Goal: Task Accomplishment & Management: Manage account settings

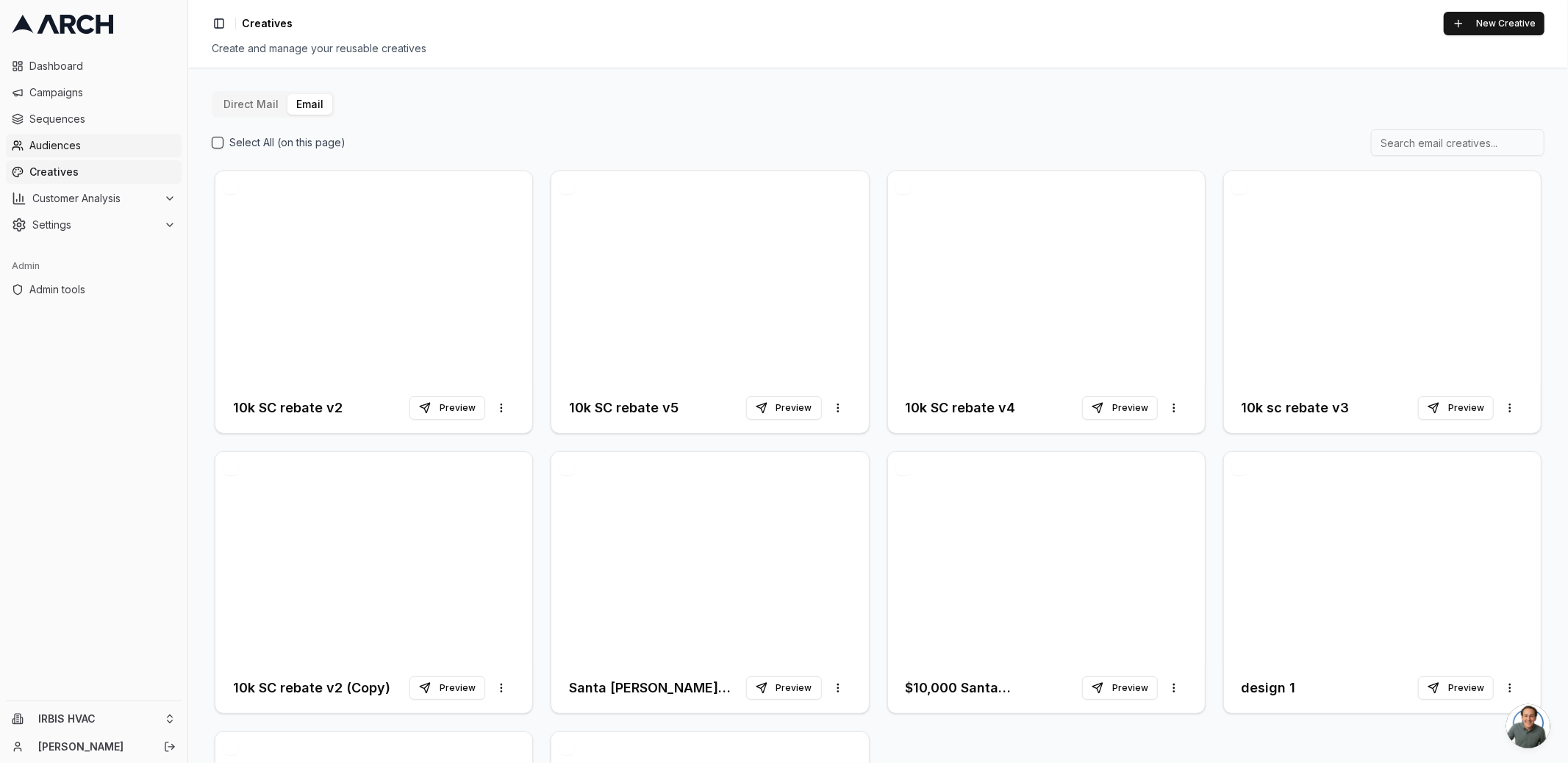
click at [87, 148] on span "Audiences" at bounding box center [102, 145] width 146 height 15
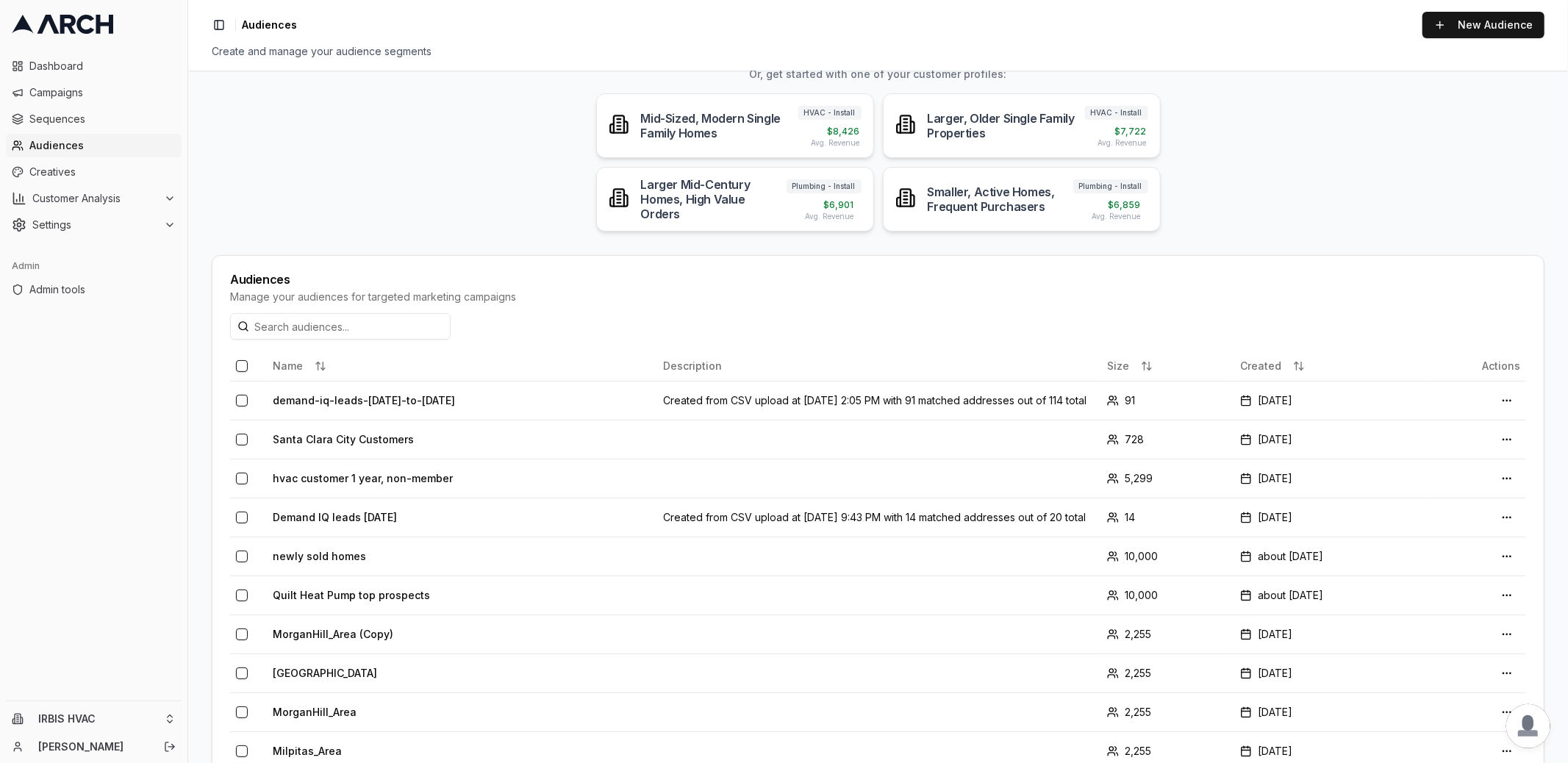
scroll to position [150, 0]
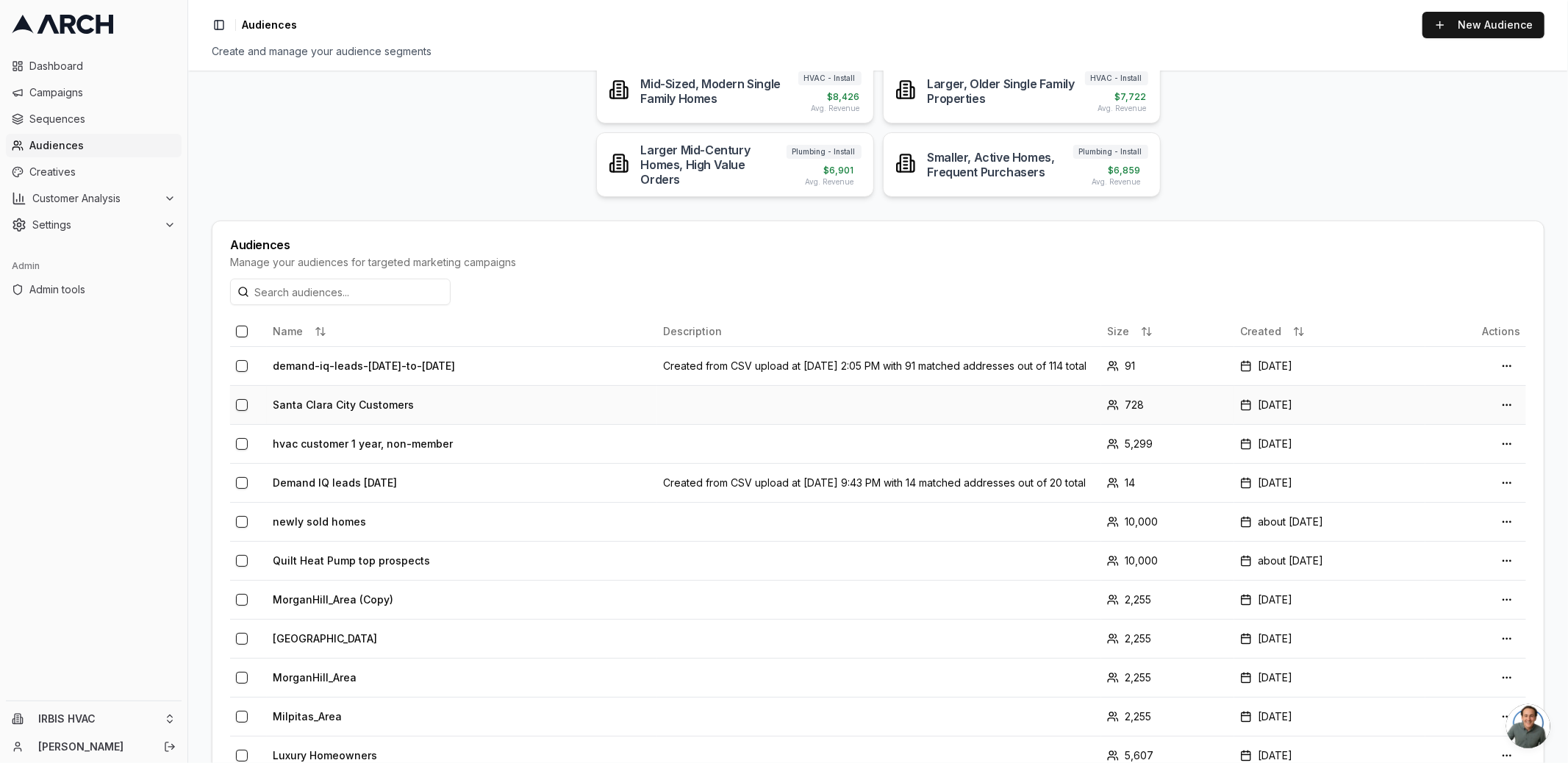
click at [354, 401] on td "Santa Clara City Customers" at bounding box center [462, 405] width 391 height 39
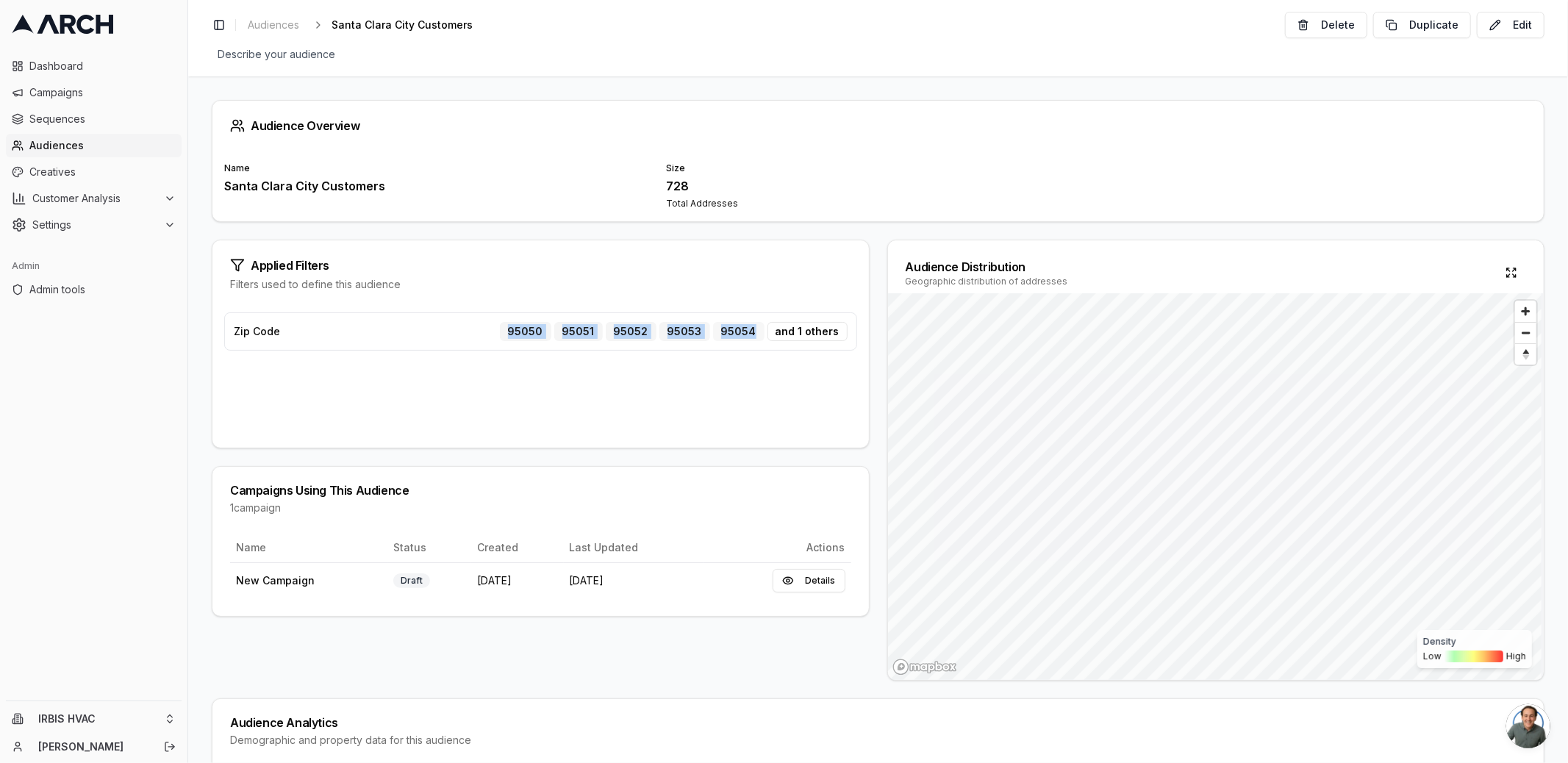
drag, startPoint x: 520, startPoint y: 331, endPoint x: 764, endPoint y: 335, distance: 244.0
click at [764, 335] on div "95050 95051 95052 95053 95054 and 1 others" at bounding box center [673, 332] width 348 height 19
click at [799, 328] on div "and 1 others" at bounding box center [807, 332] width 80 height 19
click at [808, 350] on div "Zip Code 95050 95051 95052 95053 95054 95055" at bounding box center [540, 374] width 656 height 147
click at [1528, 31] on button "Edit" at bounding box center [1510, 25] width 68 height 26
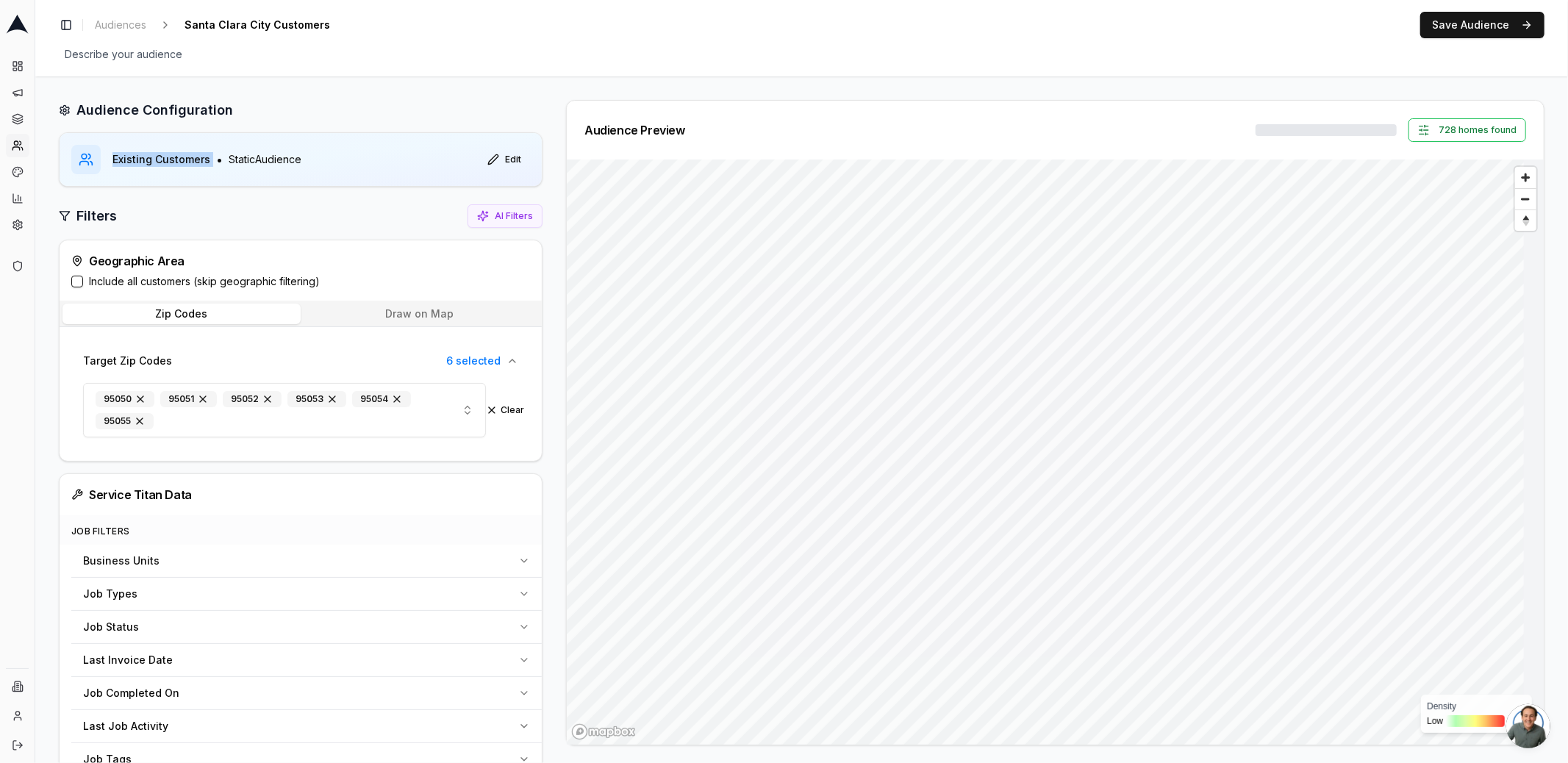
drag, startPoint x: 114, startPoint y: 159, endPoint x: 214, endPoint y: 159, distance: 100.0
click at [214, 159] on div "Existing Customers • Static Audience" at bounding box center [207, 159] width 189 height 18
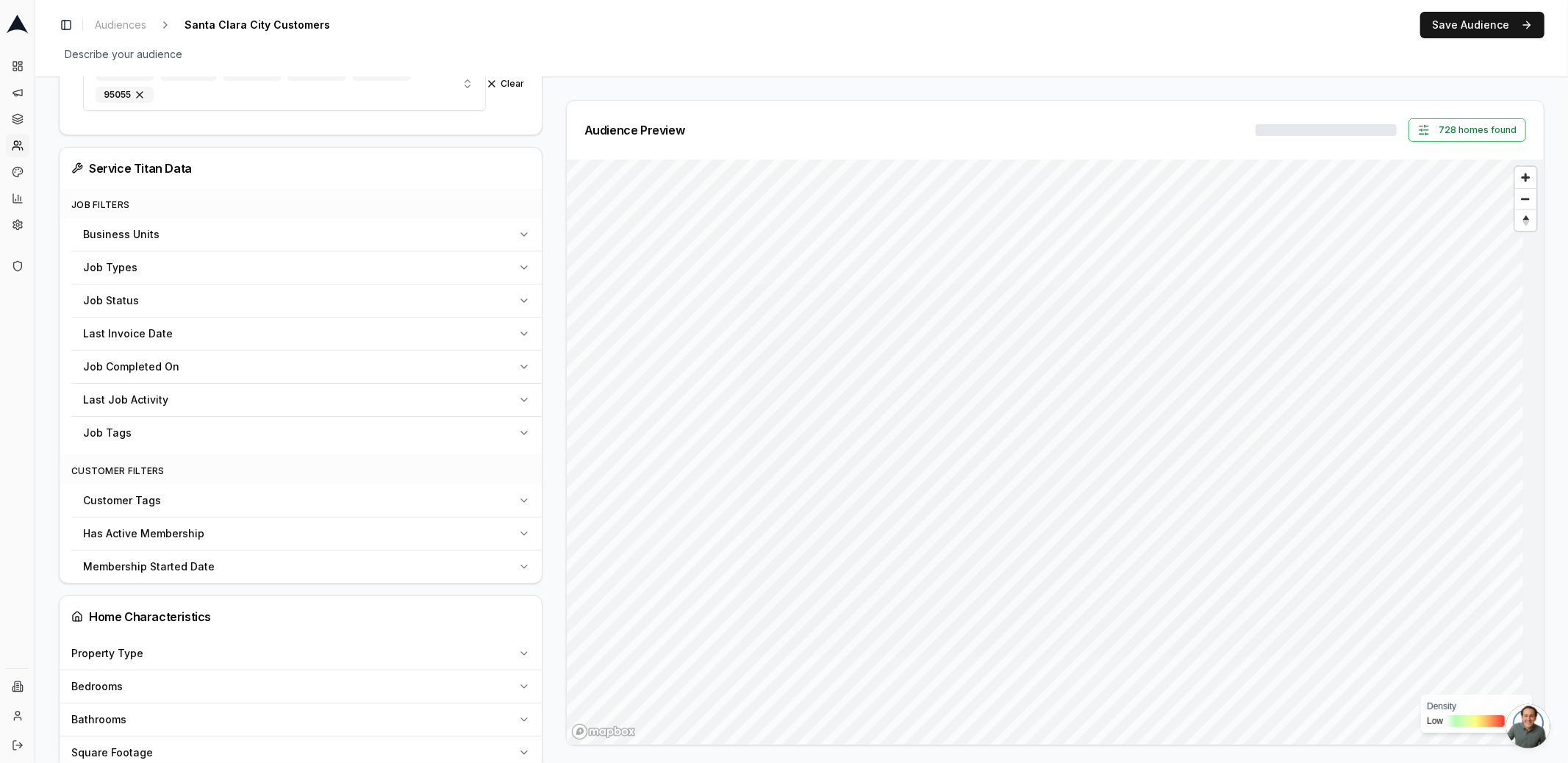
scroll to position [304, 0]
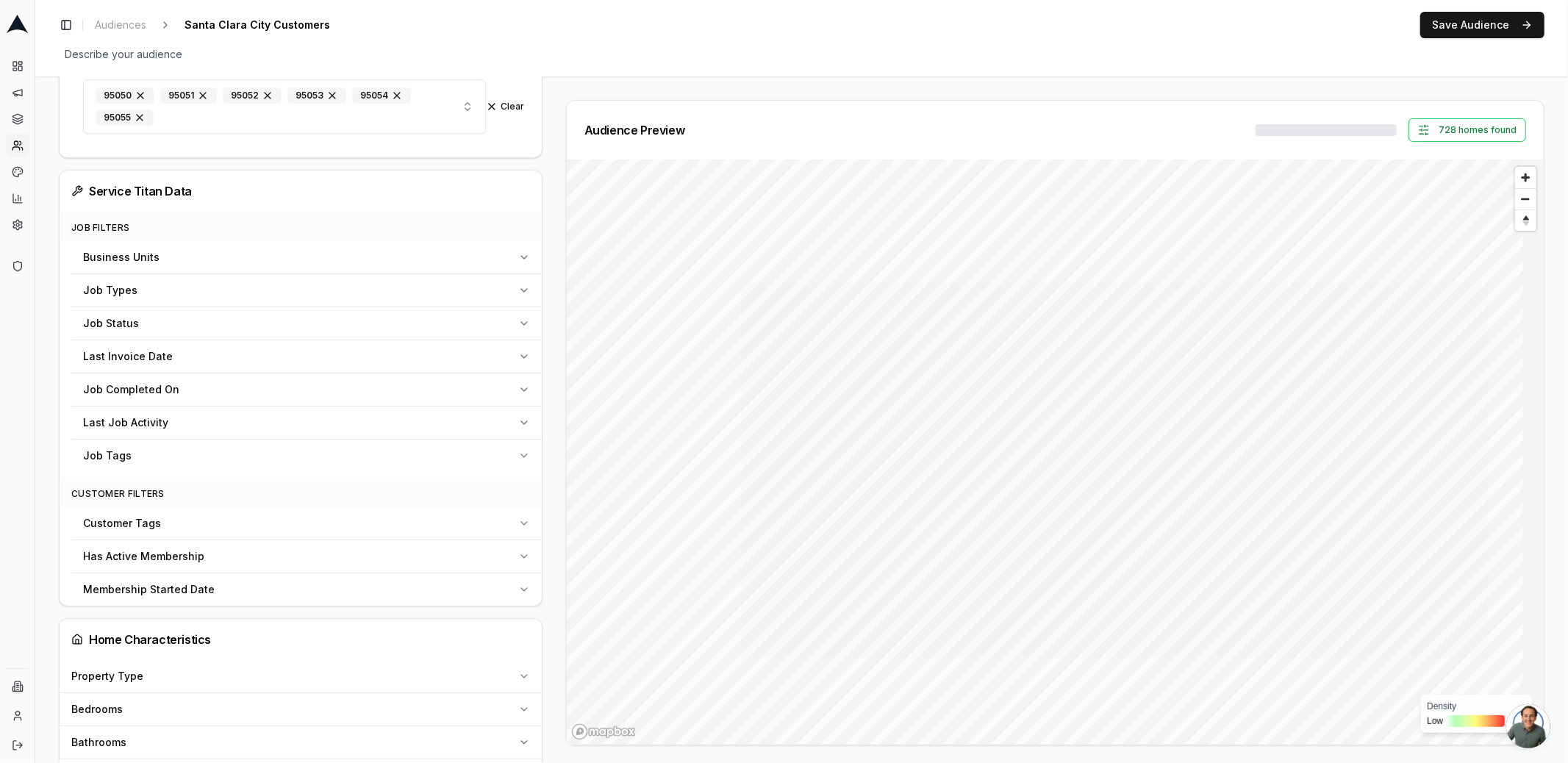
click at [551, 335] on div "Audience Configuration Existing Customers • Static Audience Edit Filters AI Fil…" at bounding box center [306, 652] width 495 height 1712
click at [1467, 26] on button "Save Audience" at bounding box center [1482, 25] width 124 height 26
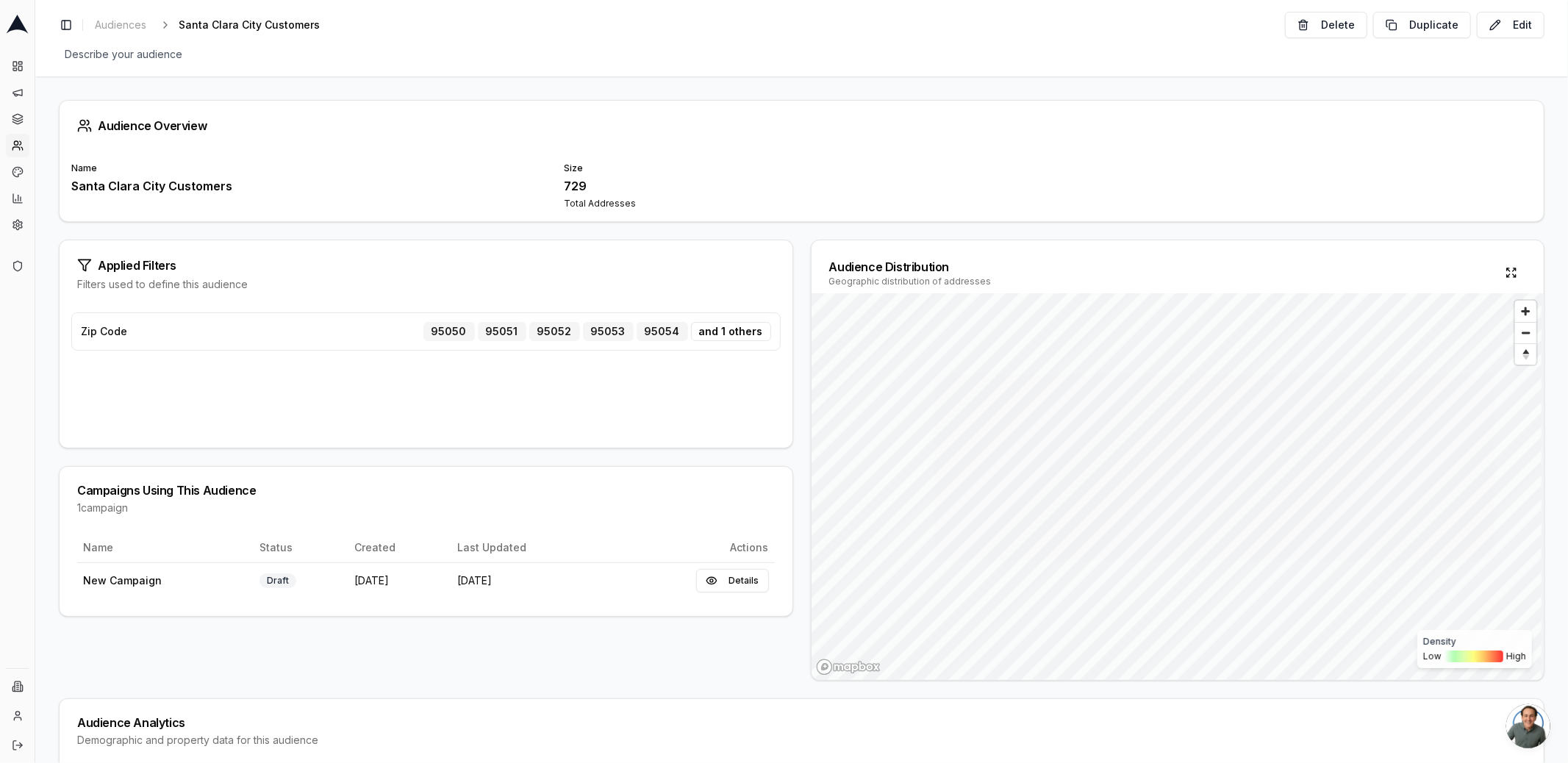
click at [794, 283] on div "Applied Filters Filters used to define this audience Zip Code 95050 95051 95052…" at bounding box center [802, 459] width 1485 height 441
click at [795, 270] on div "Applied Filters Filters used to define this audience Zip Code 95050 95051 95052…" at bounding box center [802, 459] width 1485 height 441
click at [1499, 14] on button "Edit" at bounding box center [1510, 25] width 68 height 26
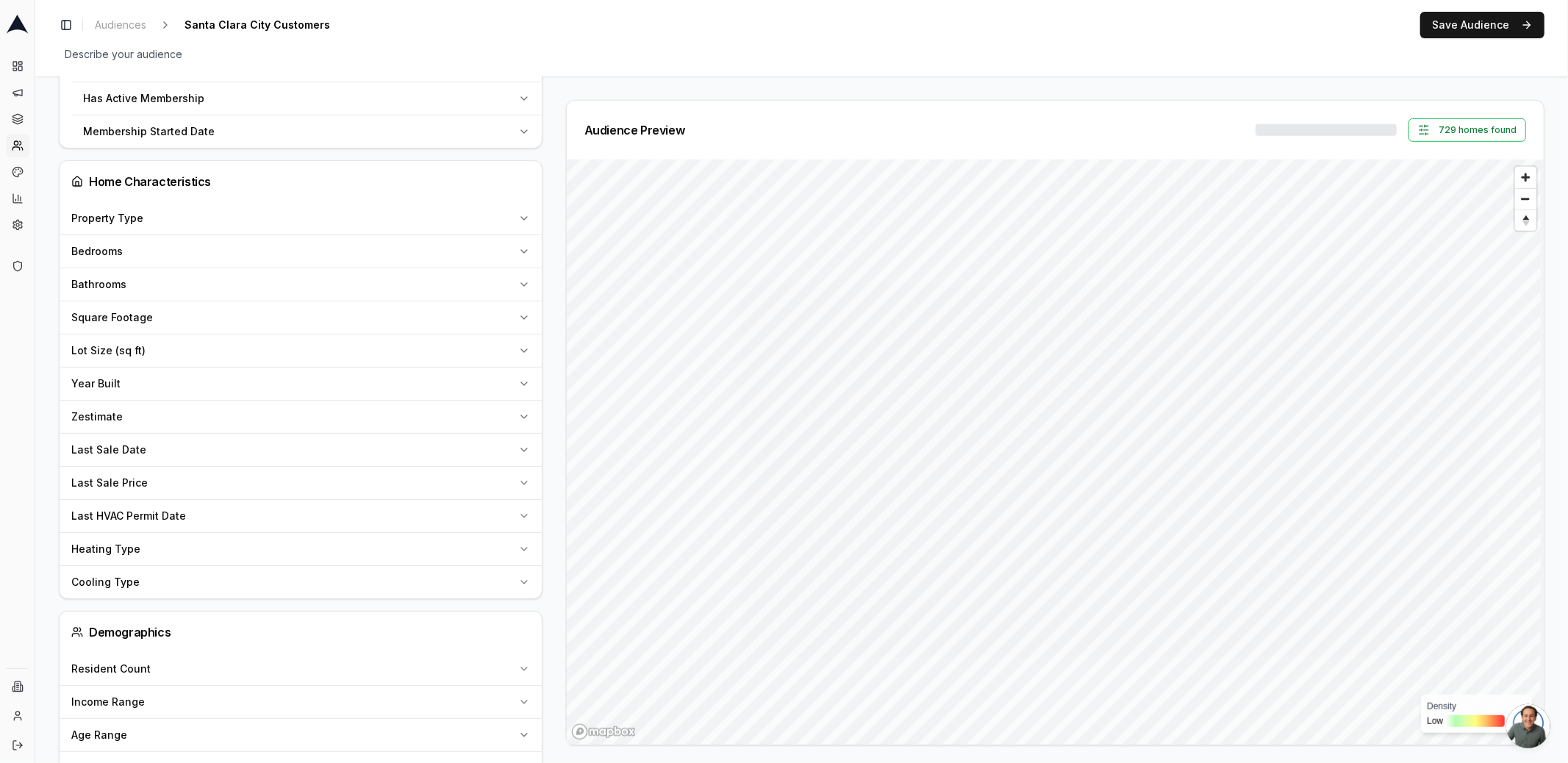
scroll to position [859, 0]
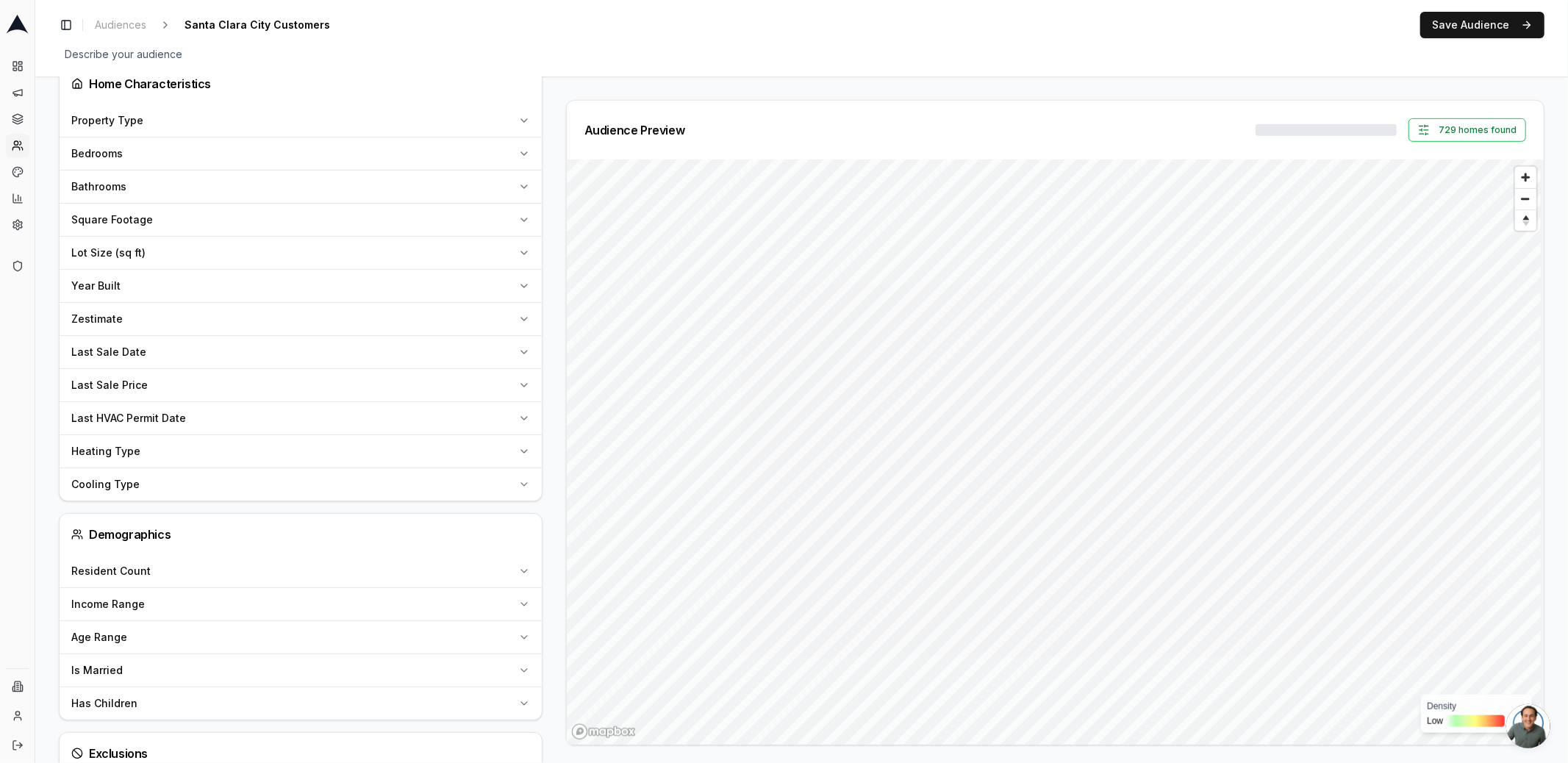
click at [485, 411] on div "Last HVAC Permit Date" at bounding box center [291, 418] width 441 height 15
click at [151, 446] on span "Pick a date" at bounding box center [120, 453] width 72 height 15
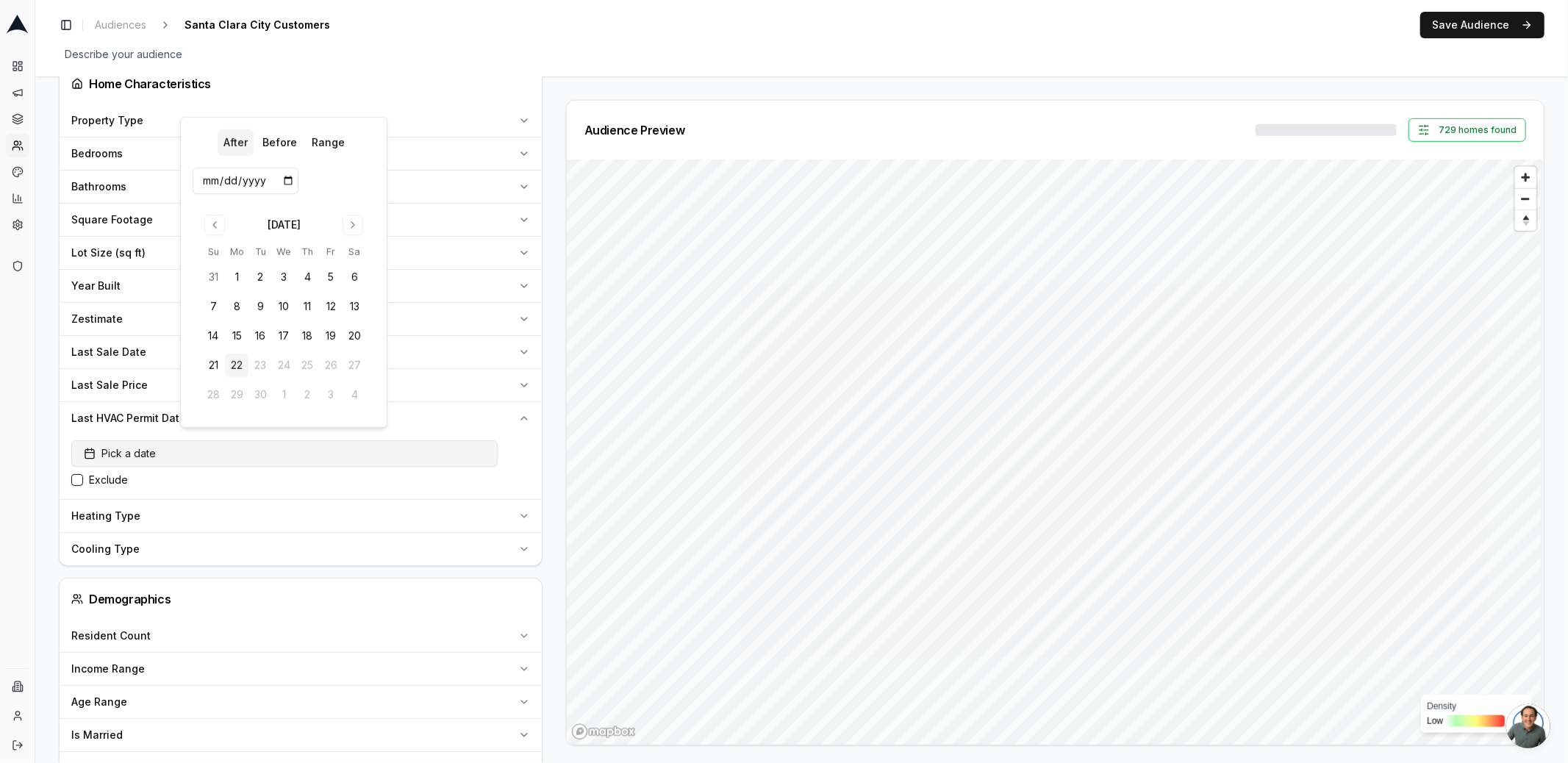
scroll to position [951, 0]
click at [545, 417] on div "Audience Configuration Existing Customers • Static Audience Edit Filters AI Fil…" at bounding box center [306, 83] width 495 height 1868
click at [524, 417] on icon "button" at bounding box center [524, 418] width 6 height 3
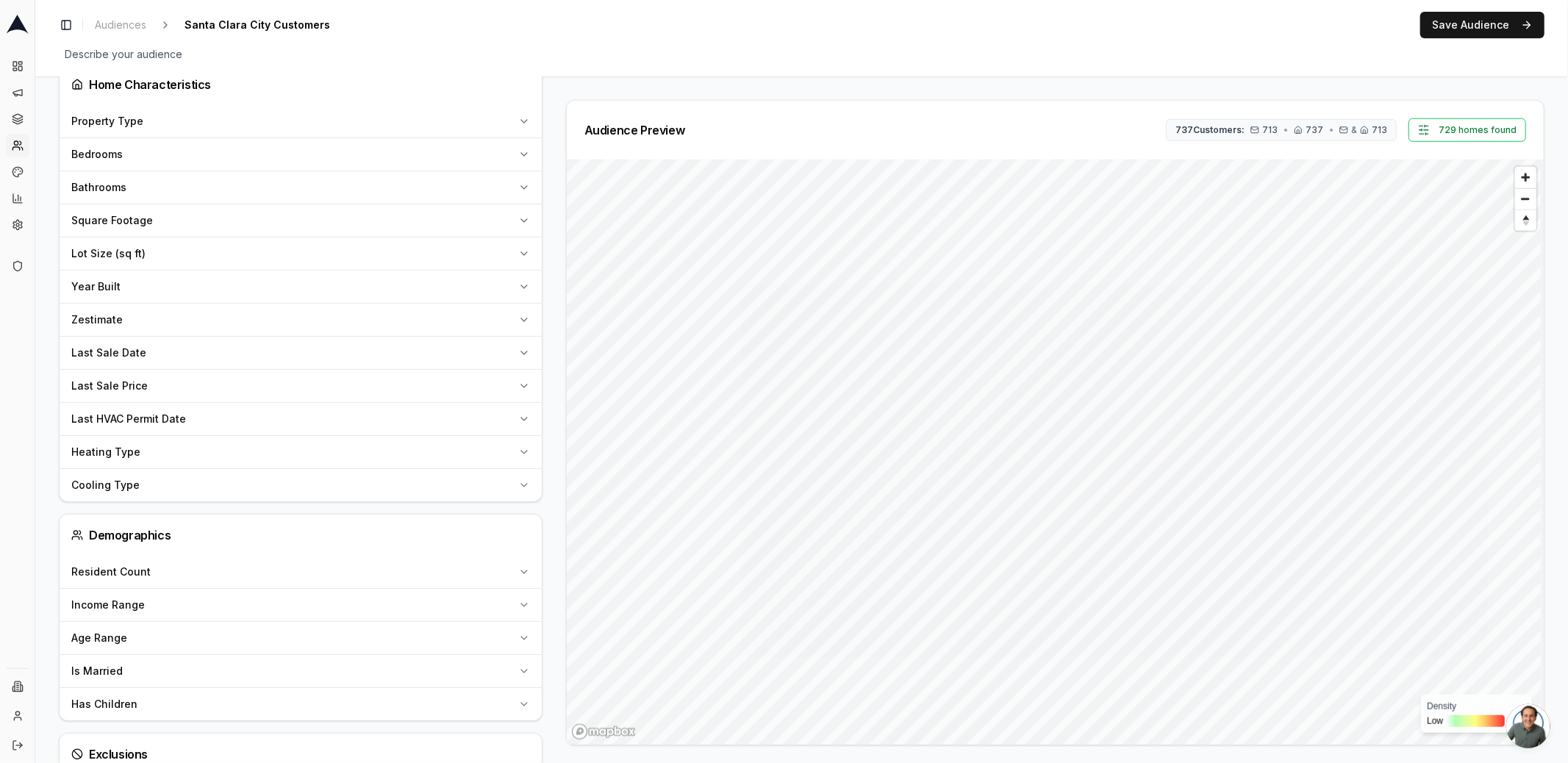
click at [526, 413] on icon "button" at bounding box center [524, 418] width 11 height 11
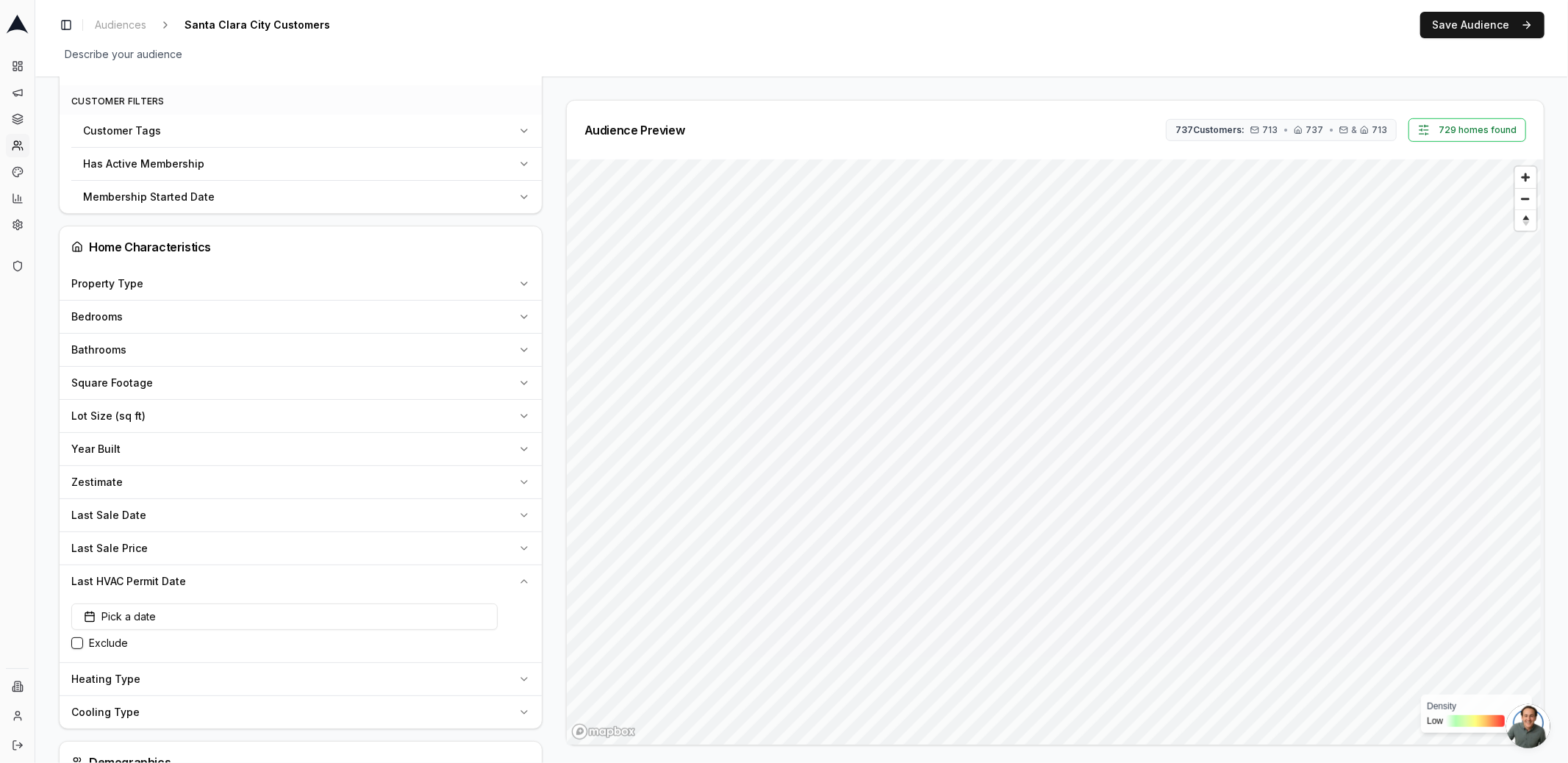
scroll to position [774, 0]
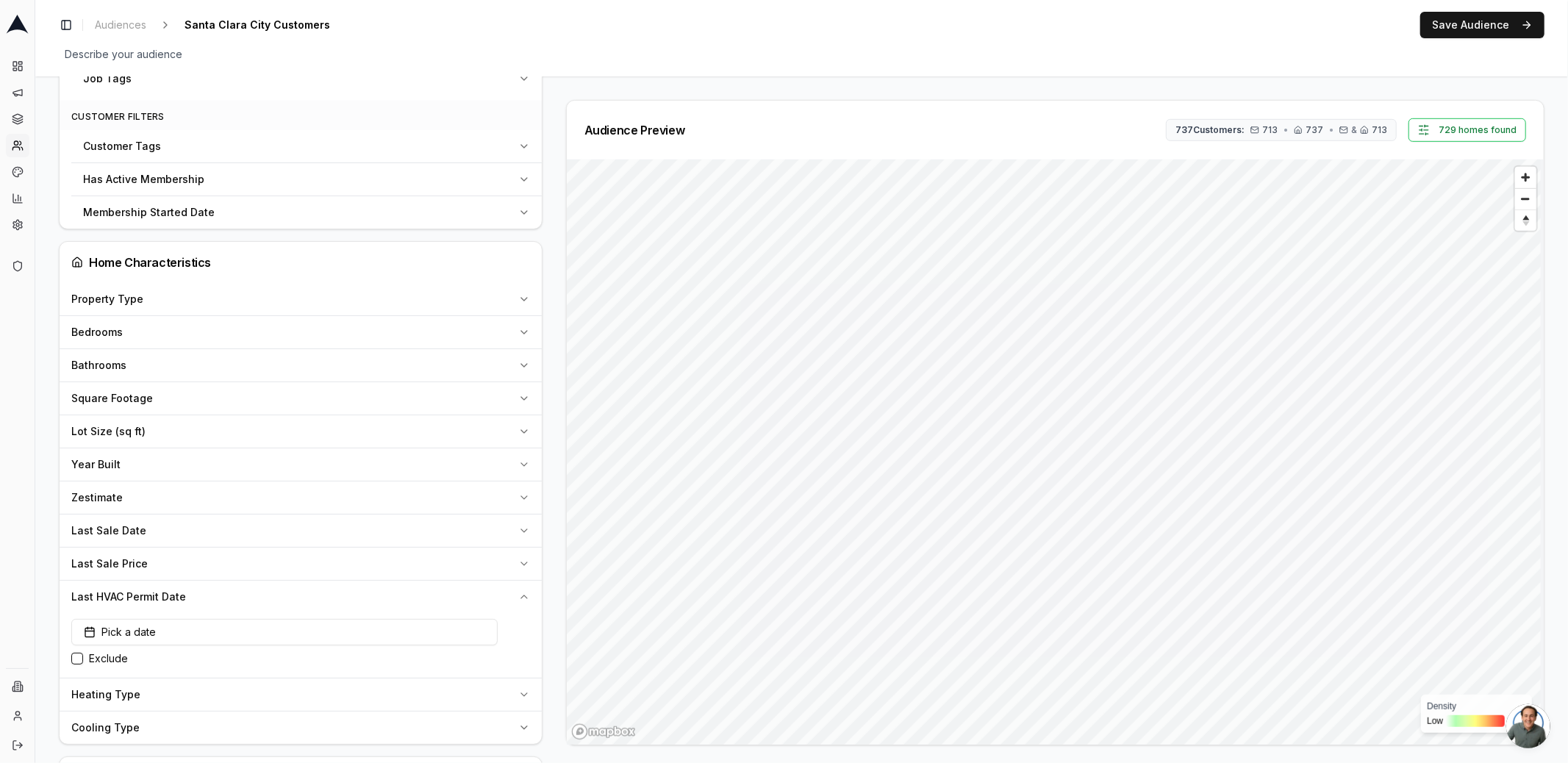
click at [545, 224] on div "Audience Configuration Existing Customers • Static Audience Edit Filters AI Fil…" at bounding box center [306, 260] width 495 height 1868
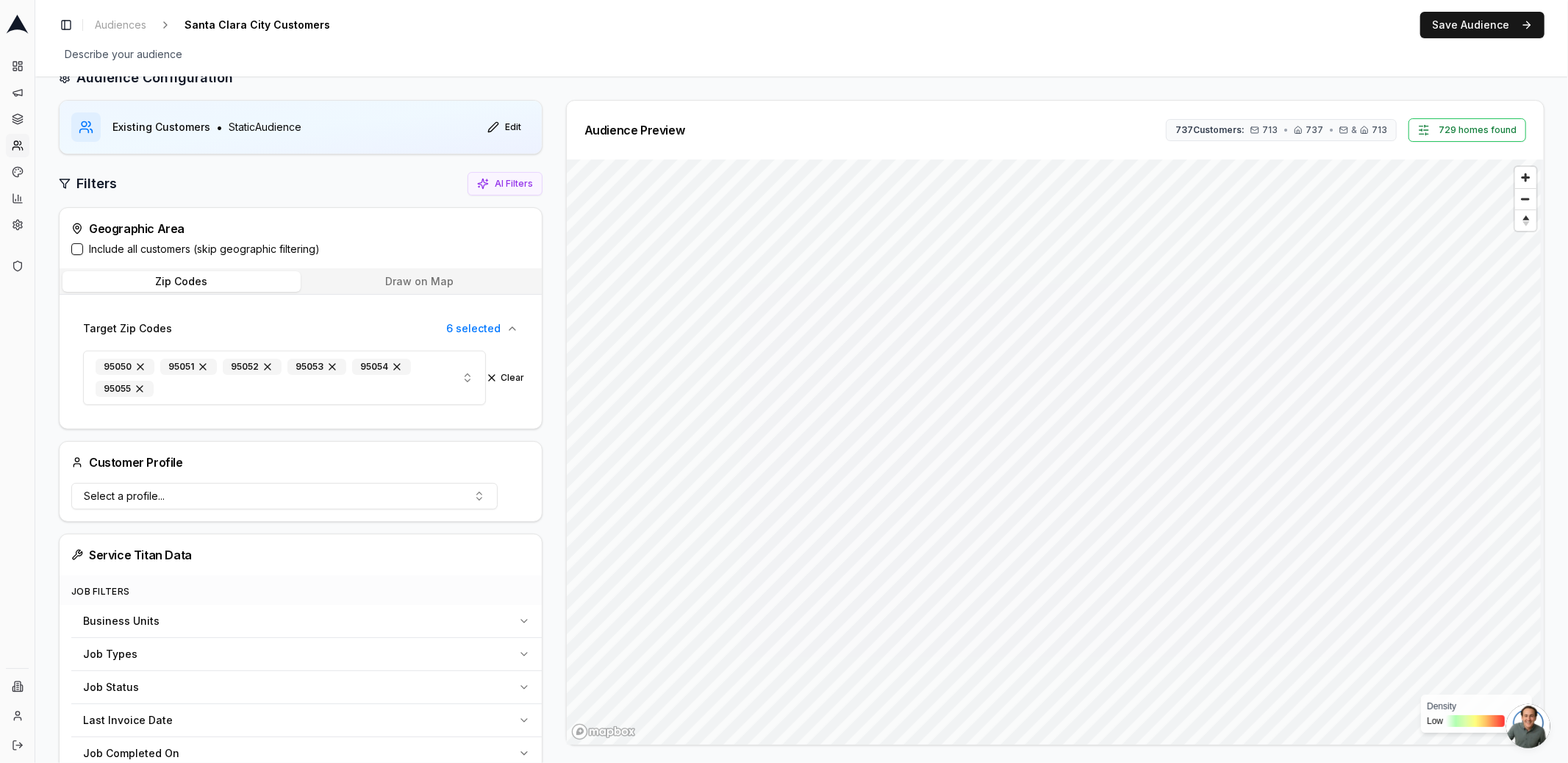
scroll to position [0, 0]
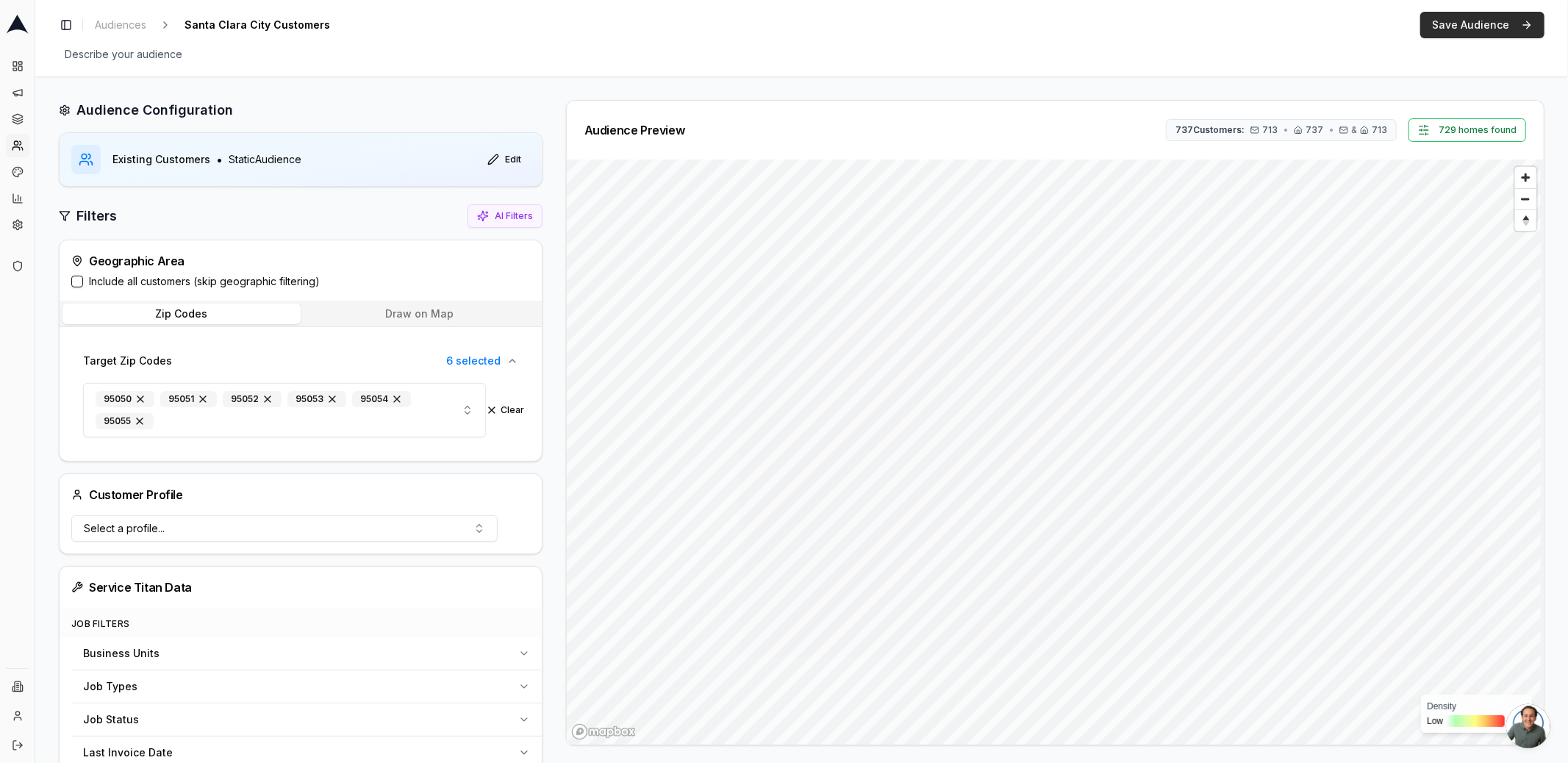
click at [1466, 26] on button "Save Audience" at bounding box center [1482, 25] width 124 height 26
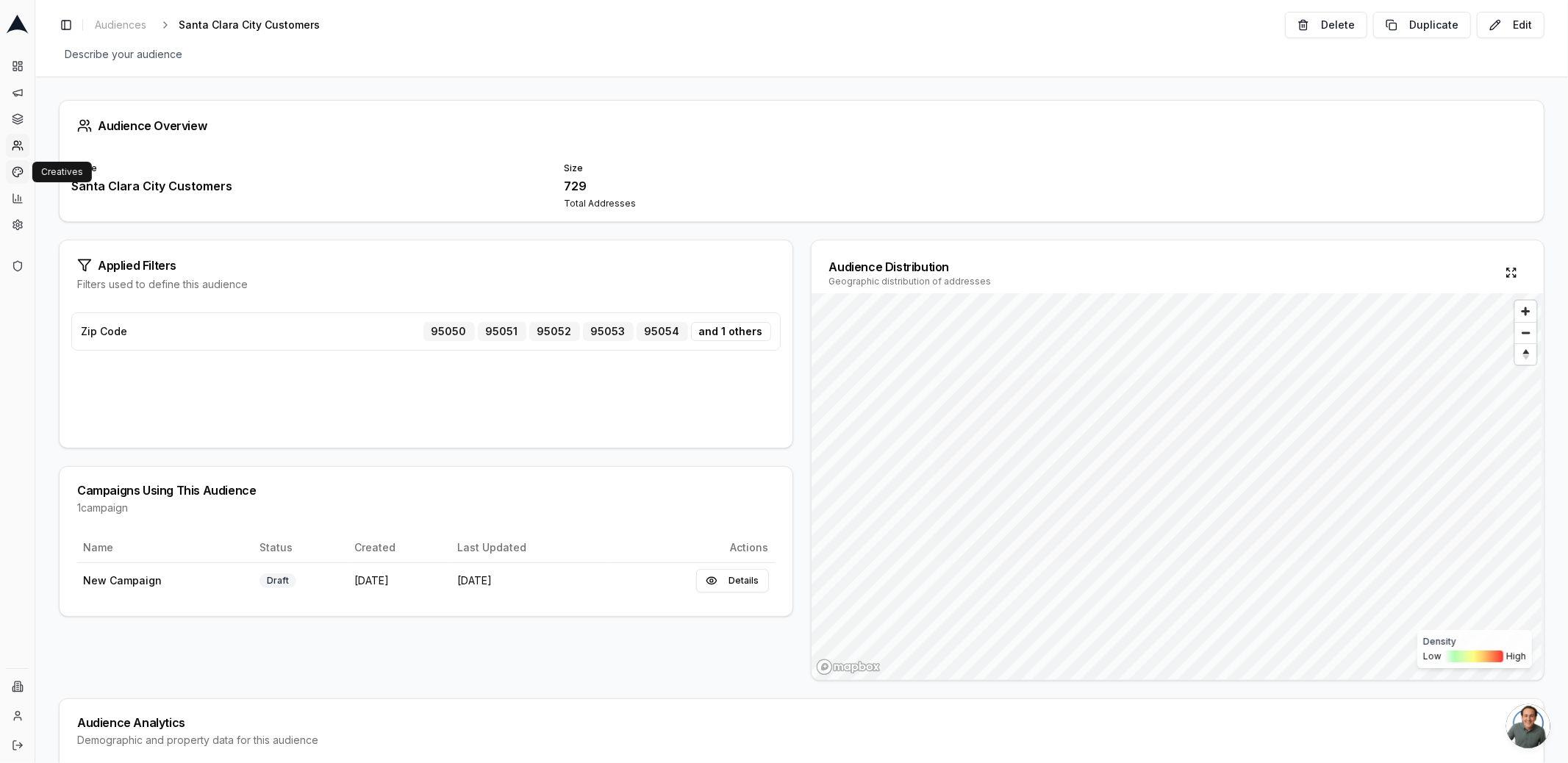
click at [18, 166] on icon at bounding box center [17, 172] width 11 height 11
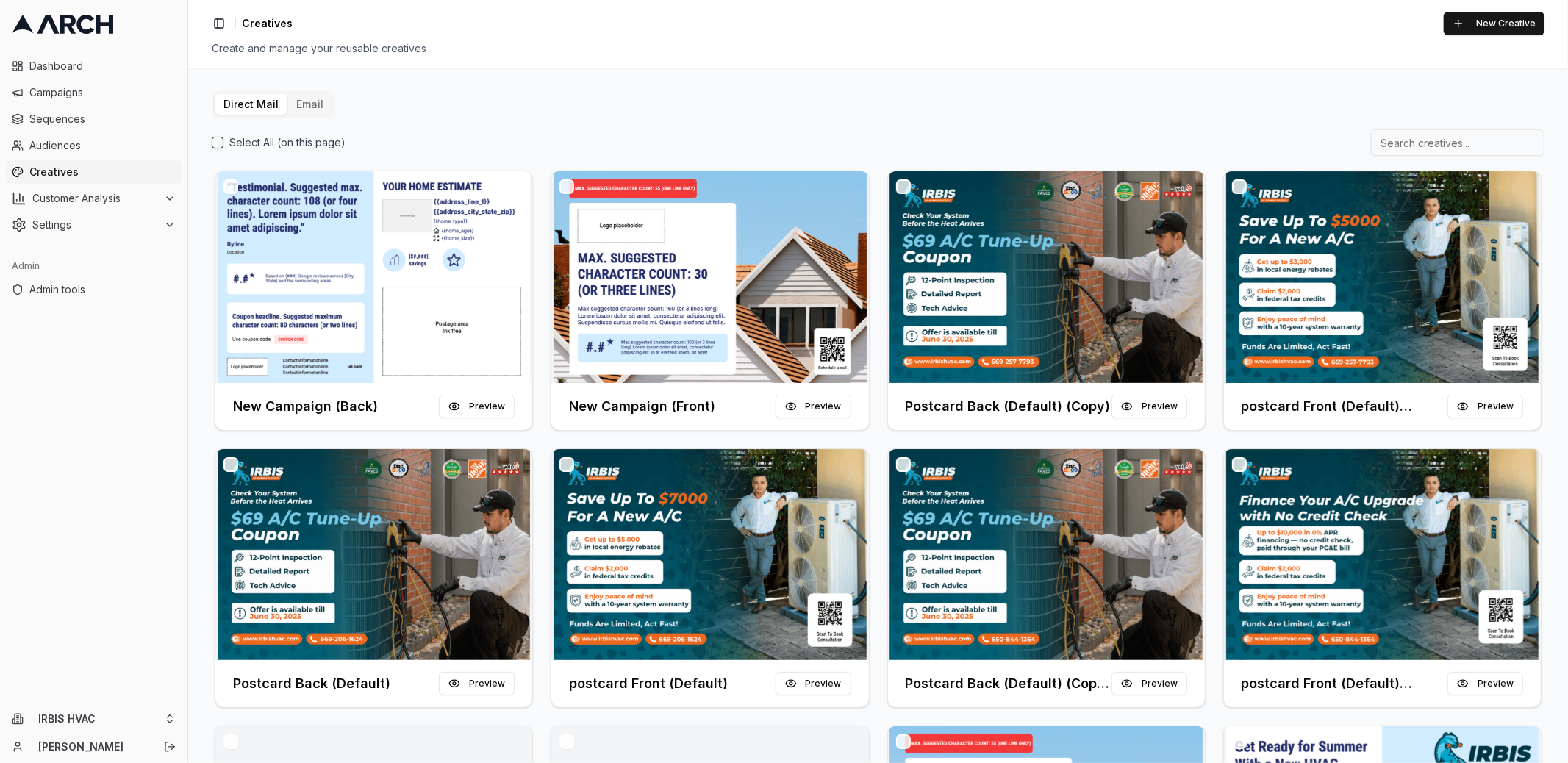
click at [324, 103] on button "Email" at bounding box center [310, 104] width 45 height 20
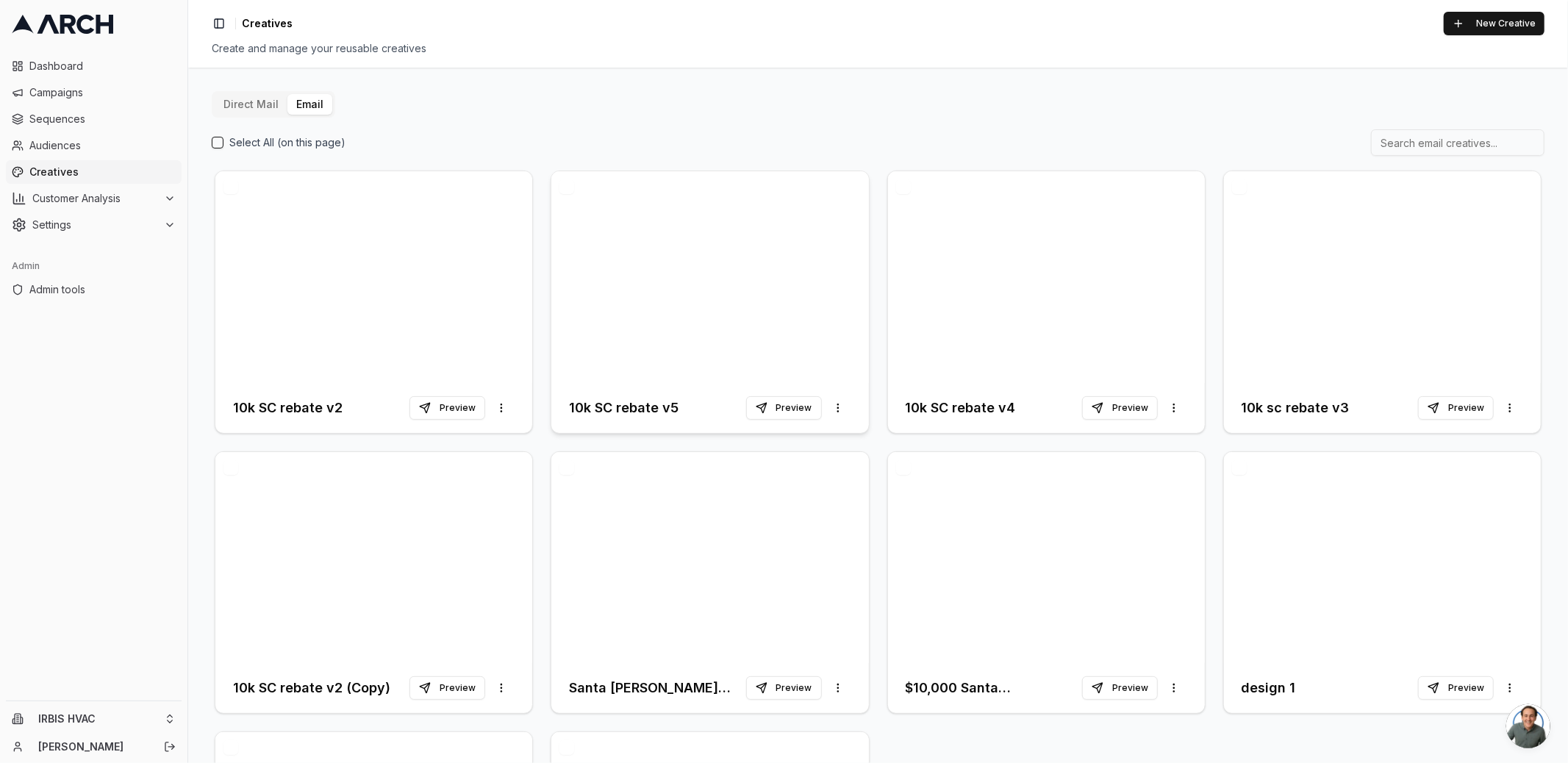
click at [629, 260] on div at bounding box center [709, 277] width 317 height 212
click at [376, 306] on div at bounding box center [374, 277] width 317 height 212
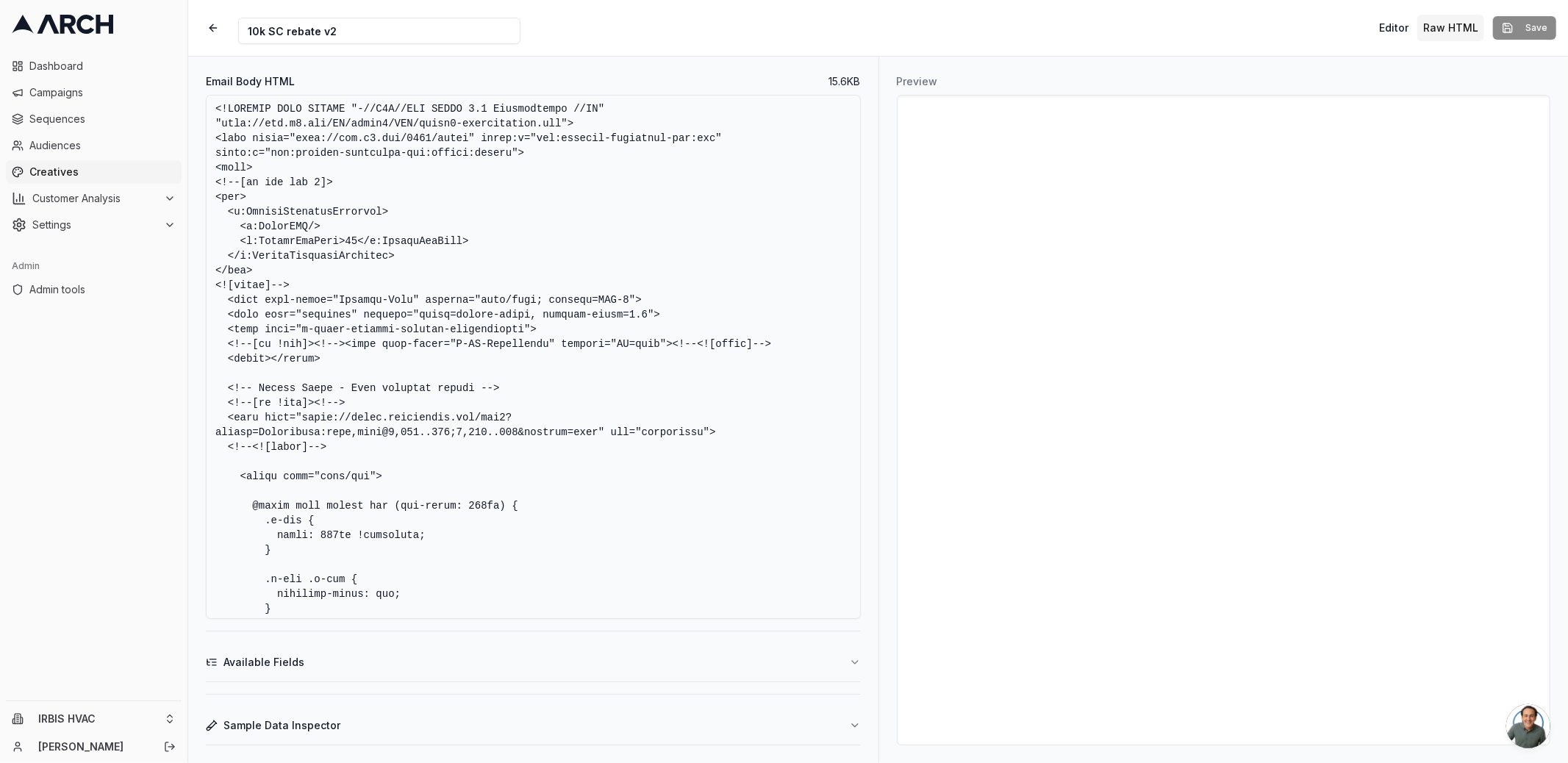
click at [881, 261] on div "Preview" at bounding box center [1223, 409] width 690 height 707
click at [877, 54] on div "Creative Name 10k SC rebate v2 Editor Raw HTML Save" at bounding box center [878, 27] width 1380 height 55
click at [876, 48] on div "Creative Name 10k SC rebate v2 Editor Raw HTML Save" at bounding box center [878, 27] width 1380 height 55
click at [101, 117] on span "Sequences" at bounding box center [102, 119] width 146 height 15
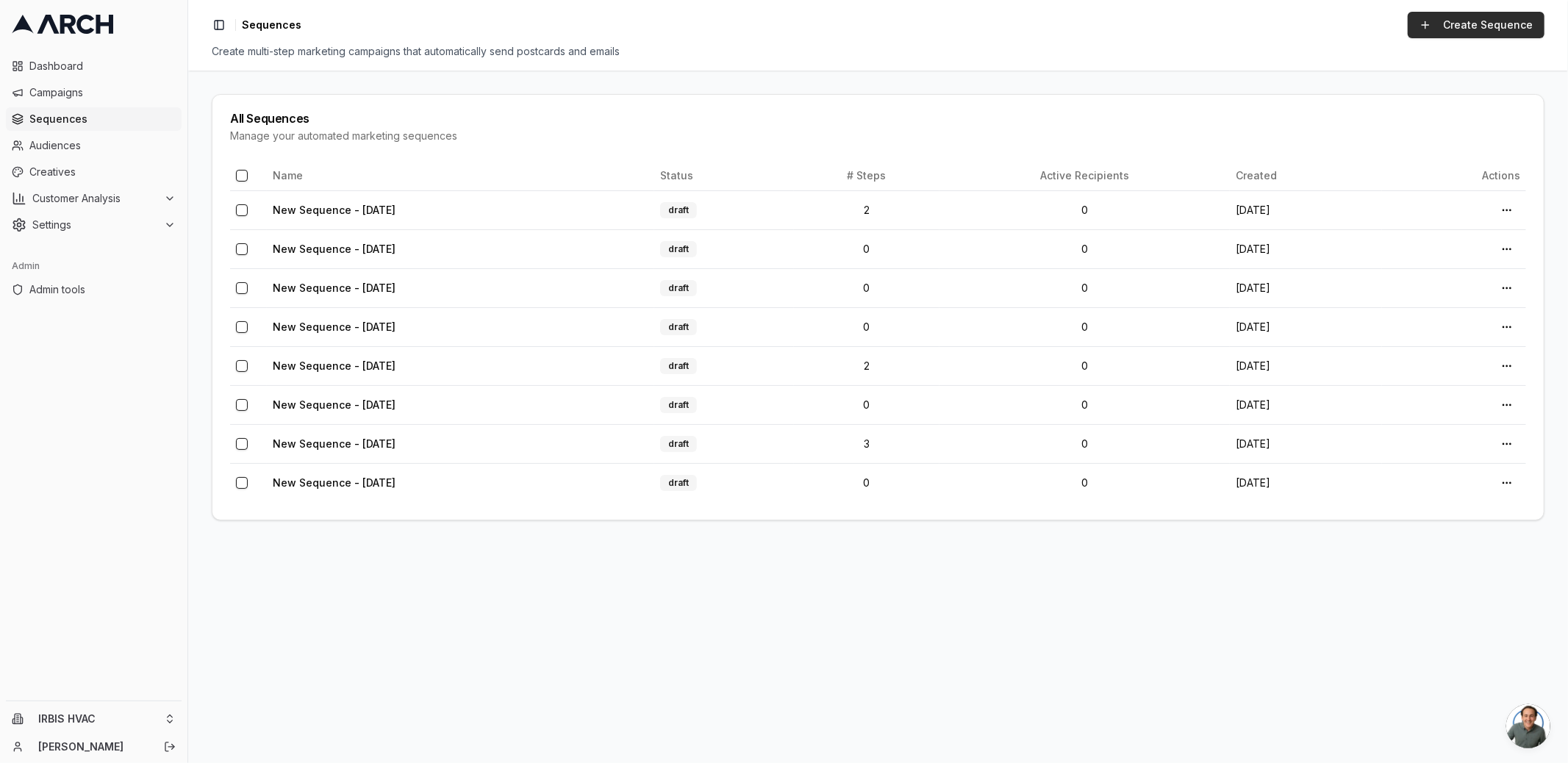
click at [1450, 33] on link "Create Sequence" at bounding box center [1476, 25] width 136 height 26
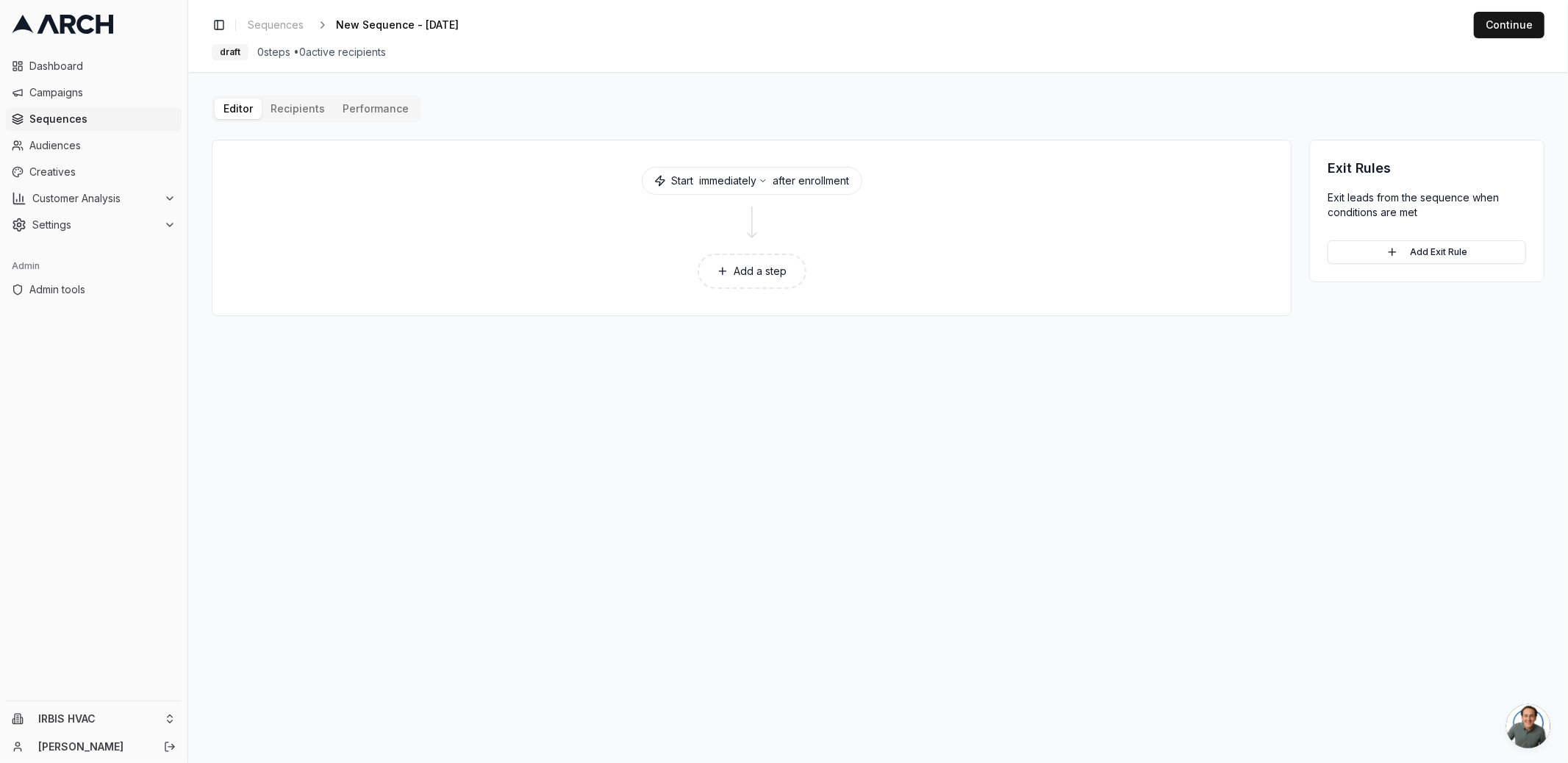
click at [763, 269] on button "Add a step" at bounding box center [752, 271] width 109 height 35
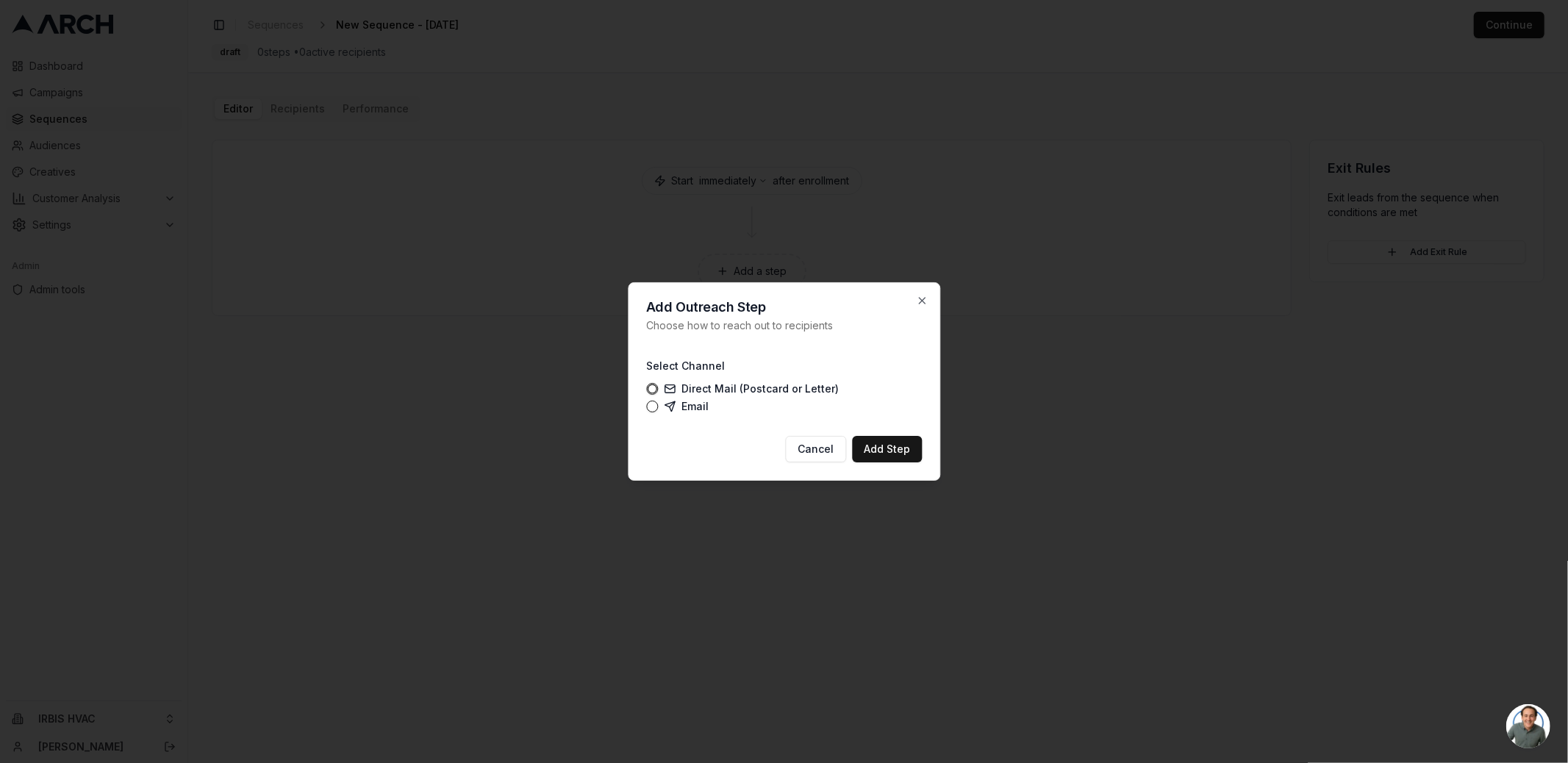
click at [649, 407] on button "Email" at bounding box center [651, 406] width 11 height 11
click at [890, 450] on button "Add Step" at bounding box center [886, 449] width 70 height 26
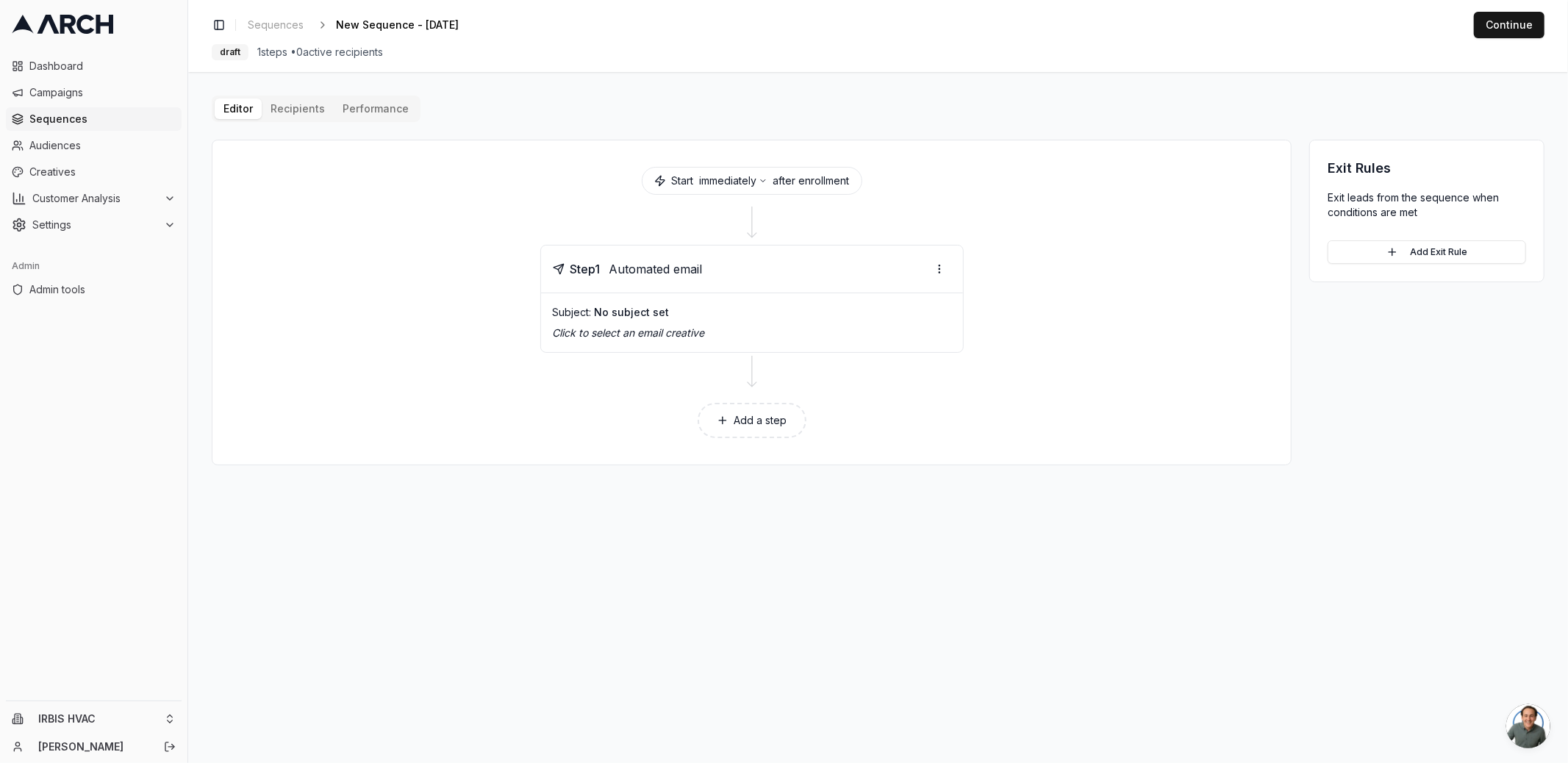
click at [770, 413] on button "Add a step" at bounding box center [752, 421] width 109 height 35
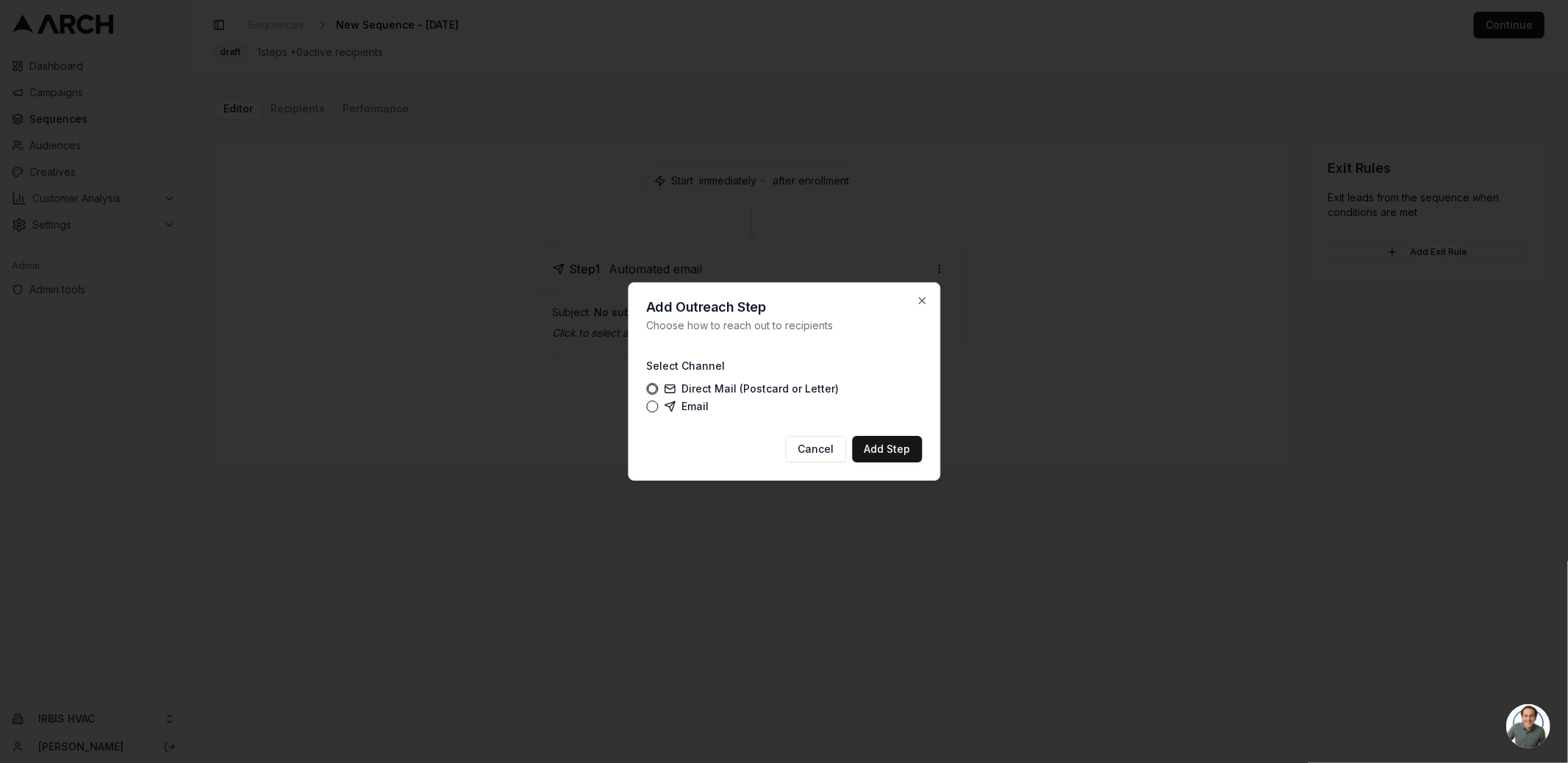
click at [647, 403] on button "Email" at bounding box center [651, 406] width 11 height 11
click at [865, 449] on button "Add Step" at bounding box center [886, 449] width 70 height 26
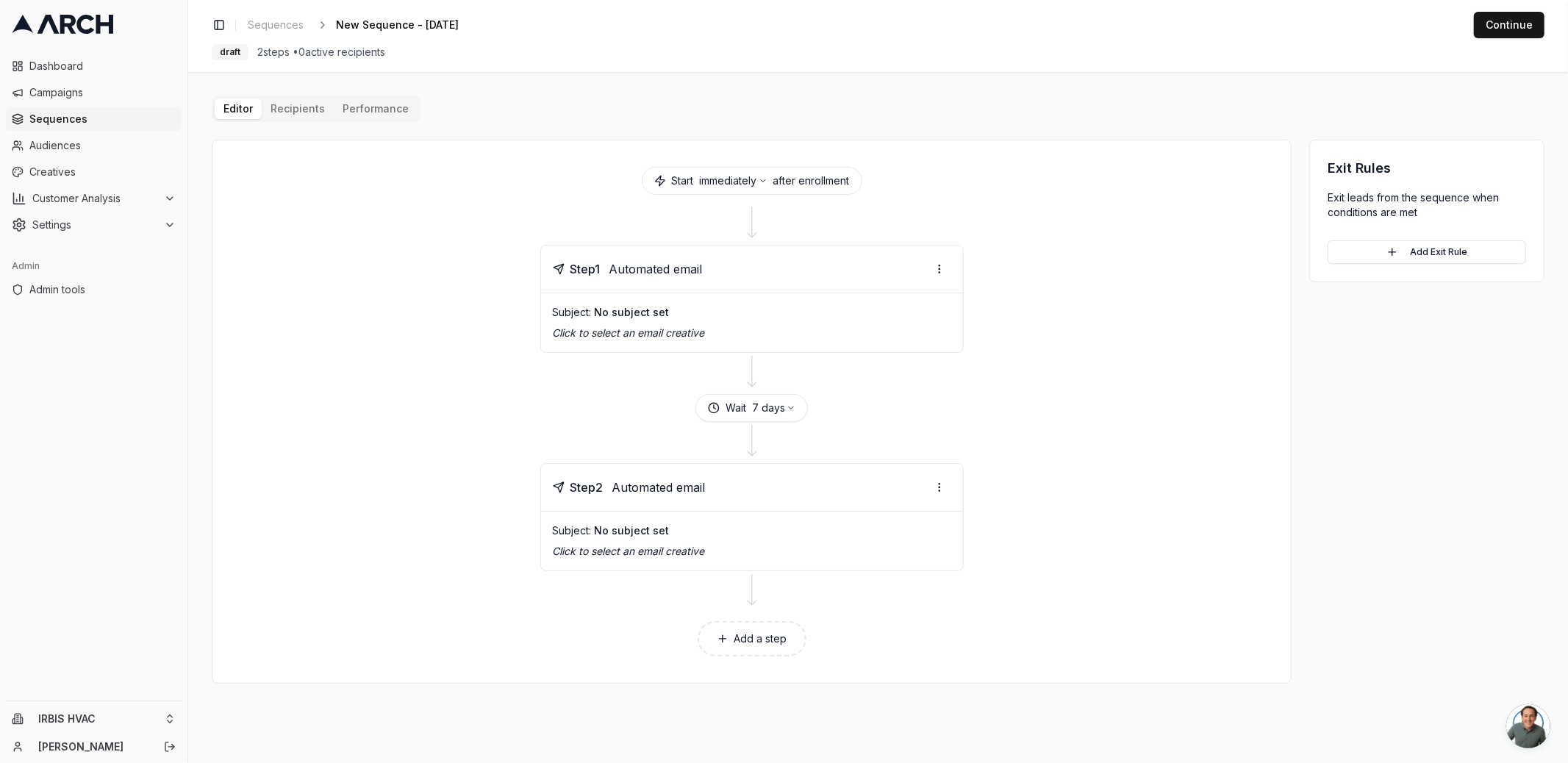
click at [753, 627] on button "Add a step" at bounding box center [752, 639] width 109 height 35
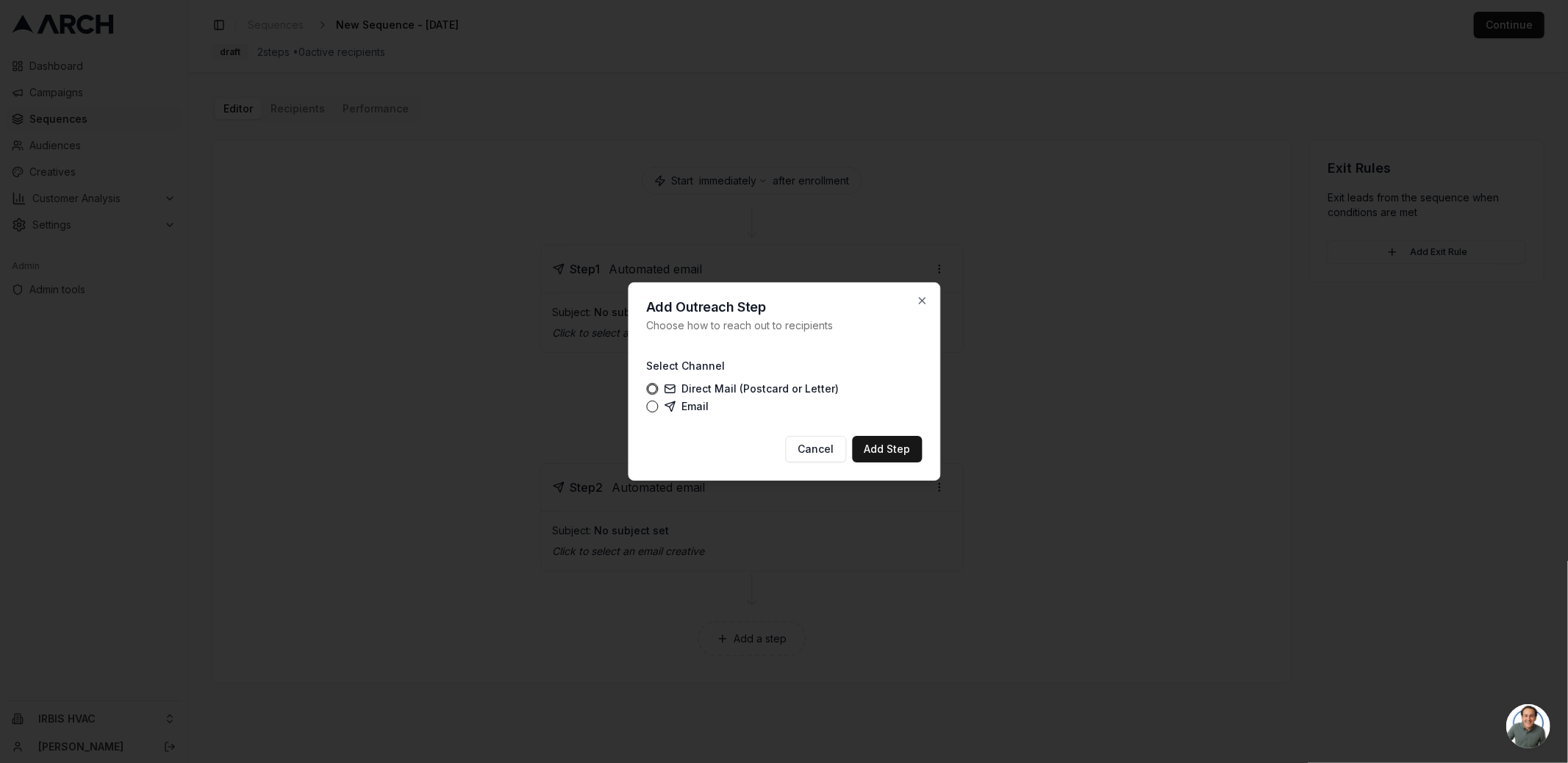
click at [646, 404] on button "Email" at bounding box center [651, 406] width 11 height 11
click at [877, 452] on button "Add Step" at bounding box center [886, 449] width 70 height 26
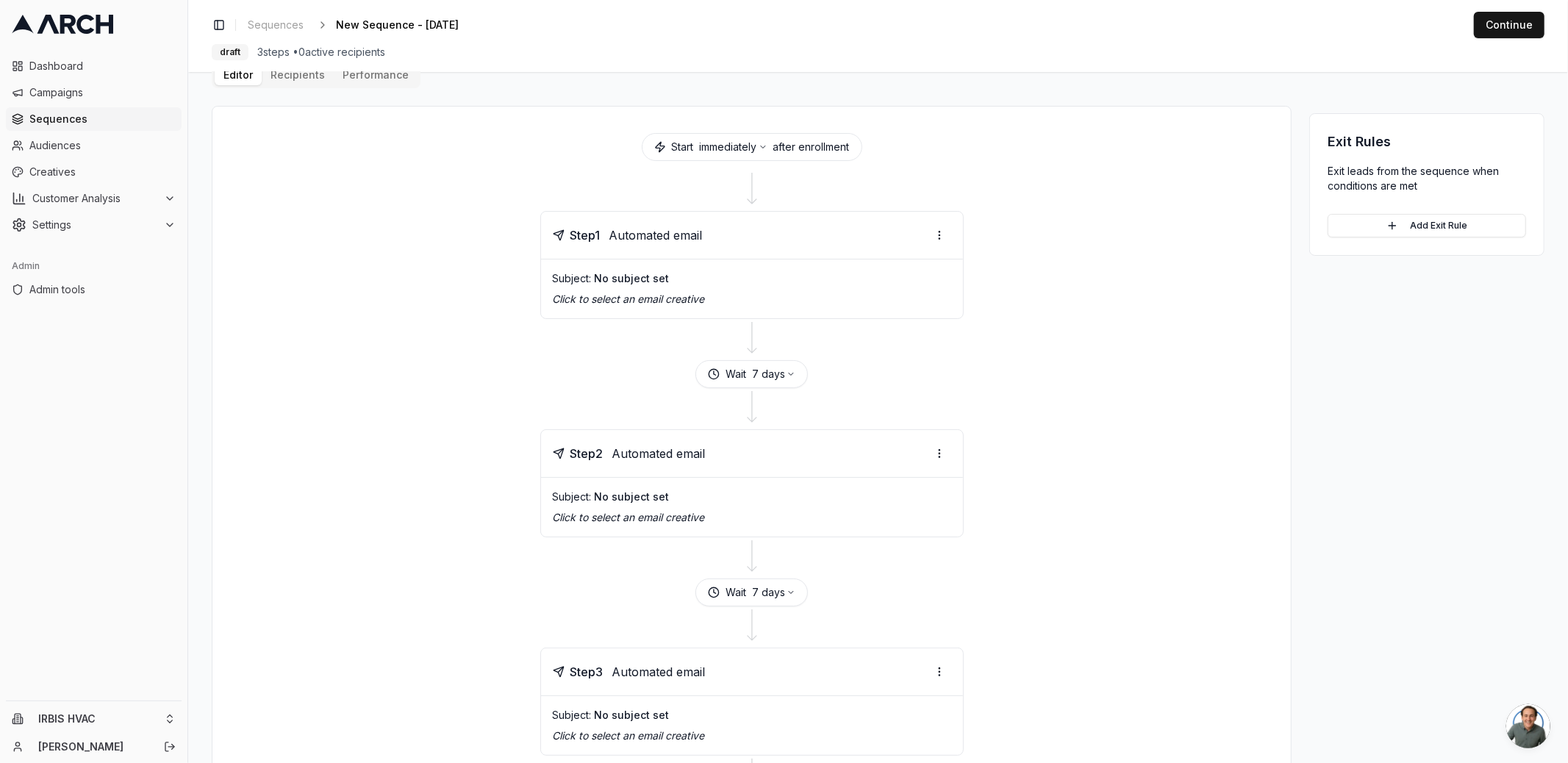
scroll to position [65, 0]
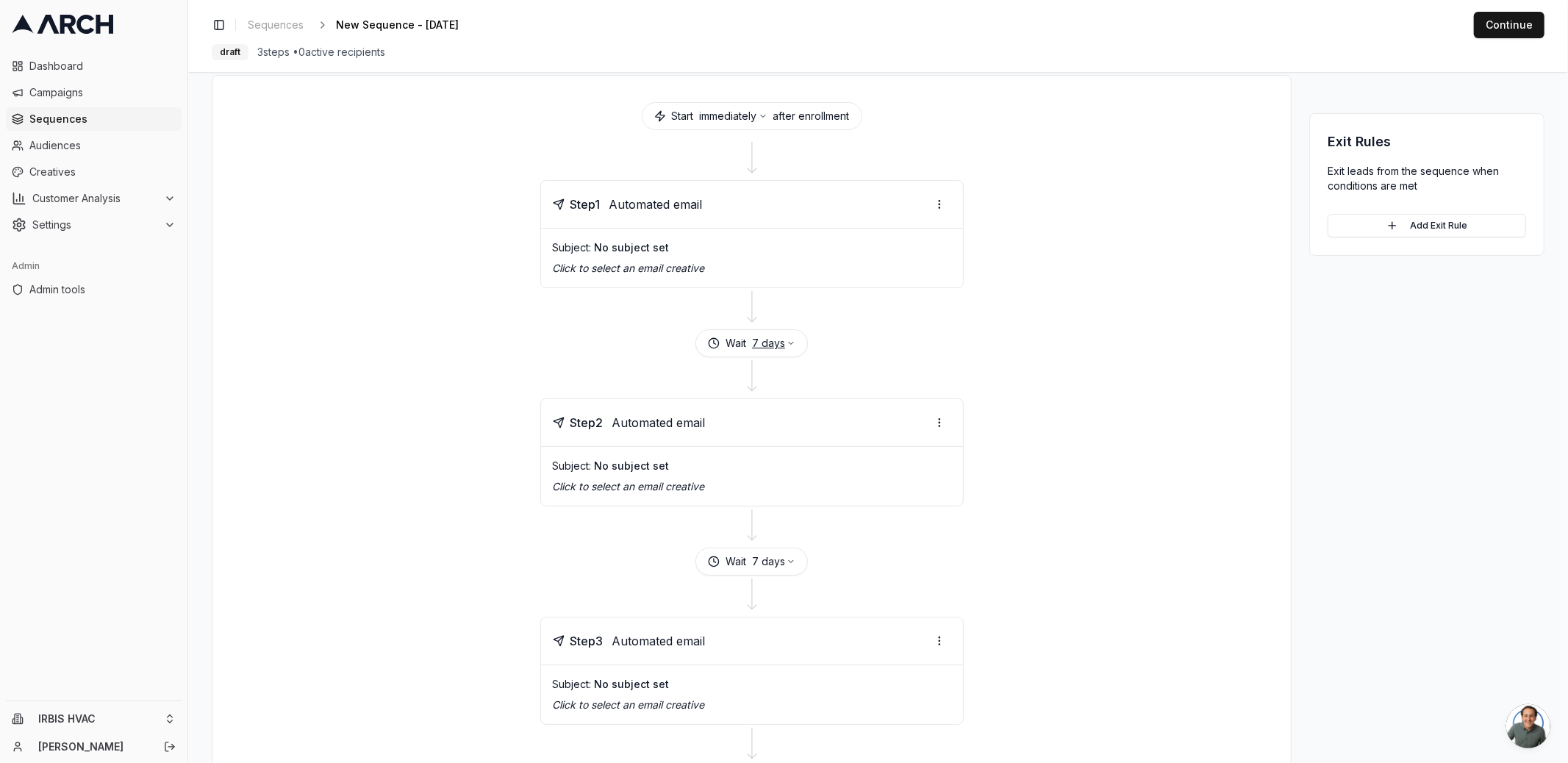
click at [779, 336] on button "7 days" at bounding box center [773, 343] width 43 height 15
type input "4"
click at [824, 430] on button "Save" at bounding box center [809, 428] width 40 height 24
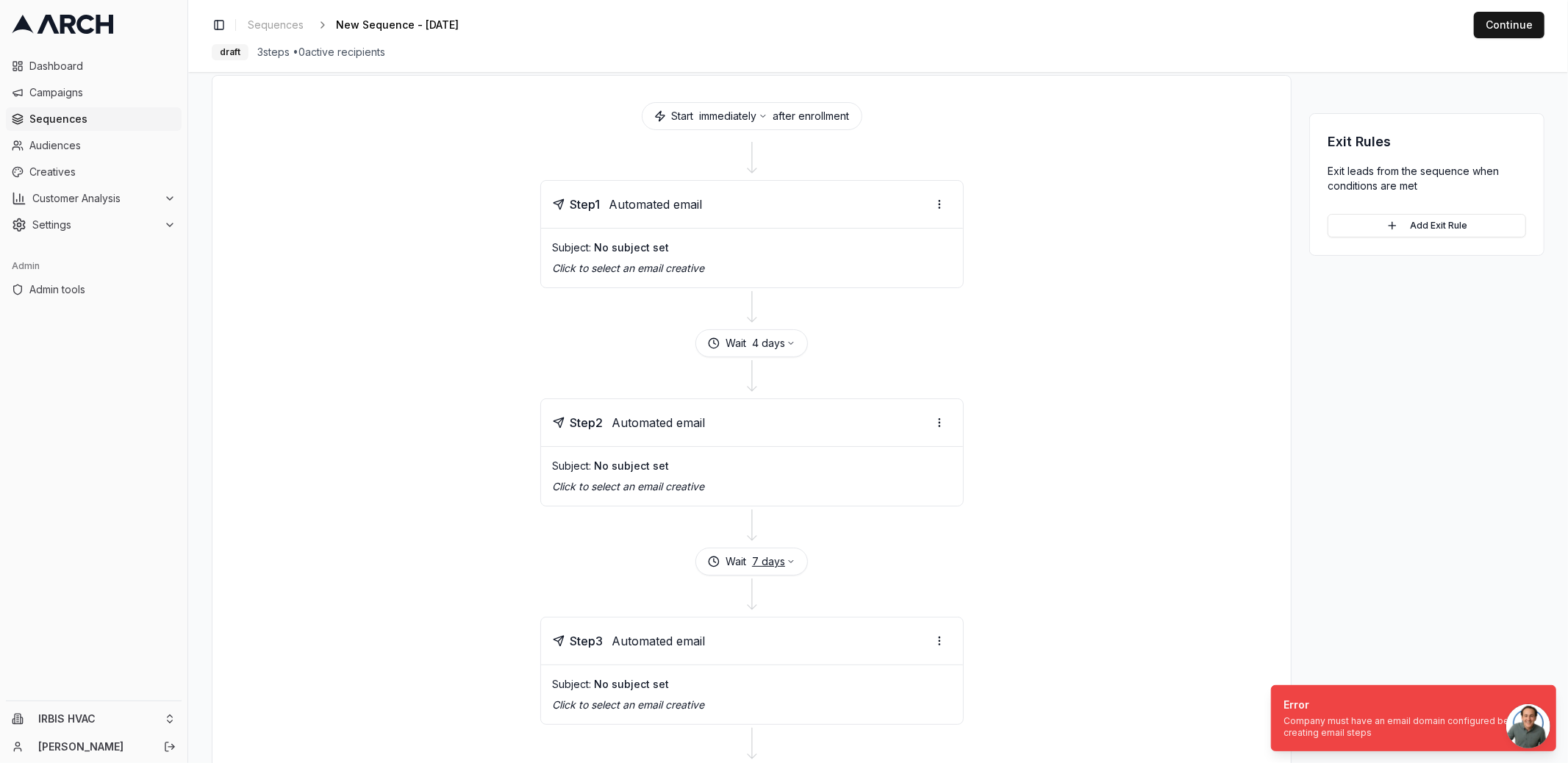
click at [774, 559] on button "7 days" at bounding box center [773, 561] width 43 height 15
type input "4"
click at [817, 643] on button "Save" at bounding box center [809, 643] width 40 height 24
click at [408, 513] on div at bounding box center [751, 527] width 1043 height 41
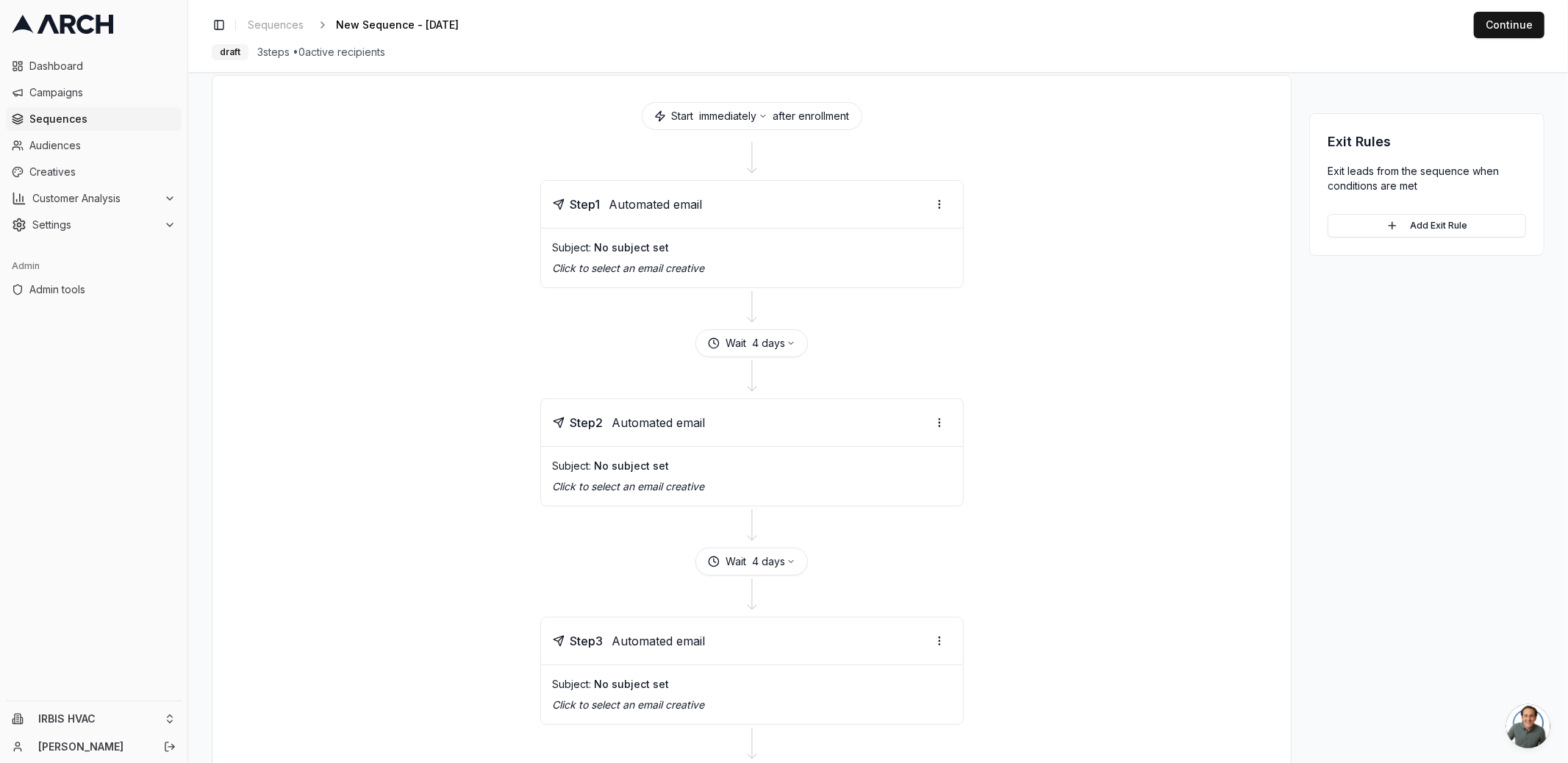
click at [486, 379] on div at bounding box center [751, 378] width 1043 height 41
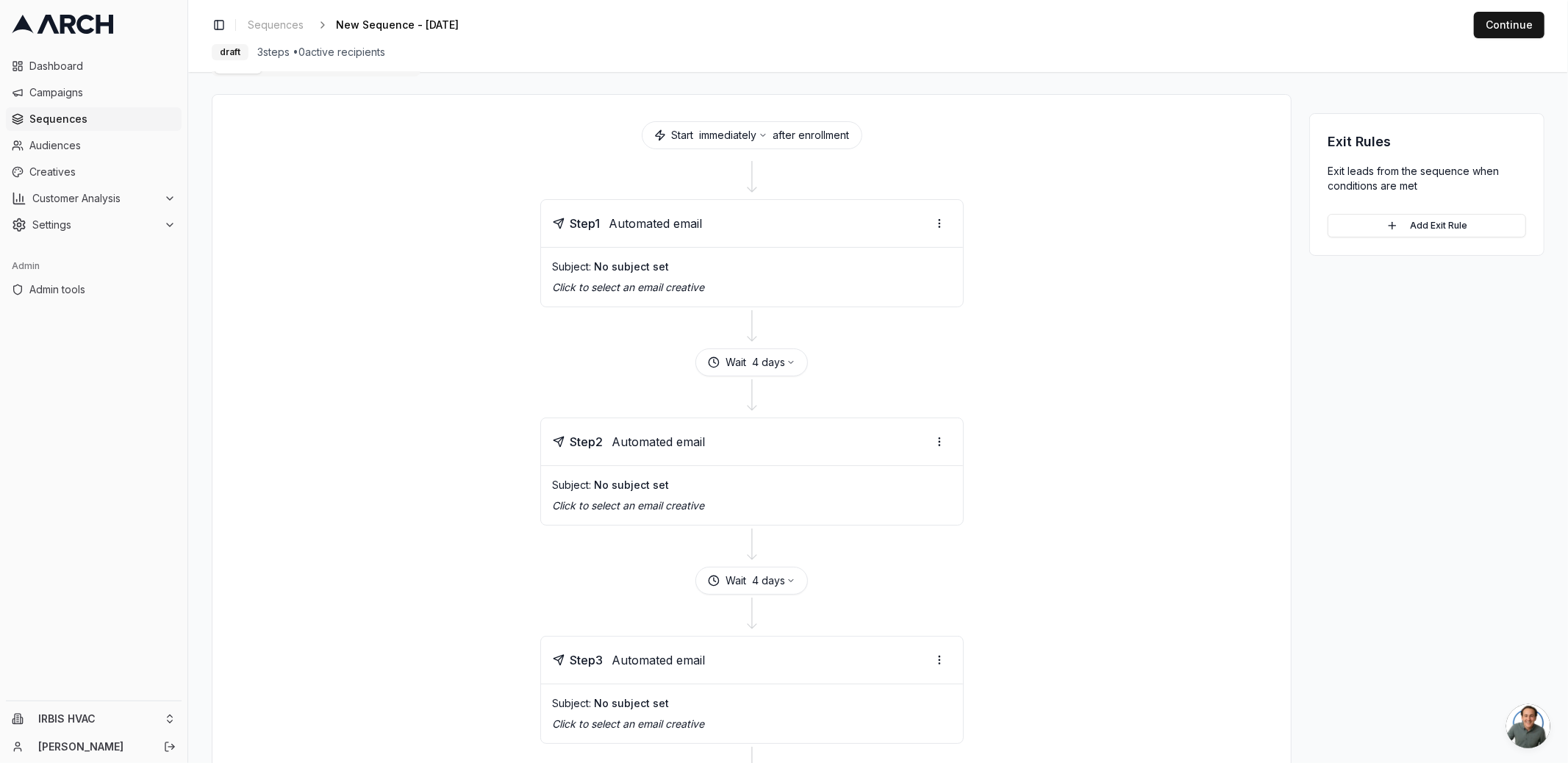
scroll to position [45, 0]
click at [1105, 334] on div at bounding box center [751, 328] width 1043 height 41
click at [1414, 230] on button "Add Exit Rule" at bounding box center [1427, 225] width 199 height 24
click at [1448, 247] on html "Dashboard Campaigns Sequences Audiences Creatives Customer Analysis Settings Ad…" at bounding box center [784, 381] width 1568 height 763
click at [1457, 225] on html "Dashboard Campaigns Sequences Audiences Creatives Customer Analysis Settings Ad…" at bounding box center [784, 381] width 1568 height 763
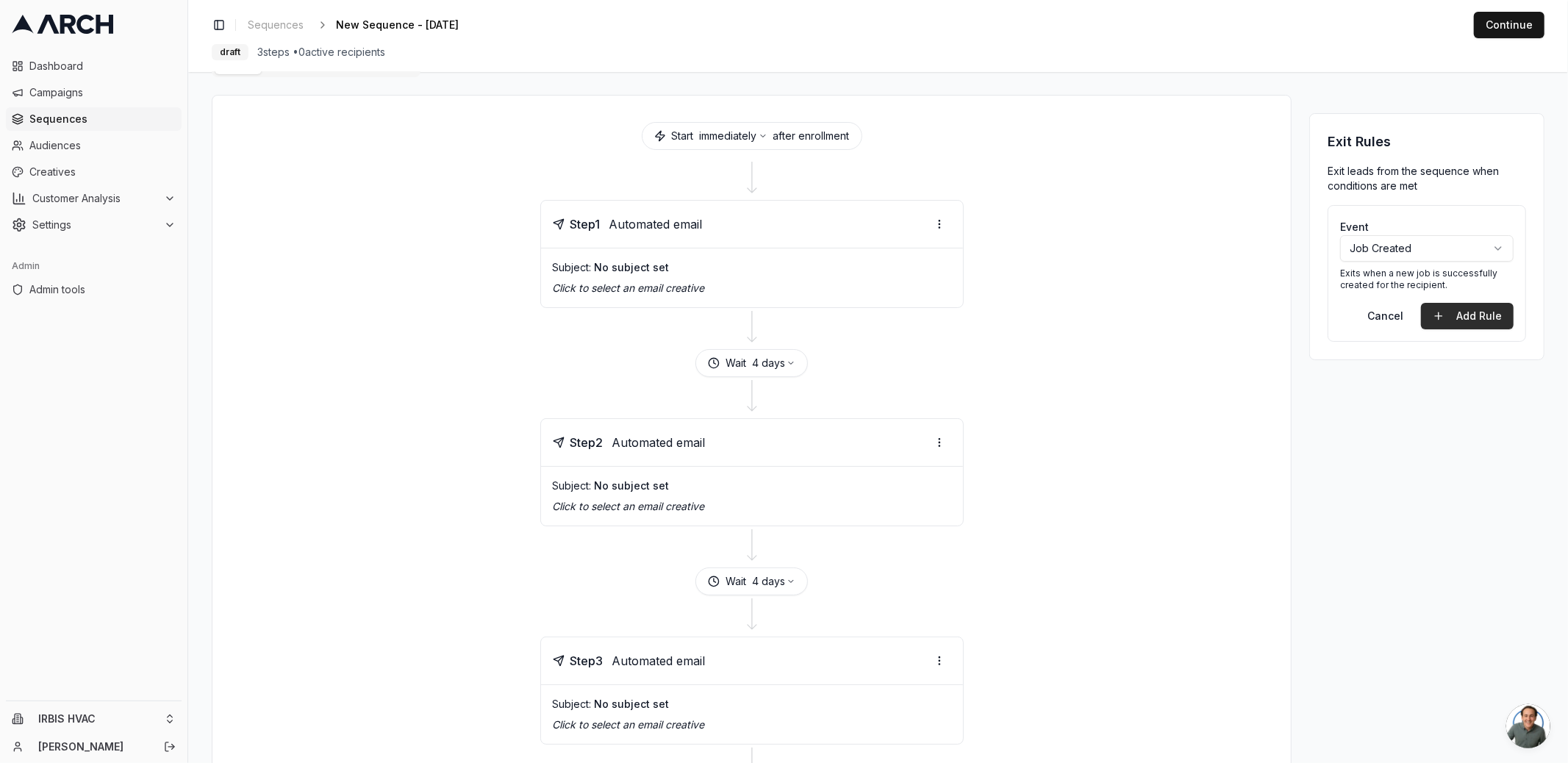
click at [1457, 309] on button "Add Rule" at bounding box center [1467, 316] width 92 height 26
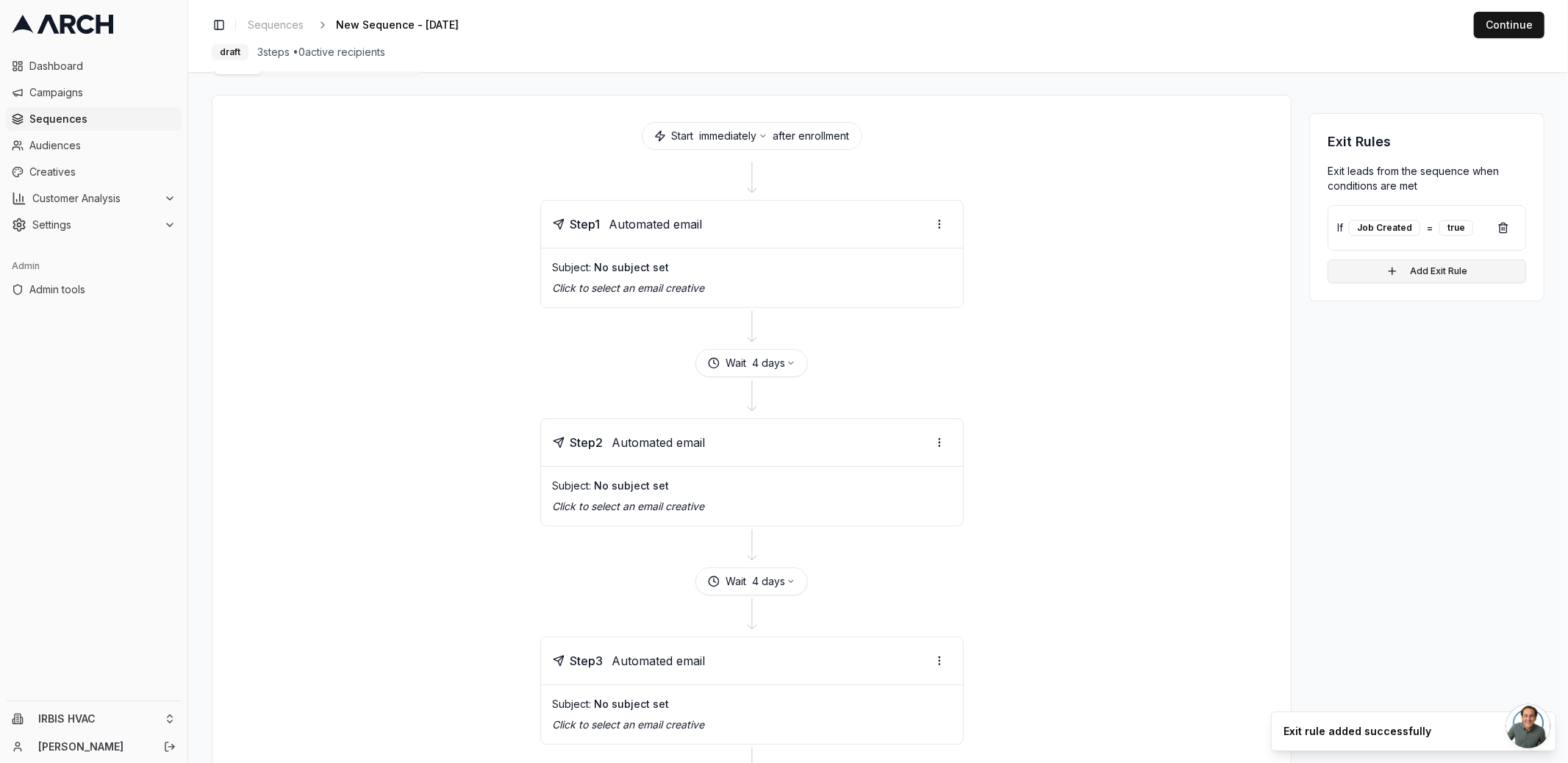
click at [1418, 264] on button "Add Exit Rule" at bounding box center [1427, 271] width 199 height 24
click at [1426, 306] on html "Dashboard Campaigns Sequences Audiences Creatives Customer Analysis Settings Ad…" at bounding box center [784, 381] width 1568 height 763
click at [1447, 367] on button "Add Rule" at bounding box center [1467, 370] width 92 height 26
click at [1431, 312] on button "Add Exit Rule" at bounding box center [1427, 324] width 199 height 24
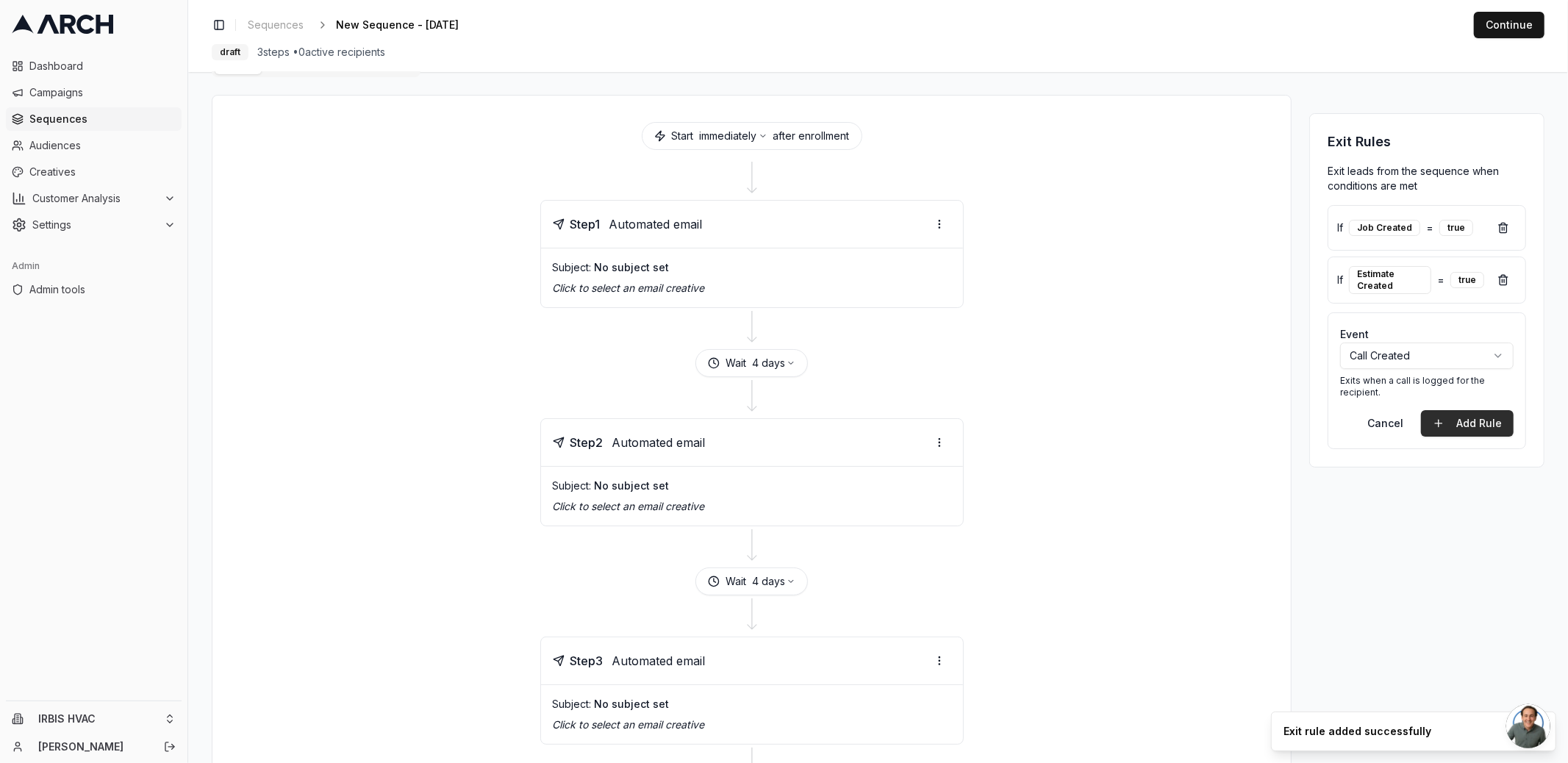
click at [1454, 422] on button "Add Rule" at bounding box center [1467, 423] width 92 height 26
click at [1427, 375] on button "Add Exit Rule" at bounding box center [1427, 375] width 199 height 24
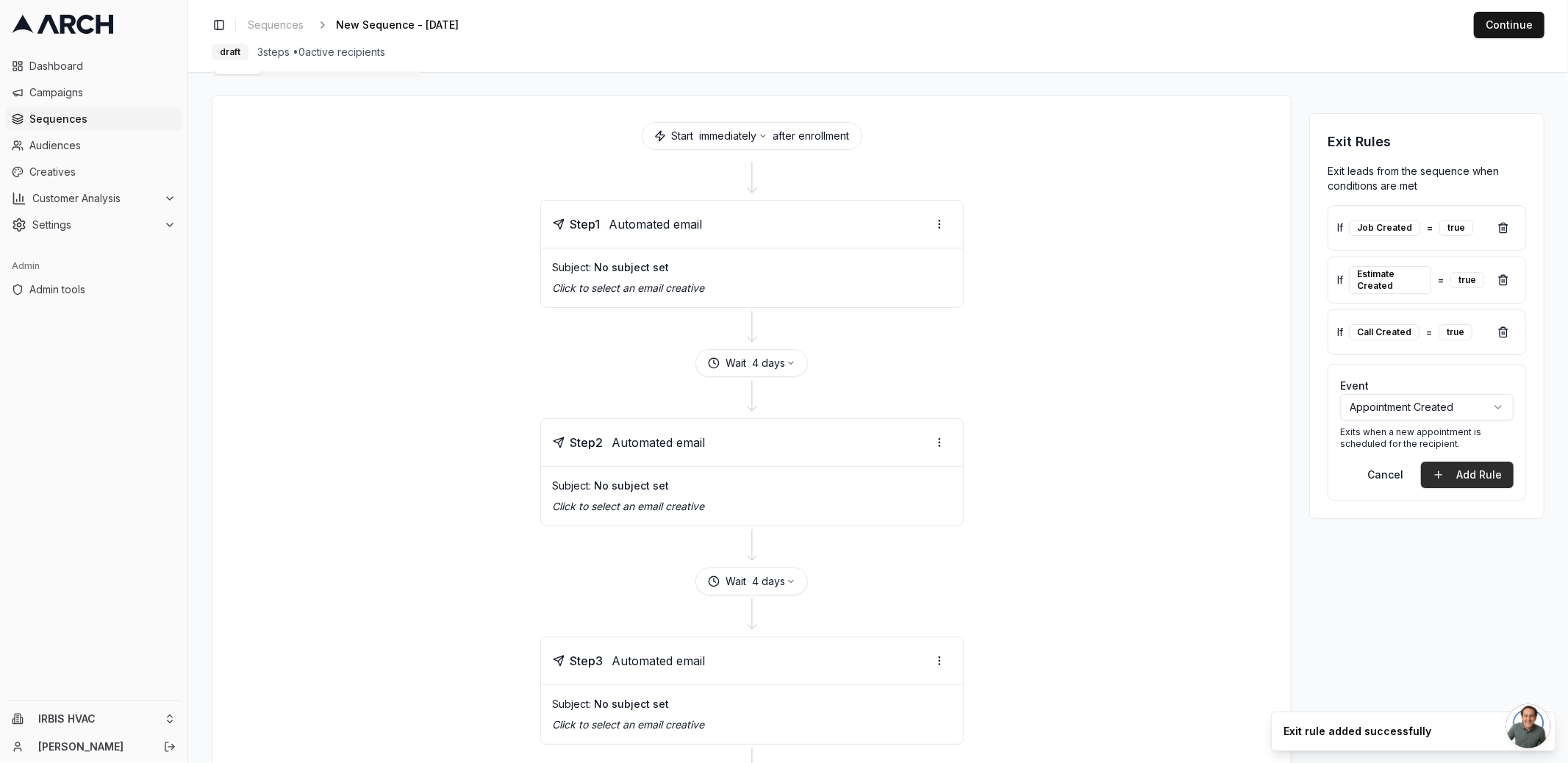
click at [1447, 473] on button "Add Rule" at bounding box center [1467, 475] width 92 height 26
click at [1334, 520] on div "Exit Rules Exit leads from the sequence when conditions are met If Job Created …" at bounding box center [1426, 476] width 235 height 762
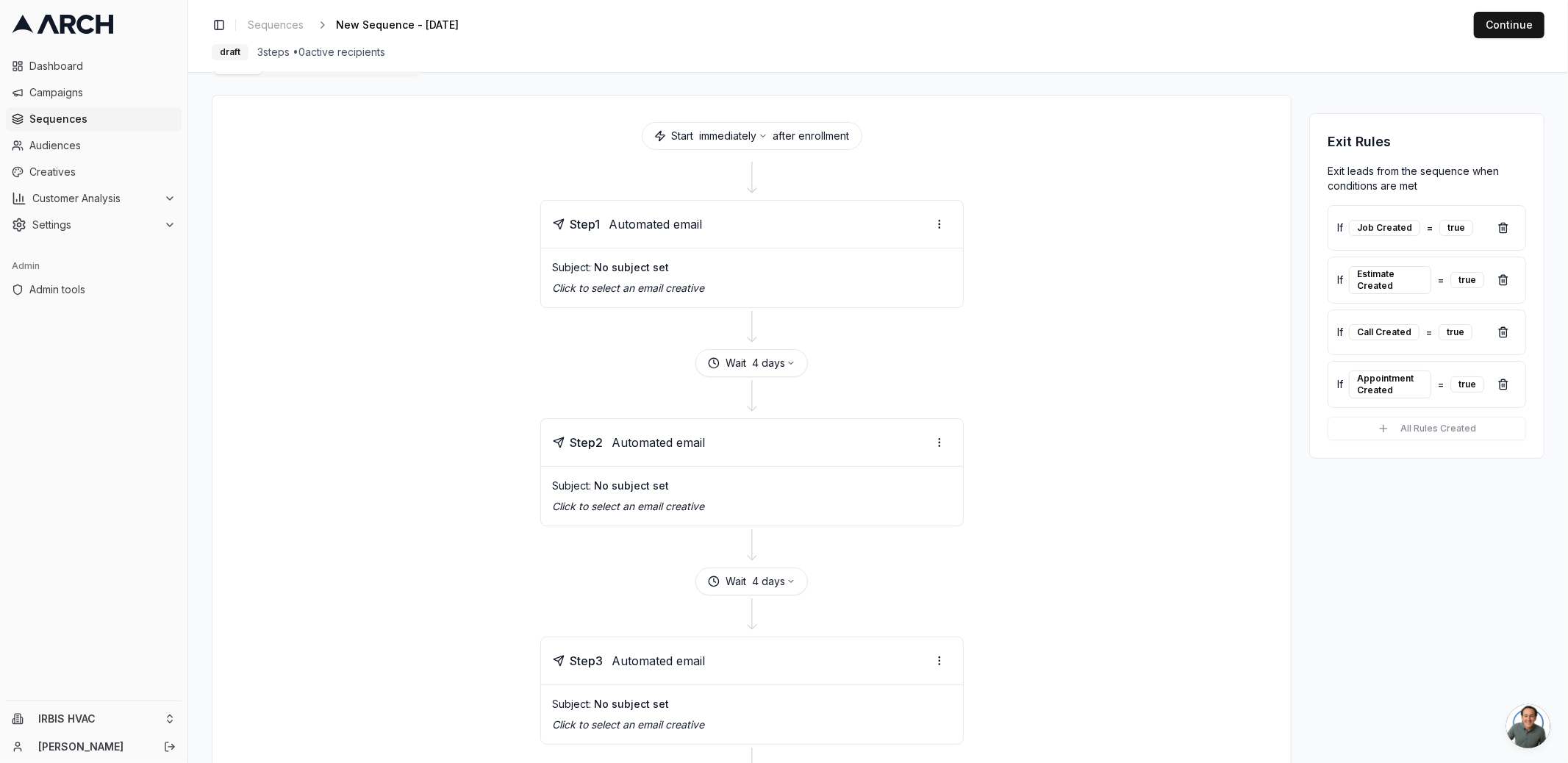
click at [1354, 185] on p "Exit leads from the sequence when conditions are met" at bounding box center [1427, 178] width 199 height 29
click at [1408, 185] on p "Exit leads from the sequence when conditions are met" at bounding box center [1427, 178] width 199 height 29
click at [761, 137] on icon "button" at bounding box center [763, 136] width 9 height 9
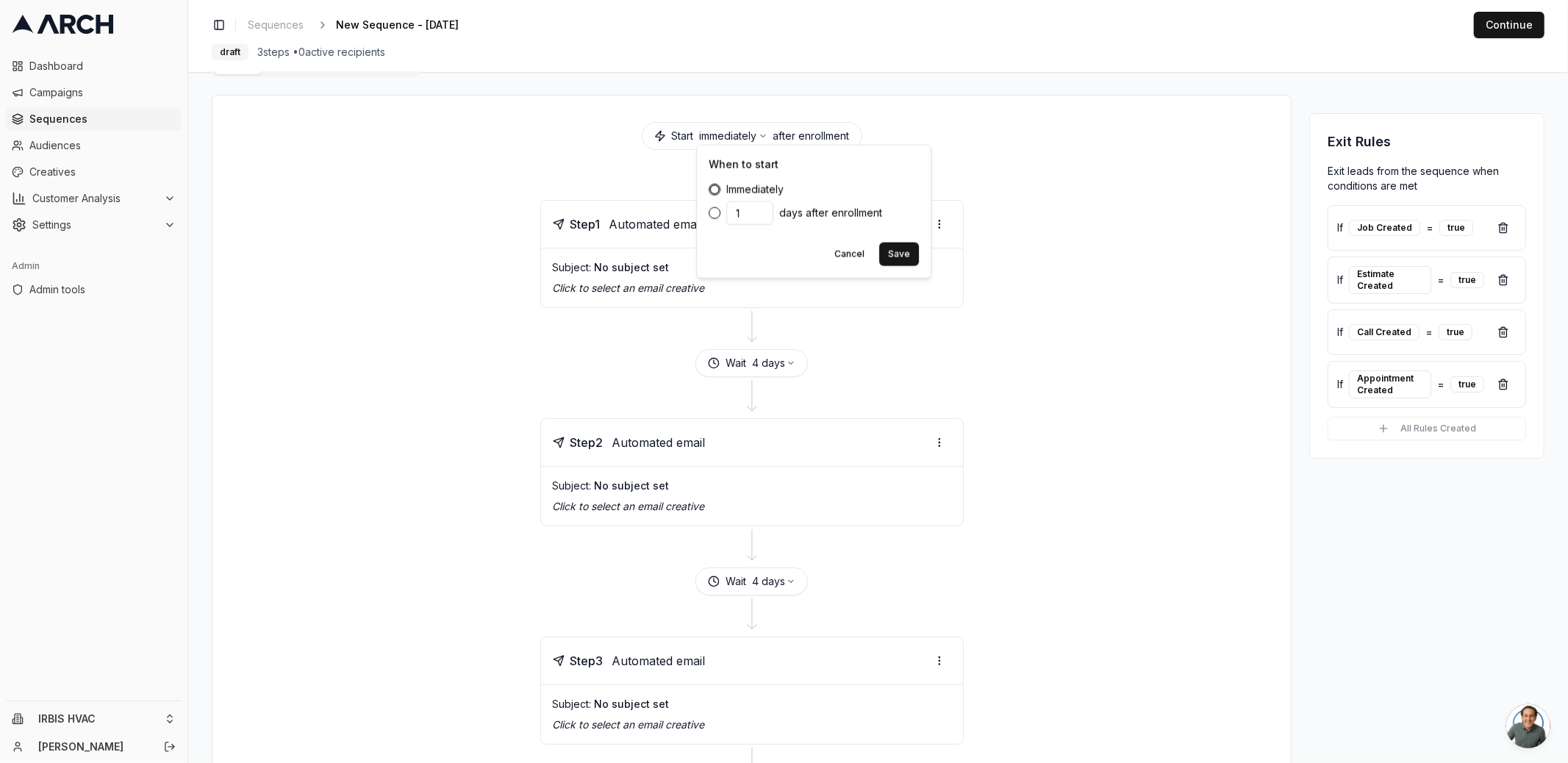
click at [1015, 160] on div at bounding box center [751, 179] width 1043 height 41
click at [1503, 282] on button at bounding box center [1503, 280] width 26 height 26
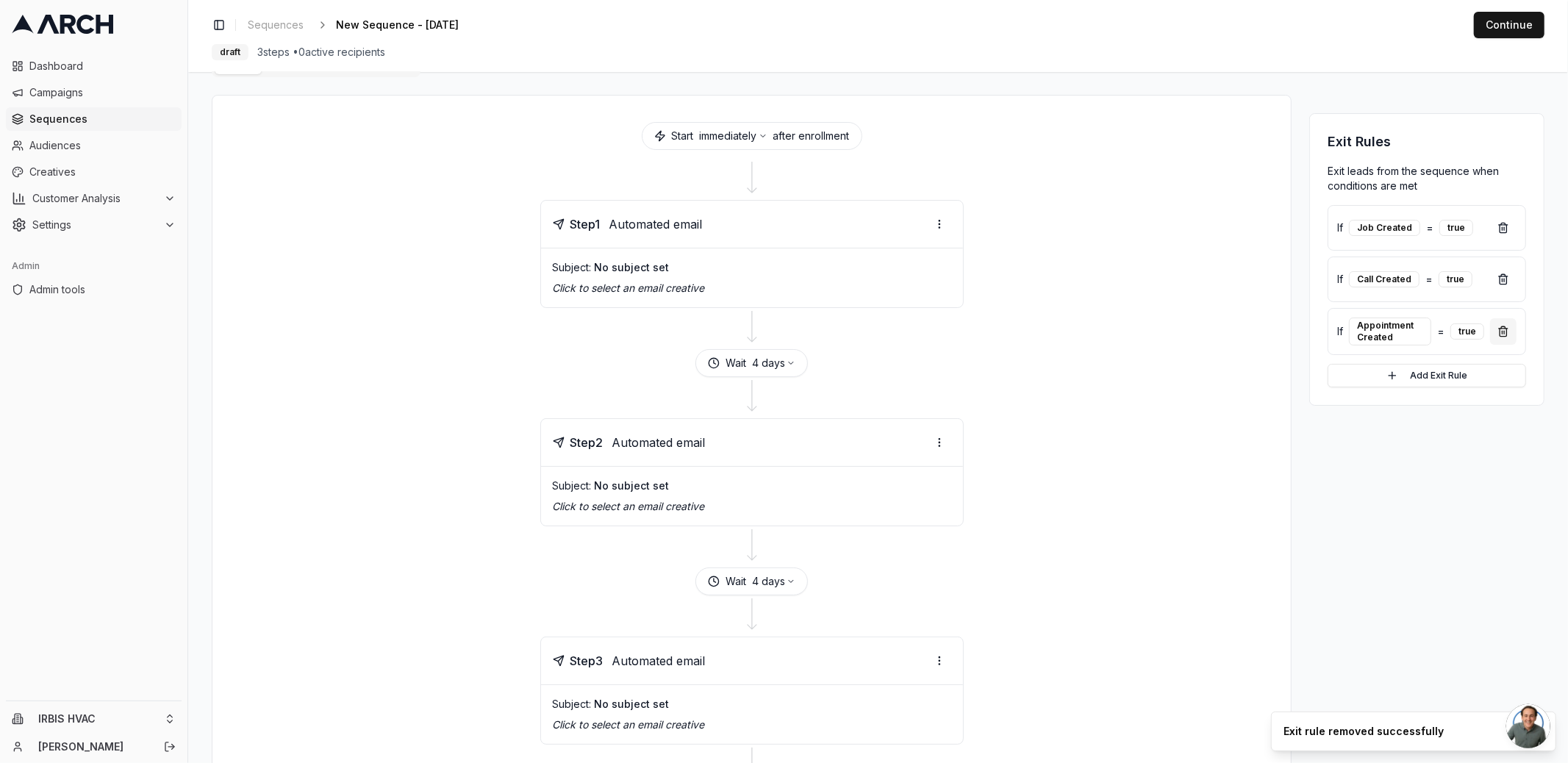
click at [1505, 328] on button at bounding box center [1503, 332] width 26 height 26
click at [1502, 275] on button at bounding box center [1503, 279] width 26 height 26
click at [1309, 349] on div "Exit Rules Exit leads from the sequence when conditions are met If Job Created …" at bounding box center [1426, 476] width 235 height 762
click at [1297, 279] on div "Start immediately after enrollment Step 1 Automated email Subject: No subject s…" at bounding box center [878, 476] width 1332 height 762
click at [1293, 230] on div "Start immediately after enrollment Step 1 Automated email Subject: No subject s…" at bounding box center [878, 476] width 1332 height 762
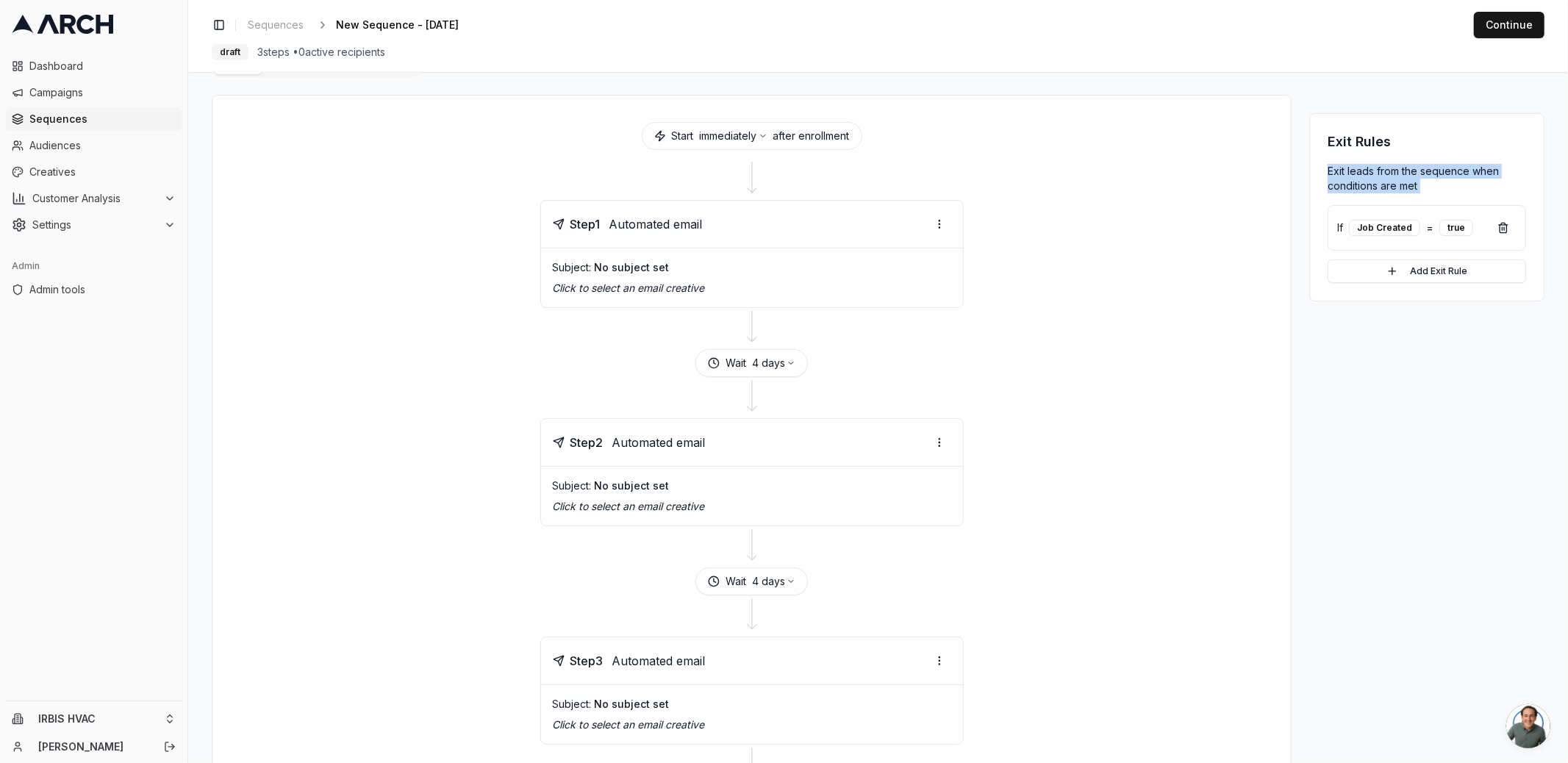
drag, startPoint x: 1322, startPoint y: 175, endPoint x: 1325, endPoint y: 201, distance: 26.2
click at [1325, 201] on div "Exit Rules Exit leads from the sequence when conditions are met If Job Created …" at bounding box center [1426, 208] width 235 height 188
click at [1363, 193] on div "Exit Rules Exit leads from the sequence when conditions are met If Job Created …" at bounding box center [1426, 208] width 235 height 188
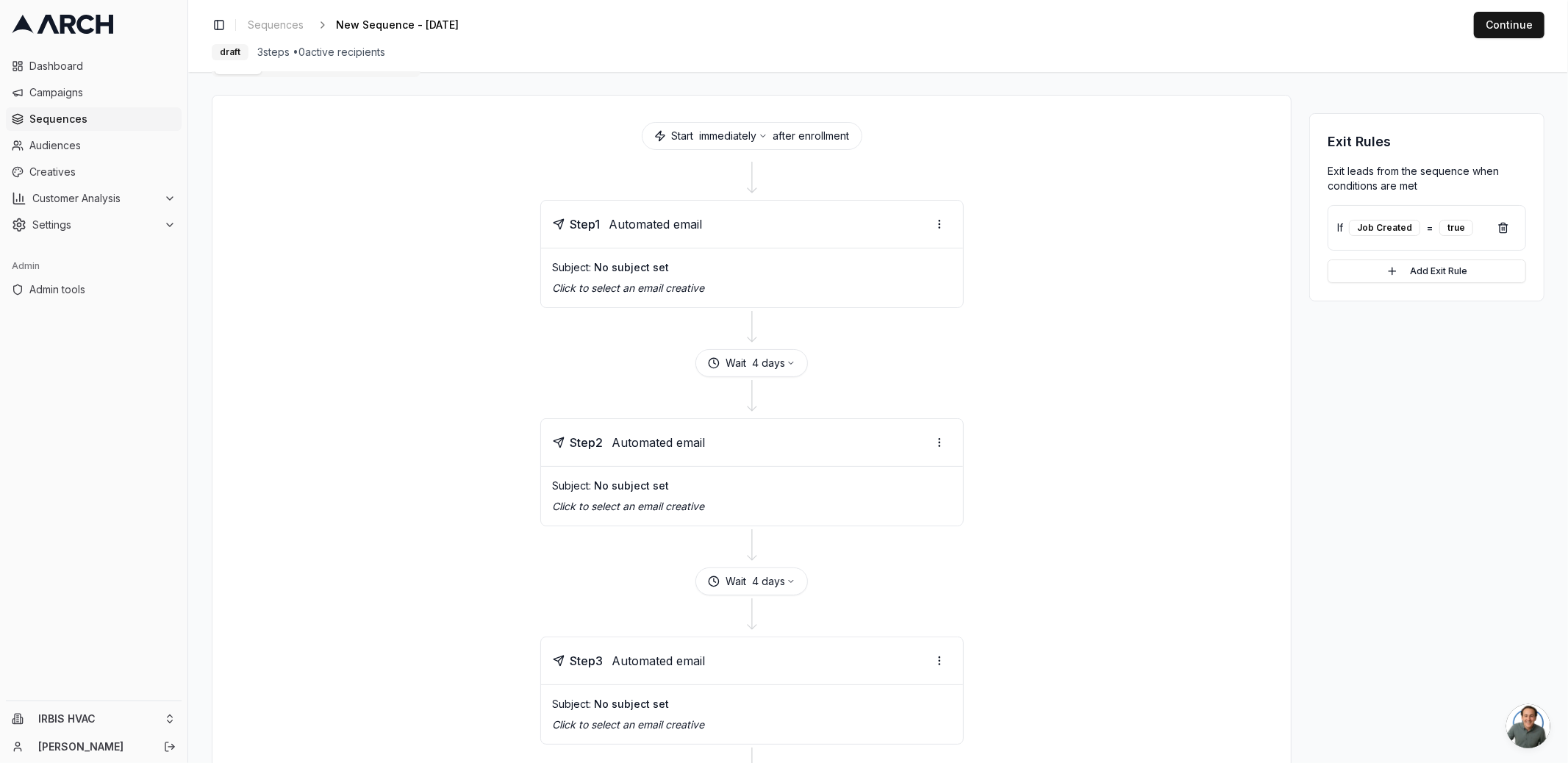
click at [1362, 179] on p "Exit leads from the sequence when conditions are met" at bounding box center [1427, 178] width 199 height 29
click at [1383, 180] on p "Exit leads from the sequence when conditions are met" at bounding box center [1427, 178] width 199 height 29
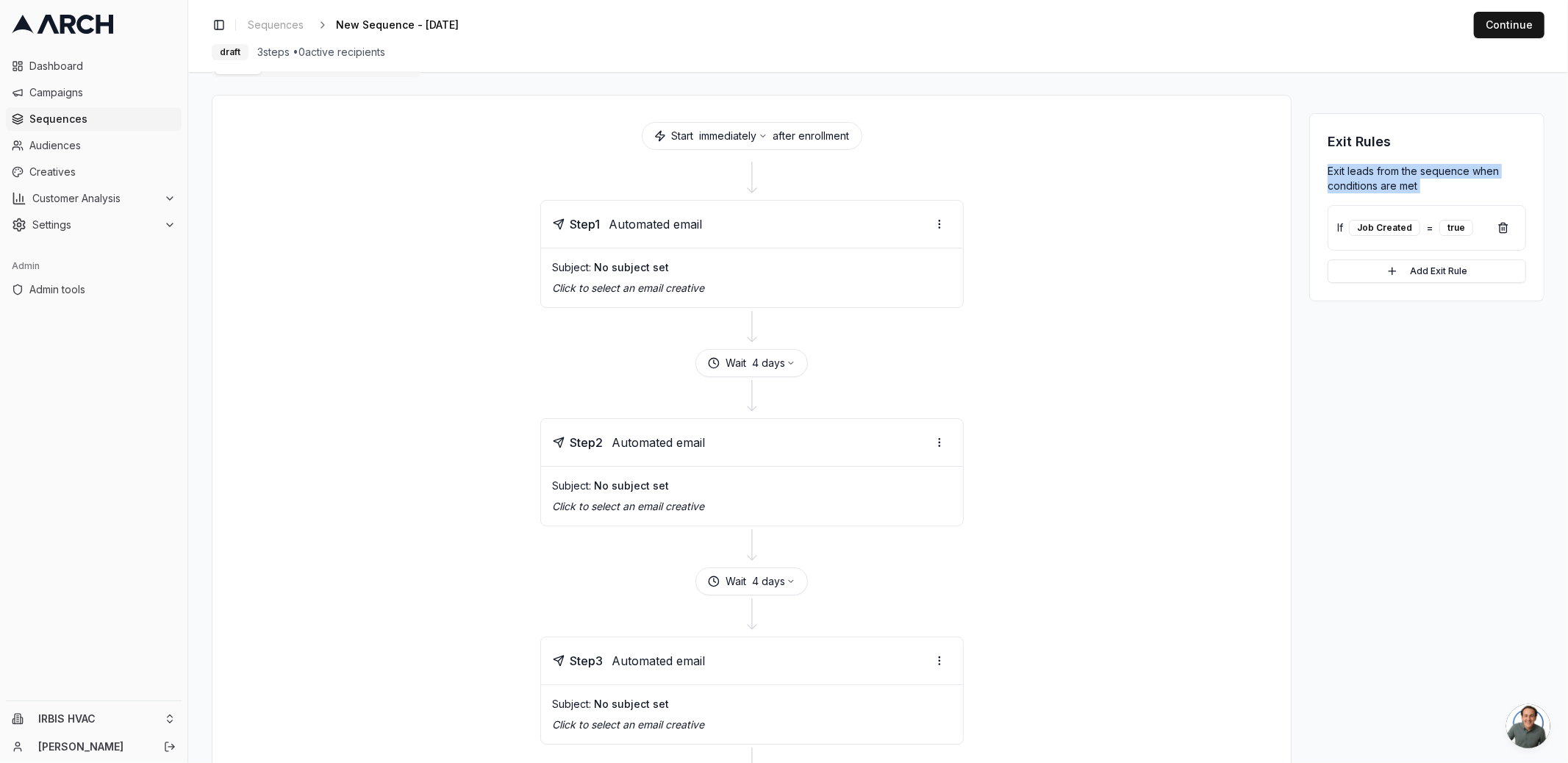
click at [1383, 180] on p "Exit leads from the sequence when conditions are met" at bounding box center [1427, 178] width 199 height 29
click at [1331, 176] on p "Exit leads from the sequence when conditions are met" at bounding box center [1427, 178] width 199 height 29
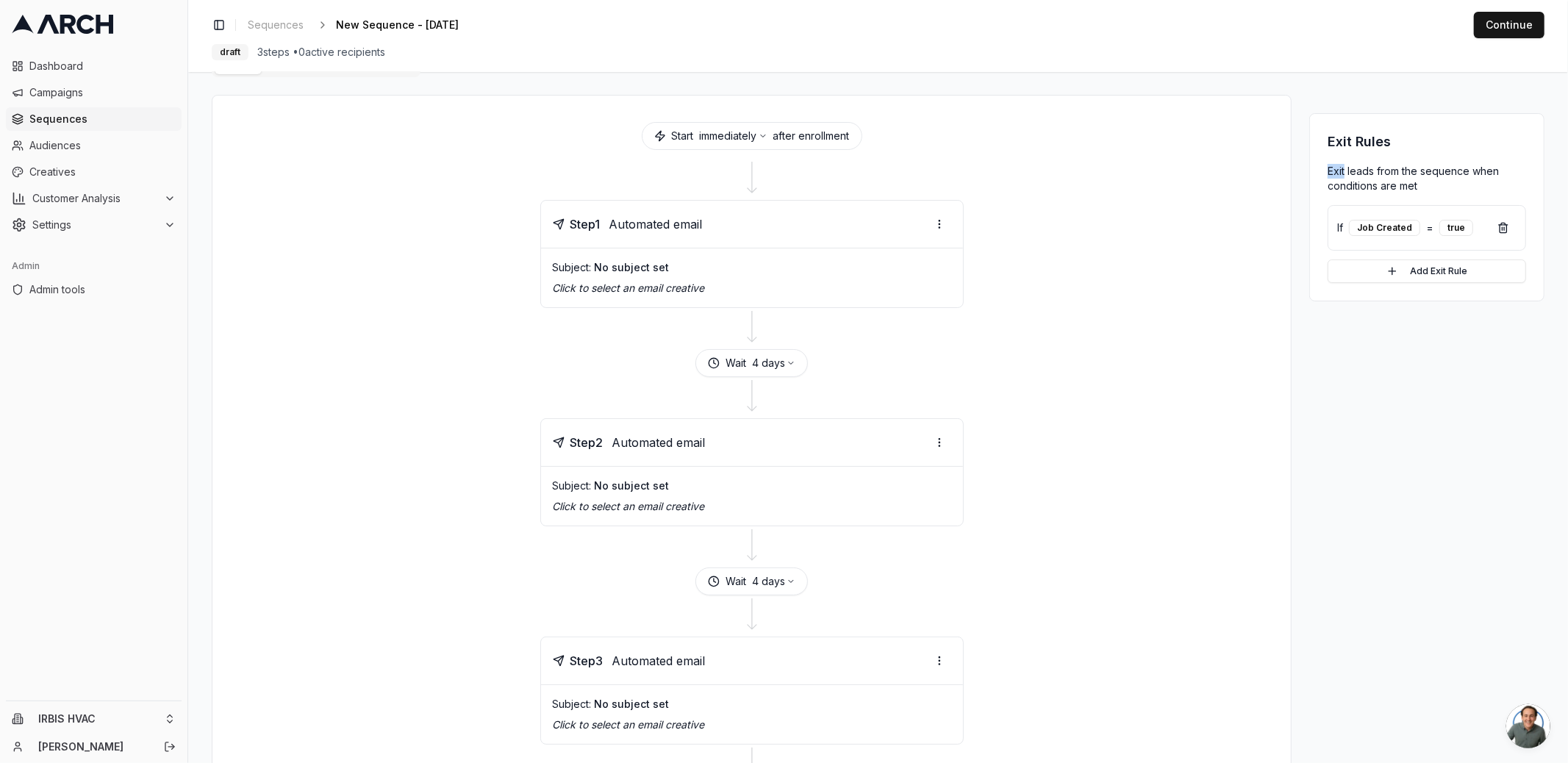
click at [1331, 176] on p "Exit leads from the sequence when conditions are met" at bounding box center [1427, 178] width 199 height 29
click at [458, 24] on span "New Sequence - Sep 22, 2025" at bounding box center [397, 25] width 122 height 15
type input "Santa Clara Fall 2025 Marketing Sequence"
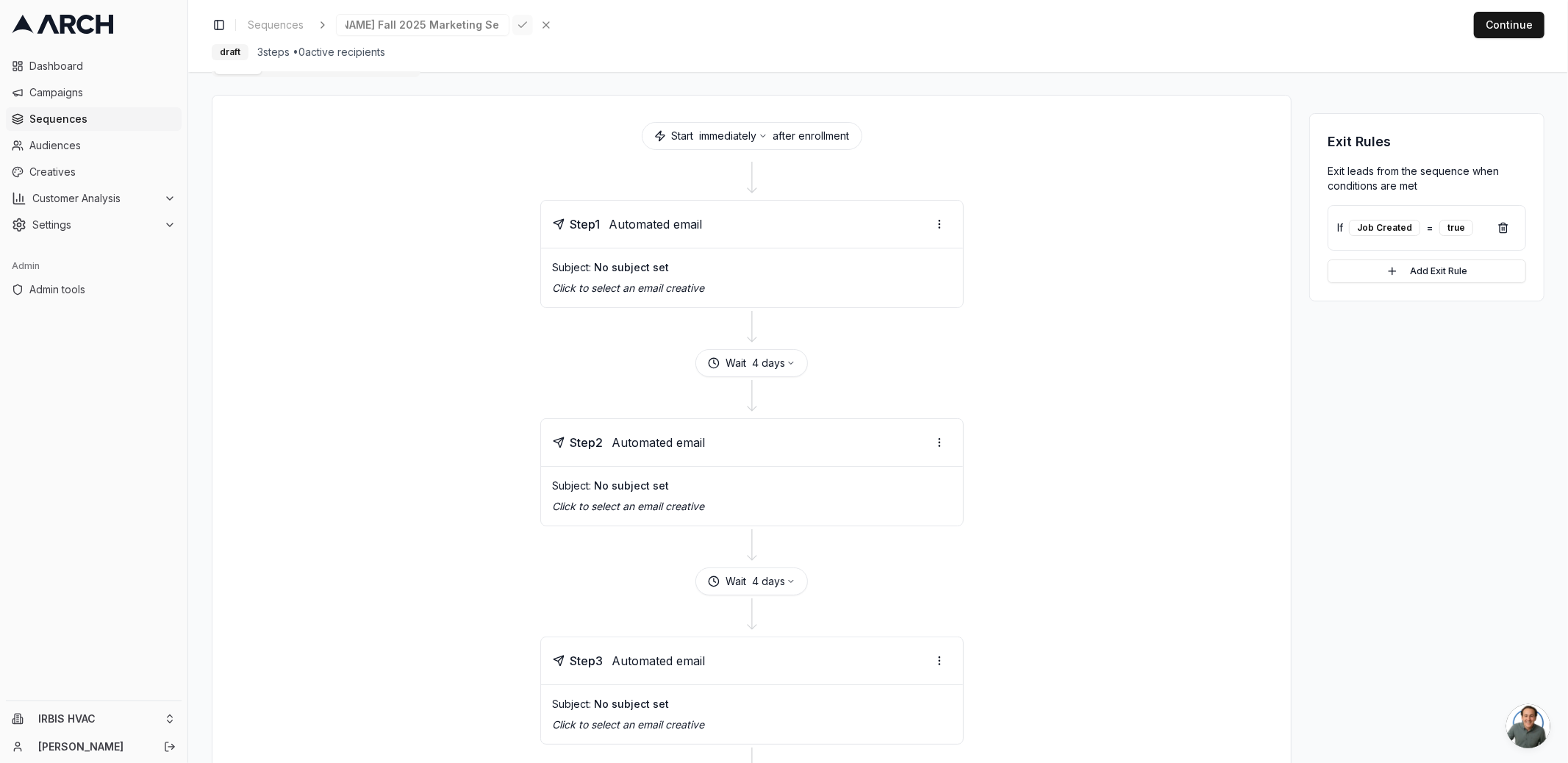
click at [512, 25] on div "Save Cancel" at bounding box center [534, 25] width 44 height 20
click at [1040, 192] on div at bounding box center [751, 179] width 1043 height 41
click at [1336, 143] on h3 "Exit Rules" at bounding box center [1427, 142] width 199 height 20
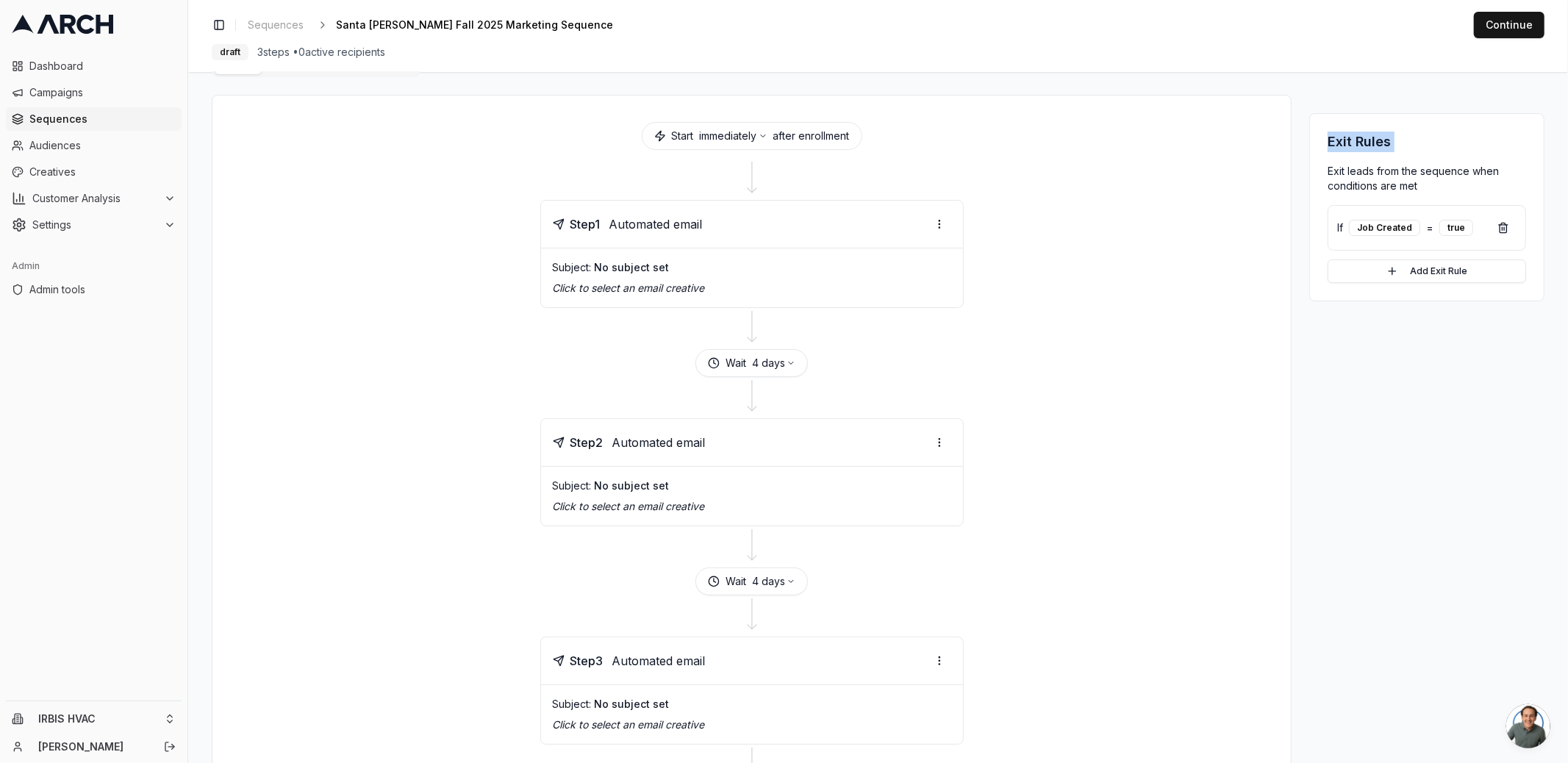
click at [1336, 143] on h3 "Exit Rules" at bounding box center [1427, 142] width 199 height 20
click at [1354, 172] on p "Exit leads from the sequence when conditions are met" at bounding box center [1427, 178] width 199 height 29
click at [1379, 179] on p "Exit leads from the sequence when conditions are met" at bounding box center [1427, 178] width 199 height 29
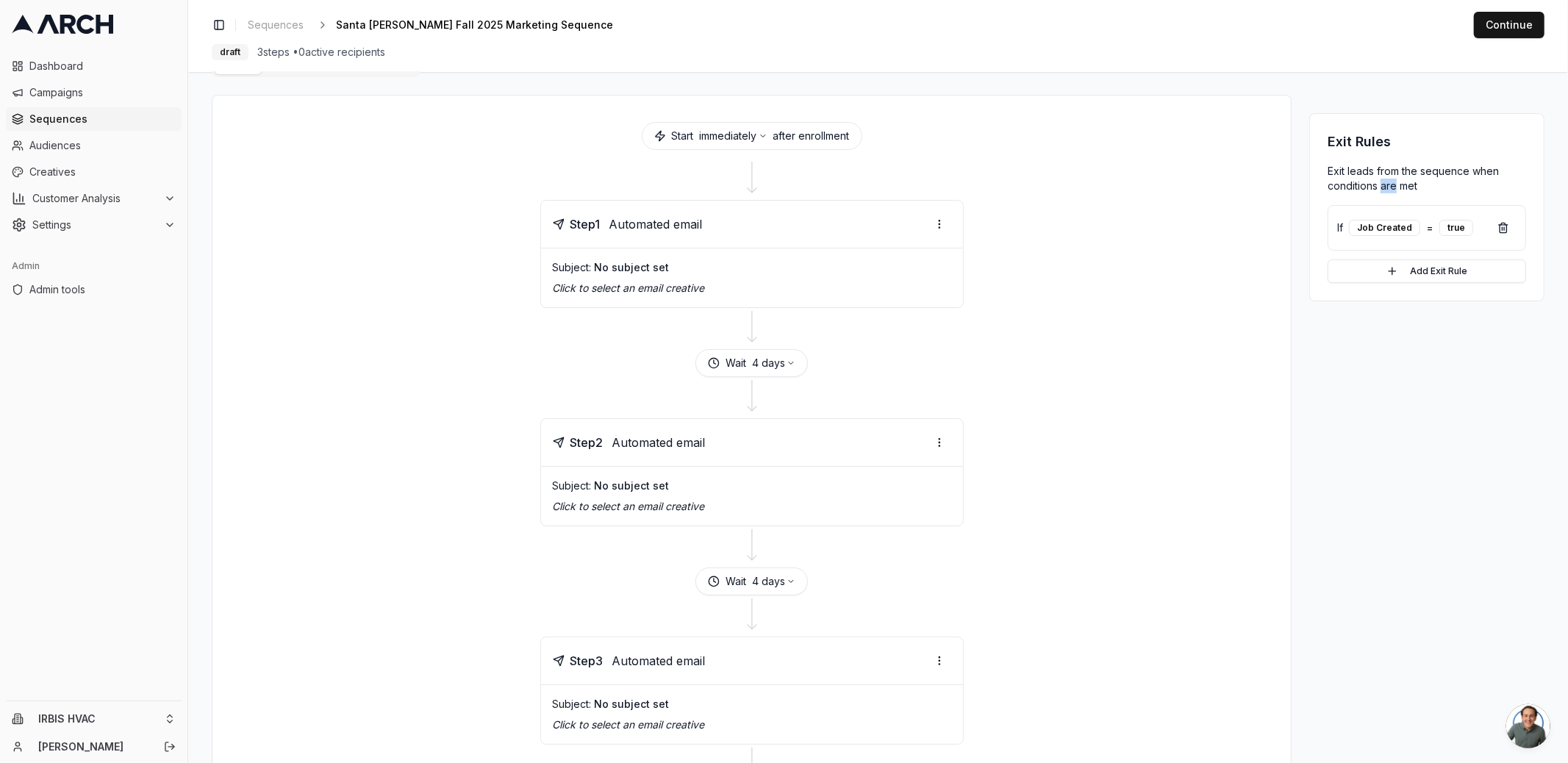
click at [1379, 179] on p "Exit leads from the sequence when conditions are met" at bounding box center [1427, 178] width 199 height 29
click at [1393, 180] on p "Exit leads from the sequence when conditions are met" at bounding box center [1427, 178] width 199 height 29
click at [104, 118] on span "Sequences" at bounding box center [102, 119] width 146 height 15
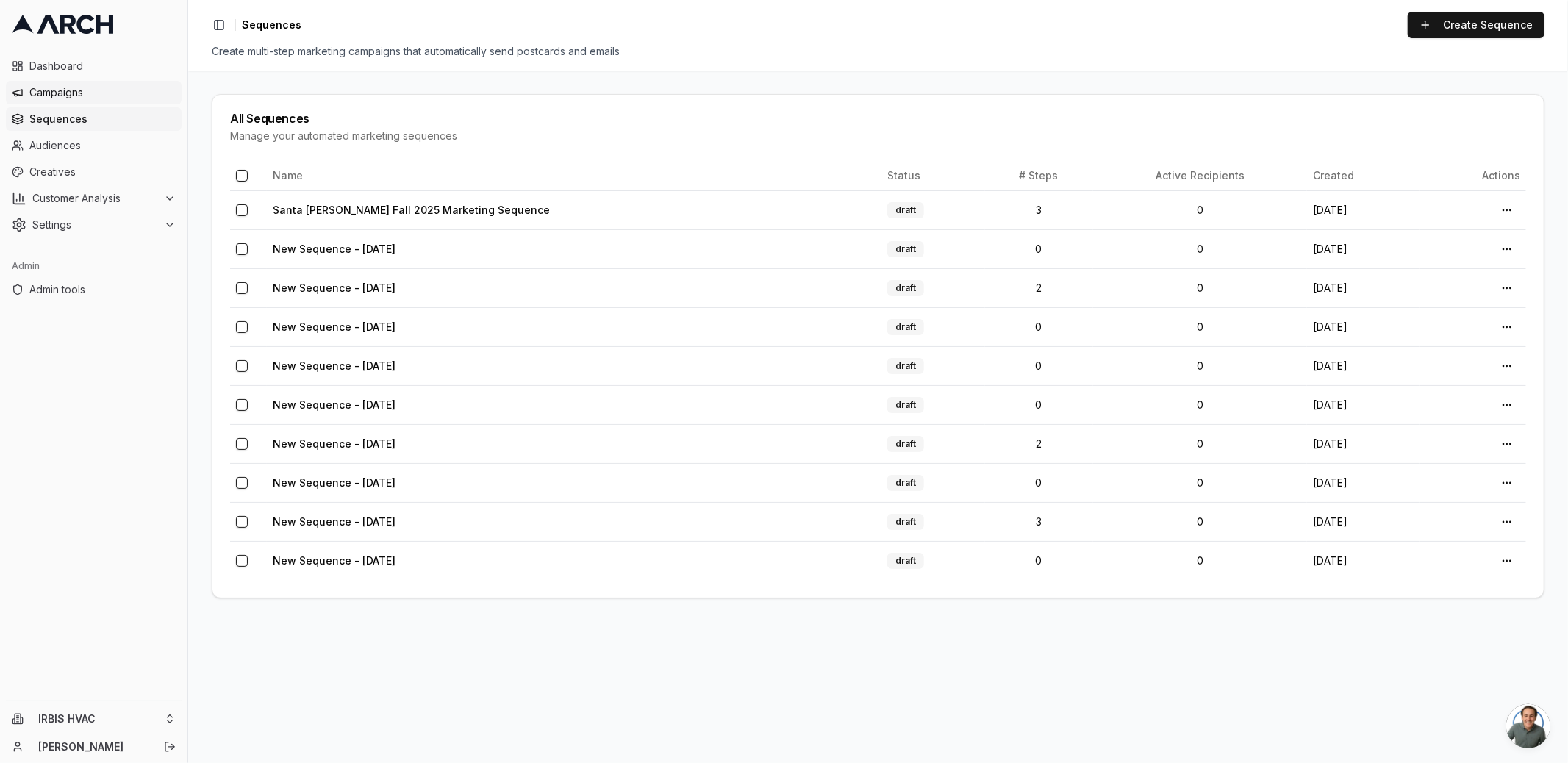
click at [109, 92] on span "Campaigns" at bounding box center [102, 92] width 146 height 15
click at [92, 165] on span "Creatives" at bounding box center [102, 172] width 146 height 15
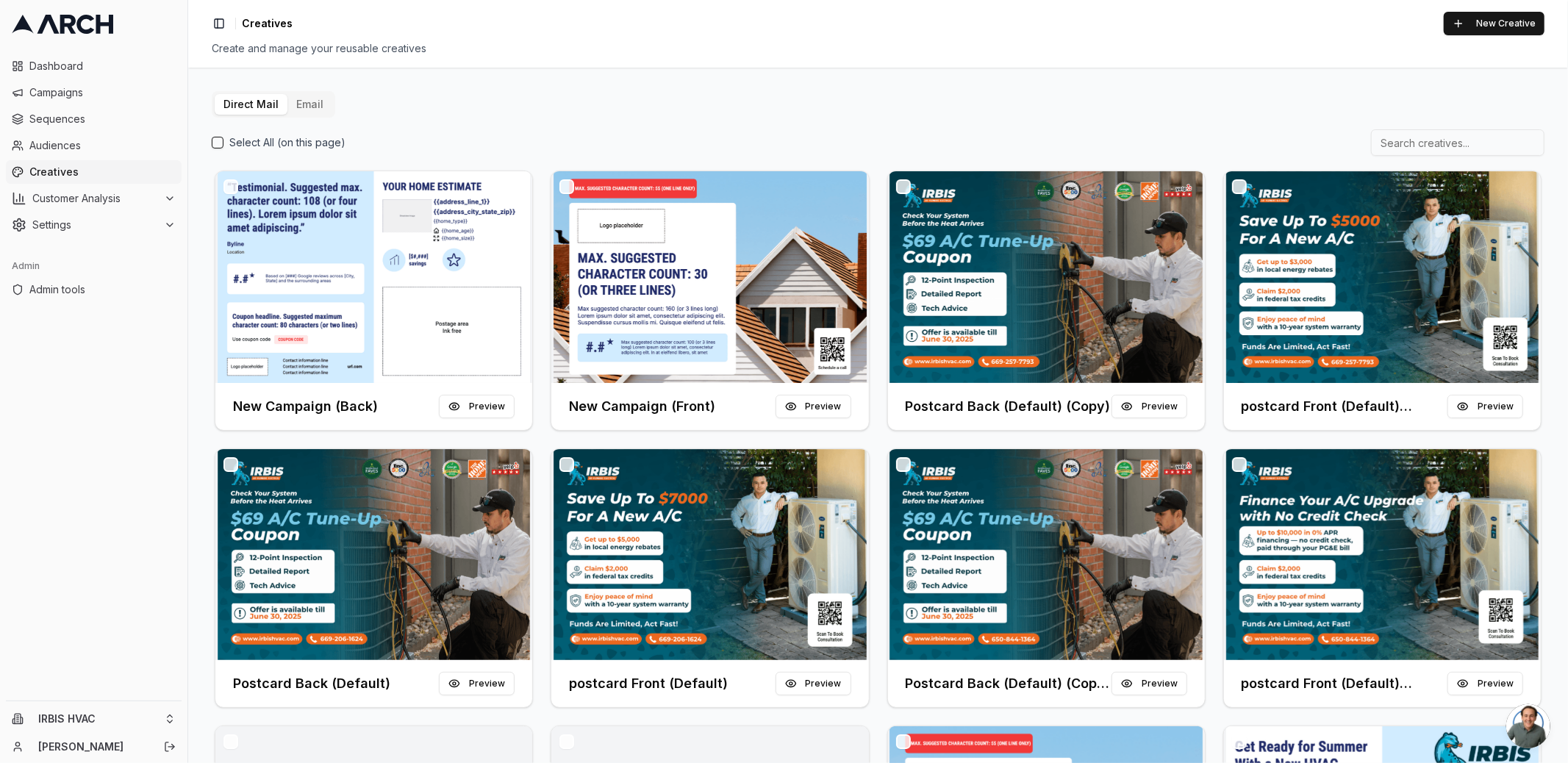
click at [304, 103] on button "Email" at bounding box center [310, 104] width 45 height 20
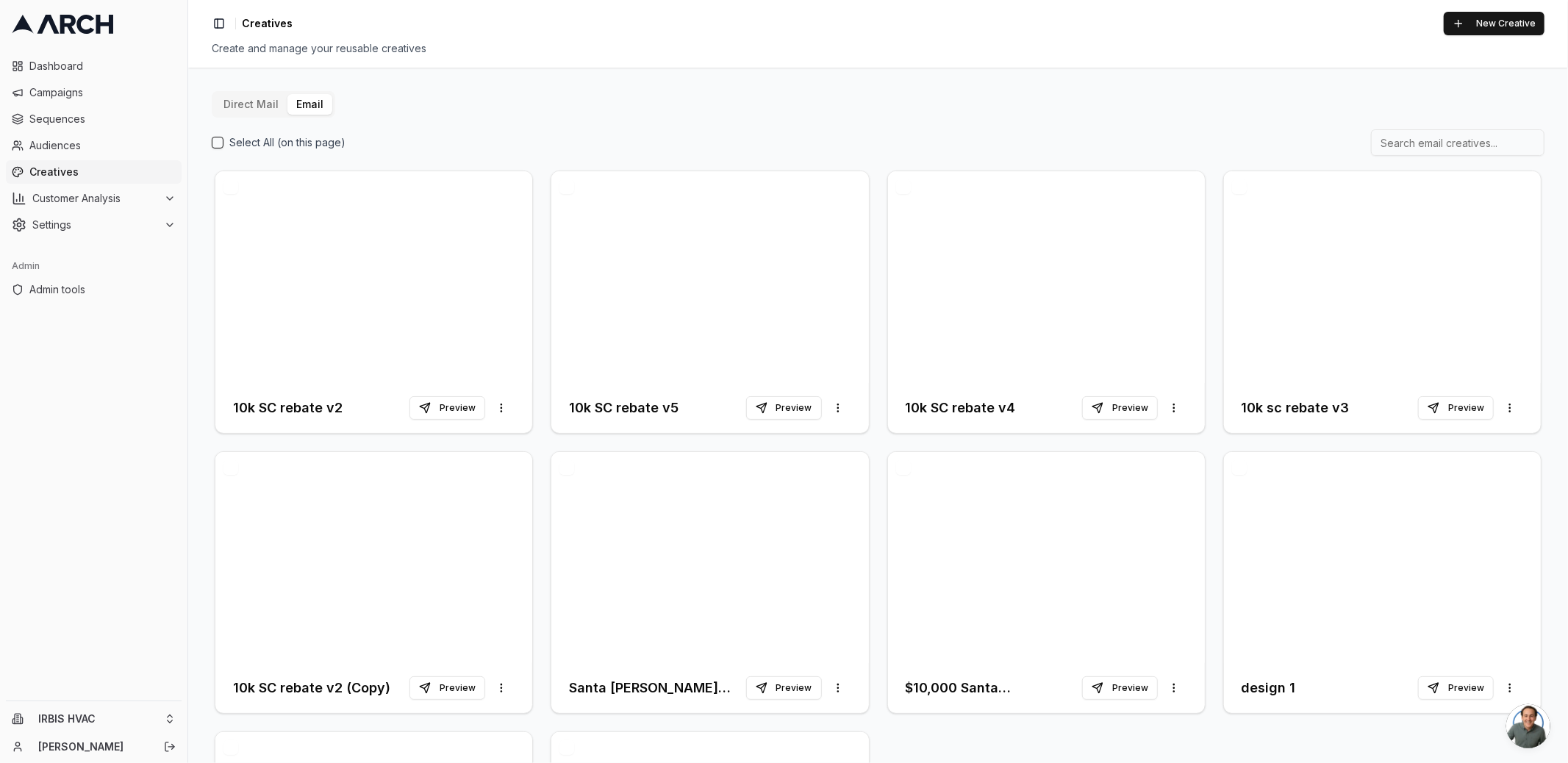
click at [462, 120] on div "Direct Mail Email Select All (on this page) 10k SC rebate v2 Preview More optio…" at bounding box center [878, 545] width 1332 height 906
click at [645, 294] on div at bounding box center [709, 277] width 317 height 212
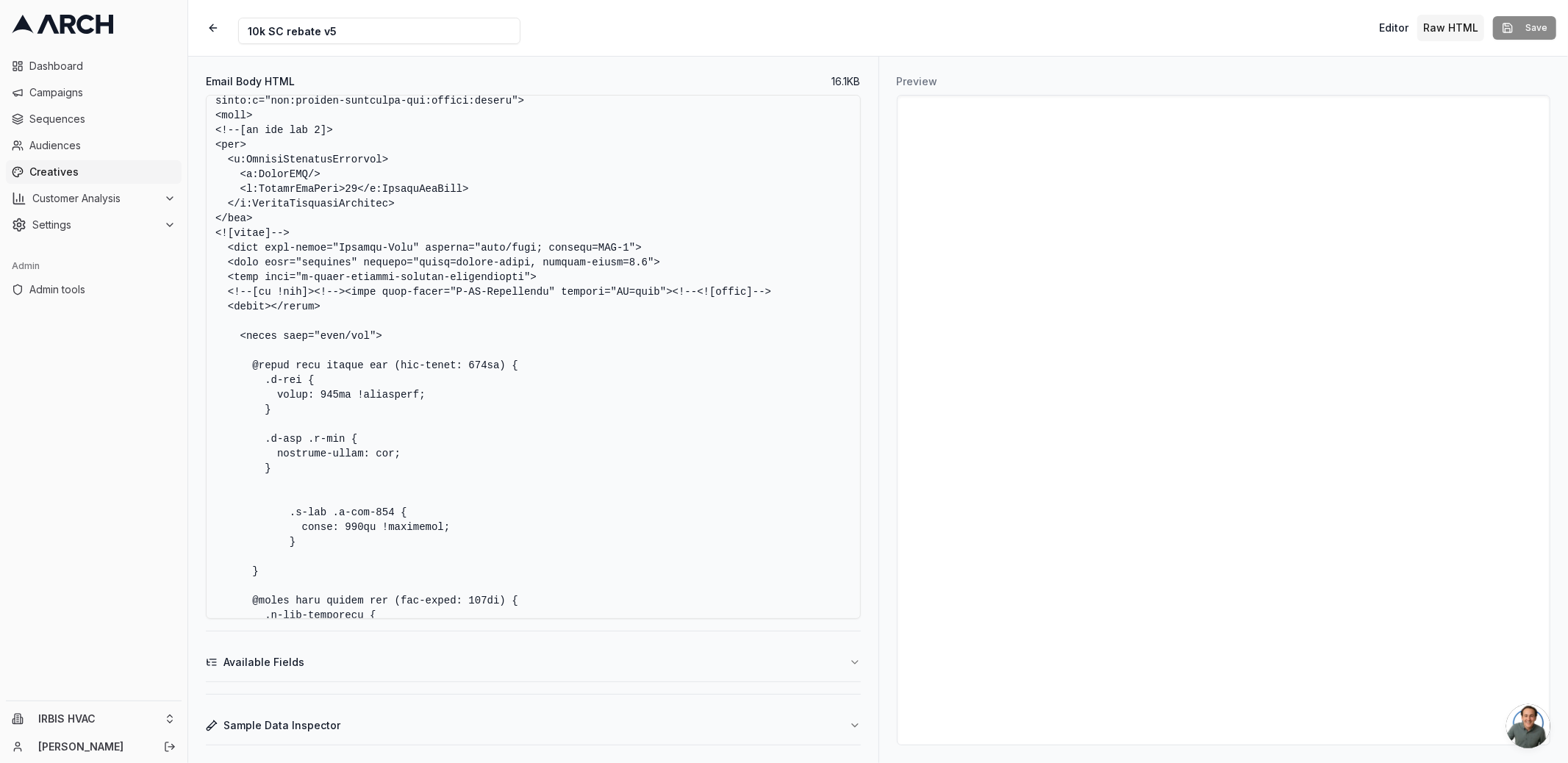
scroll to position [112, 0]
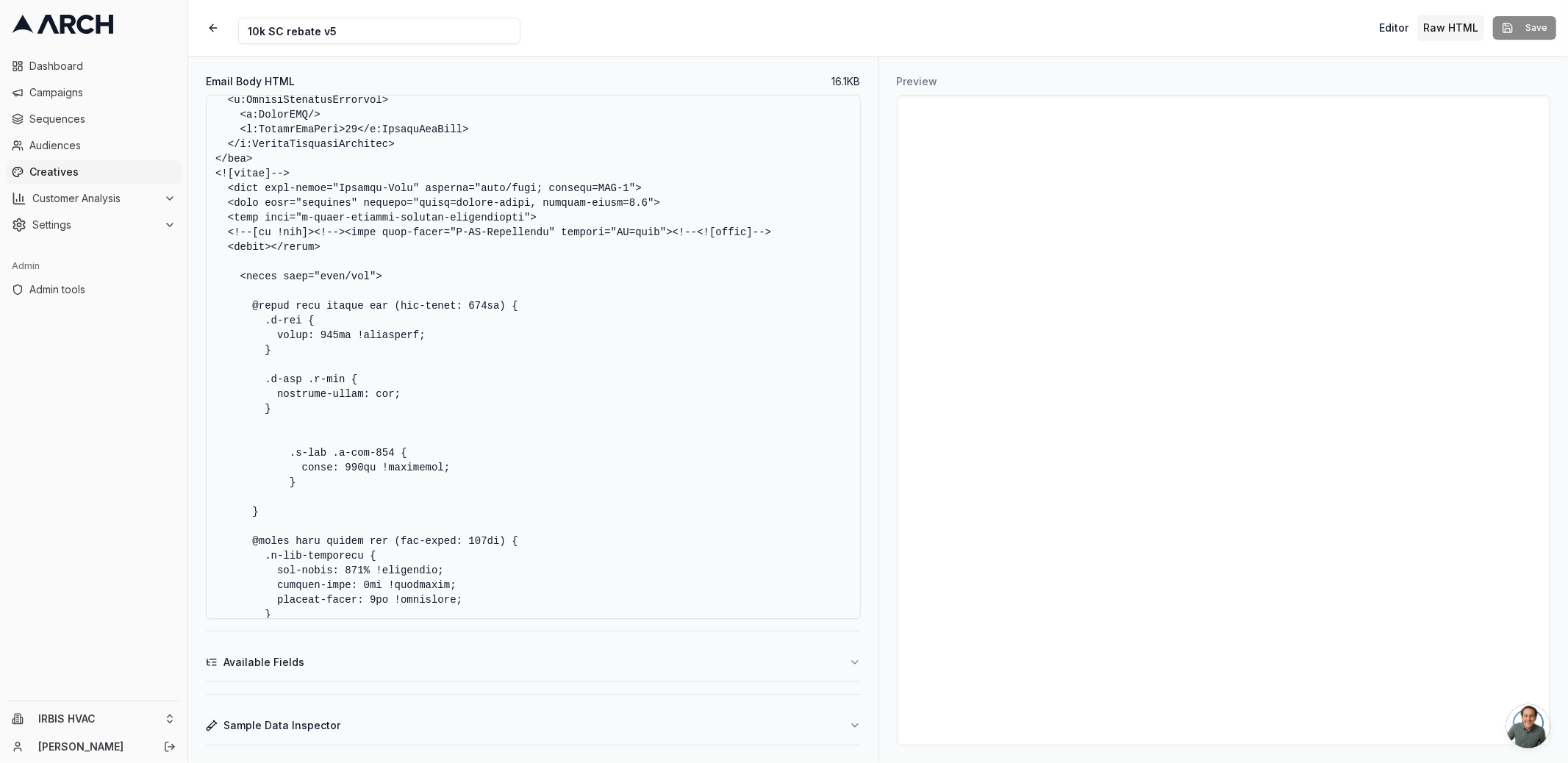
click at [654, 418] on textarea "Email Body HTML" at bounding box center [533, 357] width 655 height 525
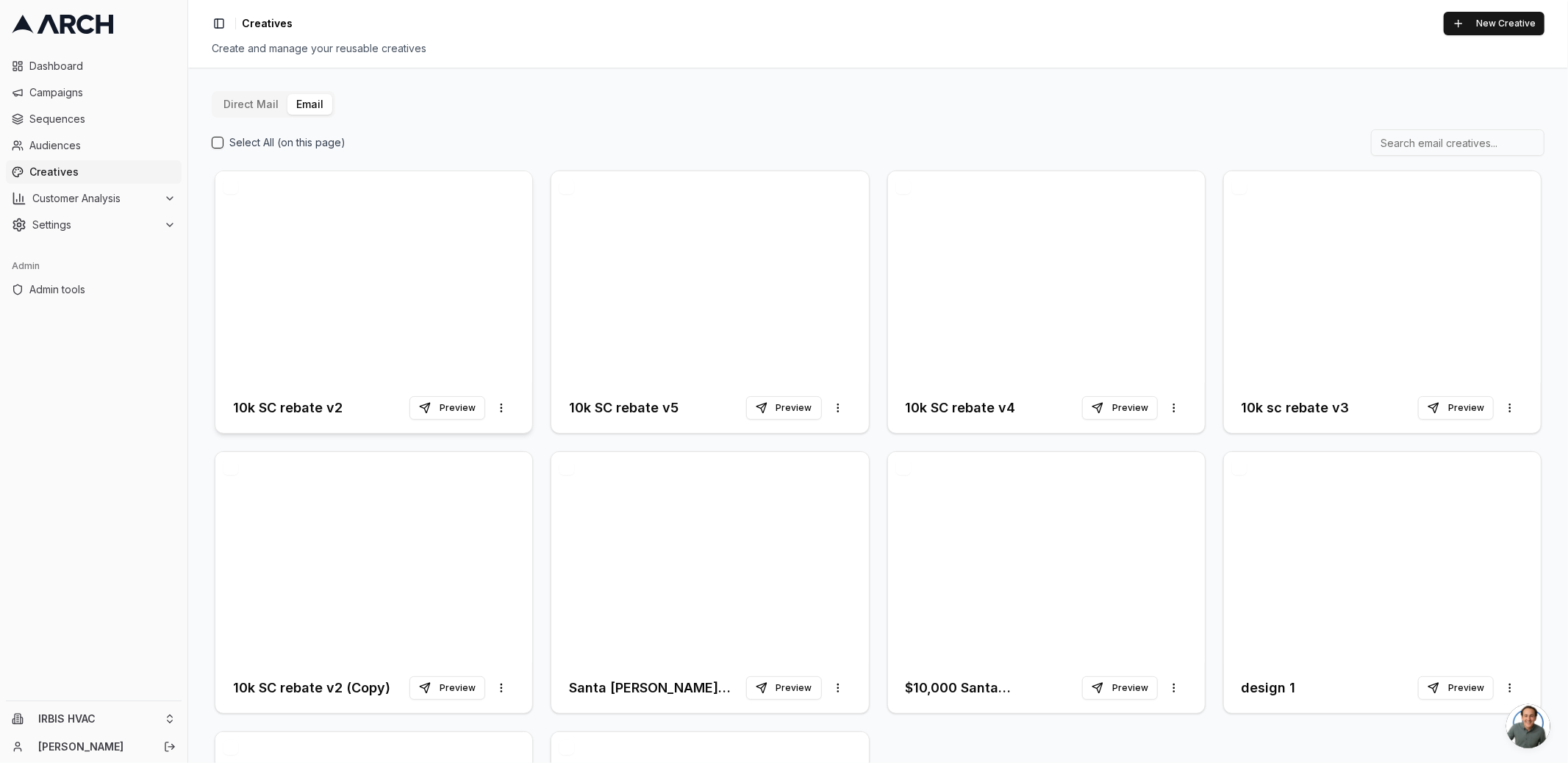
click at [378, 286] on div at bounding box center [374, 277] width 317 height 212
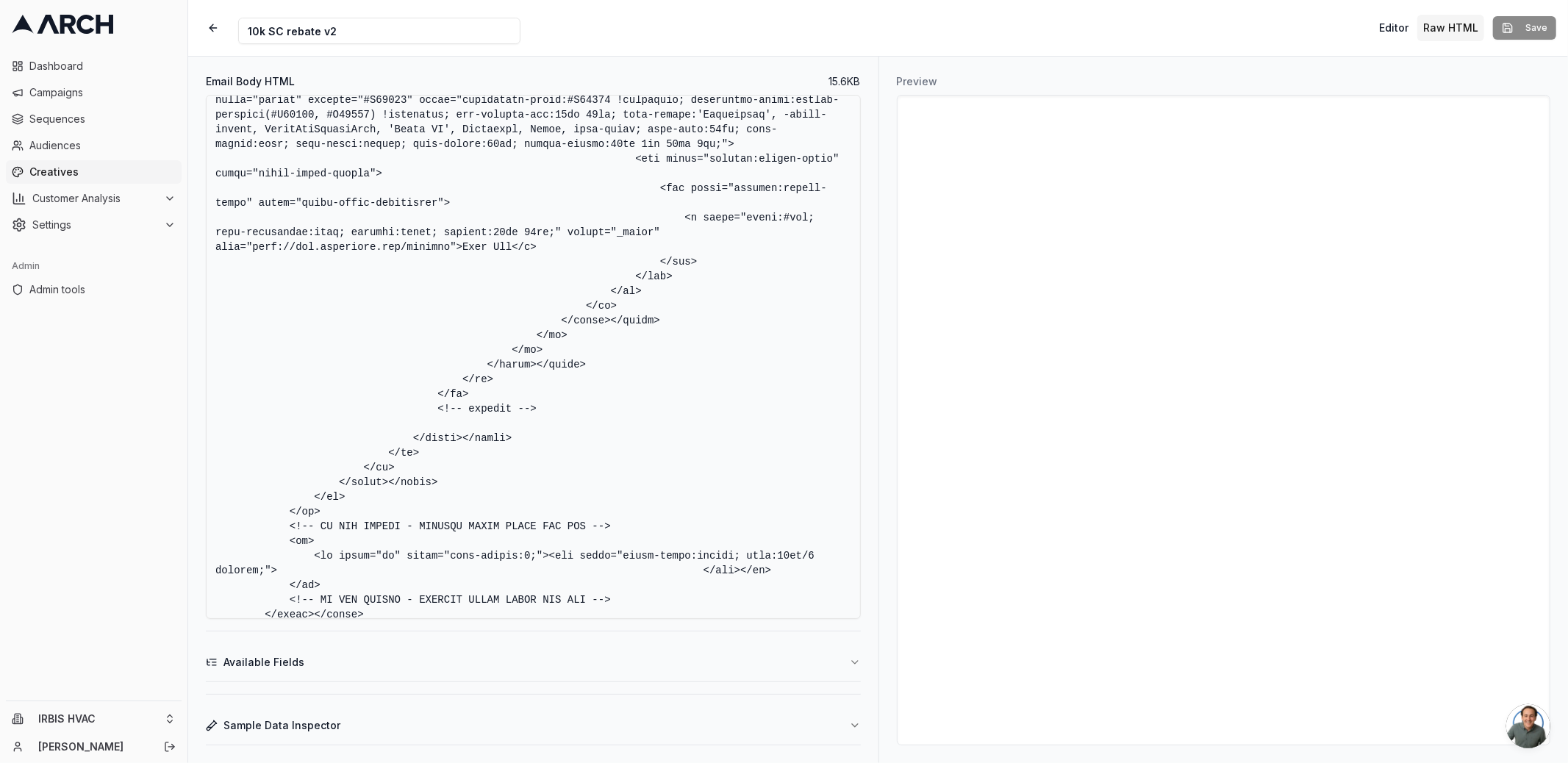
scroll to position [5063, 0]
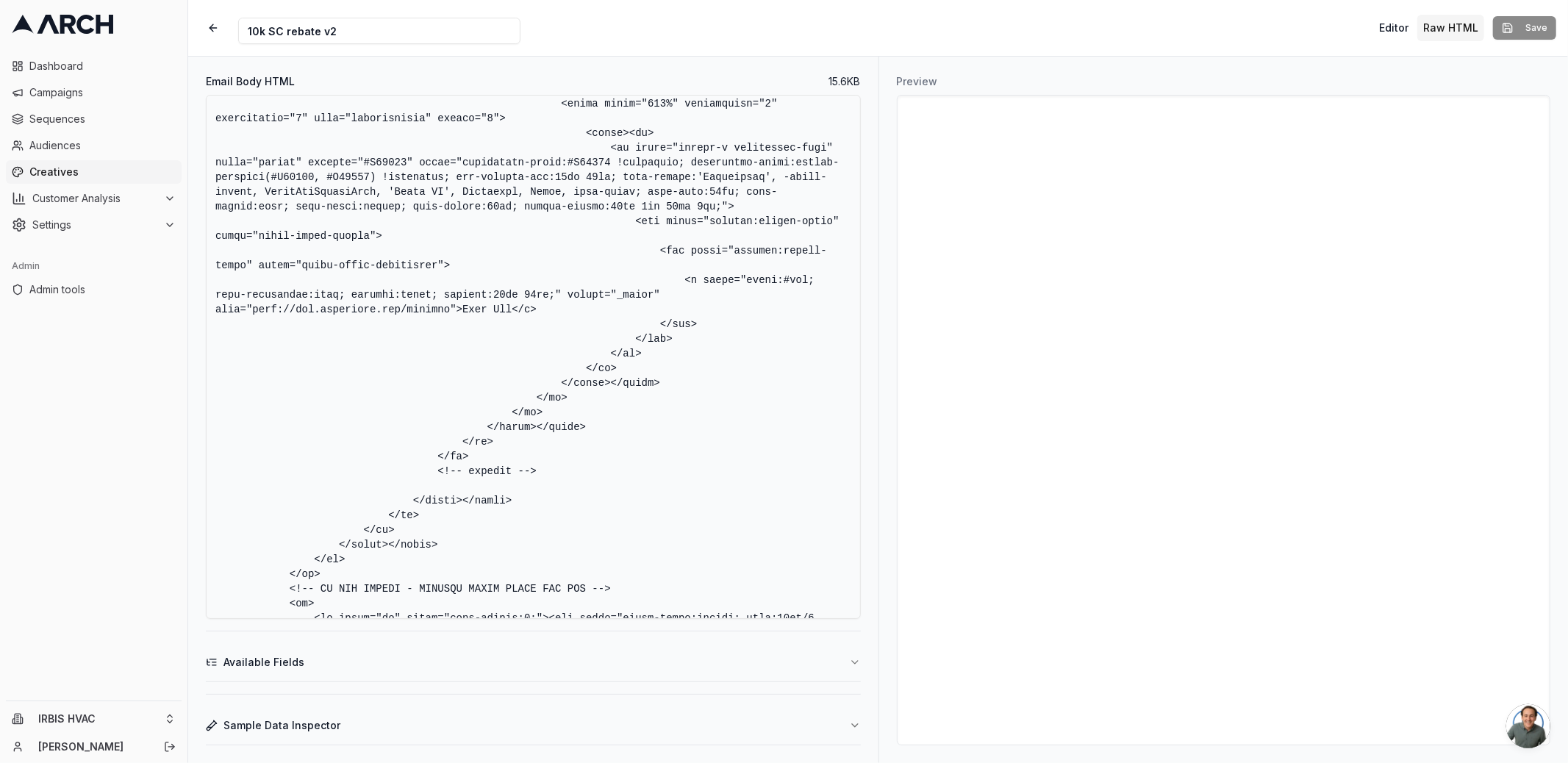
click at [654, 459] on textarea "Email Body HTML" at bounding box center [533, 357] width 655 height 525
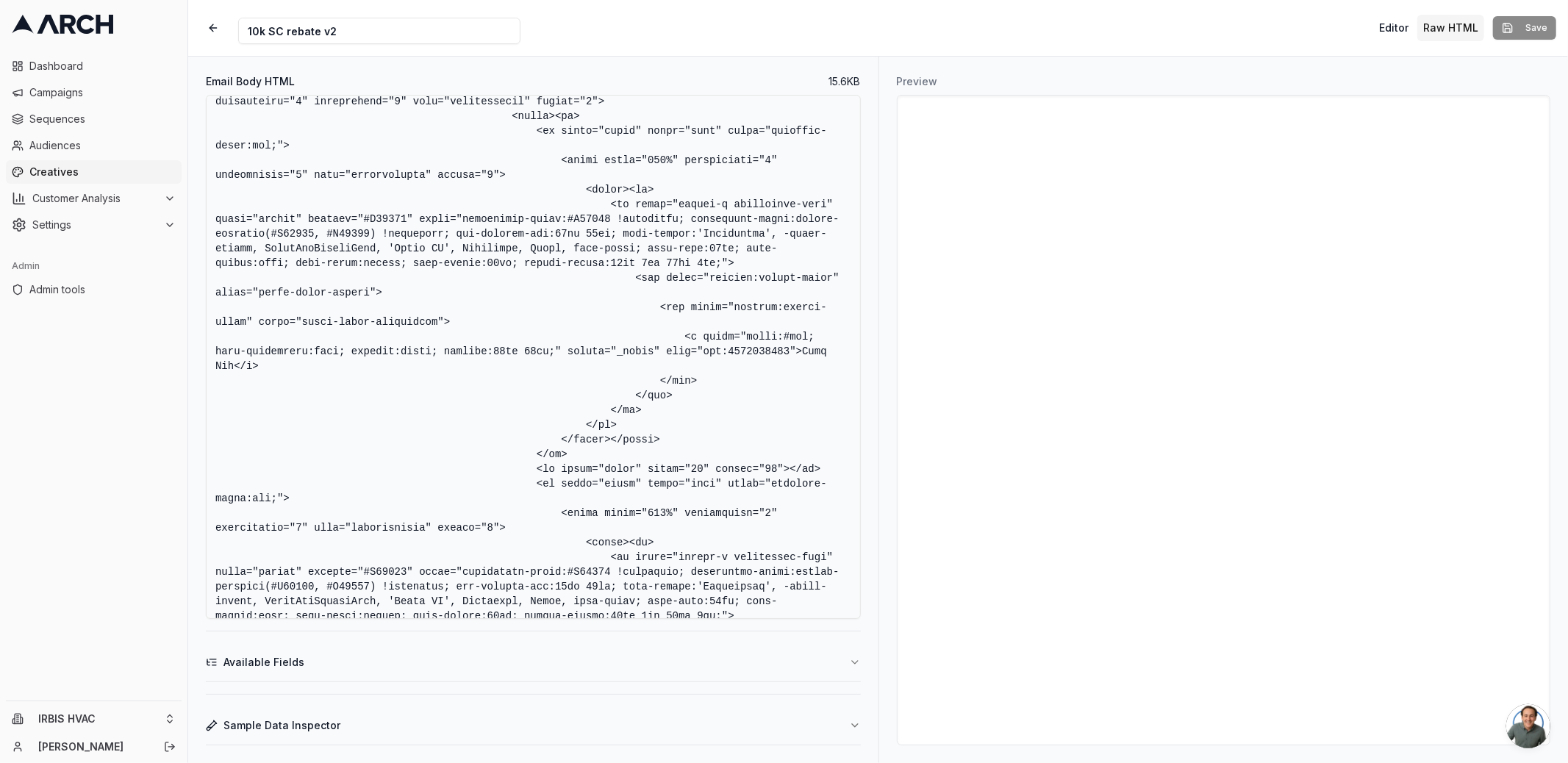
click at [748, 350] on textarea "Email Body HTML" at bounding box center [533, 357] width 655 height 525
click at [785, 173] on textarea "Email Body HTML" at bounding box center [533, 357] width 655 height 525
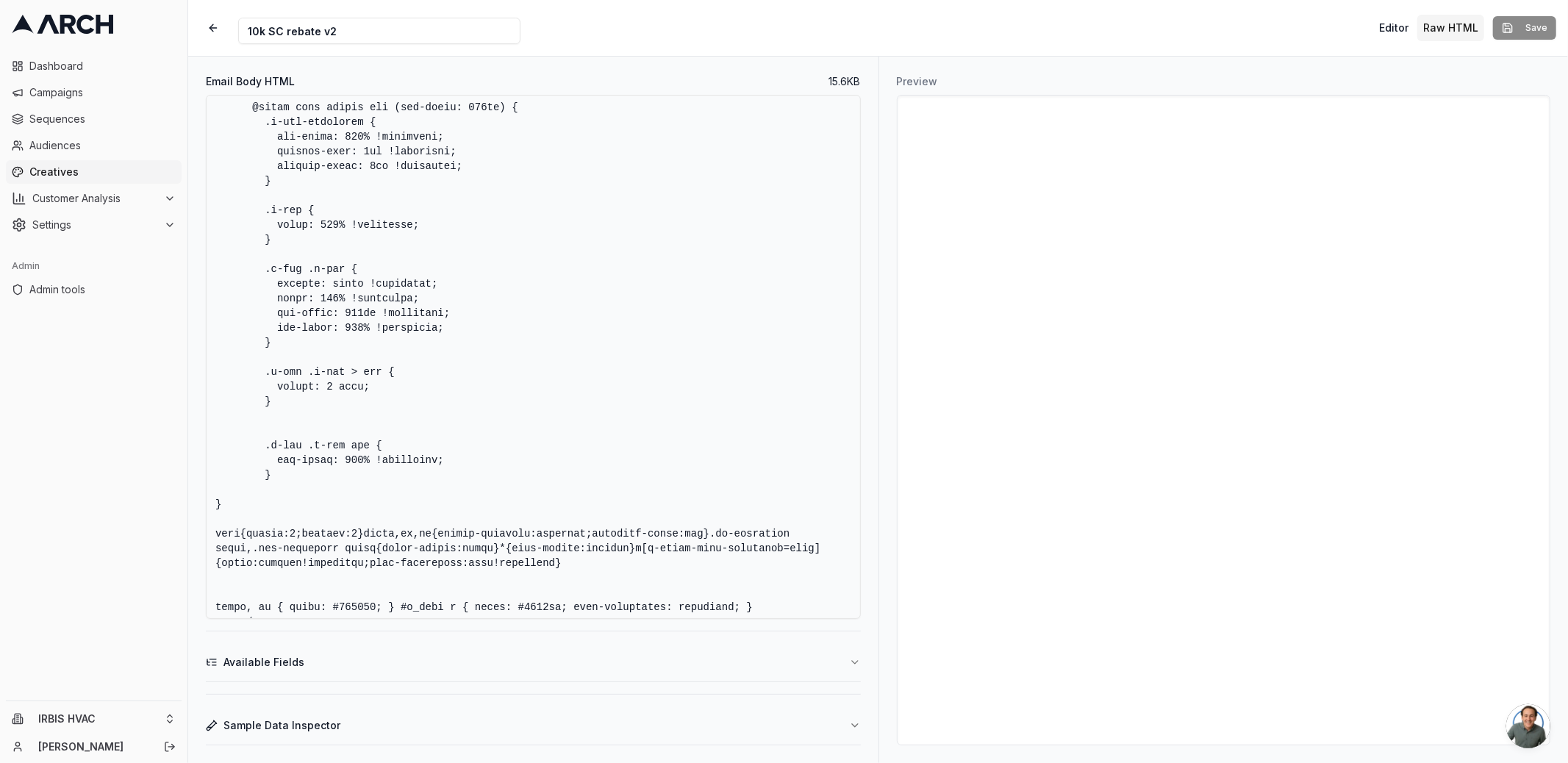
scroll to position [0, 0]
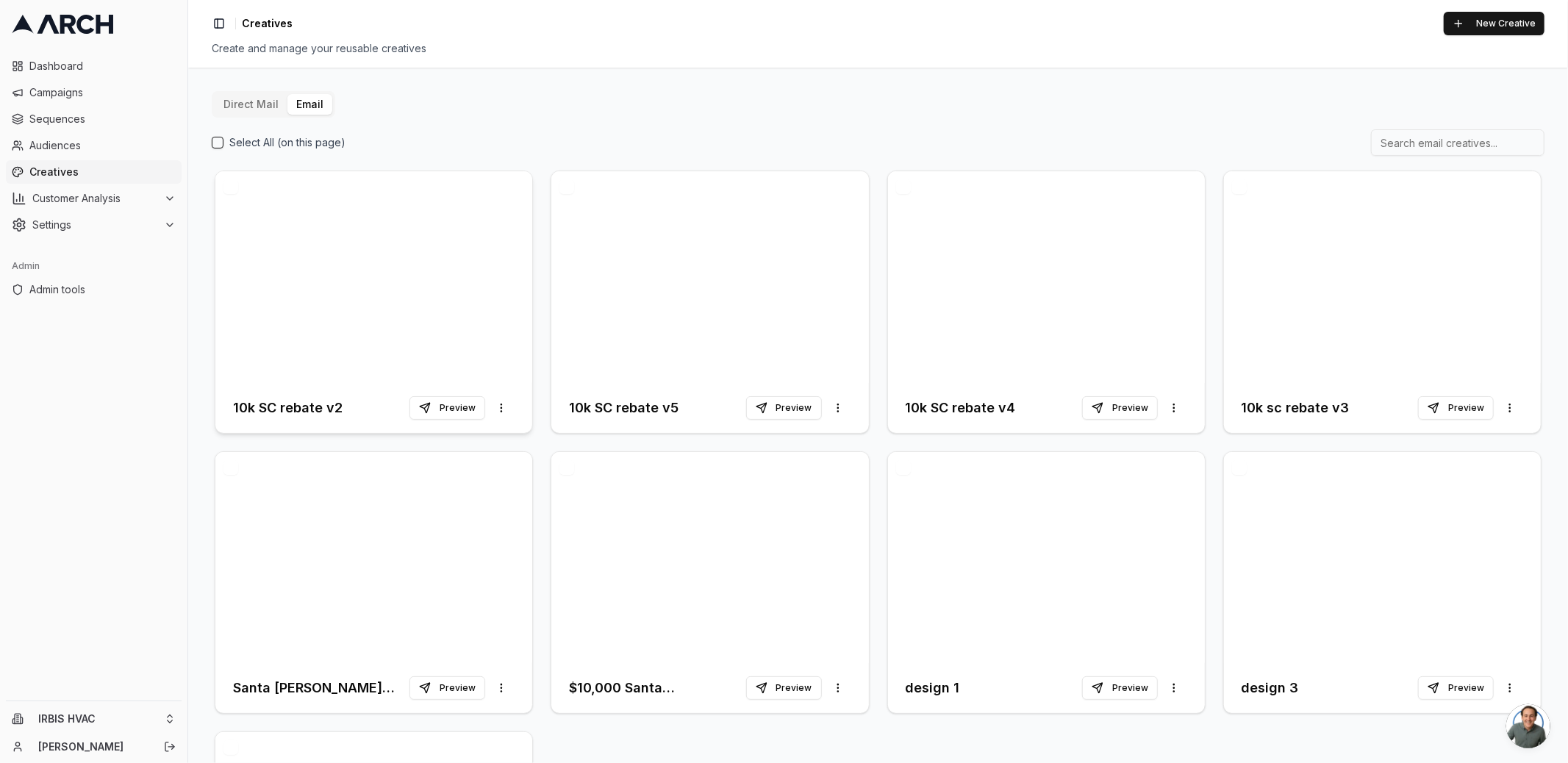
click at [383, 252] on div at bounding box center [374, 277] width 317 height 212
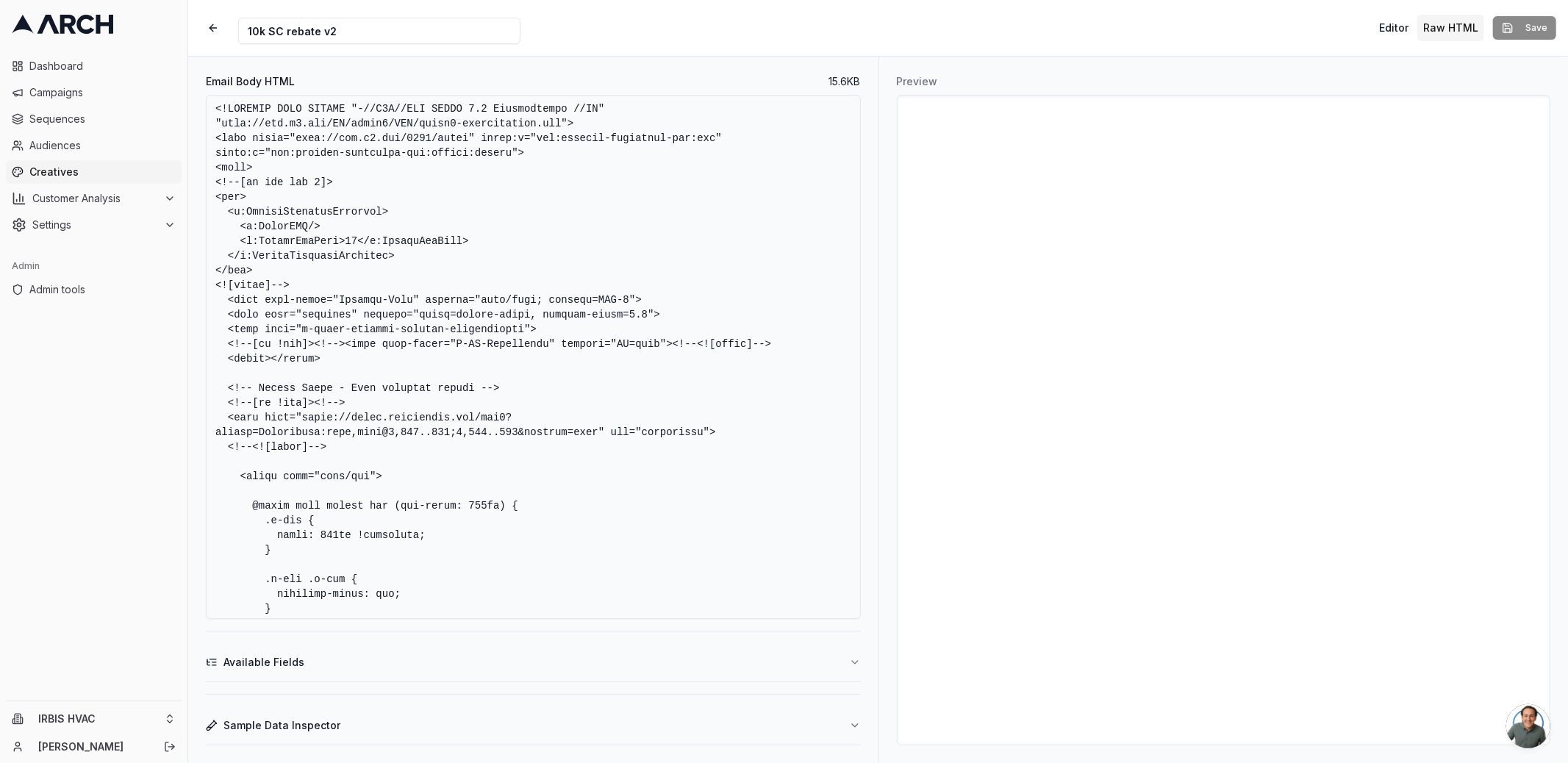
click at [460, 377] on textarea "Email Body HTML" at bounding box center [533, 357] width 655 height 525
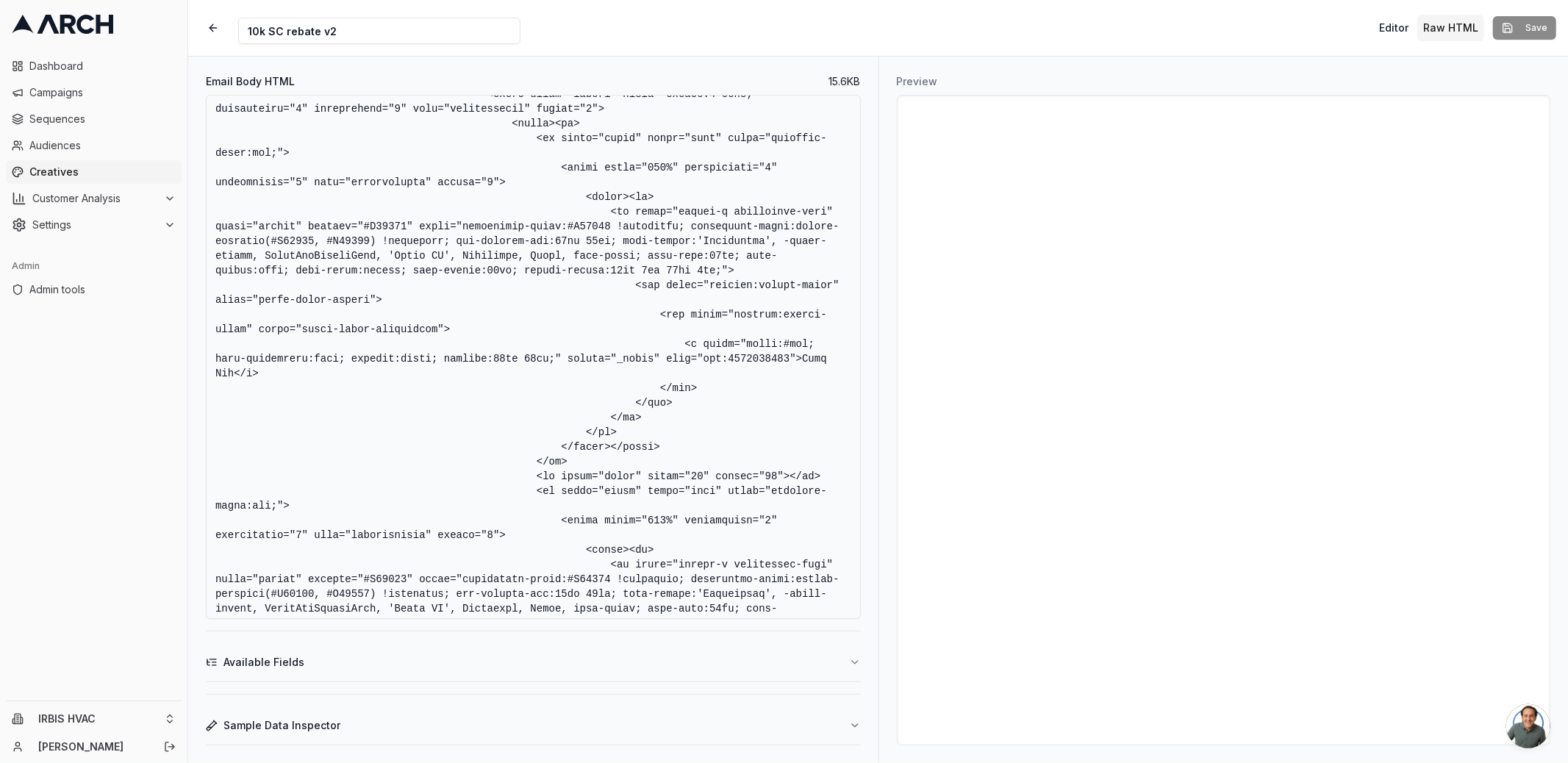
click at [754, 356] on textarea "Email Body HTML" at bounding box center [533, 357] width 655 height 525
click at [82, 288] on span "Admin tools" at bounding box center [102, 290] width 146 height 15
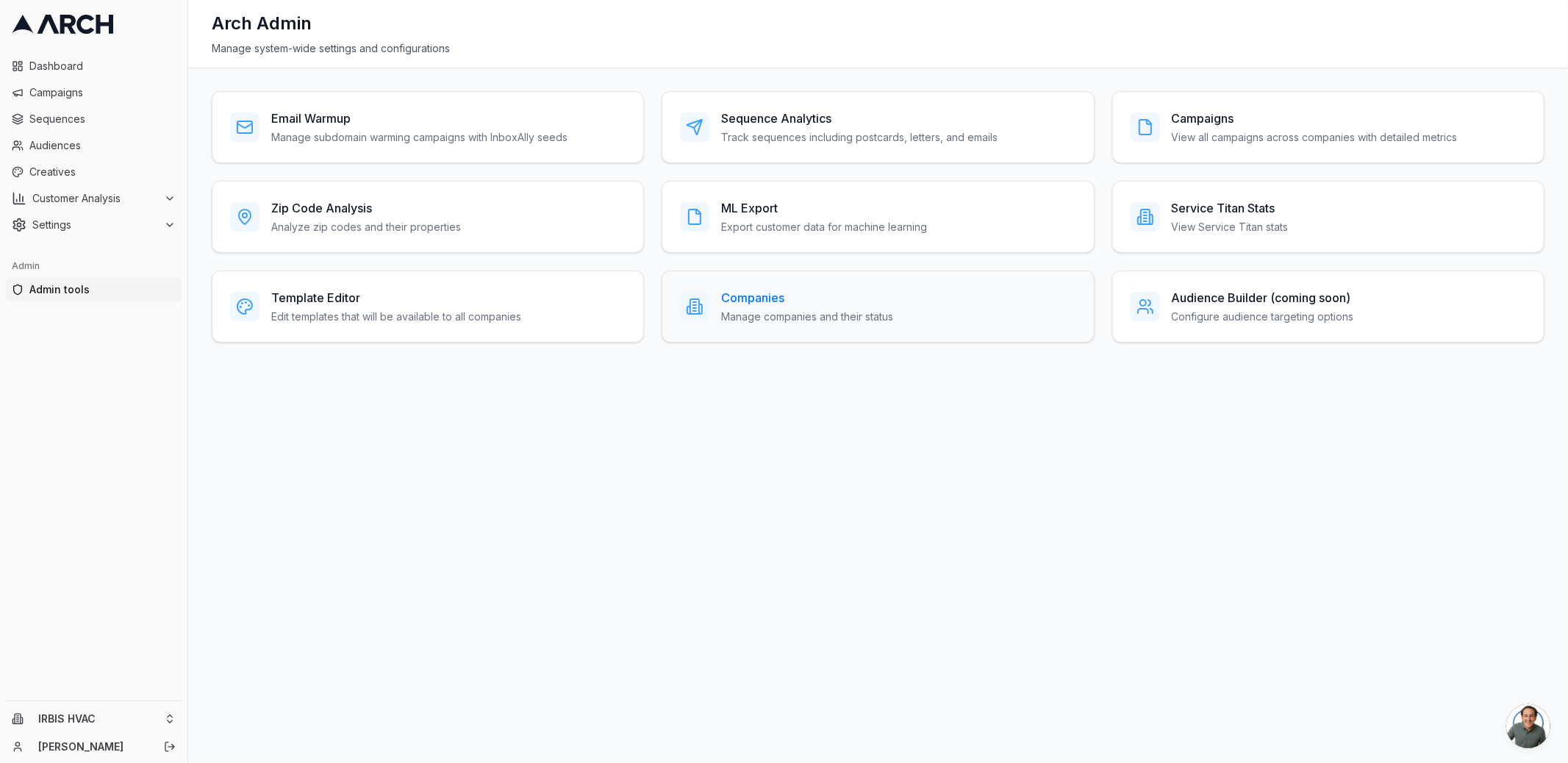
click at [738, 311] on p "Manage companies and their status" at bounding box center [806, 317] width 172 height 15
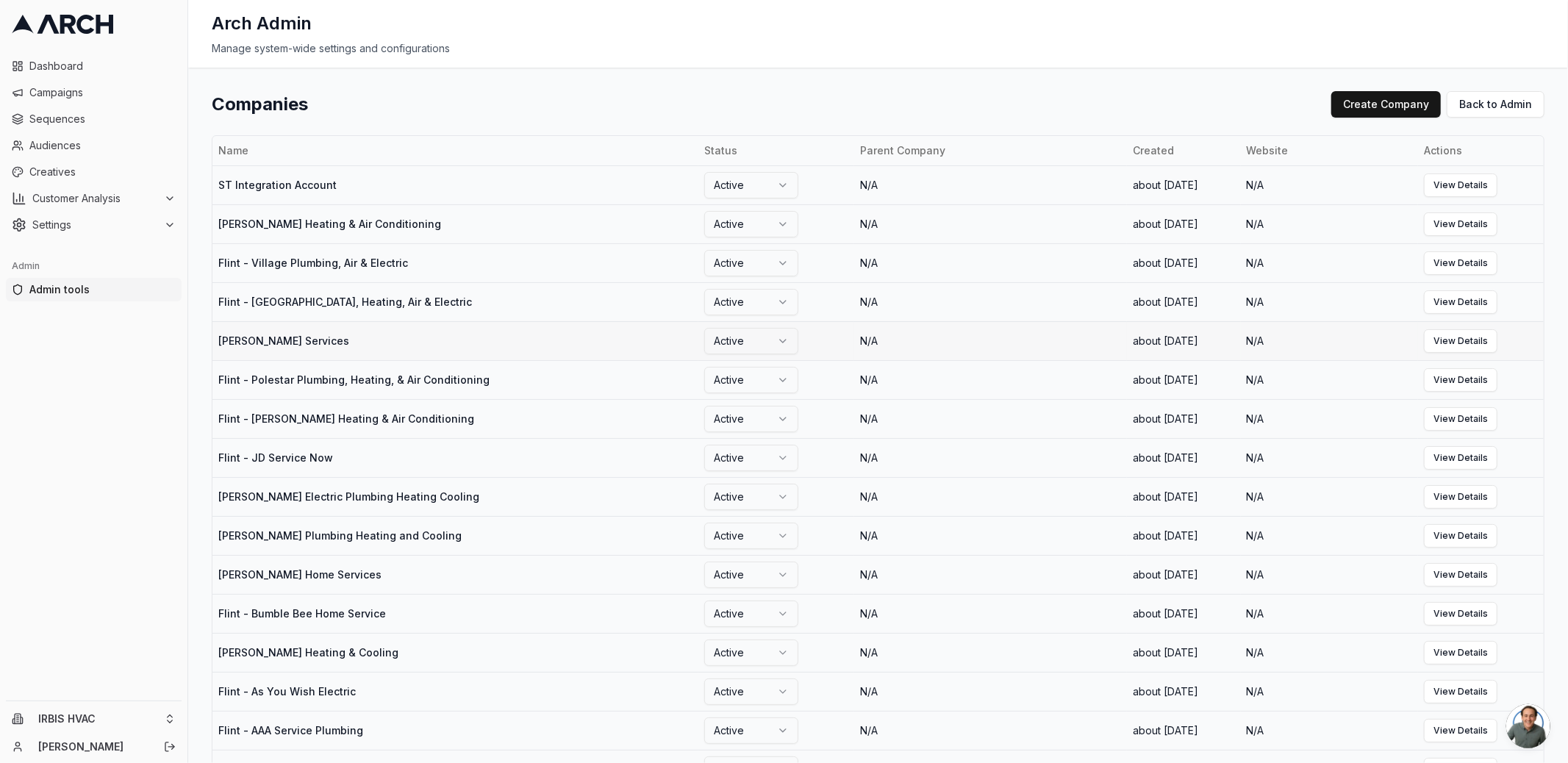
scroll to position [1305, 0]
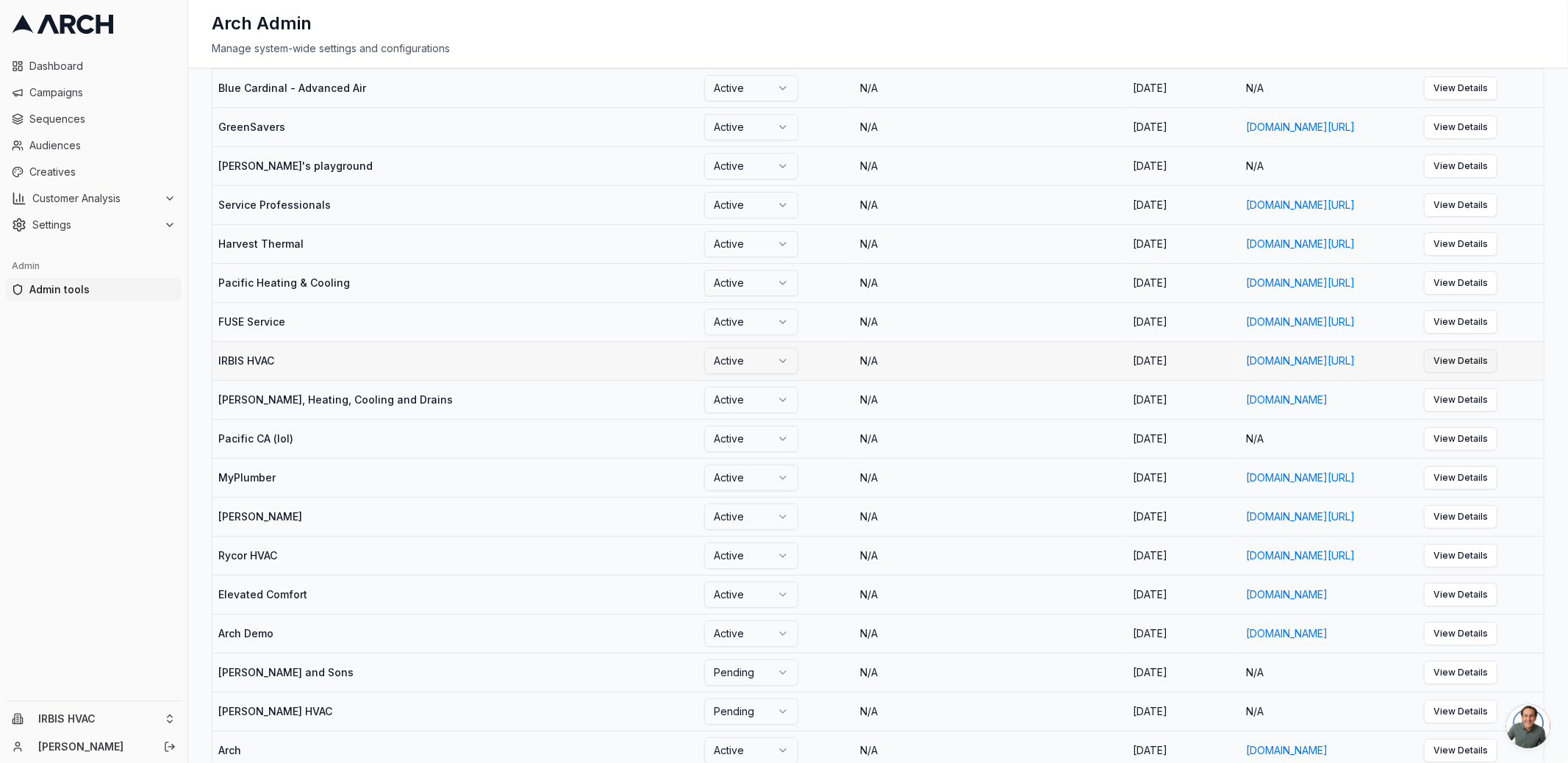
click at [1498, 372] on link "View Details" at bounding box center [1461, 361] width 74 height 24
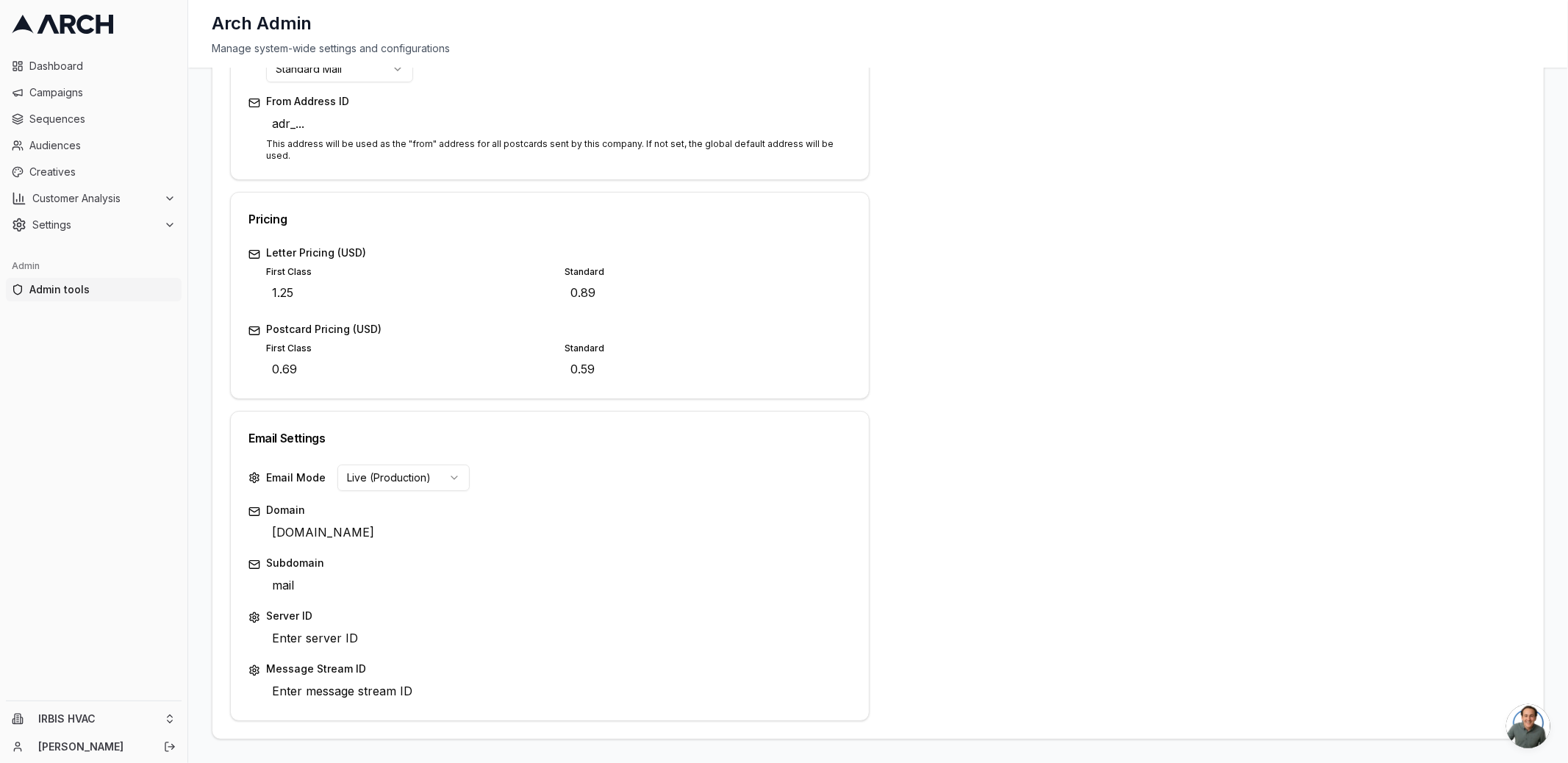
scroll to position [24, 0]
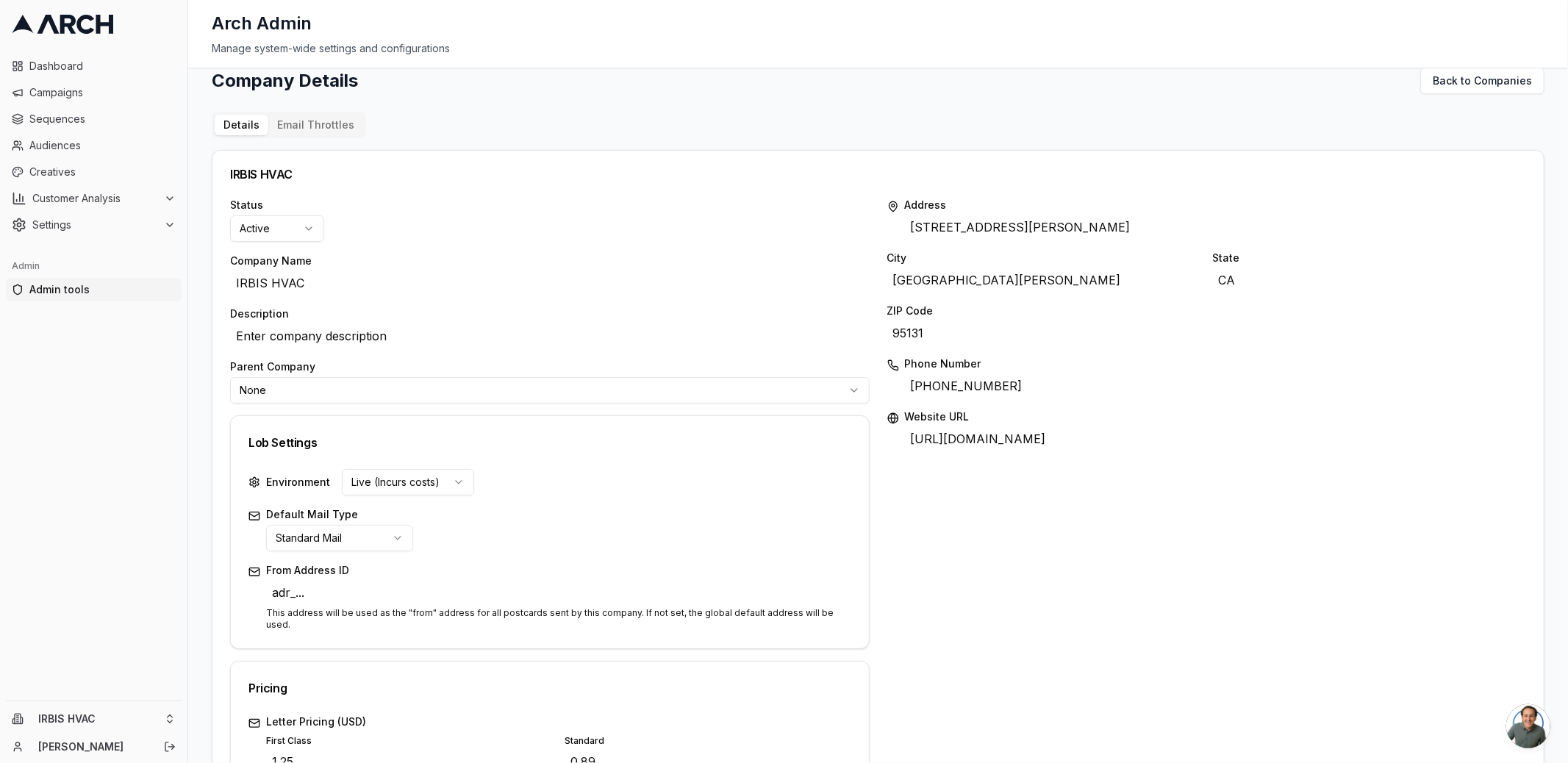
click at [872, 442] on div "Status Active Company Name IRBIS HVAC Edit Description Enter company descriptio…" at bounding box center [877, 694] width 1296 height 993
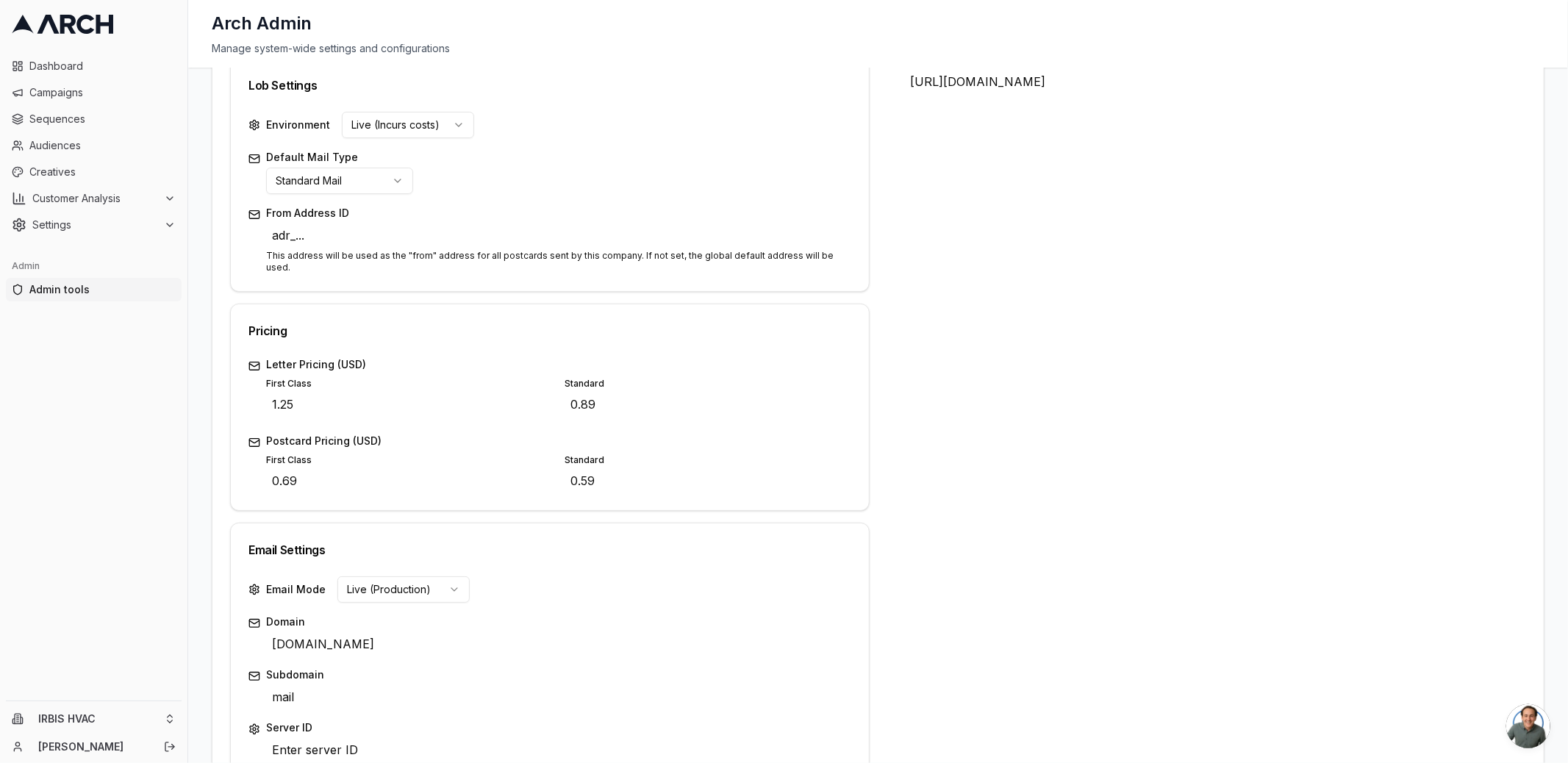
scroll to position [478, 0]
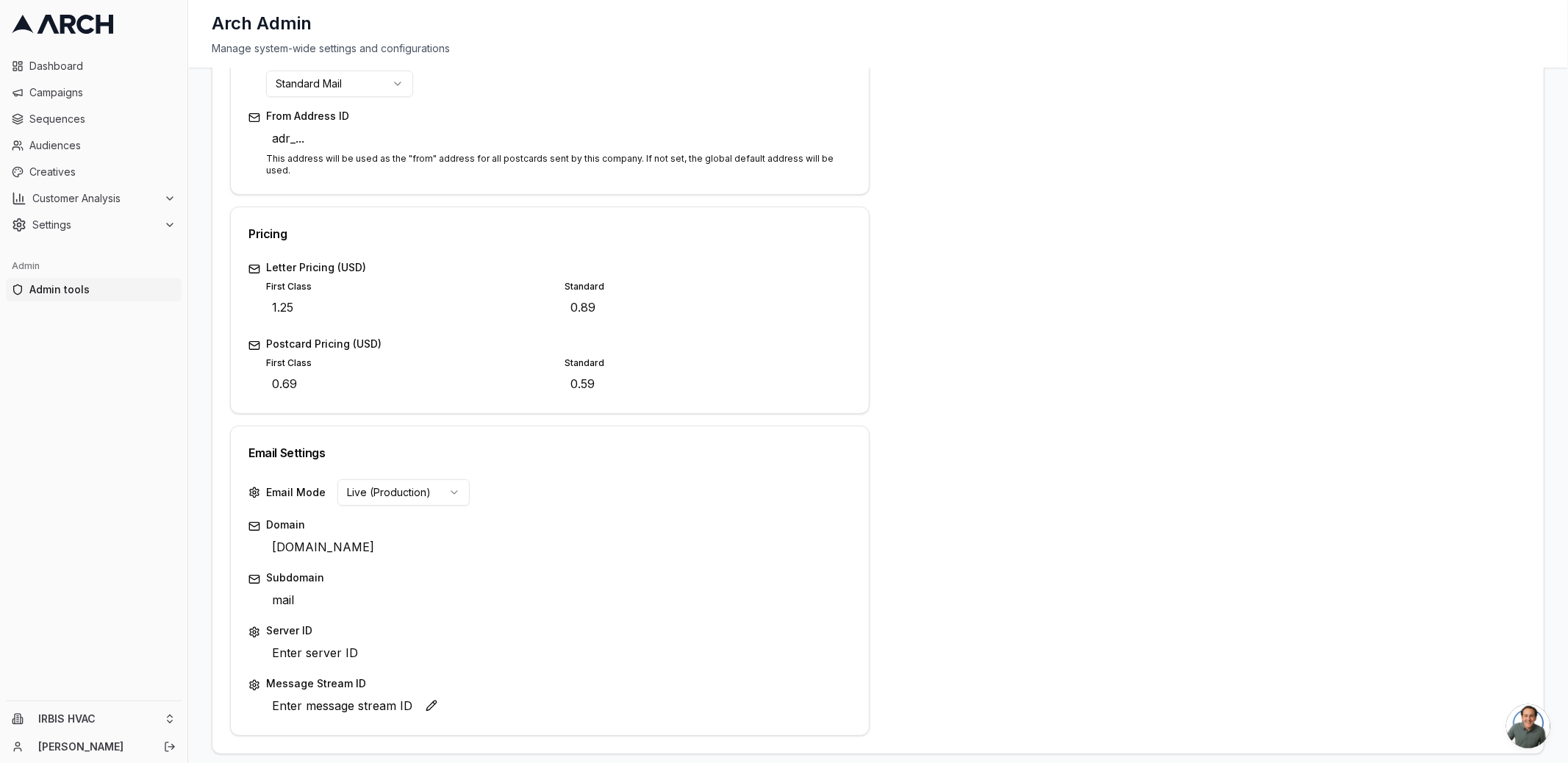
click at [387, 694] on span "Enter message stream ID" at bounding box center [341, 706] width 152 height 24
type input "irbis"
click at [811, 696] on div "irbis Save Cancel" at bounding box center [558, 707] width 585 height 22
click at [374, 645] on button "Edit" at bounding box center [377, 655] width 20 height 20
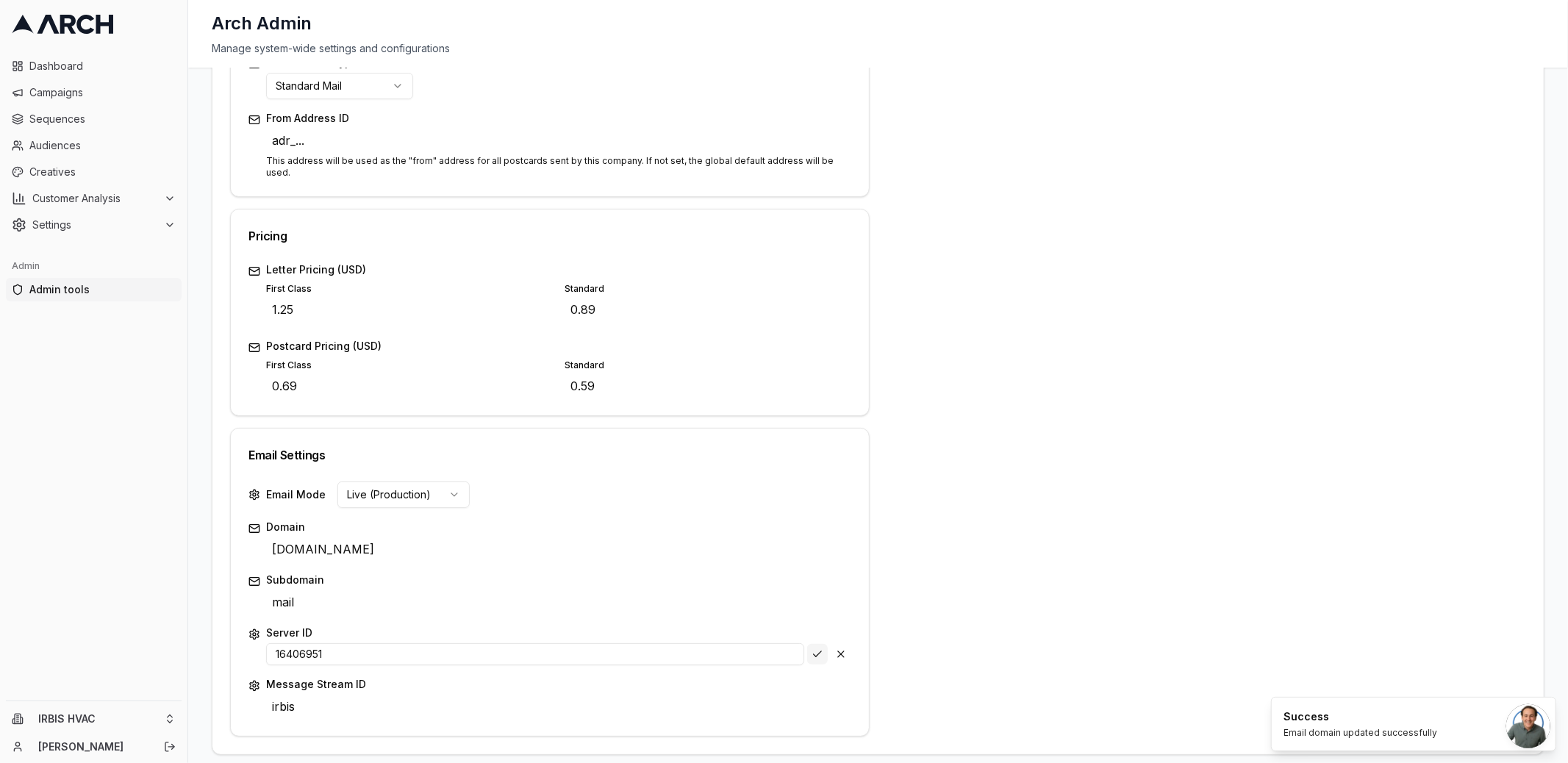
type input "16406951"
click at [818, 644] on div "Save Cancel" at bounding box center [829, 654] width 44 height 20
click at [301, 538] on span "example.com" at bounding box center [322, 549] width 114 height 24
click at [383, 539] on button "Edit" at bounding box center [392, 548] width 20 height 20
type input "[DOMAIN_NAME]"
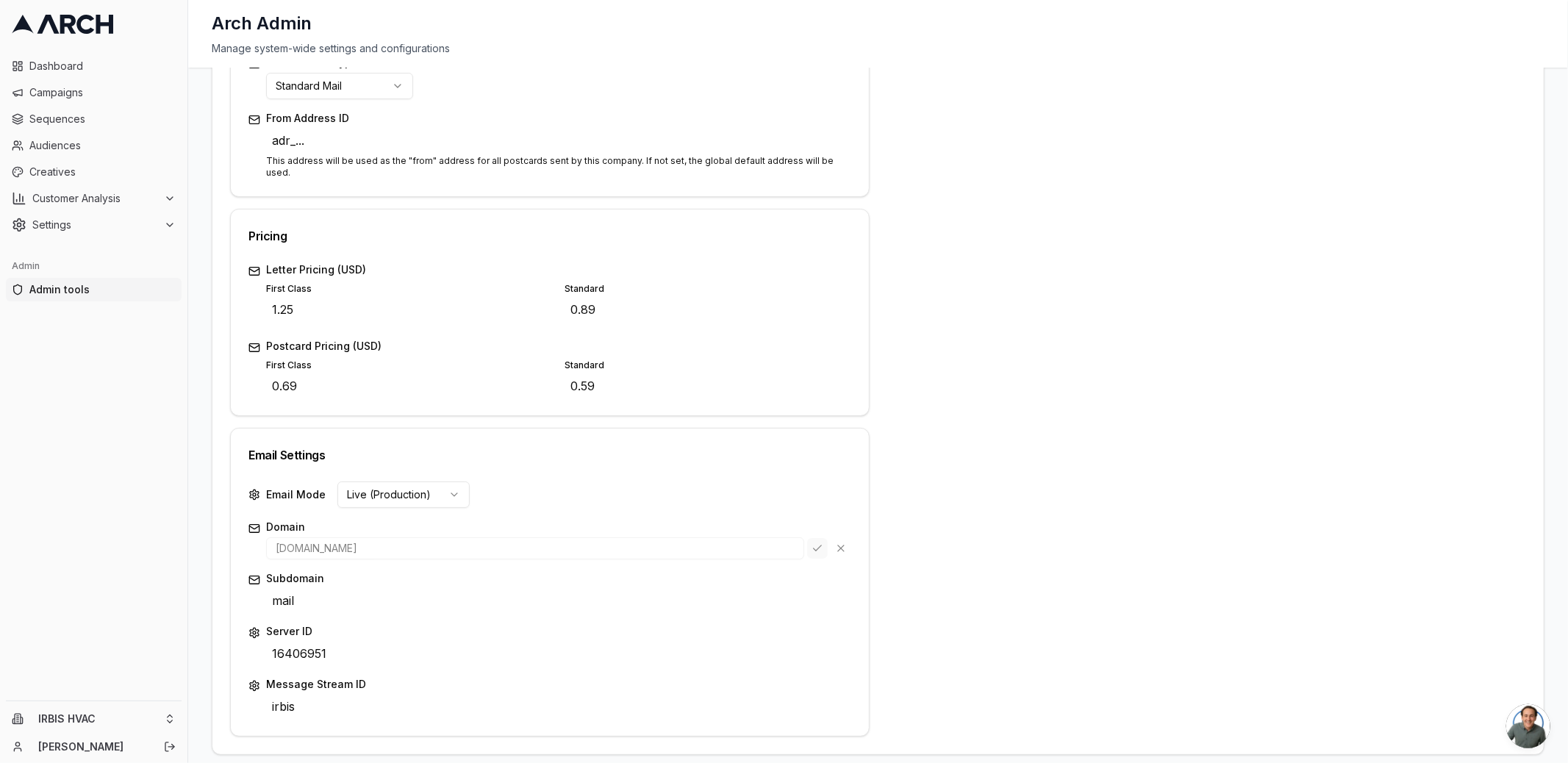
click at [816, 538] on div "Save Cancel" at bounding box center [829, 547] width 44 height 20
click at [933, 548] on div "Address 2210 Lundy Ave Edit City San Jose Edit State CA Edit ZIP Code 95131 Edi…" at bounding box center [1206, 242] width 640 height 993
click at [165, 218] on div "Settings" at bounding box center [93, 224] width 164 height 15
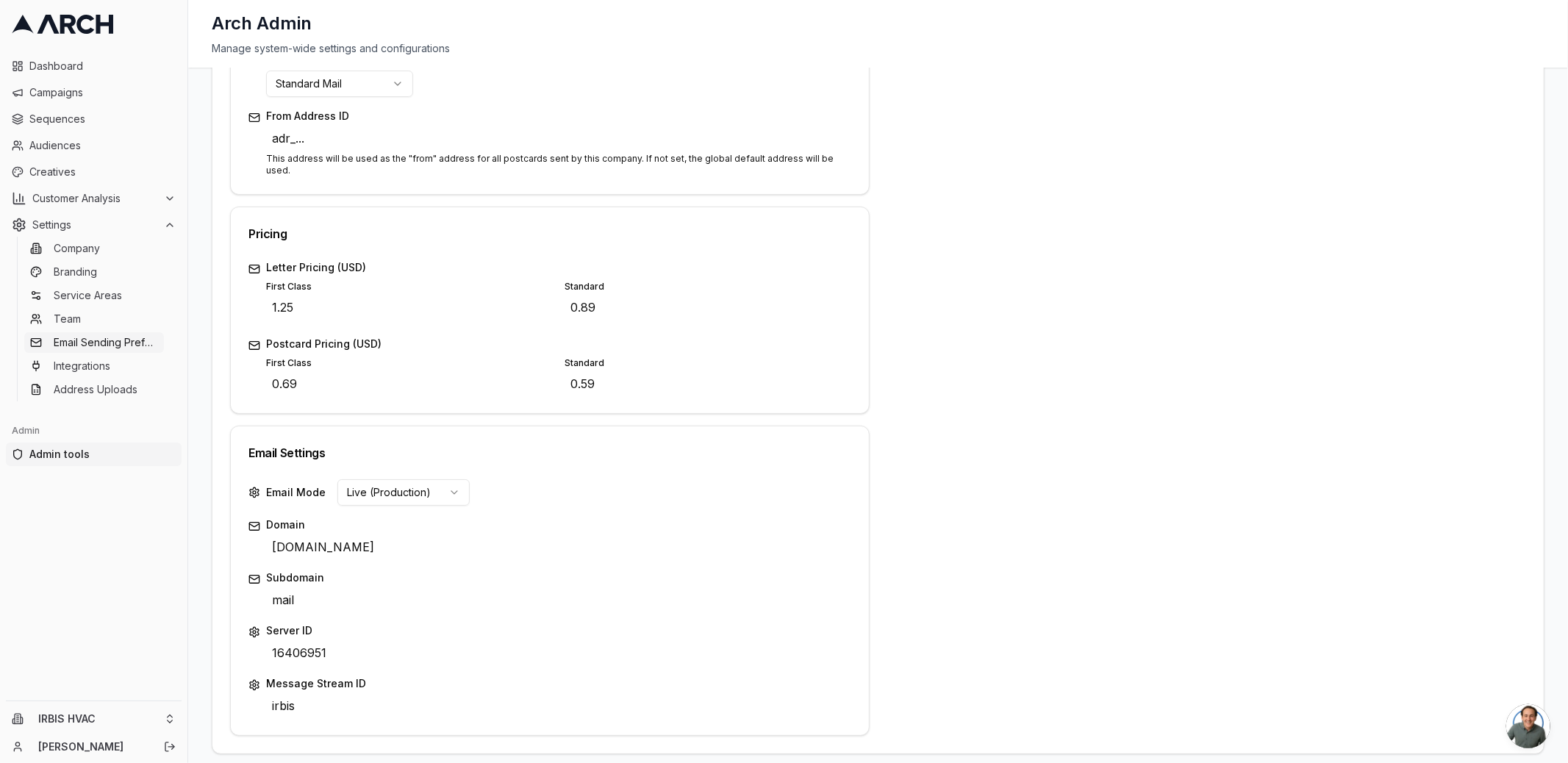
click at [136, 334] on link "Email Sending Preferences" at bounding box center [94, 342] width 140 height 20
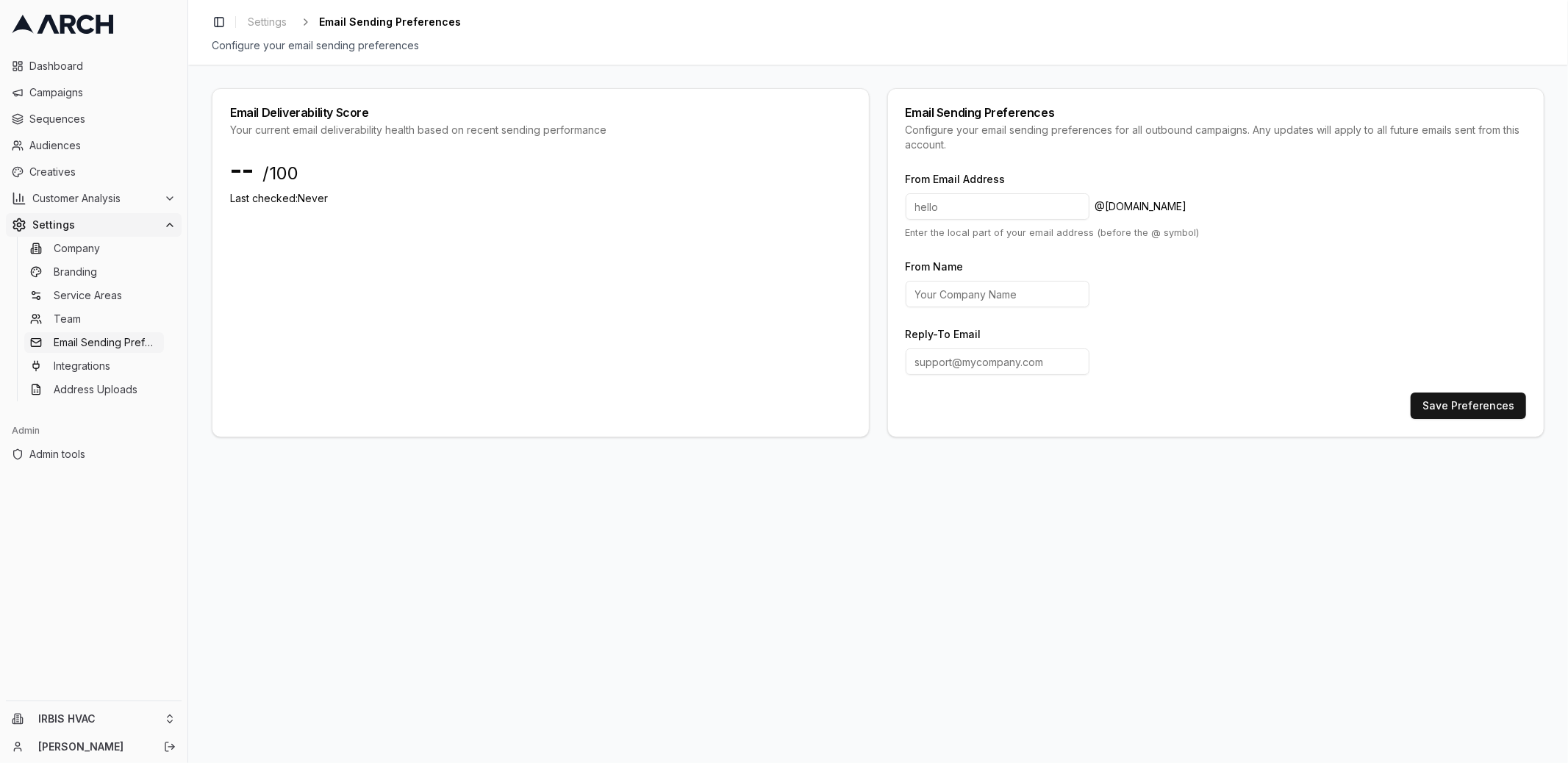
click at [965, 199] on input at bounding box center [997, 207] width 184 height 26
type input "hello"
click at [1037, 298] on input "From Name" at bounding box center [997, 294] width 184 height 26
type input "IRBIS HVAC"
click at [1029, 368] on input "Reply-To Email" at bounding box center [997, 362] width 184 height 26
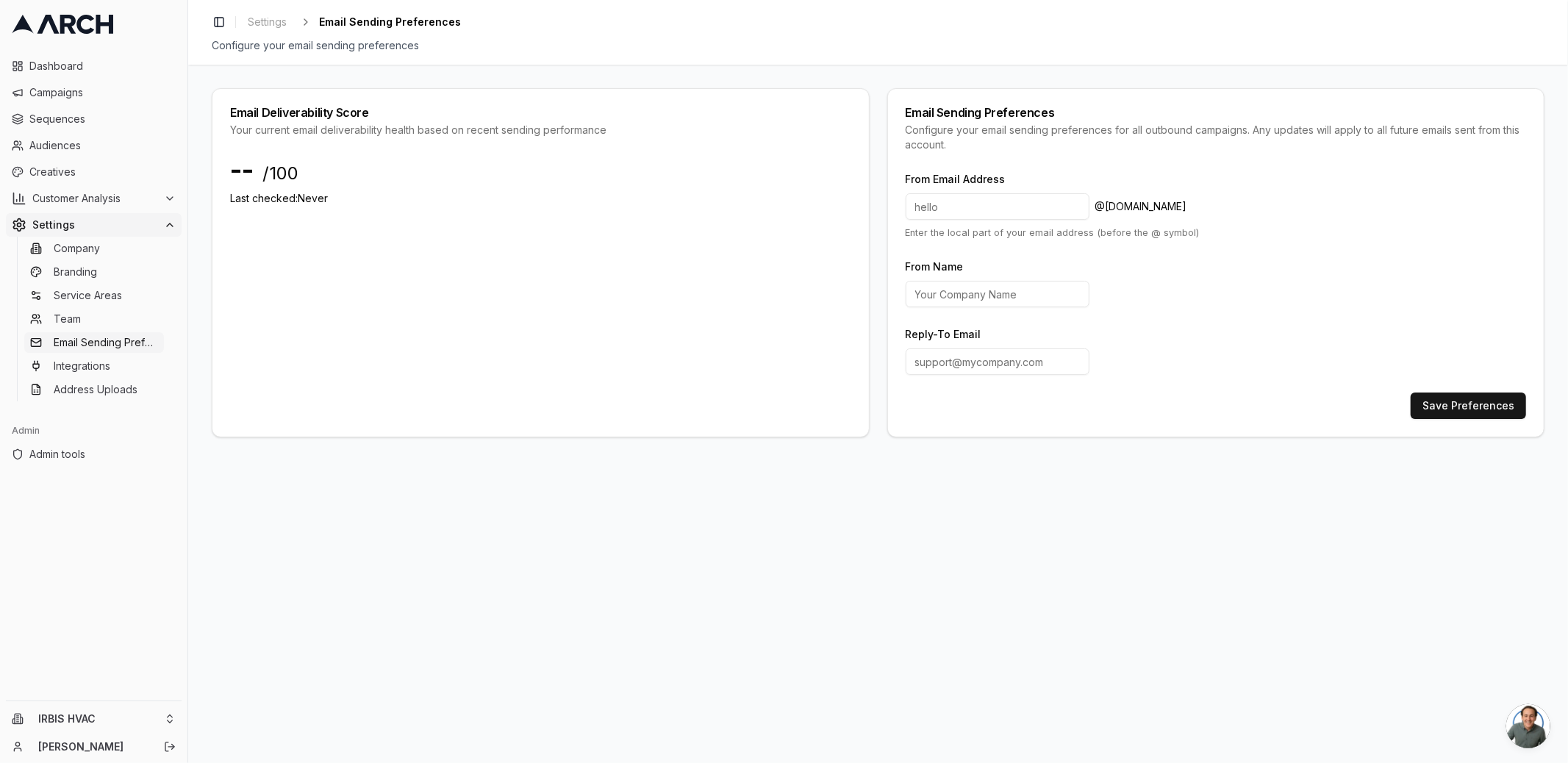
paste input "support@irbishvac.com"
type input "support@irbishvac.com"
click at [1448, 400] on button "Save Preferences" at bounding box center [1468, 406] width 115 height 26
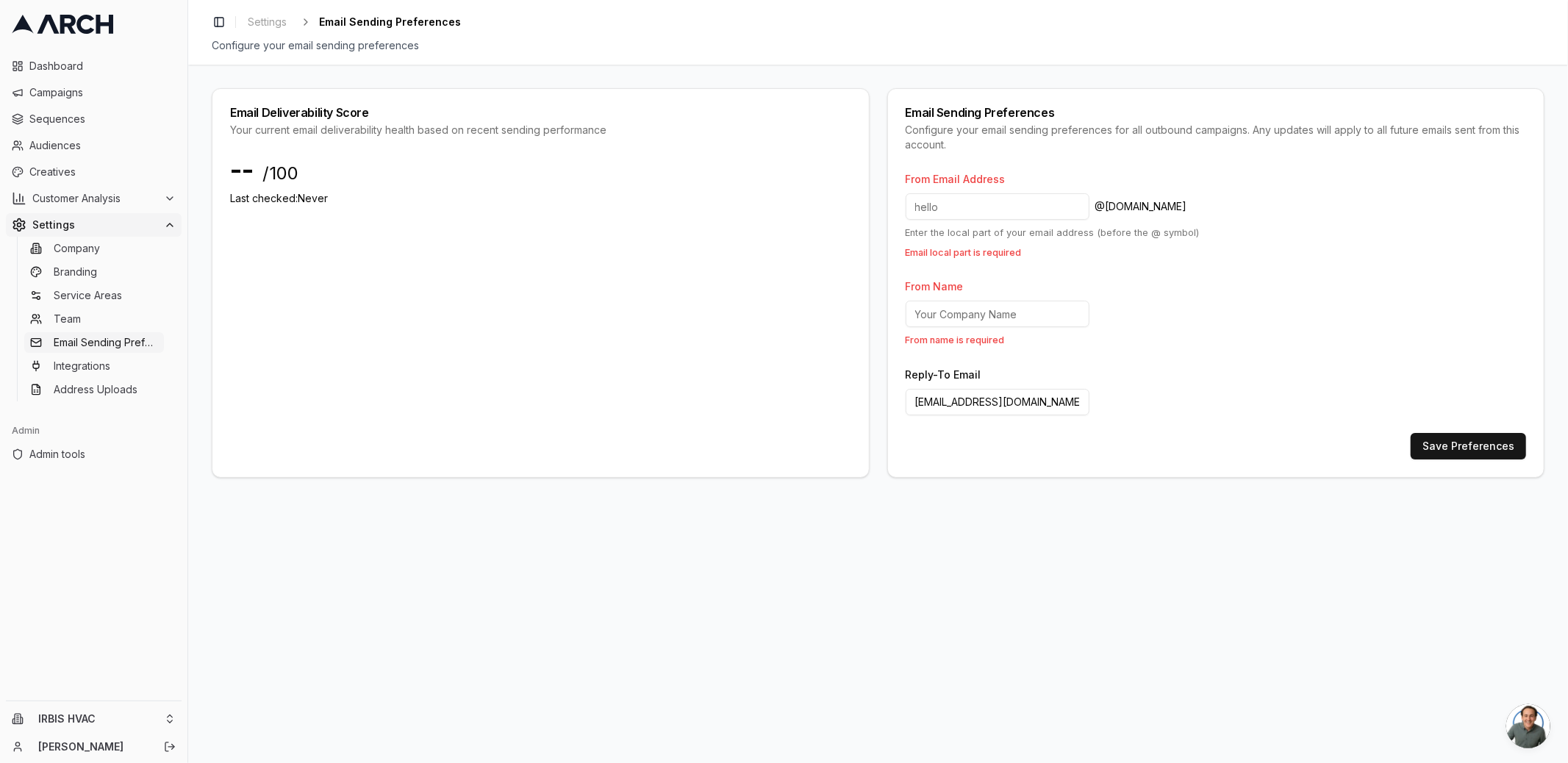
click at [1002, 209] on input at bounding box center [997, 207] width 184 height 26
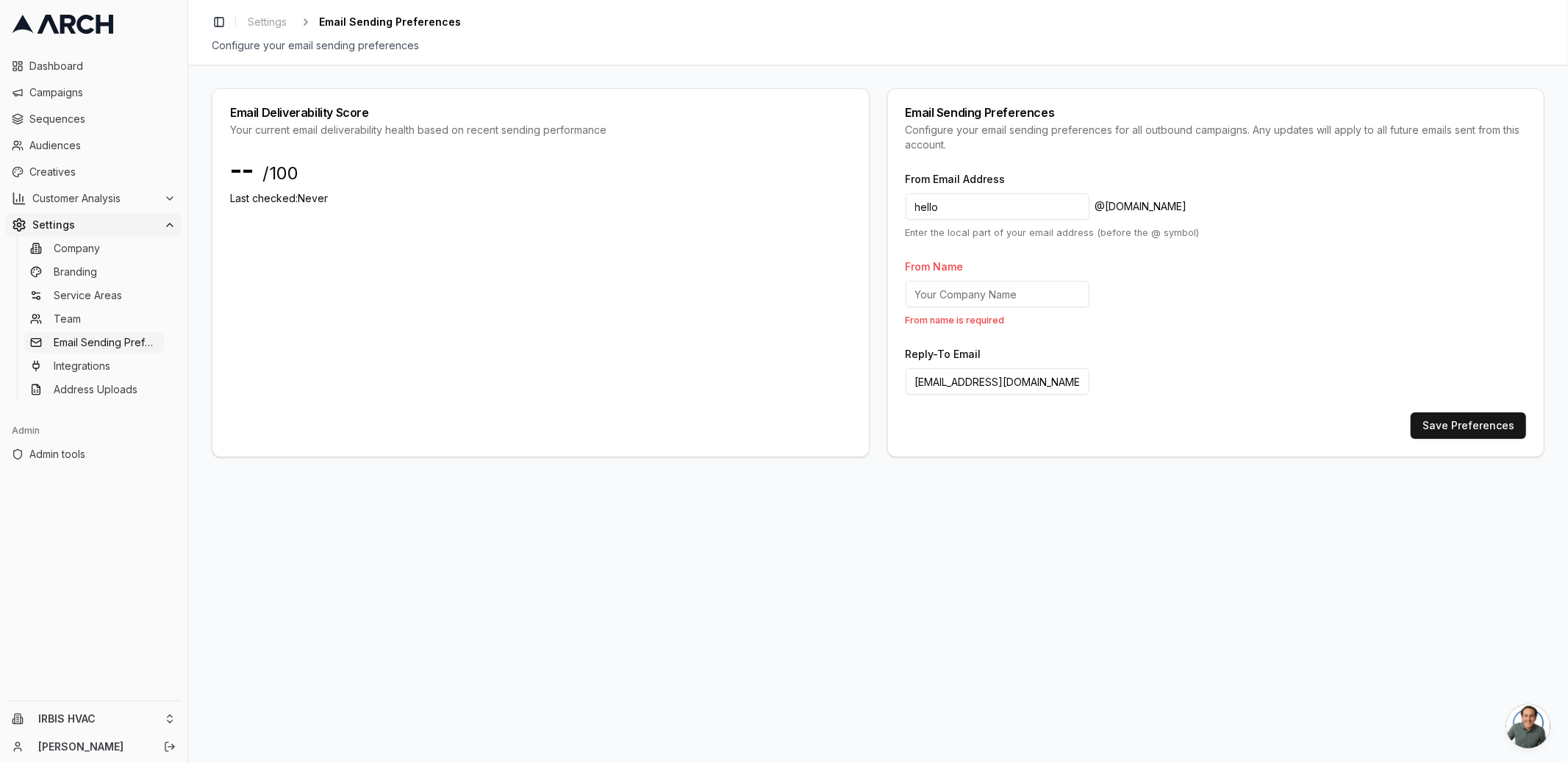
type input "hello"
click at [1016, 295] on input "From Name" at bounding box center [997, 294] width 184 height 26
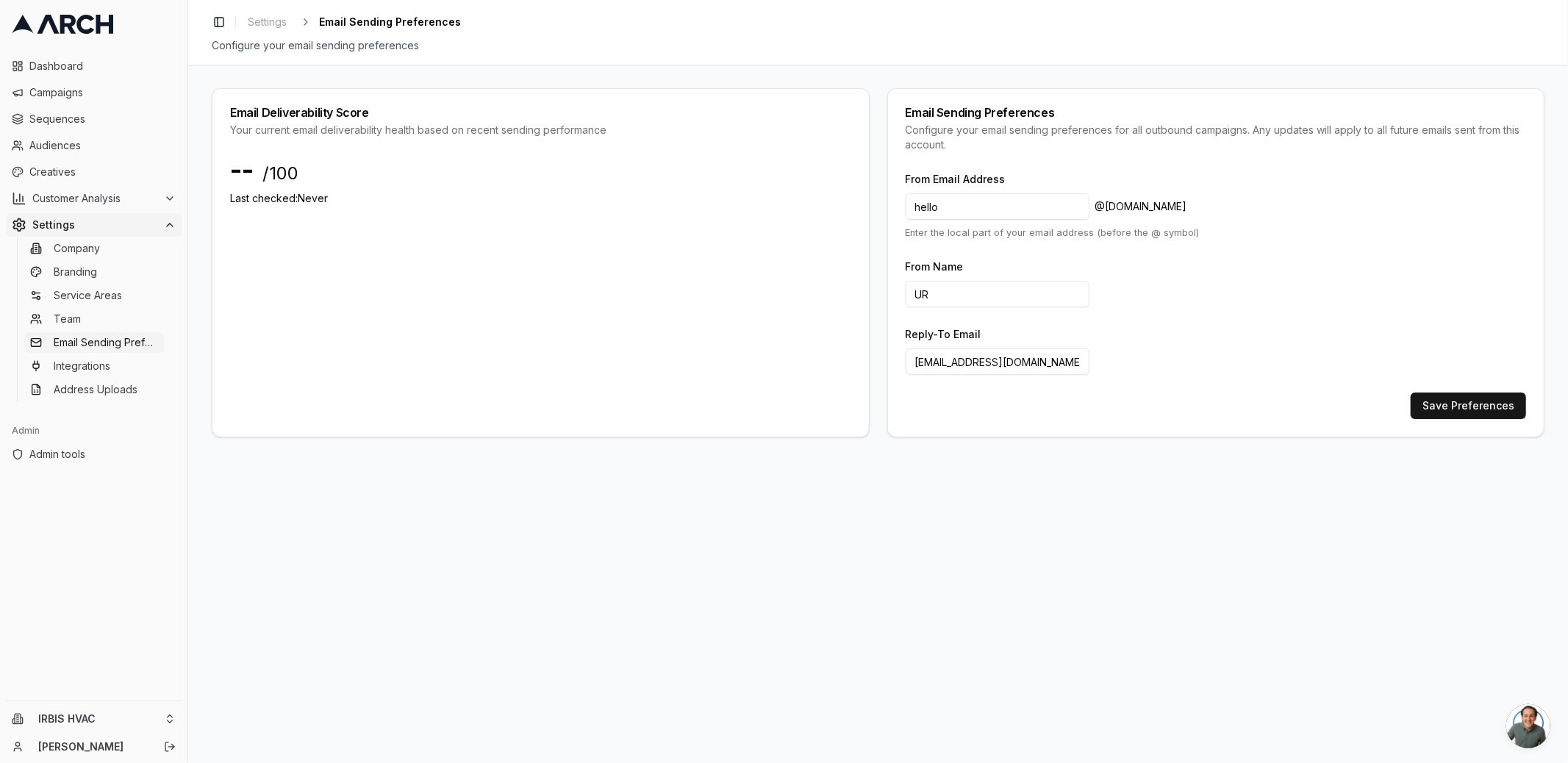
type input "U"
type input "IRBIS HVAC"
click at [1445, 405] on button "Save Preferences" at bounding box center [1468, 406] width 115 height 26
click at [889, 527] on div "Email Deliverability Score Your current email deliverability health based on re…" at bounding box center [878, 415] width 1380 height 699
click at [87, 172] on span "Creatives" at bounding box center [102, 172] width 146 height 15
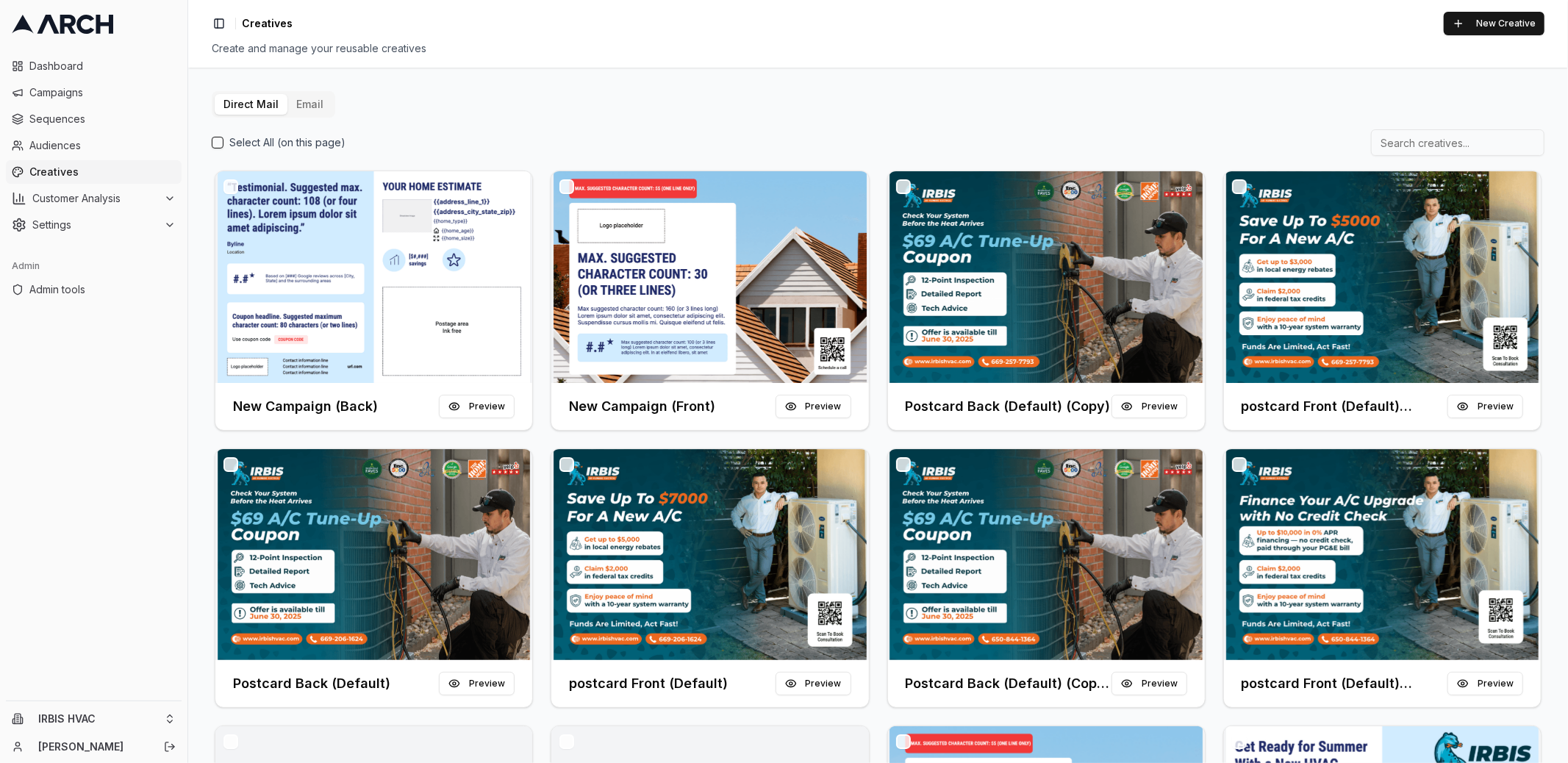
click at [302, 95] on button "Email" at bounding box center [310, 104] width 45 height 20
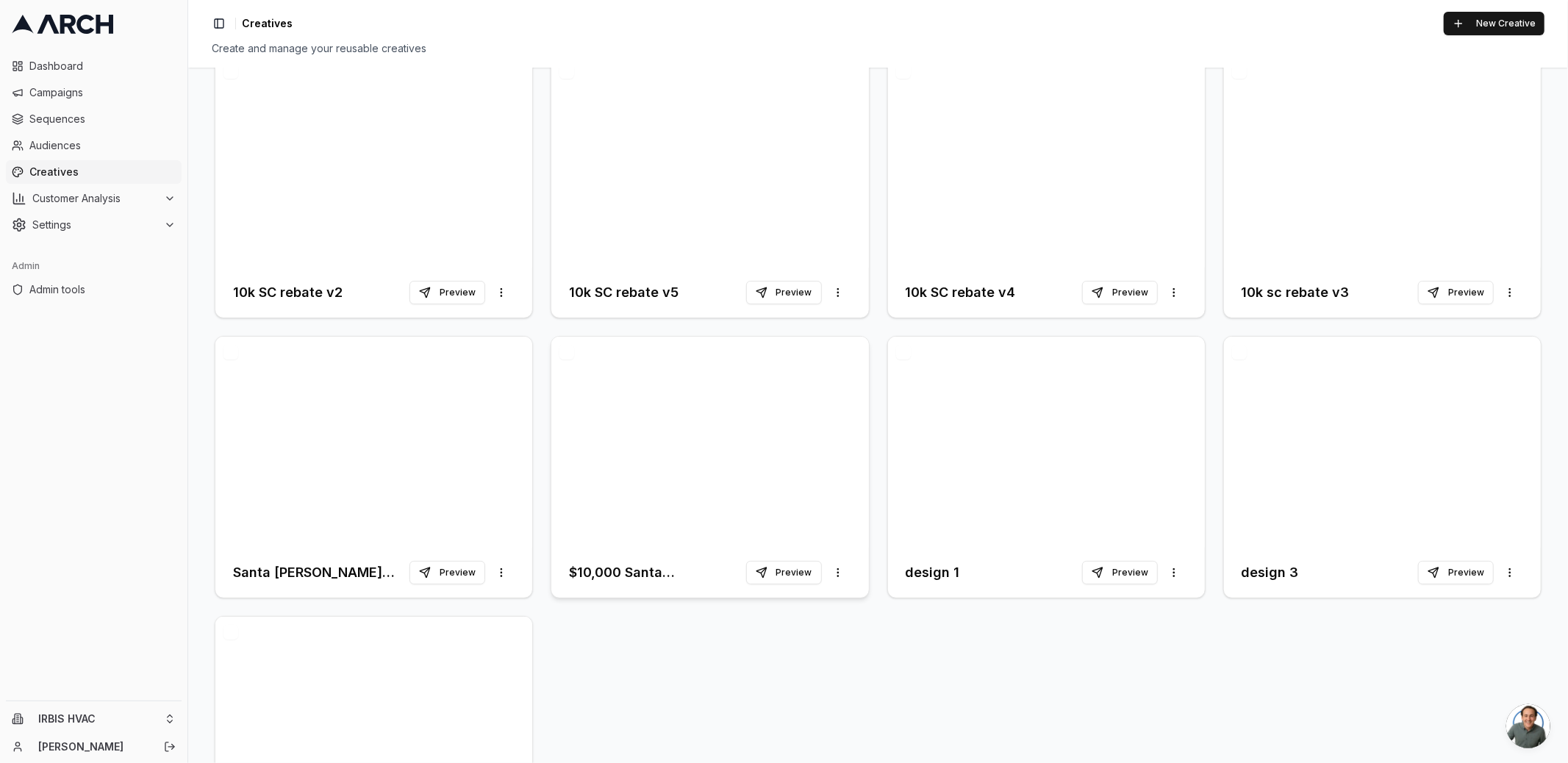
scroll to position [34, 0]
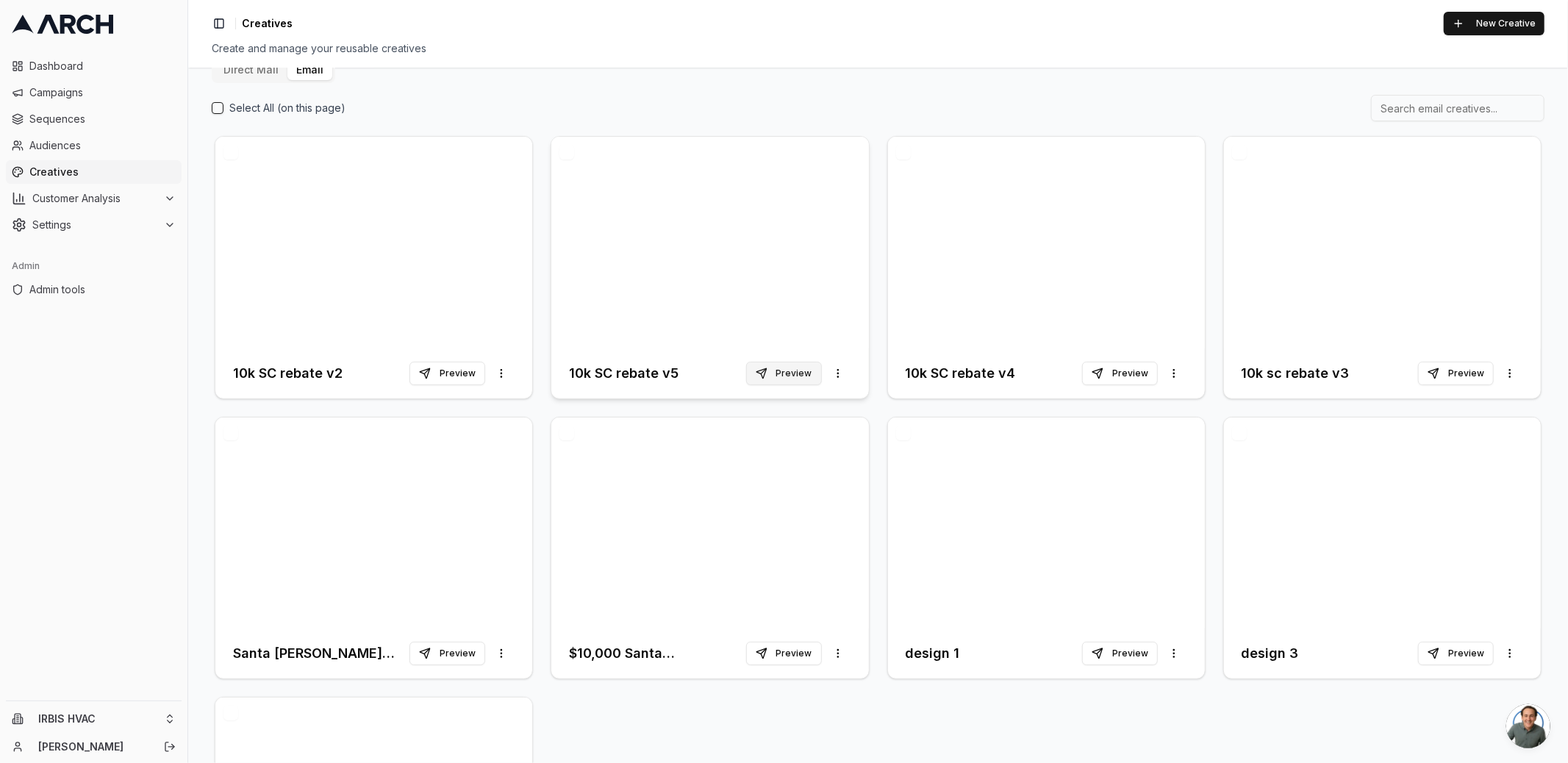
click at [783, 373] on button "Preview" at bounding box center [784, 373] width 76 height 24
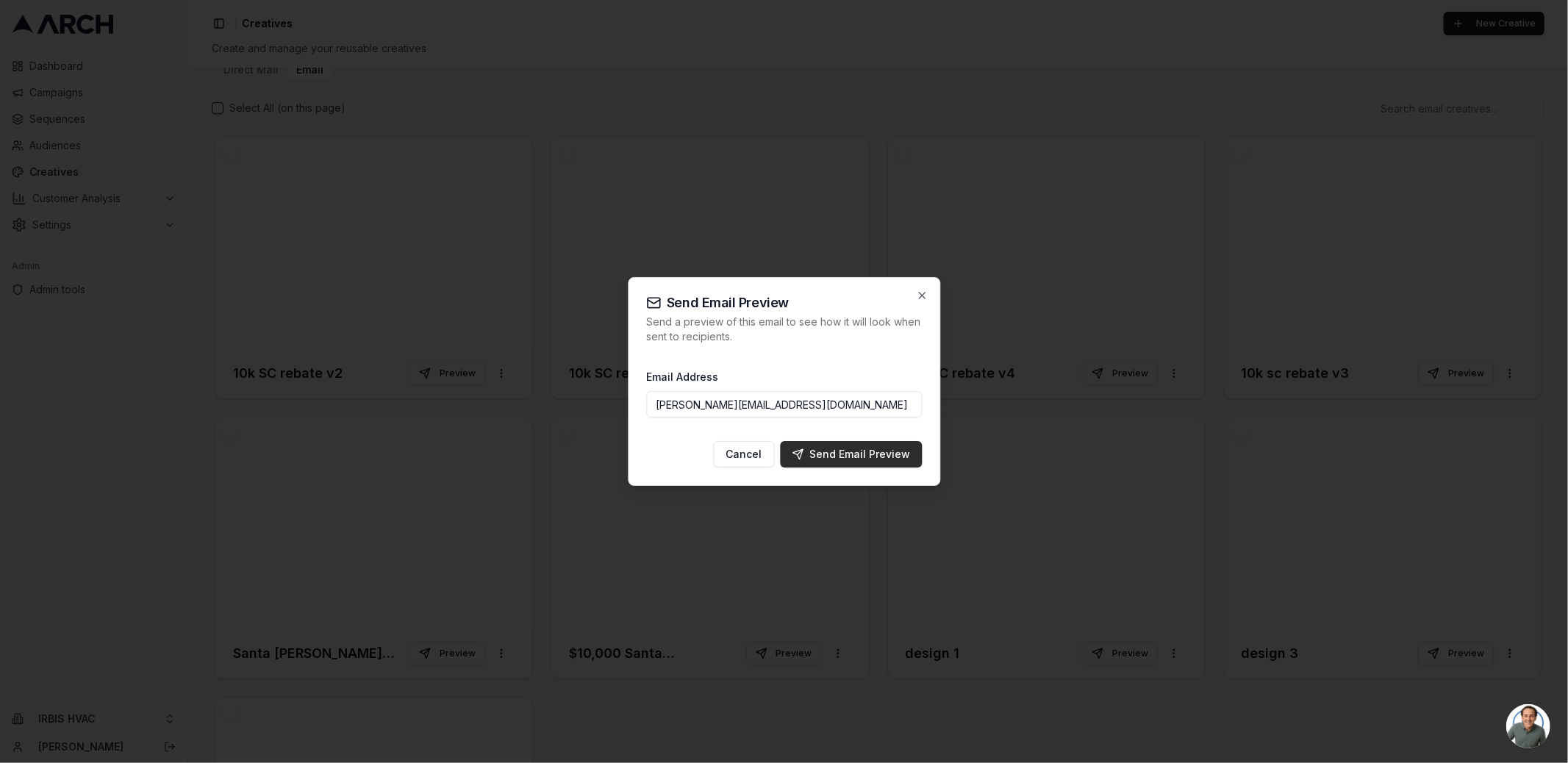
click at [850, 458] on div "Send Email Preview" at bounding box center [851, 454] width 118 height 15
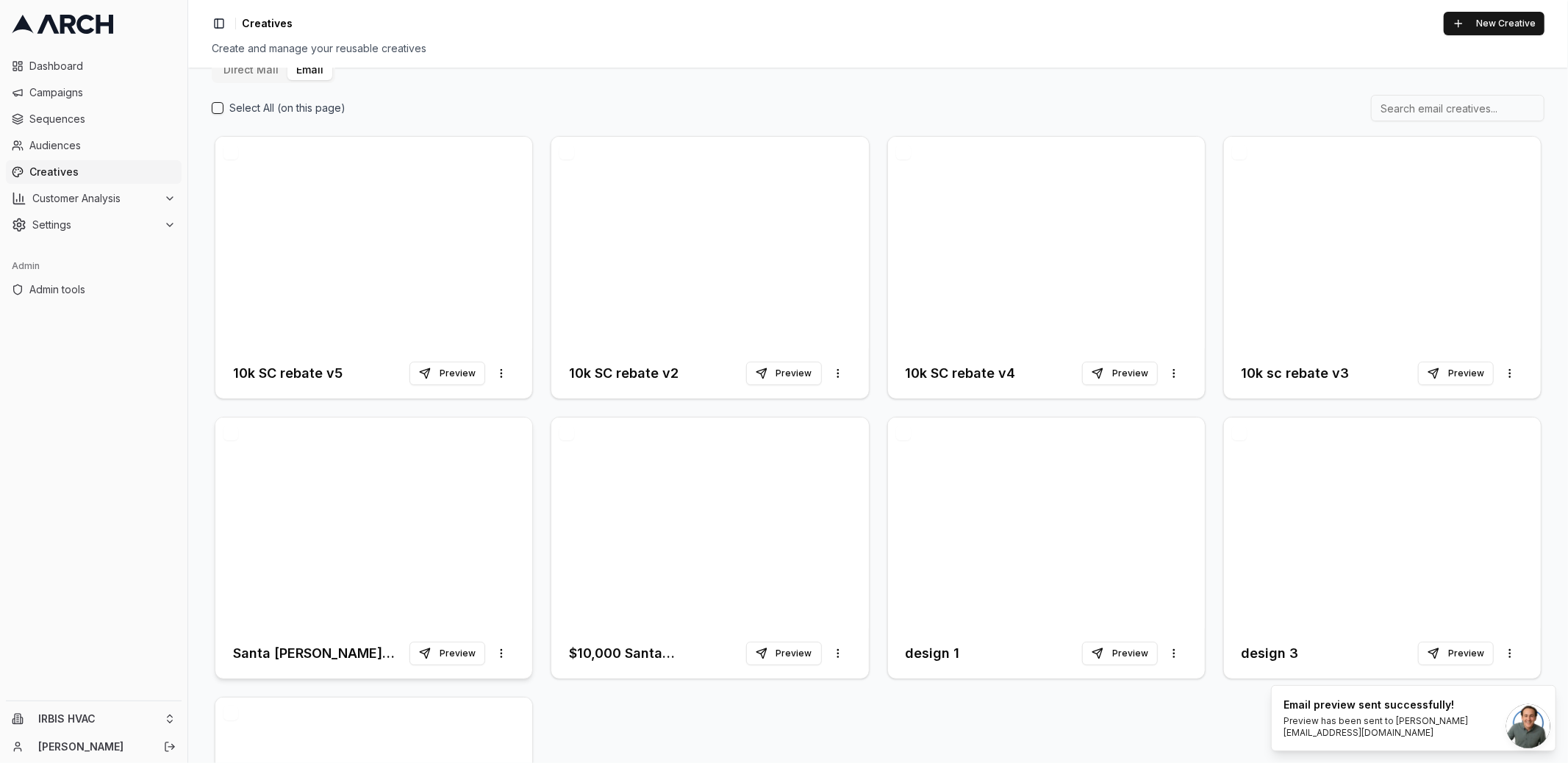
scroll to position [254, 0]
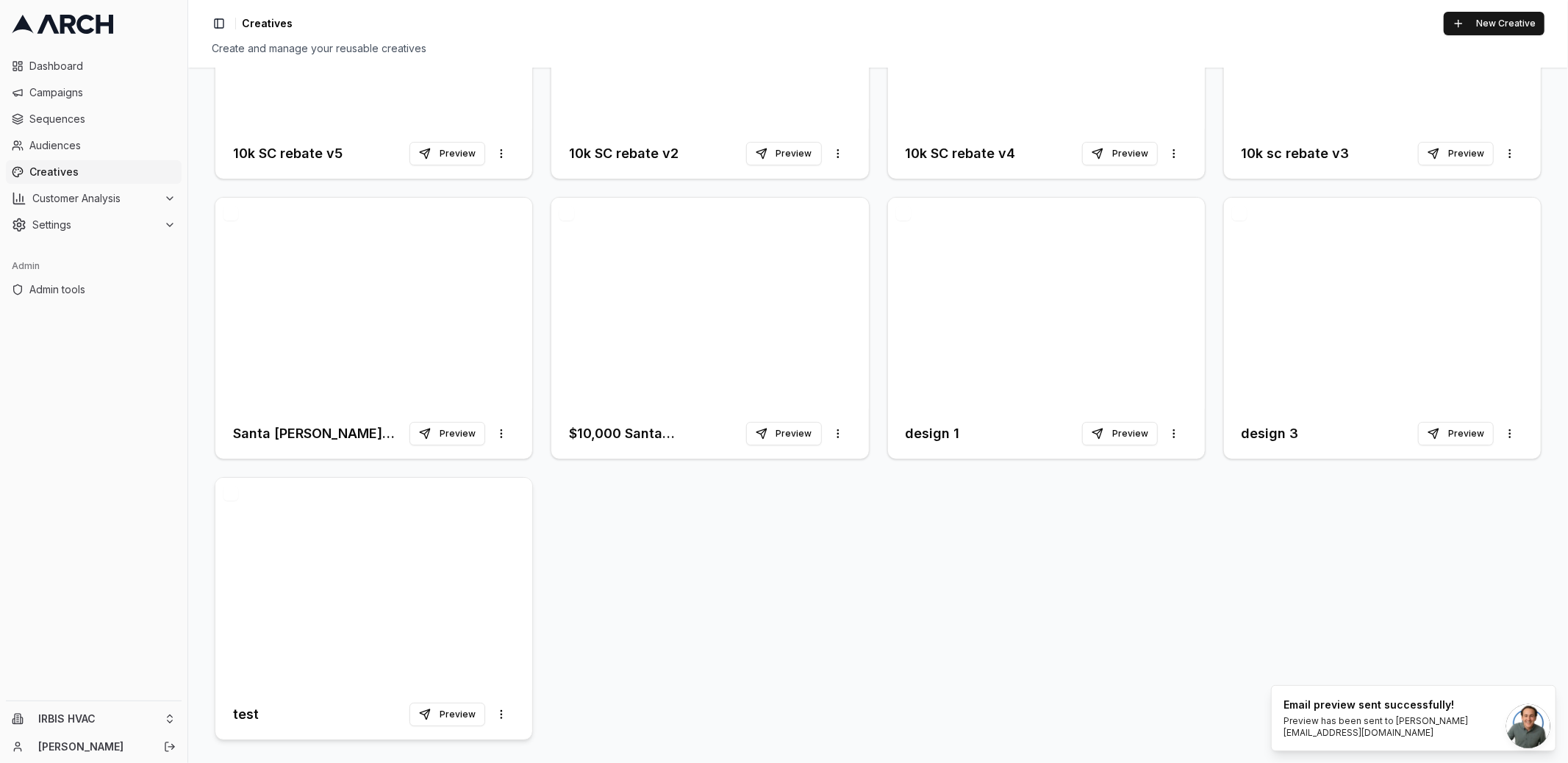
click at [351, 525] on div at bounding box center [374, 583] width 317 height 212
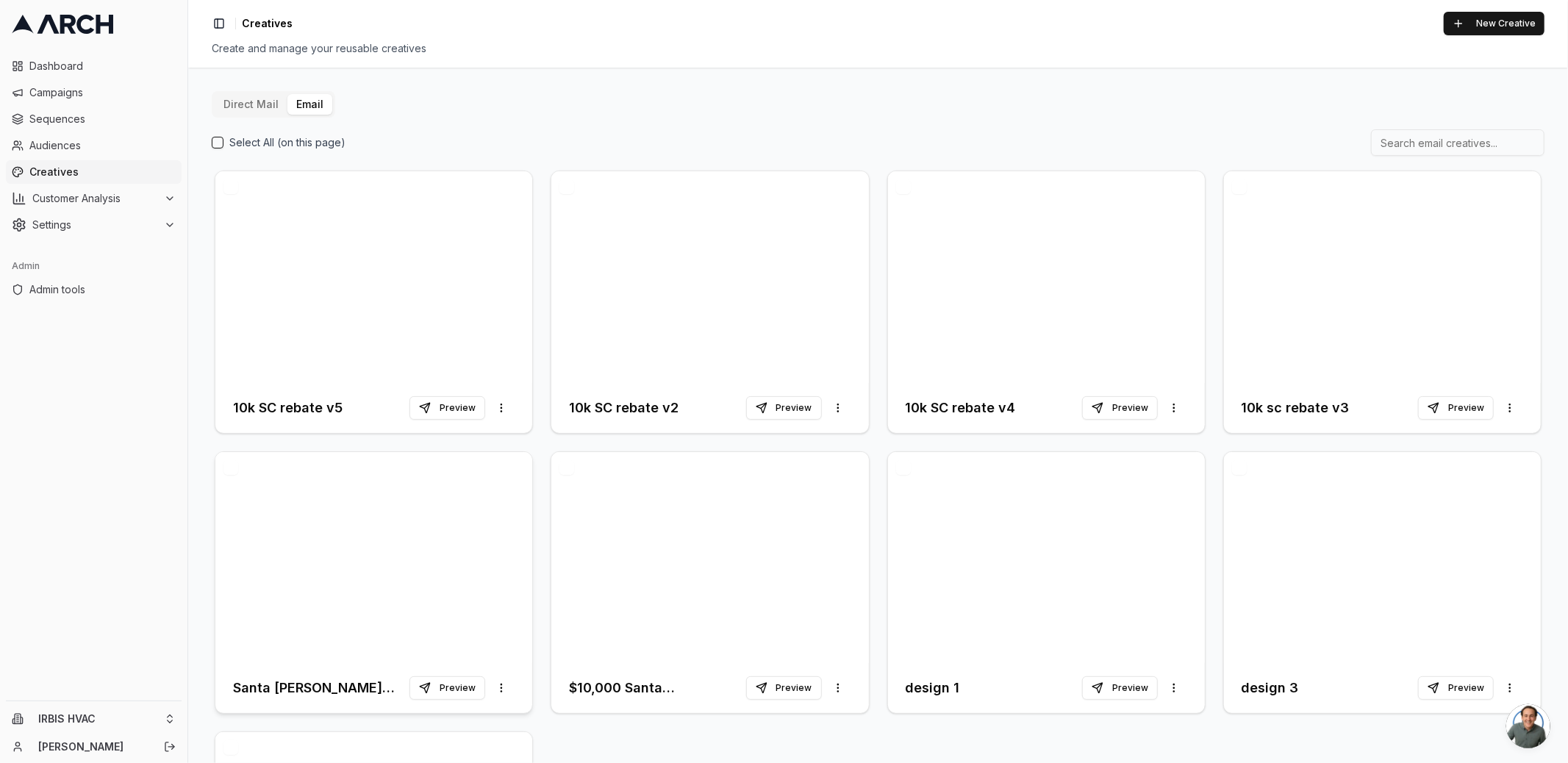
scroll to position [254, 0]
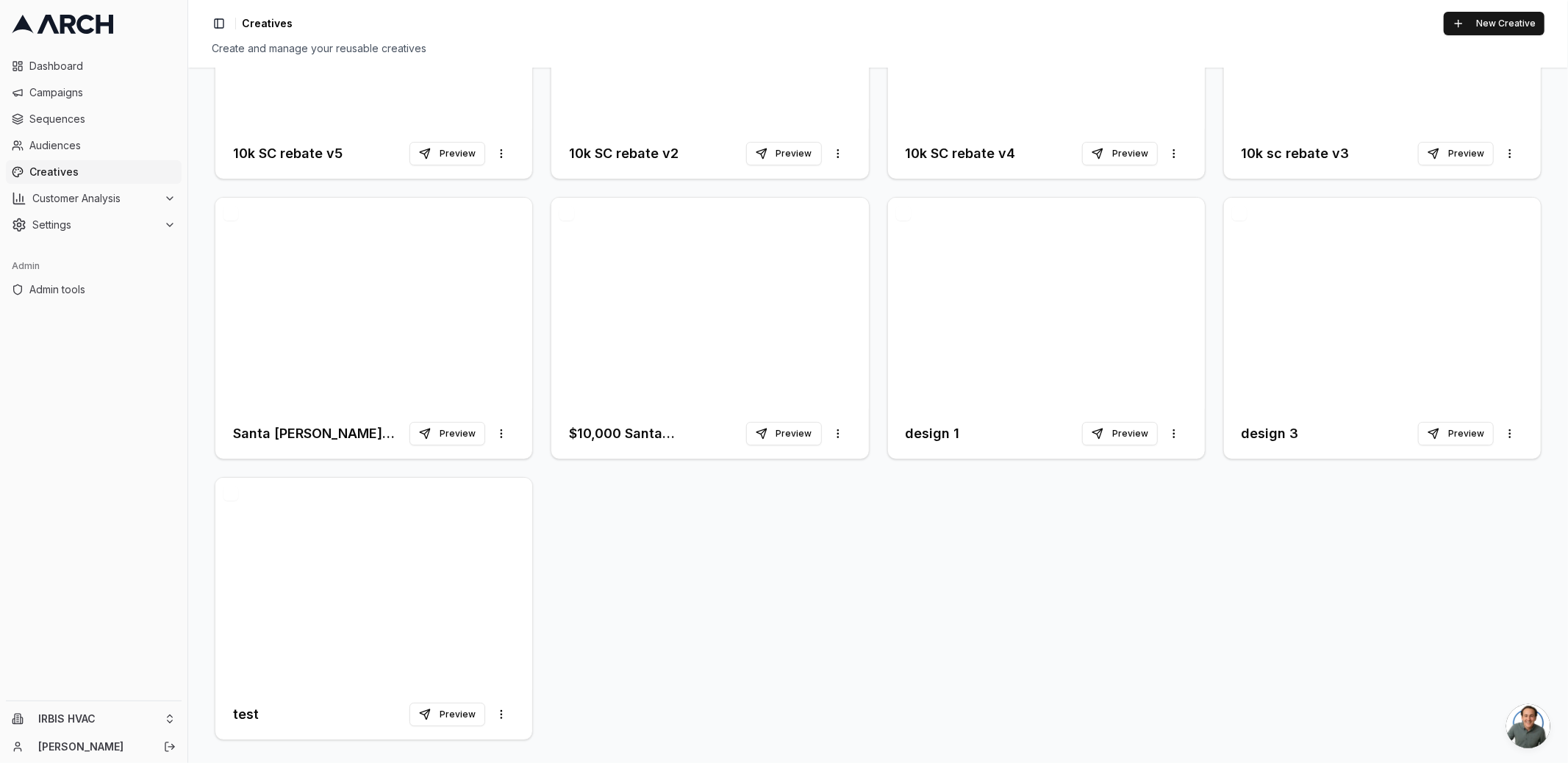
click at [228, 492] on button "button" at bounding box center [231, 493] width 15 height 15
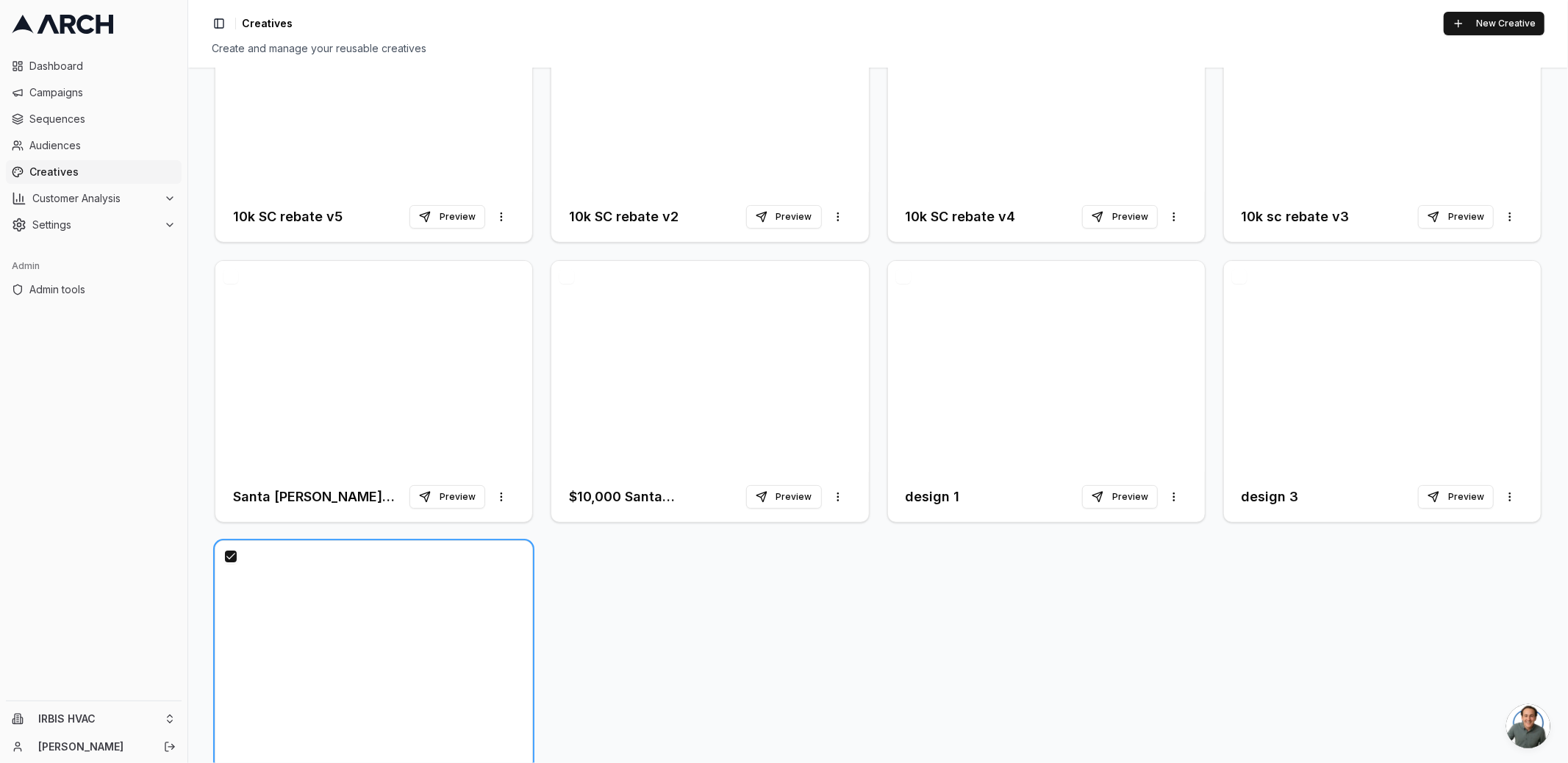
scroll to position [317, 0]
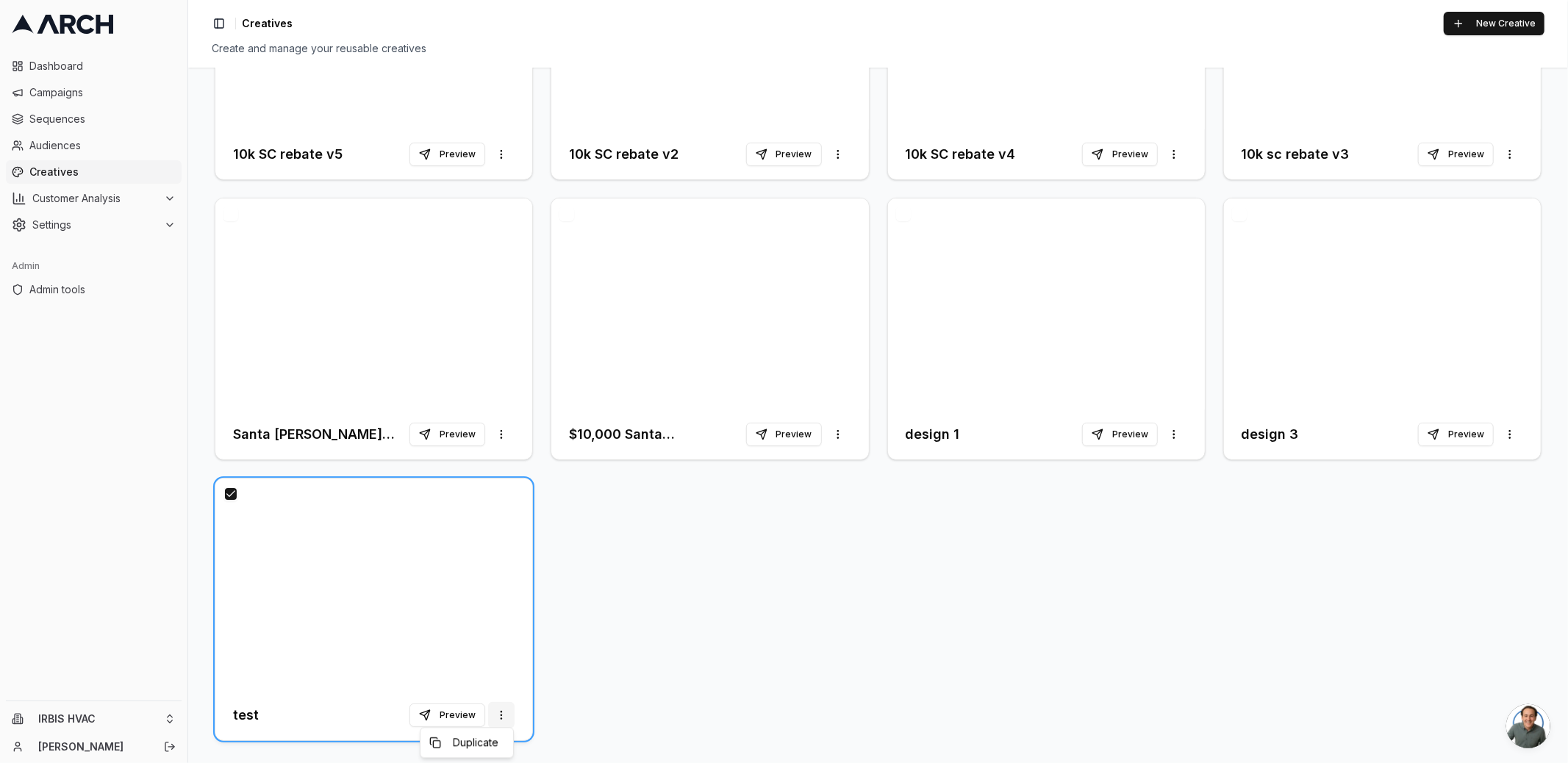
click at [499, 716] on html "Dashboard Campaigns Sequences Audiences Creatives Customer Analysis Settings Ad…" at bounding box center [784, 381] width 1568 height 763
click at [685, 532] on html "Dashboard Campaigns Sequences Audiences Creatives Customer Analysis Settings Ad…" at bounding box center [784, 381] width 1568 height 763
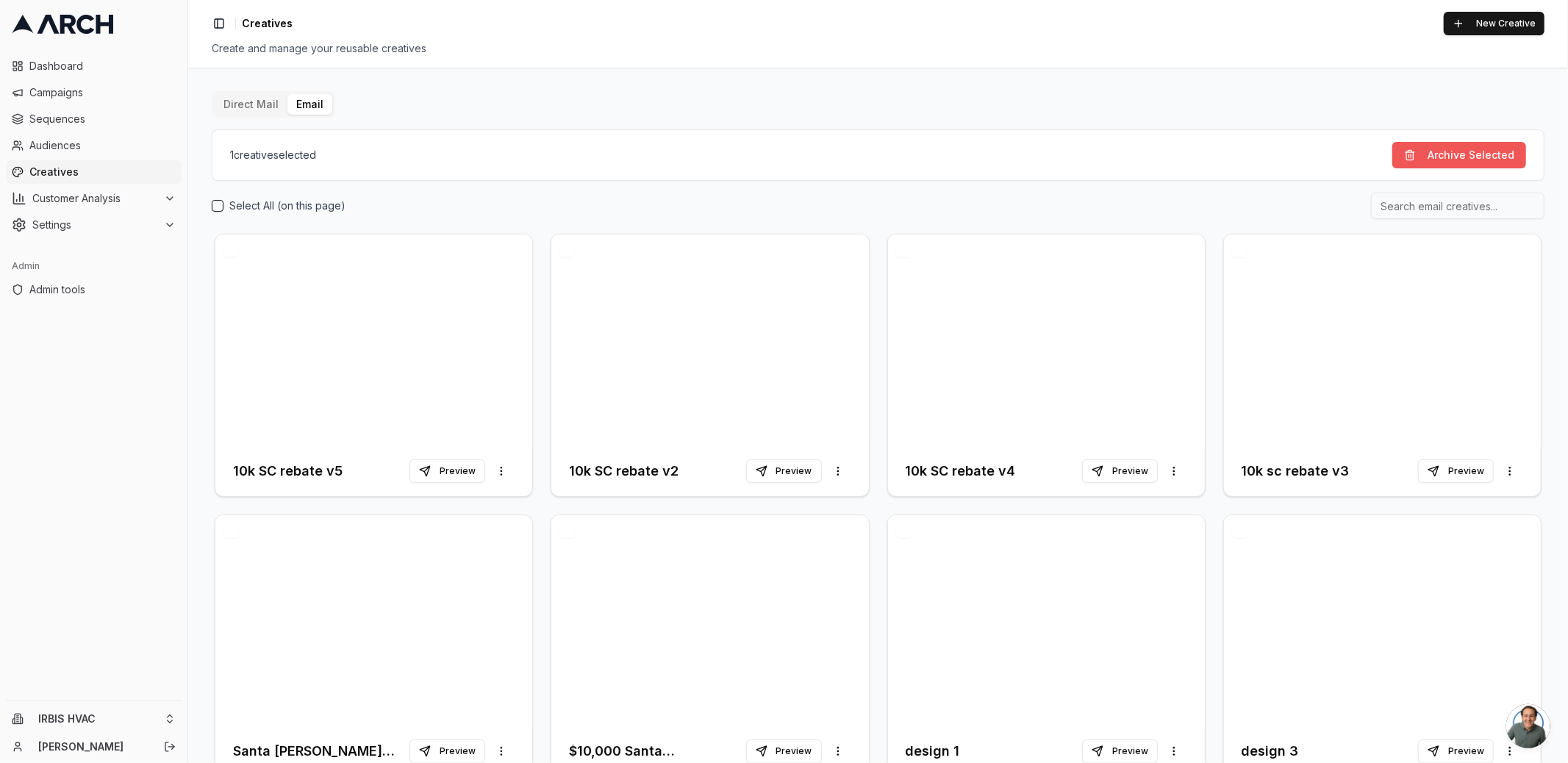
click at [1402, 153] on button "Archive Selected" at bounding box center [1459, 155] width 134 height 26
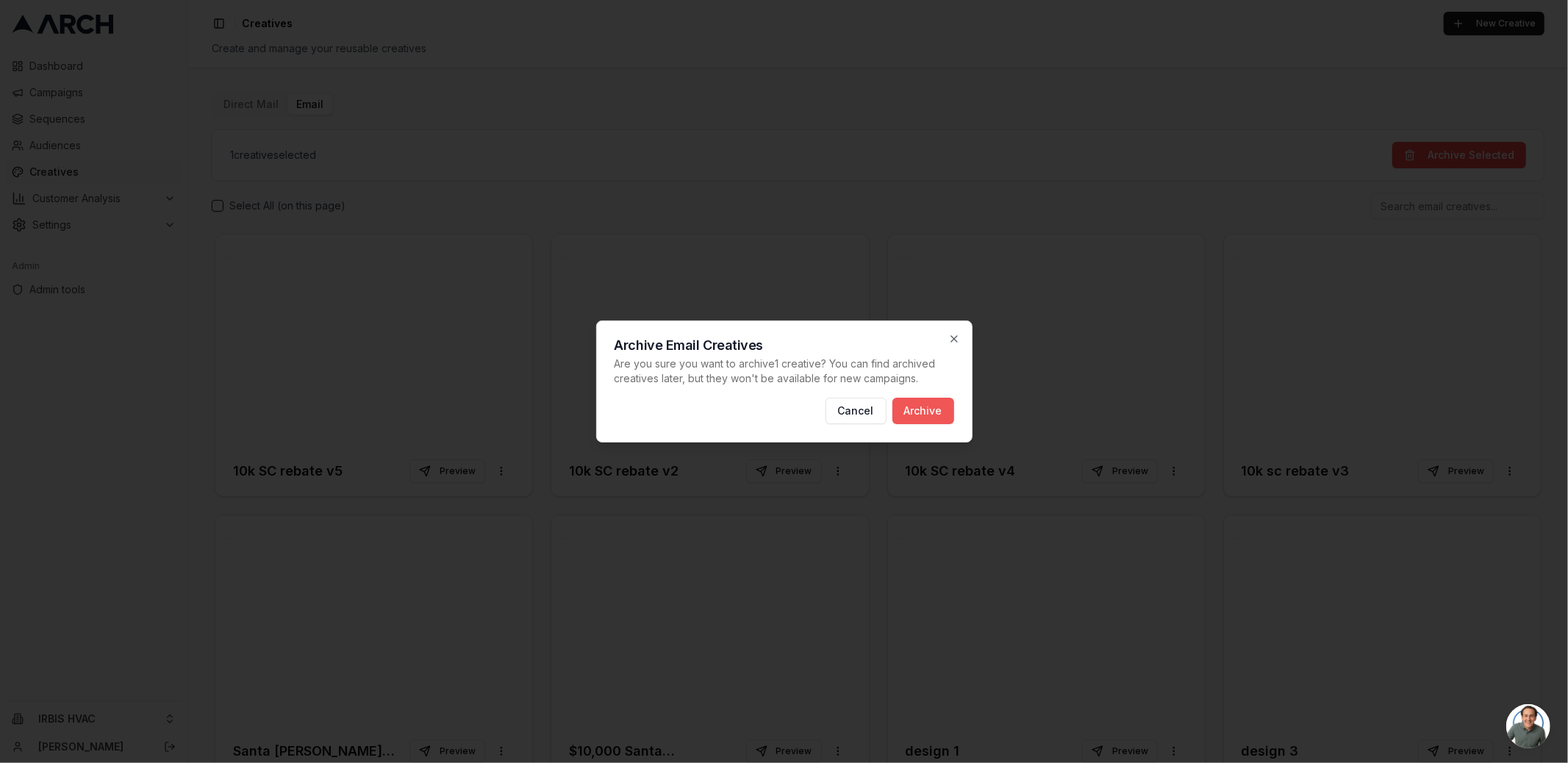
click at [920, 400] on button "Archive" at bounding box center [923, 411] width 62 height 26
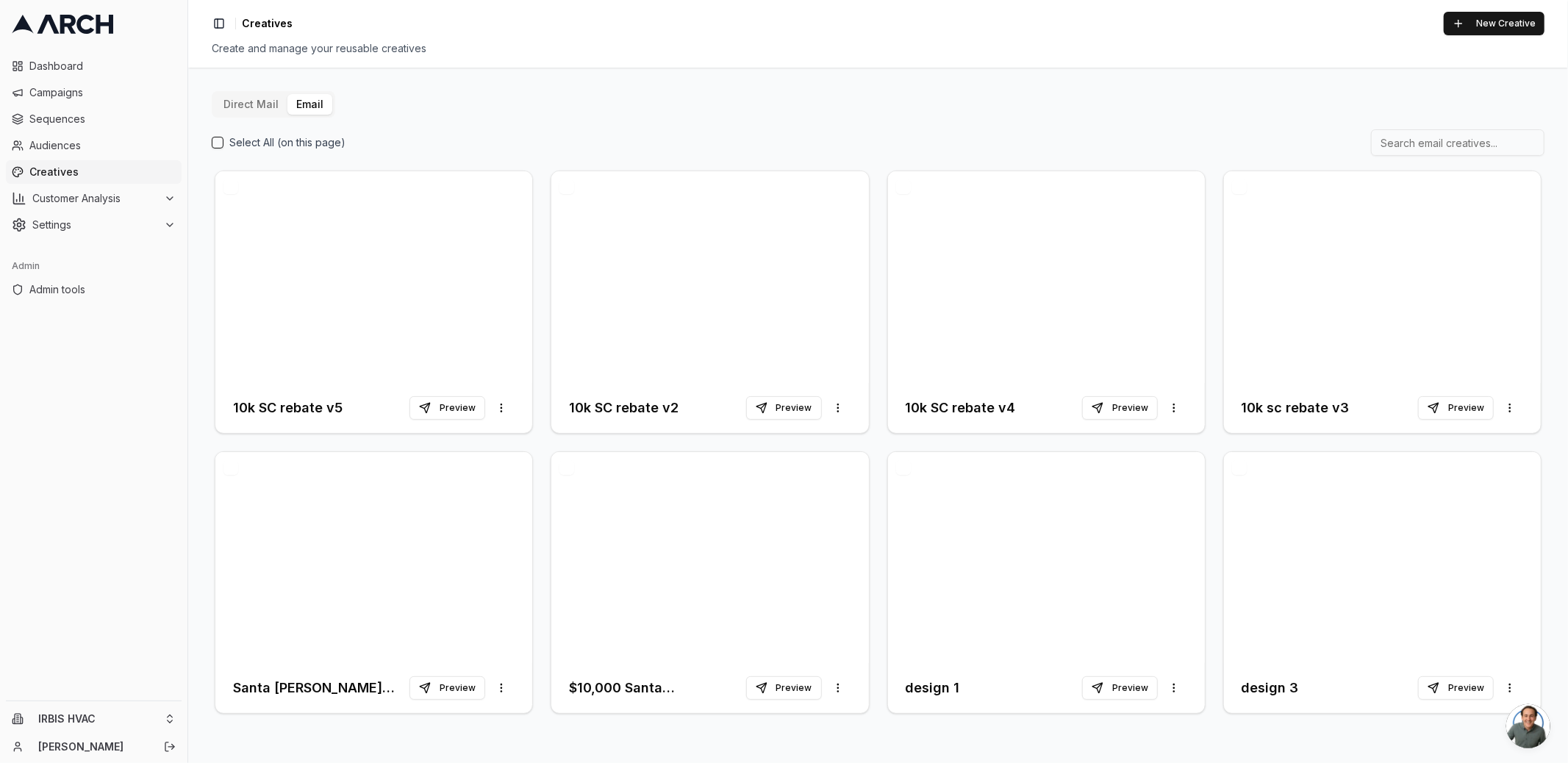
click at [613, 80] on div "Direct Mail Email Select All (on this page) 10k SC rebate v5 Preview More optio…" at bounding box center [878, 415] width 1380 height 695
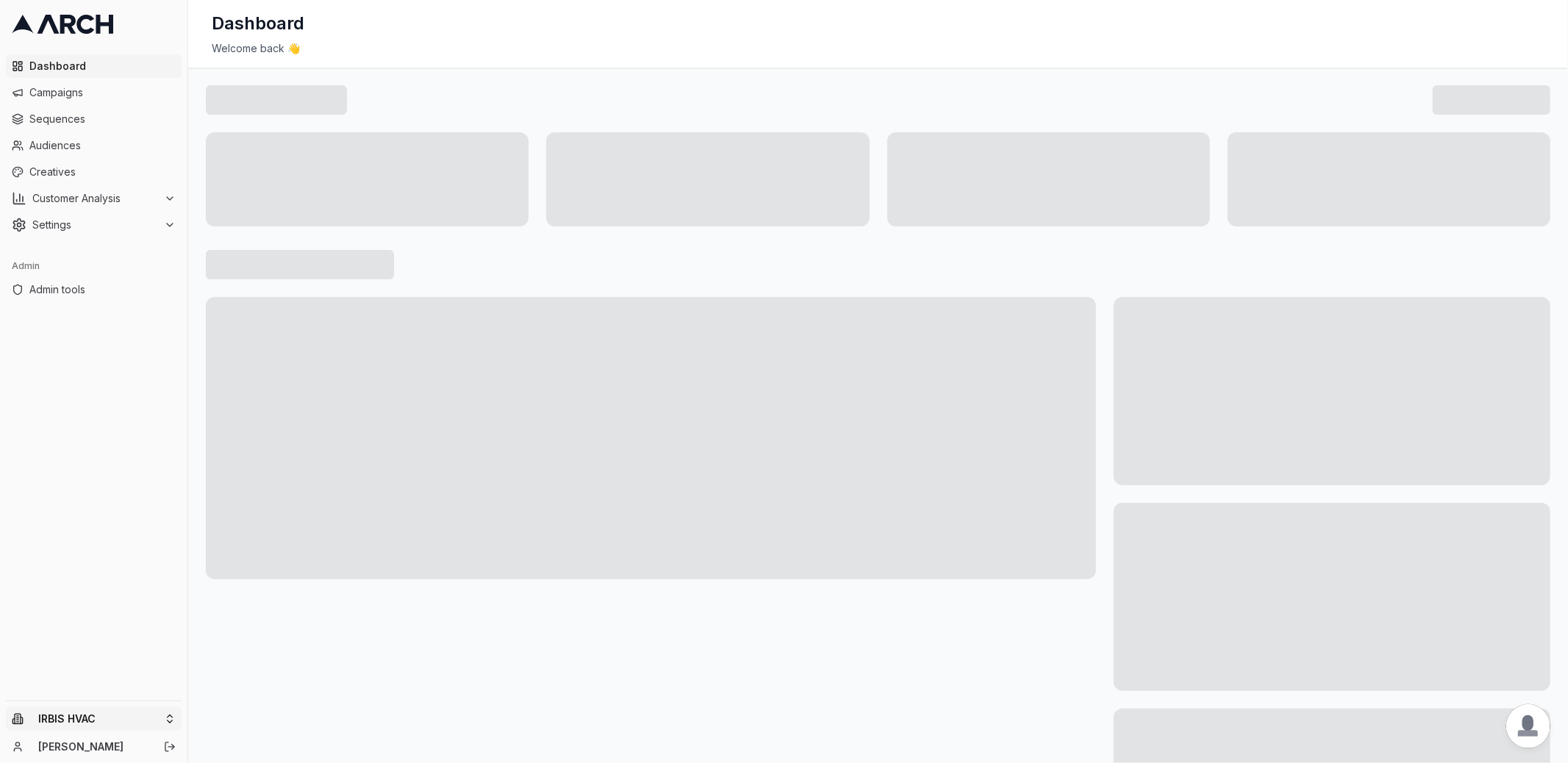
click at [170, 715] on html "Dashboard Campaigns Sequences Audiences Creatives Customer Analysis Settings Ad…" at bounding box center [784, 381] width 1568 height 763
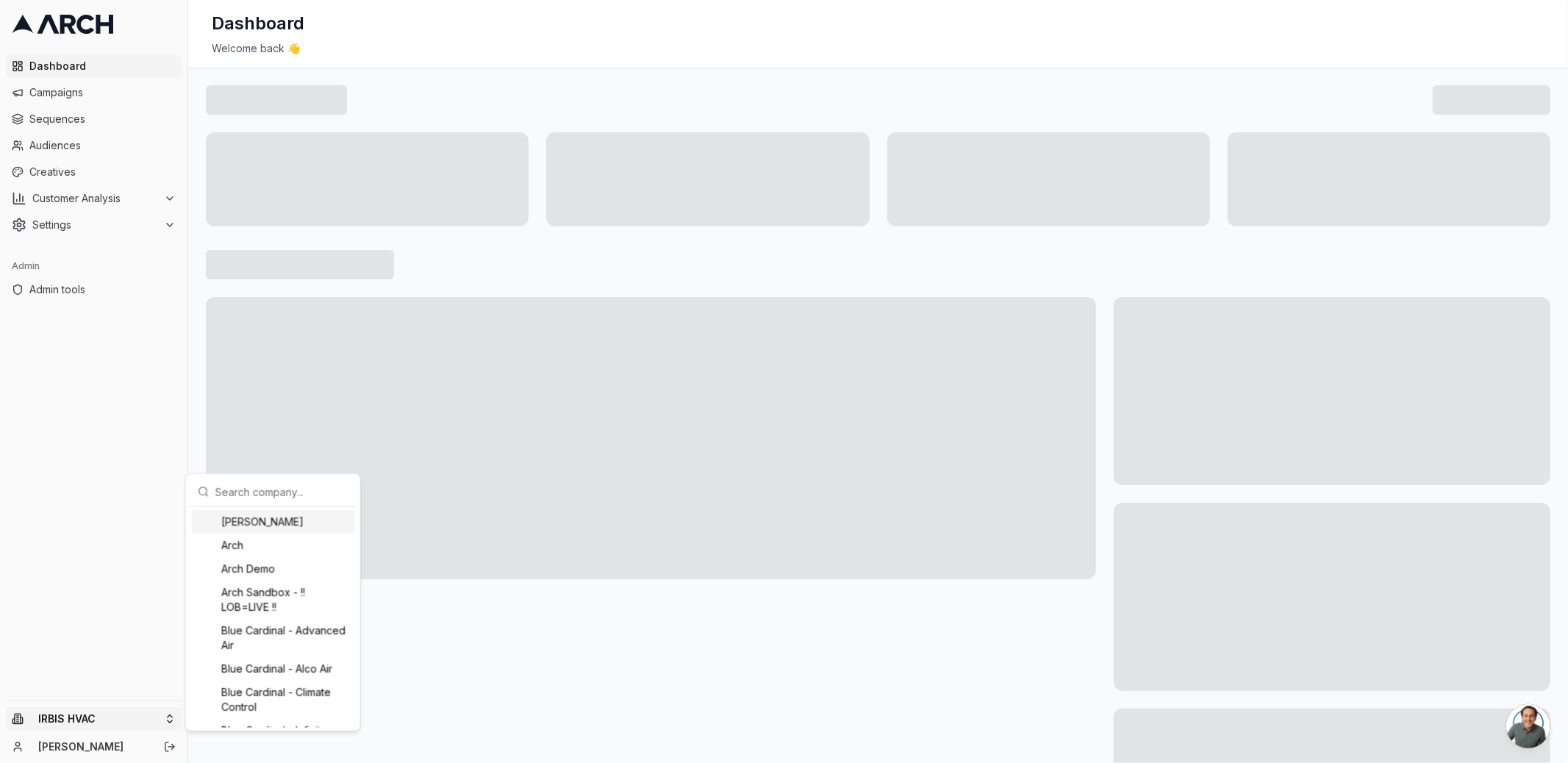
click at [242, 486] on input "text" at bounding box center [282, 491] width 133 height 29
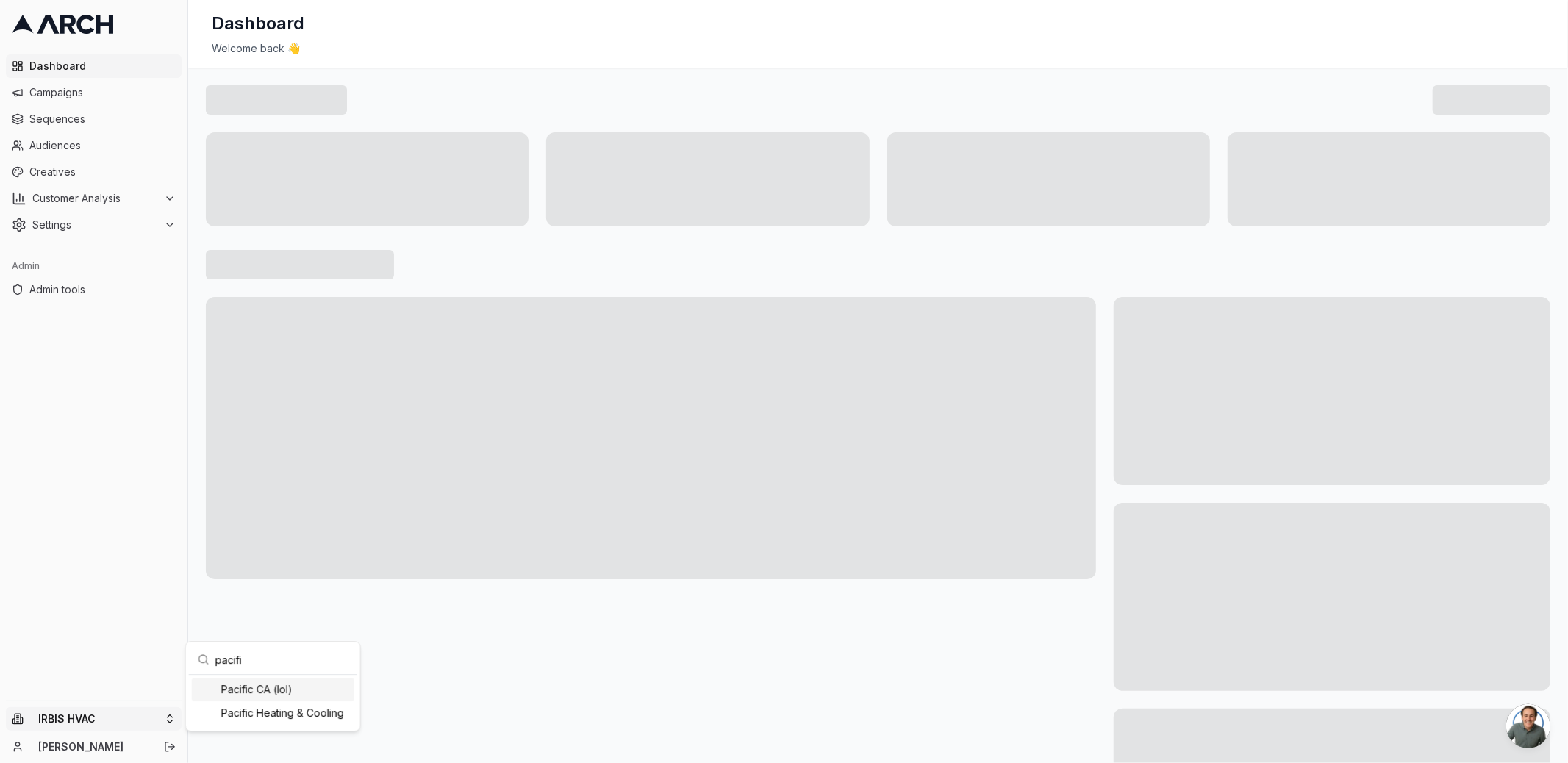
type input "pacific"
click at [104, 109] on link "Sequences" at bounding box center [94, 119] width 176 height 24
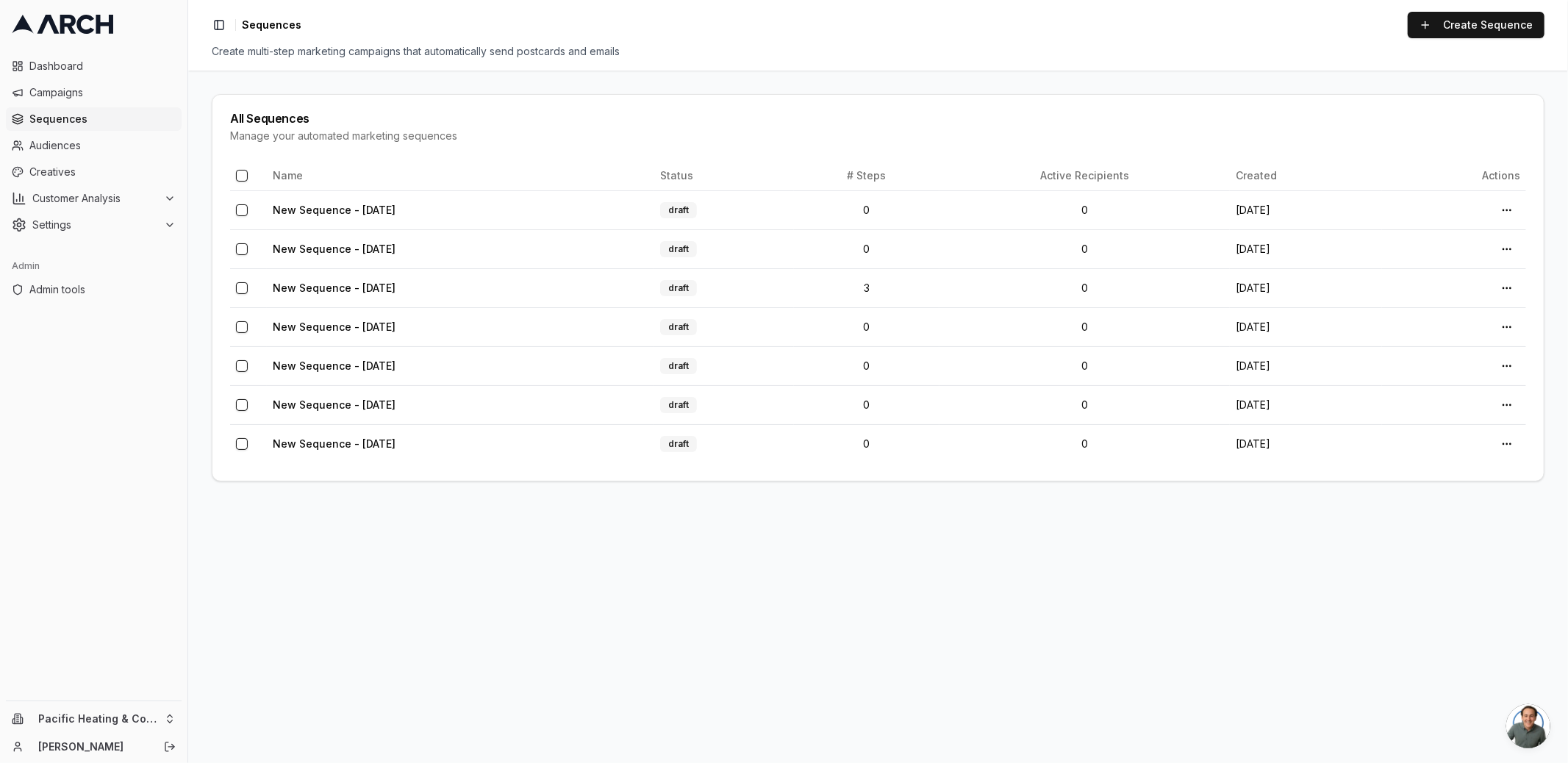
click at [105, 98] on span "Campaigns" at bounding box center [102, 92] width 146 height 15
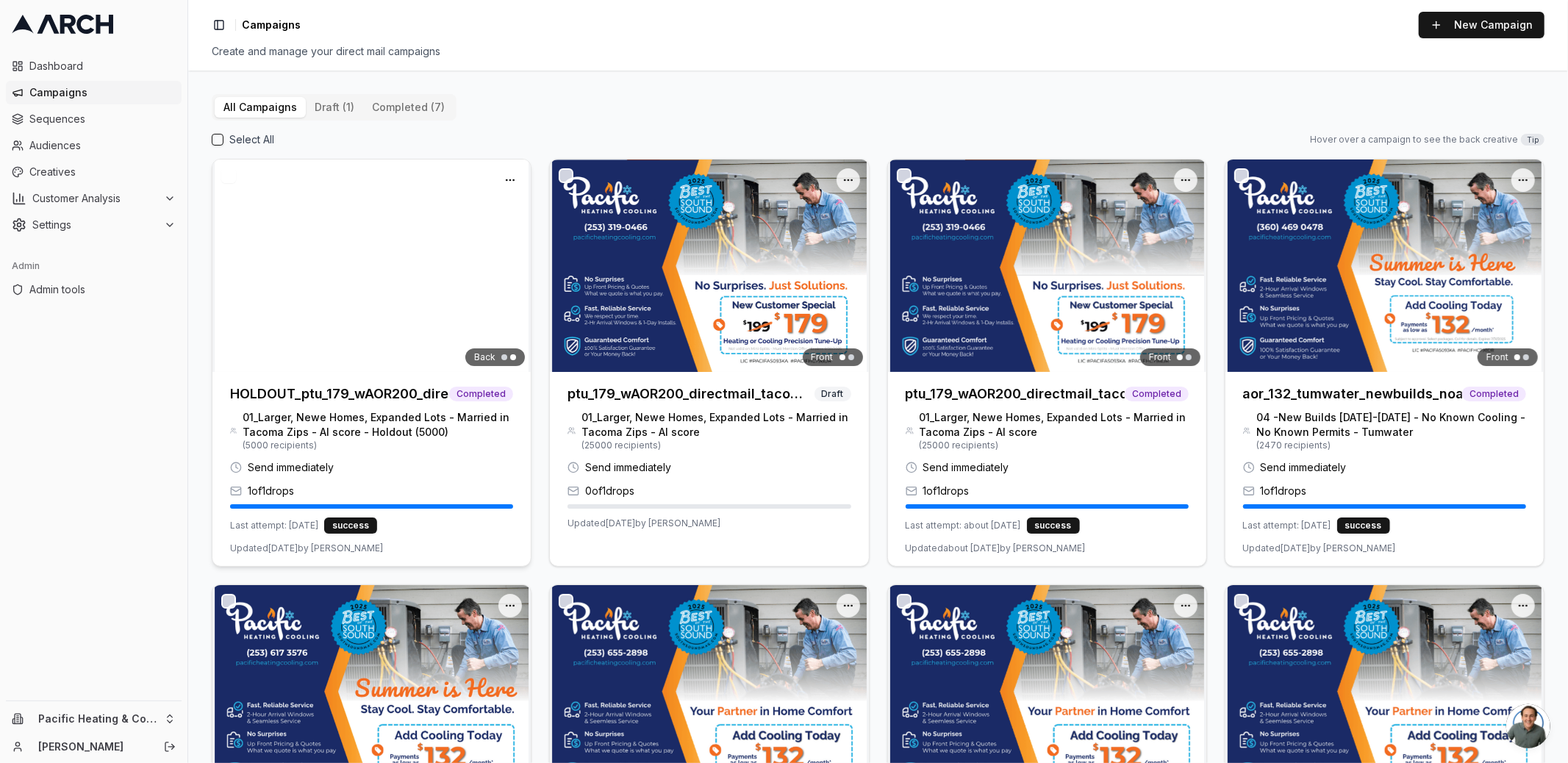
click at [400, 254] on img at bounding box center [371, 265] width 319 height 212
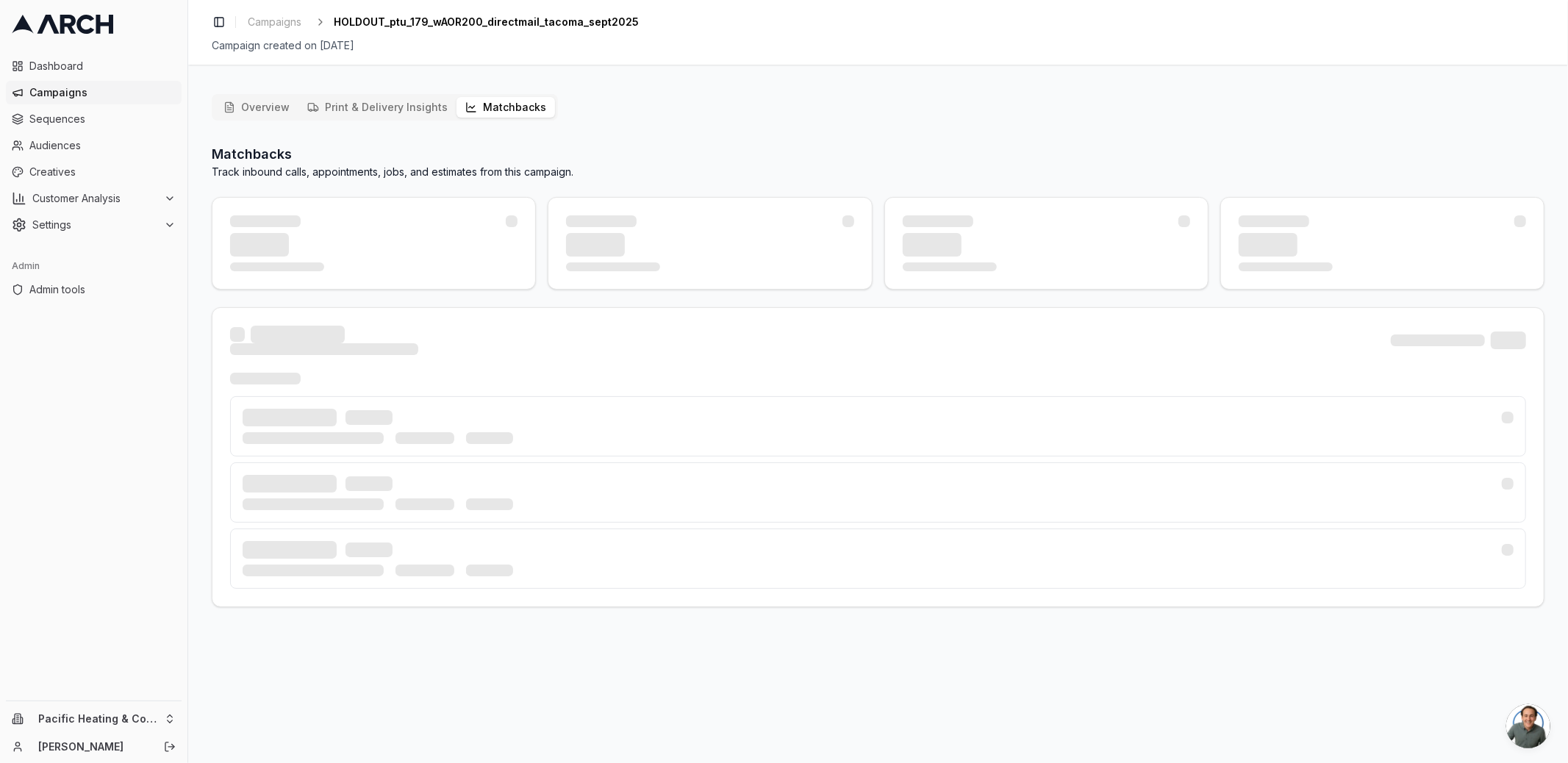
click at [474, 117] on button "Matchbacks" at bounding box center [506, 106] width 99 height 20
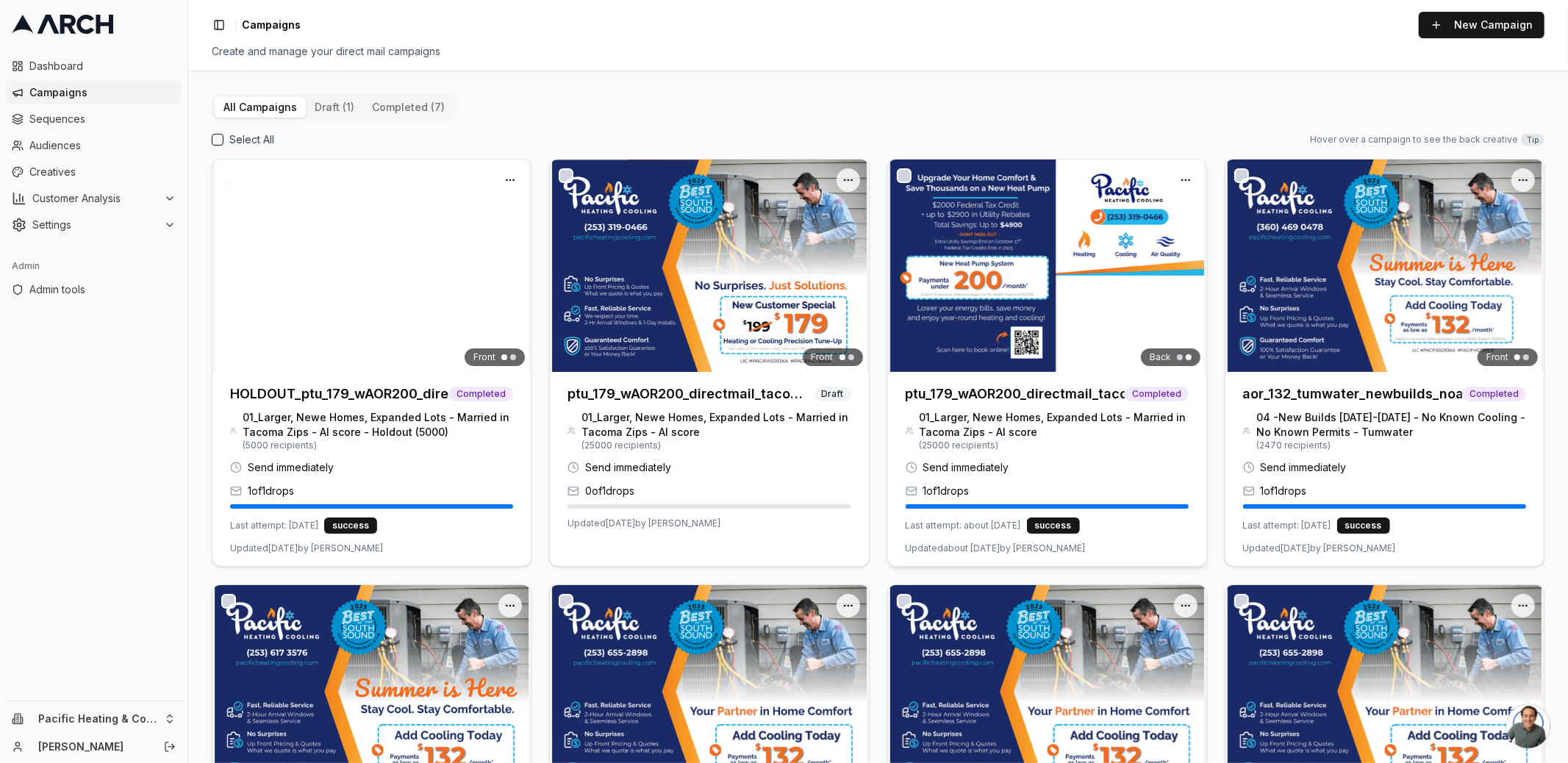
click at [985, 269] on img at bounding box center [1047, 265] width 319 height 212
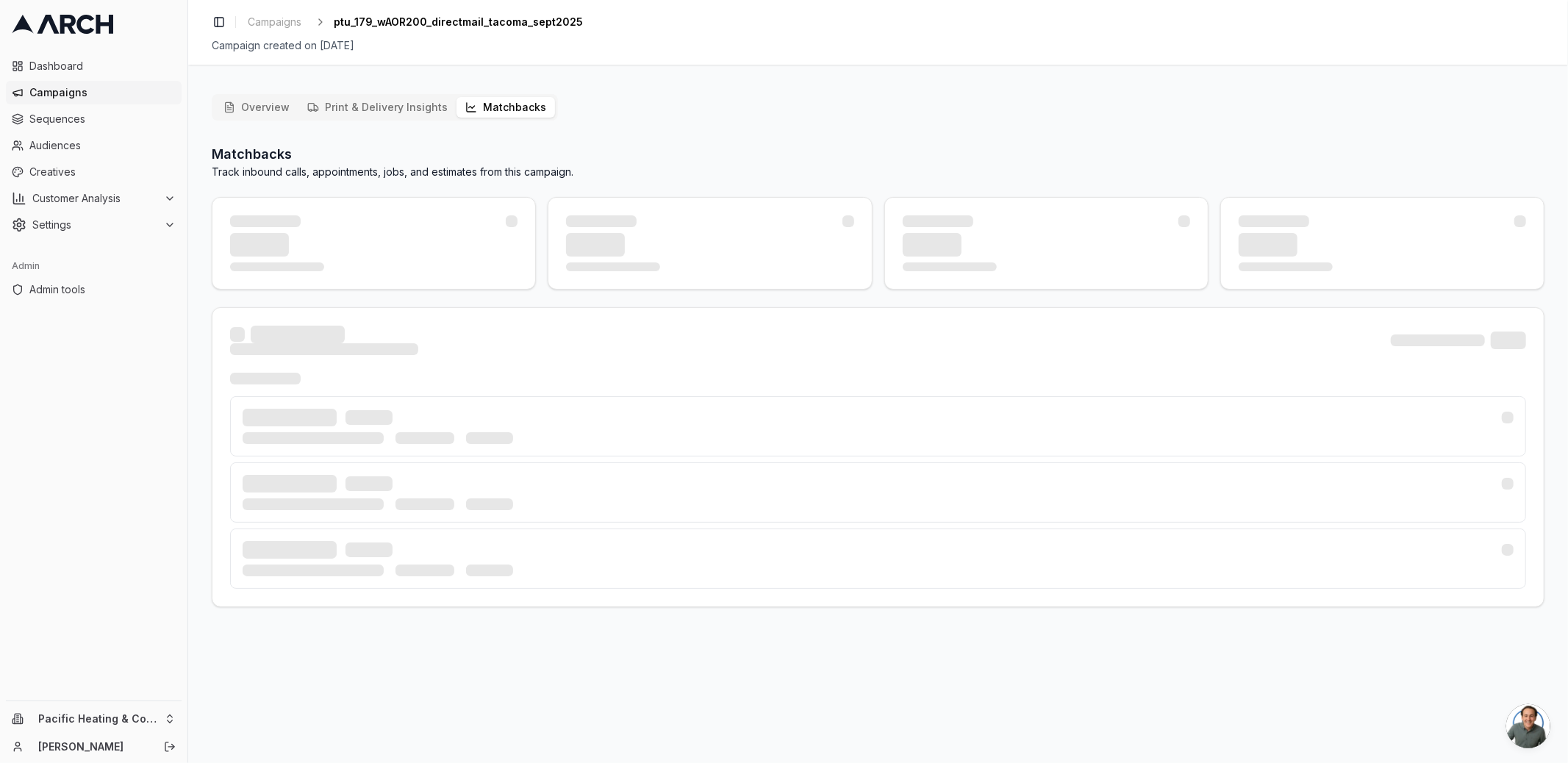
click at [457, 114] on button "Matchbacks" at bounding box center [506, 106] width 99 height 20
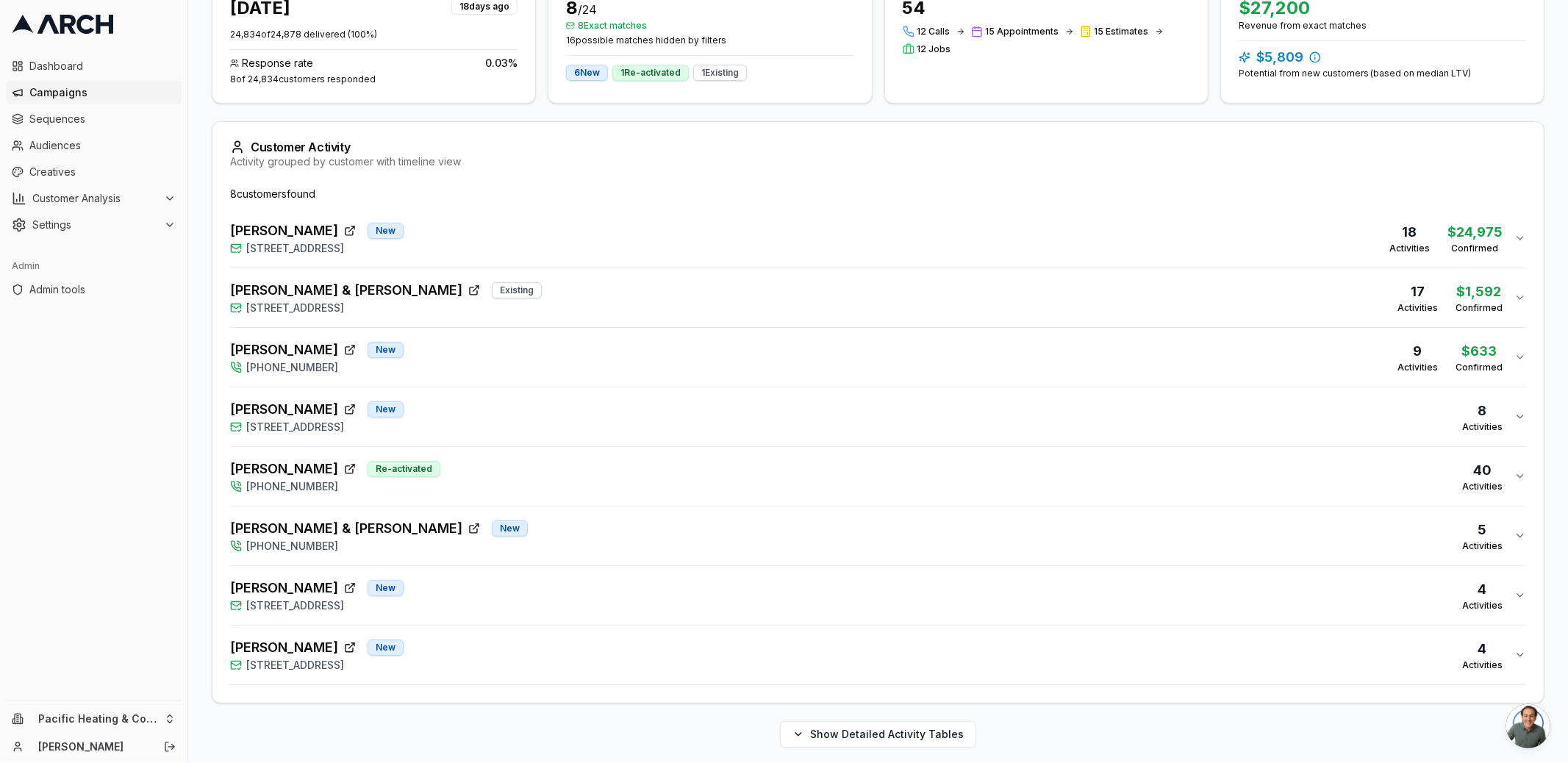
scroll to position [347, 0]
click at [551, 627] on button "Heidi Miller New 1530 Cherry Avenue, Fircrest, WA 98466 4 Activities" at bounding box center [877, 652] width 1296 height 59
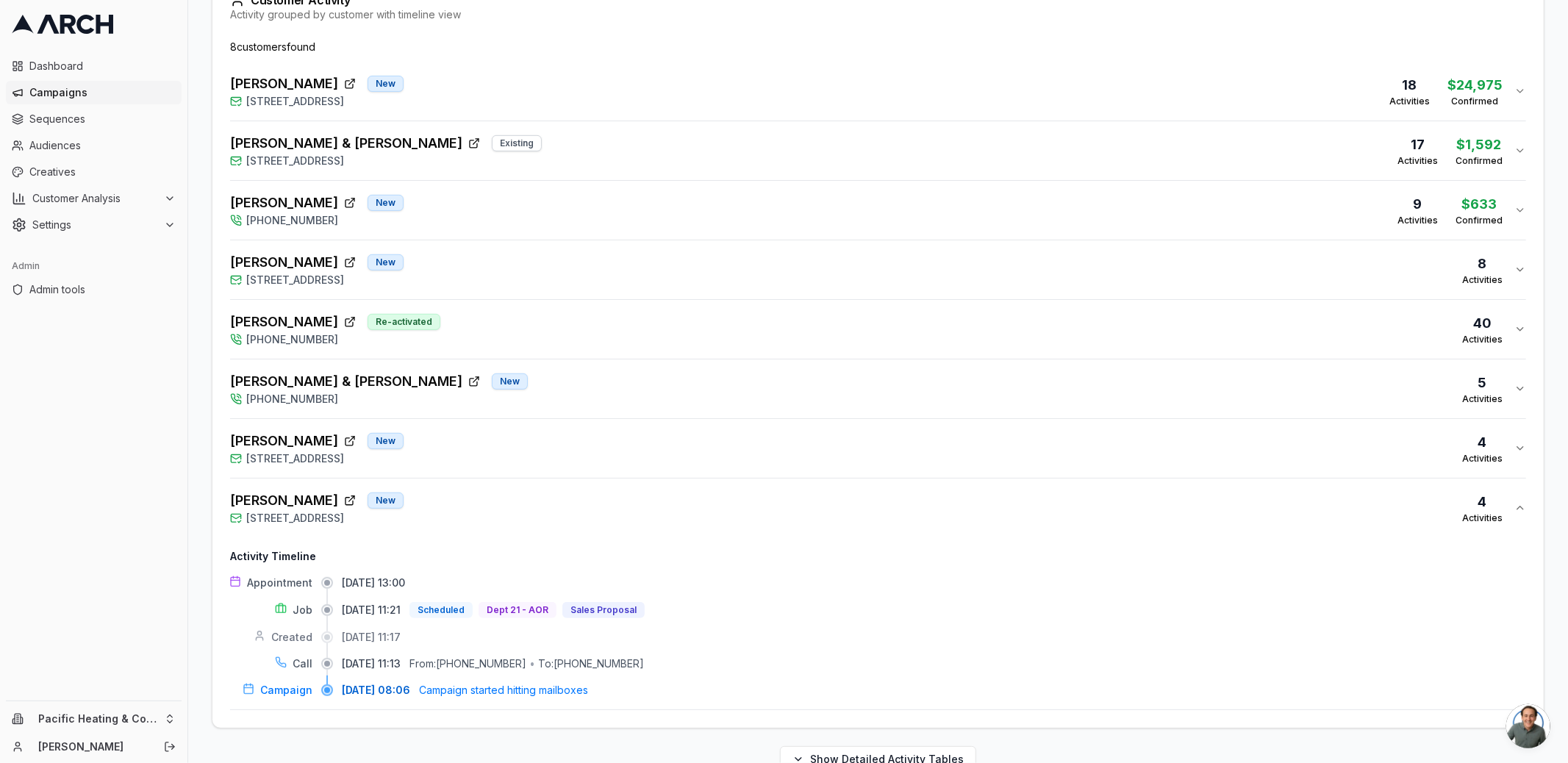
scroll to position [518, 0]
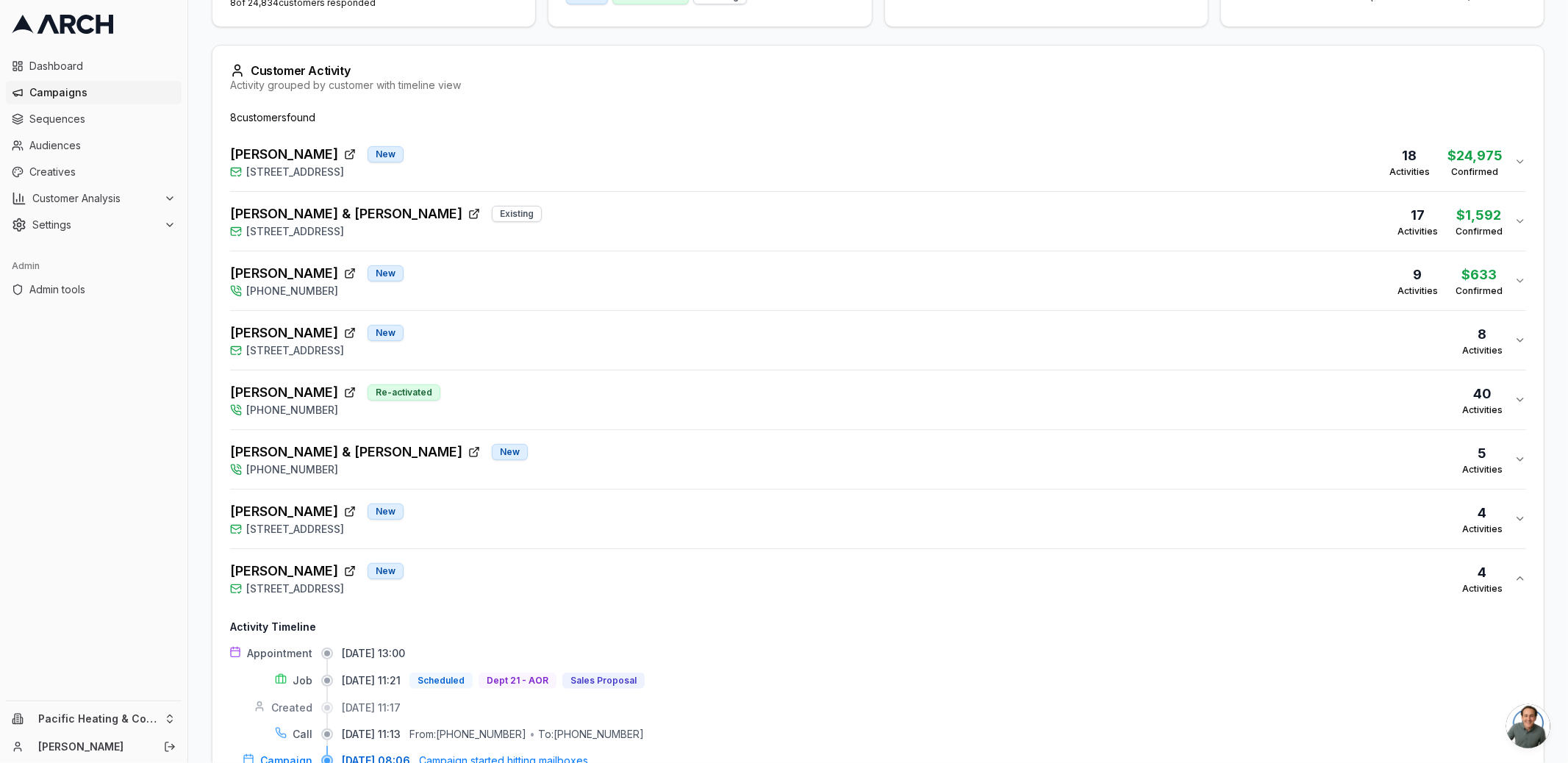
click at [539, 519] on div "Kathy Chau New 7827 South J Street, Tacoma, WA 98408 4 Activities" at bounding box center [871, 519] width 1284 height 35
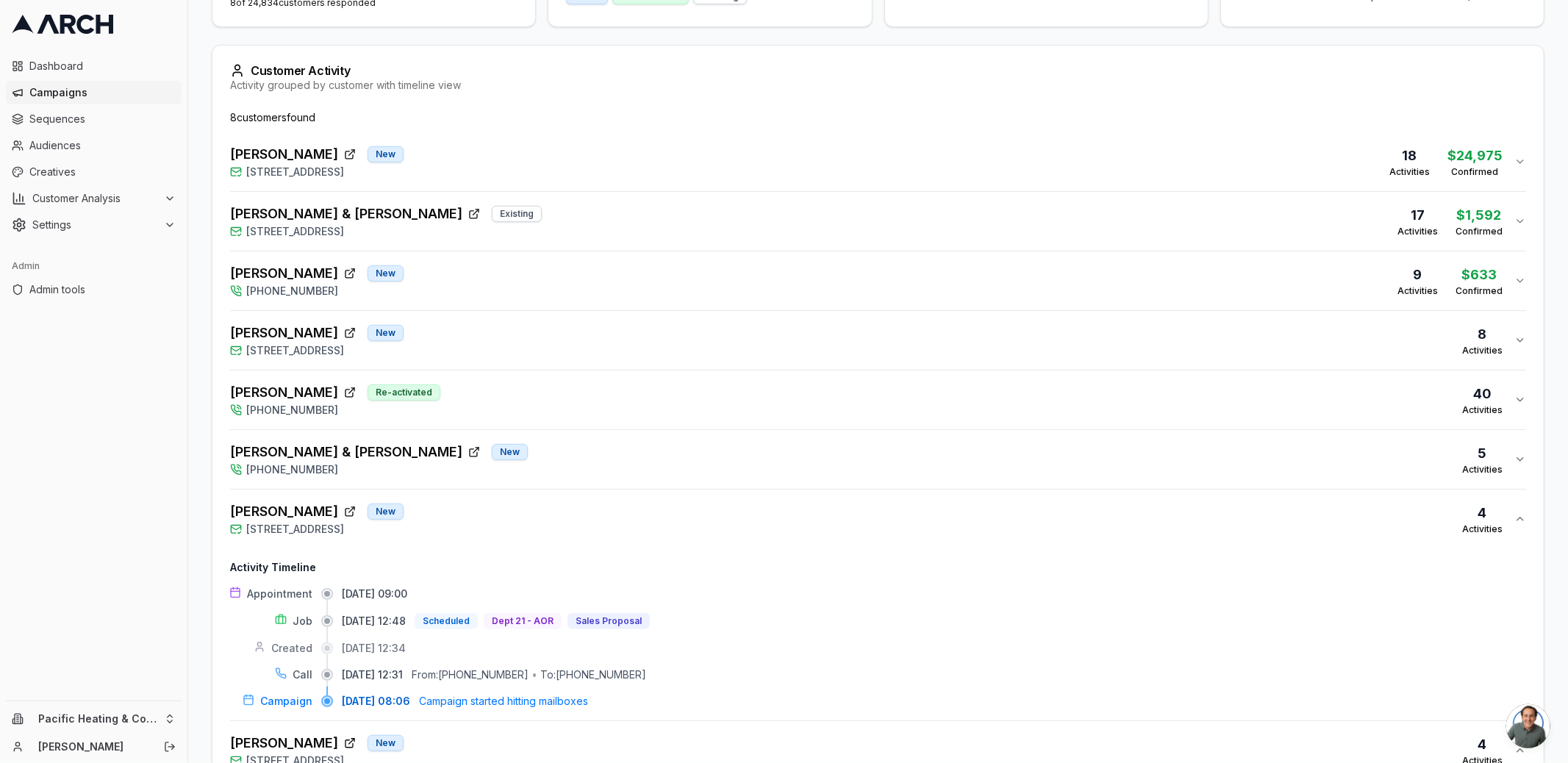
scroll to position [322, 0]
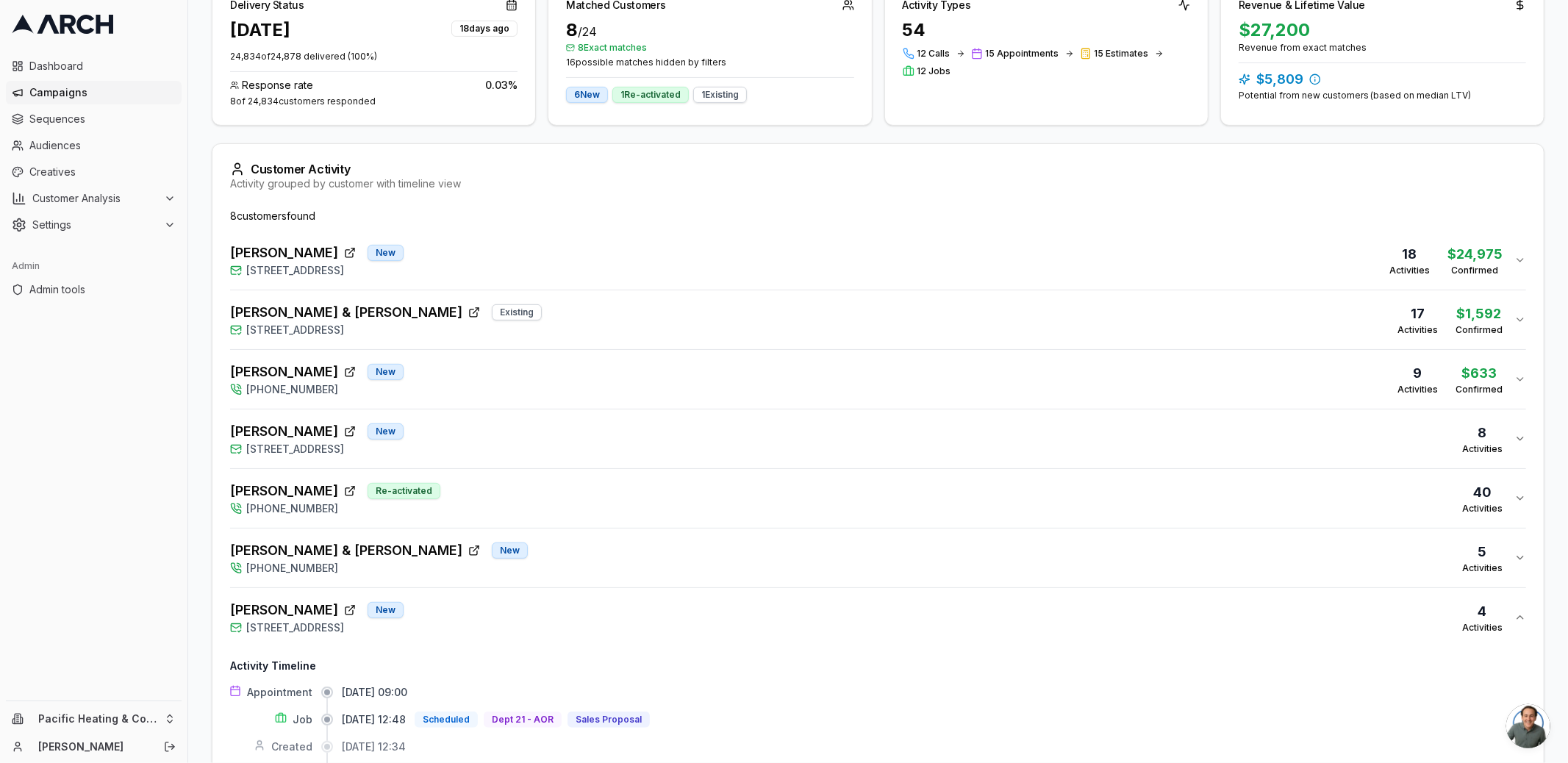
click at [539, 535] on button "Forrest & Elizabeth Cenci New (253) 319-0466 5 Activities" at bounding box center [877, 558] width 1296 height 59
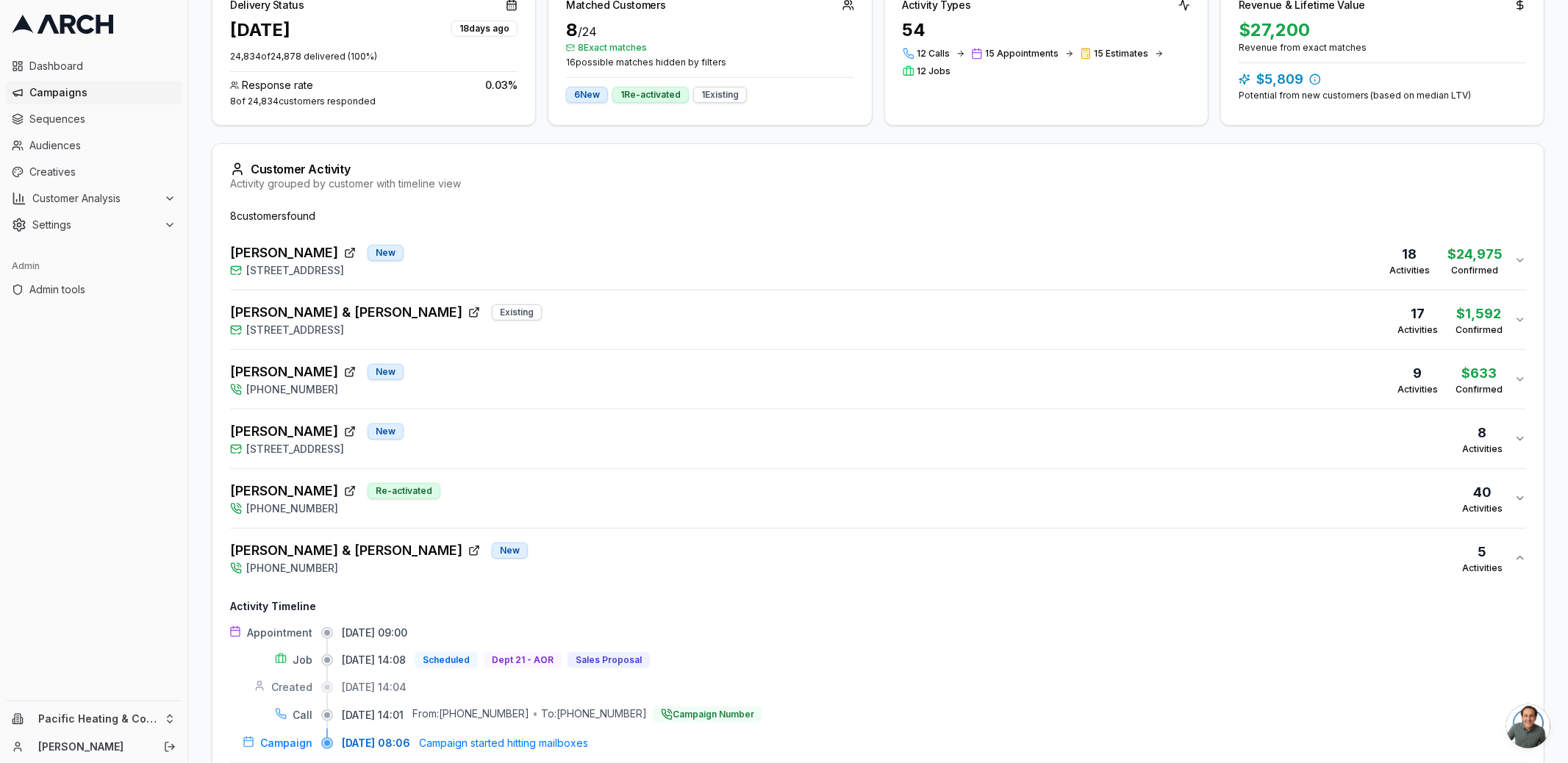
click at [540, 438] on div "Edward Harmon New 2503 Paramount Drive, Enumclaw, WA 98022 8 Activities" at bounding box center [871, 439] width 1284 height 35
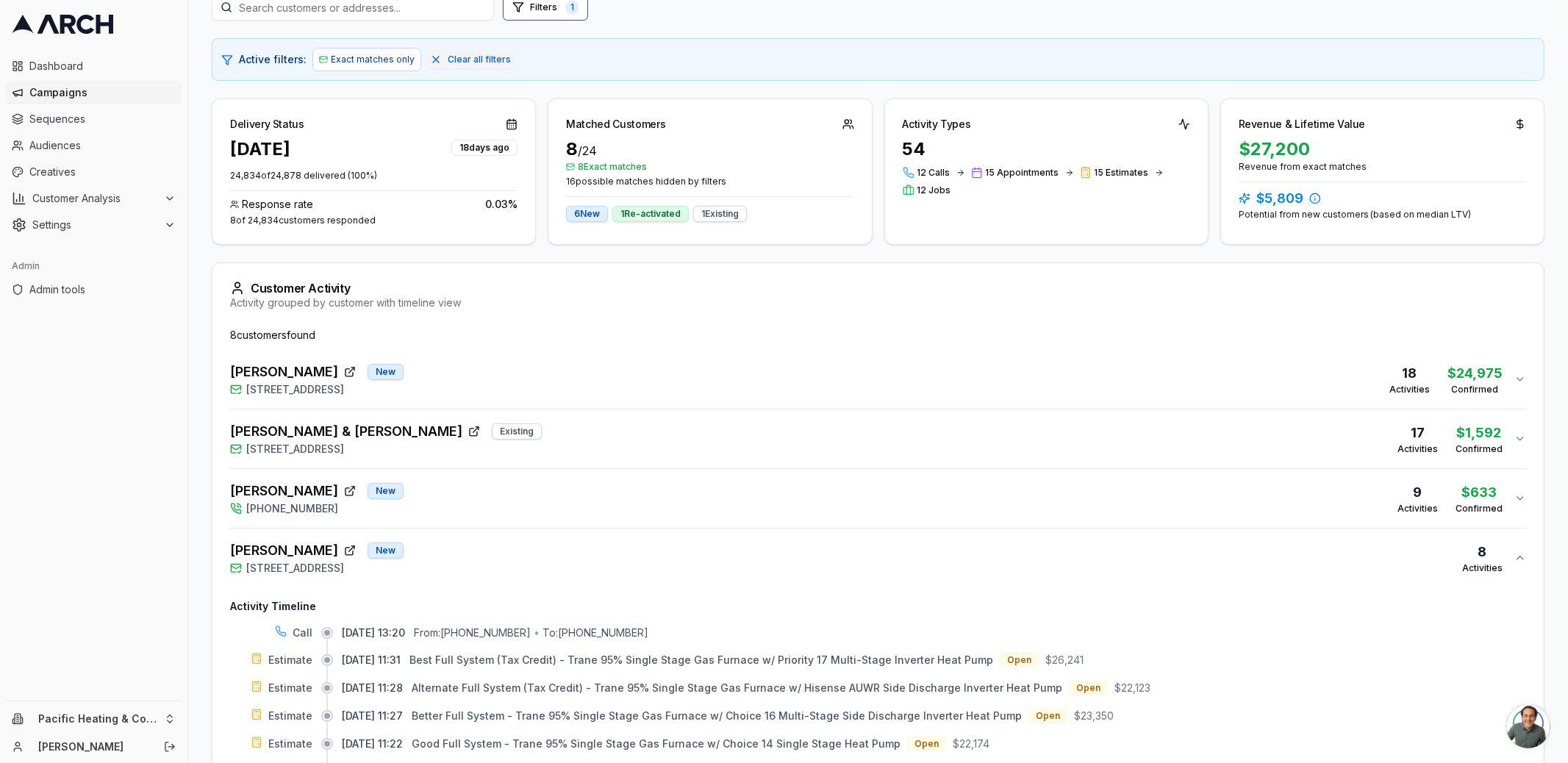
scroll to position [127, 0]
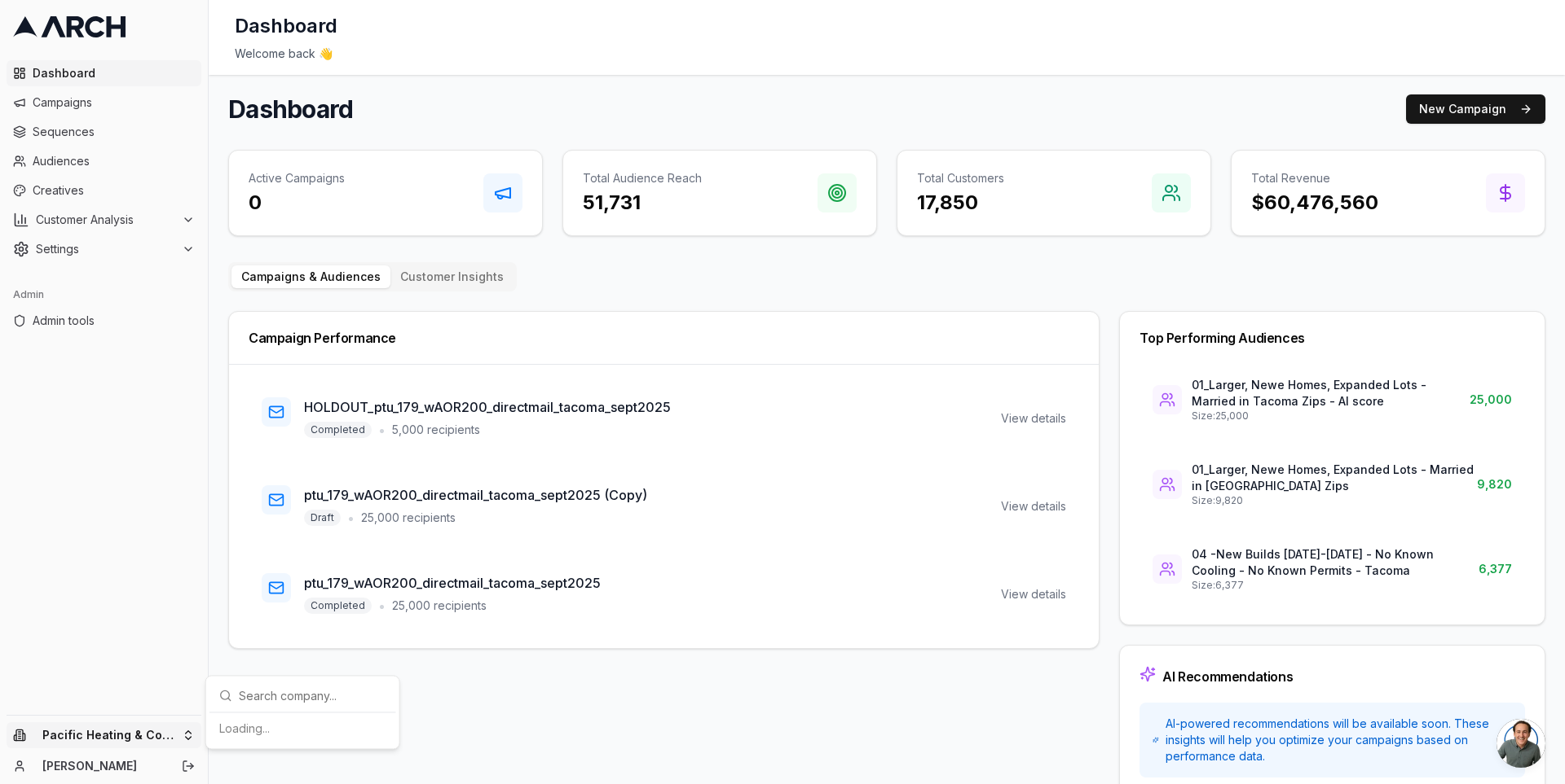
click at [190, 729] on html "Dashboard Campaigns Sequences Audiences Creatives Customer Analysis Settings Ad…" at bounding box center [782, 392] width 1565 height 784
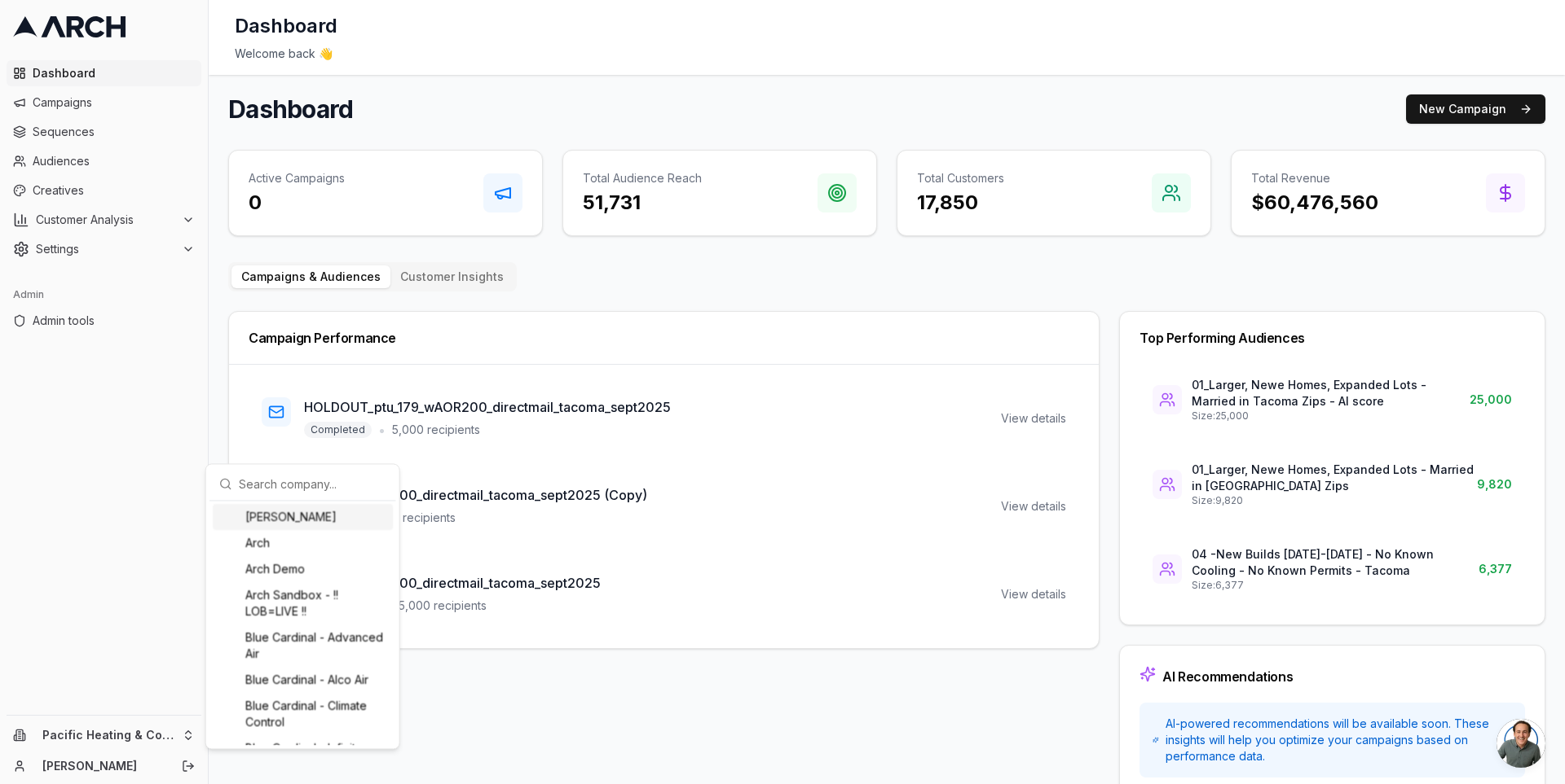
click at [221, 423] on html "Dashboard Campaigns Sequences Audiences Creatives Customer Analysis Settings Ad…" at bounding box center [782, 392] width 1565 height 784
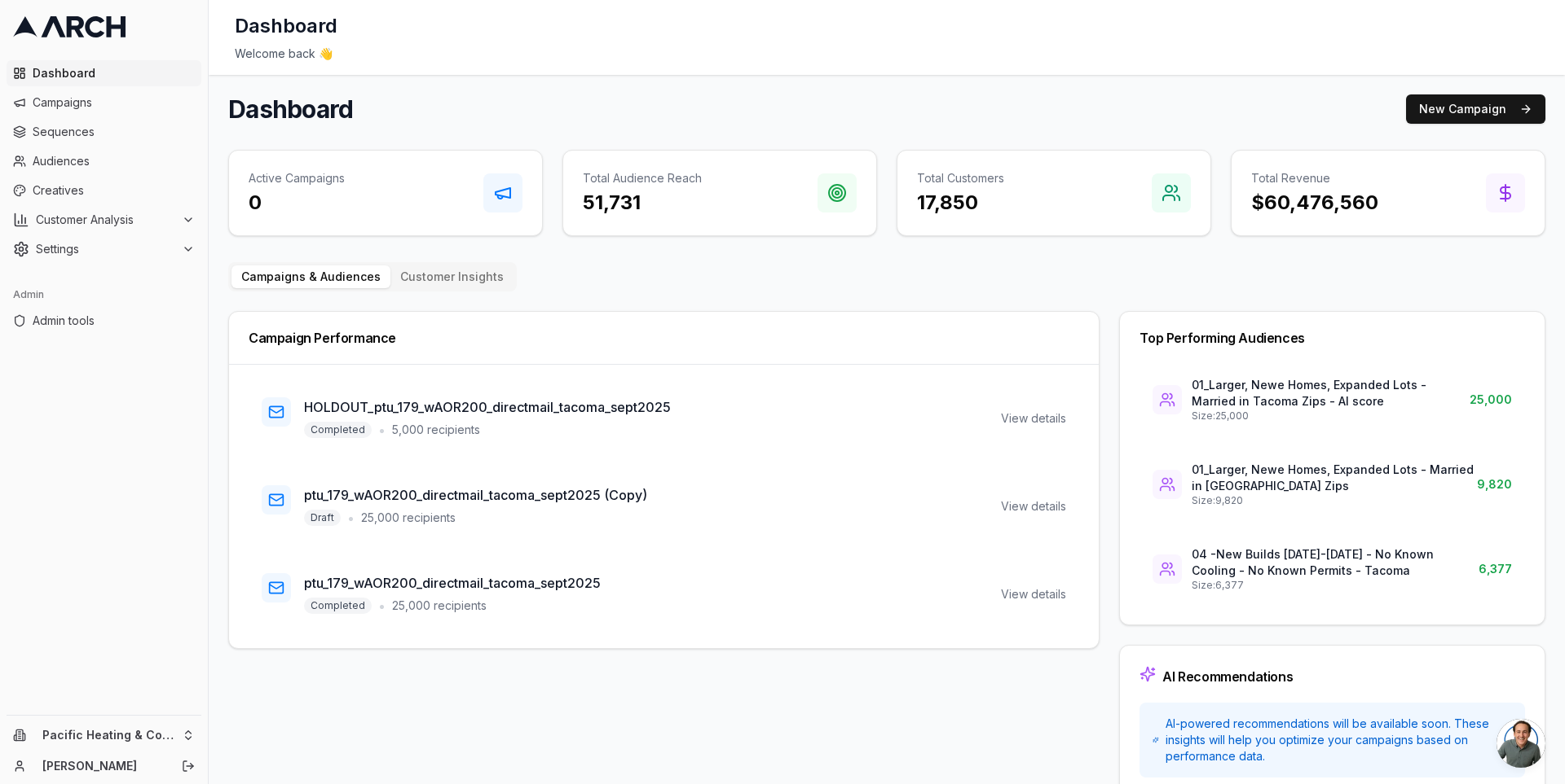
click at [221, 423] on main "Dashboard New Campaign Active Campaigns 0 Total Audience Reach 51,731 Total Cus…" at bounding box center [887, 447] width 1356 height 743
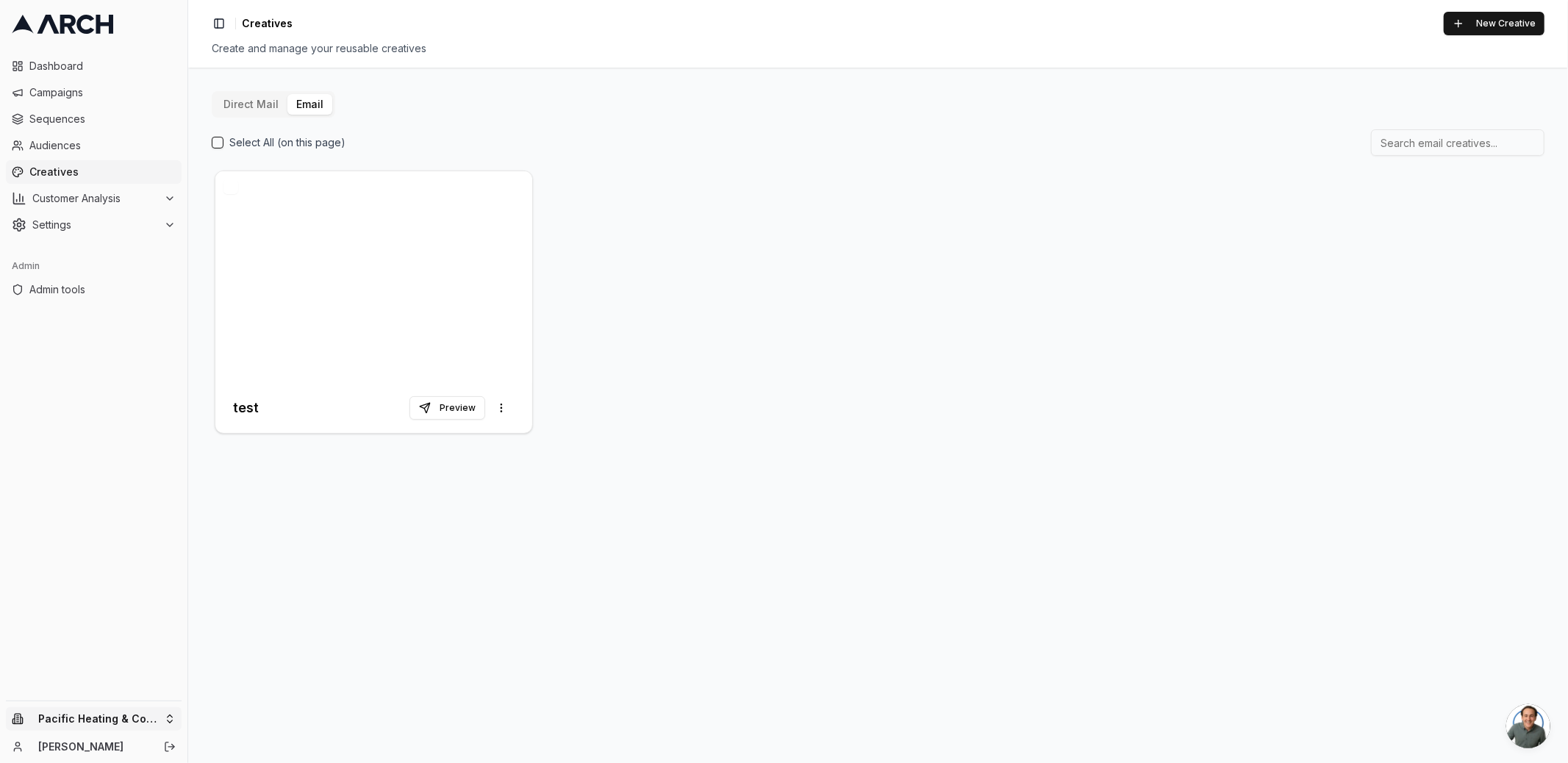
click at [168, 722] on html "Dashboard Campaigns Sequences Audiences Creatives Customer Analysis Settings Ad…" at bounding box center [784, 381] width 1568 height 763
click at [238, 499] on input "text" at bounding box center [282, 491] width 133 height 29
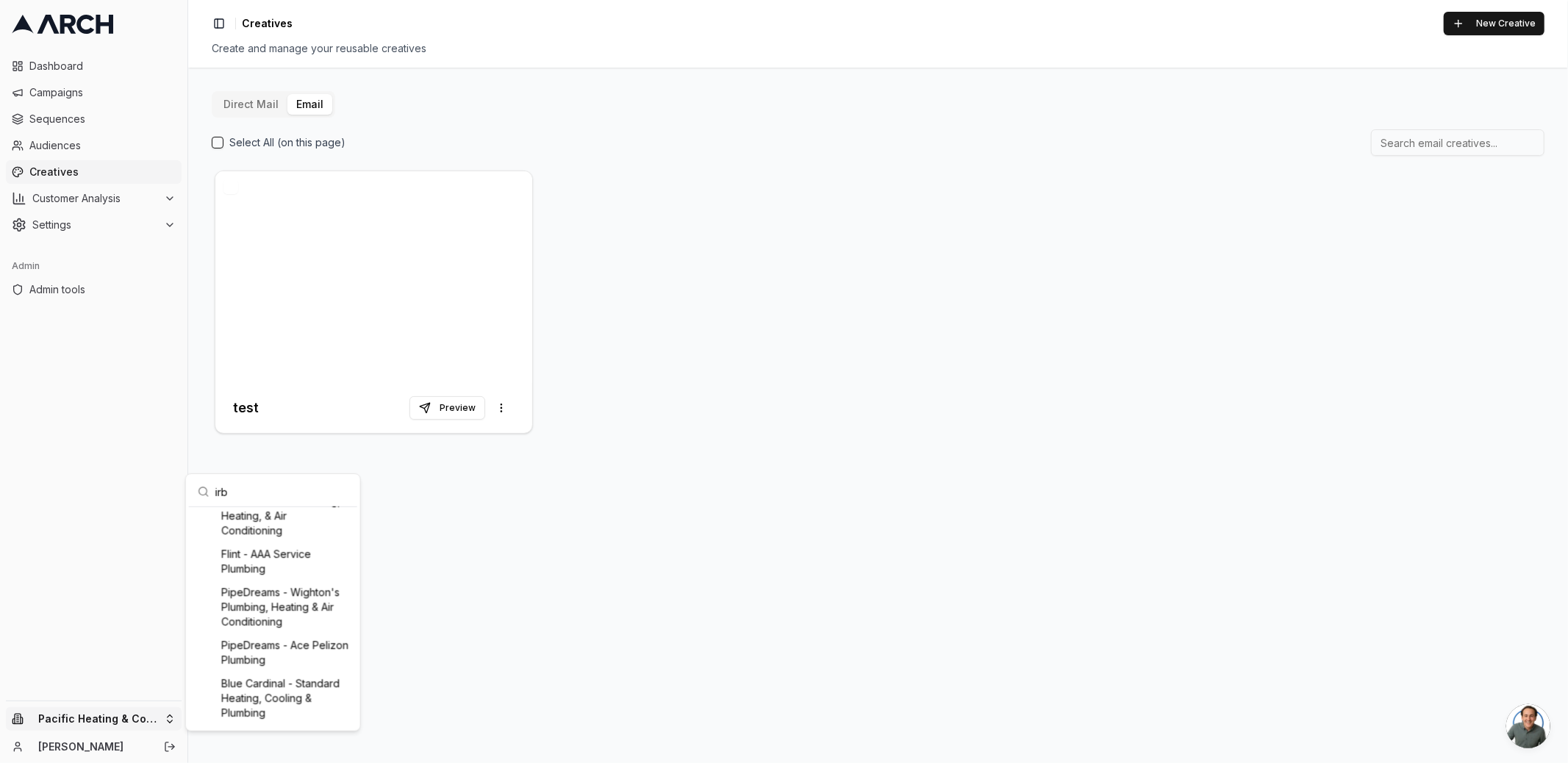
scroll to position [188, 0]
type input "irbis"
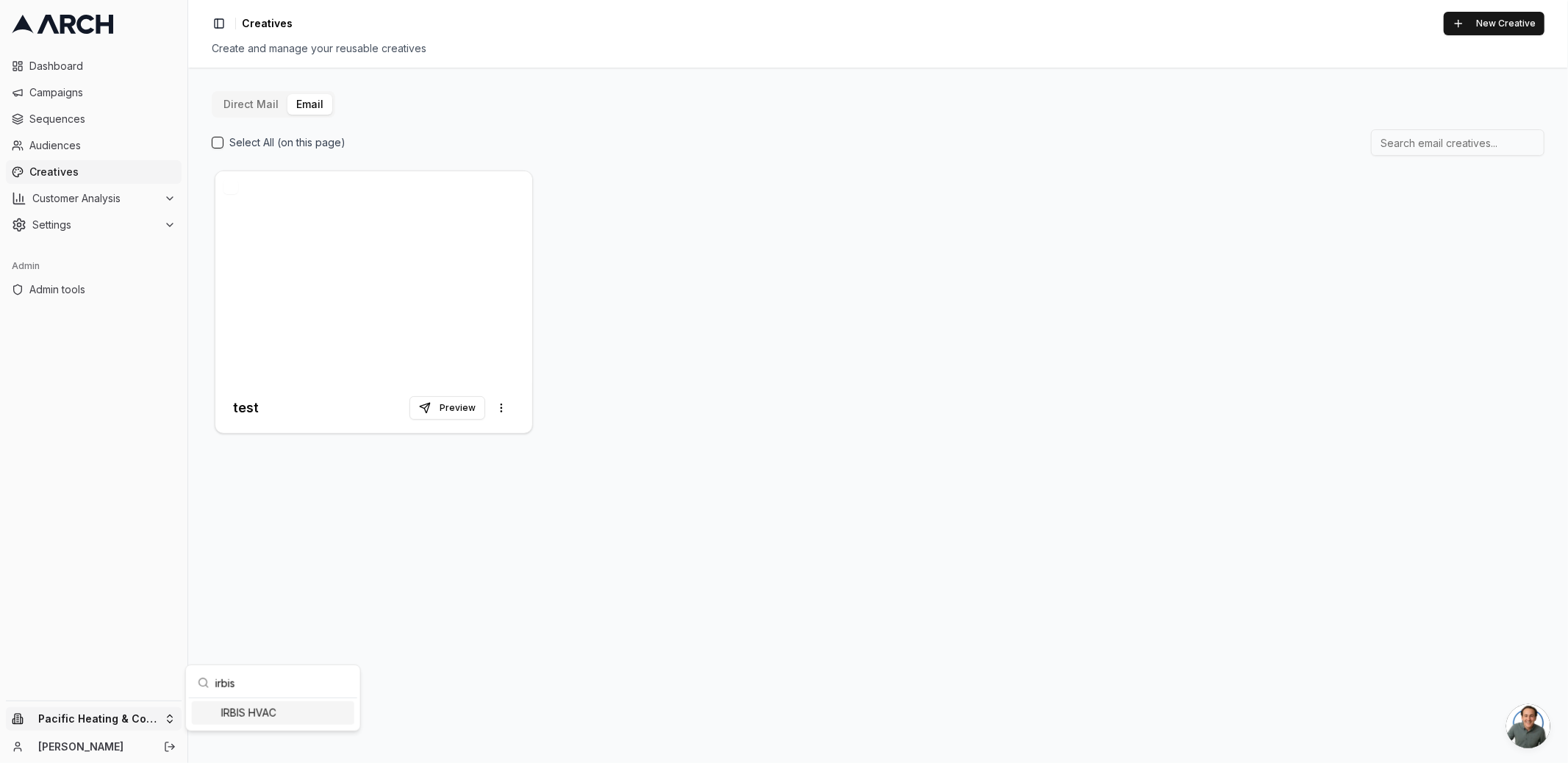
scroll to position [0, 0]
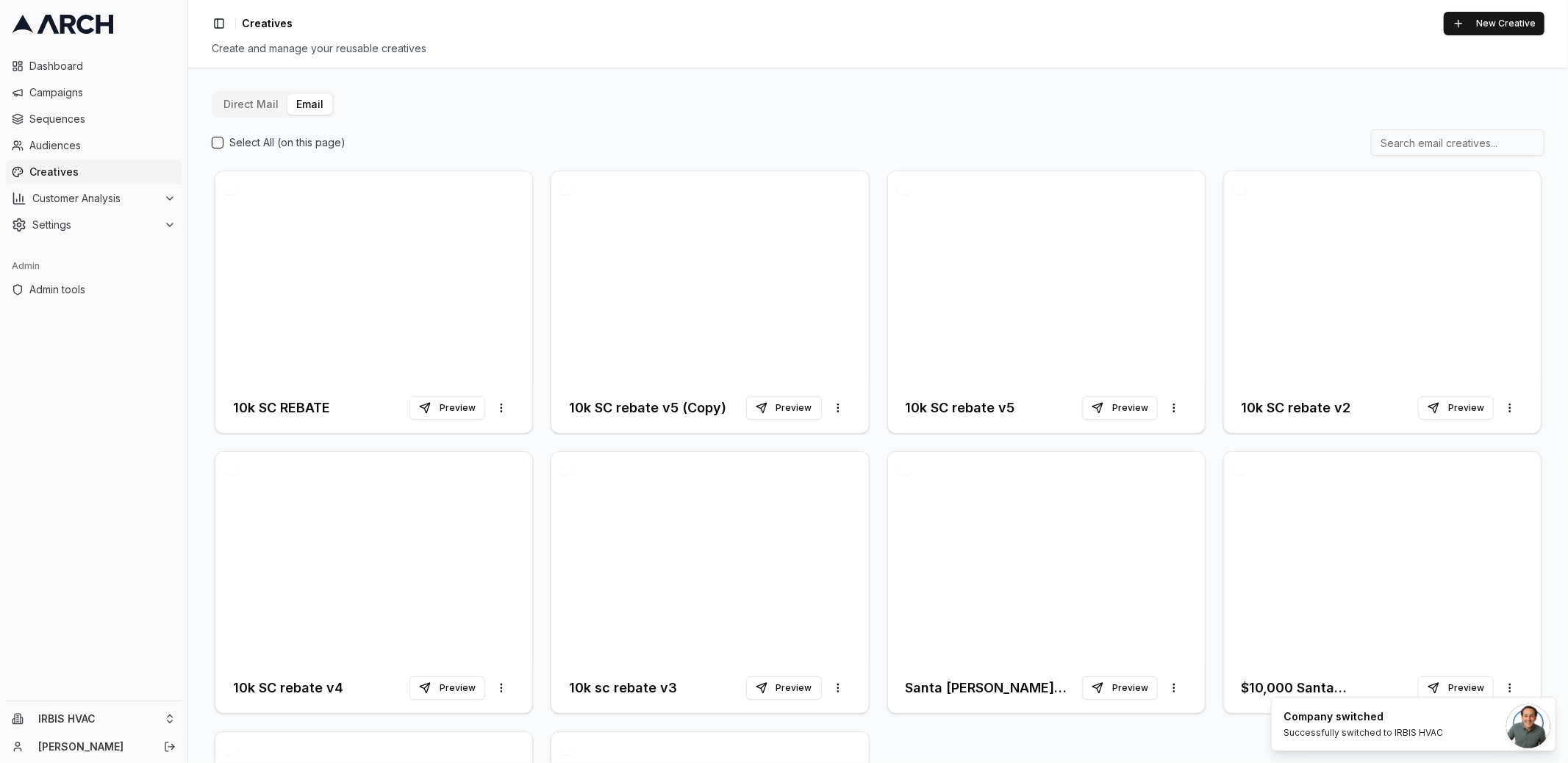
click at [542, 348] on div "10k SC REBATE Preview More options 10k SC rebate v5 (Copy) Preview More options…" at bounding box center [878, 582] width 1332 height 830
click at [462, 297] on div at bounding box center [374, 277] width 317 height 212
click at [542, 310] on div "10k SC REBATE Preview More options 10k SC rebate v5 (Copy) Preview More options…" at bounding box center [878, 582] width 1332 height 830
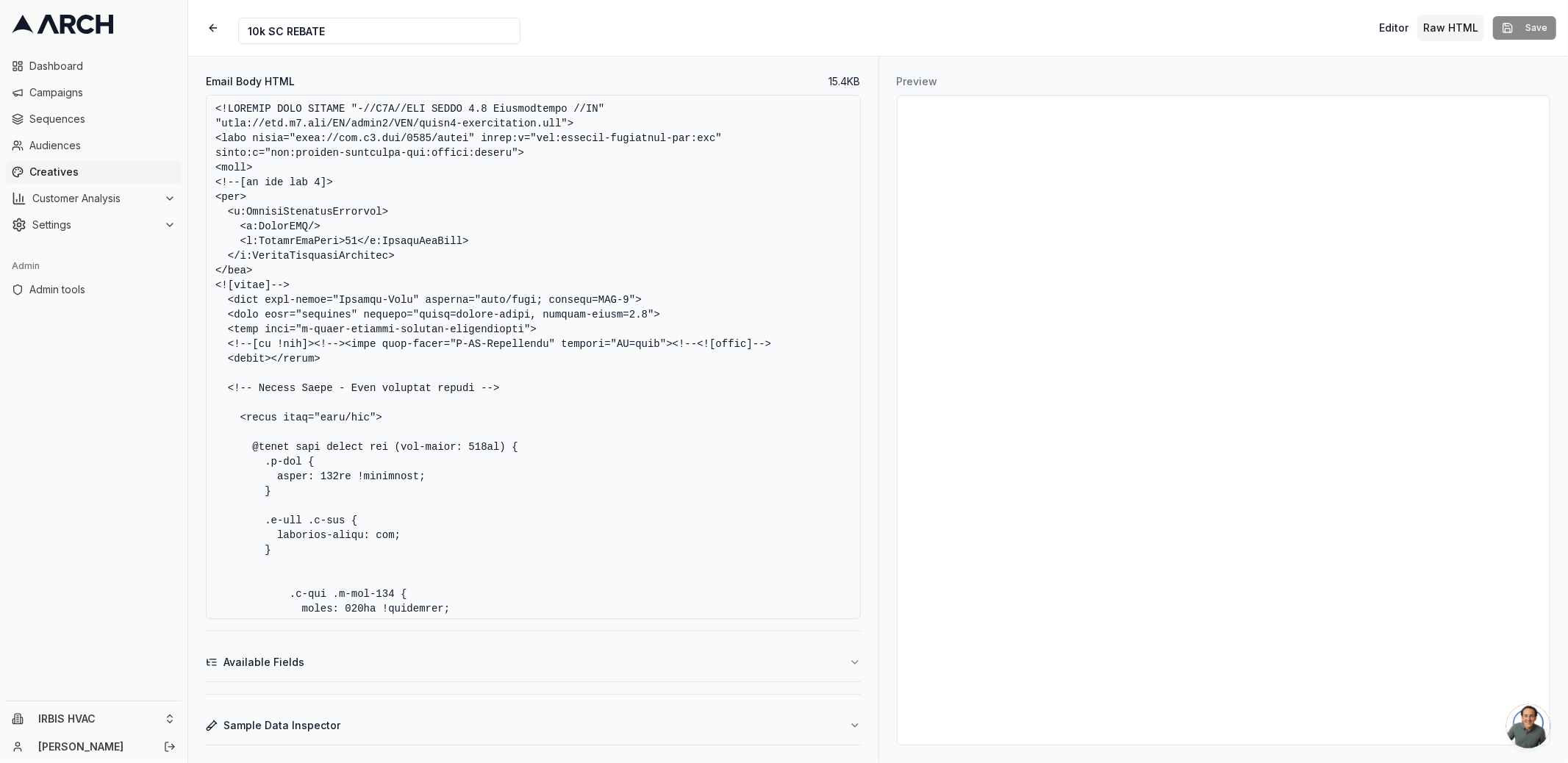
click at [100, 173] on span "Creatives" at bounding box center [102, 172] width 146 height 15
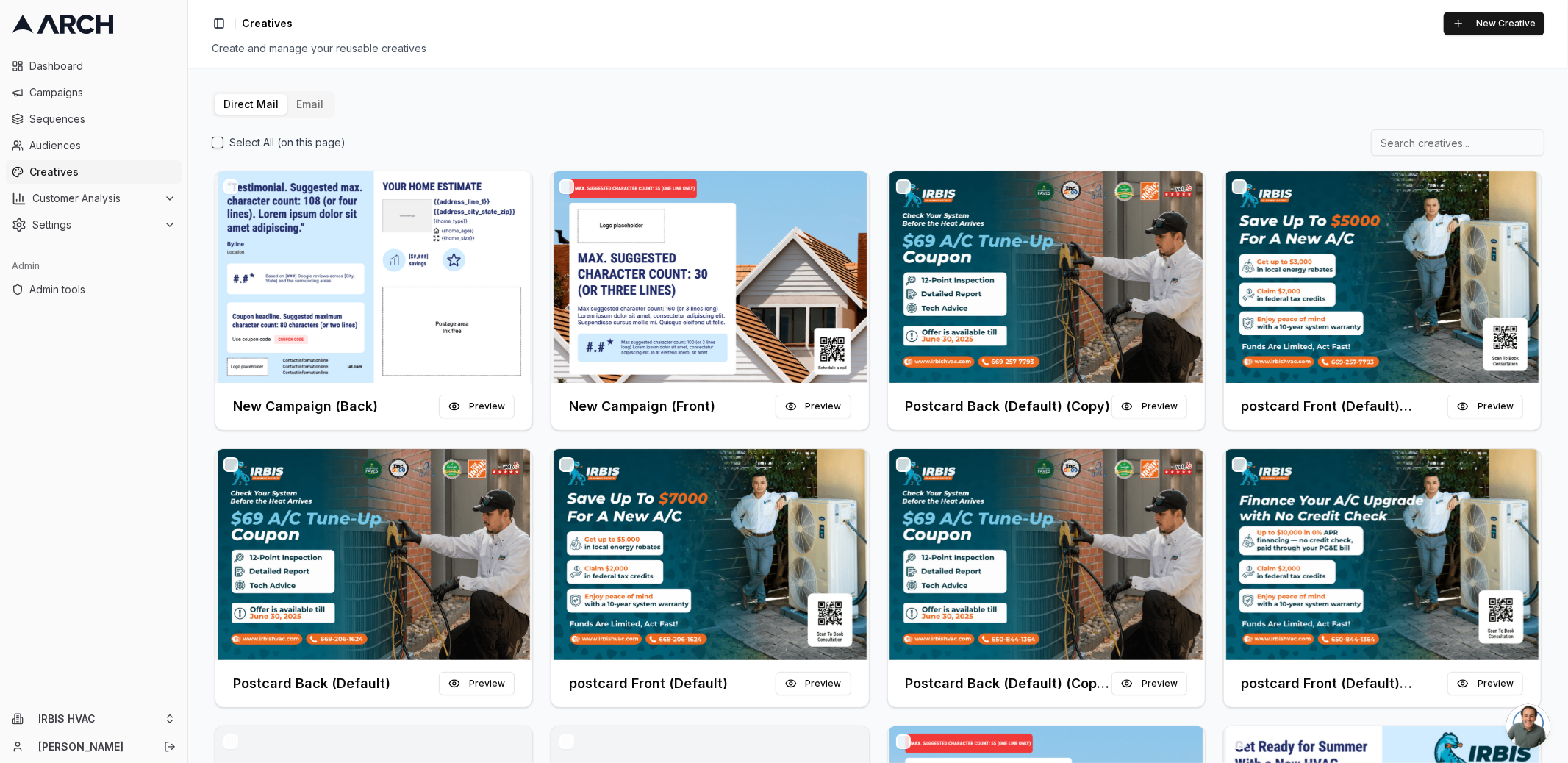
click at [295, 97] on button "Email" at bounding box center [310, 104] width 45 height 20
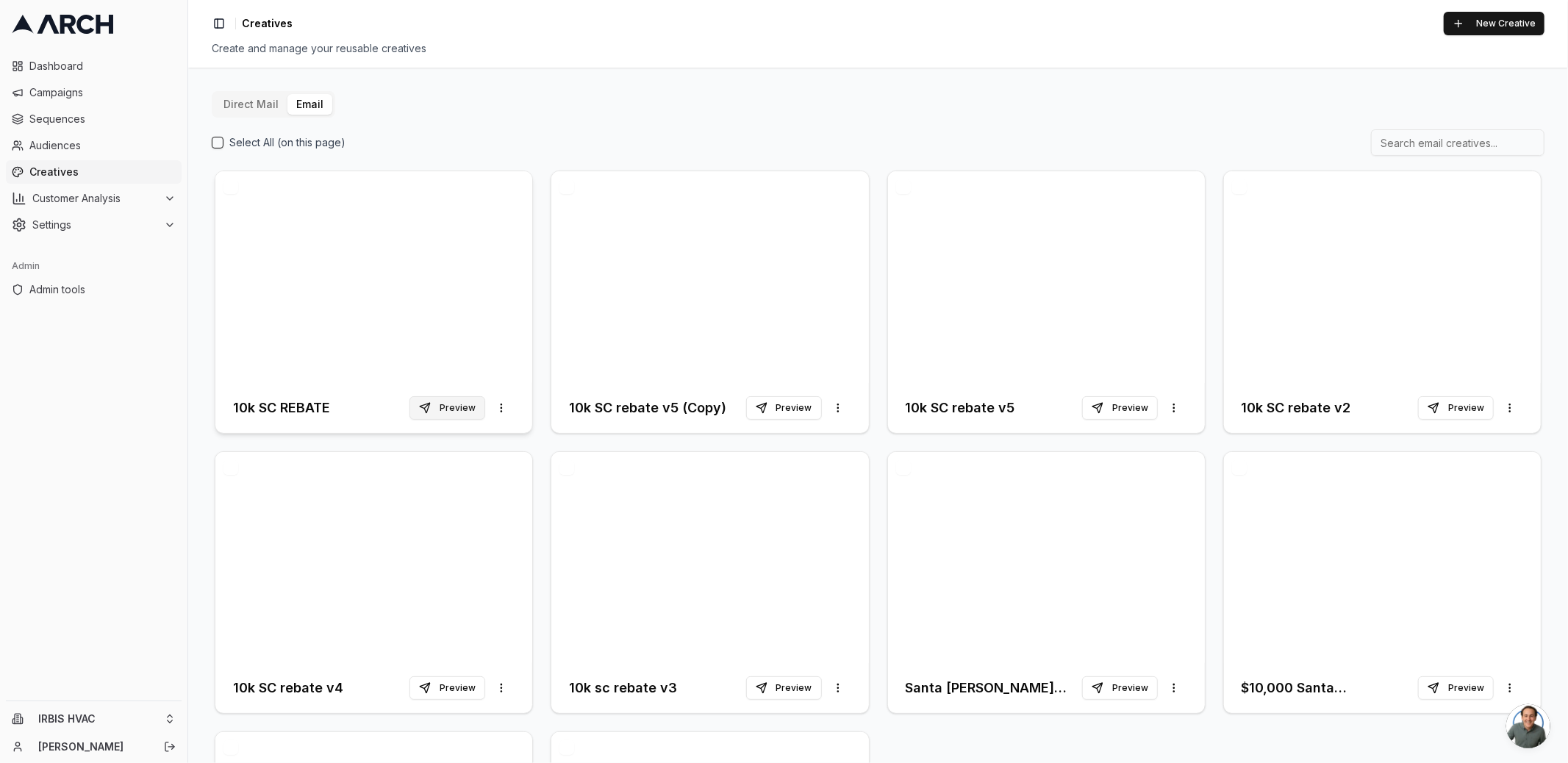
click at [461, 408] on button "Preview" at bounding box center [447, 407] width 76 height 24
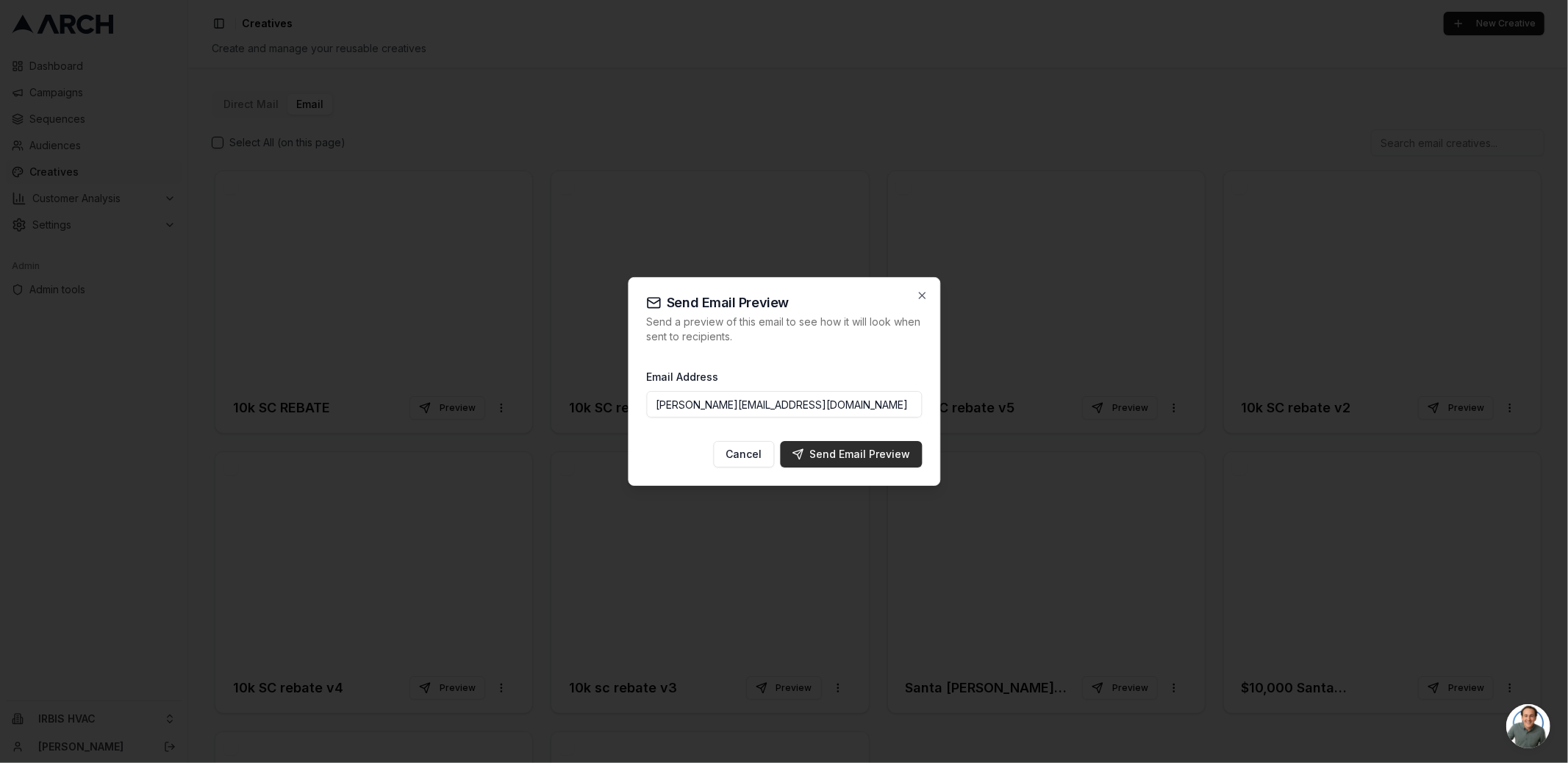
click at [863, 459] on div "Send Email Preview" at bounding box center [851, 454] width 118 height 15
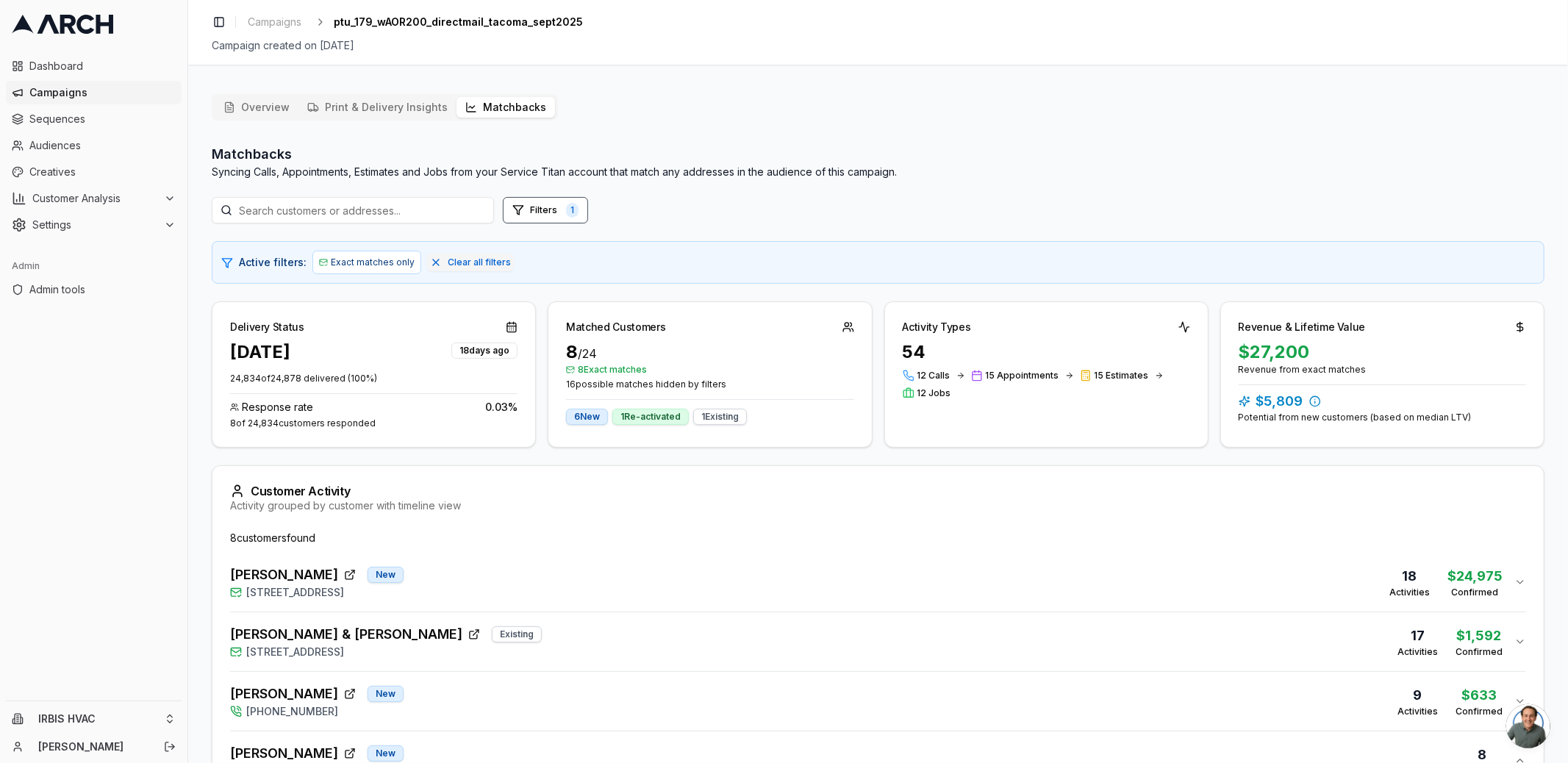
scroll to position [127, 0]
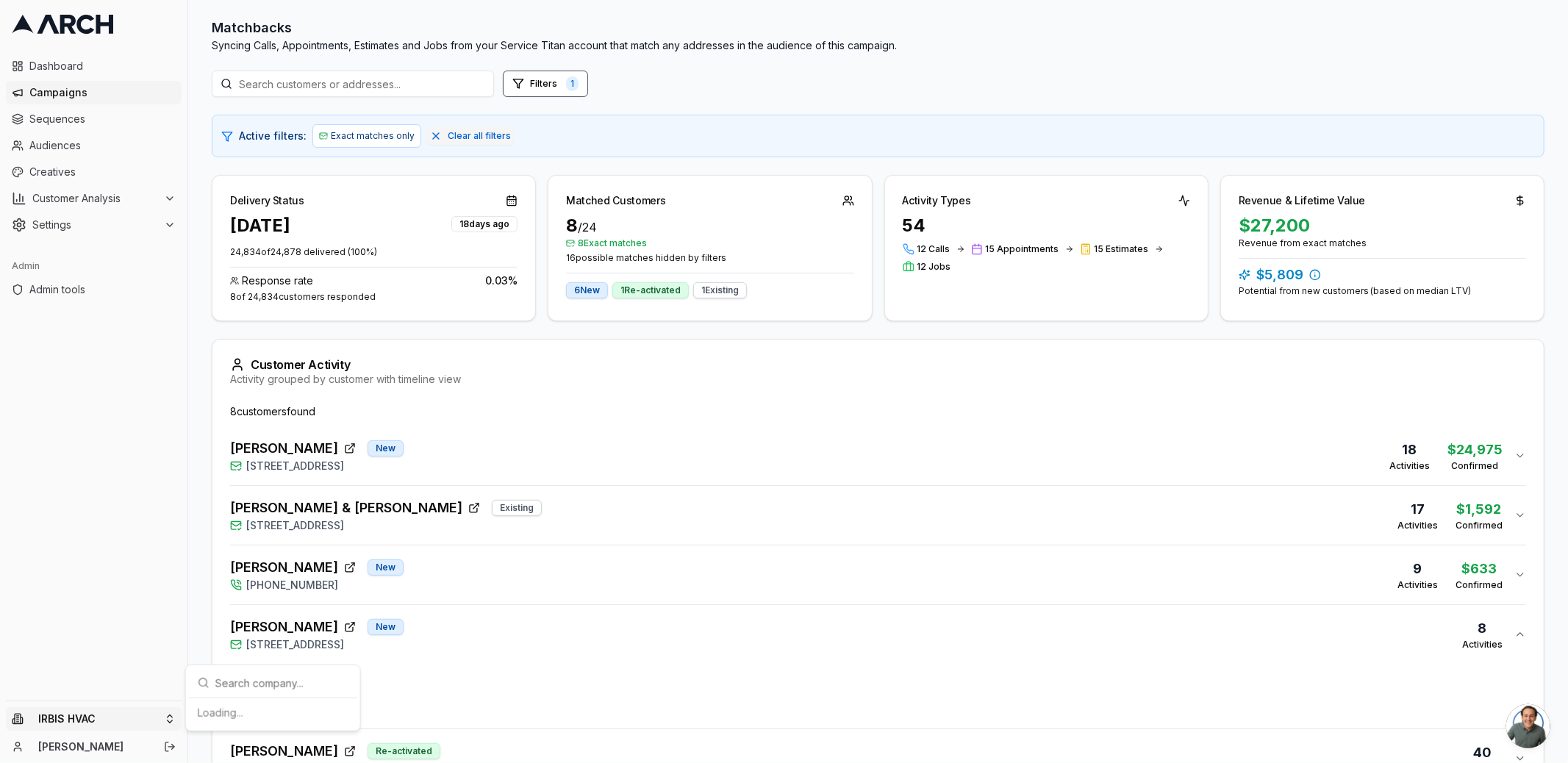
click at [160, 721] on html "Dashboard Campaigns Sequences Audiences Creatives Customer Analysis Settings Ad…" at bounding box center [784, 381] width 1568 height 763
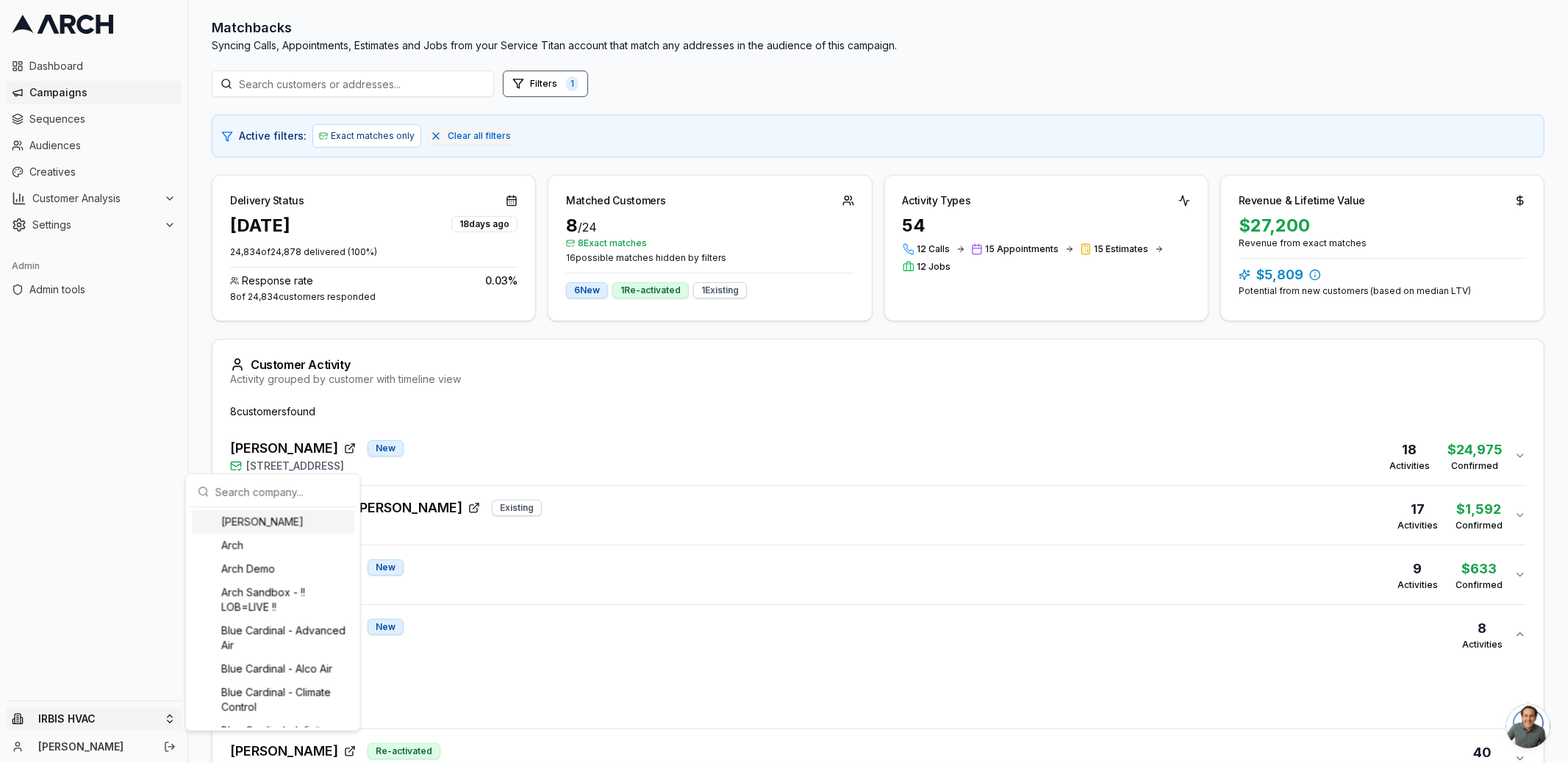
click at [238, 488] on input "text" at bounding box center [282, 491] width 133 height 29
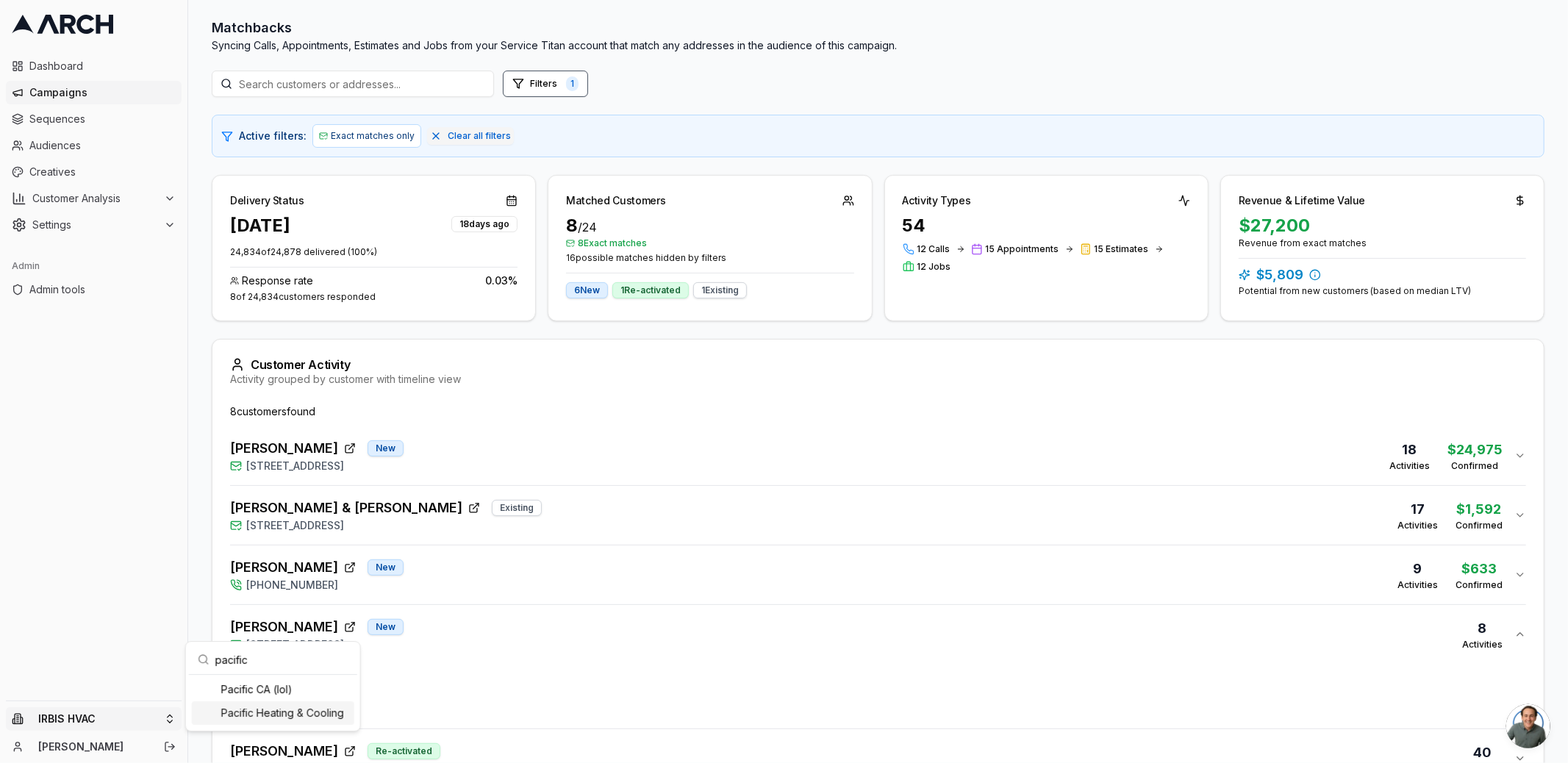
type input "pacific"
click at [270, 723] on div "Pacific Heating & Cooling" at bounding box center [273, 713] width 163 height 24
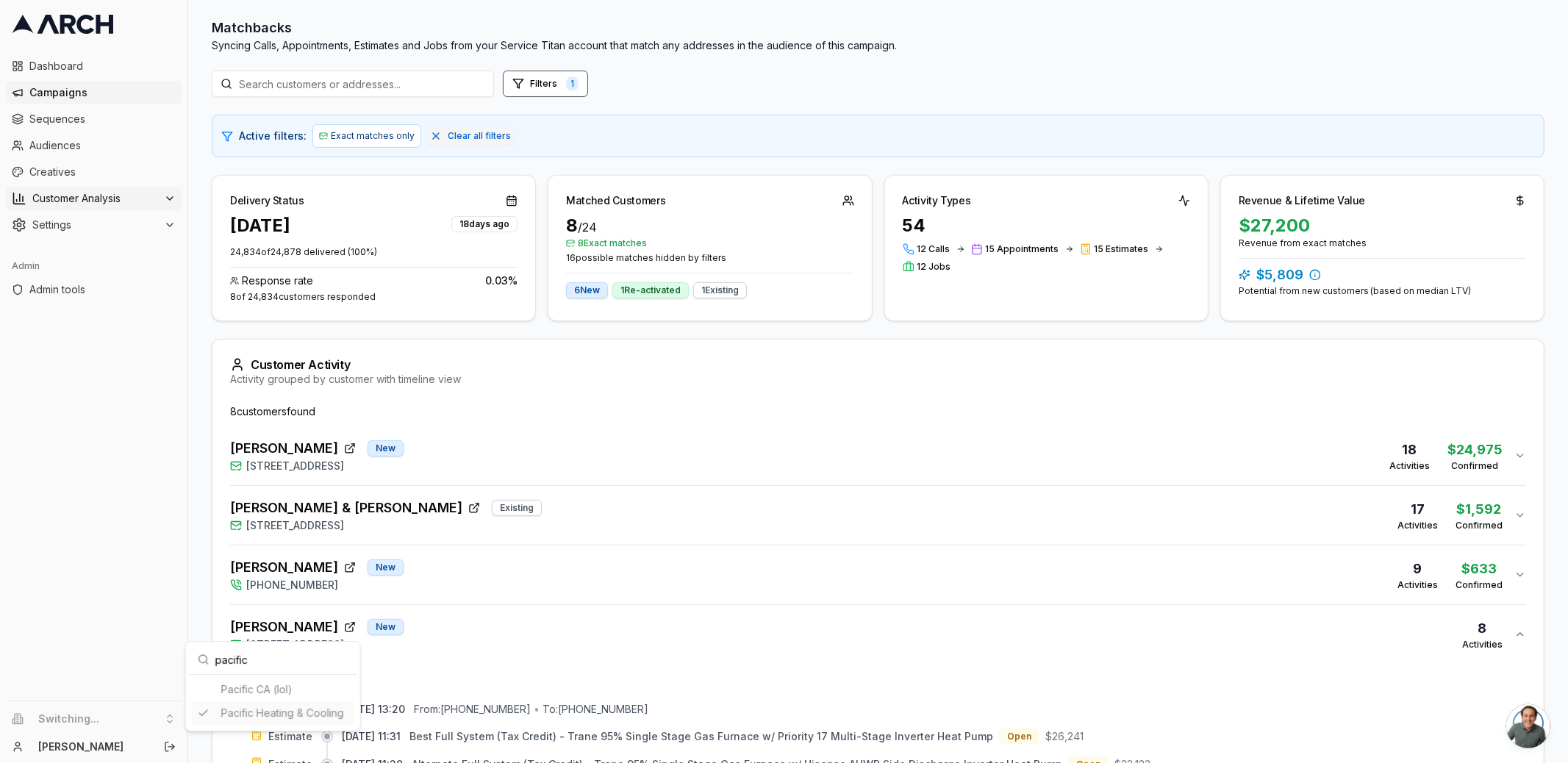
click at [99, 194] on html "Dashboard Campaigns Sequences Audiences Creatives Customer Analysis Settings Ad…" at bounding box center [784, 381] width 1568 height 763
click at [102, 203] on span "Customer Analysis" at bounding box center [95, 198] width 126 height 15
click at [114, 225] on link "Overview" at bounding box center [94, 222] width 140 height 20
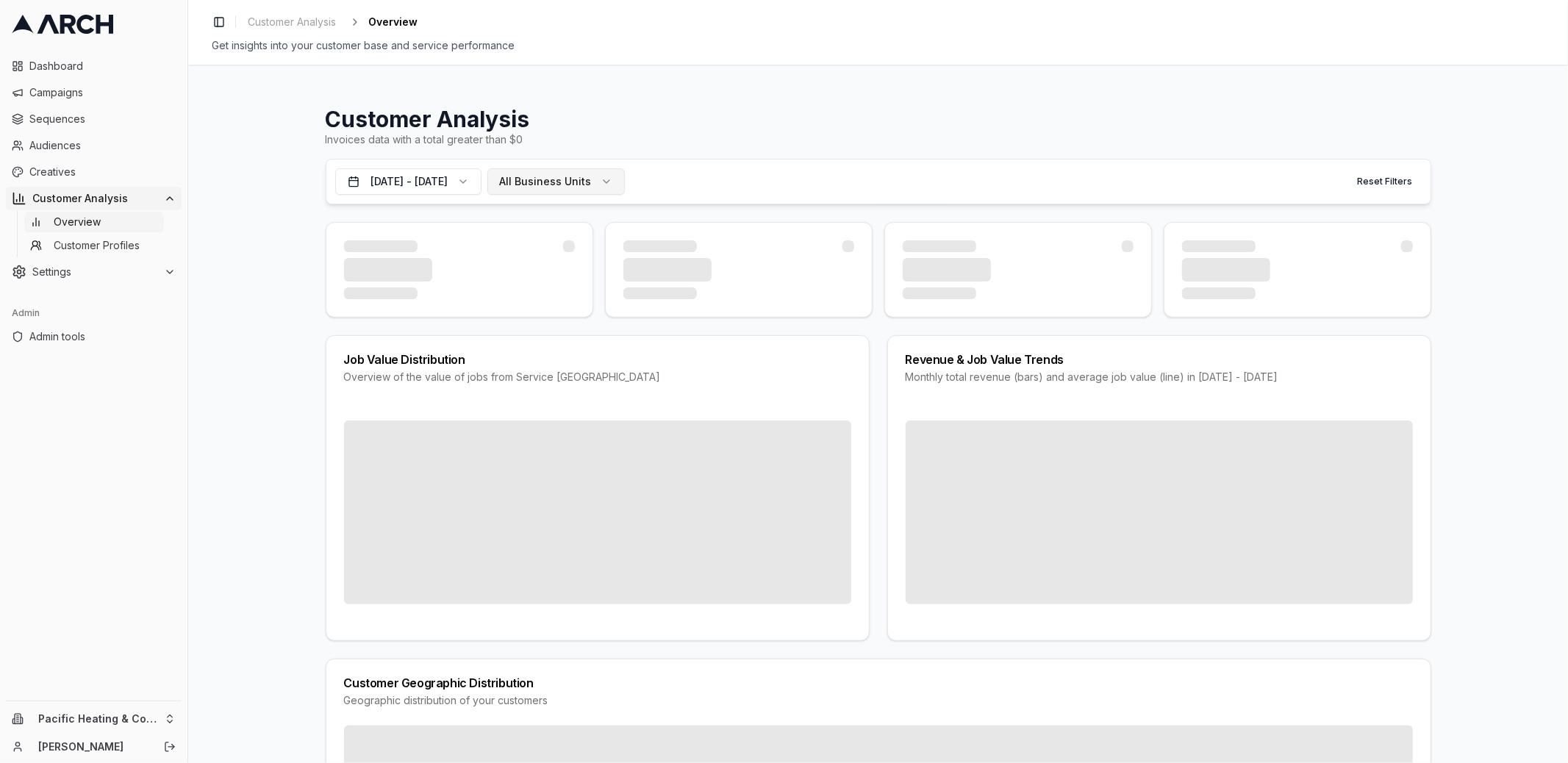
click at [625, 187] on button "All Business Units" at bounding box center [556, 181] width 137 height 26
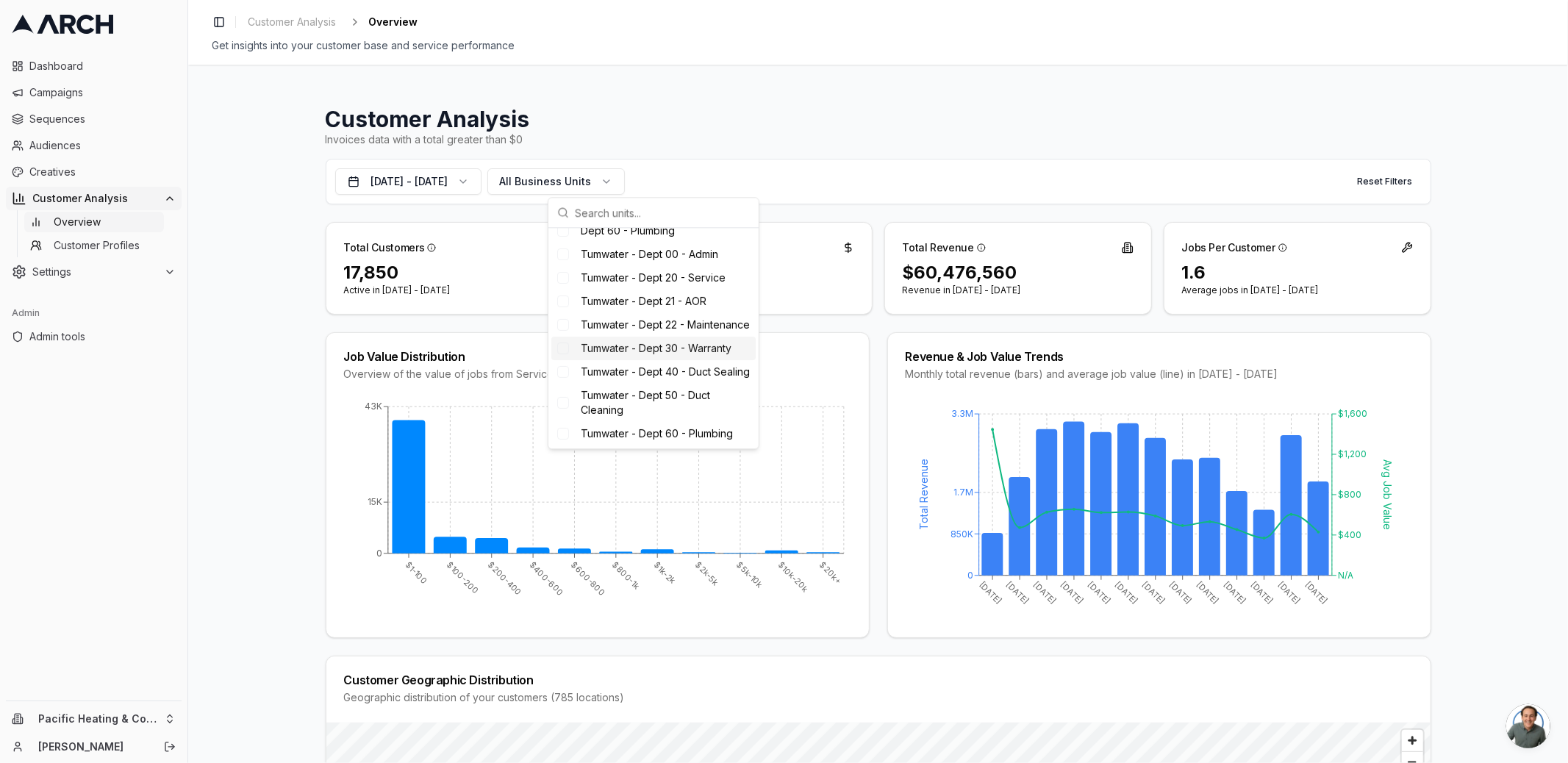
scroll to position [260, 0]
click at [724, 290] on div "Tumwater - Dept 21 - AOR" at bounding box center [653, 301] width 204 height 24
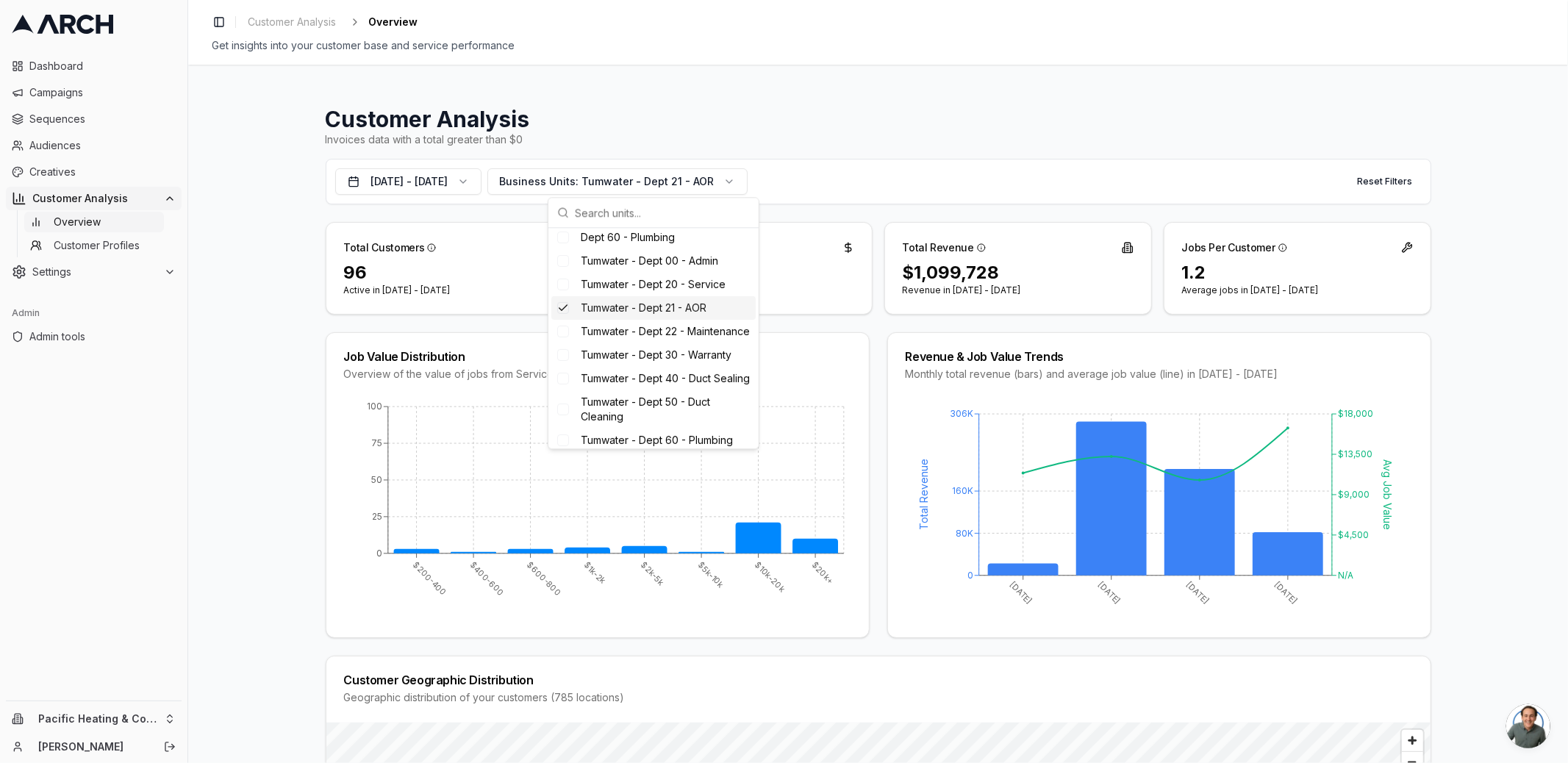
scroll to position [185, 0]
click at [726, 341] on div "Tumwater - Dept 20 - Service" at bounding box center [653, 347] width 204 height 24
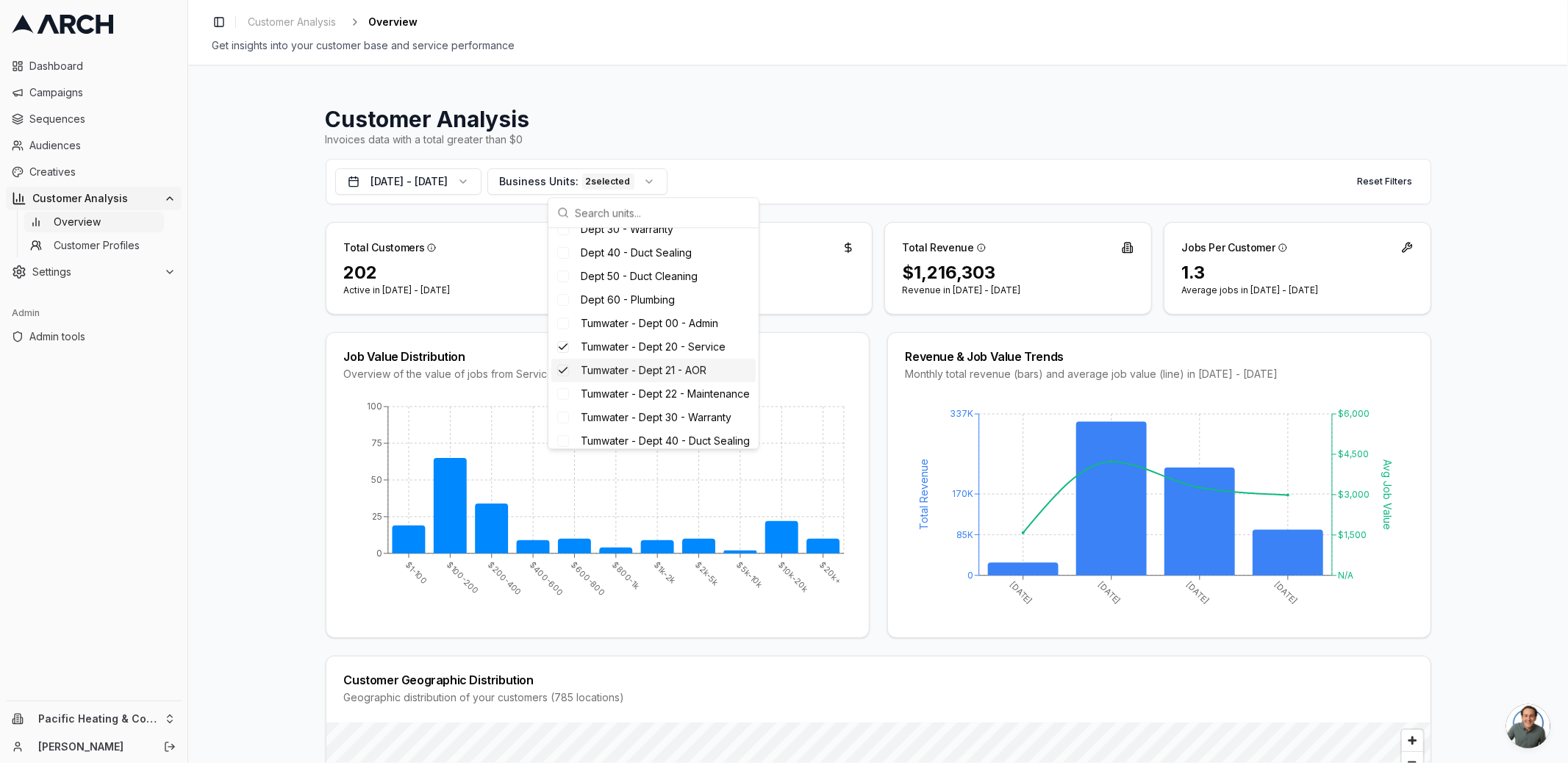
scroll to position [283, 0]
click at [707, 341] on span "Tumwater - Dept 30 - Warranty" at bounding box center [656, 348] width 150 height 15
click at [701, 318] on span "Tumwater - Dept 22 - Maintenance" at bounding box center [665, 325] width 169 height 15
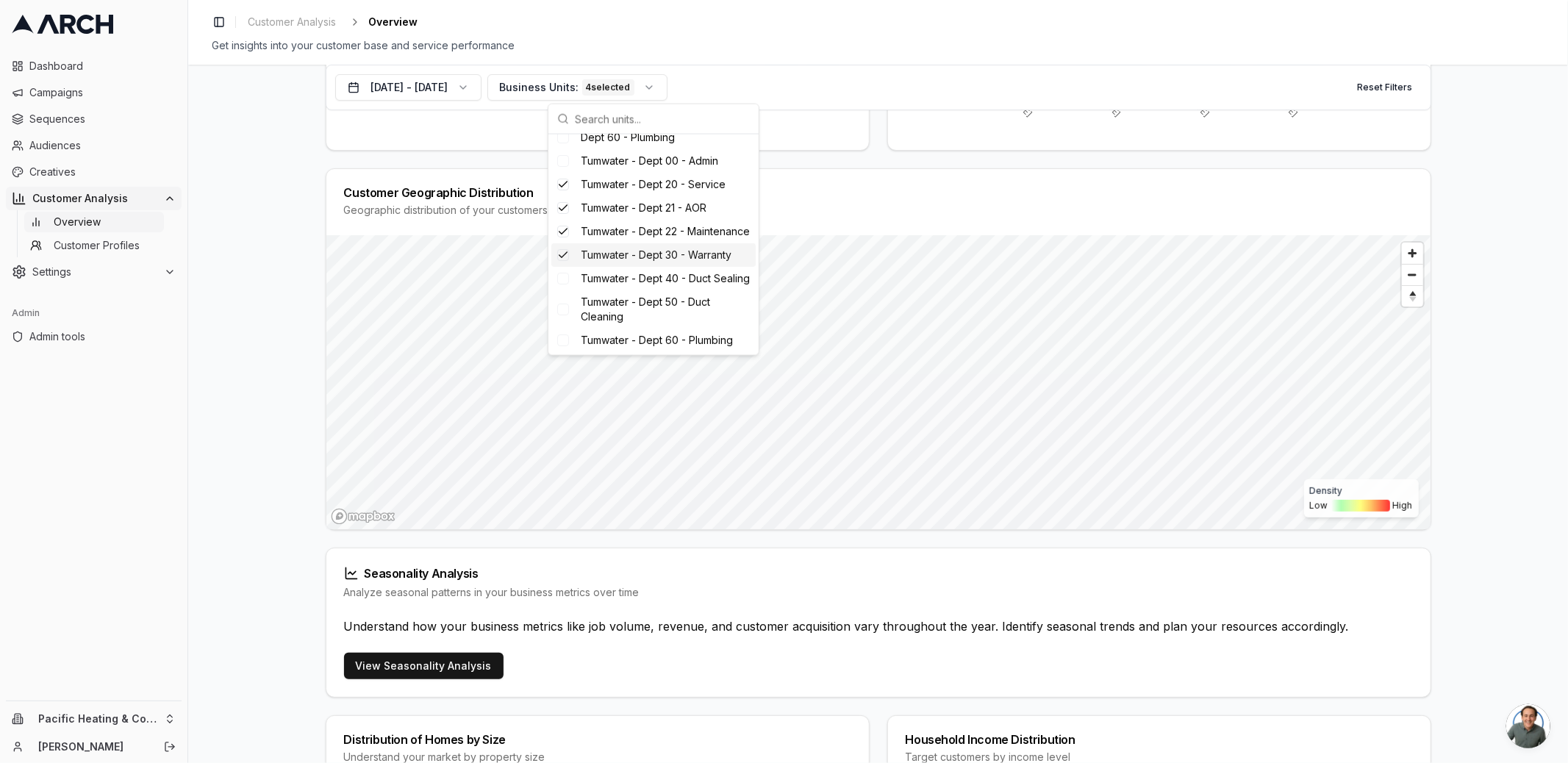
scroll to position [0, 0]
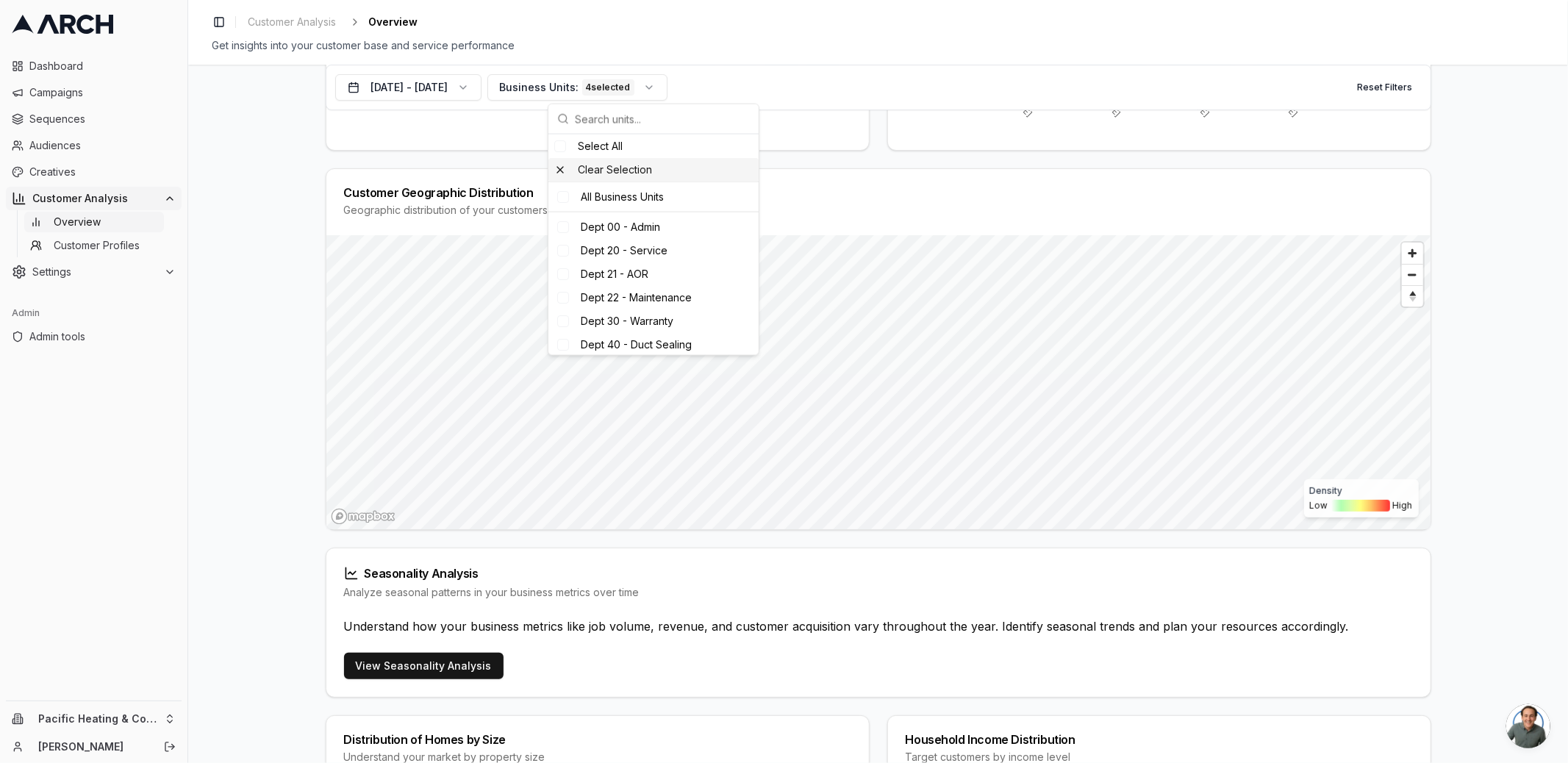
click at [634, 172] on div "Clear Selection" at bounding box center [653, 170] width 210 height 24
click at [662, 256] on div "Dept 21 - AOR" at bounding box center [653, 250] width 204 height 24
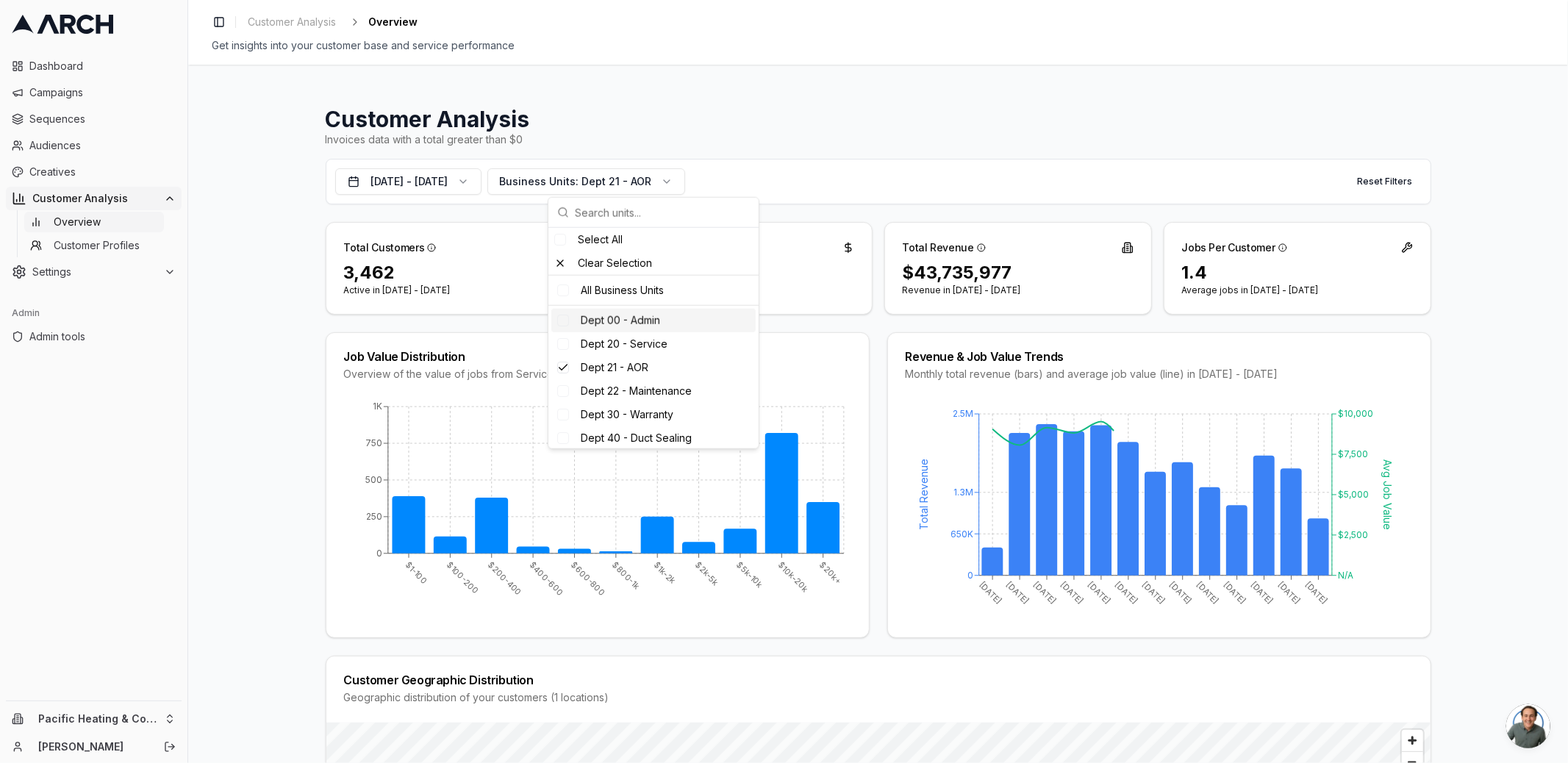
click at [285, 261] on div "Customer Analysis Invoices data with a total greater than $0 Aug 20, 2024 - Aug…" at bounding box center [878, 415] width 1380 height 699
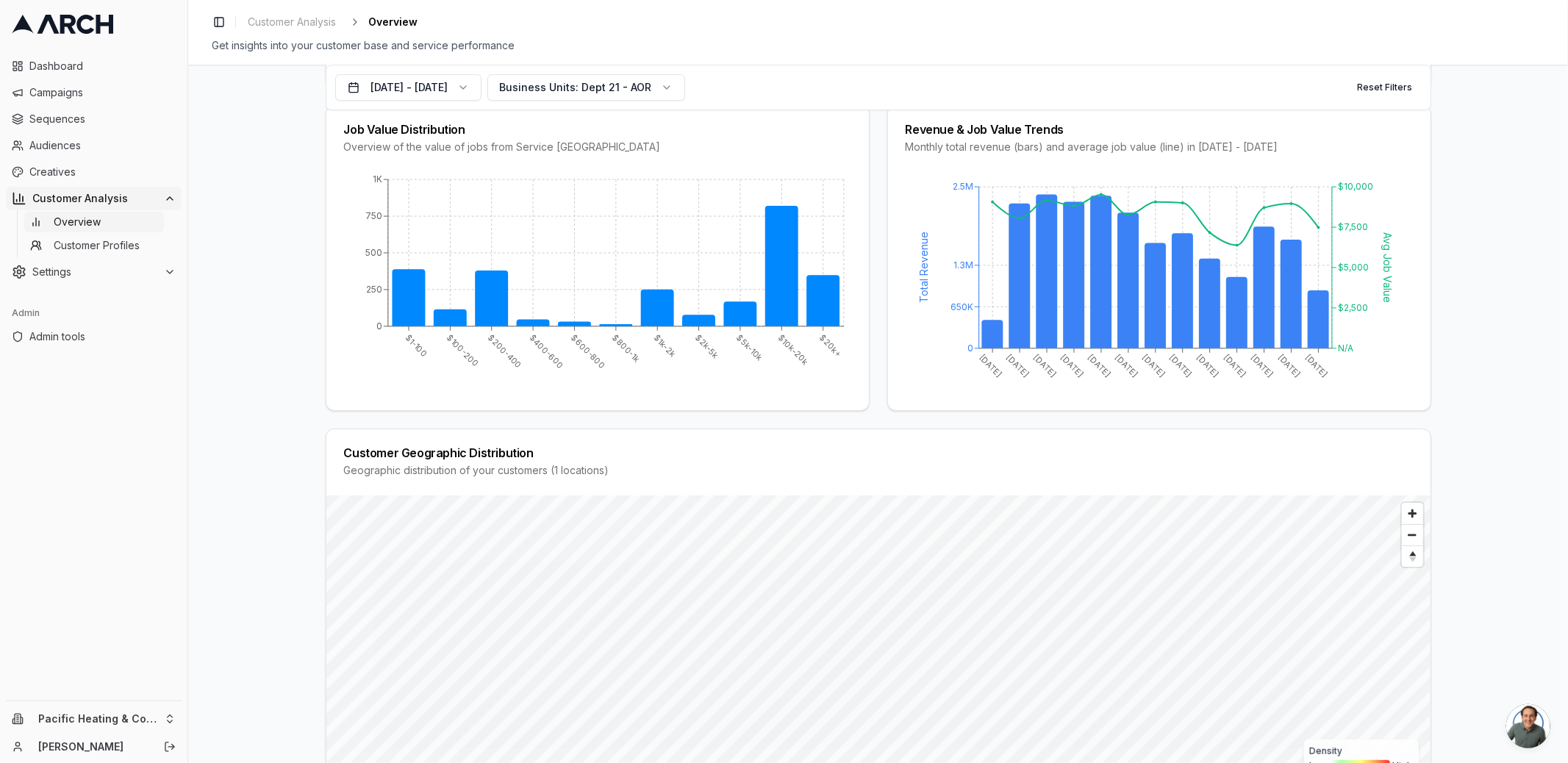
scroll to position [392, 0]
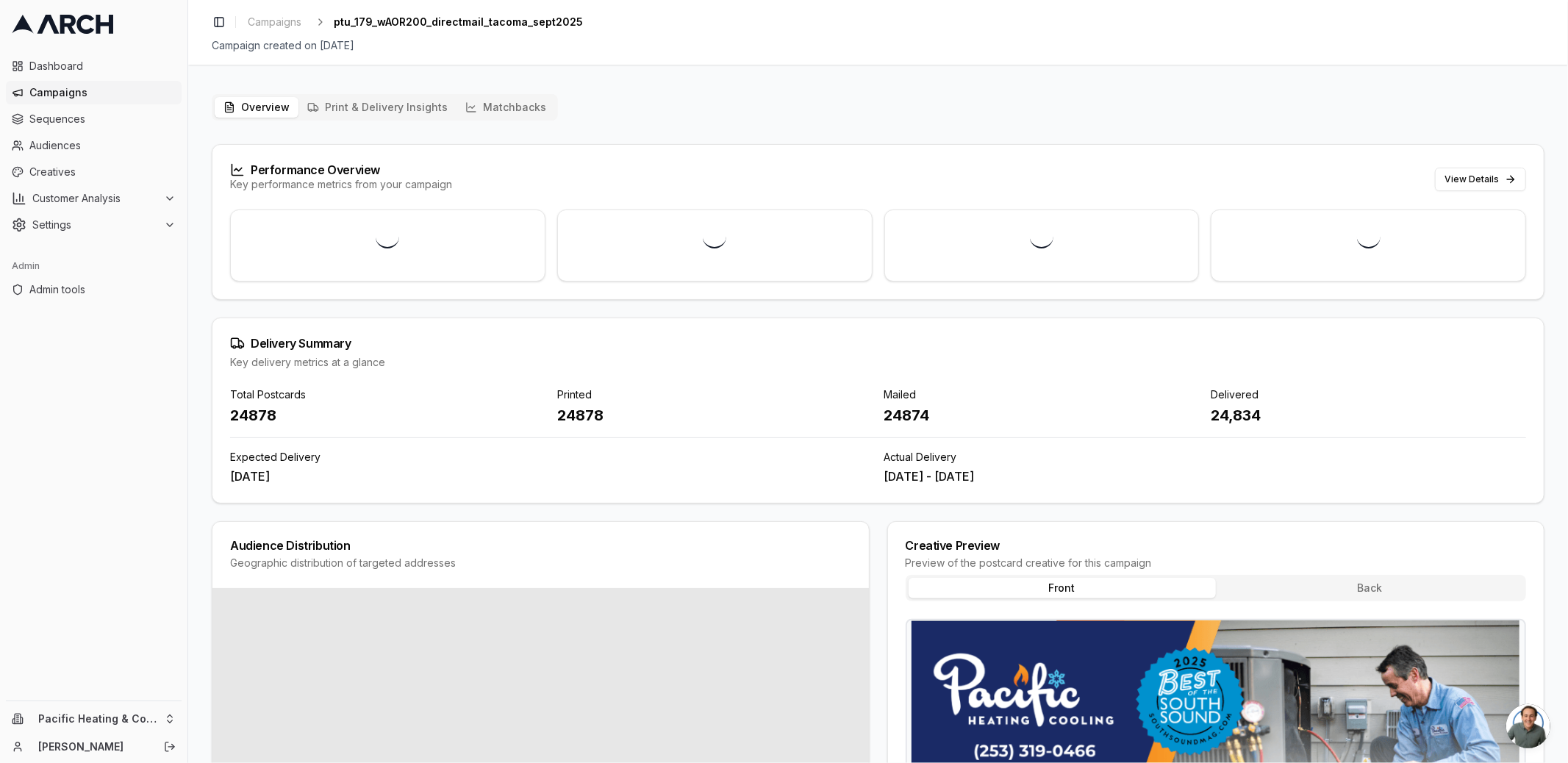
click at [100, 22] on icon at bounding box center [105, 25] width 18 height 19
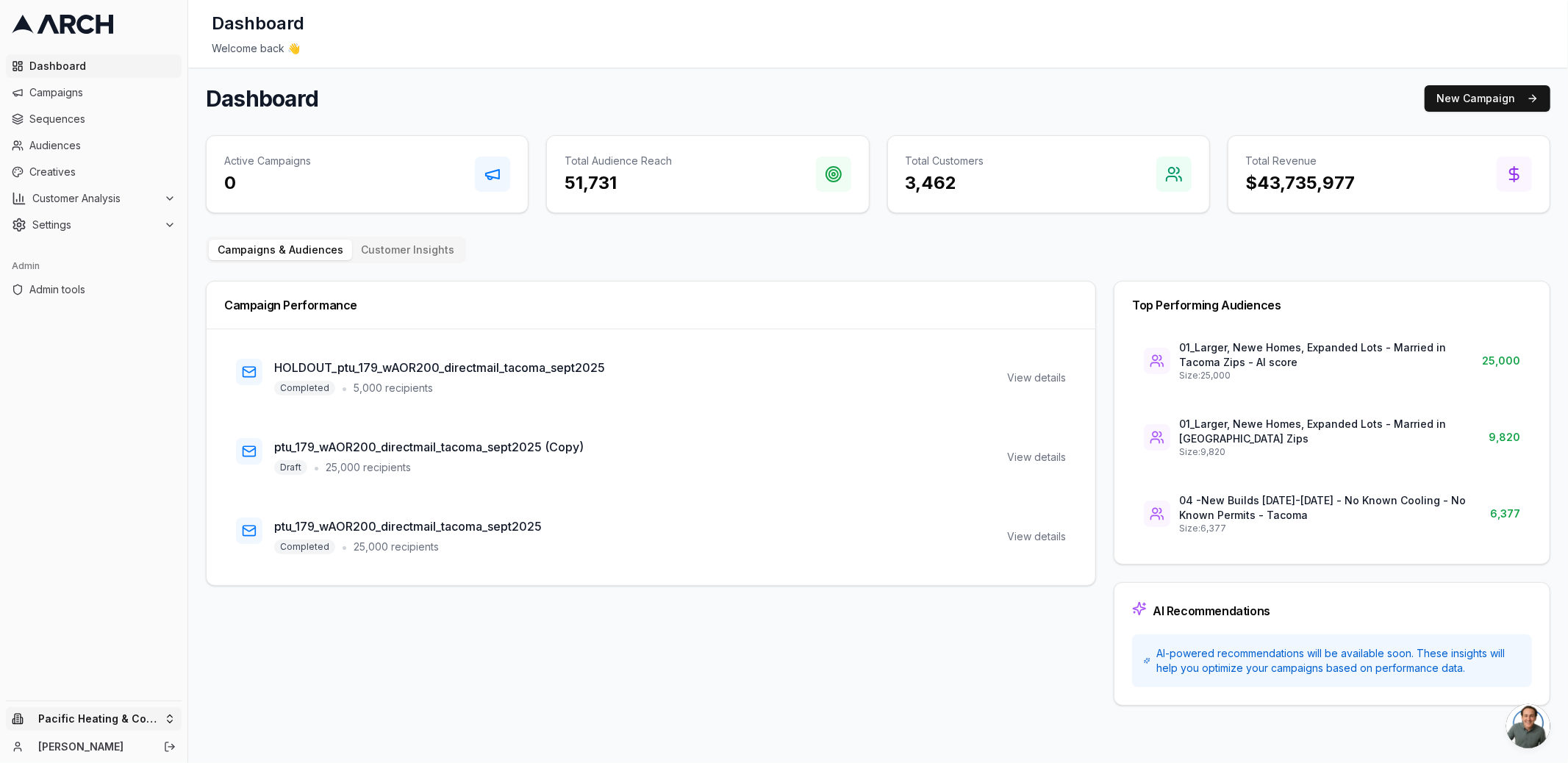
click at [117, 720] on html "Dashboard Campaigns Sequences Audiences Creatives Customer Analysis Settings Ad…" at bounding box center [784, 381] width 1568 height 763
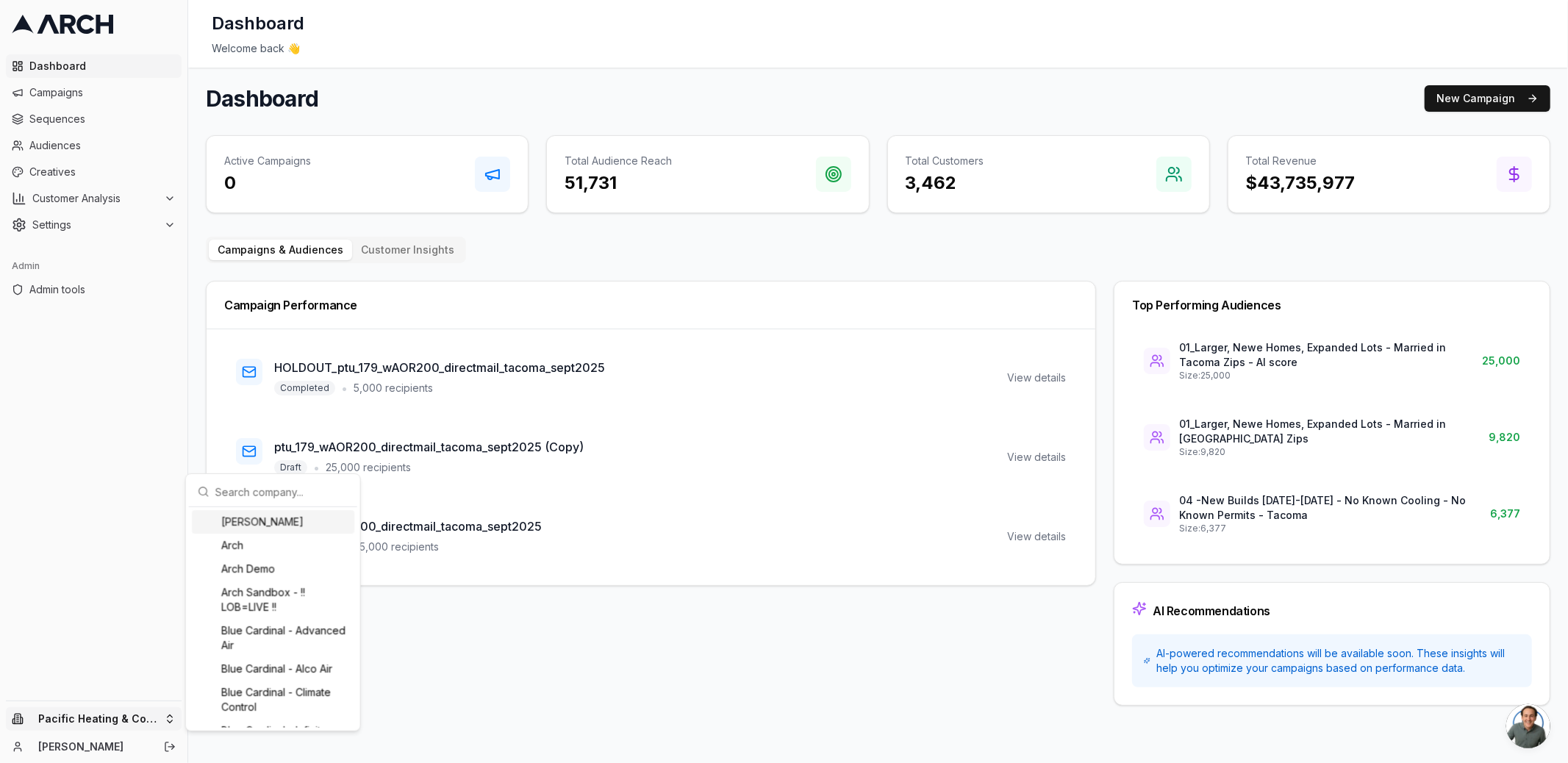
click at [283, 488] on input "text" at bounding box center [282, 491] width 133 height 29
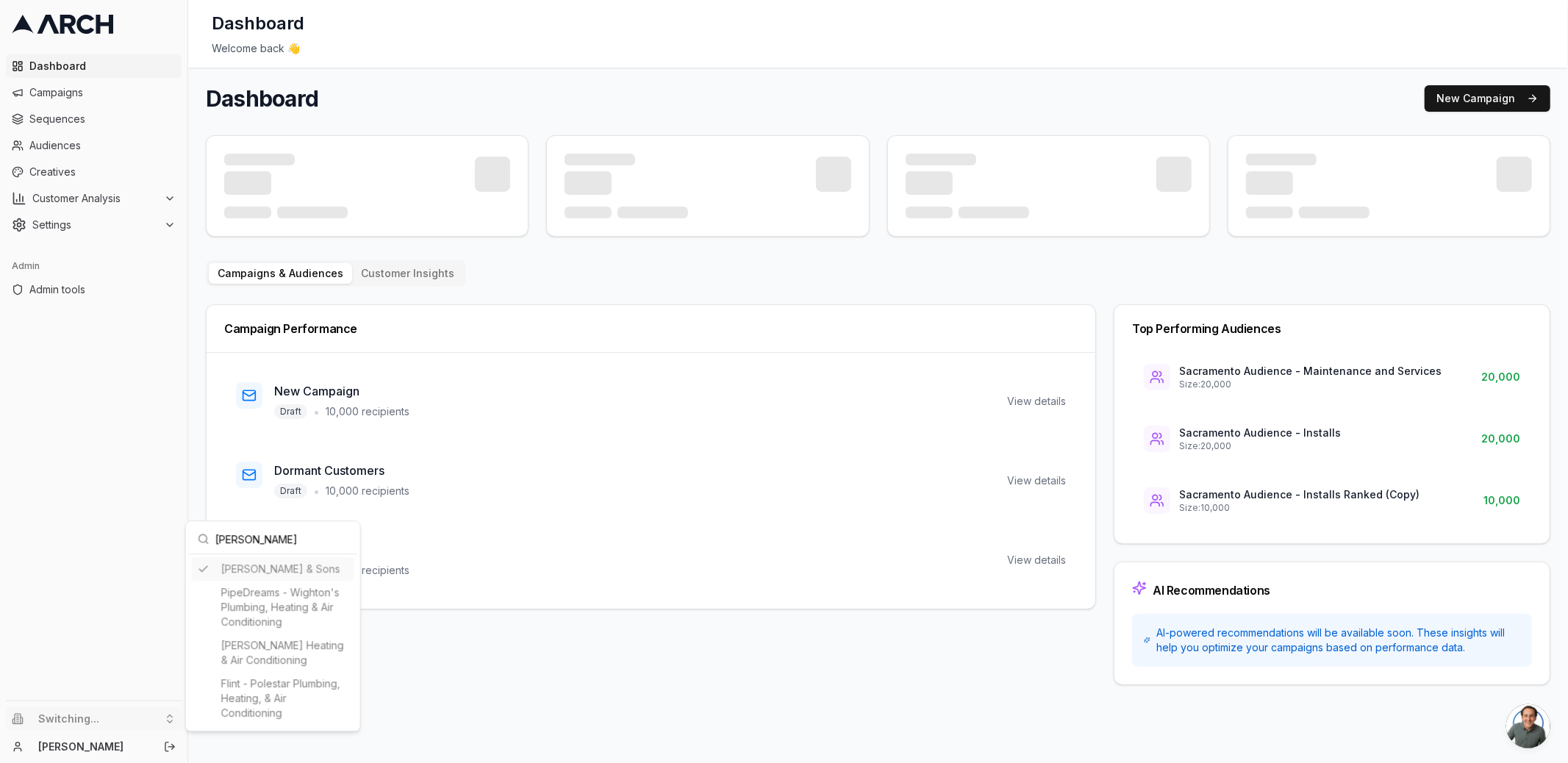
type input "ongaro"
click at [69, 177] on html "Dashboard Campaigns Sequences Audiences Creatives Customer Analysis Settings Ad…" at bounding box center [784, 381] width 1568 height 763
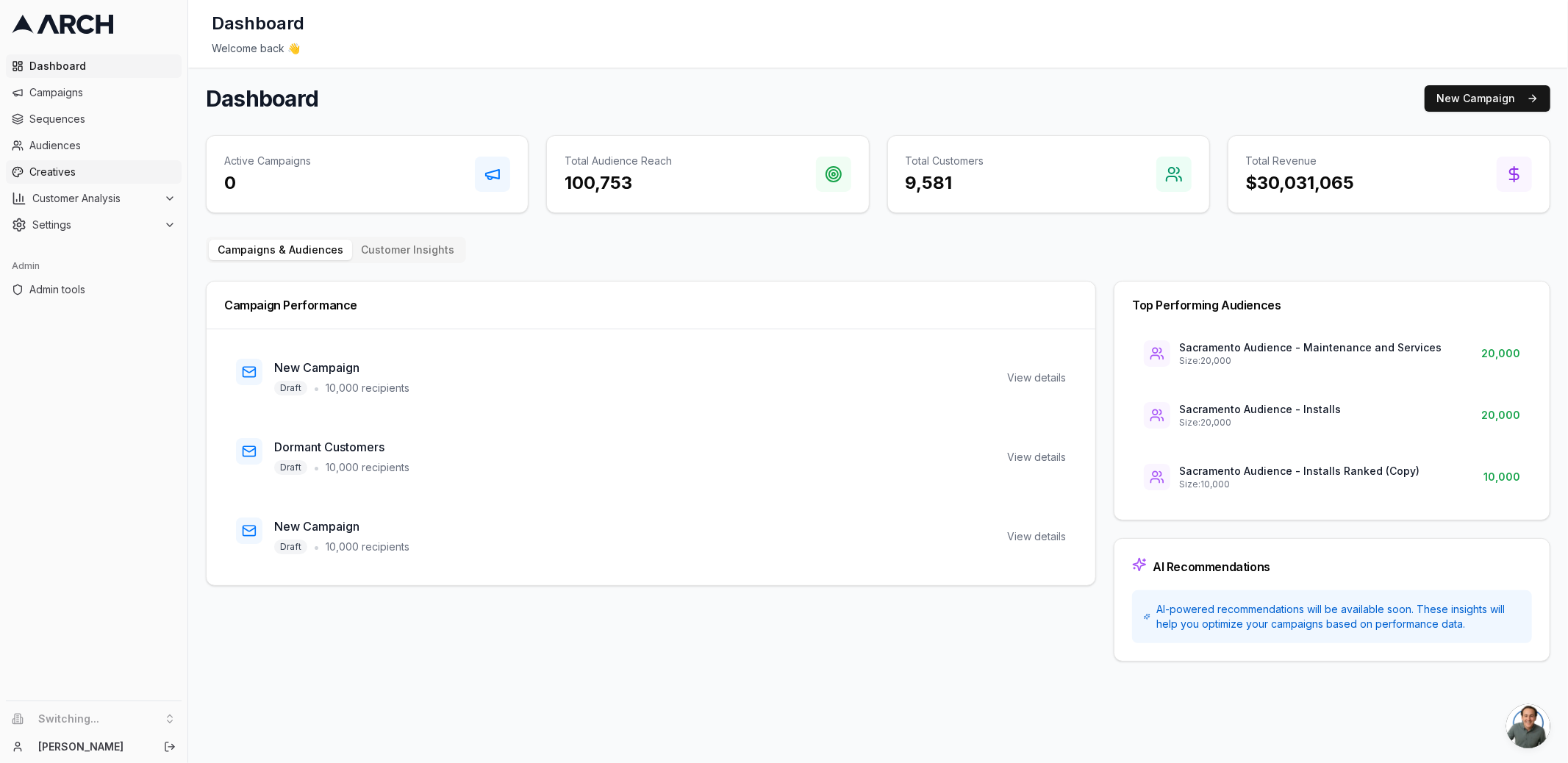
click at [69, 174] on span "Creatives" at bounding box center [102, 172] width 146 height 15
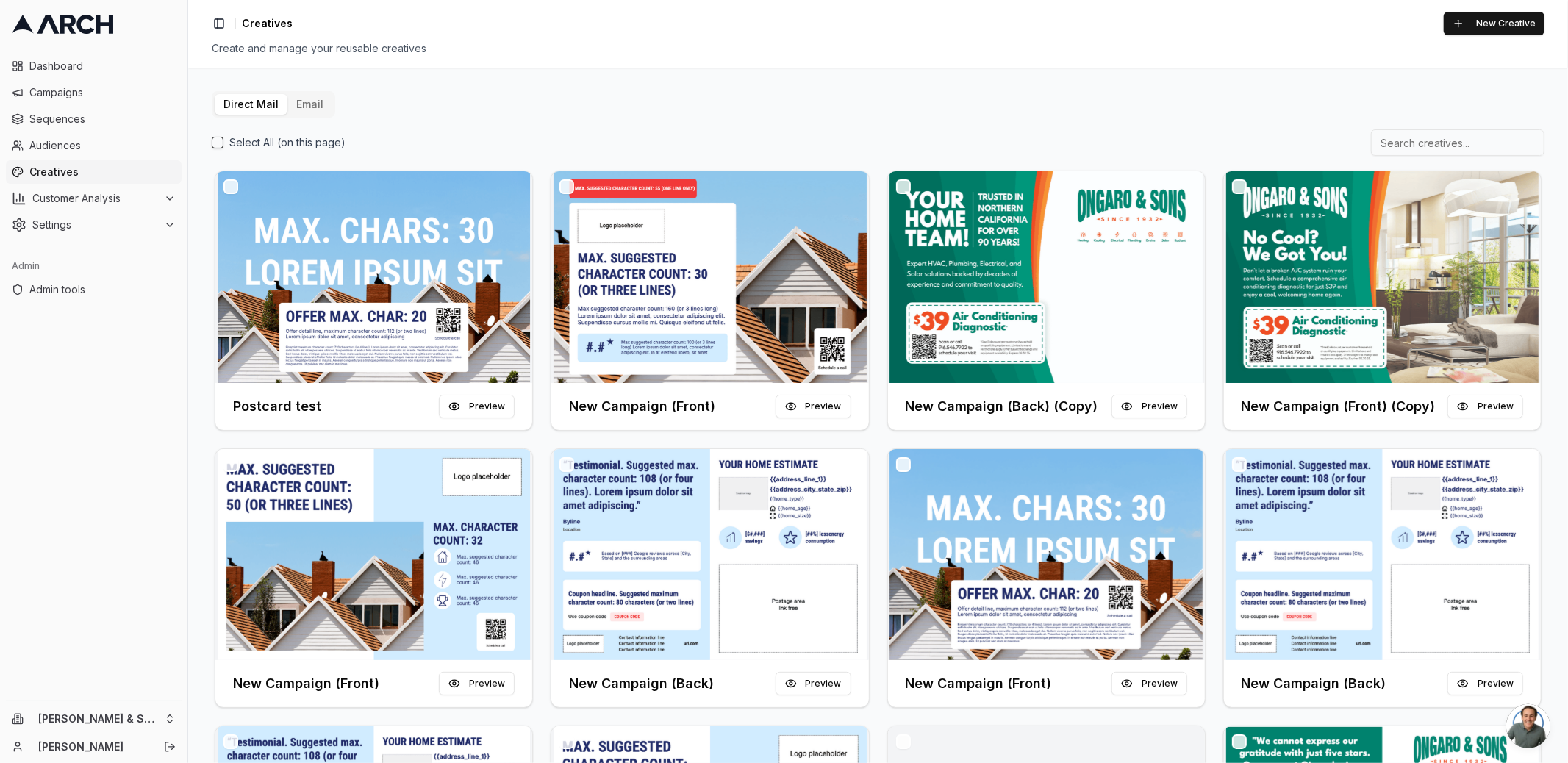
click at [305, 109] on button "Email" at bounding box center [310, 104] width 45 height 20
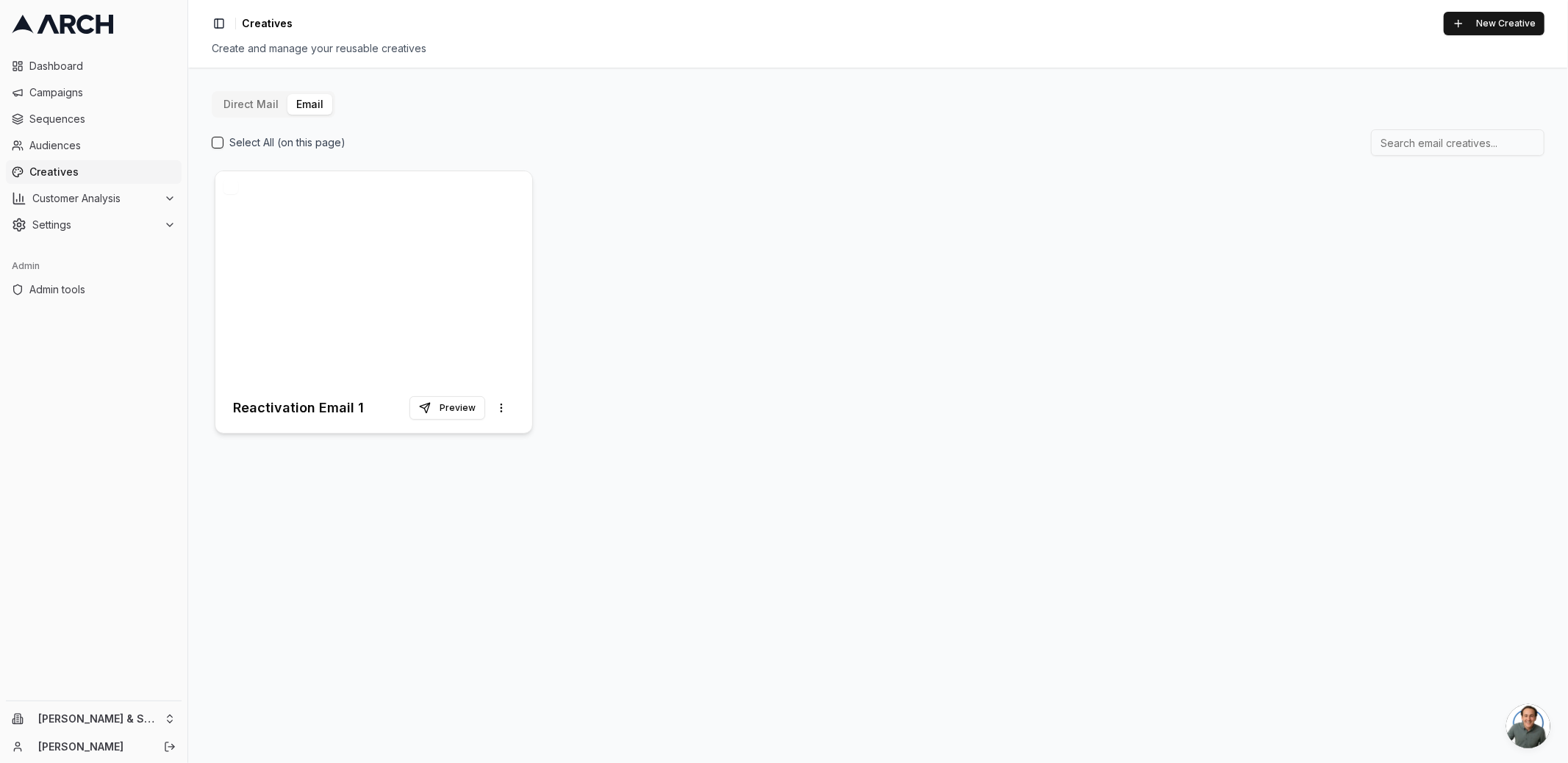
click at [386, 244] on div at bounding box center [374, 277] width 317 height 212
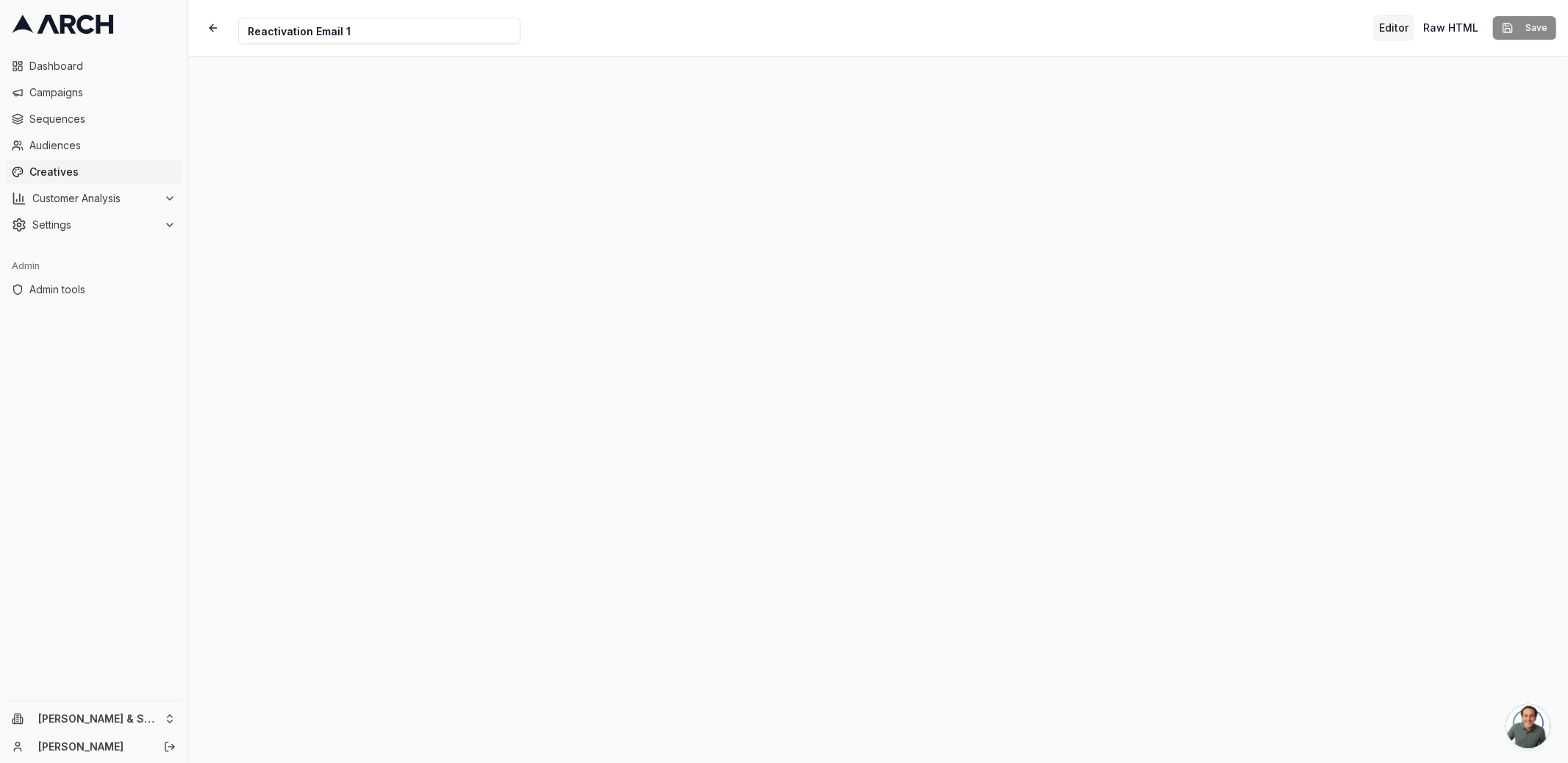
click at [76, 162] on link "Creatives" at bounding box center [94, 172] width 176 height 24
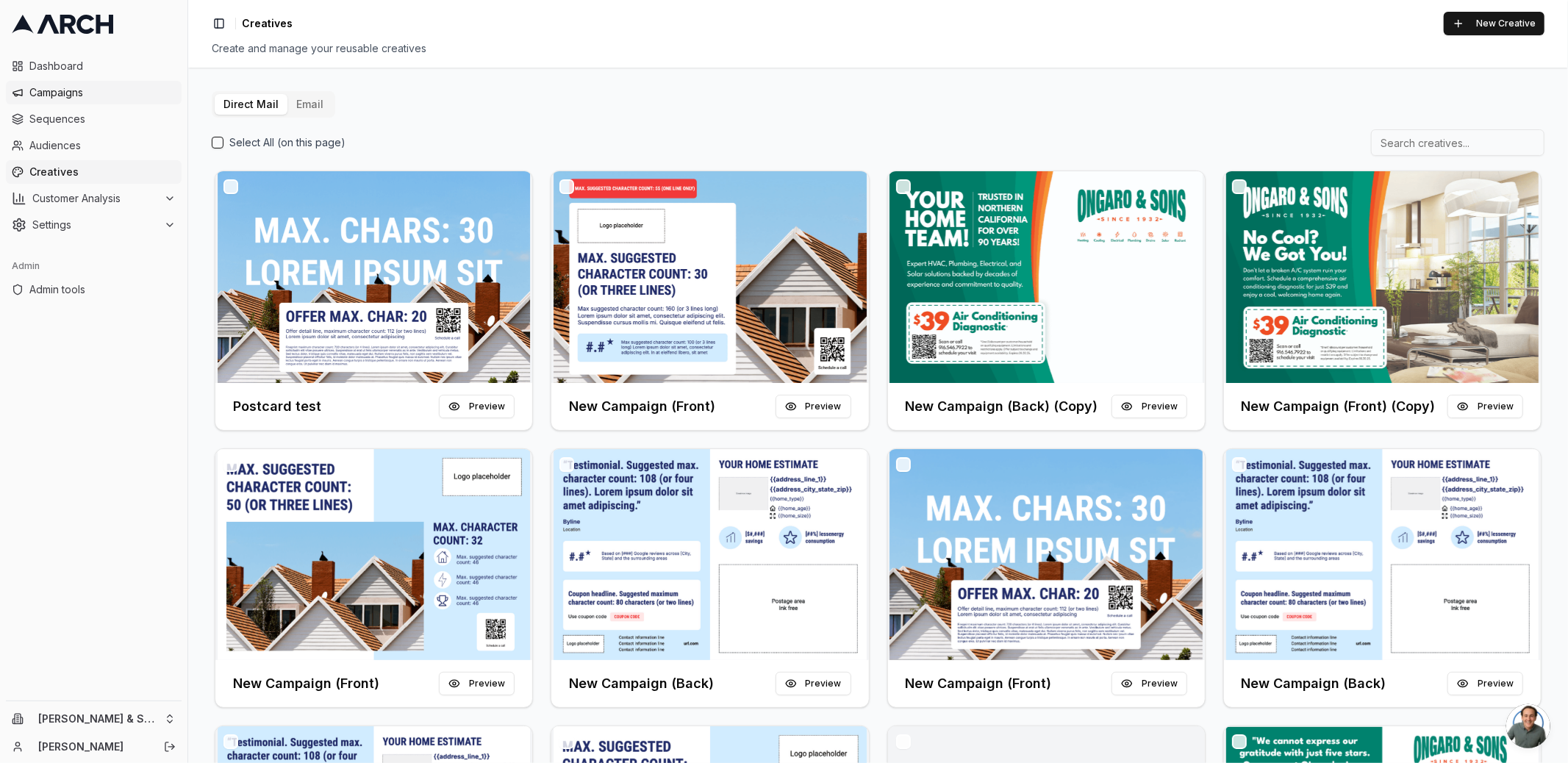
click at [73, 98] on span "Campaigns" at bounding box center [102, 92] width 146 height 15
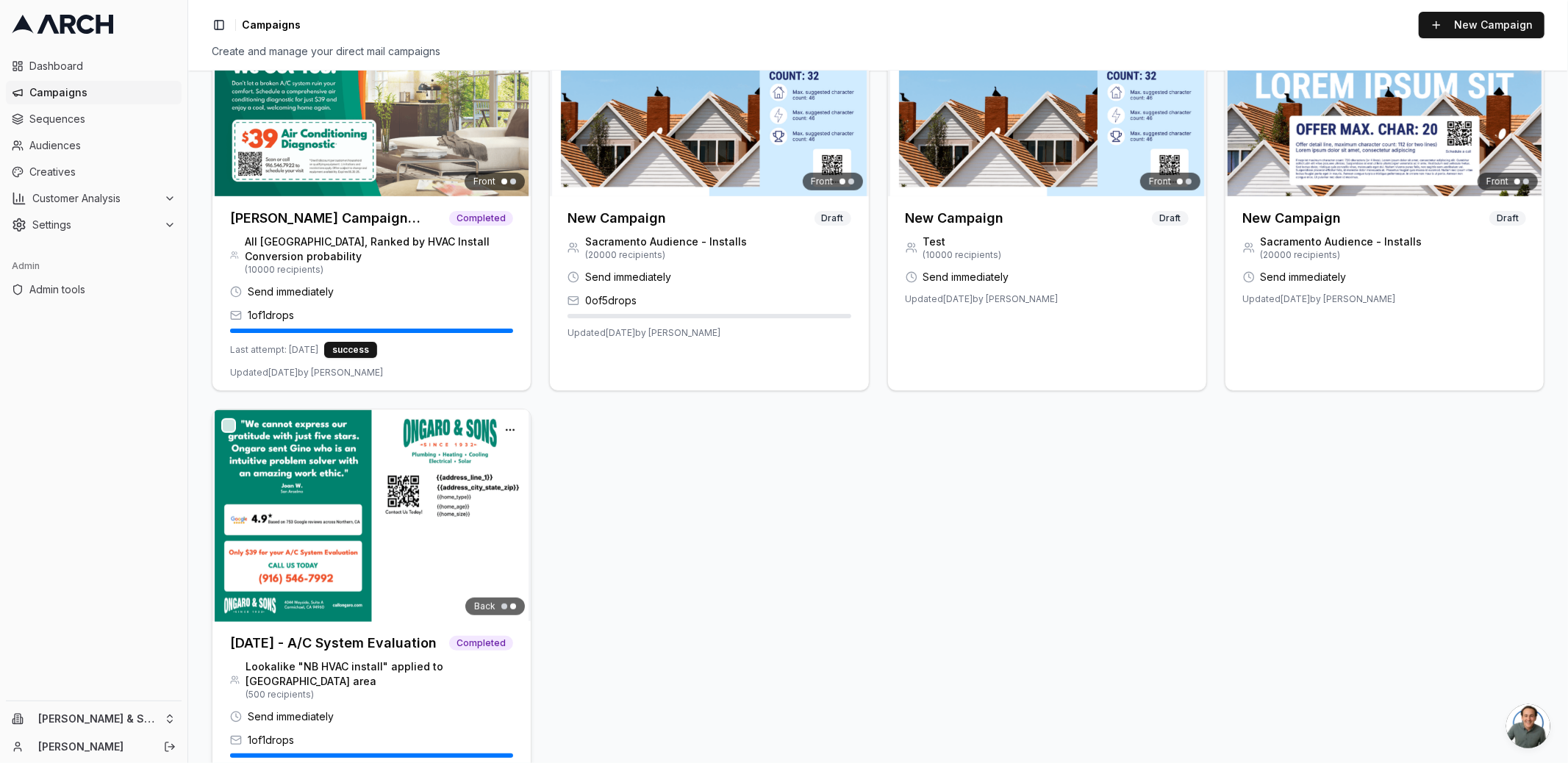
scroll to position [320, 0]
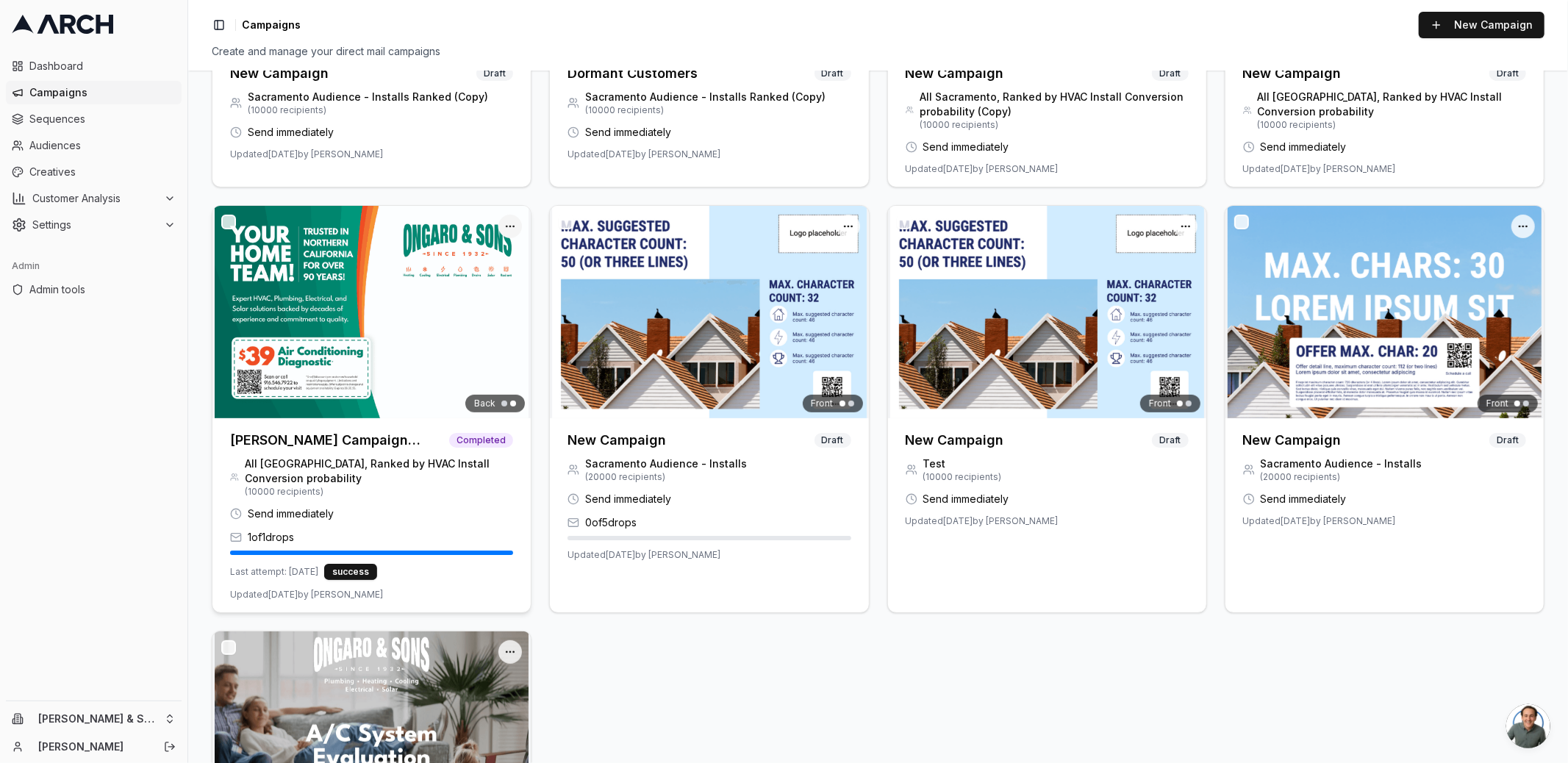
click at [511, 221] on html "Dashboard Campaigns Sequences Audiences Creatives Customer Analysis Settings Ad…" at bounding box center [784, 381] width 1568 height 763
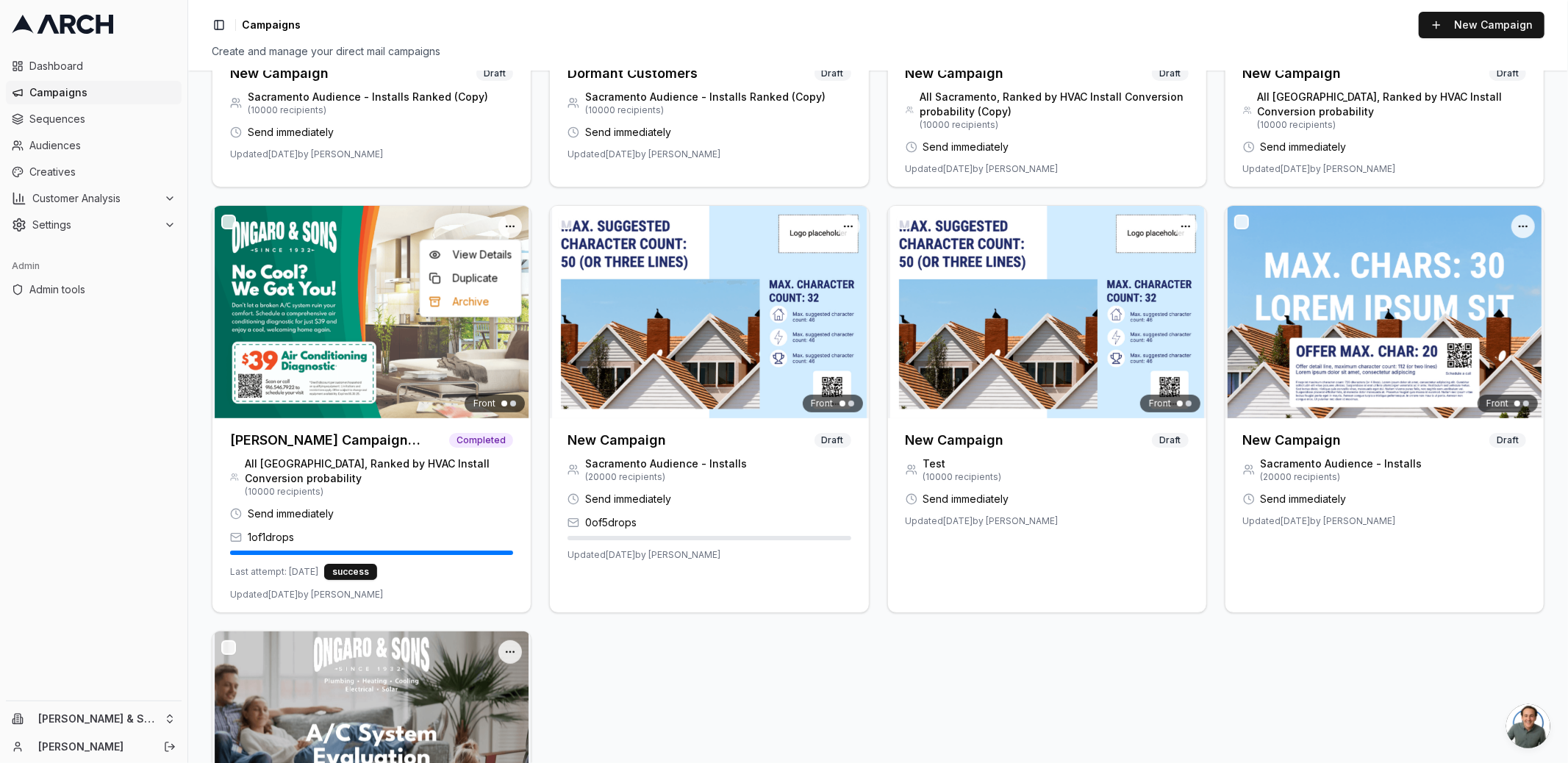
click at [308, 263] on html "Dashboard Campaigns Sequences Audiences Creatives Customer Analysis Settings Ad…" at bounding box center [784, 381] width 1568 height 763
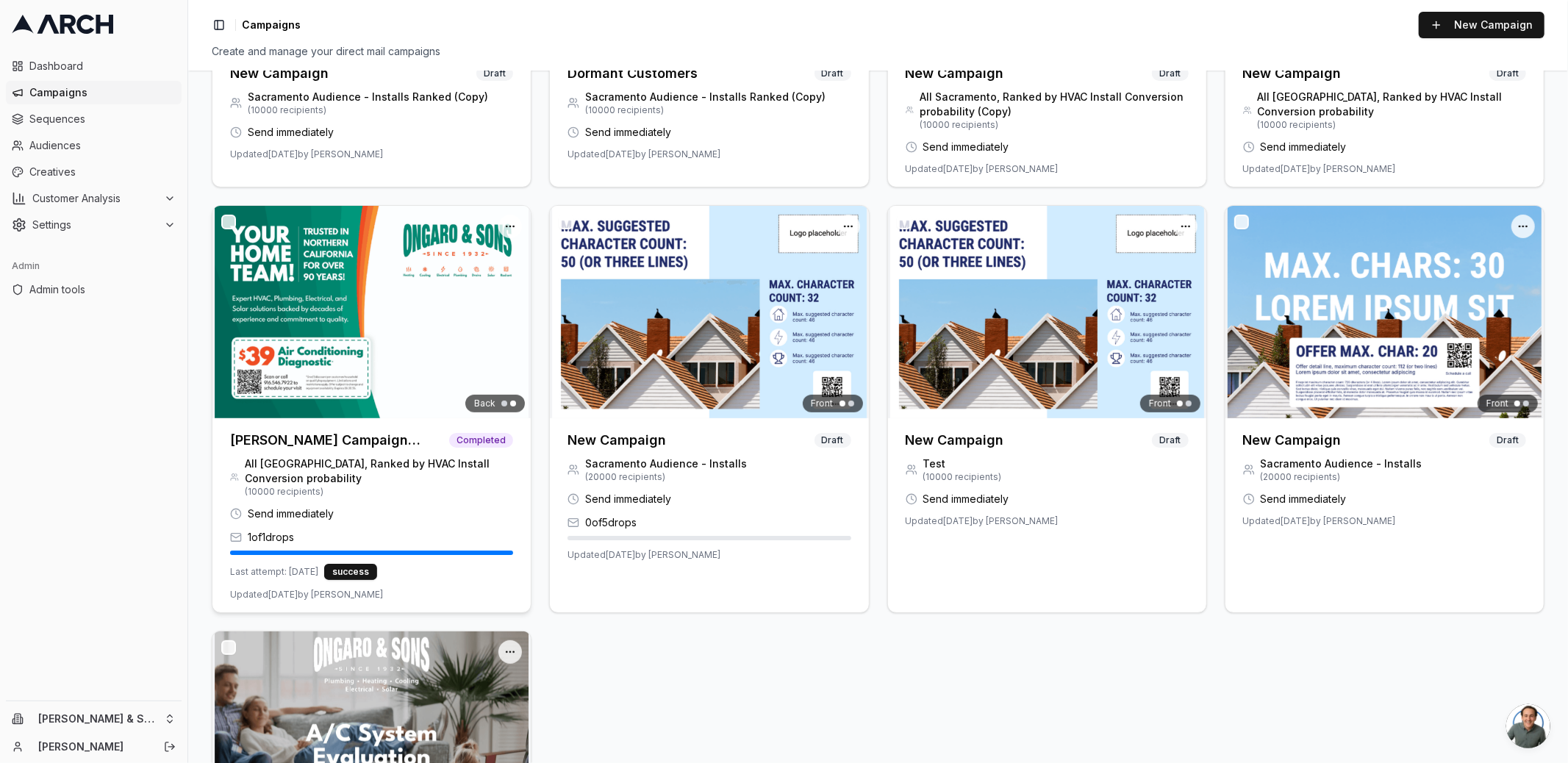
click at [365, 360] on img at bounding box center [371, 312] width 319 height 212
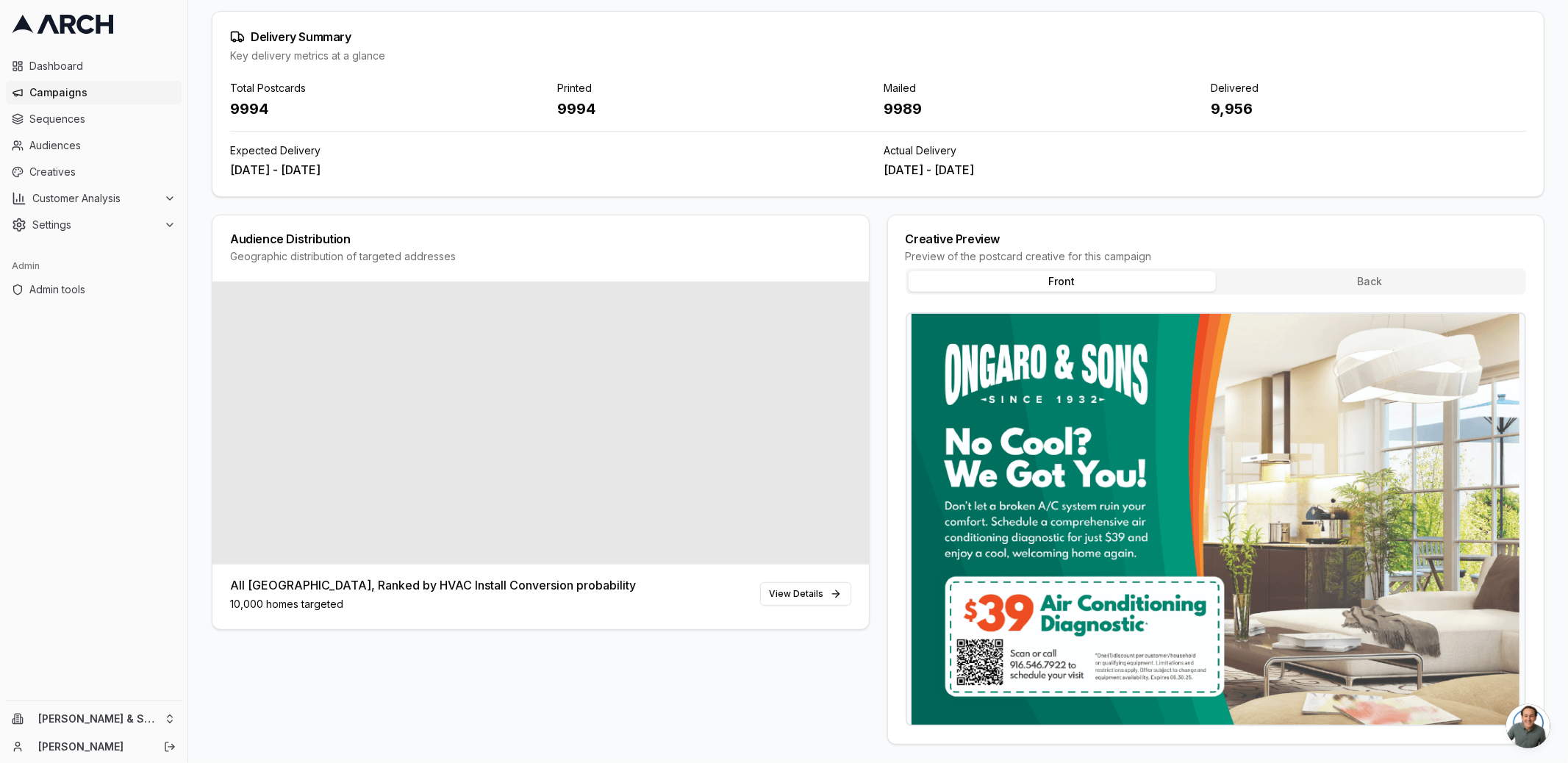
scroll to position [307, 0]
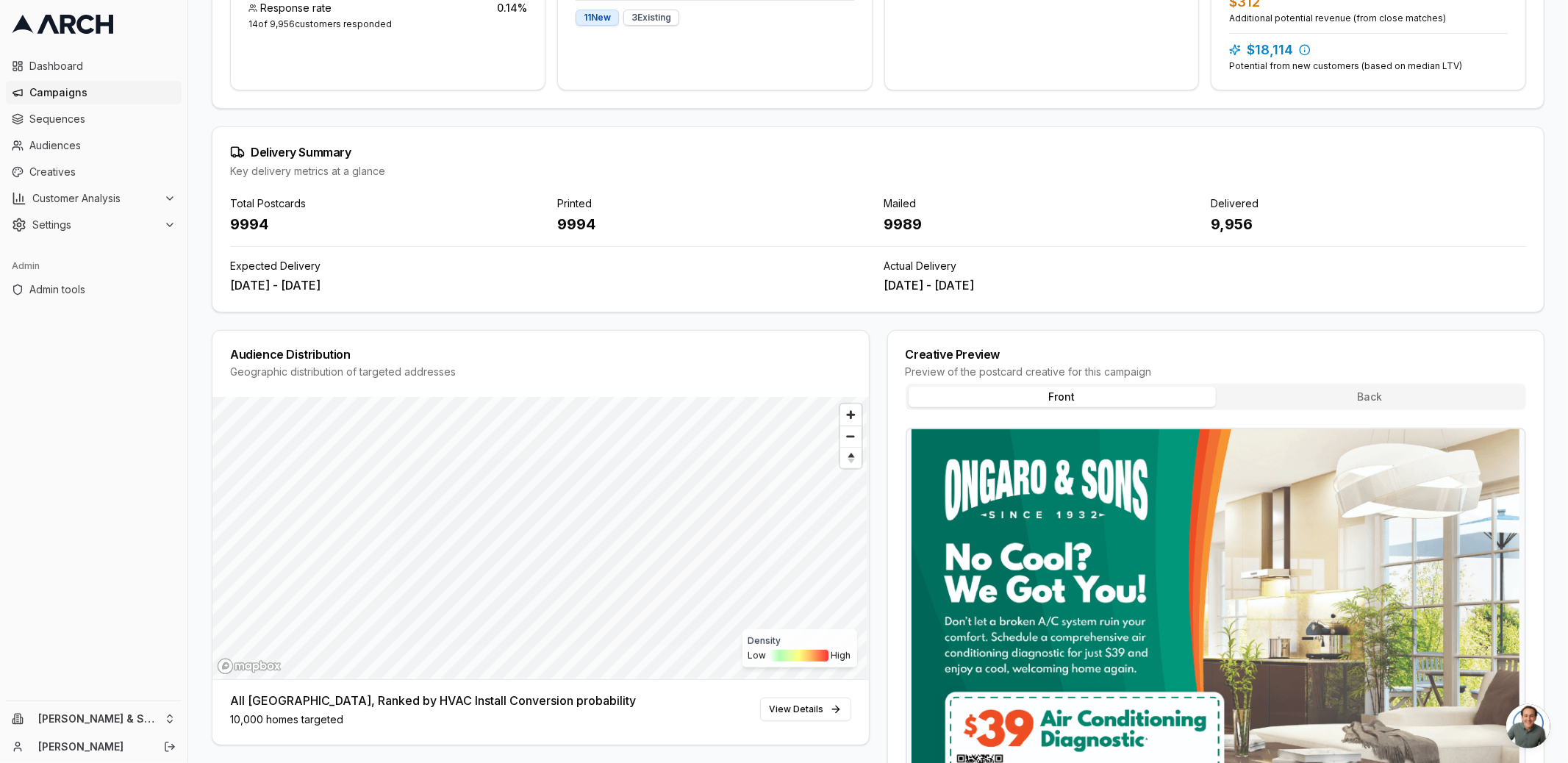
click at [1251, 400] on button "Back" at bounding box center [1369, 396] width 307 height 20
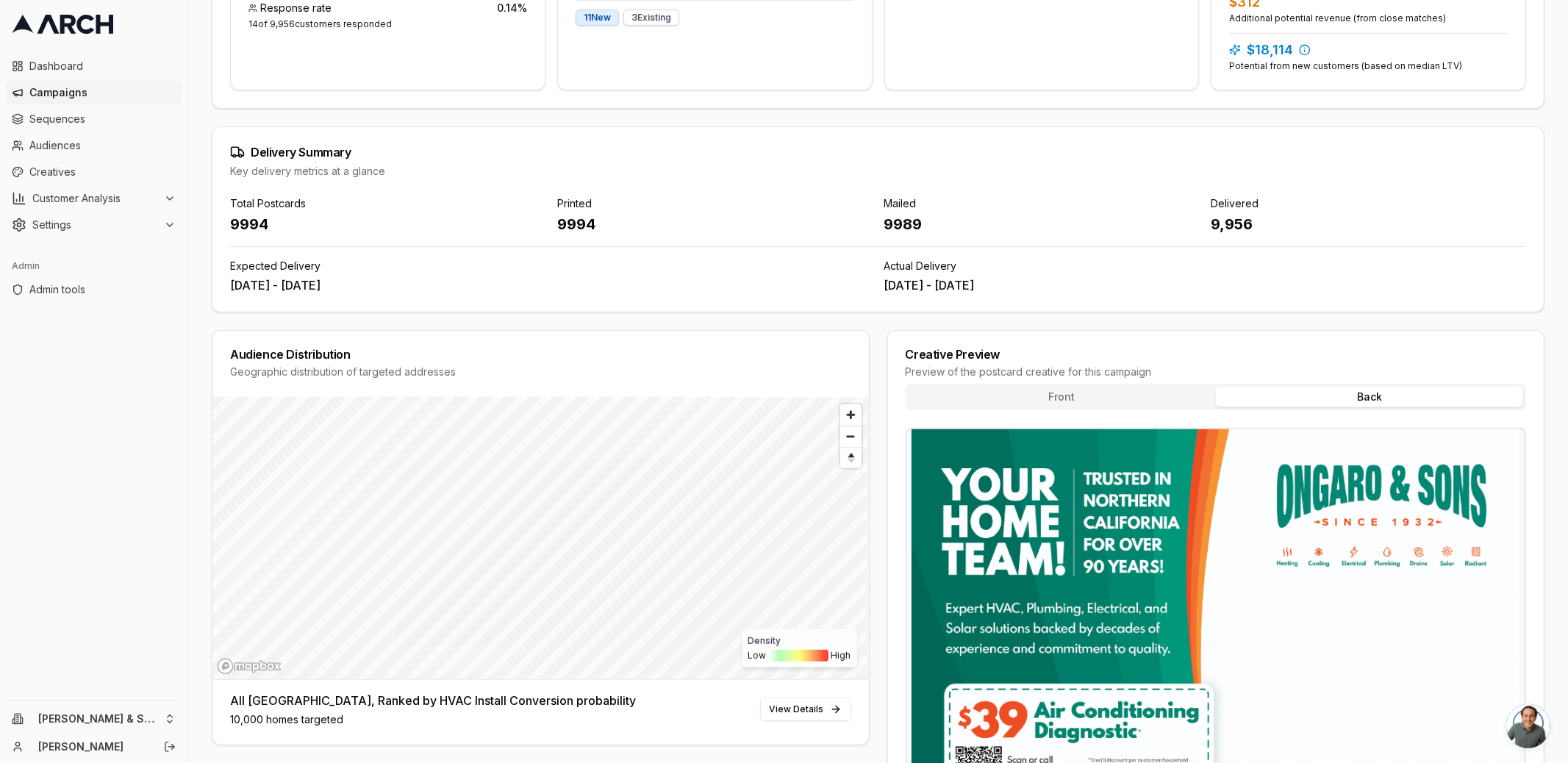
scroll to position [422, 0]
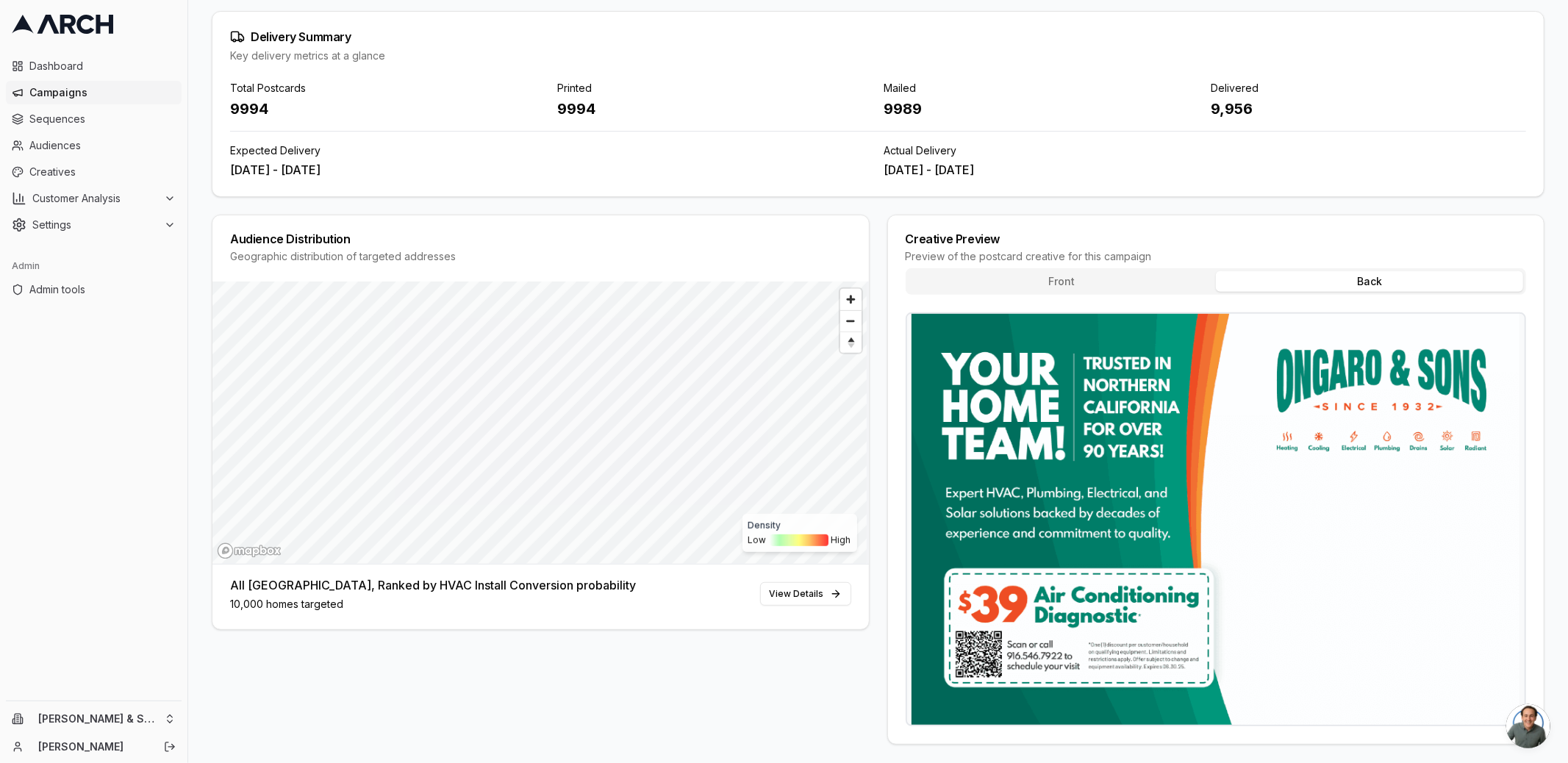
click at [1075, 284] on button "Front" at bounding box center [1061, 281] width 307 height 20
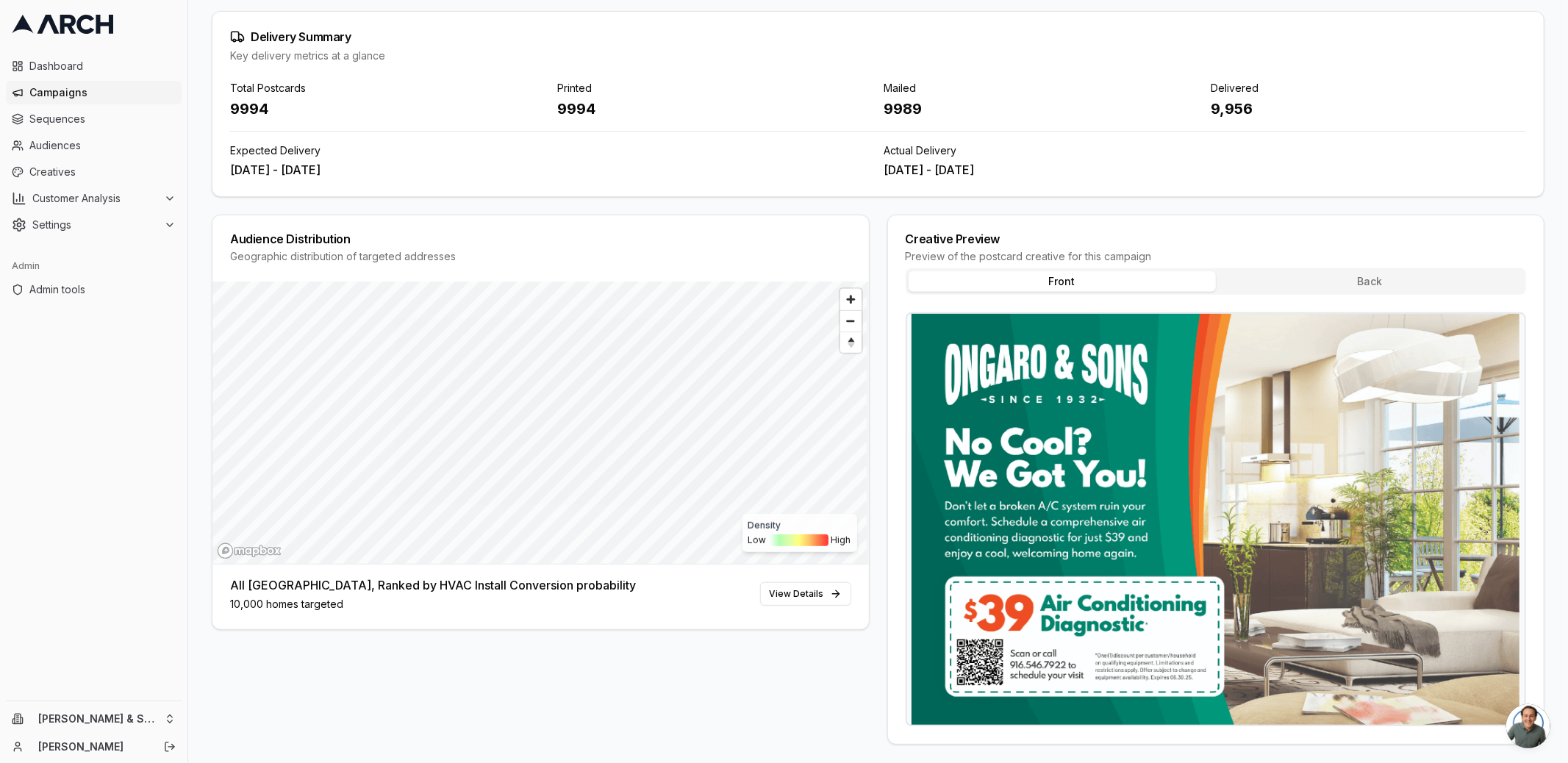
click at [1092, 380] on img at bounding box center [1216, 519] width 618 height 411
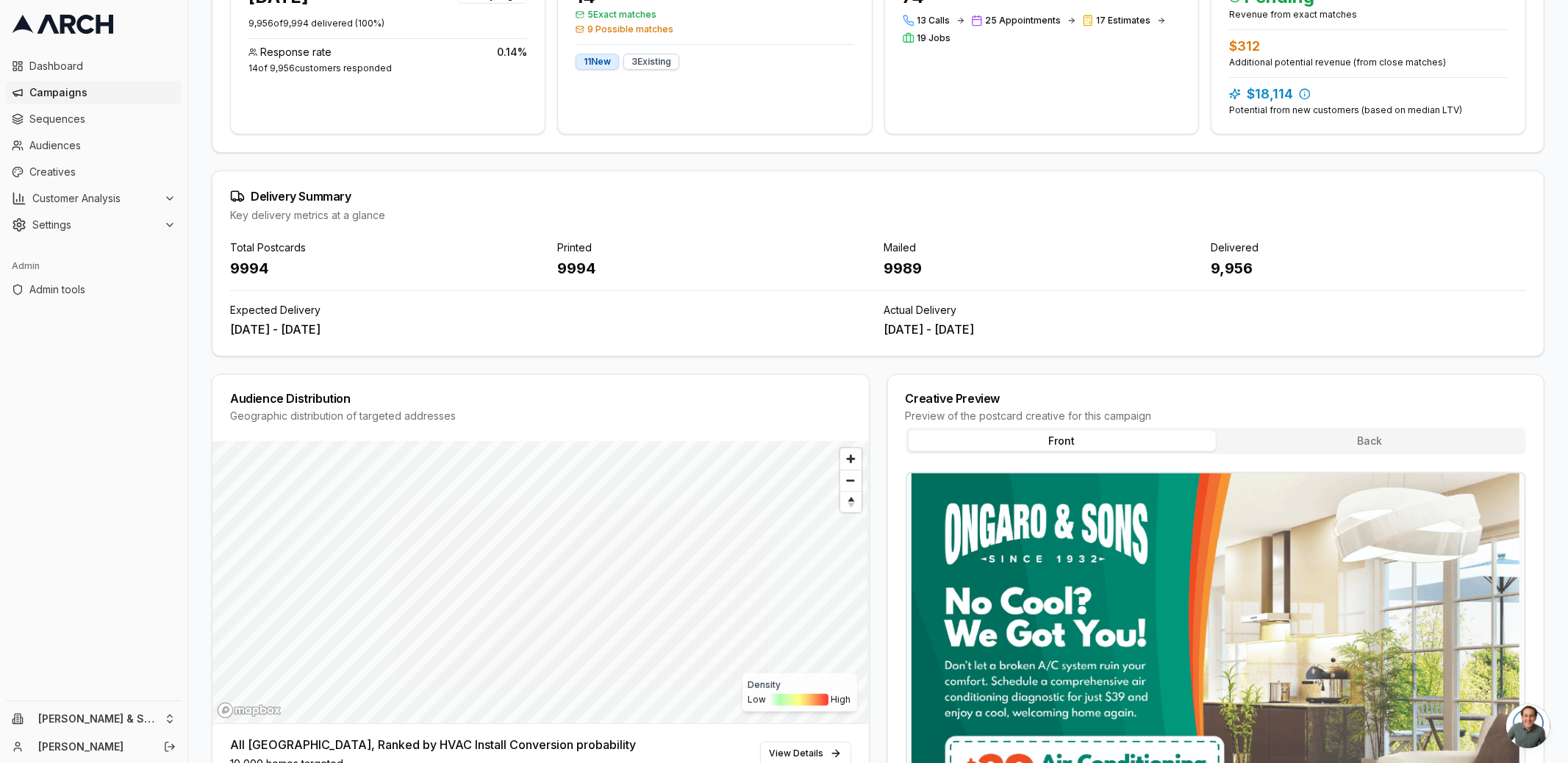
scroll to position [0, 0]
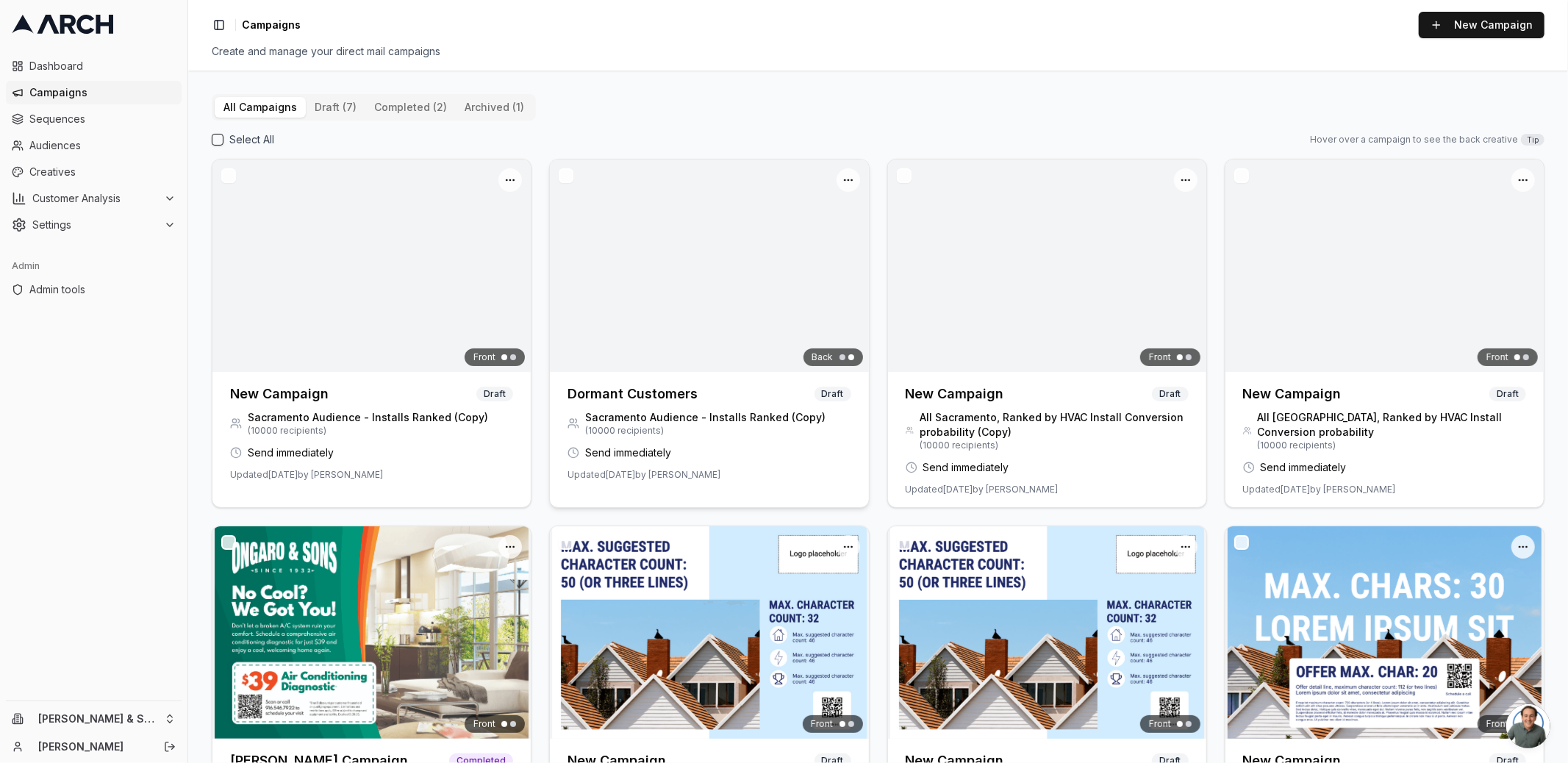
scroll to position [150, 0]
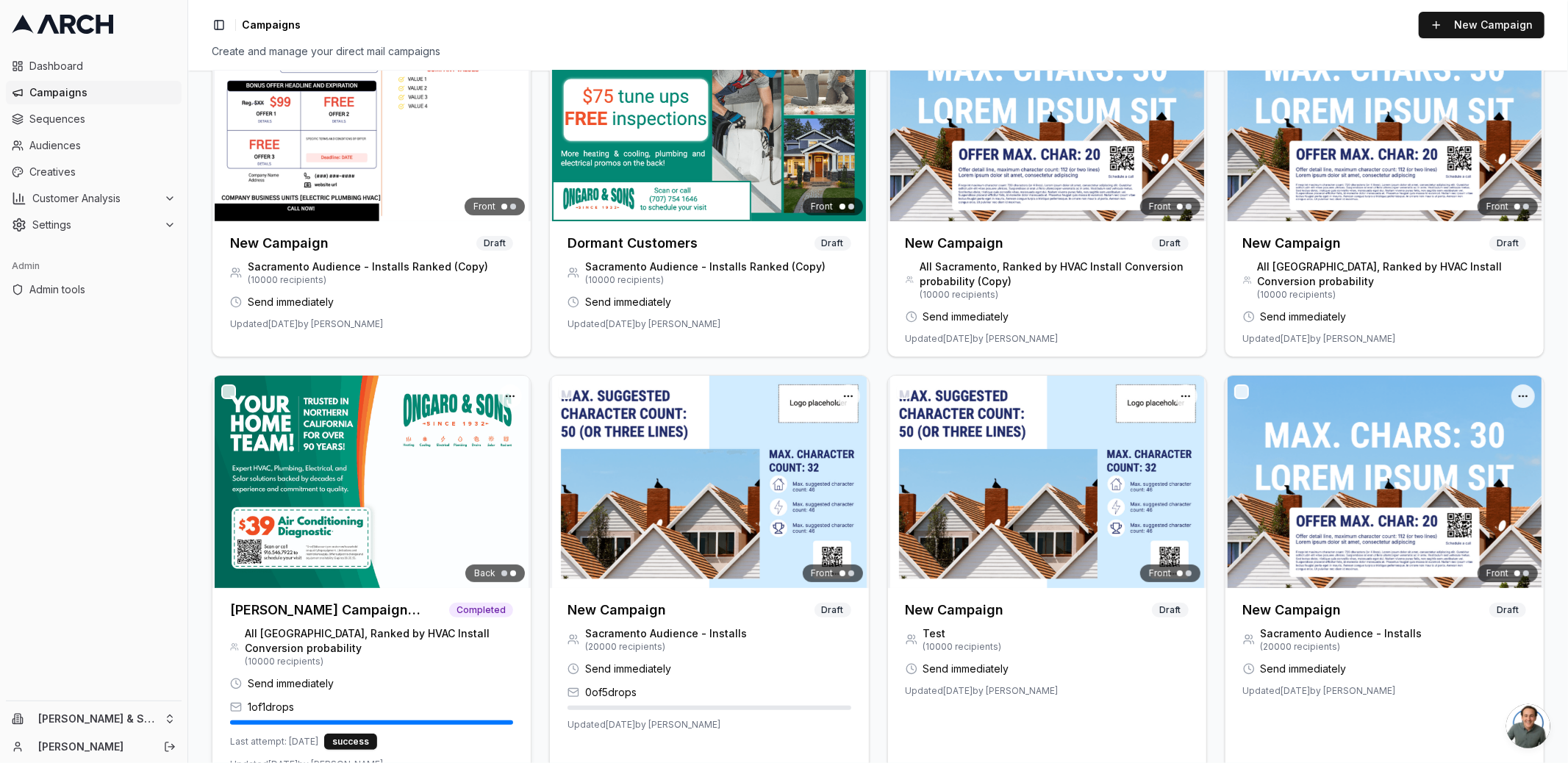
click at [434, 472] on div "Back" at bounding box center [371, 481] width 319 height 212
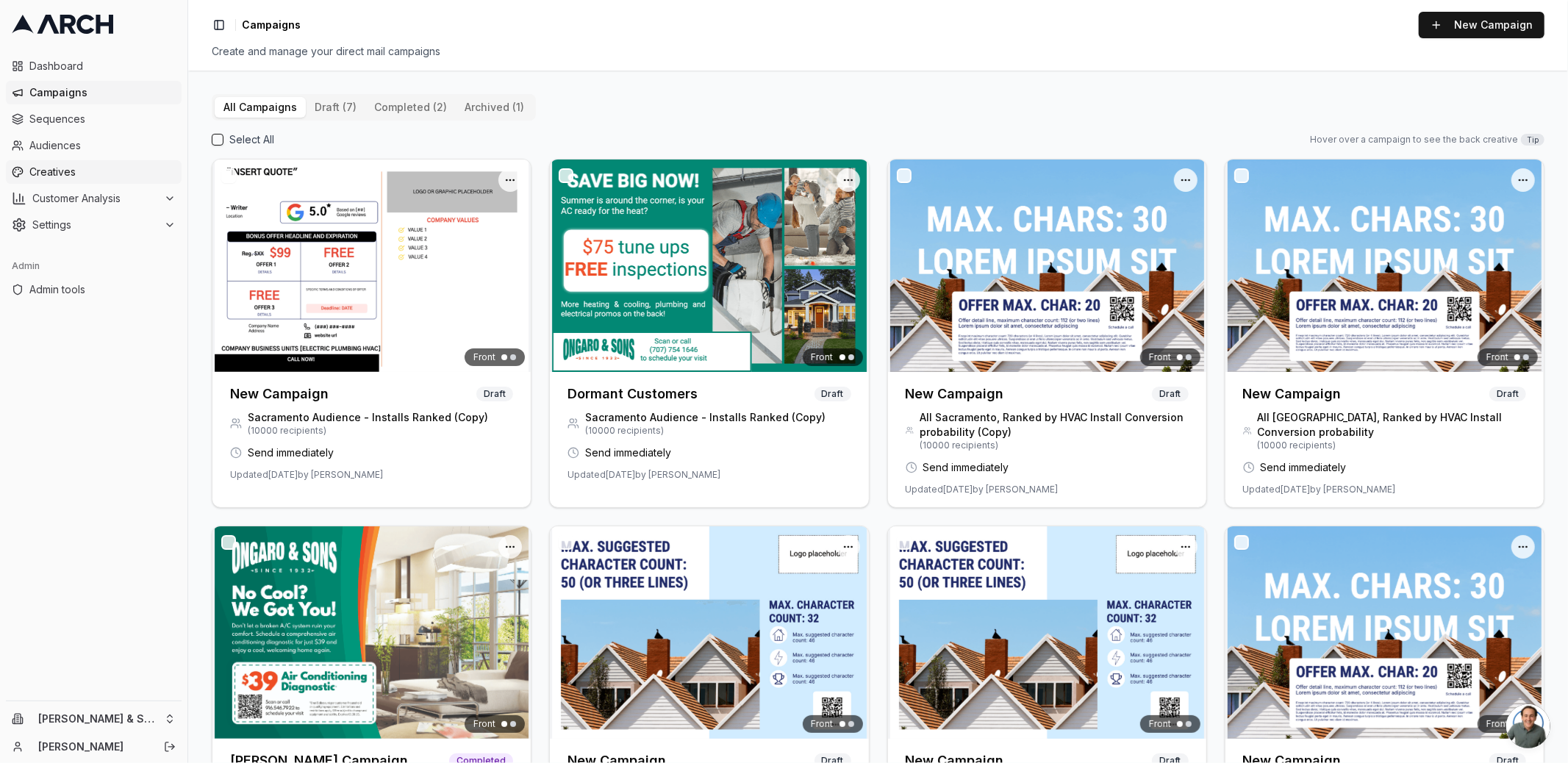
click at [117, 167] on span "Creatives" at bounding box center [102, 172] width 146 height 15
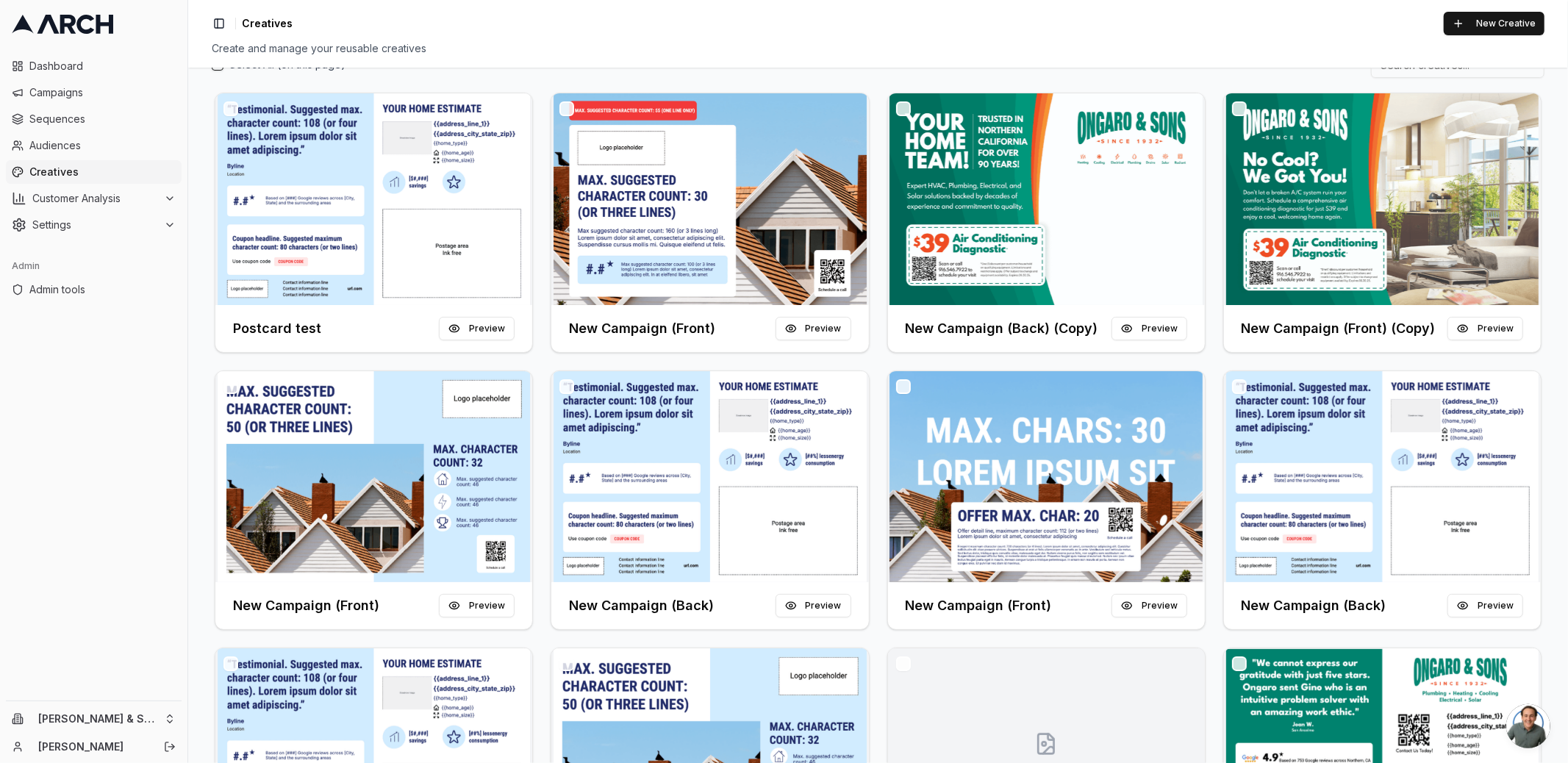
scroll to position [78, 0]
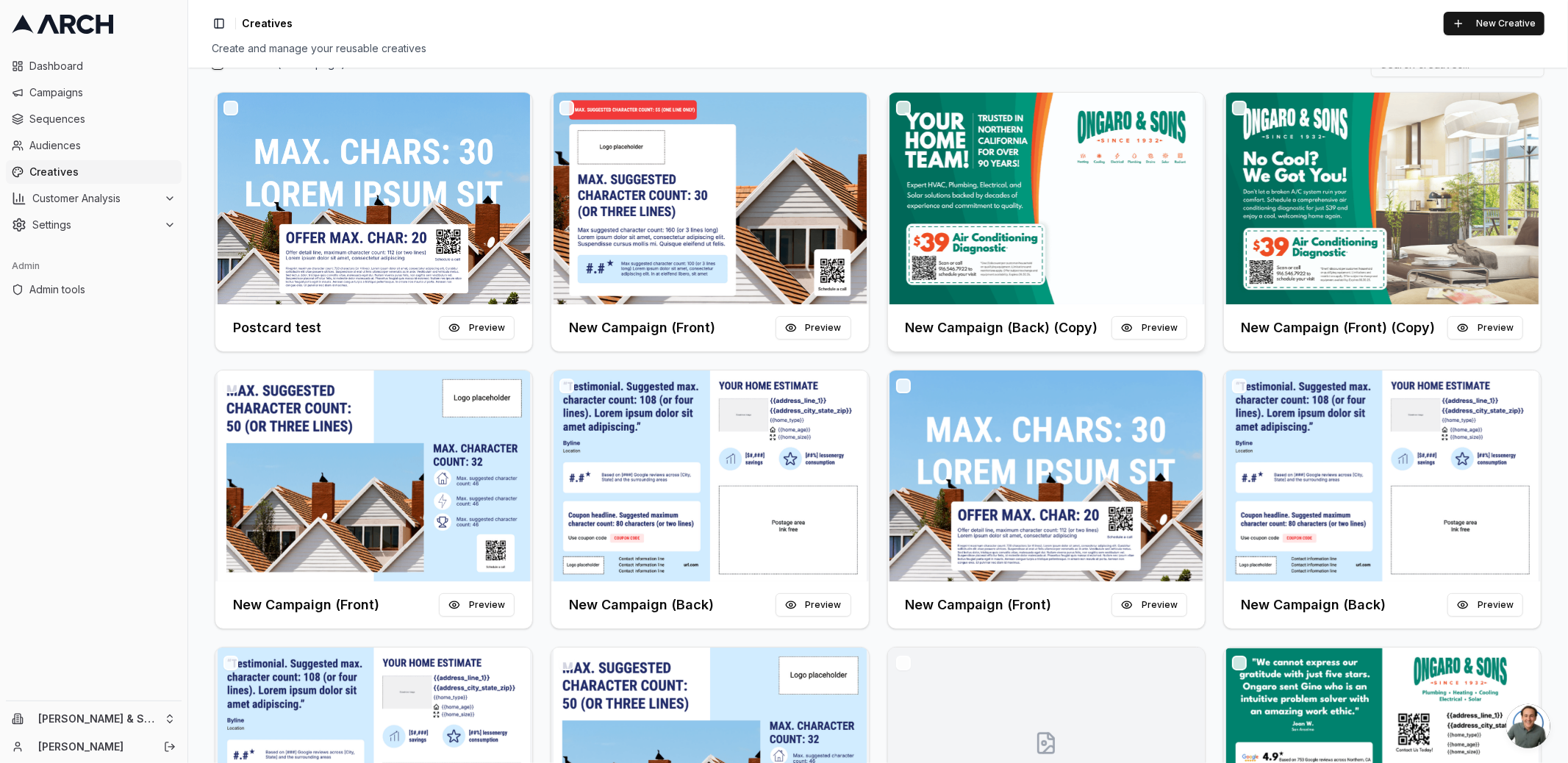
click at [1020, 231] on img at bounding box center [1046, 198] width 317 height 212
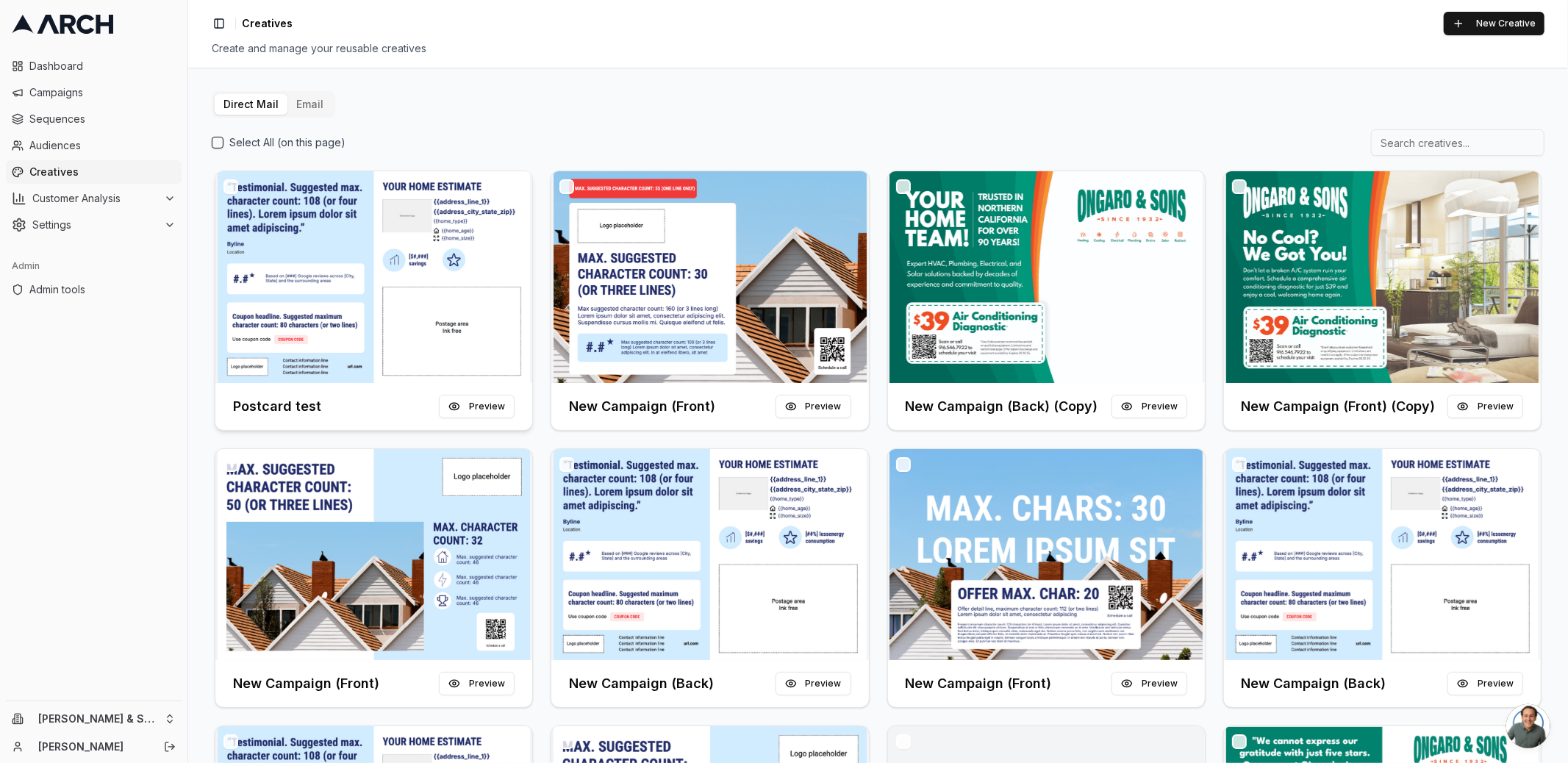
click at [410, 255] on img at bounding box center [374, 277] width 317 height 212
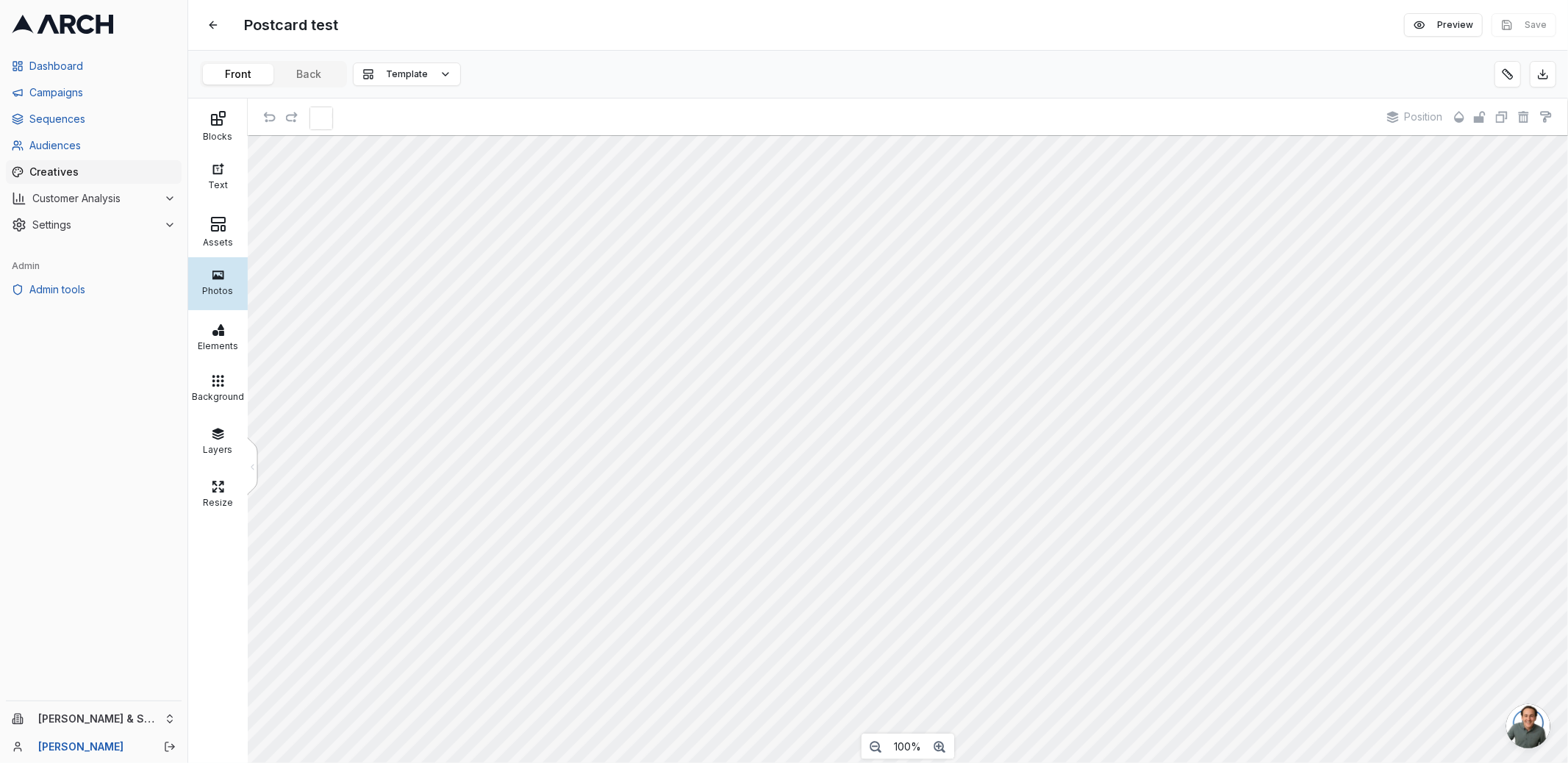
click at [225, 257] on div "Photos" at bounding box center [218, 283] width 60 height 53
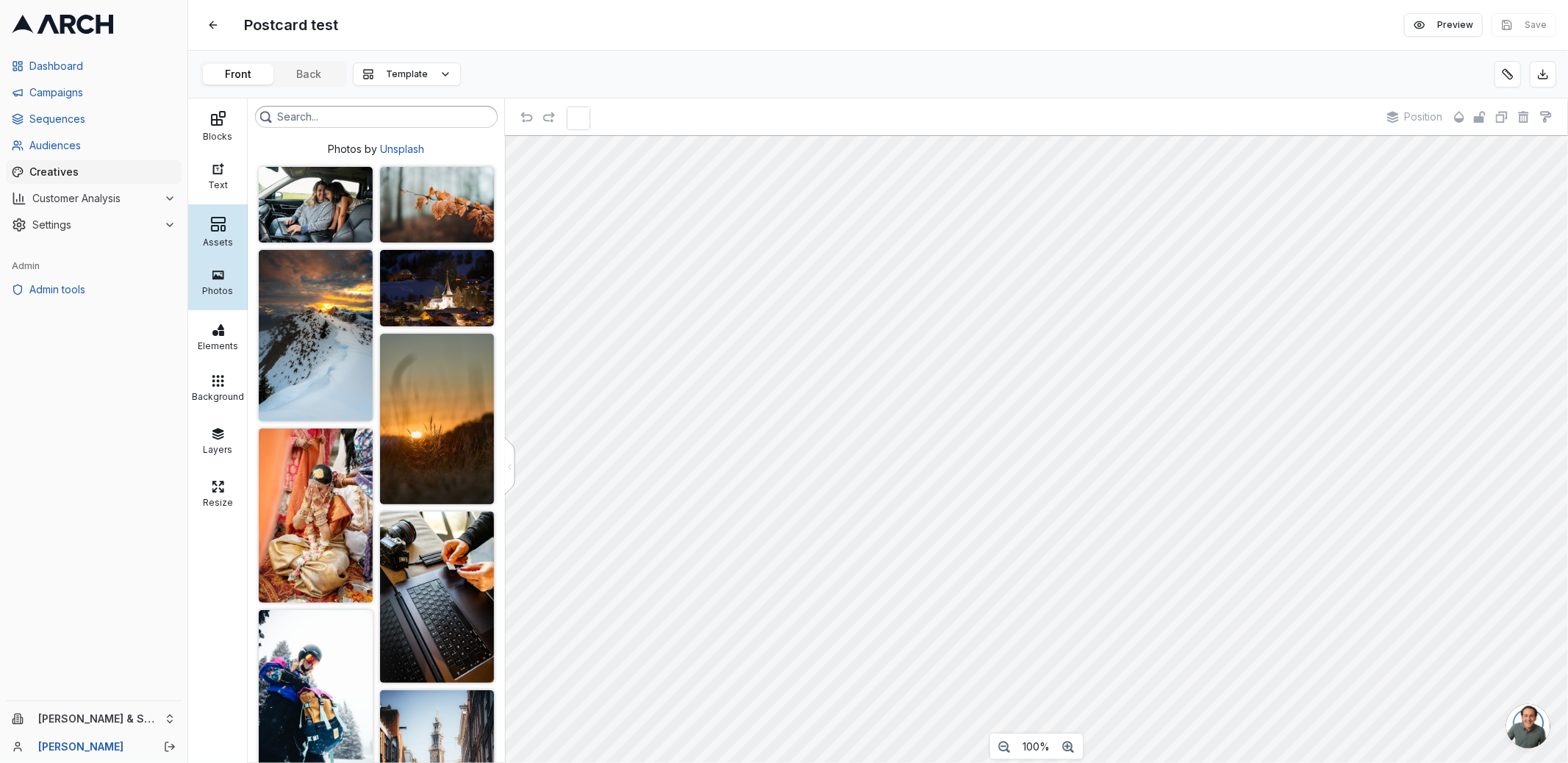
click at [221, 236] on div "Assets" at bounding box center [217, 240] width 52 height 15
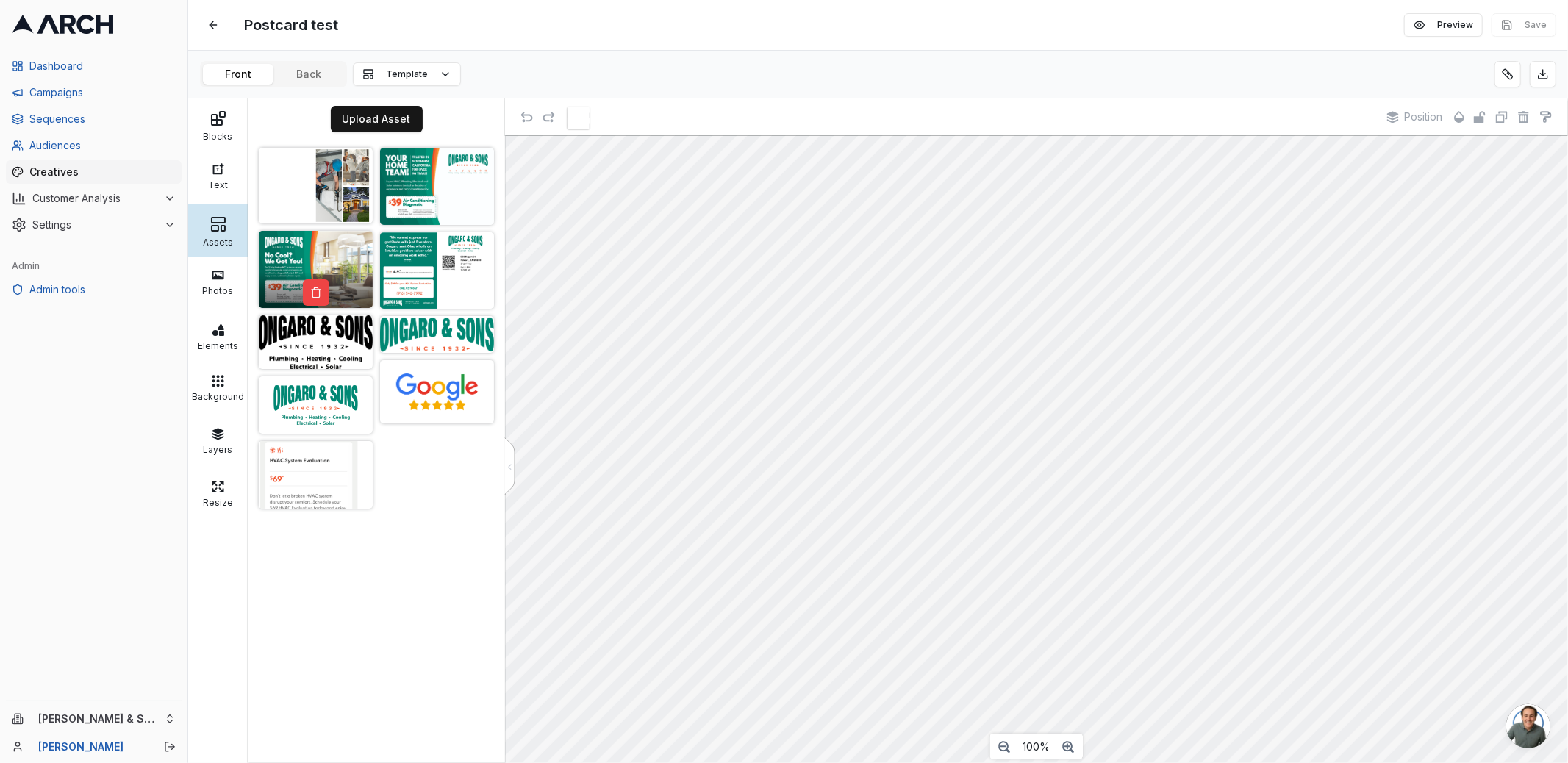
click at [337, 241] on img at bounding box center [315, 269] width 114 height 77
click at [1520, 68] on button at bounding box center [1507, 74] width 26 height 26
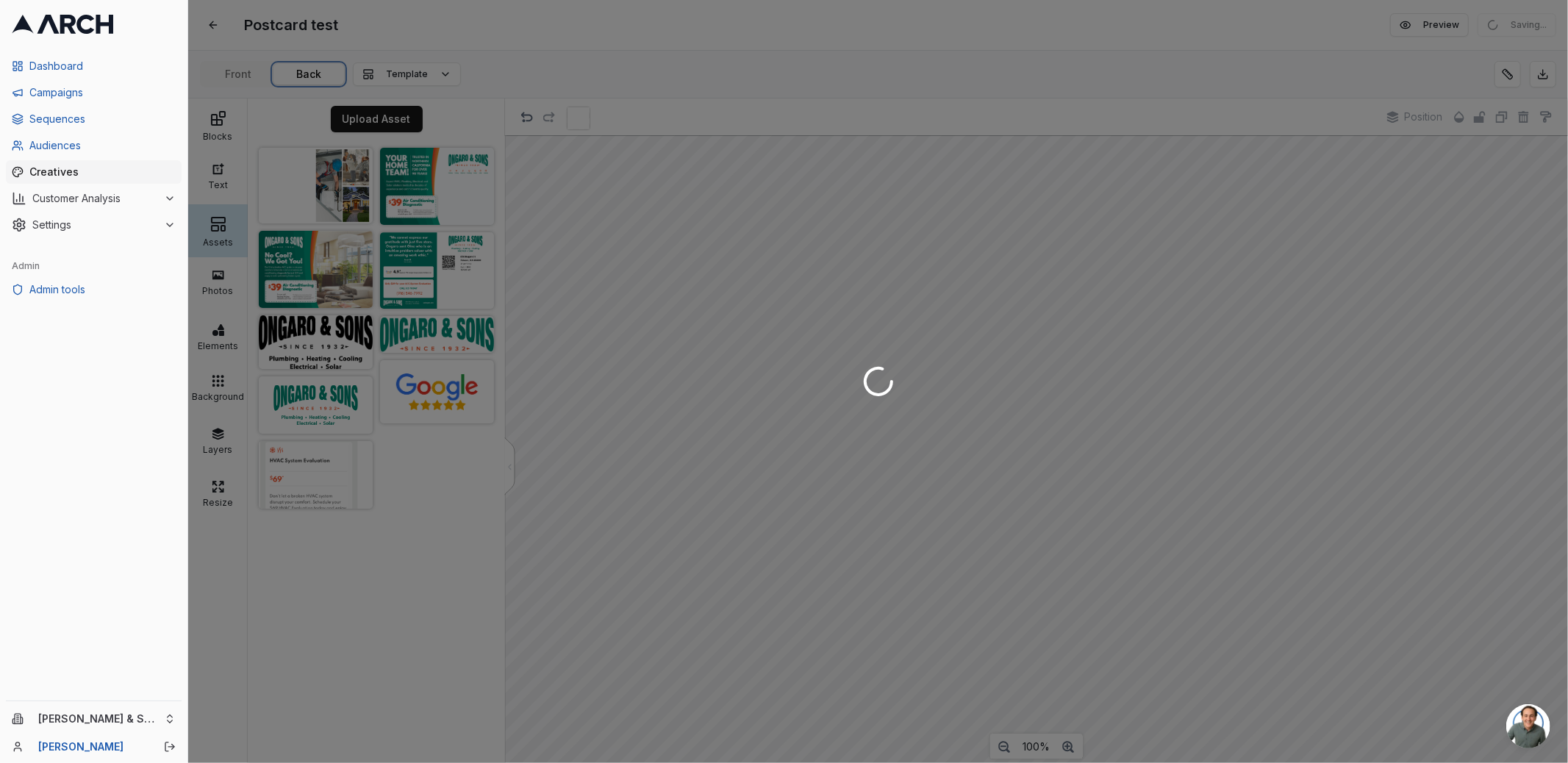
click at [321, 74] on div "Postcard test Edit Preview Saving... Front Back Template Blocks Text Assets Pho…" at bounding box center [878, 381] width 1380 height 763
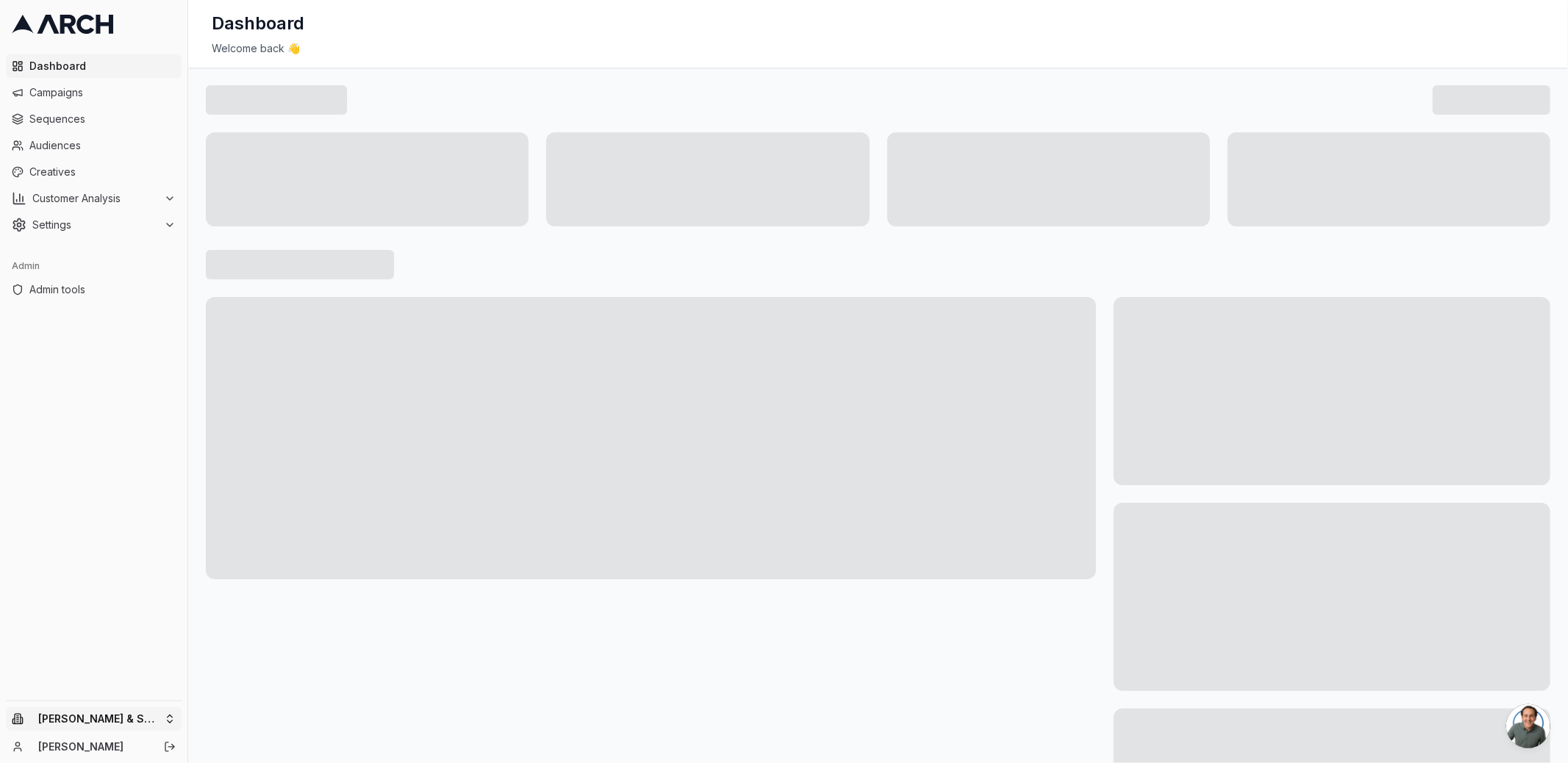
click at [157, 712] on html "Dashboard Campaigns Sequences Audiences Creatives Customer Analysis Settings Ad…" at bounding box center [784, 381] width 1568 height 763
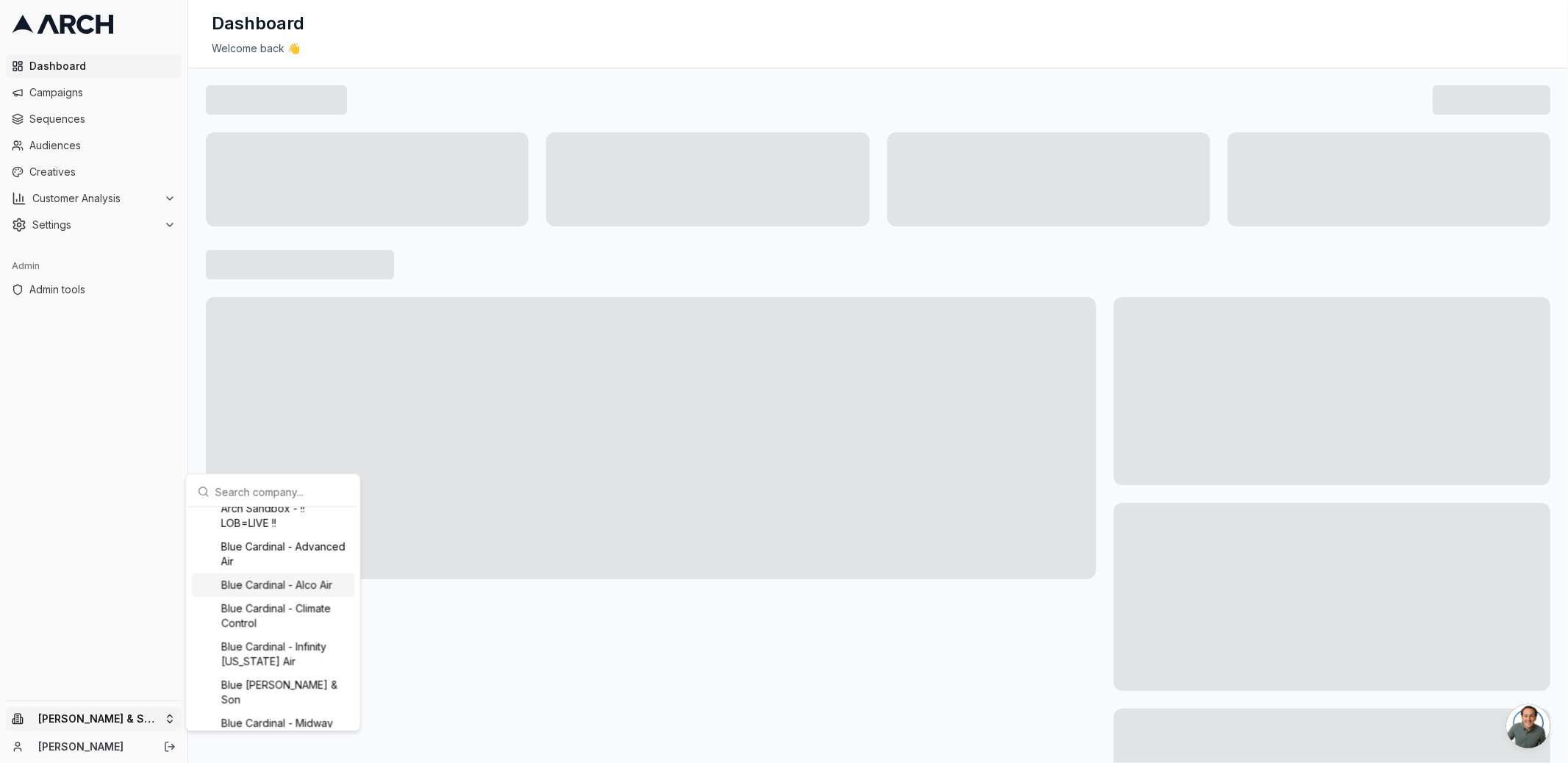
scroll to position [98, 0]
click at [243, 491] on input "text" at bounding box center [282, 491] width 133 height 29
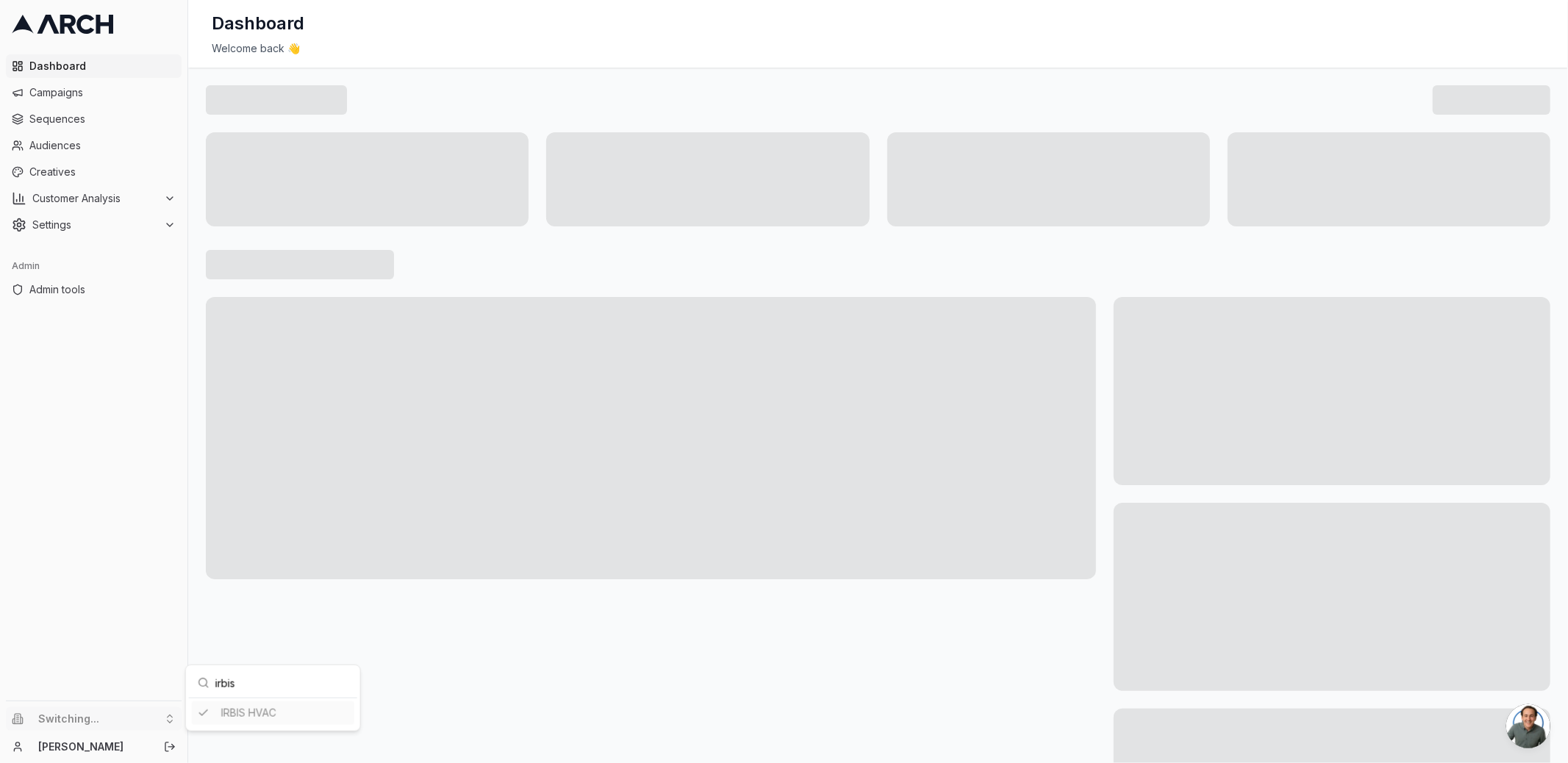
type input "irbis"
click at [213, 613] on html "Dashboard Campaigns Sequences Audiences Creatives Customer Analysis Settings Ad…" at bounding box center [784, 381] width 1568 height 763
click at [90, 172] on span "Creatives" at bounding box center [102, 172] width 146 height 15
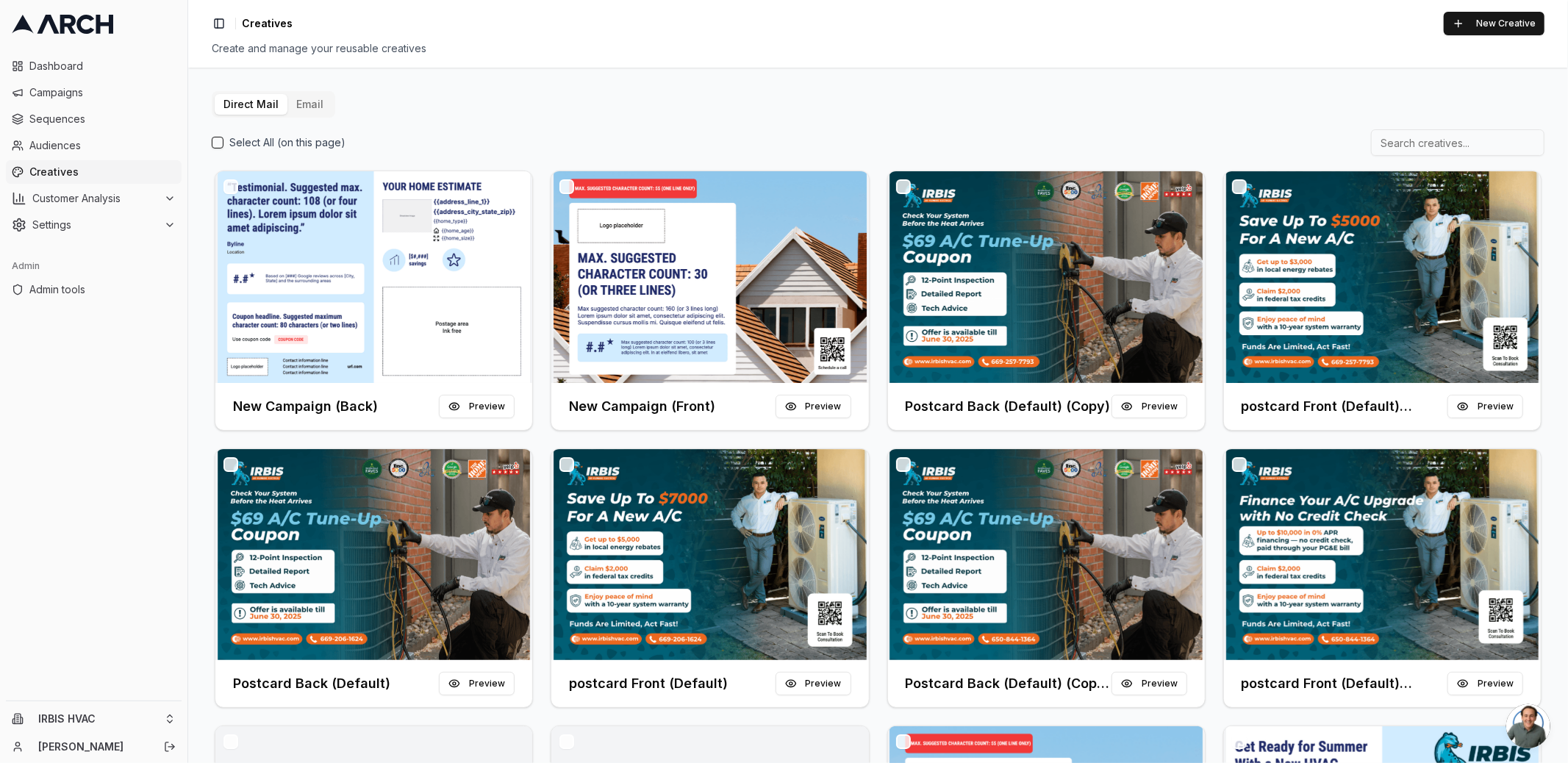
click at [305, 97] on button "Email" at bounding box center [310, 104] width 45 height 20
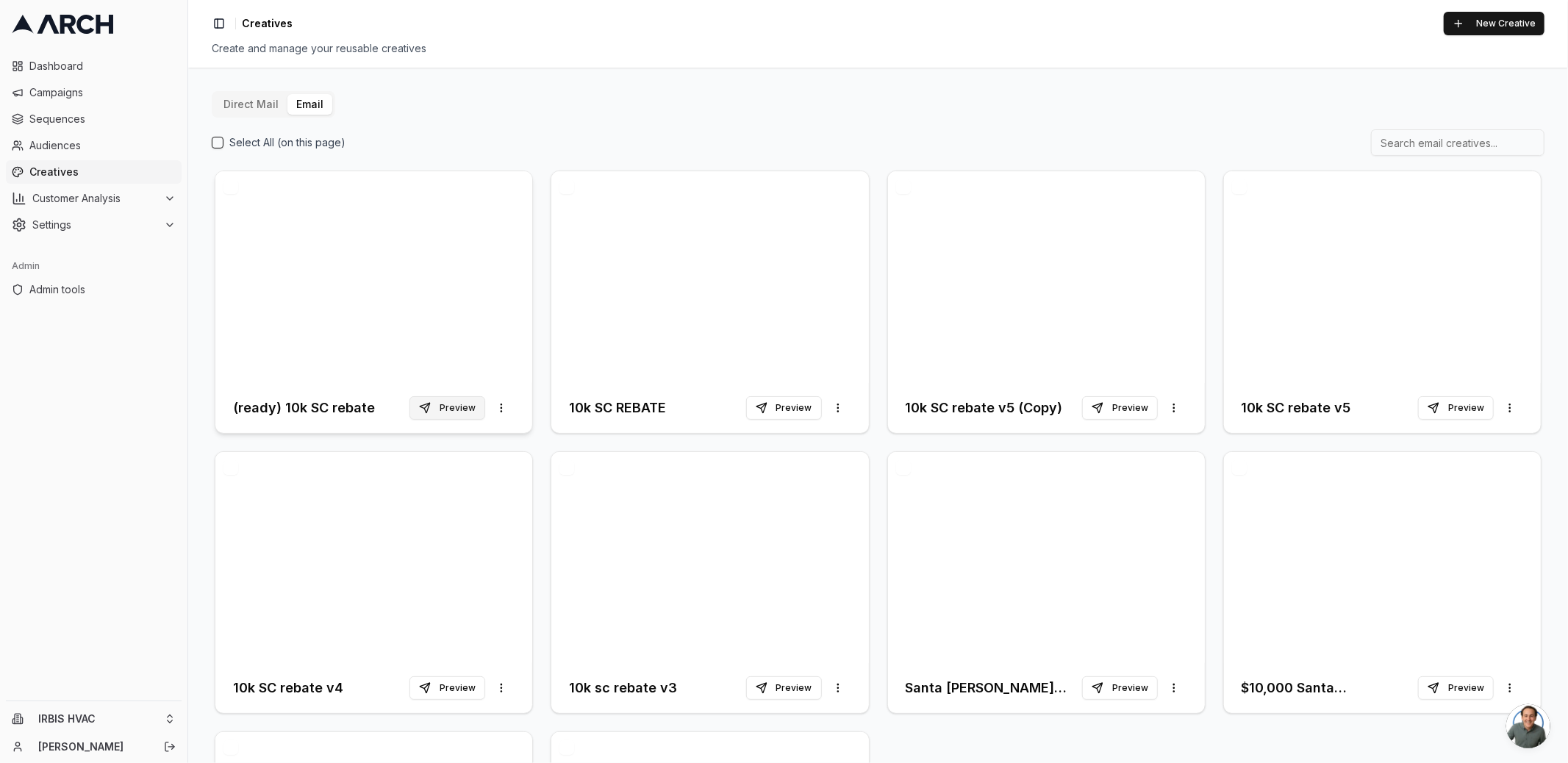
click at [455, 400] on button "Preview" at bounding box center [447, 407] width 76 height 24
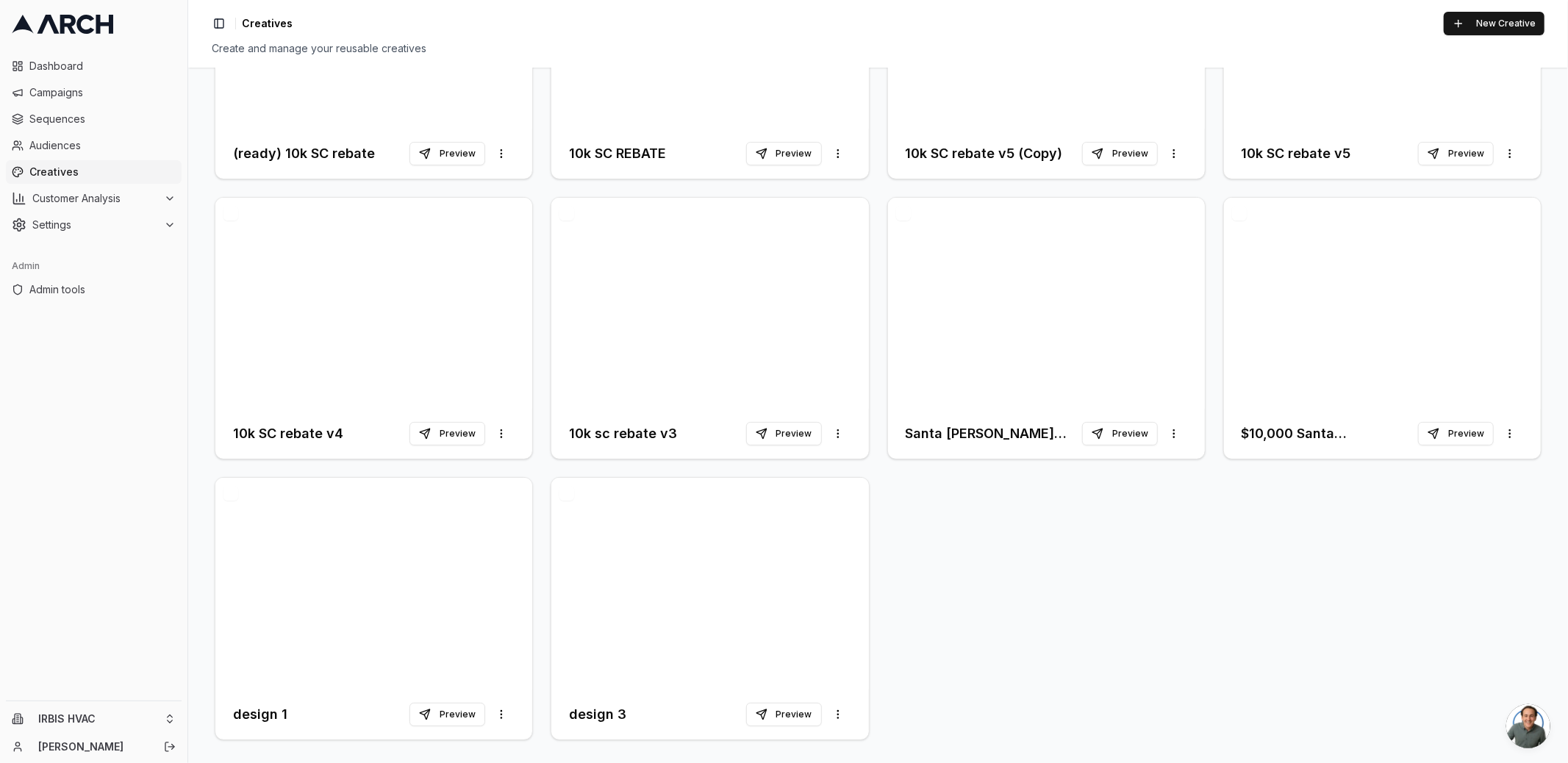
click at [569, 491] on button "button" at bounding box center [567, 493] width 15 height 15
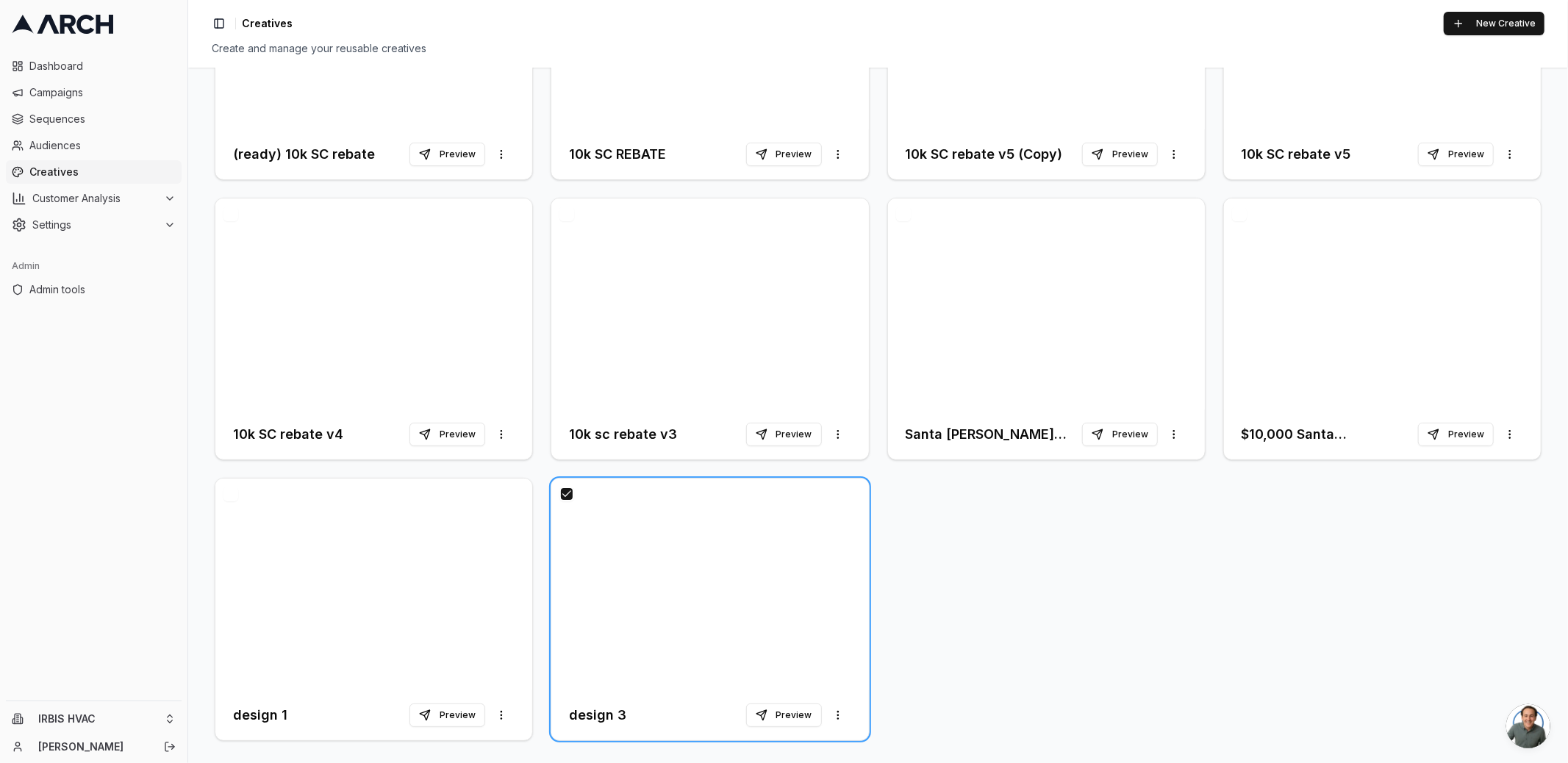
click at [916, 533] on div "(ready) 10k SC rebate Preview More options 10k SC REBATE Preview More options 1…" at bounding box center [878, 328] width 1332 height 830
click at [561, 493] on button "button" at bounding box center [567, 494] width 15 height 15
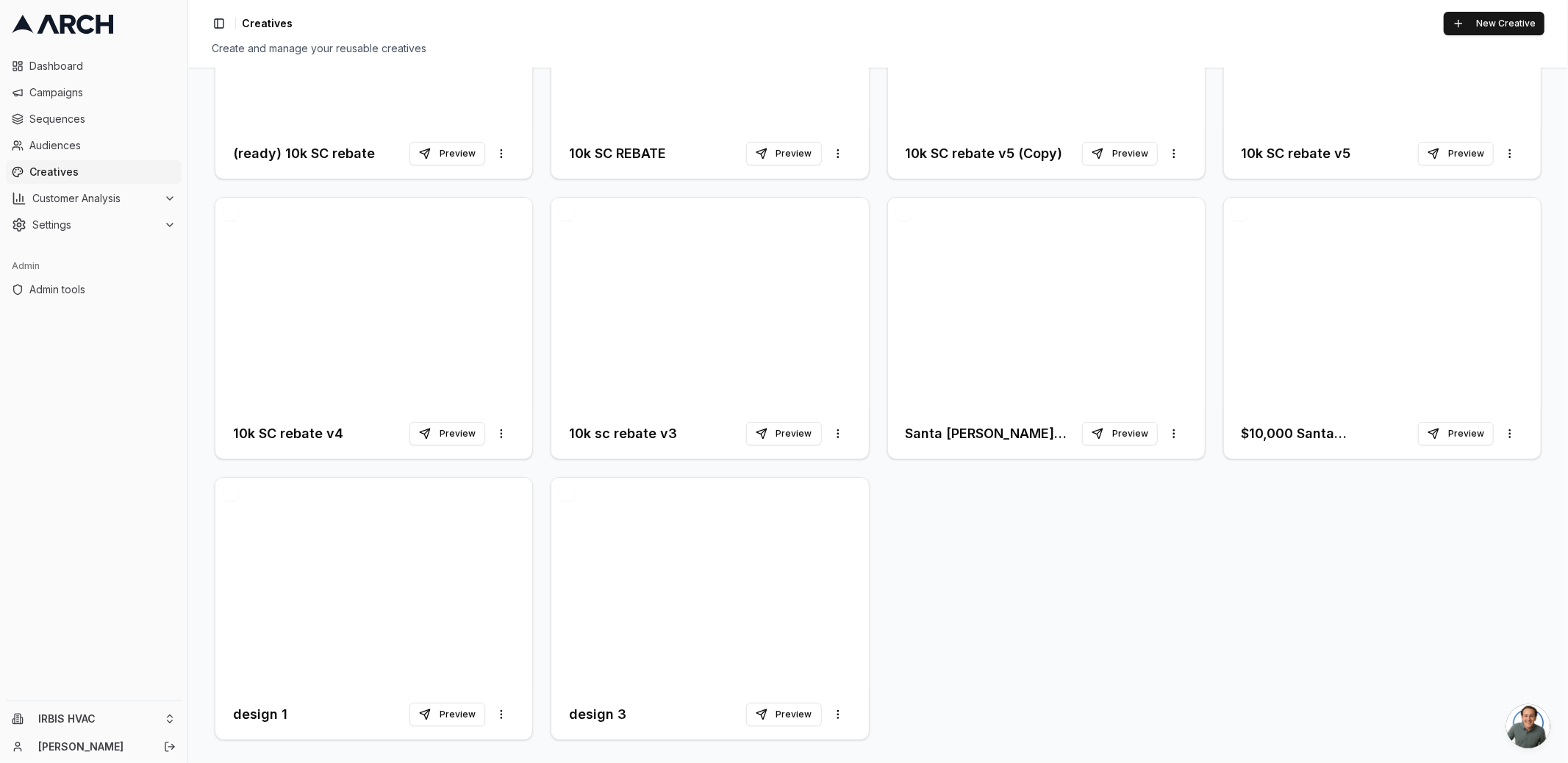
click at [230, 488] on button "button" at bounding box center [231, 493] width 15 height 15
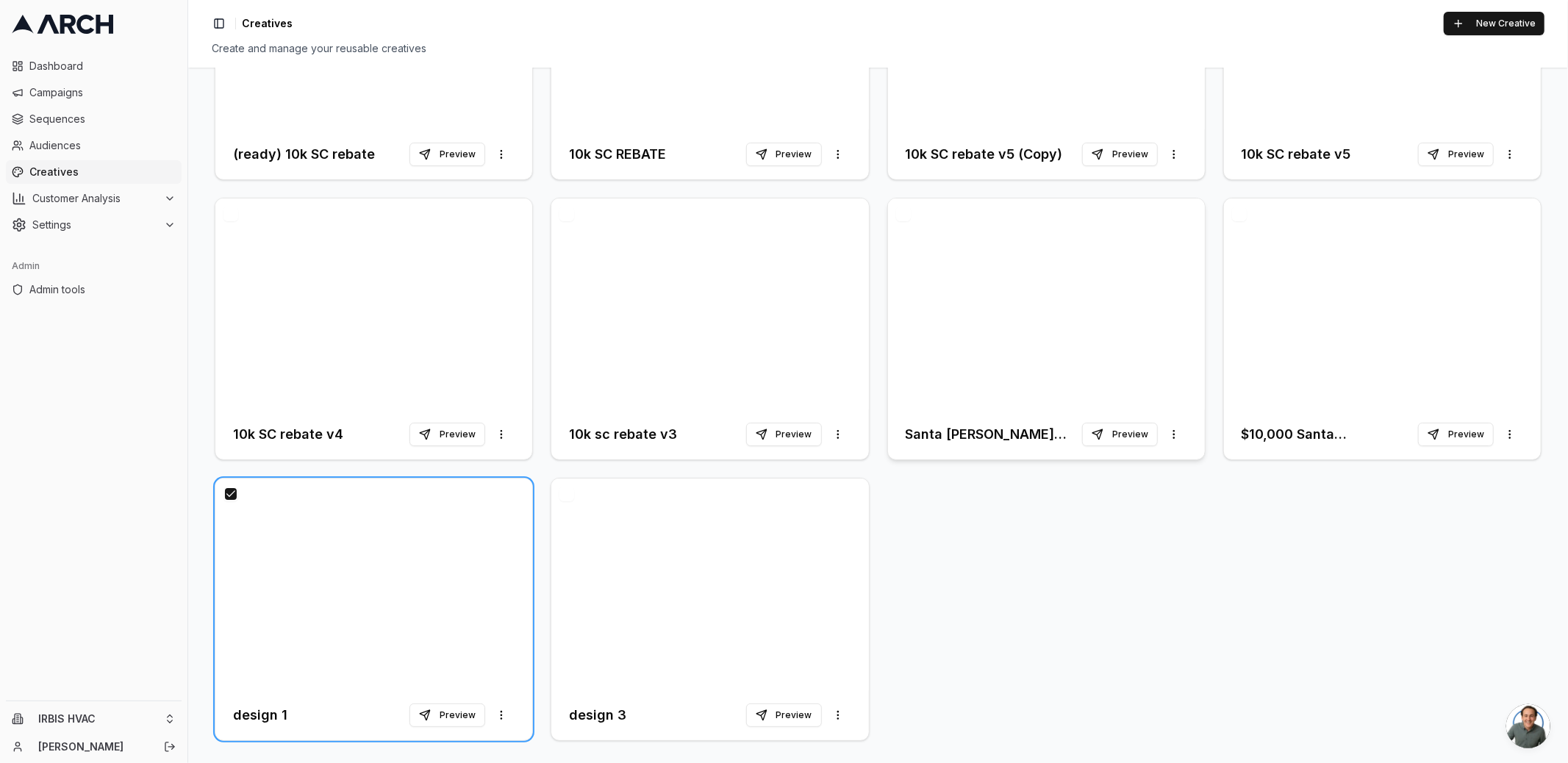
scroll to position [0, 0]
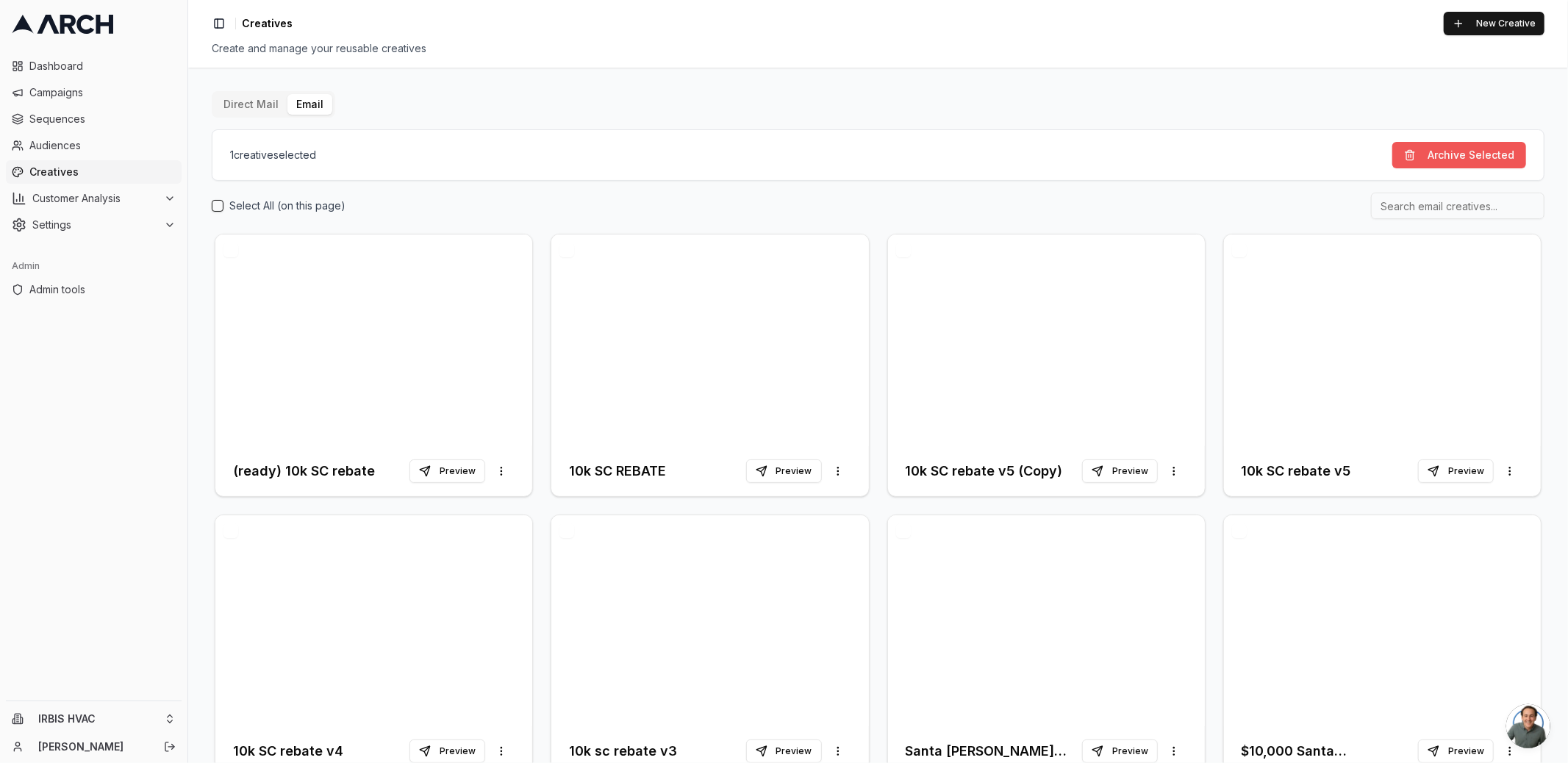
click at [1468, 143] on button "Archive Selected" at bounding box center [1459, 155] width 134 height 26
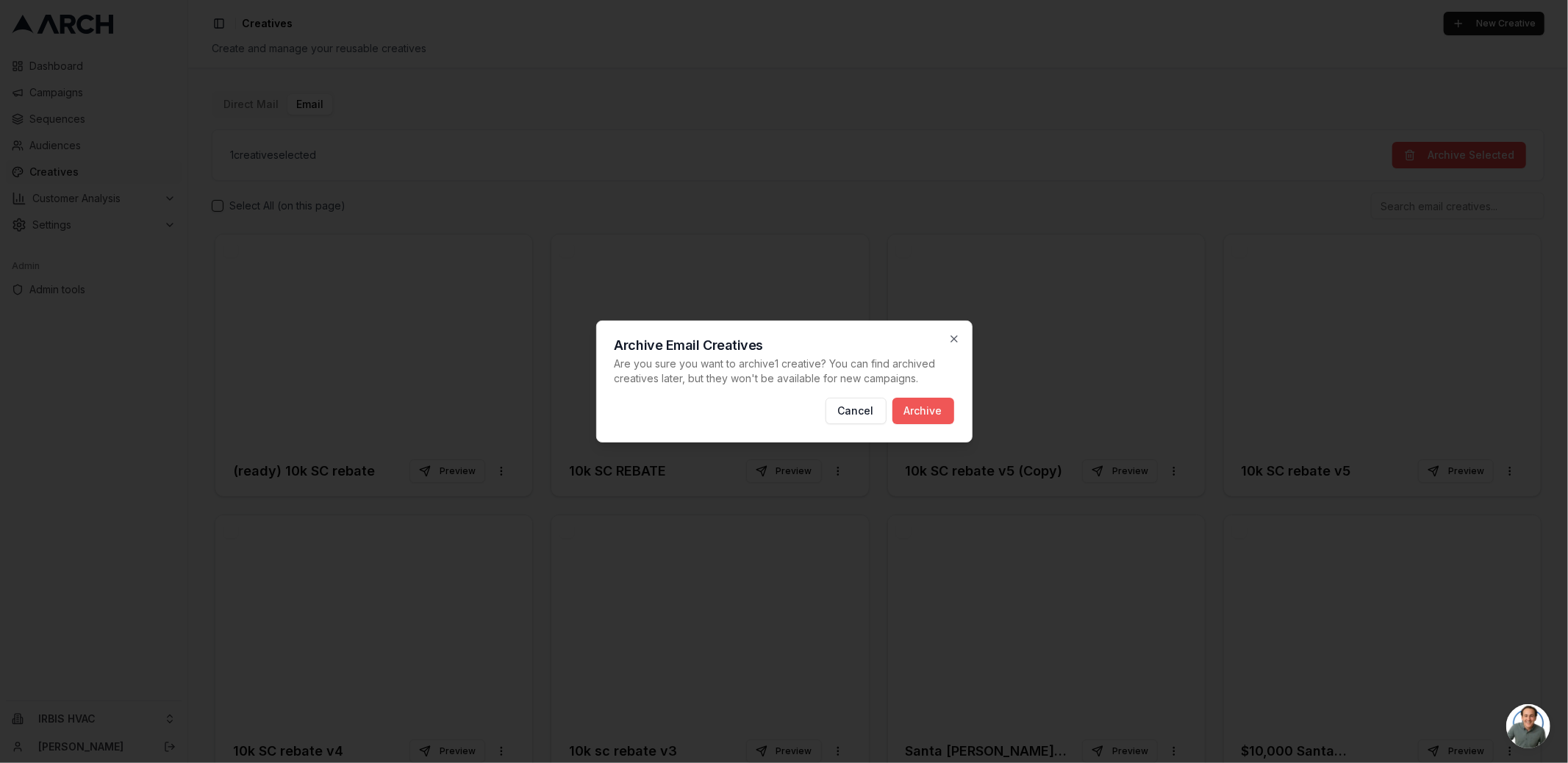
click at [942, 405] on button "Archive" at bounding box center [923, 411] width 62 height 26
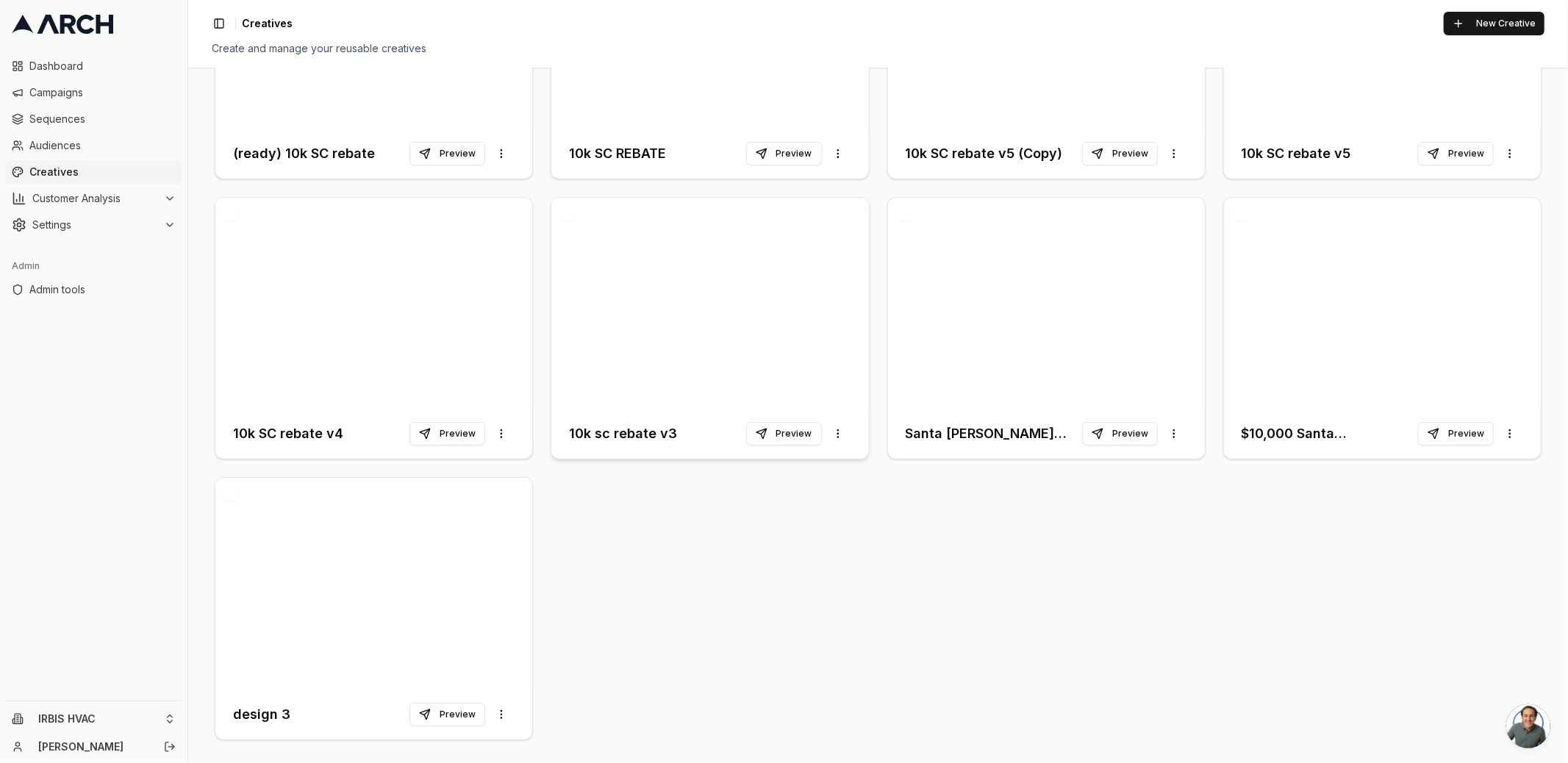
scroll to position [234, 0]
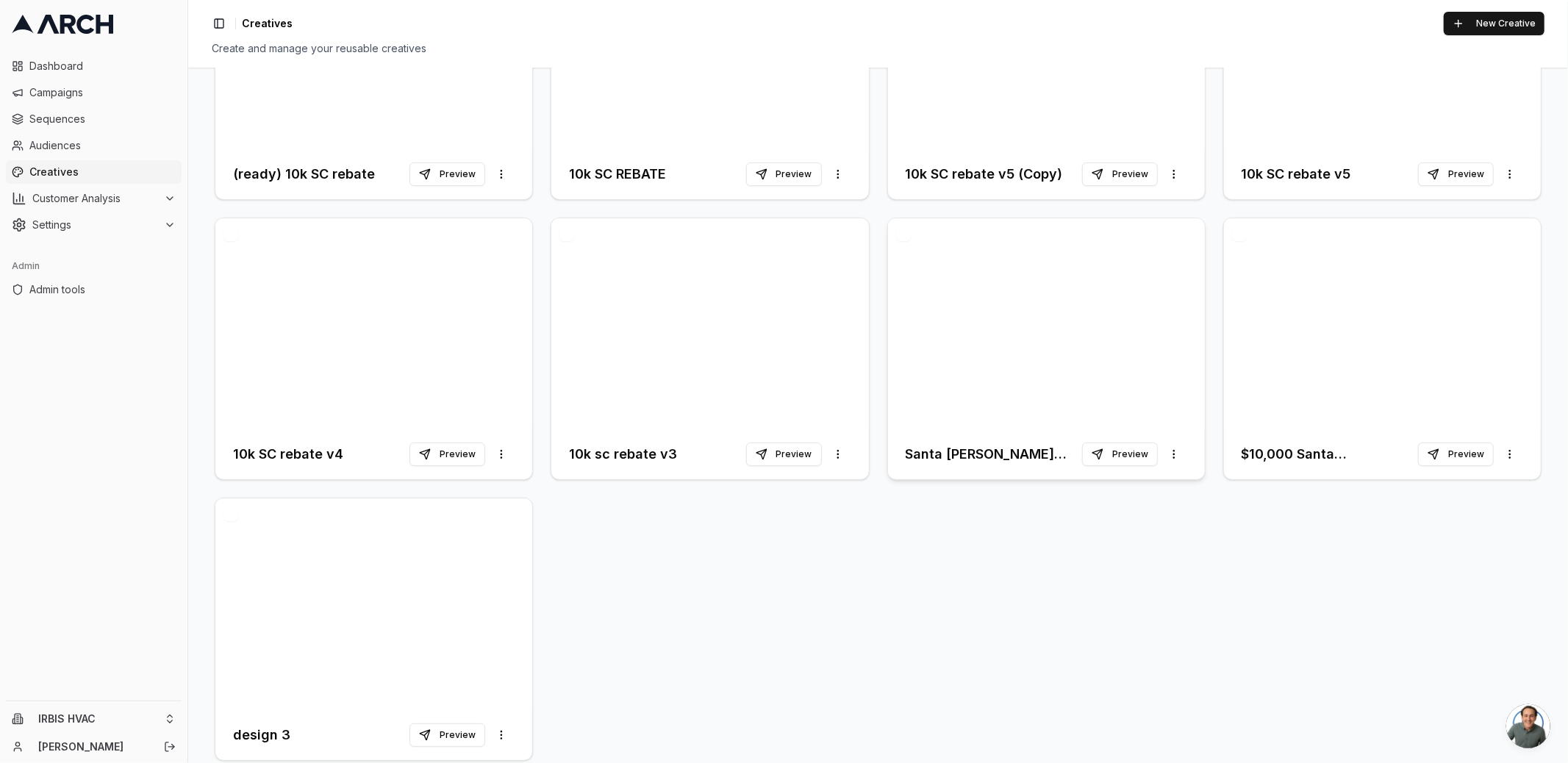
click at [997, 451] on h3 "Santa Clara Rebate - 1st Follow Up" at bounding box center [993, 454] width 176 height 20
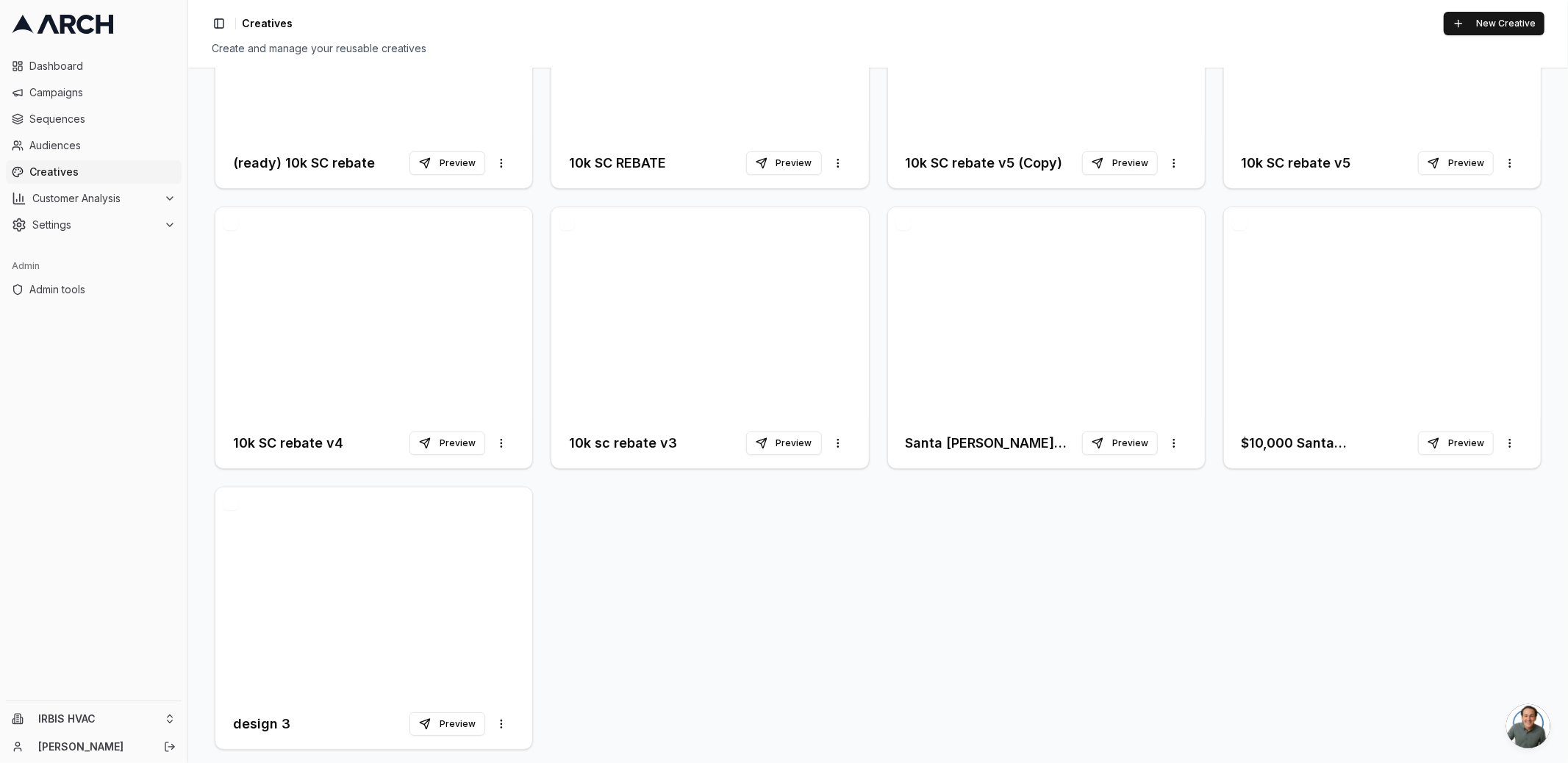
scroll to position [245, 0]
click at [972, 430] on div "Santa Clara Rebate - 1st Follow Up Preview More options" at bounding box center [1046, 444] width 282 height 26
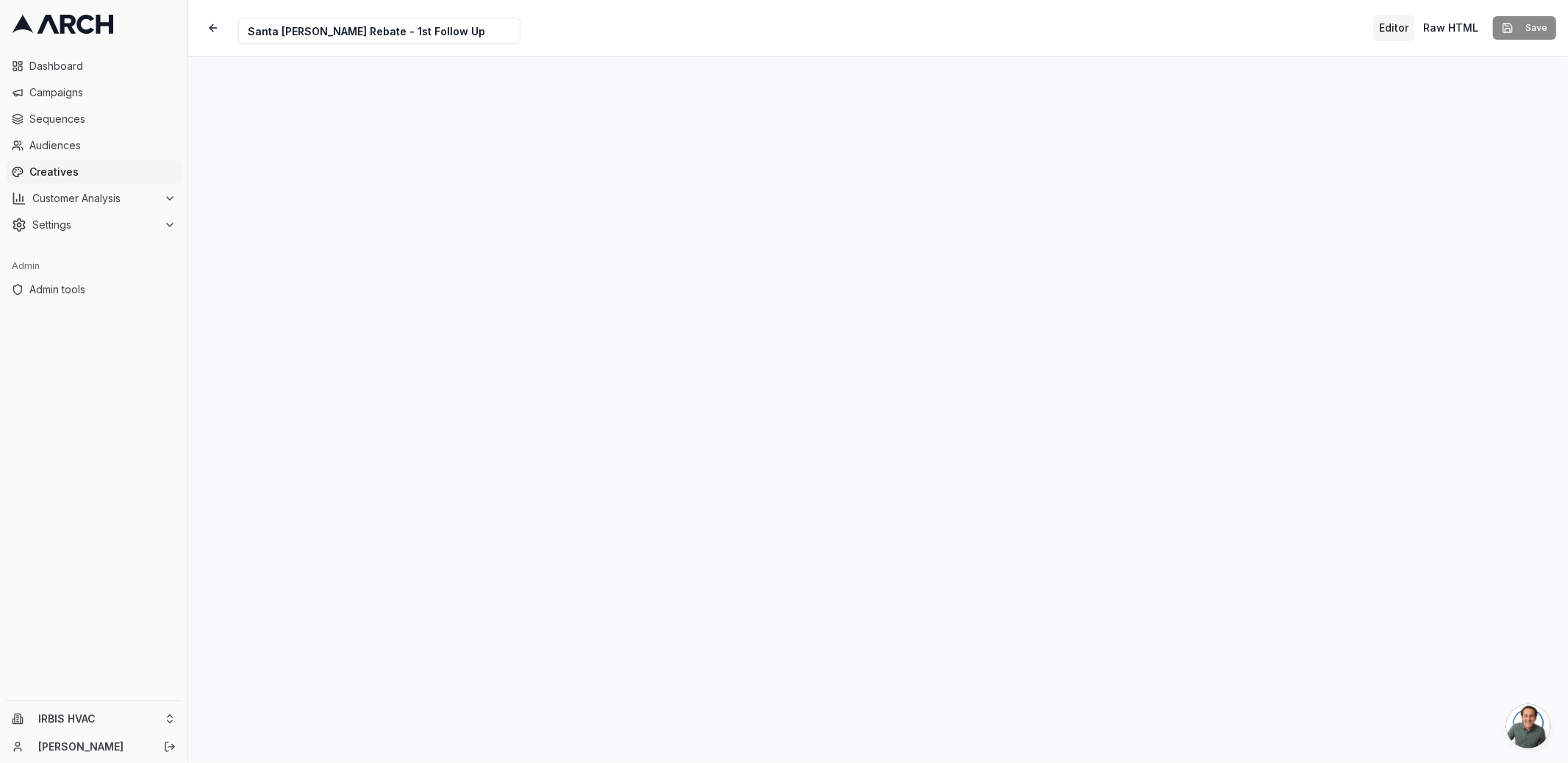
drag, startPoint x: 436, startPoint y: 32, endPoint x: 243, endPoint y: 32, distance: 193.0
click at [243, 32] on input "Santa Clara Rebate - 1st Follow Up" at bounding box center [379, 31] width 282 height 26
click at [435, 32] on input "Santa Clara Rebate - 1st Follow Up" at bounding box center [379, 31] width 282 height 26
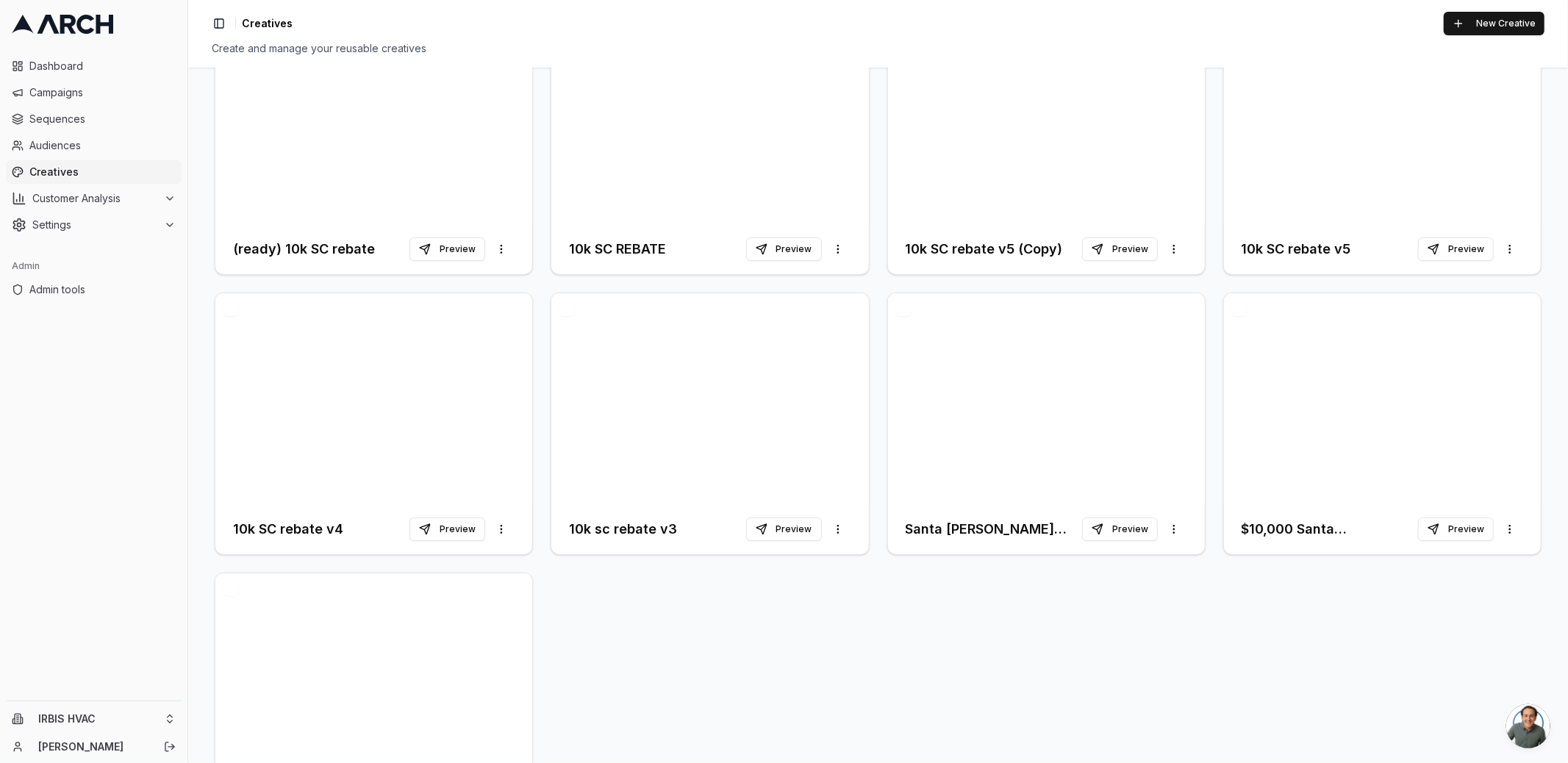
scroll to position [91, 0]
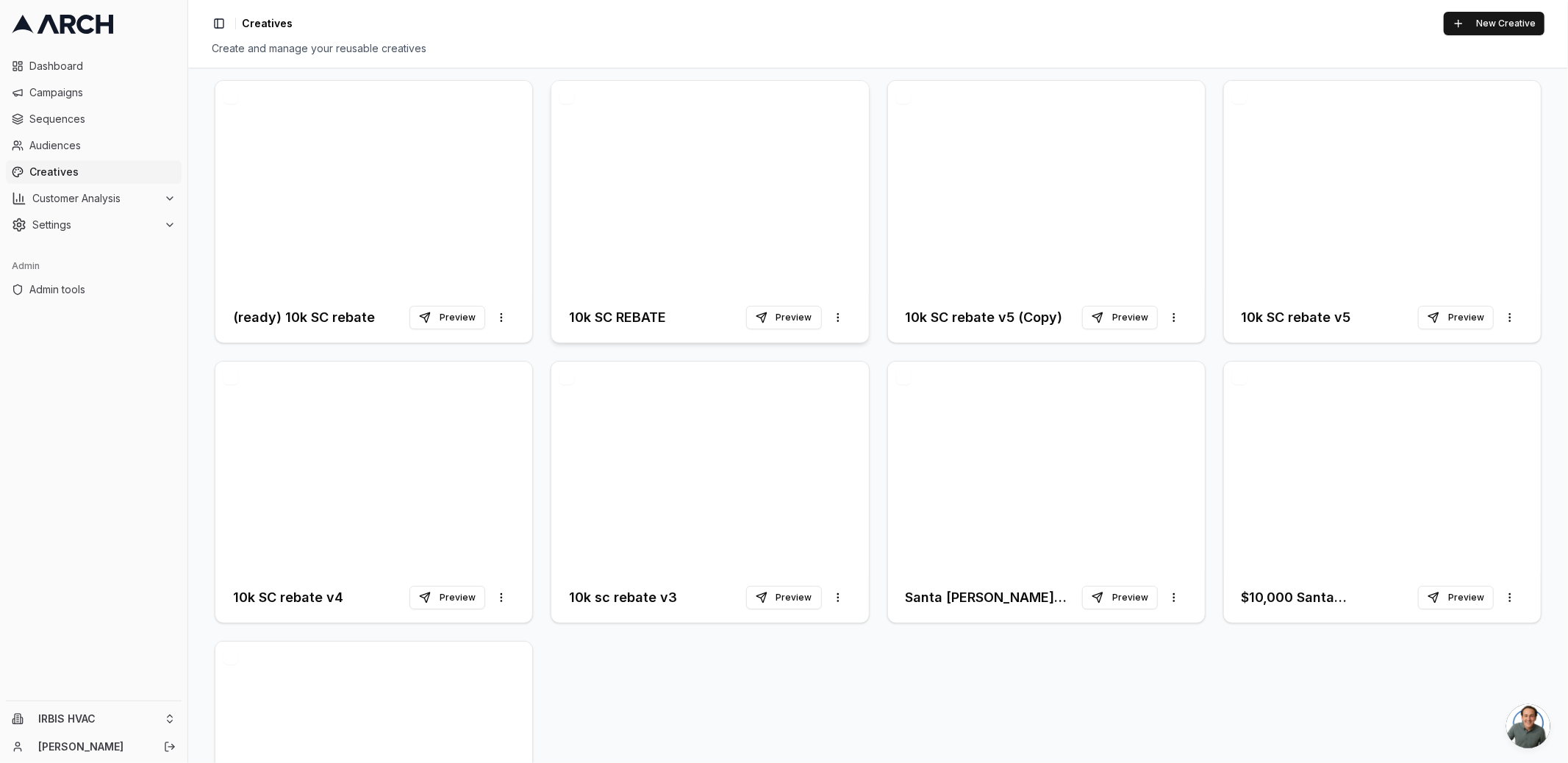
click at [671, 123] on div at bounding box center [709, 187] width 317 height 212
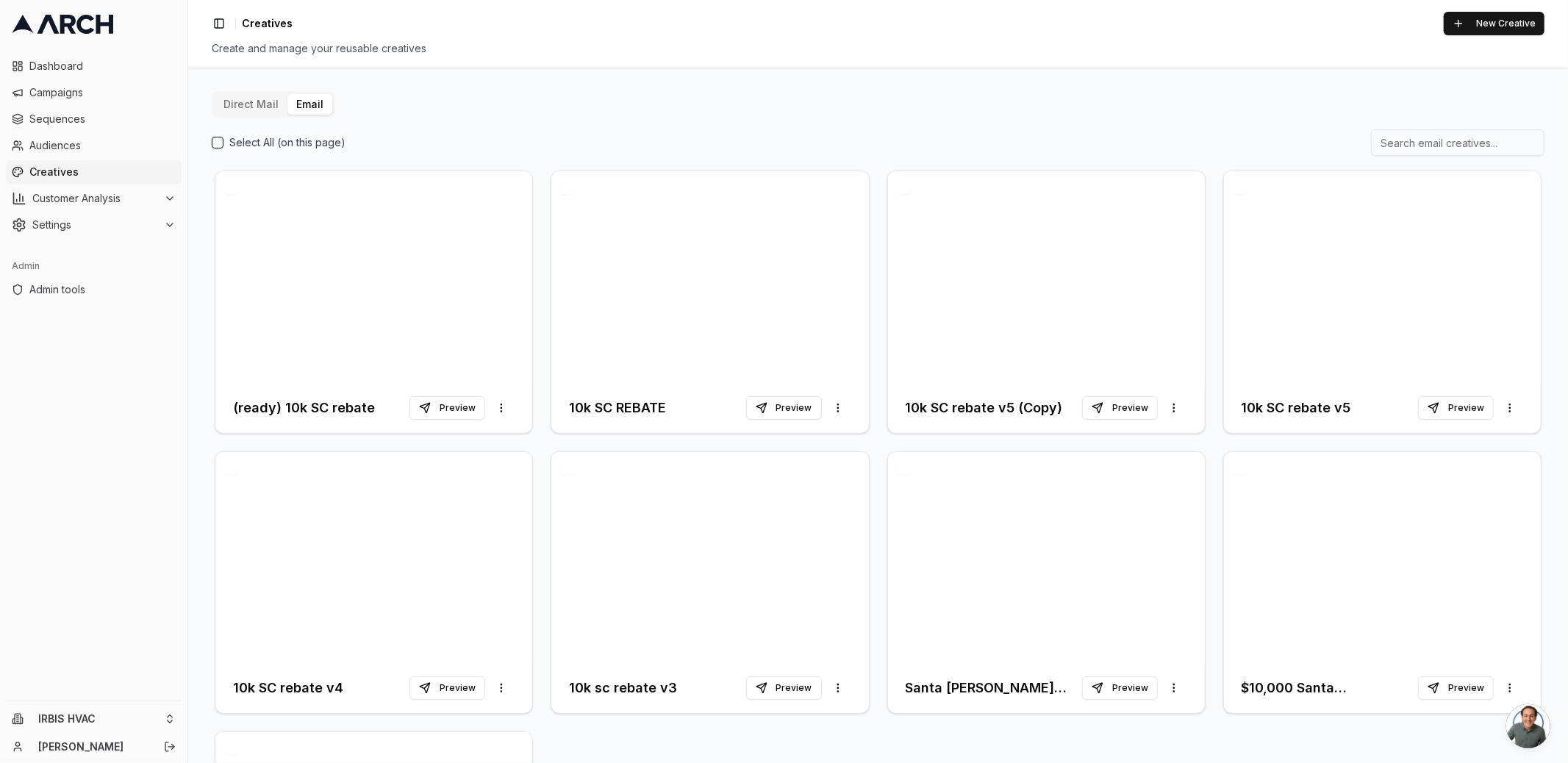
click at [568, 187] on button "button" at bounding box center [567, 187] width 15 height 15
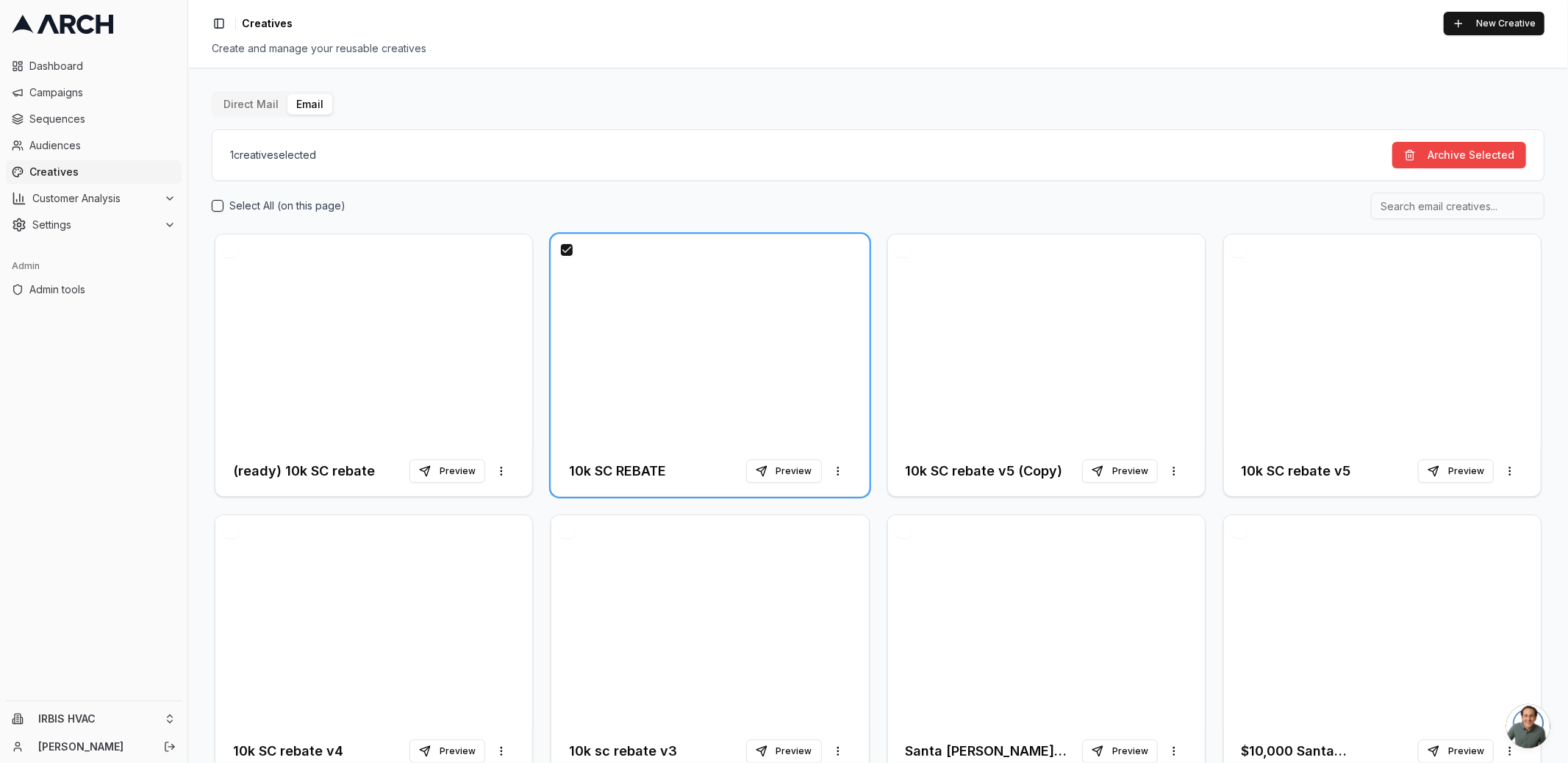
click at [902, 249] on button "button" at bounding box center [903, 250] width 15 height 15
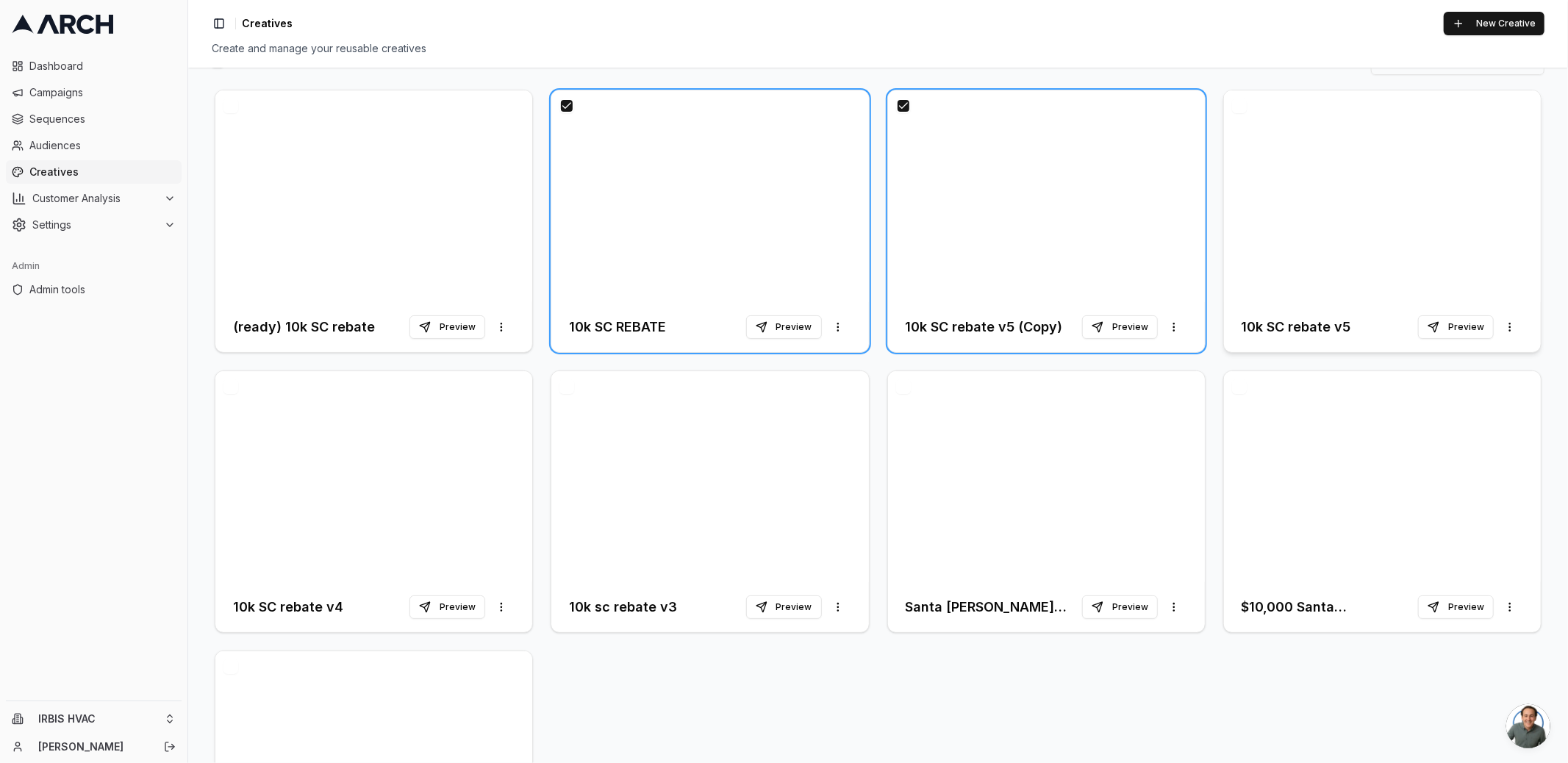
scroll to position [164, 0]
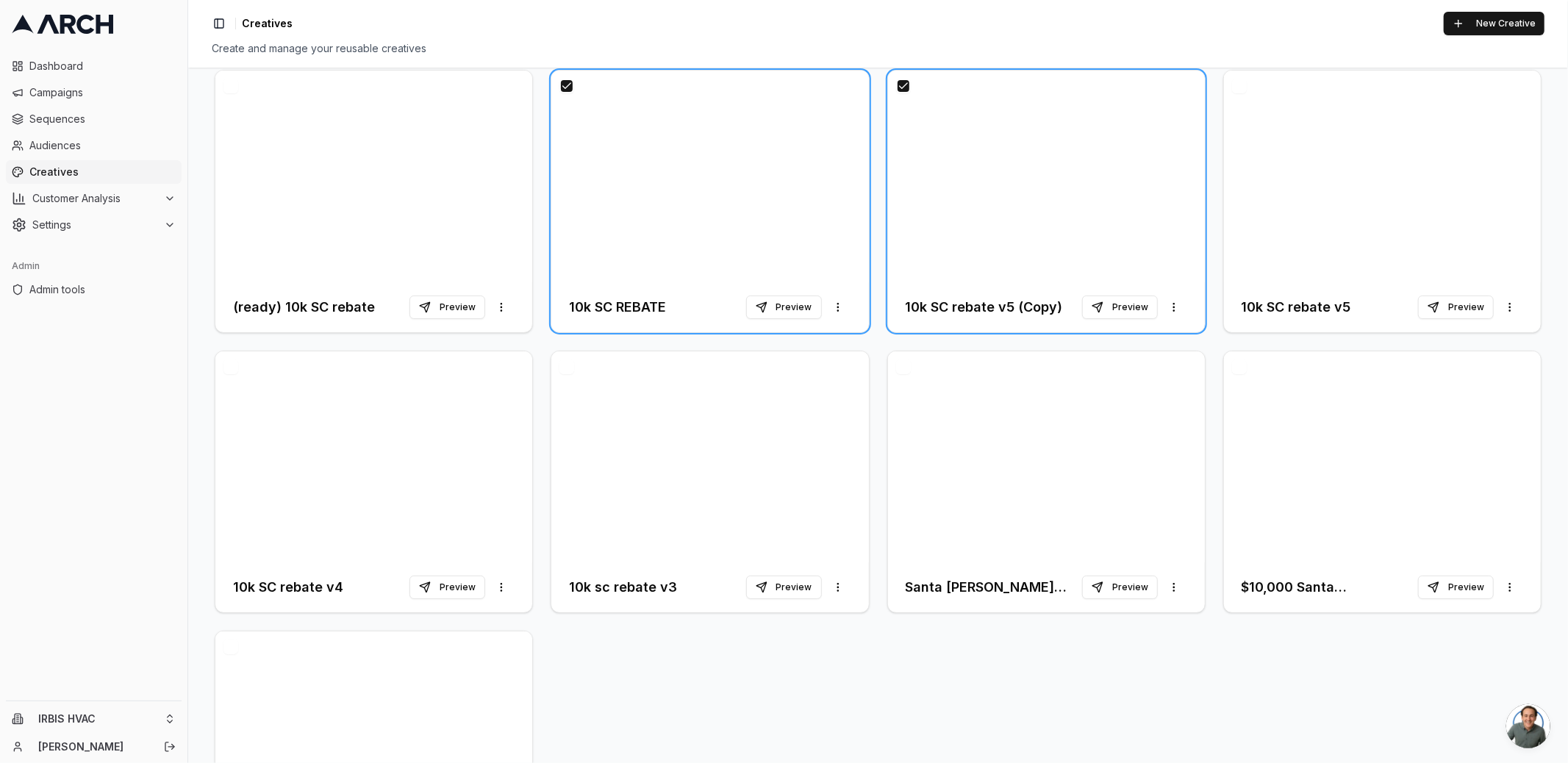
click at [1237, 83] on button "button" at bounding box center [1239, 85] width 15 height 15
click at [234, 364] on button "button" at bounding box center [231, 366] width 15 height 15
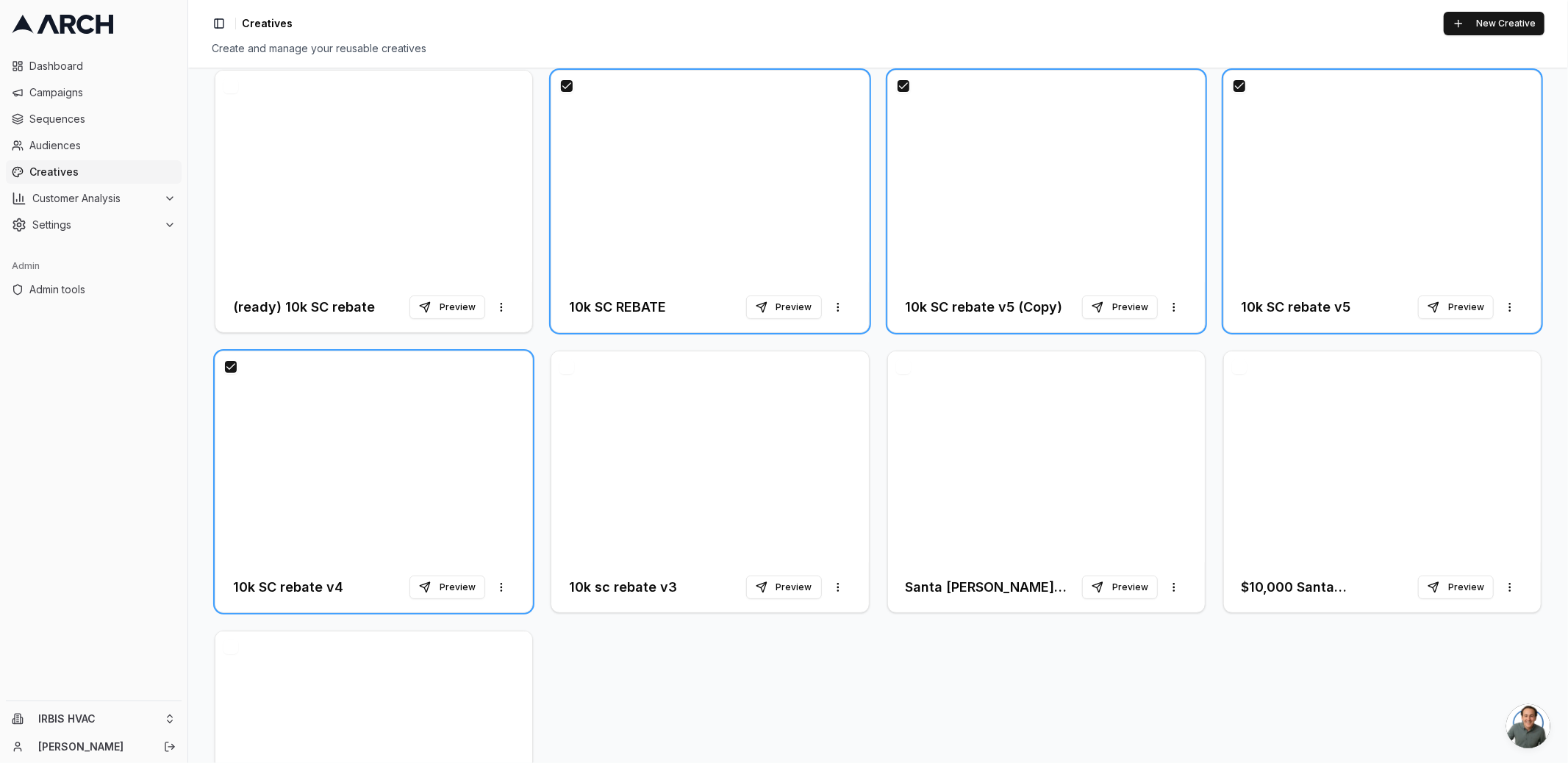
click at [1237, 364] on button "button" at bounding box center [1239, 366] width 15 height 15
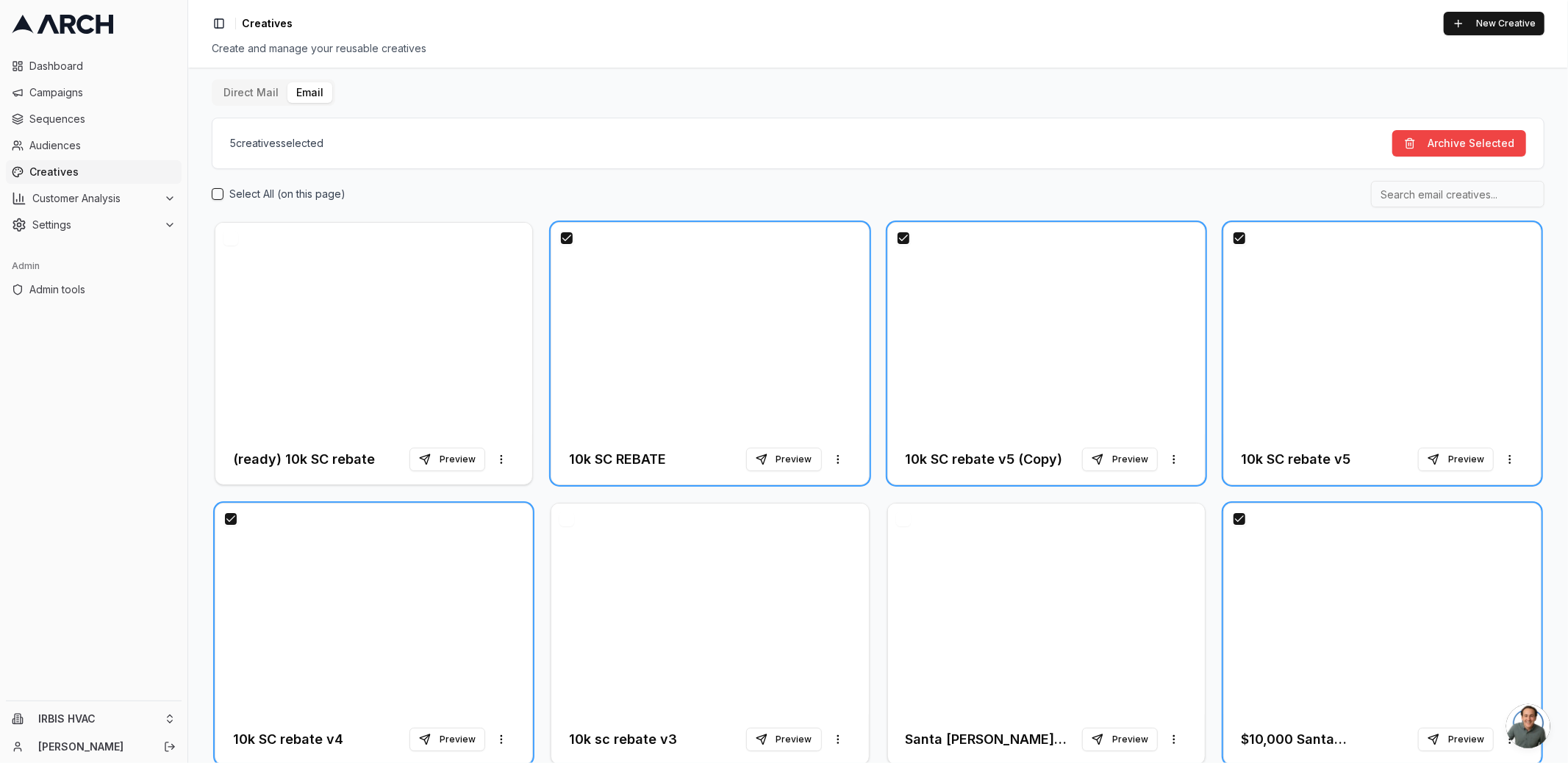
scroll to position [0, 0]
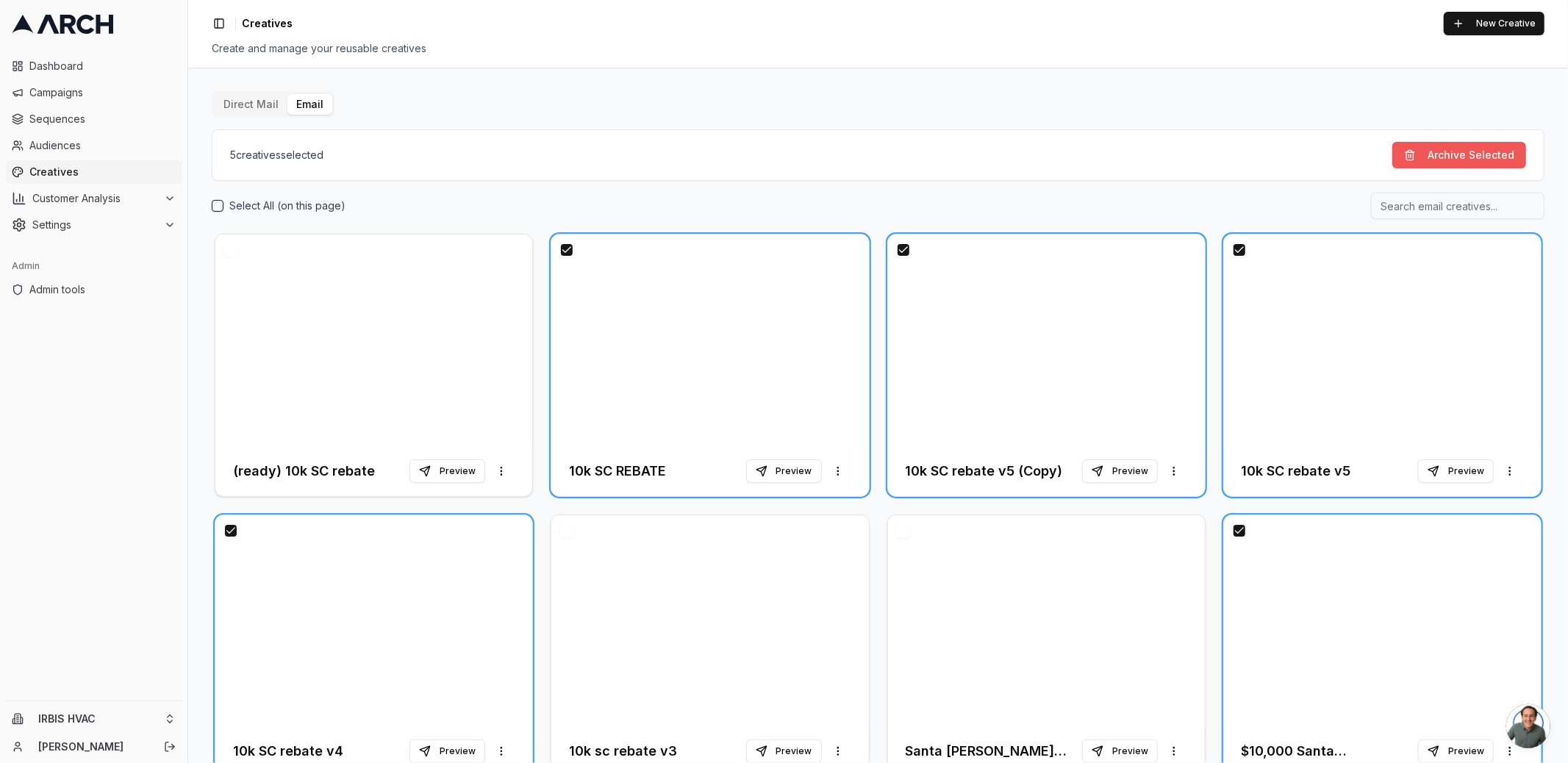
click at [1490, 158] on button "Archive Selected" at bounding box center [1459, 155] width 134 height 26
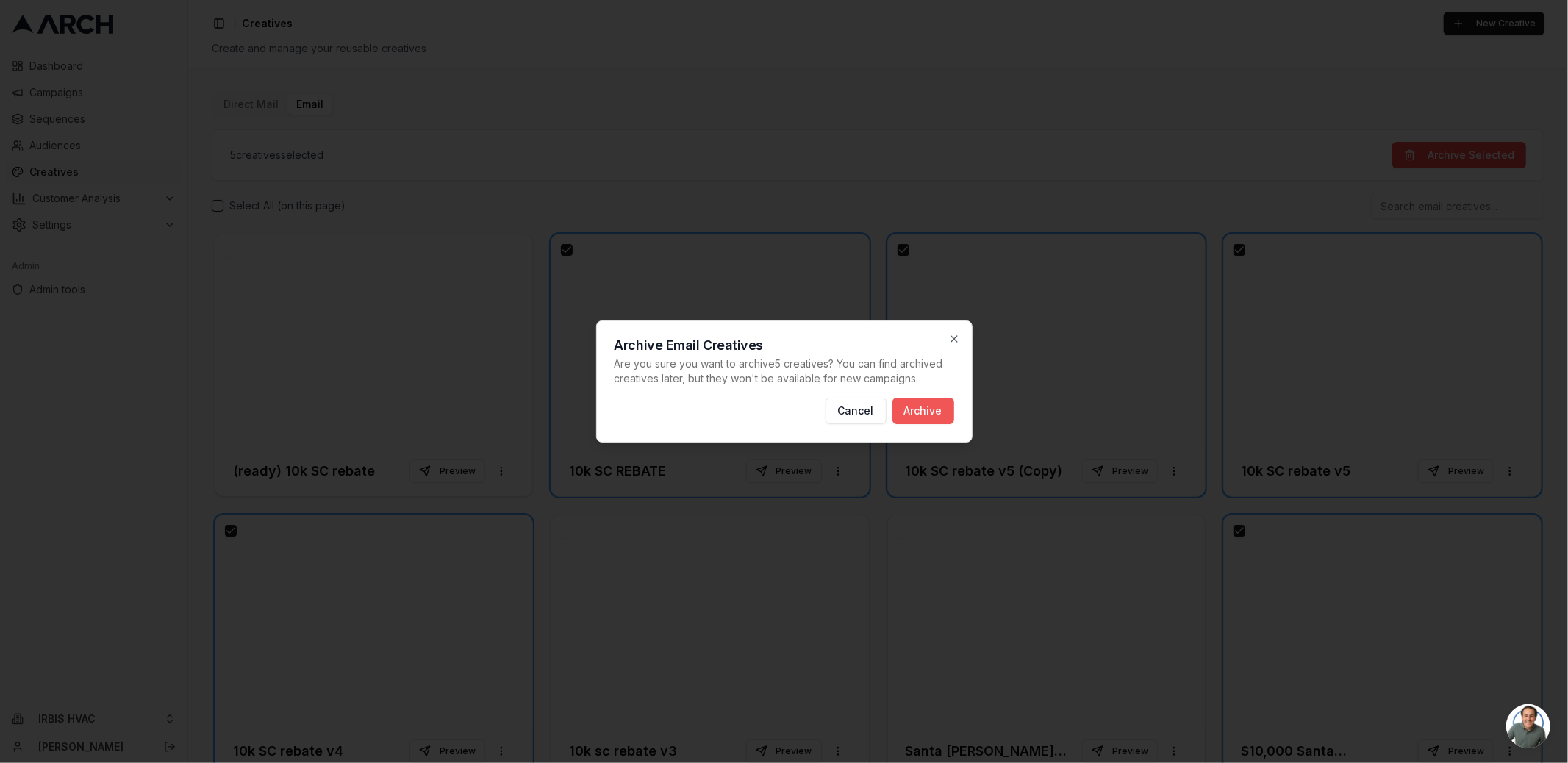
click at [930, 418] on button "Archive" at bounding box center [923, 411] width 62 height 26
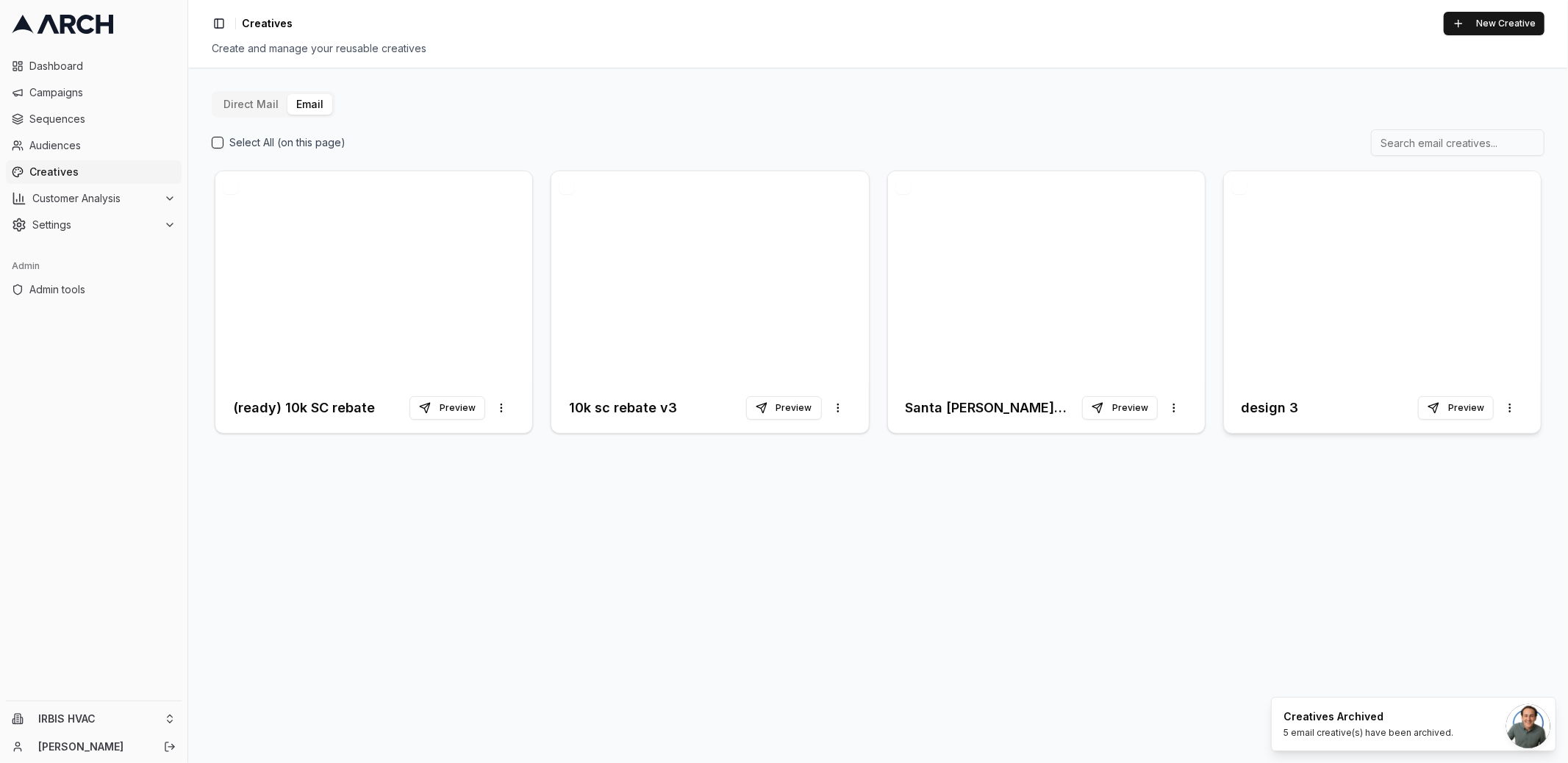
click at [1280, 411] on h3 "design 3" at bounding box center [1270, 407] width 57 height 20
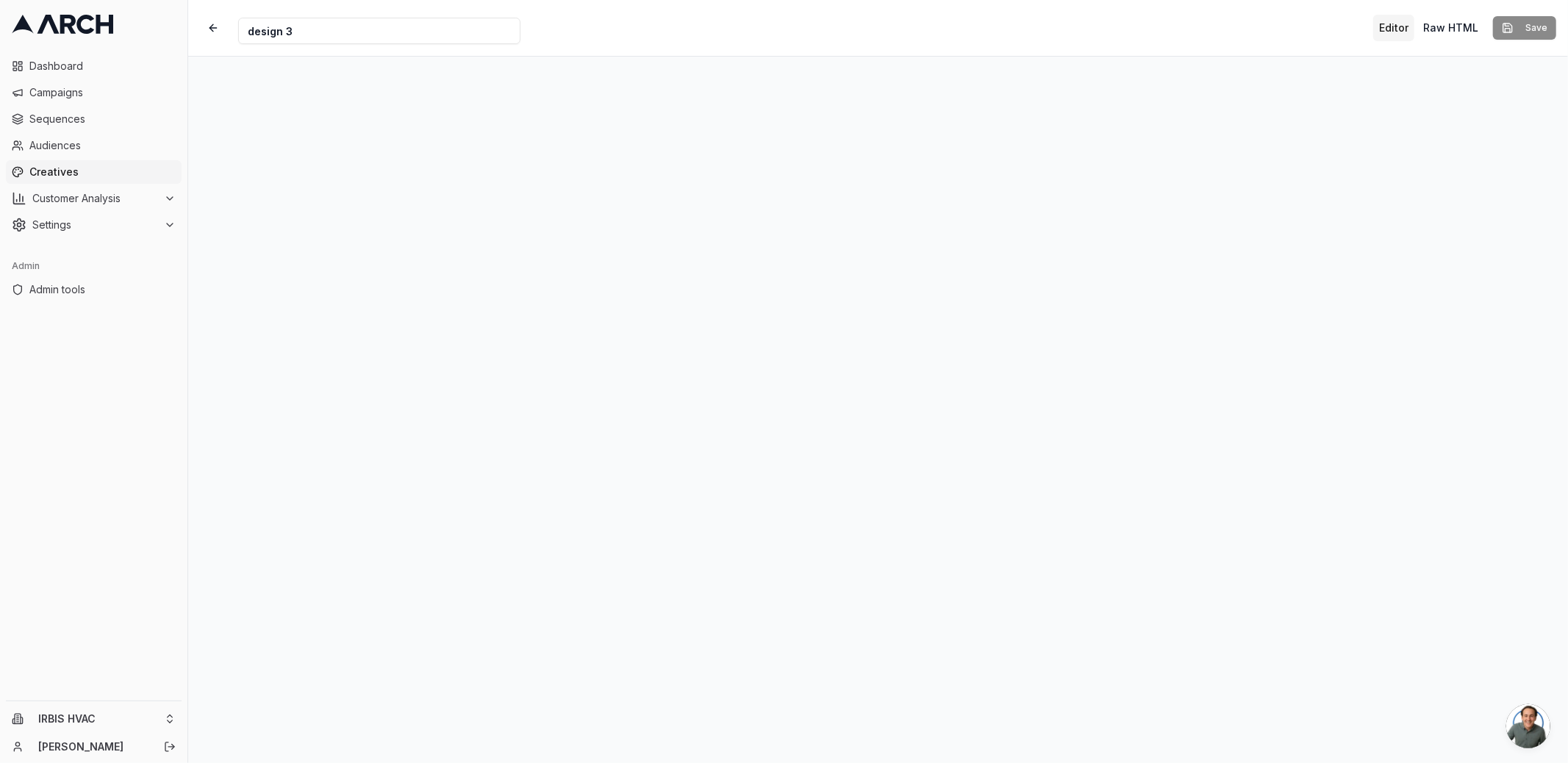
click at [332, 32] on input "design 3" at bounding box center [379, 31] width 282 height 26
type input "Santa [PERSON_NAME] Rebate - 2nd follow up"
click at [1520, 33] on button "Save" at bounding box center [1525, 27] width 63 height 24
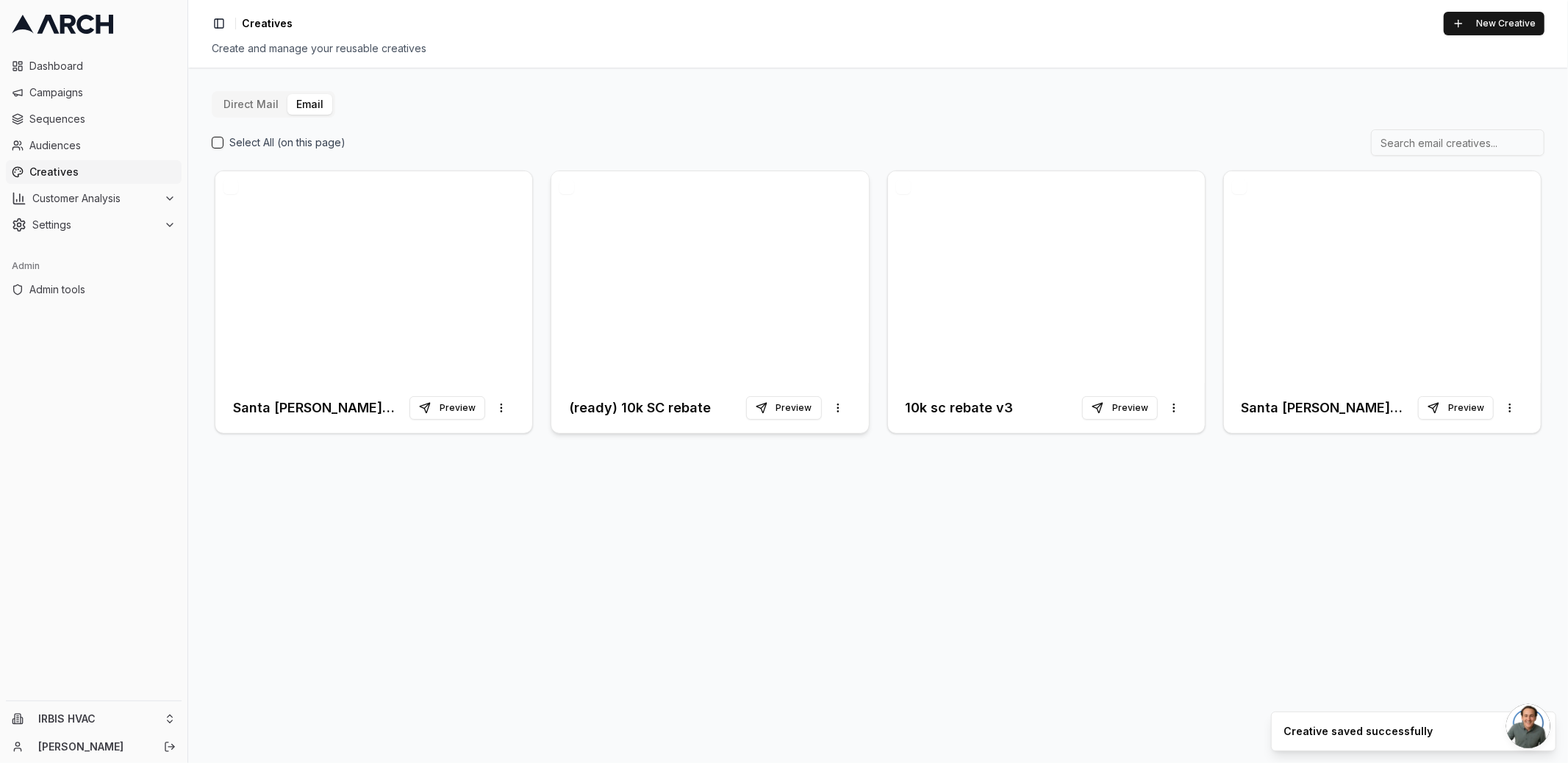
click at [636, 404] on h3 "(ready) 10k SC rebate" at bounding box center [640, 407] width 142 height 20
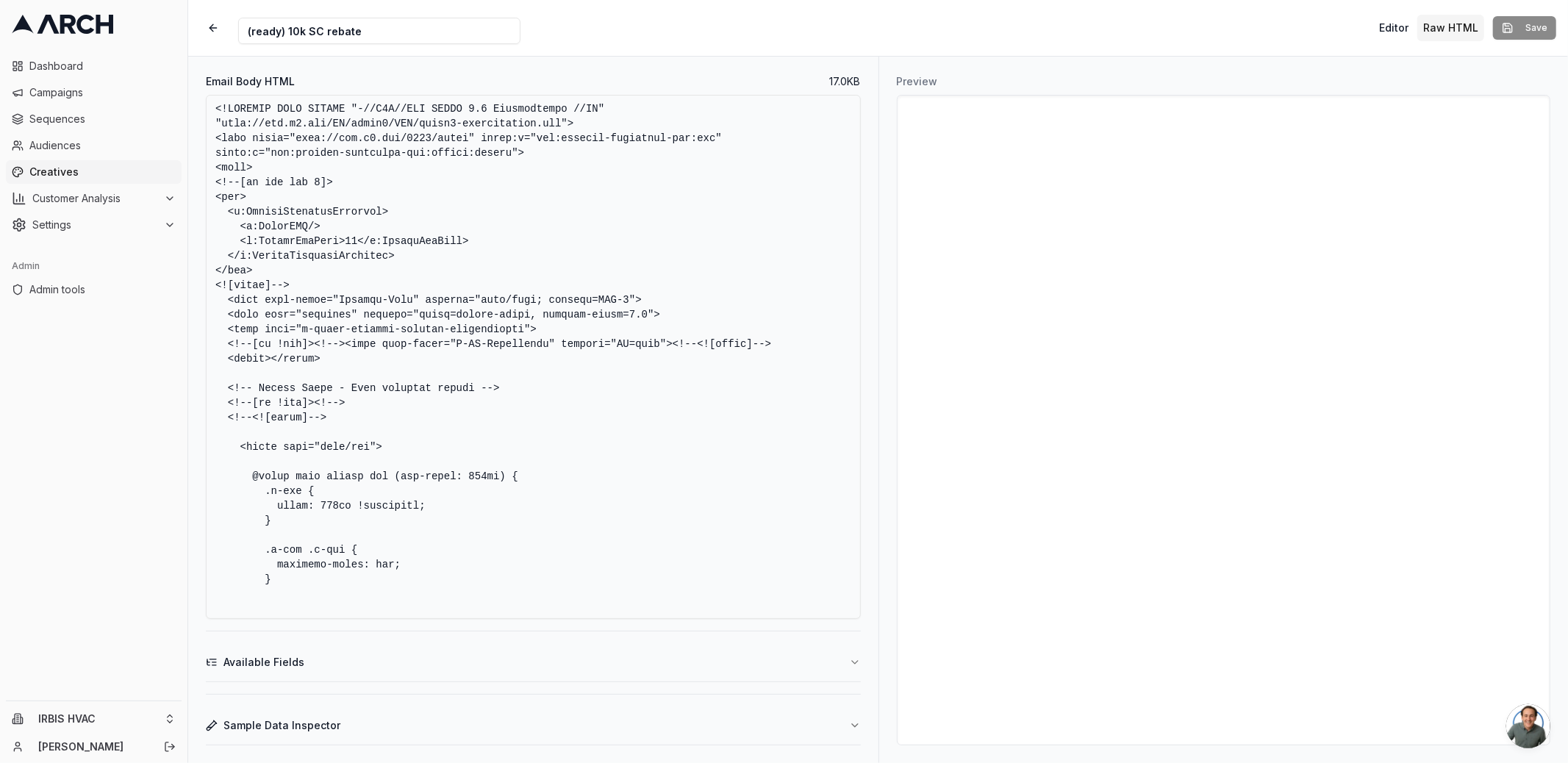
click at [312, 33] on input "(ready) 10k SC rebate" at bounding box center [379, 31] width 282 height 26
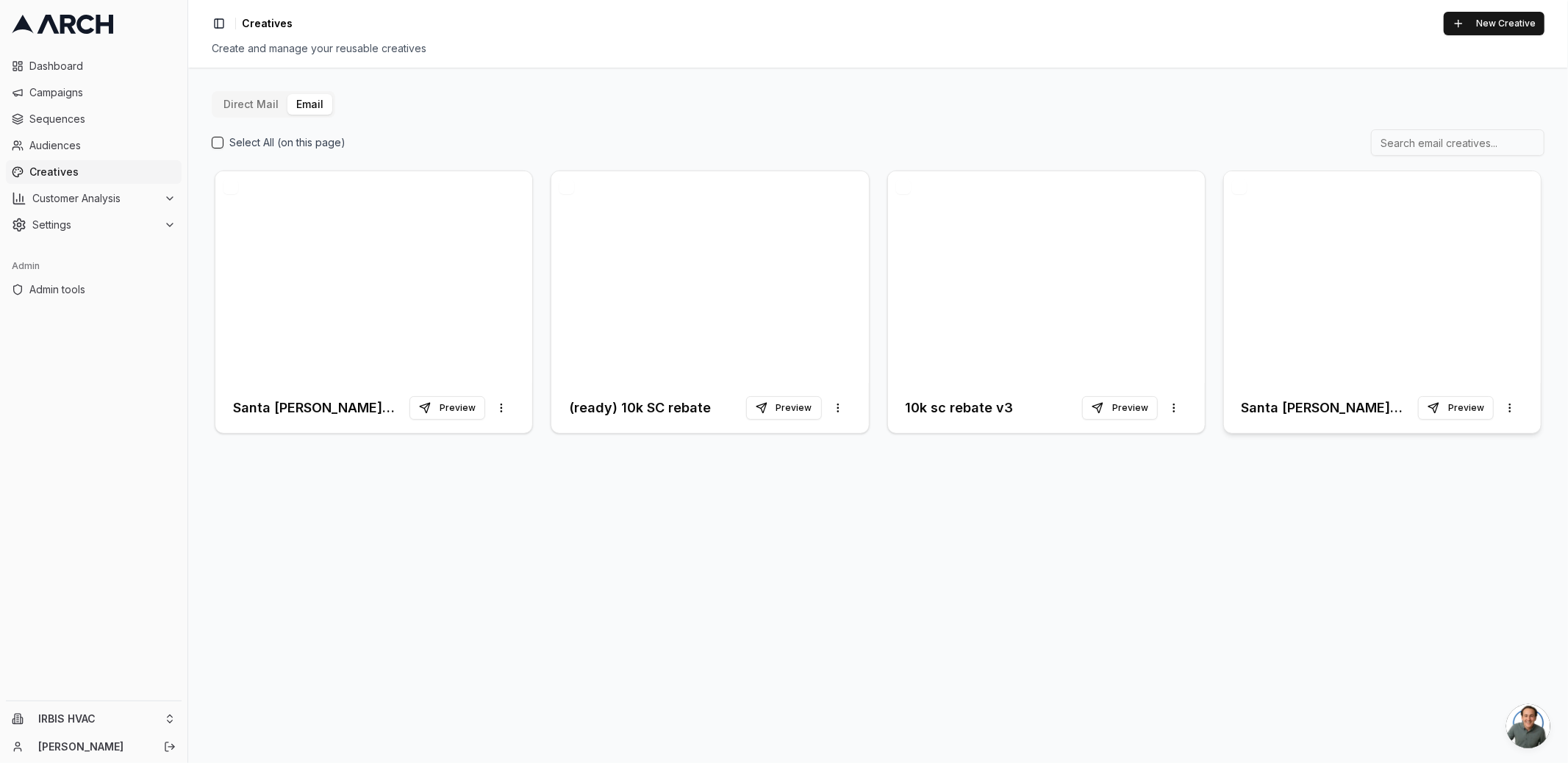
click at [1336, 401] on h3 "Santa [PERSON_NAME] Rebate - 1st Follow Up" at bounding box center [1330, 407] width 176 height 20
click at [840, 489] on div "Direct Mail Email Select All (on this page) Santa Clara Rebate - 2nd follow up …" at bounding box center [878, 415] width 1380 height 695
click at [310, 149] on label "Select All (on this page)" at bounding box center [288, 143] width 116 height 15
click at [223, 149] on button "Select All (on this page)" at bounding box center [217, 142] width 11 height 11
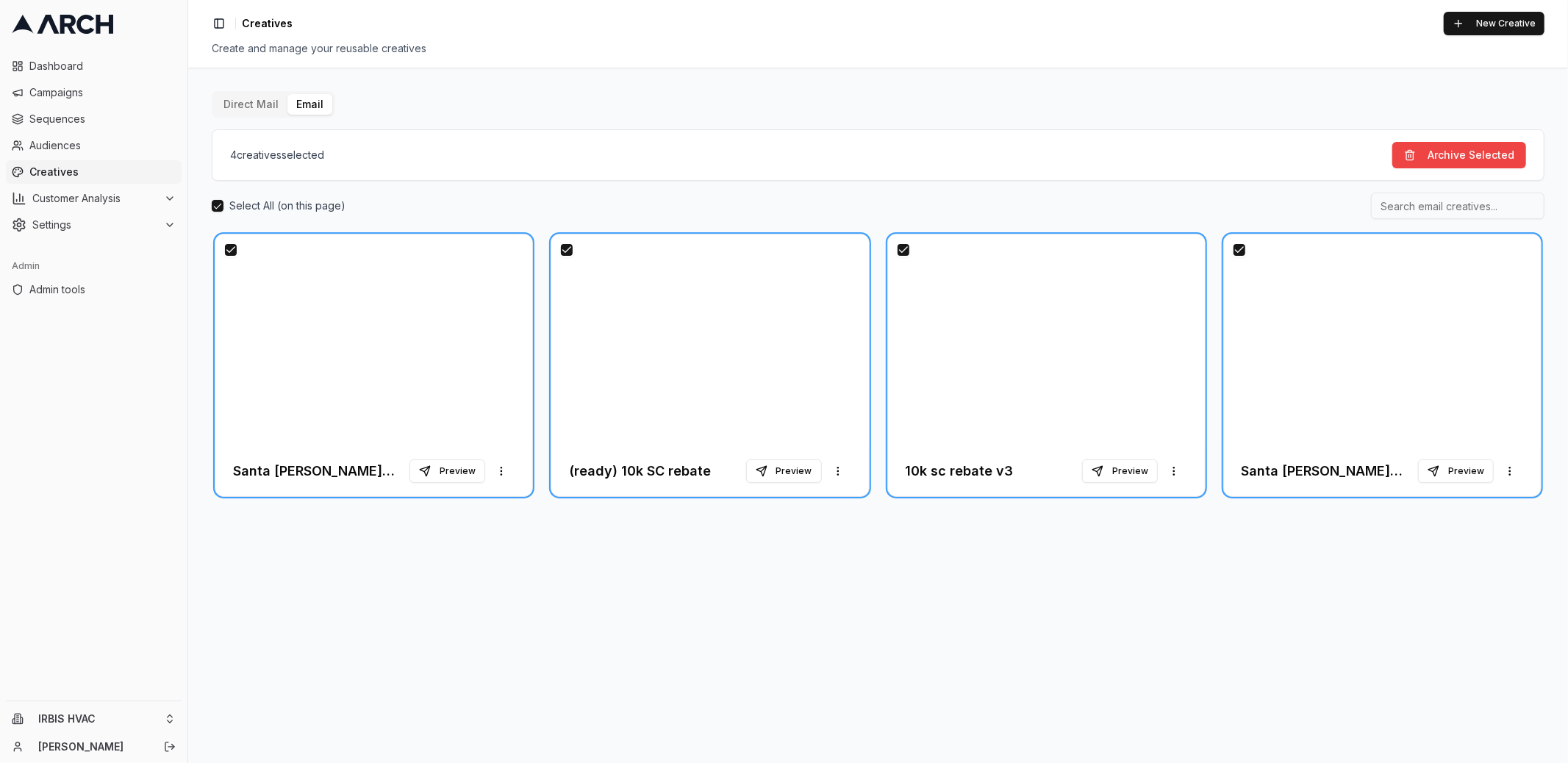
click at [310, 149] on span "4 creative s selected" at bounding box center [276, 155] width 94 height 15
click at [216, 202] on button "Select All (on this page)" at bounding box center [217, 205] width 11 height 11
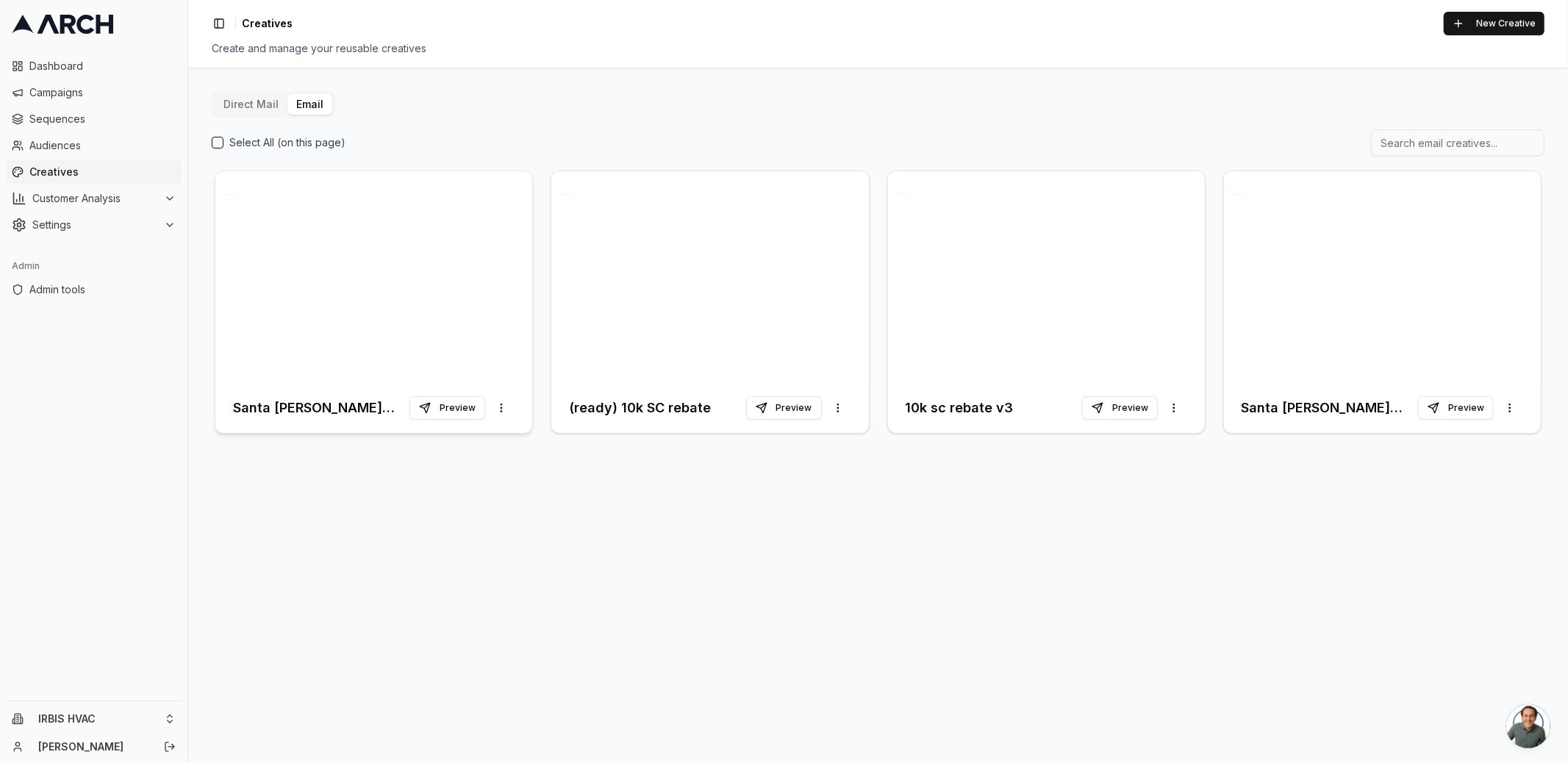
click at [363, 331] on div at bounding box center [374, 277] width 317 height 212
click at [685, 304] on div at bounding box center [709, 277] width 317 height 212
click at [878, 162] on div "Select All (on this page) Santa [PERSON_NAME] Rebate - 2nd follow up Preview Mo…" at bounding box center [878, 282] width 1332 height 307
click at [630, 504] on div "Direct Mail Email Select All (on this page) (final final) Step 2 Preview More o…" at bounding box center [878, 415] width 1380 height 695
click at [696, 44] on div "Create and manage your reusable creatives" at bounding box center [878, 48] width 1332 height 15
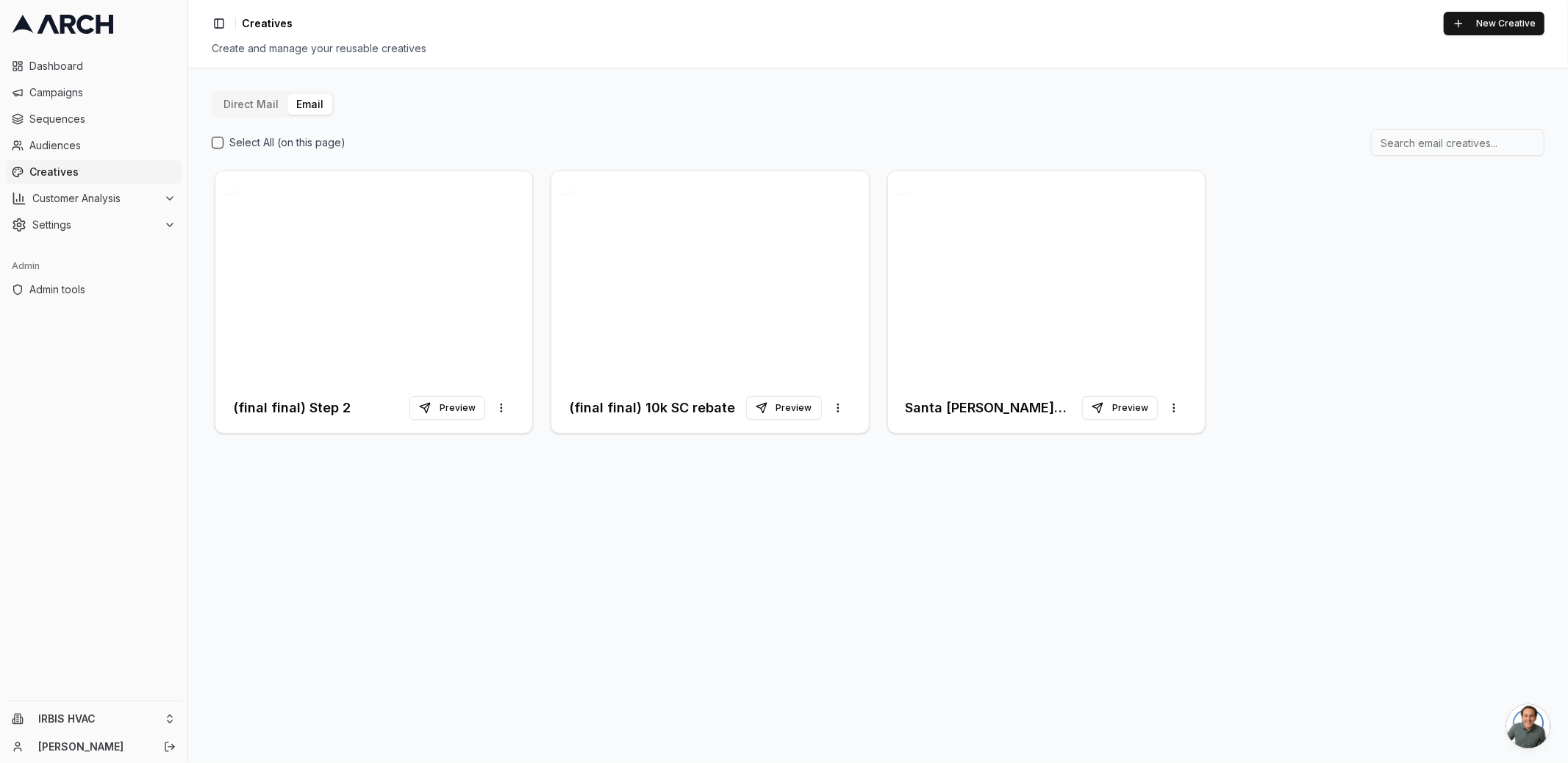
click at [1323, 288] on div "(final final) Step 2 Preview More options (final final) 10k SC rebate Preview M…" at bounding box center [878, 302] width 1332 height 269
click at [286, 618] on div "Direct Mail Email Select All (on this page) (final final) Step 2 Preview More o…" at bounding box center [878, 415] width 1380 height 695
click at [436, 294] on div at bounding box center [374, 277] width 317 height 212
click at [1113, 400] on button "Preview" at bounding box center [1120, 407] width 76 height 24
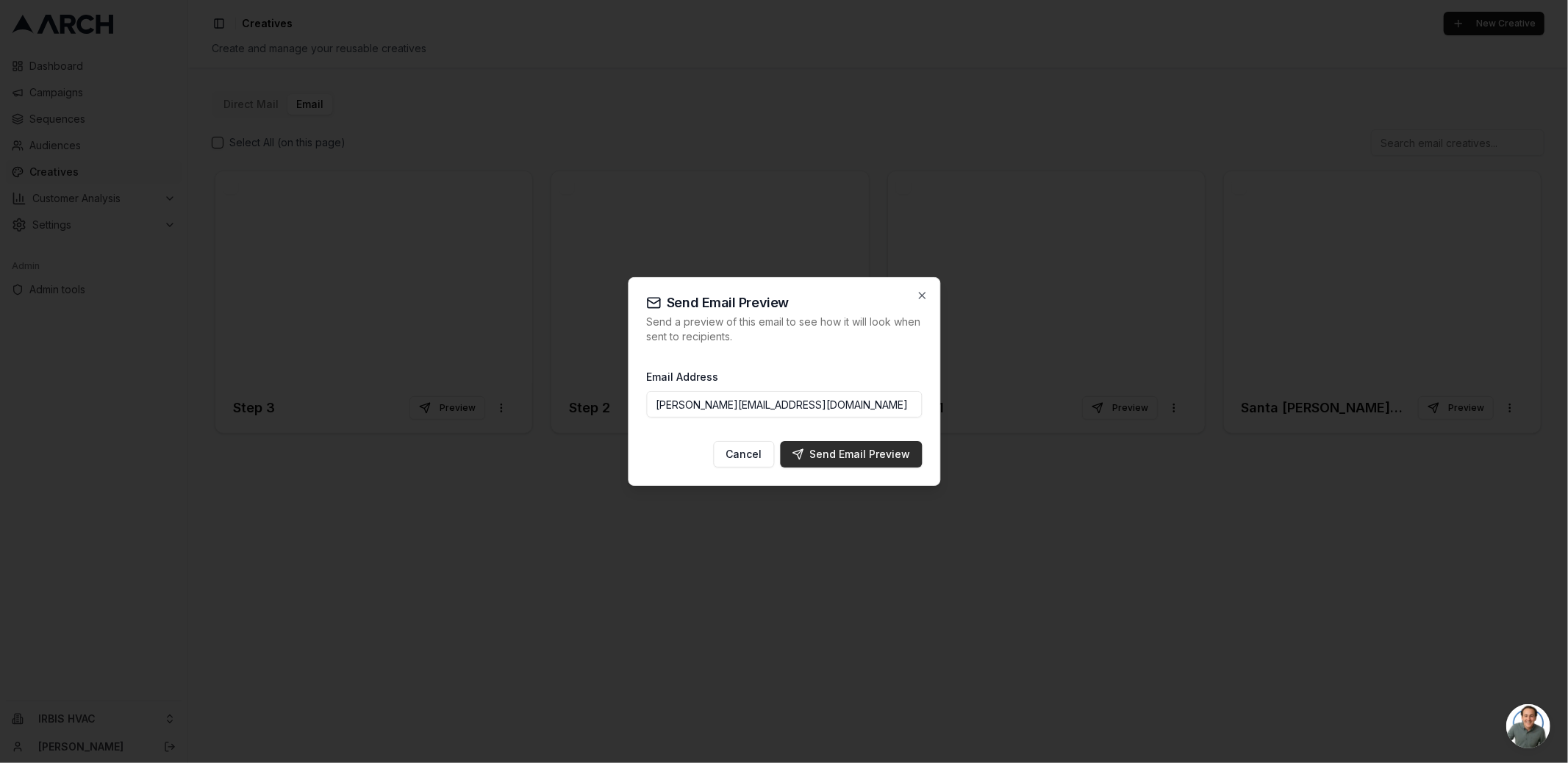
click at [850, 459] on div "Send Email Preview" at bounding box center [851, 454] width 118 height 15
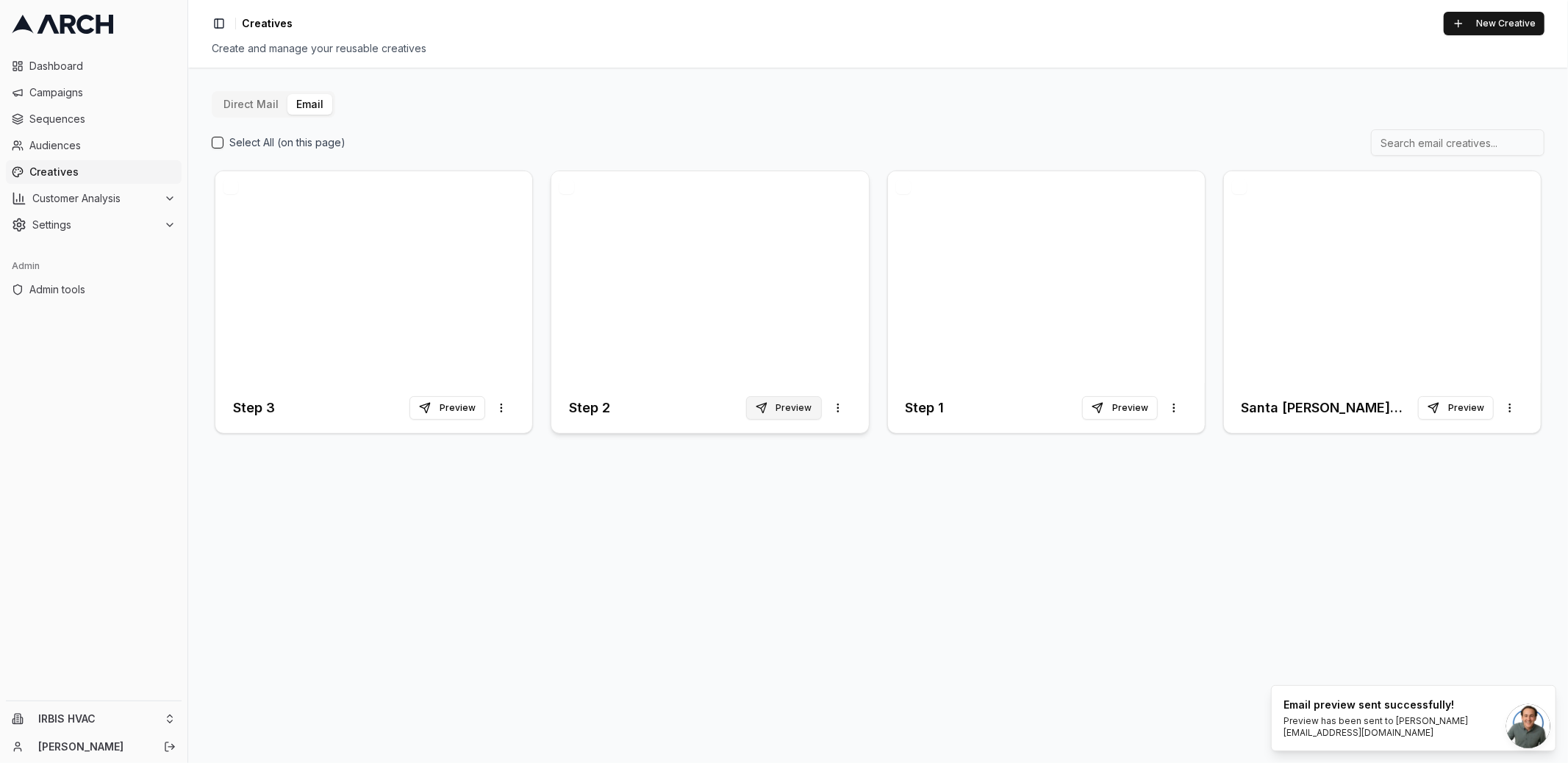
click at [793, 410] on button "Preview" at bounding box center [784, 407] width 76 height 24
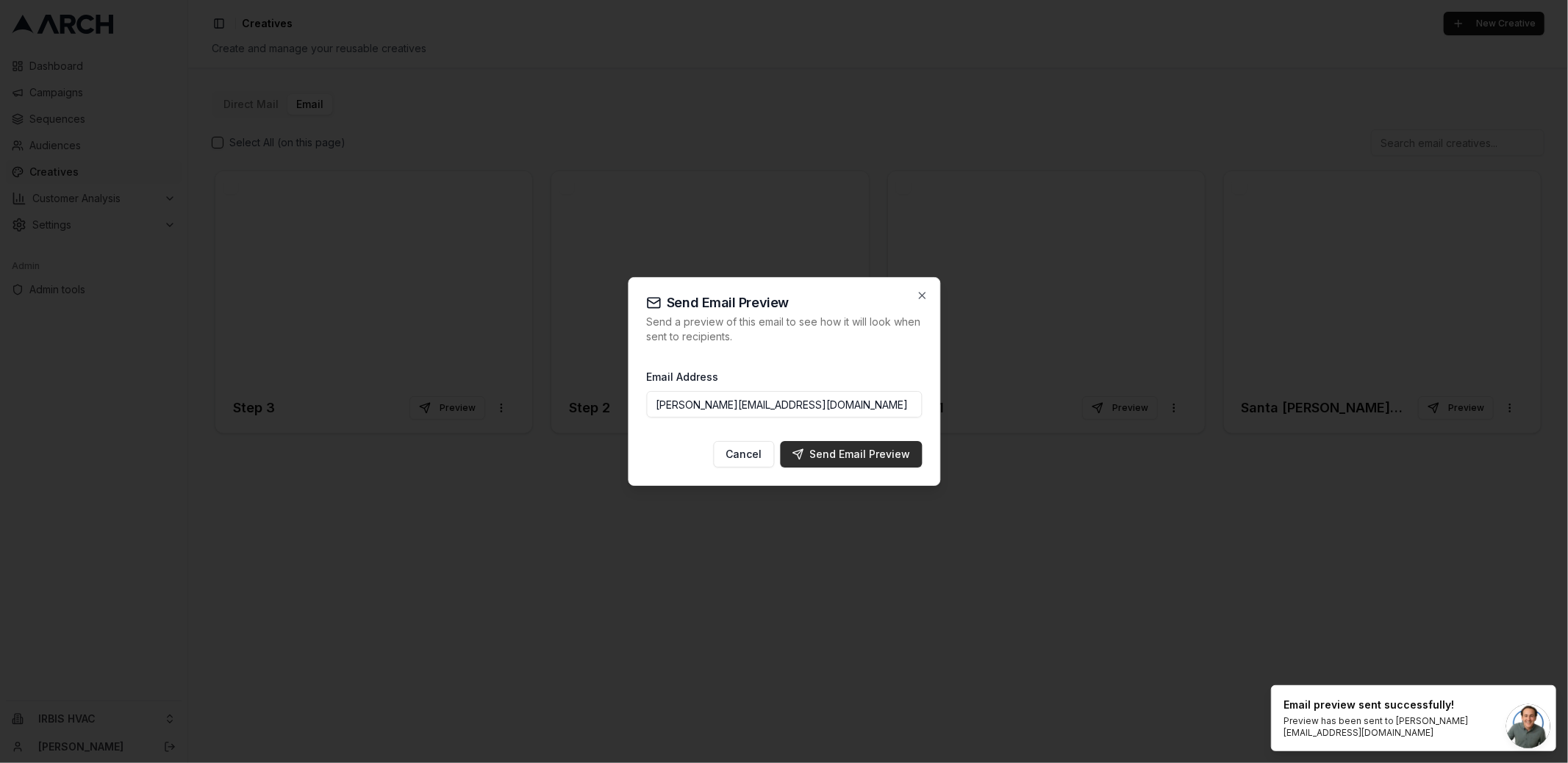
click at [847, 451] on div "Send Email Preview" at bounding box center [851, 454] width 118 height 15
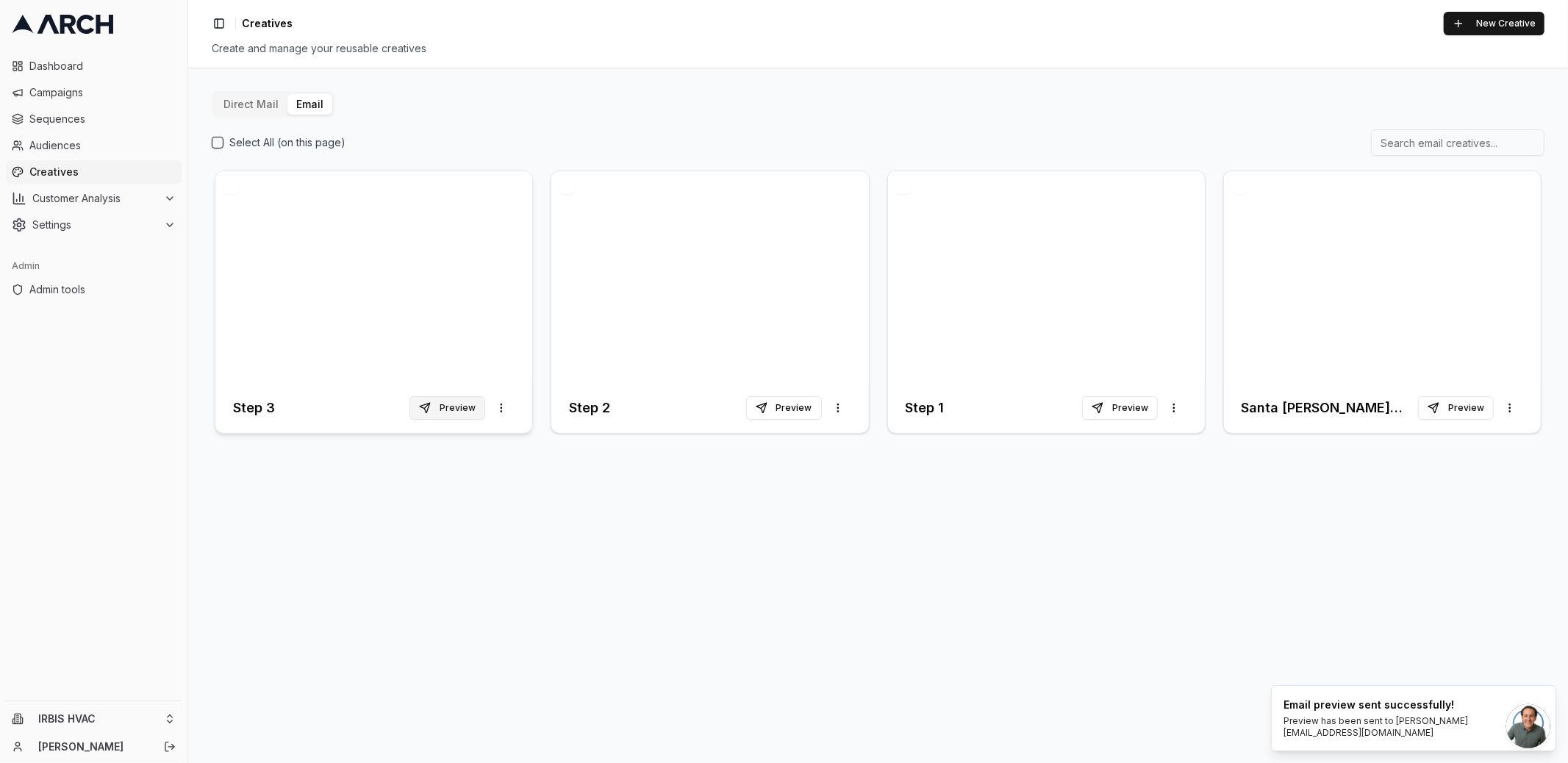
click at [458, 413] on button "Preview" at bounding box center [447, 407] width 76 height 24
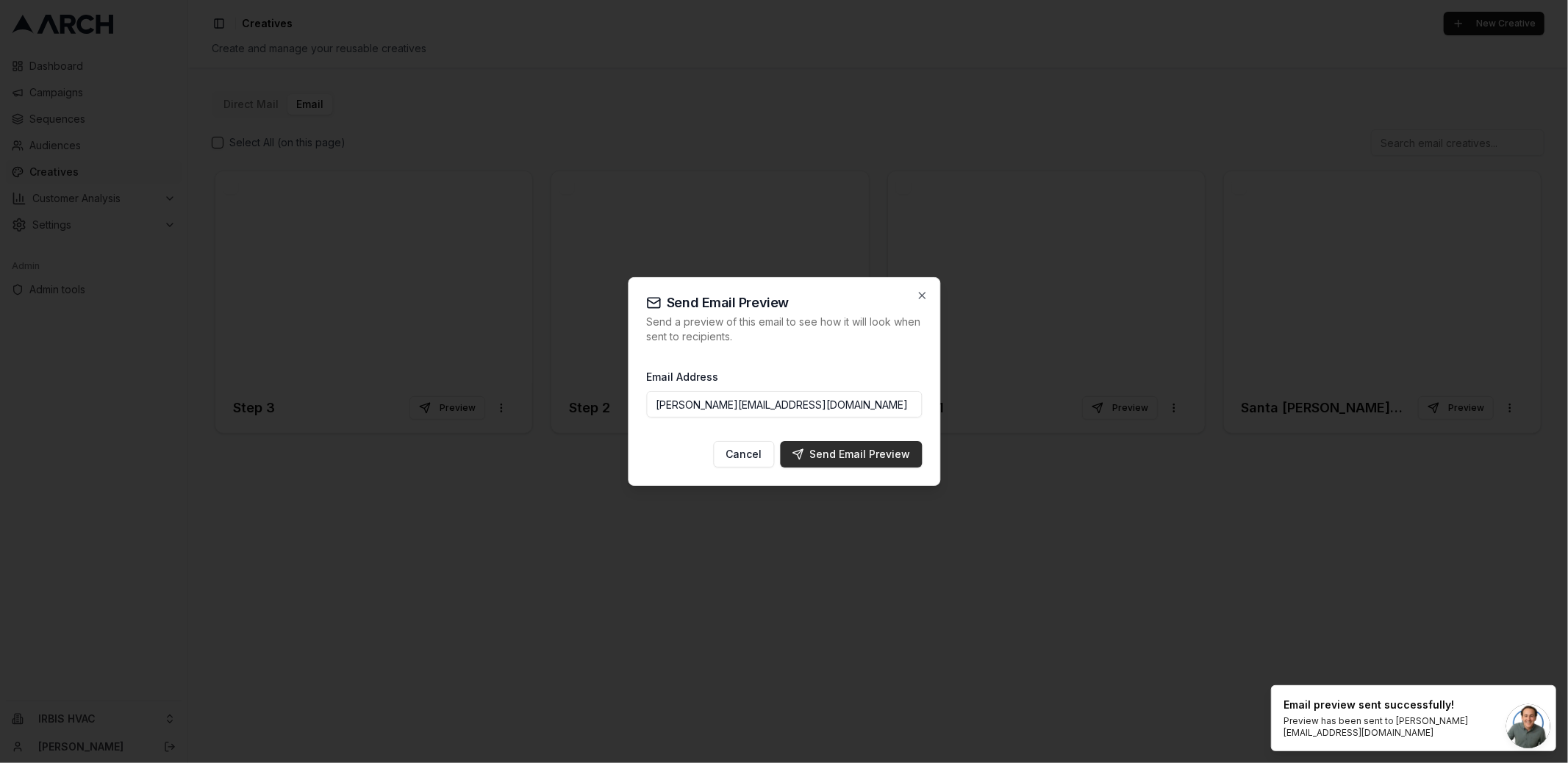
click at [904, 459] on div "Send Email Preview" at bounding box center [851, 454] width 118 height 15
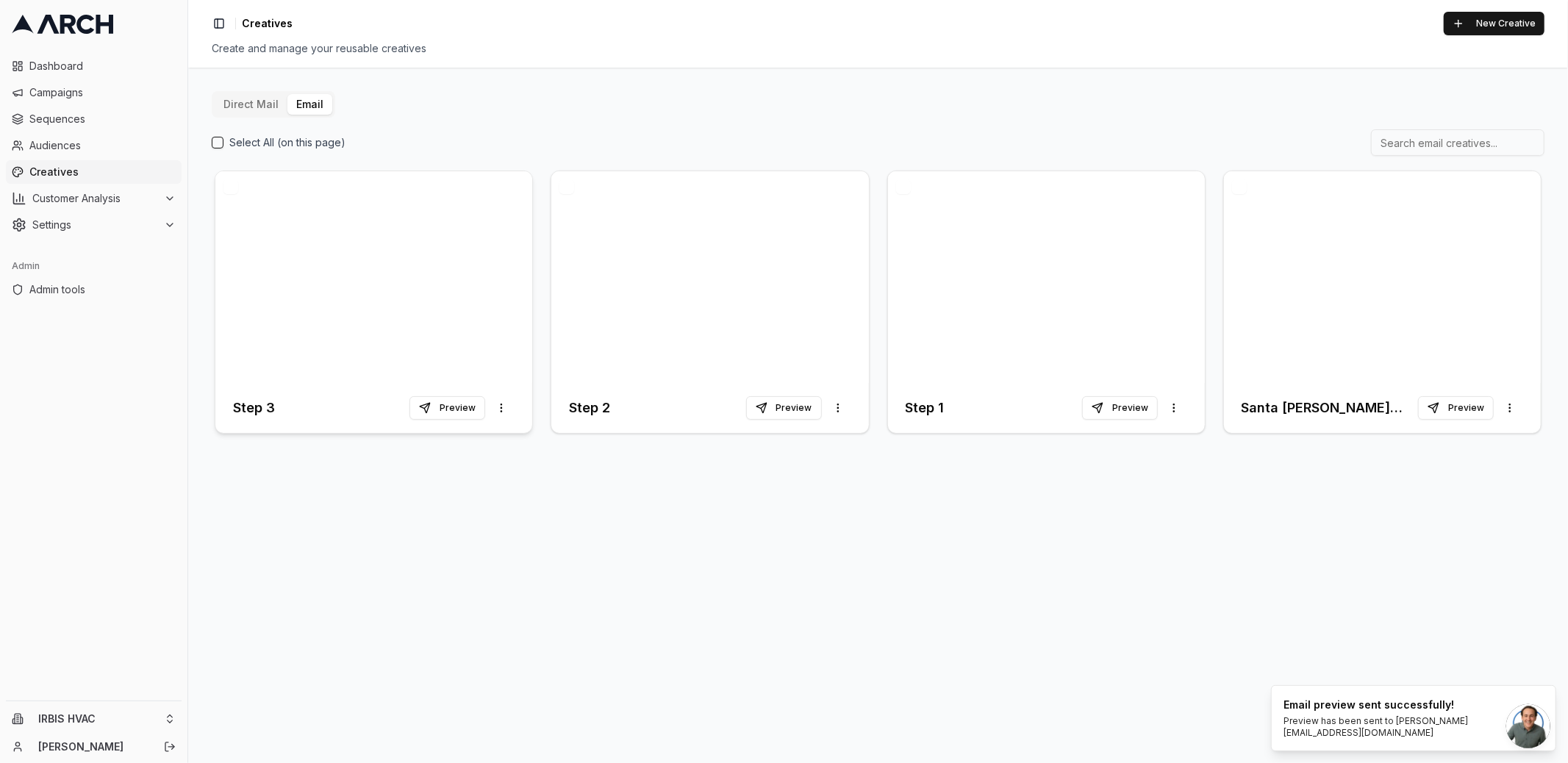
click at [333, 301] on div at bounding box center [374, 277] width 317 height 212
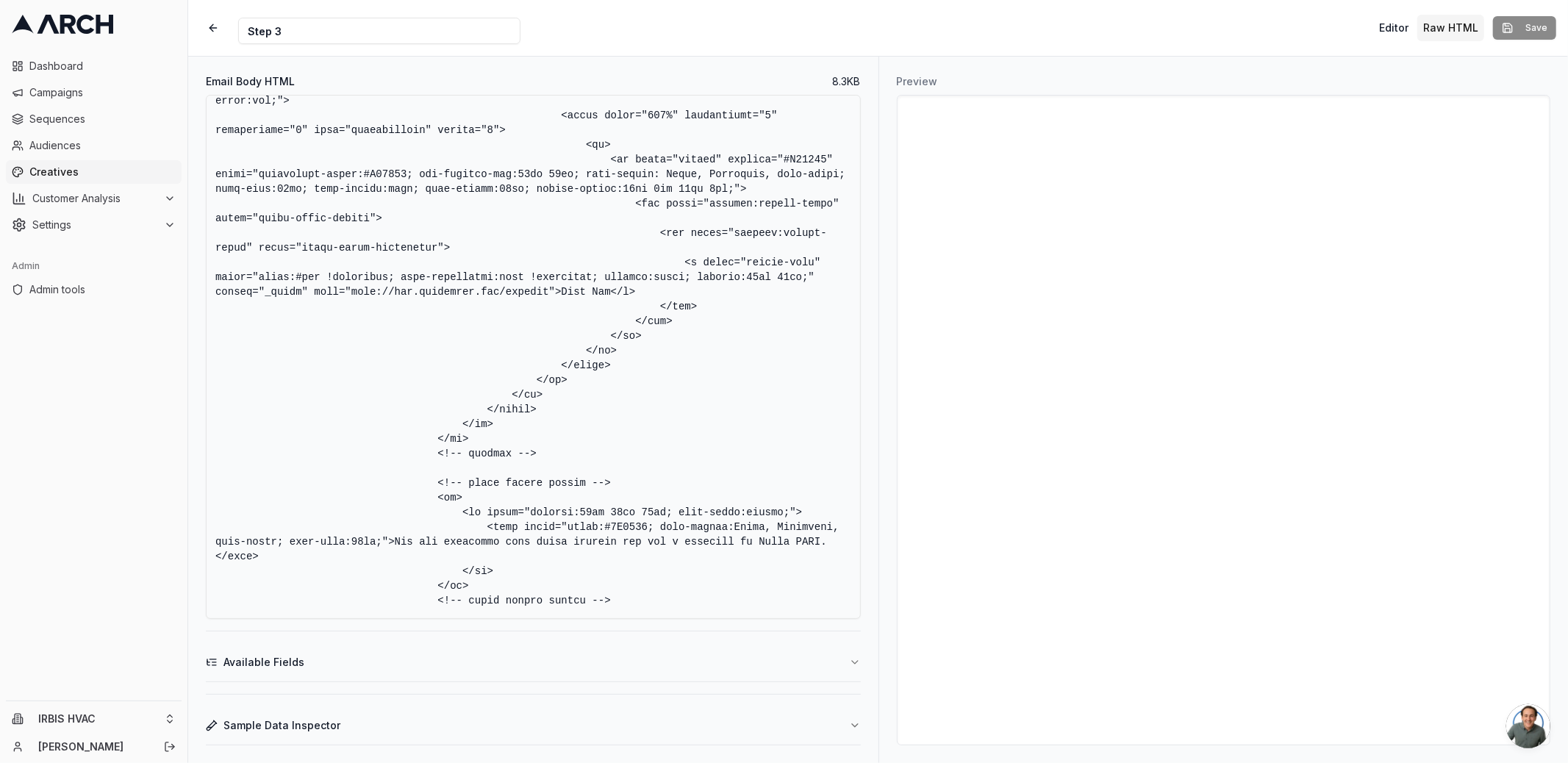
scroll to position [2427, 0]
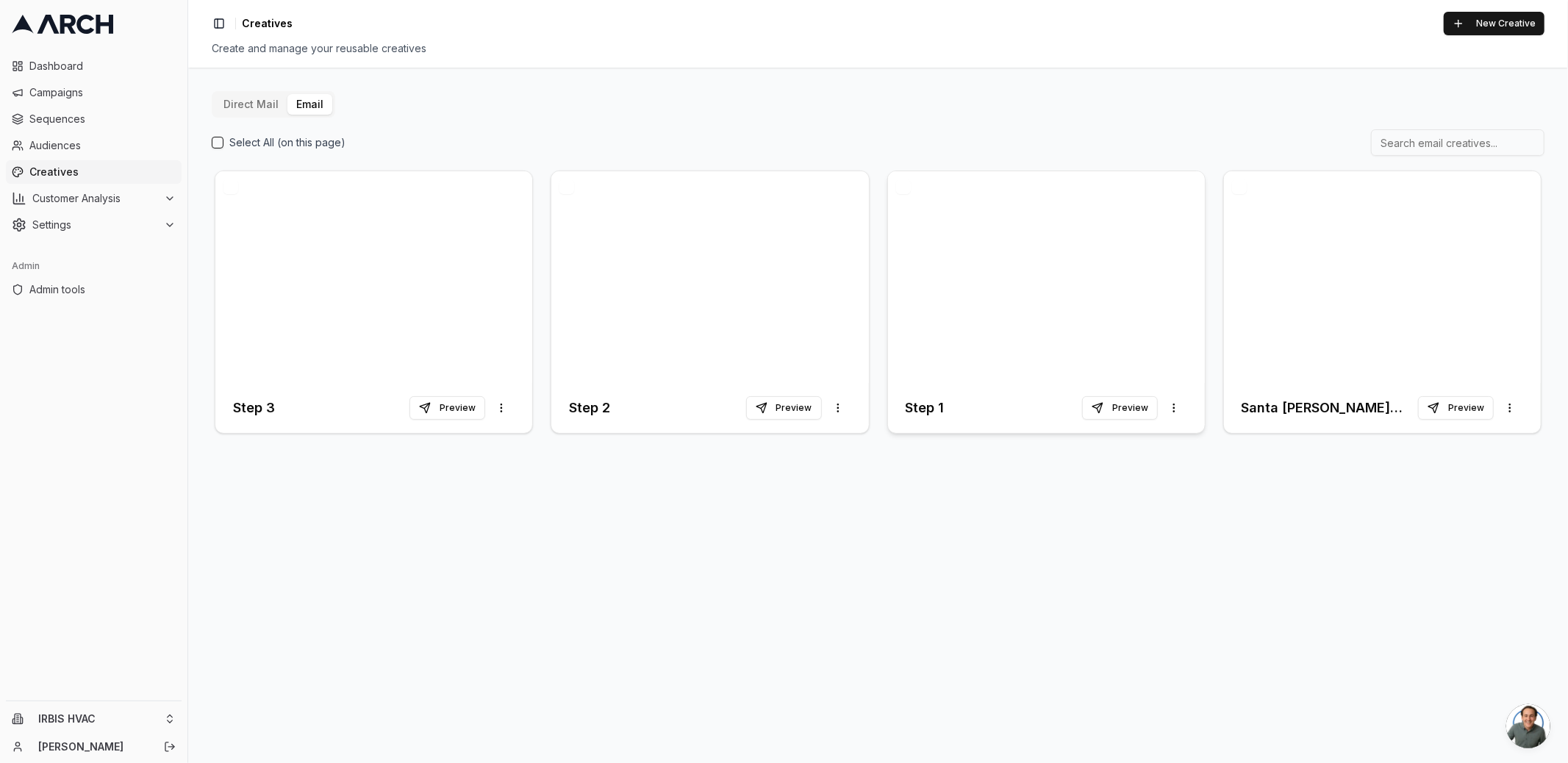
click at [946, 337] on div at bounding box center [1046, 277] width 317 height 212
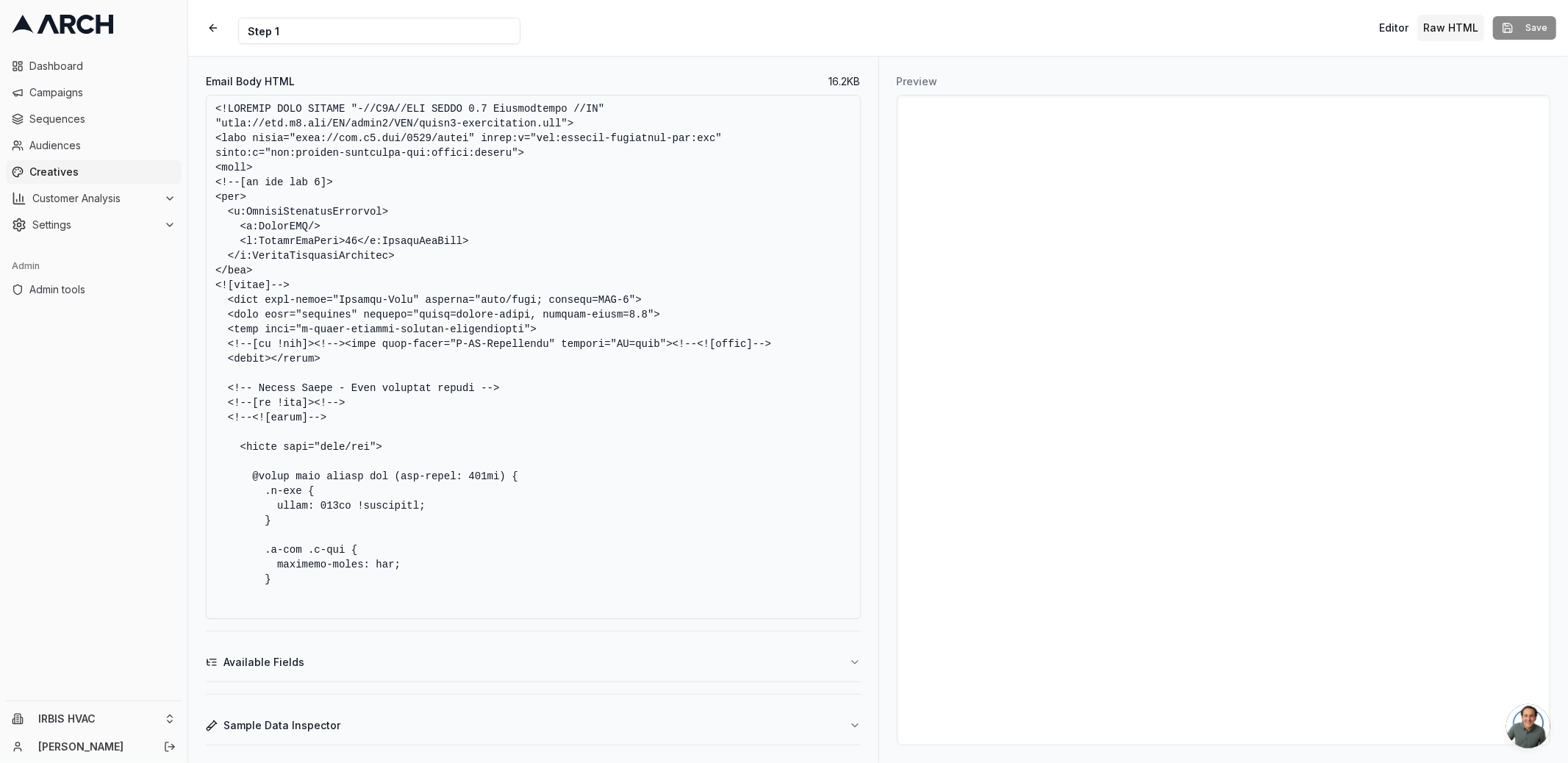
click at [582, 422] on textarea "Email Body HTML" at bounding box center [533, 357] width 655 height 525
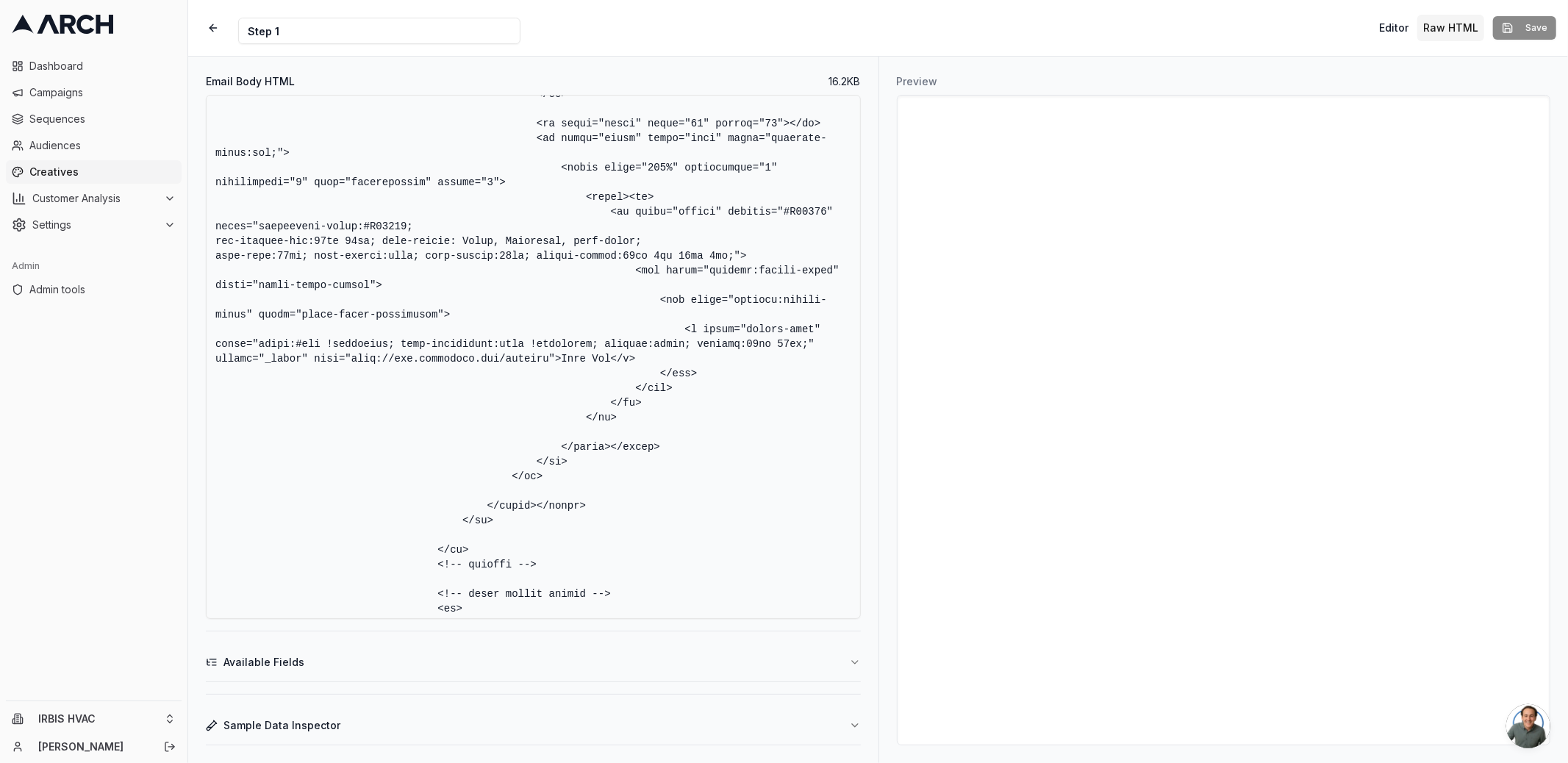
scroll to position [5308, 0]
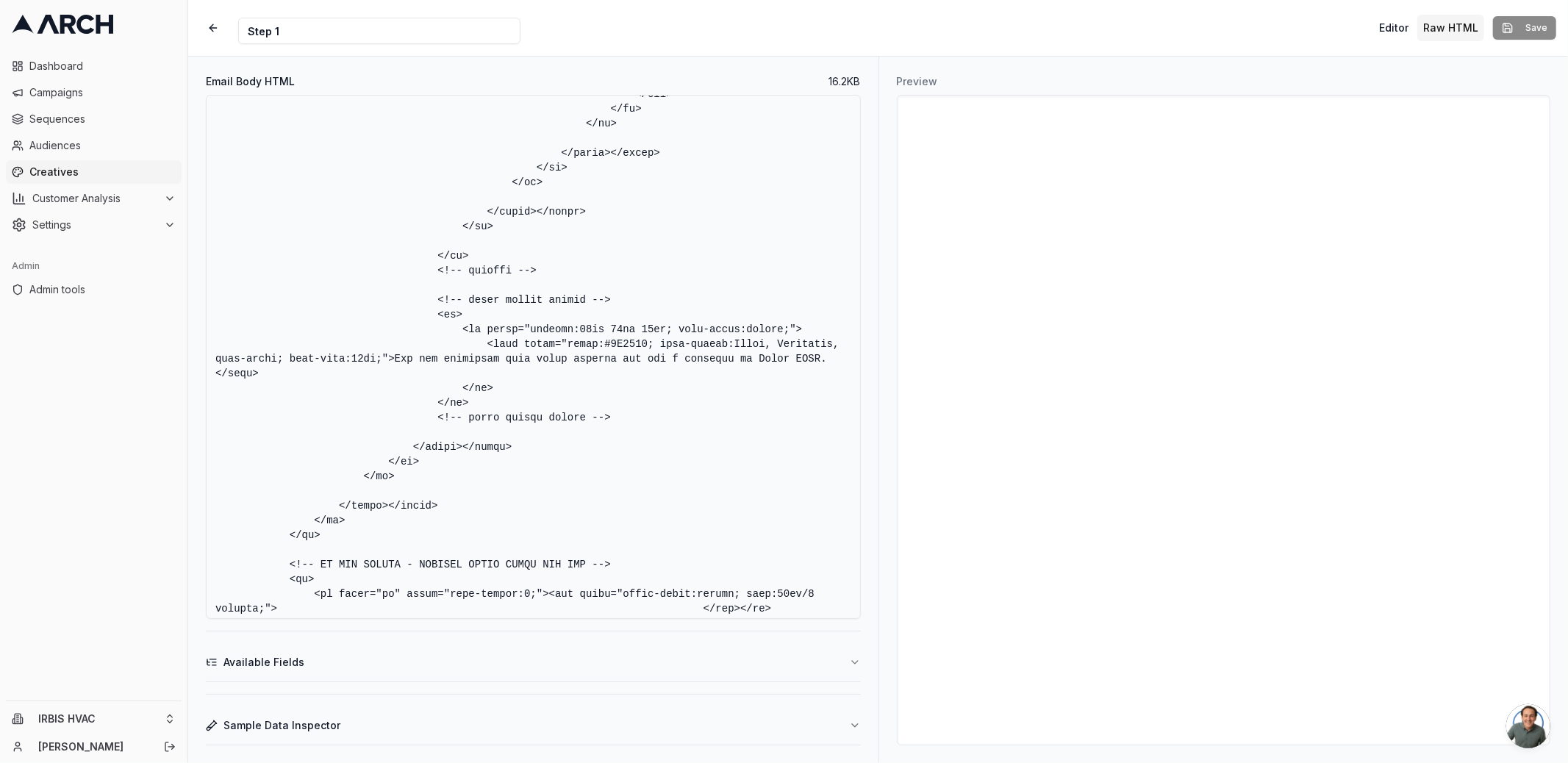
click at [778, 361] on textarea "Email Body HTML" at bounding box center [533, 357] width 655 height 525
type textarea "<!DOCTYPE HTML PUBLIC "-//W3C//DTD XHTML 1.0 Transitional //EN" "[URL][DOMAIN_N…"
click at [1515, 33] on button "Save" at bounding box center [1525, 27] width 63 height 24
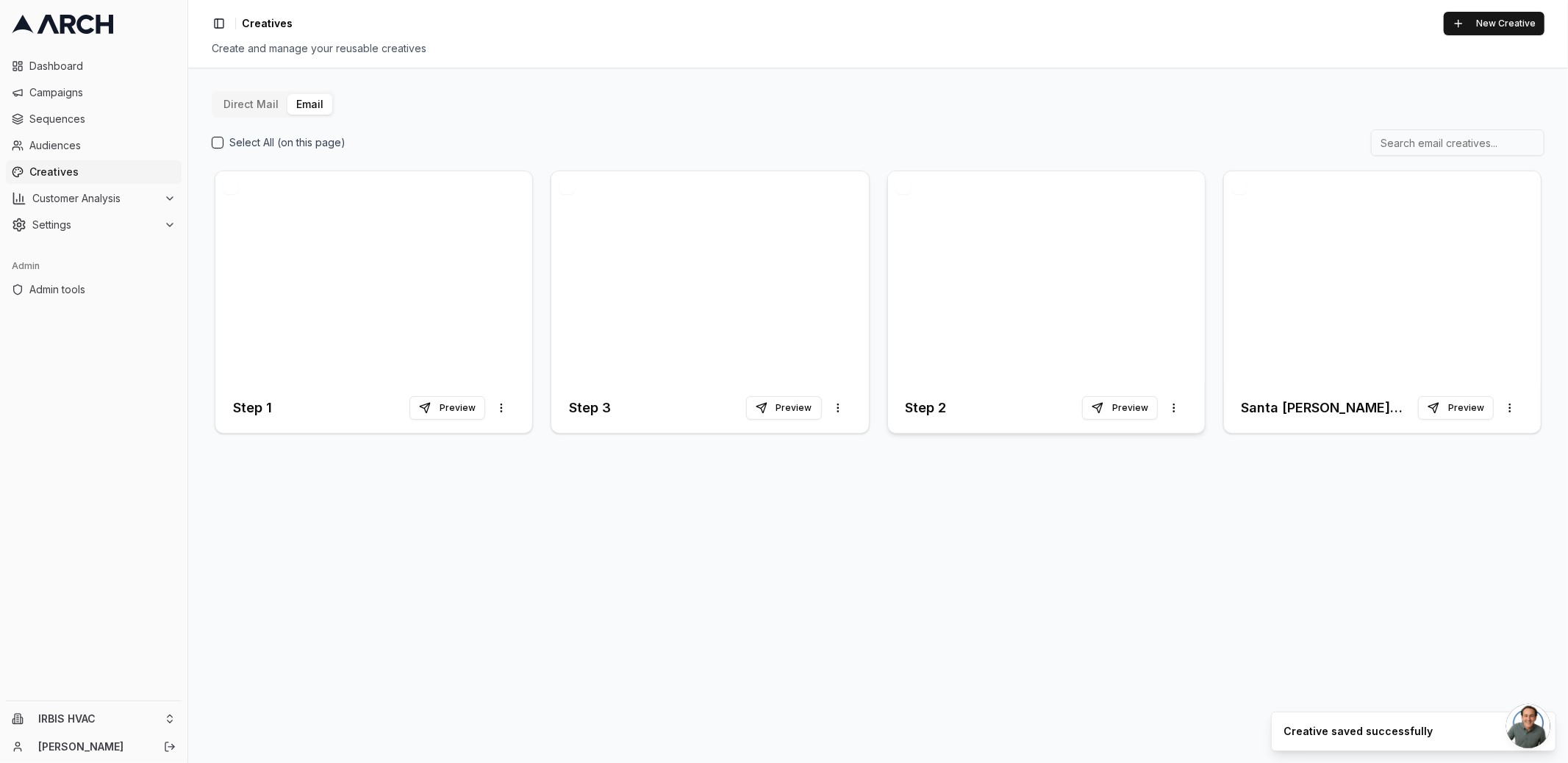
click at [927, 311] on div at bounding box center [1046, 277] width 317 height 212
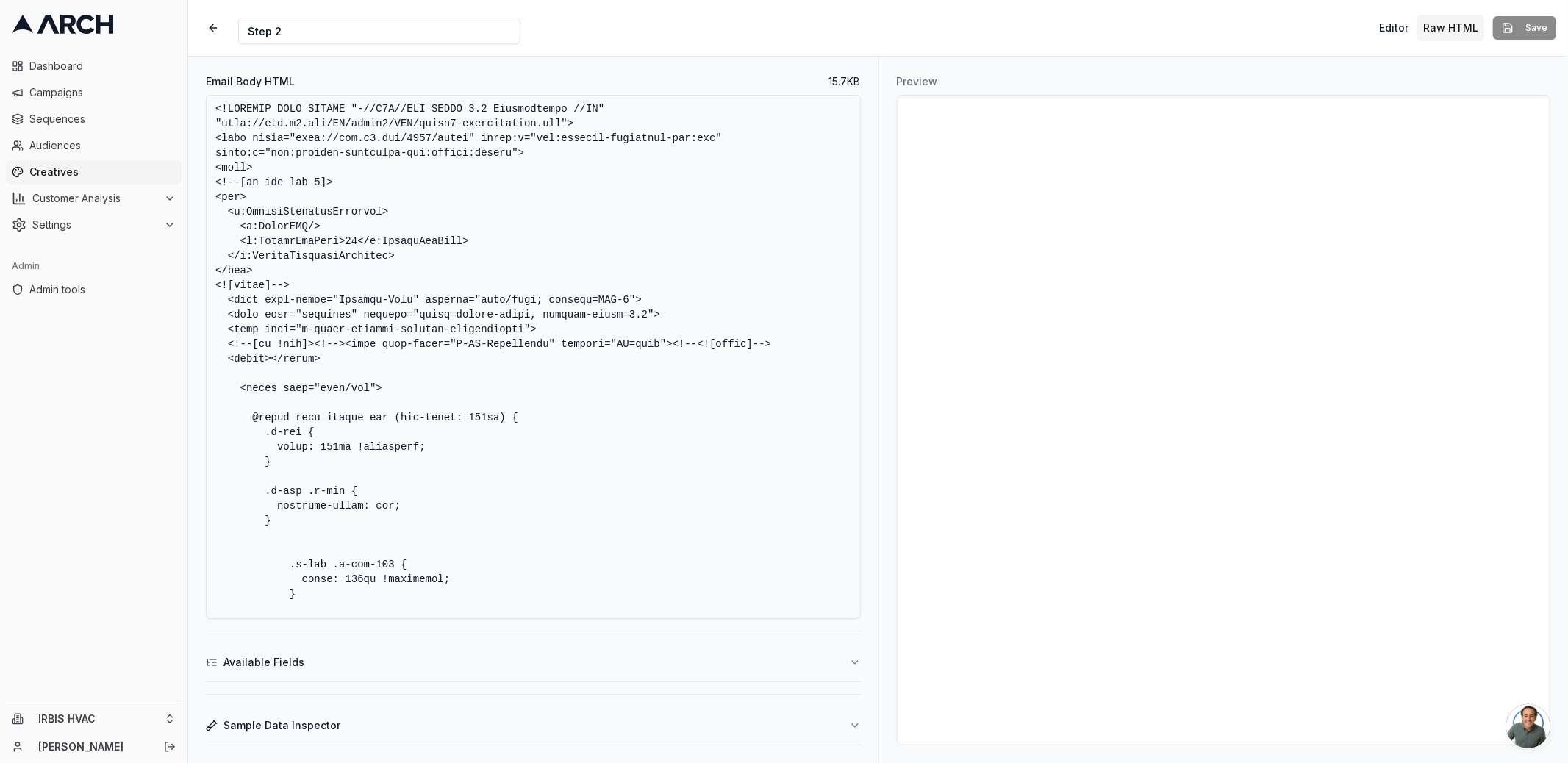
click at [688, 347] on textarea "Email Body HTML" at bounding box center [533, 357] width 655 height 525
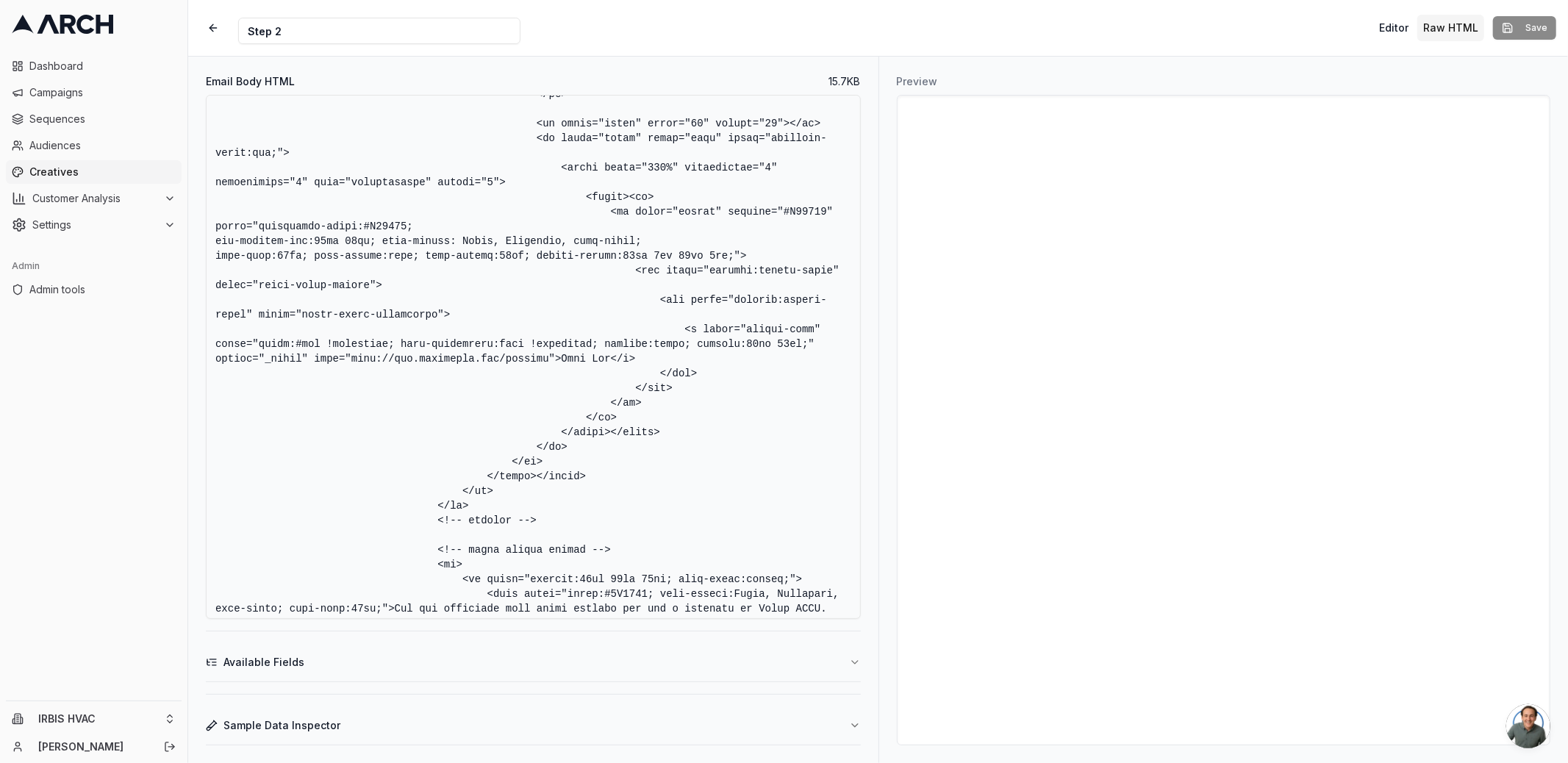
scroll to position [4820, 0]
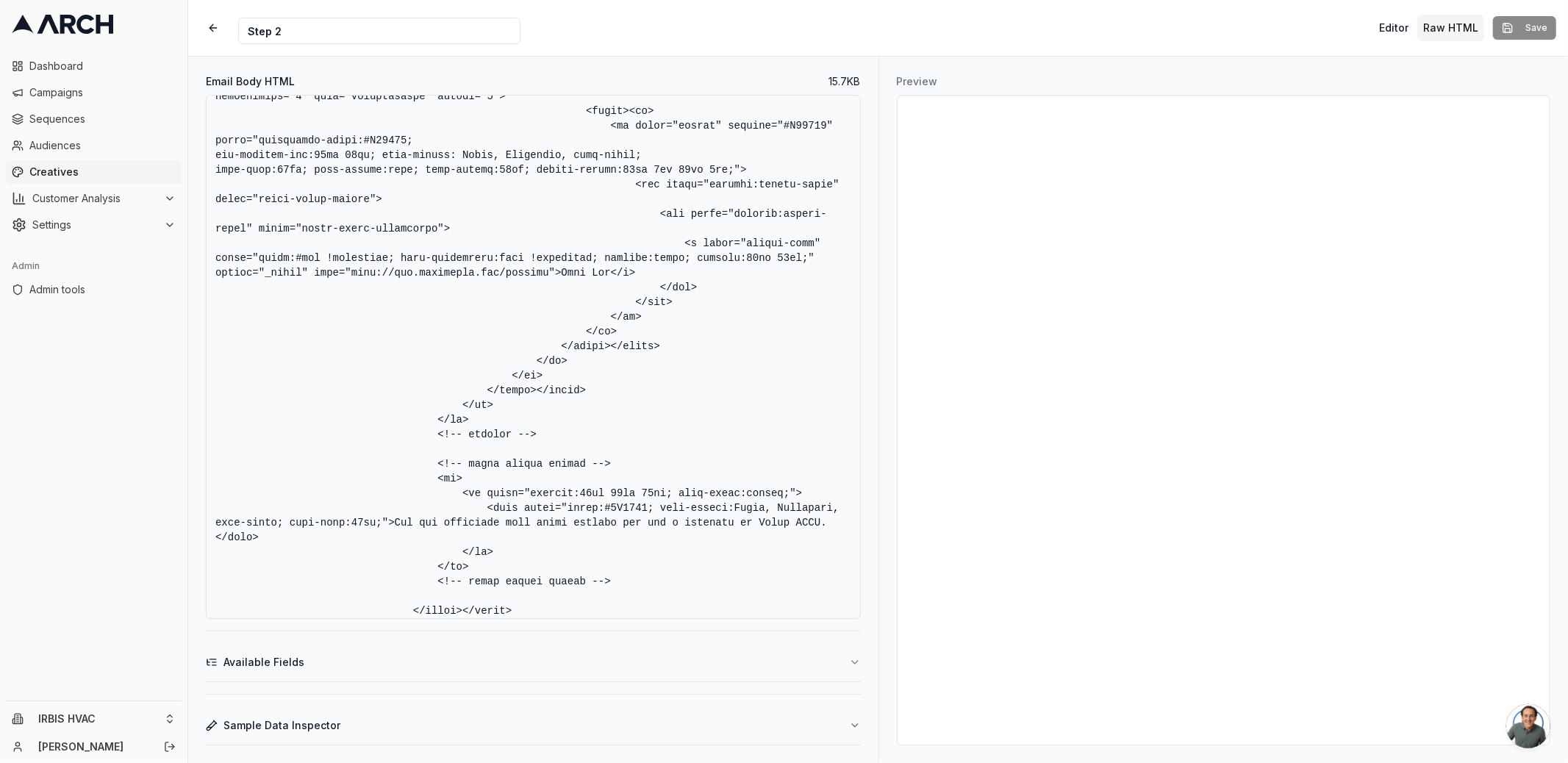
click at [766, 521] on textarea "Email Body HTML" at bounding box center [533, 357] width 655 height 525
type textarea "<!DOCTYPE HTML PUBLIC "-//W3C//DTD XHTML 1.0 Transitional //EN" "[URL][DOMAIN_N…"
click at [1515, 32] on button "Save" at bounding box center [1525, 27] width 63 height 24
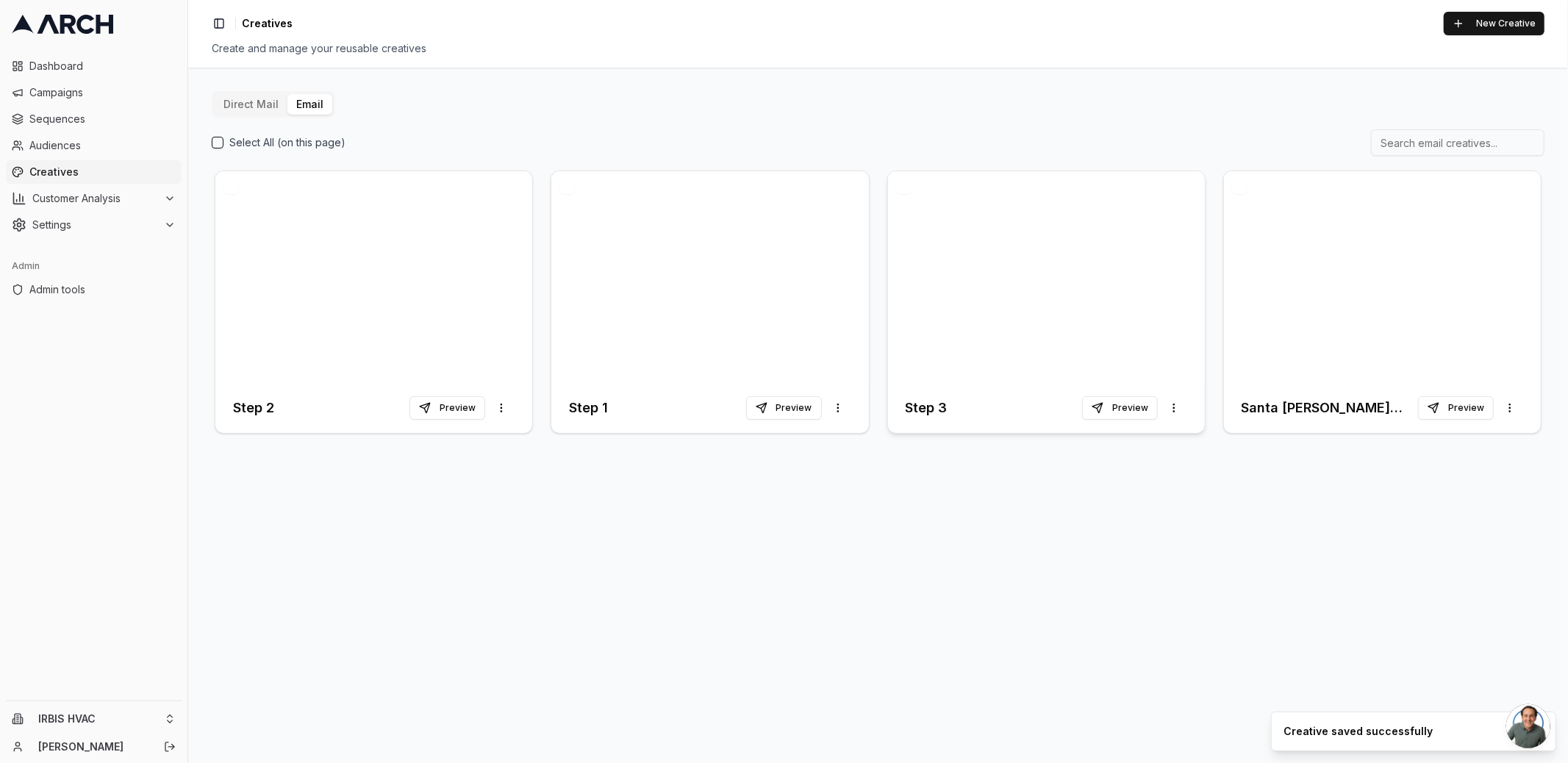
click at [920, 315] on div at bounding box center [1046, 277] width 317 height 212
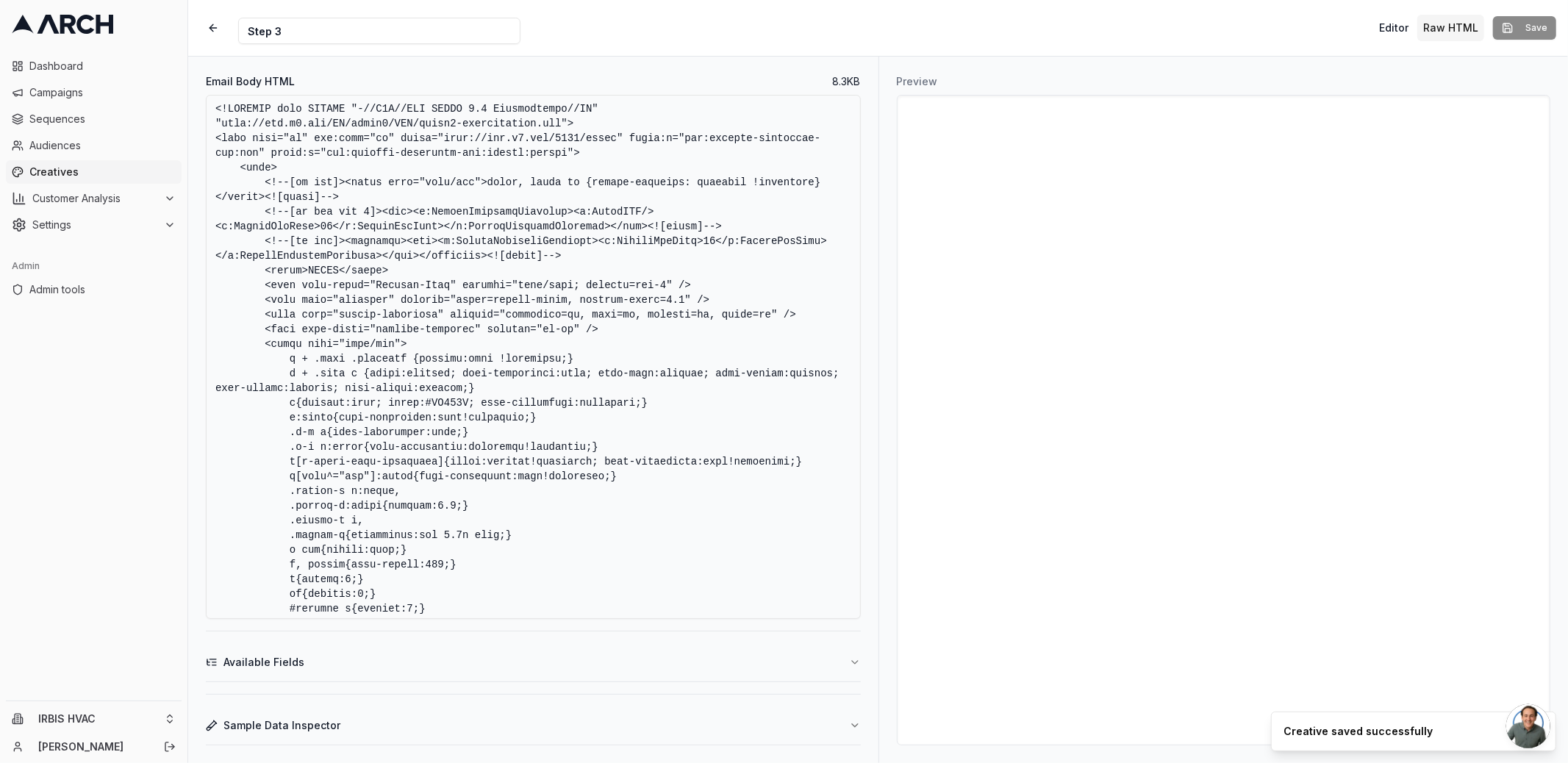
click at [760, 419] on textarea "Email Body HTML" at bounding box center [533, 357] width 655 height 525
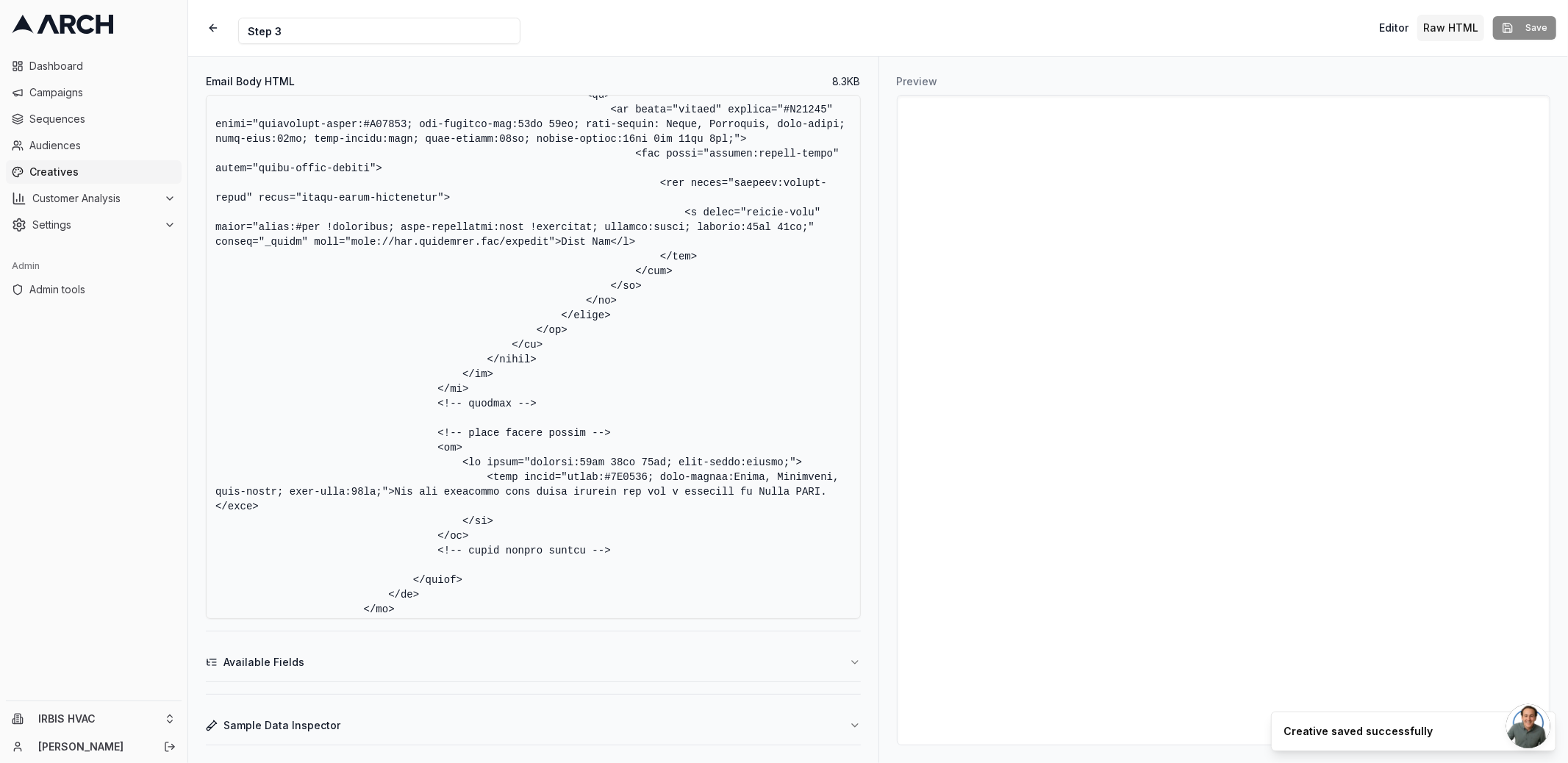
scroll to position [2220, 0]
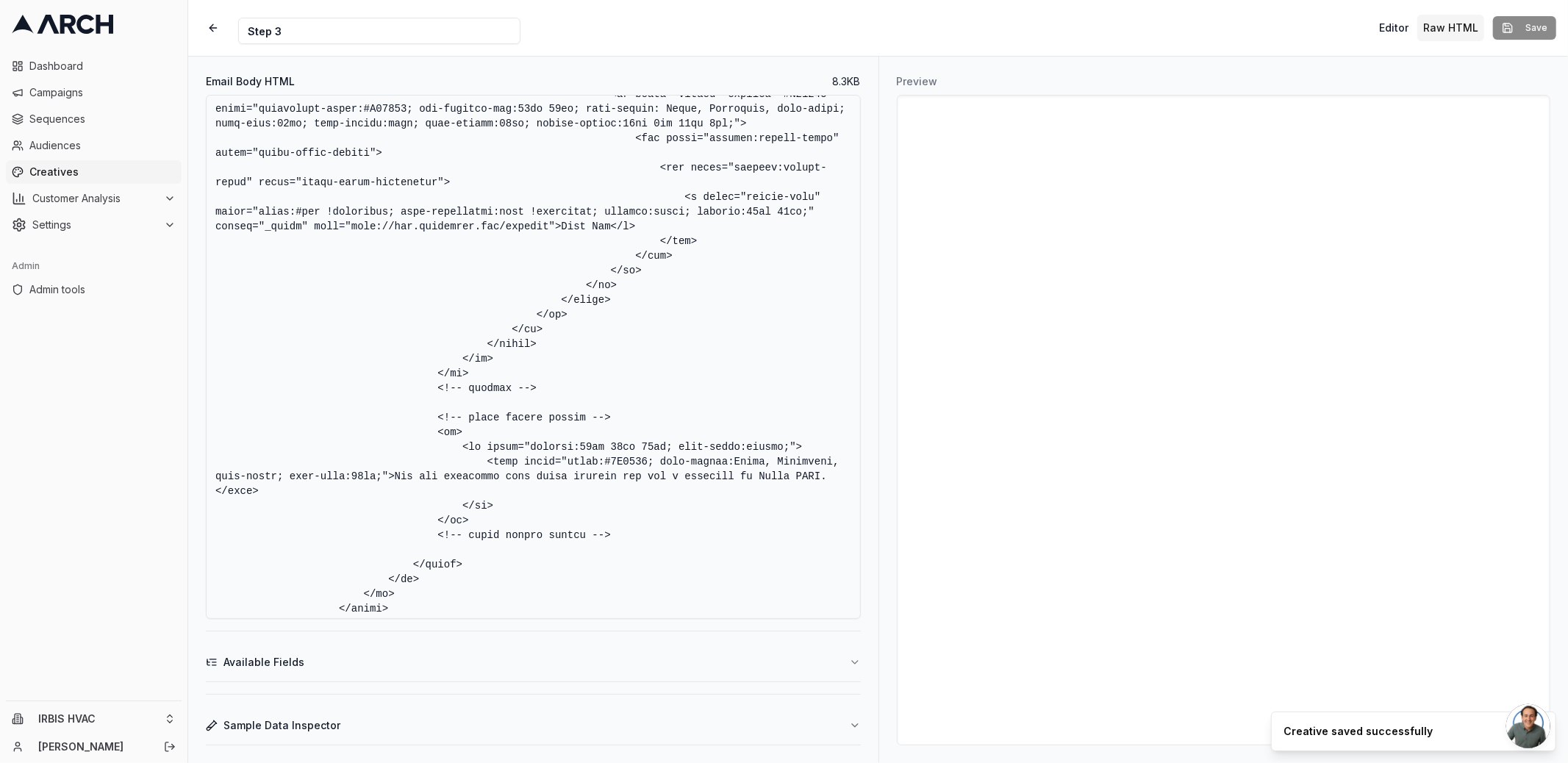
click at [772, 478] on textarea "Email Body HTML" at bounding box center [533, 357] width 655 height 525
type textarea "<!DOCTYPE html PUBLIC "-//W3C//DTD XHTML 1.0 Transitional//EN" "[URL][DOMAIN_NA…"
click at [1533, 21] on button "Save" at bounding box center [1525, 27] width 63 height 24
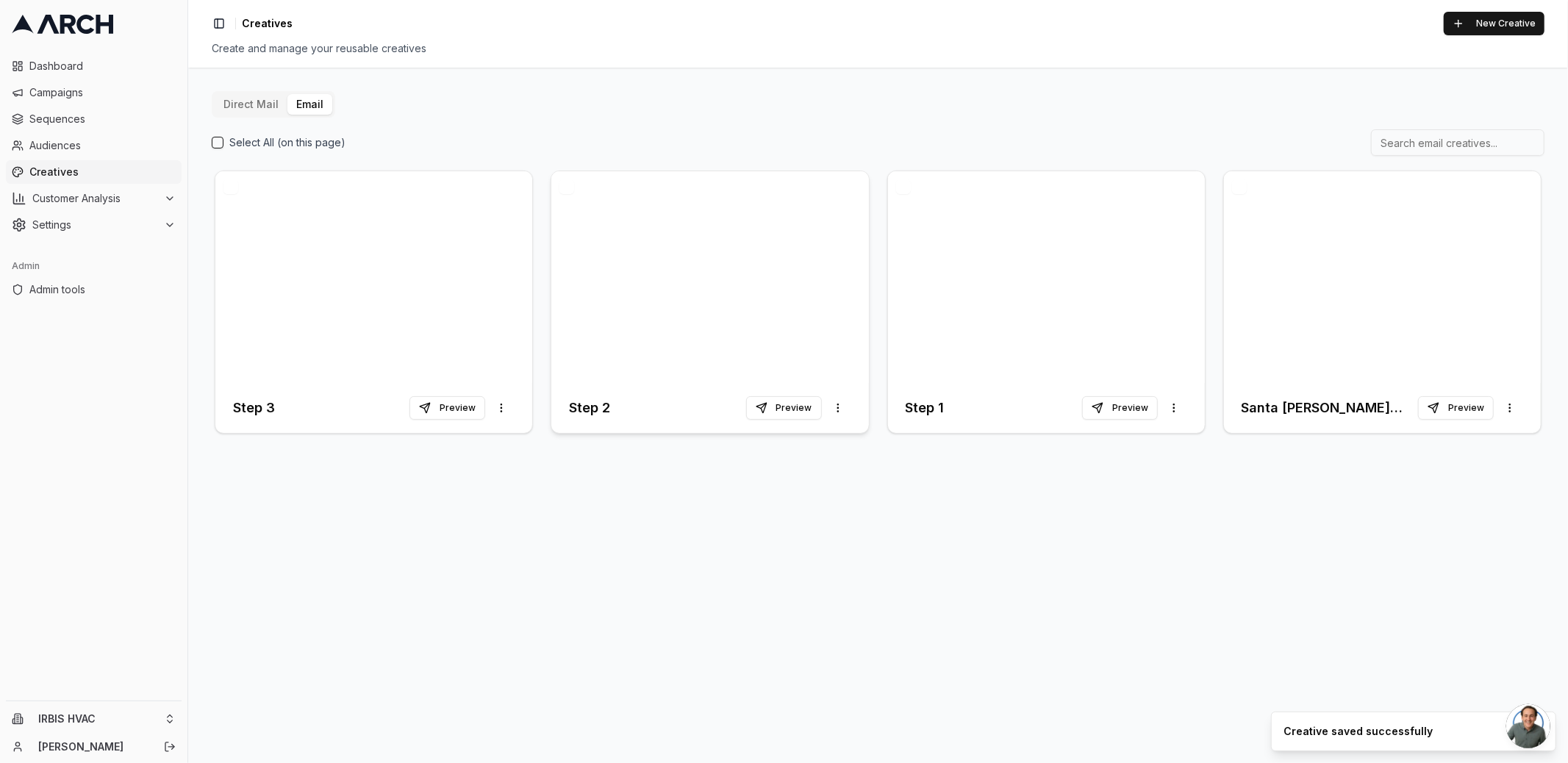
click at [679, 334] on div at bounding box center [709, 277] width 317 height 212
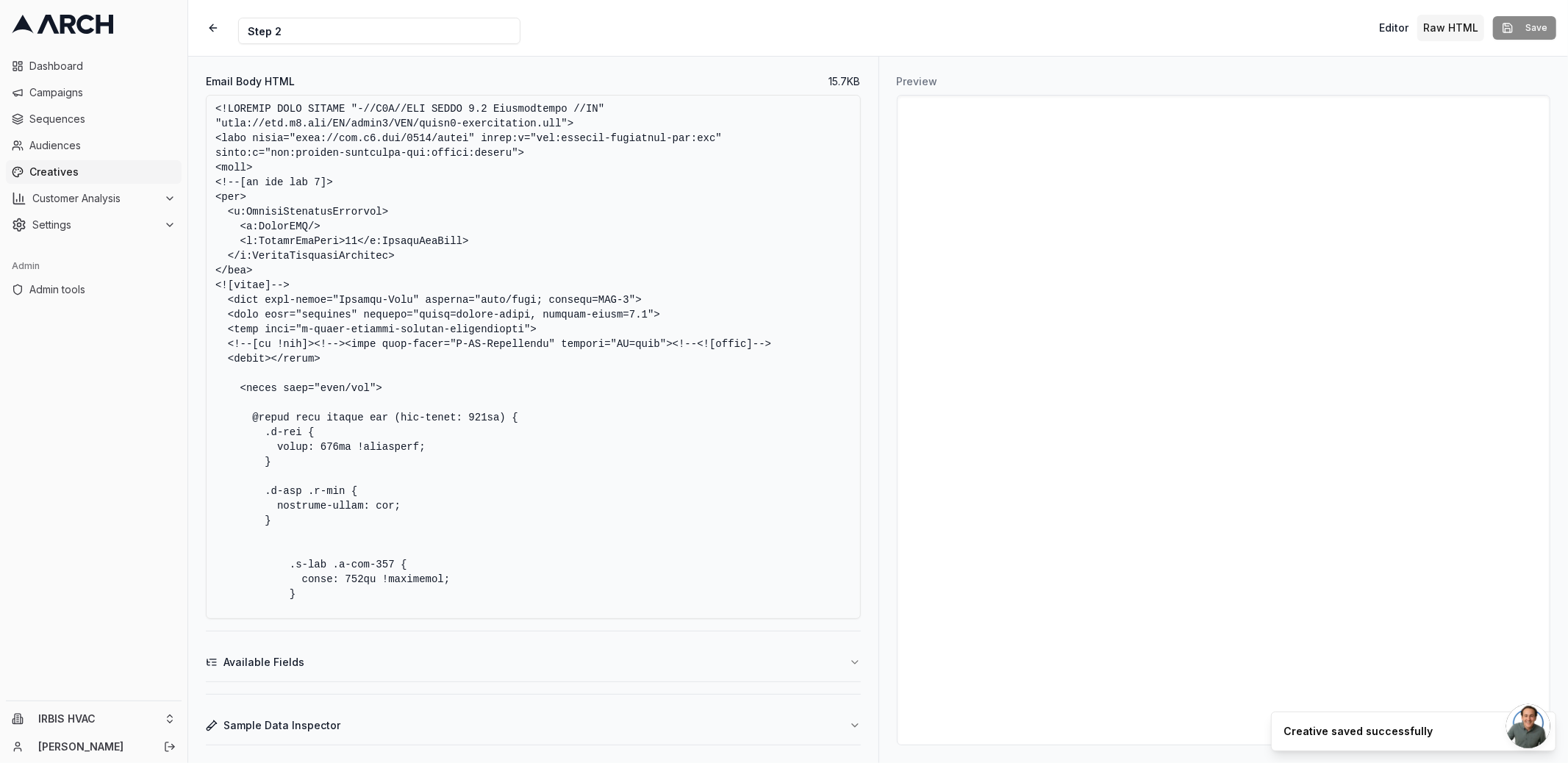
click at [634, 400] on textarea "Email Body HTML" at bounding box center [533, 357] width 655 height 525
click at [415, 207] on textarea "Email Body HTML" at bounding box center [533, 357] width 655 height 525
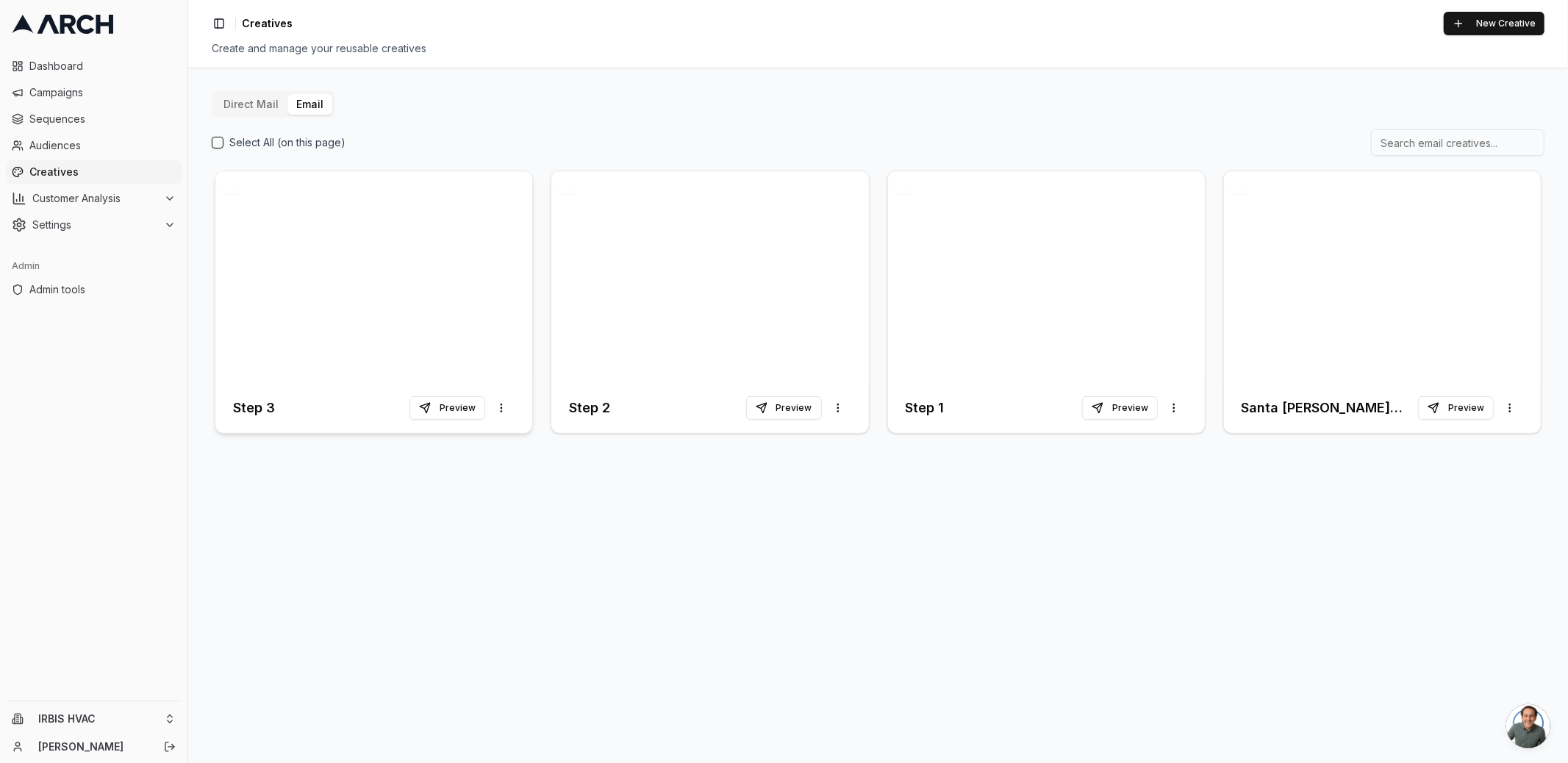
click at [396, 275] on div at bounding box center [374, 277] width 317 height 212
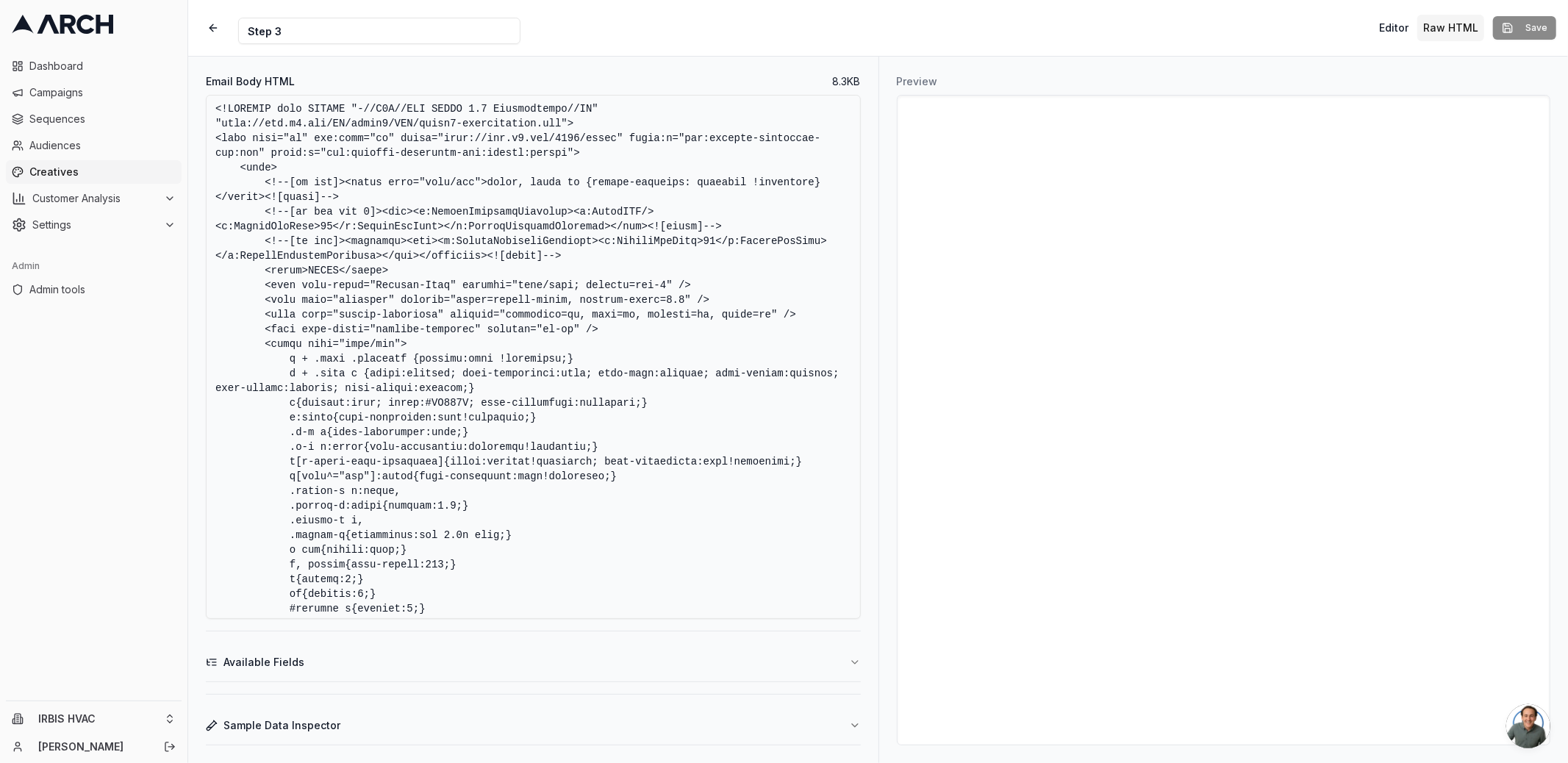
click at [589, 350] on textarea "Email Body HTML" at bounding box center [533, 357] width 655 height 525
click at [430, 172] on textarea "Email Body HTML" at bounding box center [533, 357] width 655 height 525
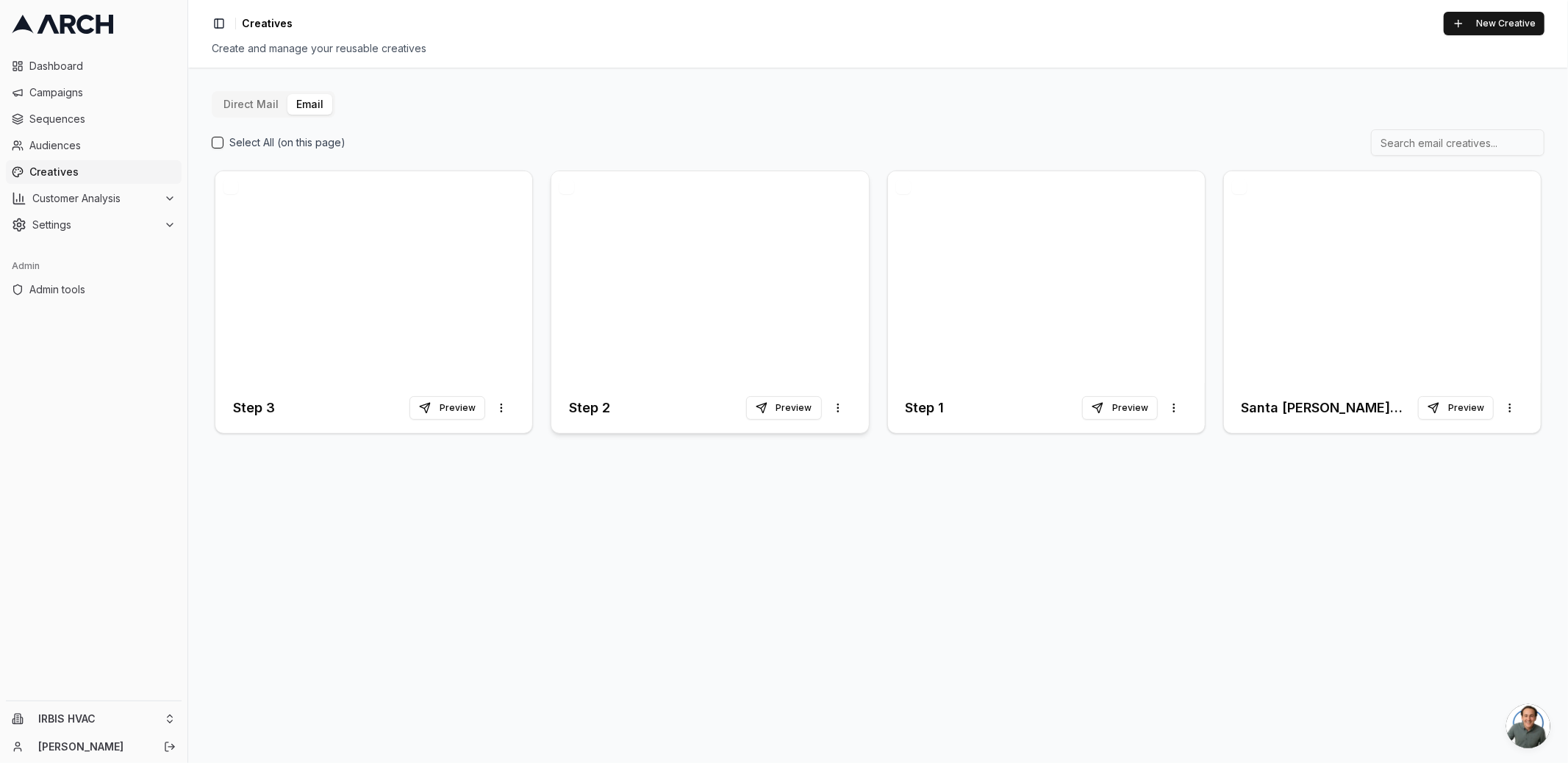
click at [727, 304] on div at bounding box center [709, 277] width 317 height 212
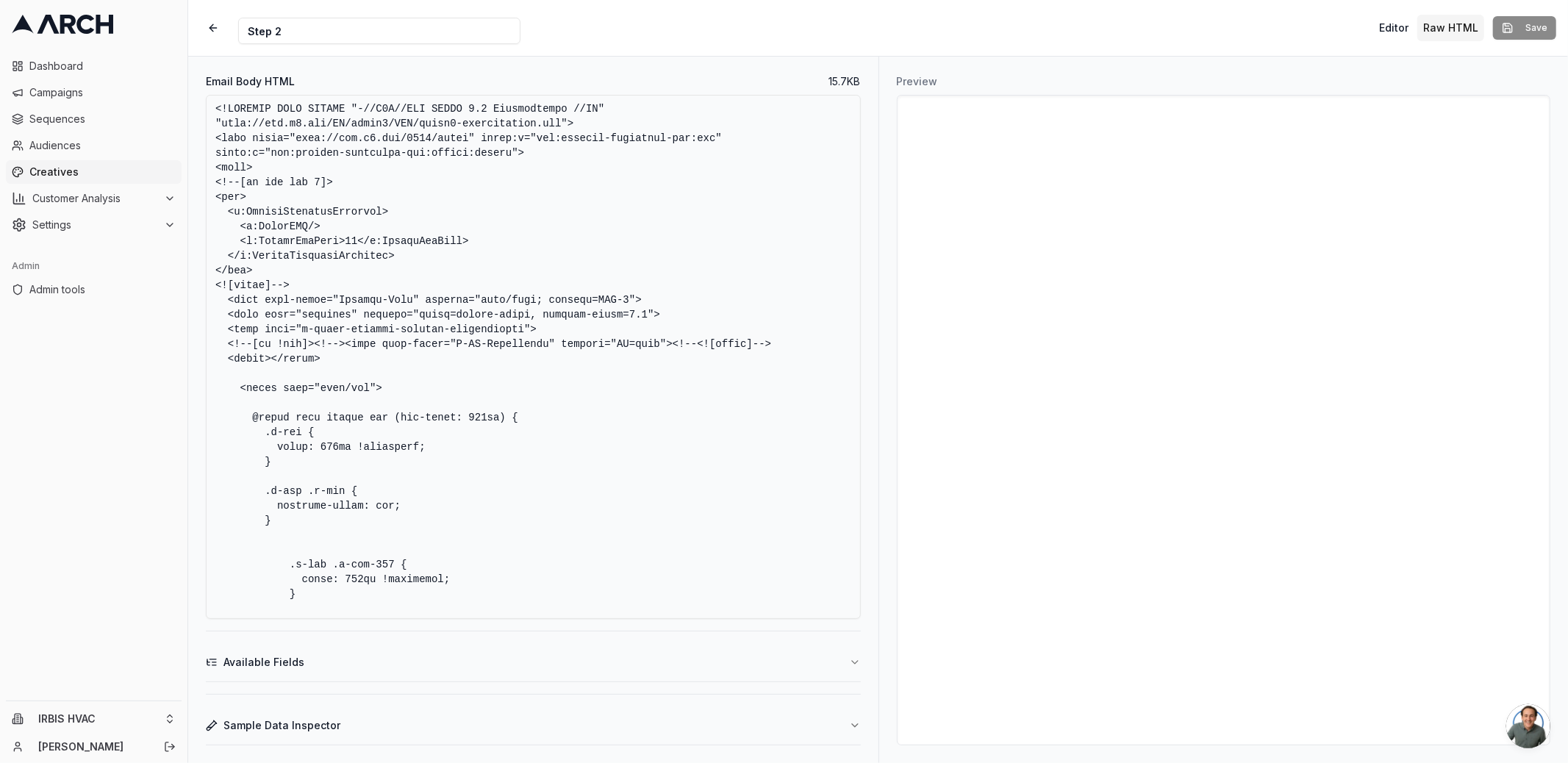
click at [660, 360] on textarea "Email Body HTML" at bounding box center [533, 357] width 655 height 525
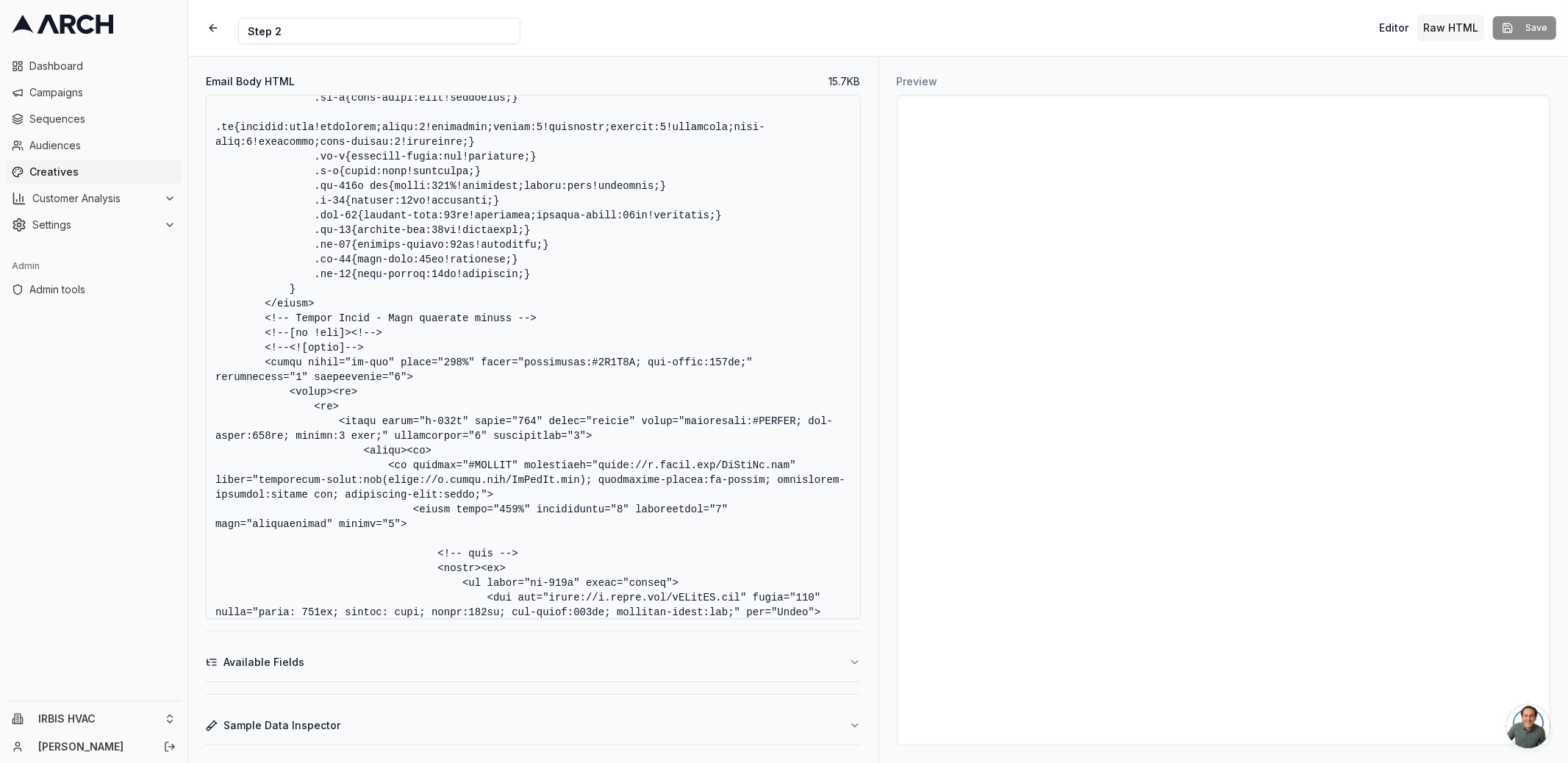
scroll to position [2239, 0]
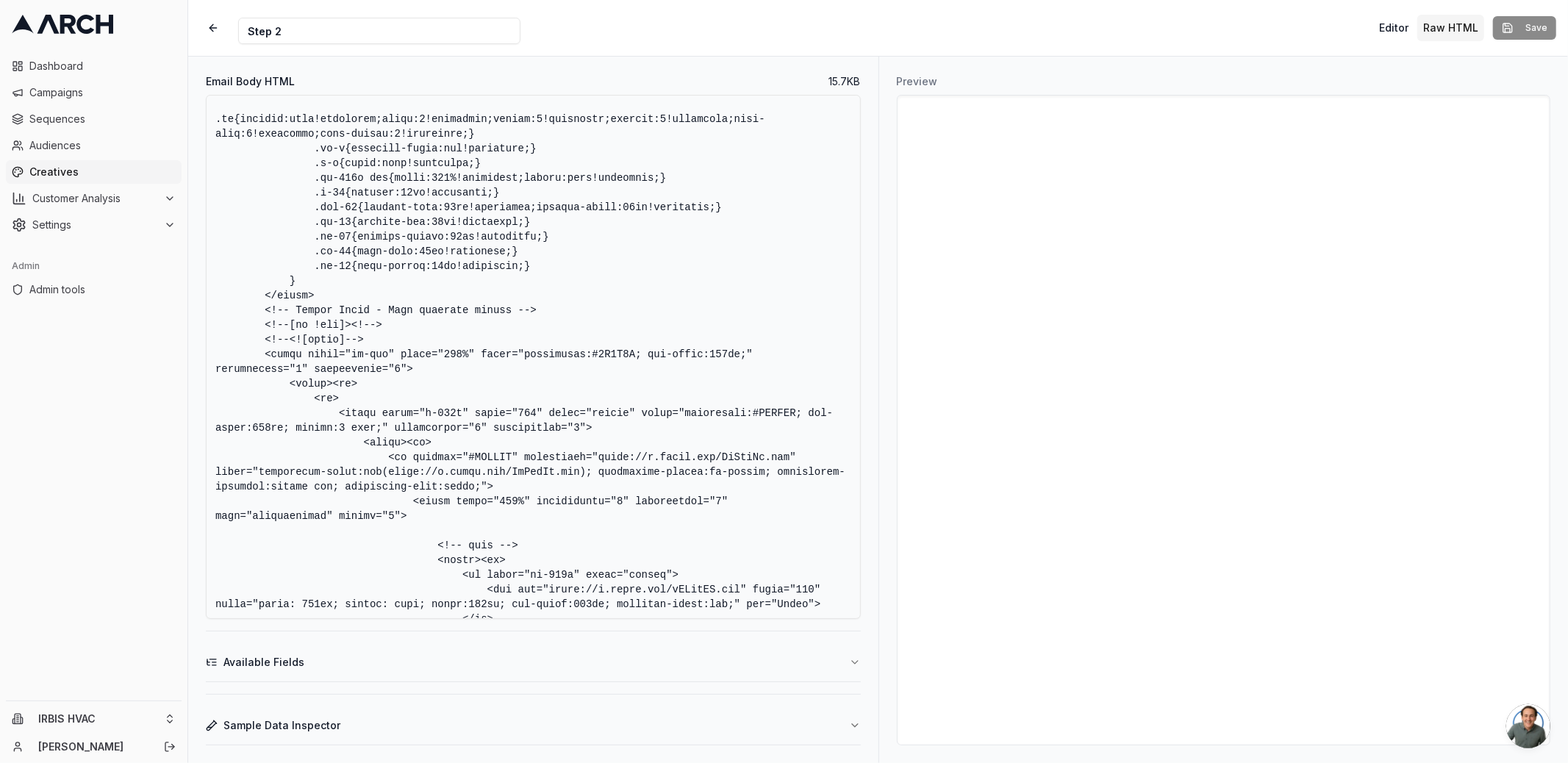
drag, startPoint x: 482, startPoint y: 353, endPoint x: 755, endPoint y: 356, distance: 273.0
click at [755, 356] on textarea "Email Body HTML" at bounding box center [533, 357] width 655 height 525
paste textarea "F7F8F9"
type textarea "<!DOCTYPE HTML PUBLIC "-//W3C//DTD XHTML 1.0 Transitional //EN" "http://www.w3.…"
click at [768, 252] on textarea "Email Body HTML" at bounding box center [533, 357] width 655 height 525
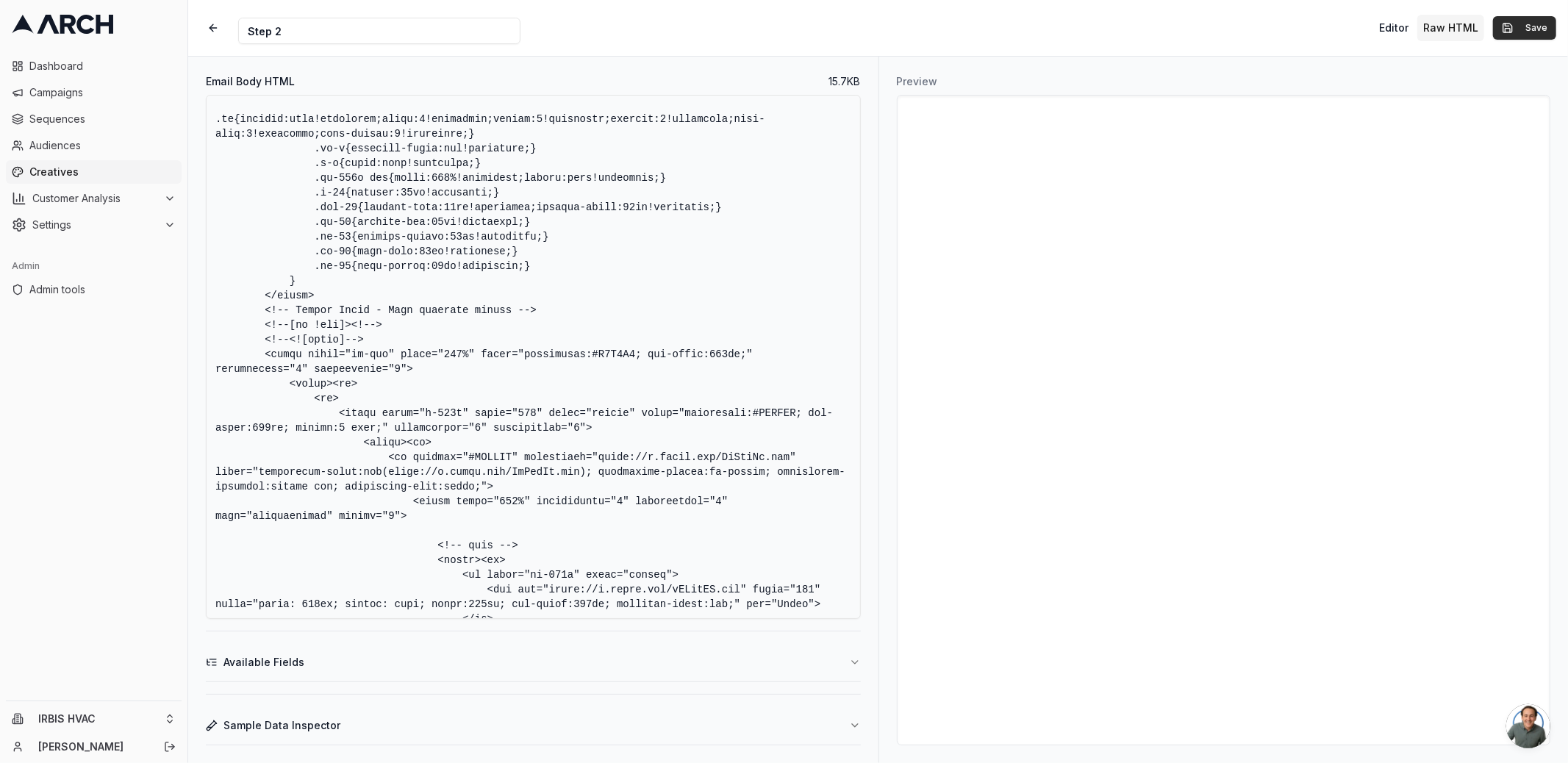
click at [1532, 33] on button "Save" at bounding box center [1525, 27] width 63 height 24
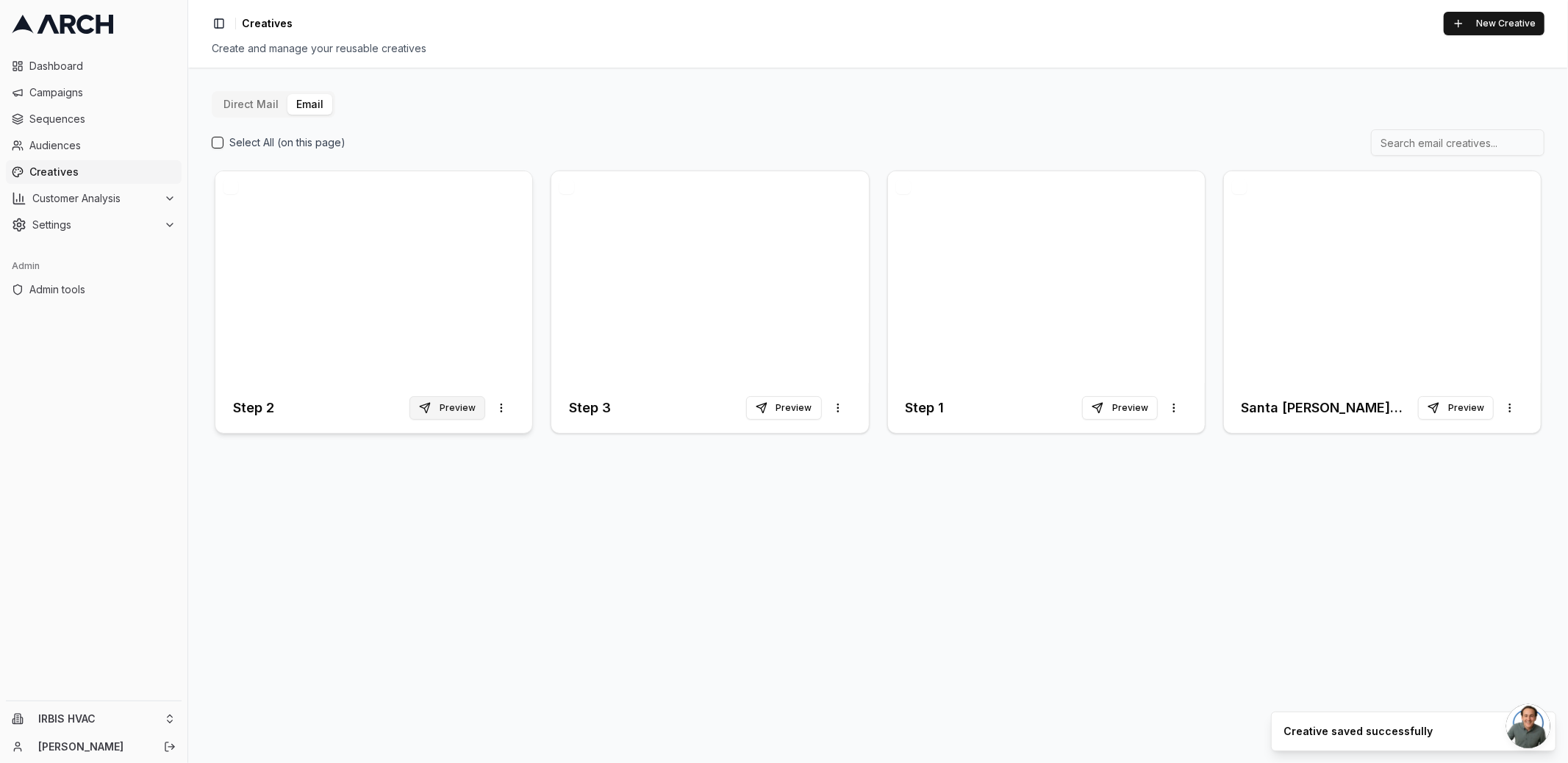
click at [465, 409] on button "Preview" at bounding box center [447, 407] width 76 height 24
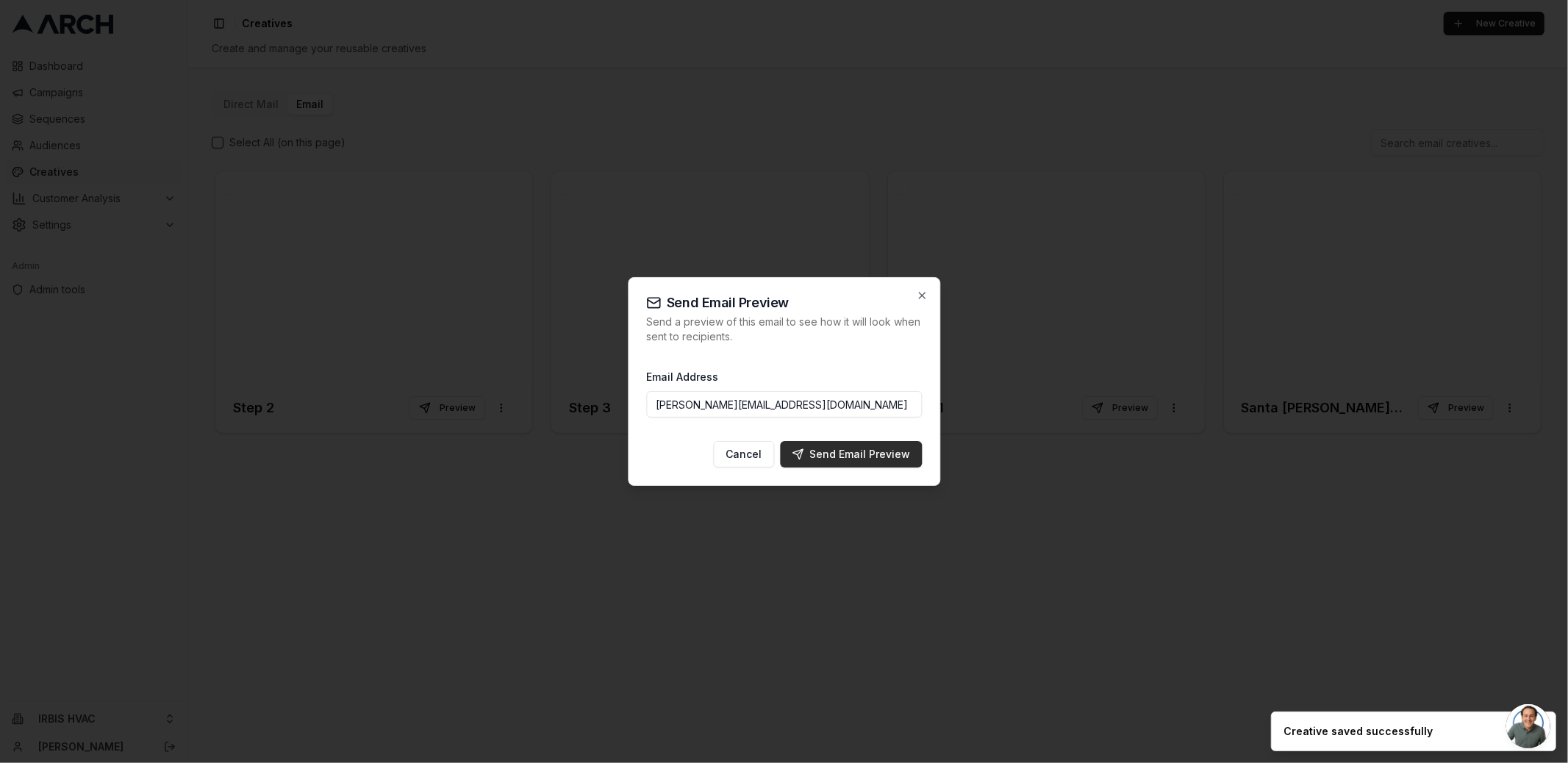
click at [862, 452] on div "Send Email Preview" at bounding box center [851, 454] width 118 height 15
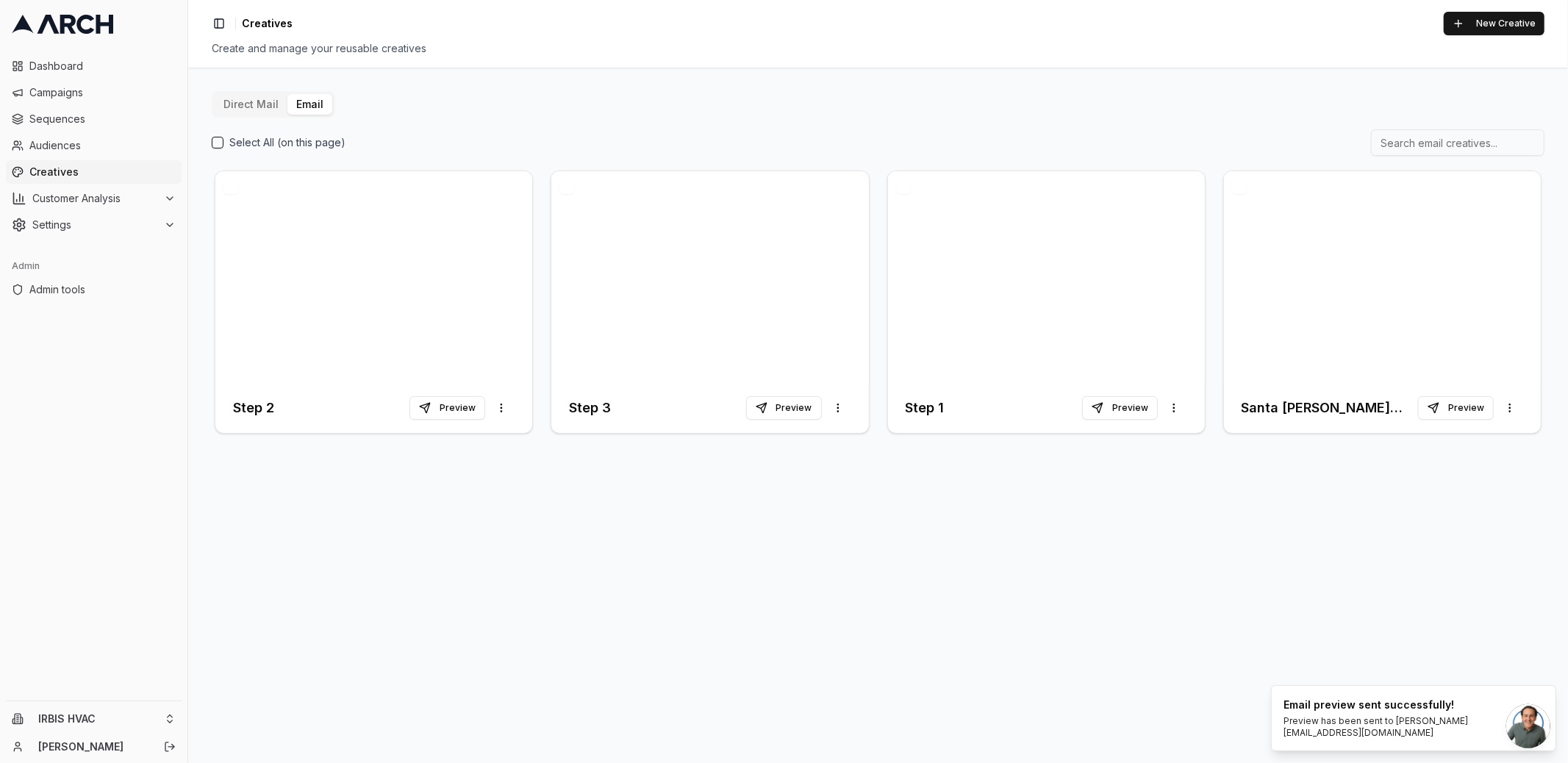
click at [615, 510] on div "Direct Mail Email Select All (on this page) Step 2 Preview More options Step 3 …" at bounding box center [878, 415] width 1380 height 695
click at [571, 101] on div "Direct Mail Email Select All (on this page) Step 2 Preview More options Step 3 …" at bounding box center [878, 264] width 1332 height 346
click at [527, 569] on div "Direct Mail Email Select All (on this page) Step 2 Preview More options Step 3 …" at bounding box center [878, 415] width 1380 height 695
click at [453, 286] on div at bounding box center [374, 277] width 317 height 212
click at [732, 262] on div at bounding box center [709, 277] width 317 height 212
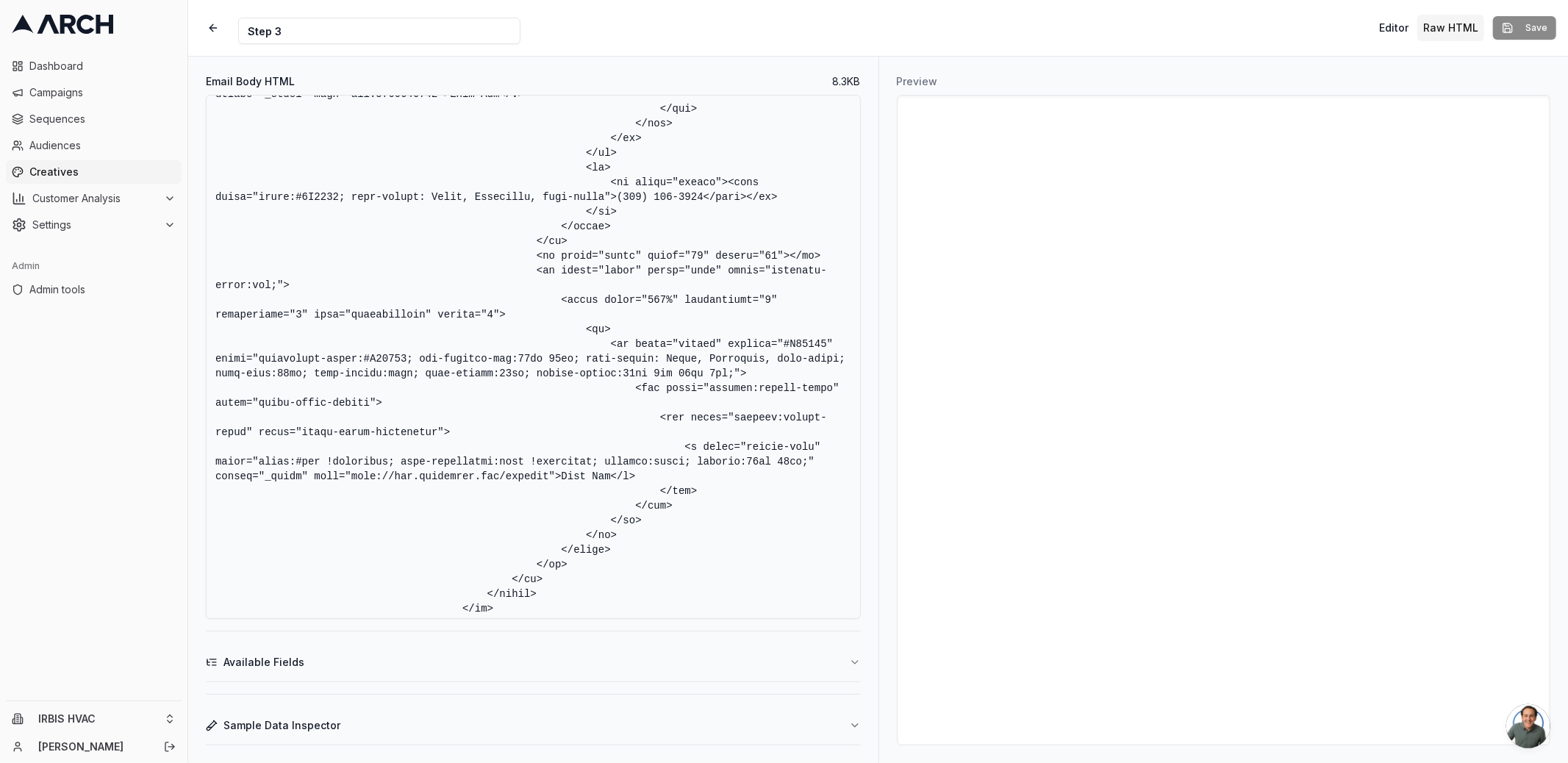
scroll to position [2427, 0]
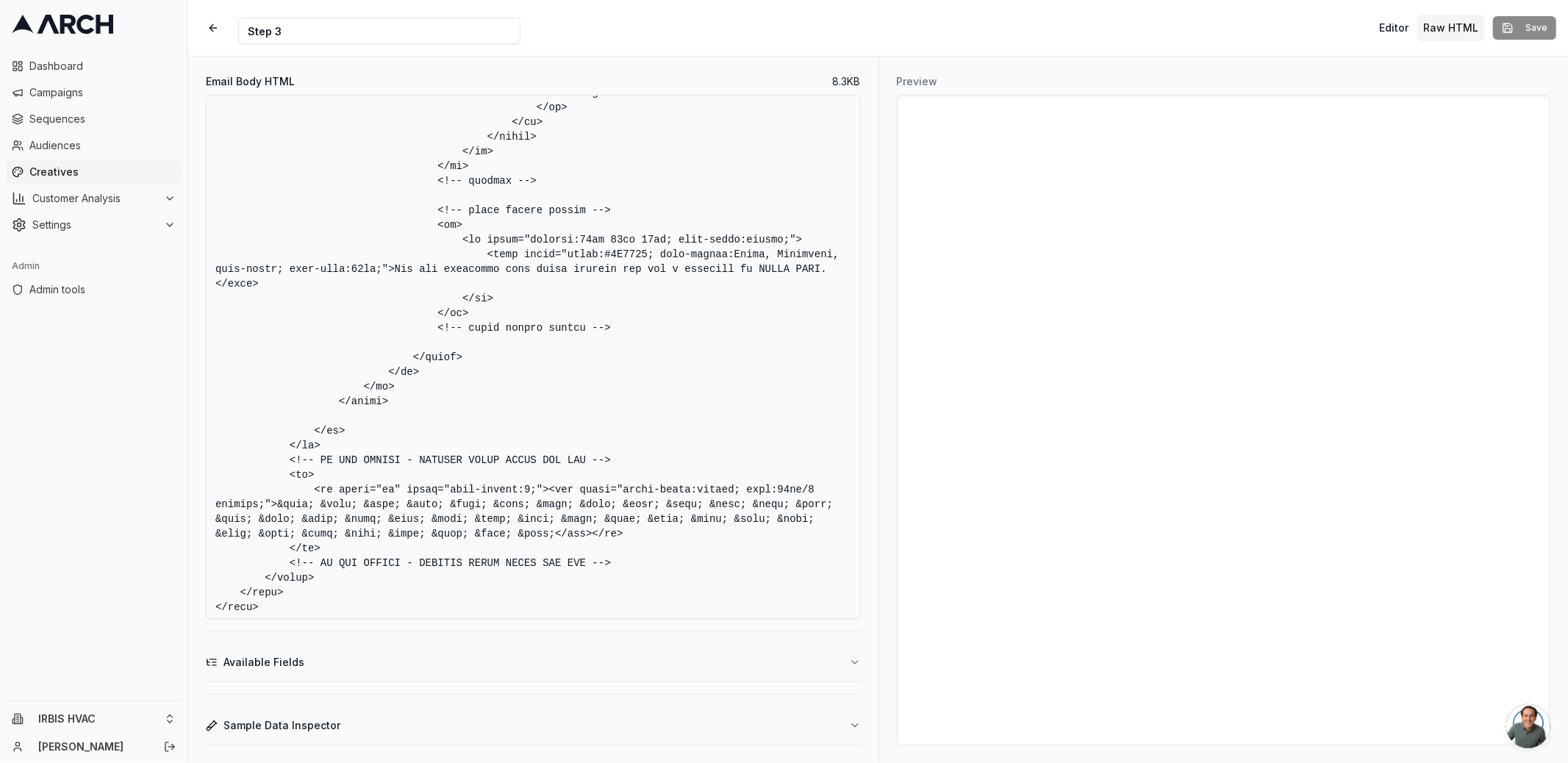
click at [585, 462] on textarea "Email Body HTML" at bounding box center [533, 357] width 655 height 525
click at [583, 560] on textarea "Email Body HTML" at bounding box center [533, 357] width 655 height 525
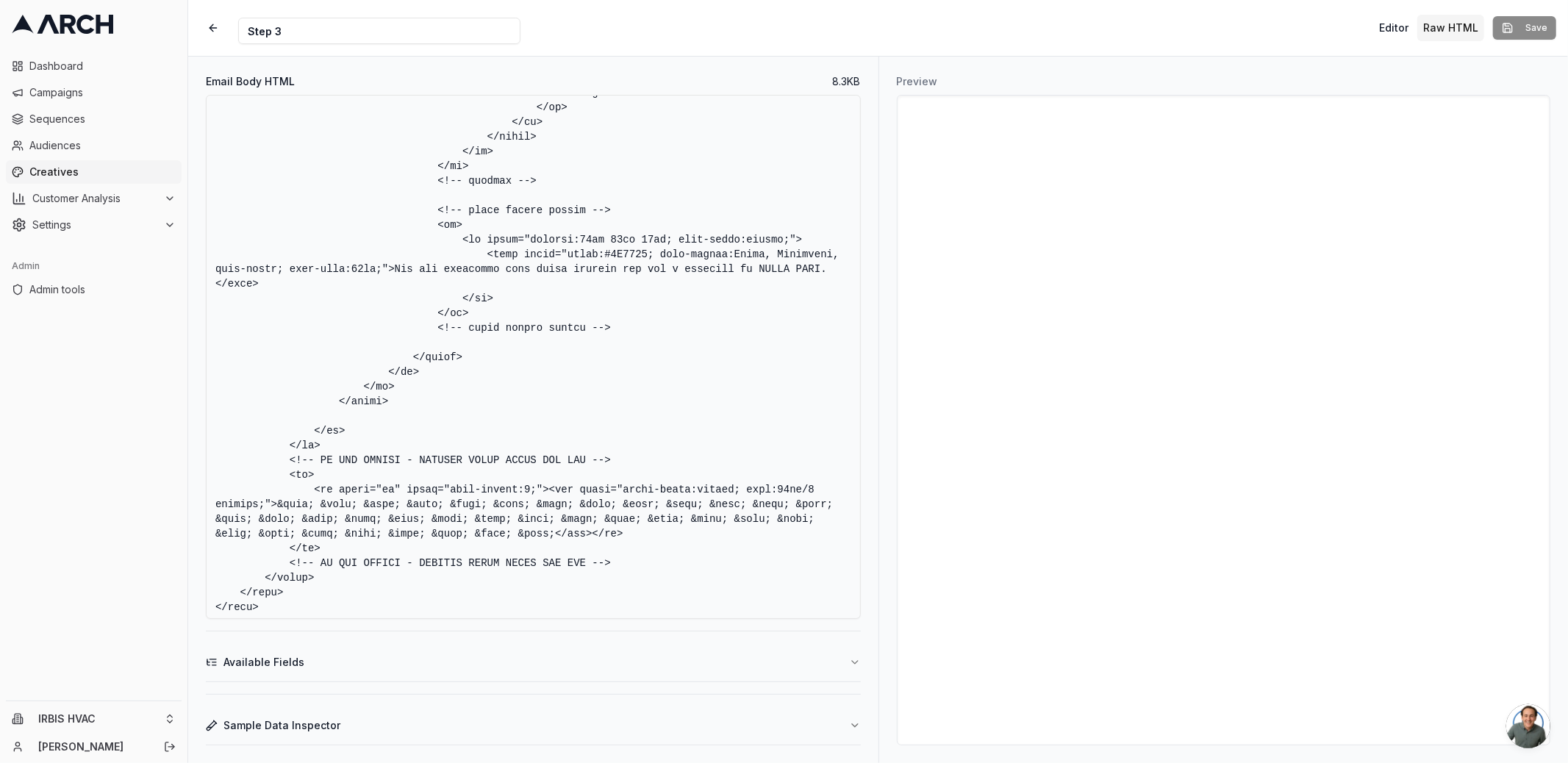
click at [583, 560] on textarea "Email Body HTML" at bounding box center [533, 357] width 655 height 525
click at [622, 563] on textarea "Email Body HTML" at bounding box center [533, 357] width 655 height 525
click at [600, 459] on textarea "Email Body HTML" at bounding box center [533, 357] width 655 height 525
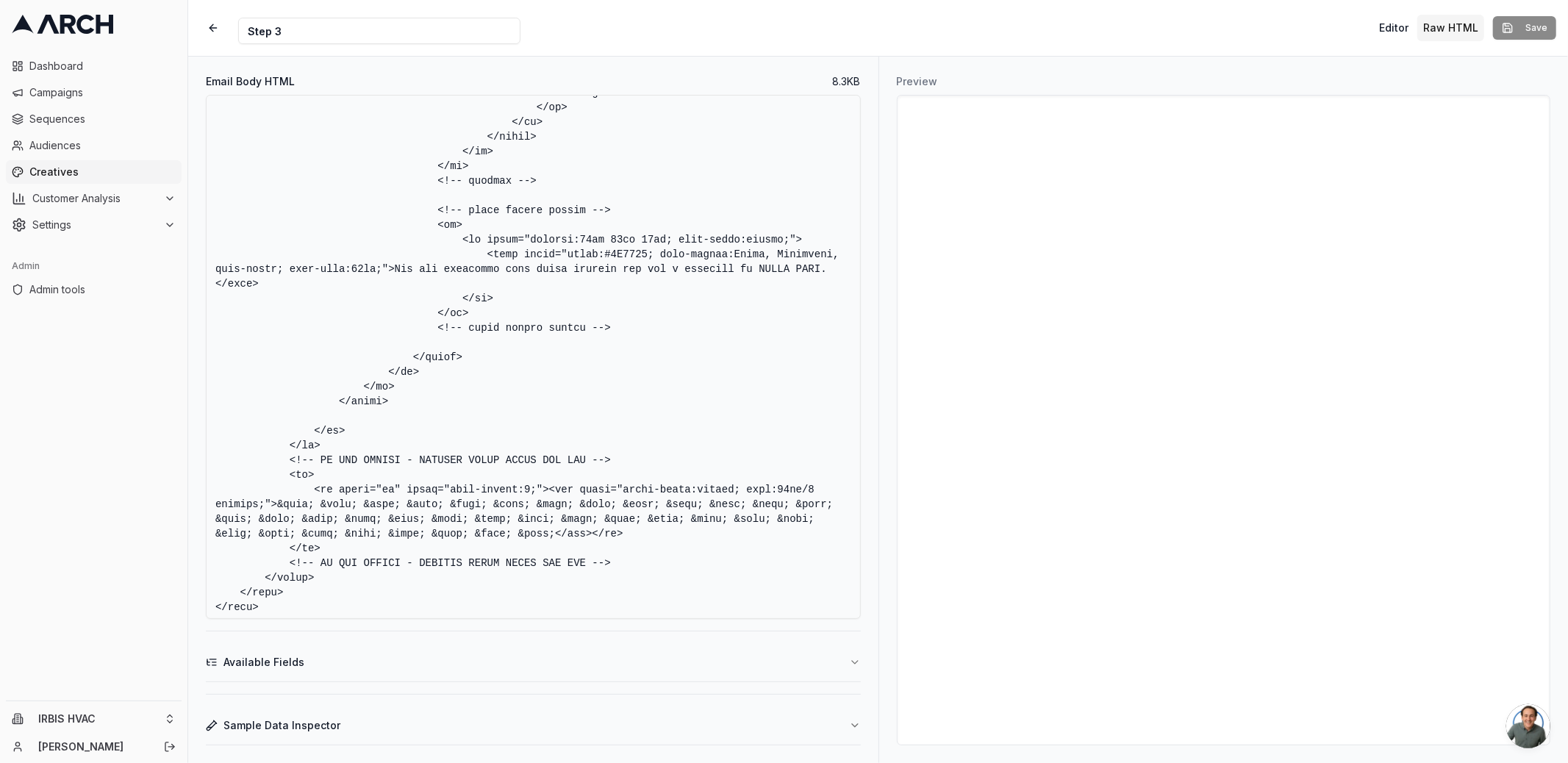
click at [600, 459] on textarea "Email Body HTML" at bounding box center [533, 357] width 655 height 525
click at [622, 459] on textarea "Email Body HTML" at bounding box center [533, 357] width 655 height 525
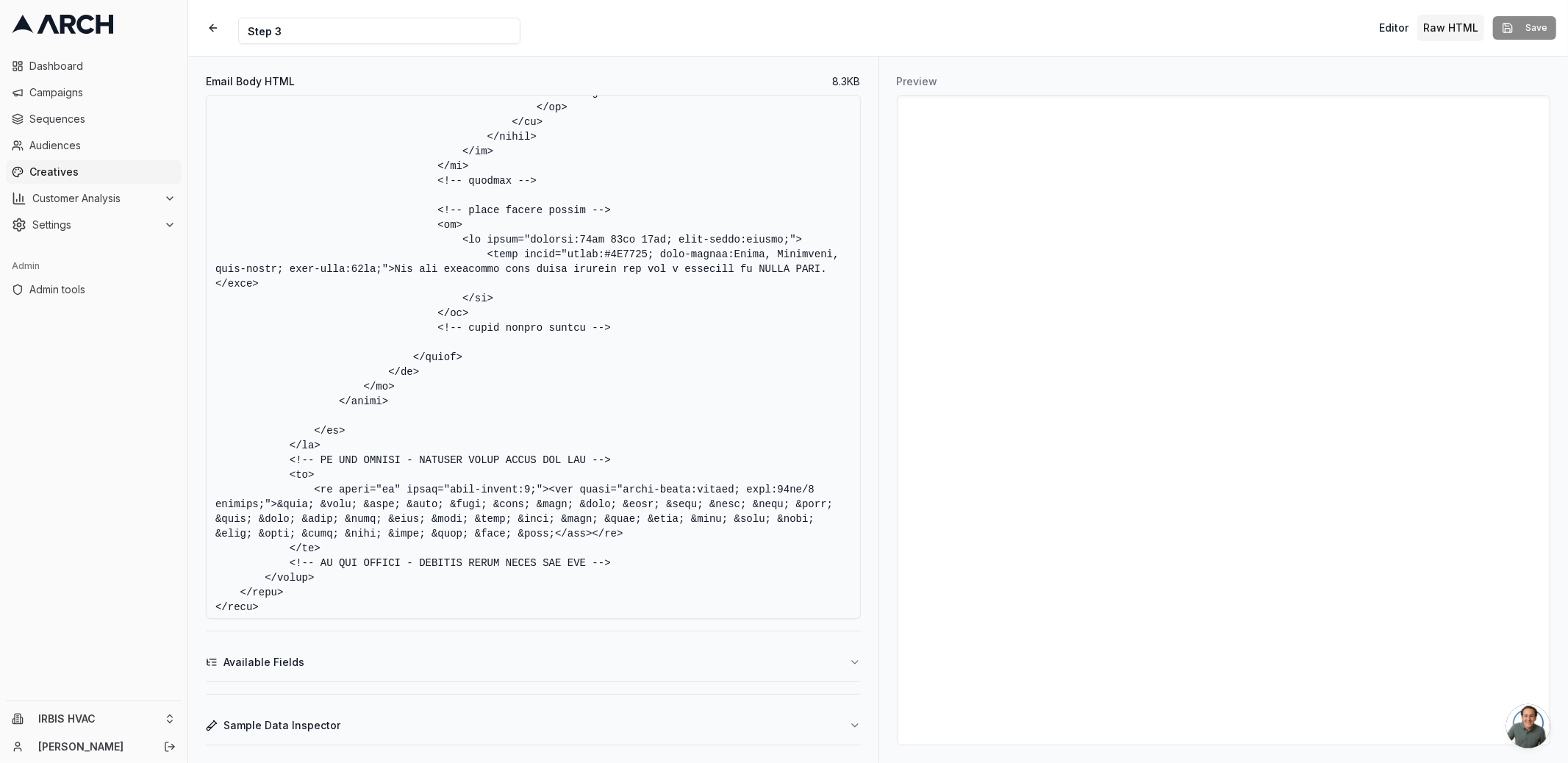
click at [641, 460] on textarea "Email Body HTML" at bounding box center [533, 357] width 655 height 525
click at [630, 569] on textarea "Email Body HTML" at bounding box center [533, 357] width 655 height 525
click at [656, 565] on textarea "Email Body HTML" at bounding box center [533, 357] width 655 height 525
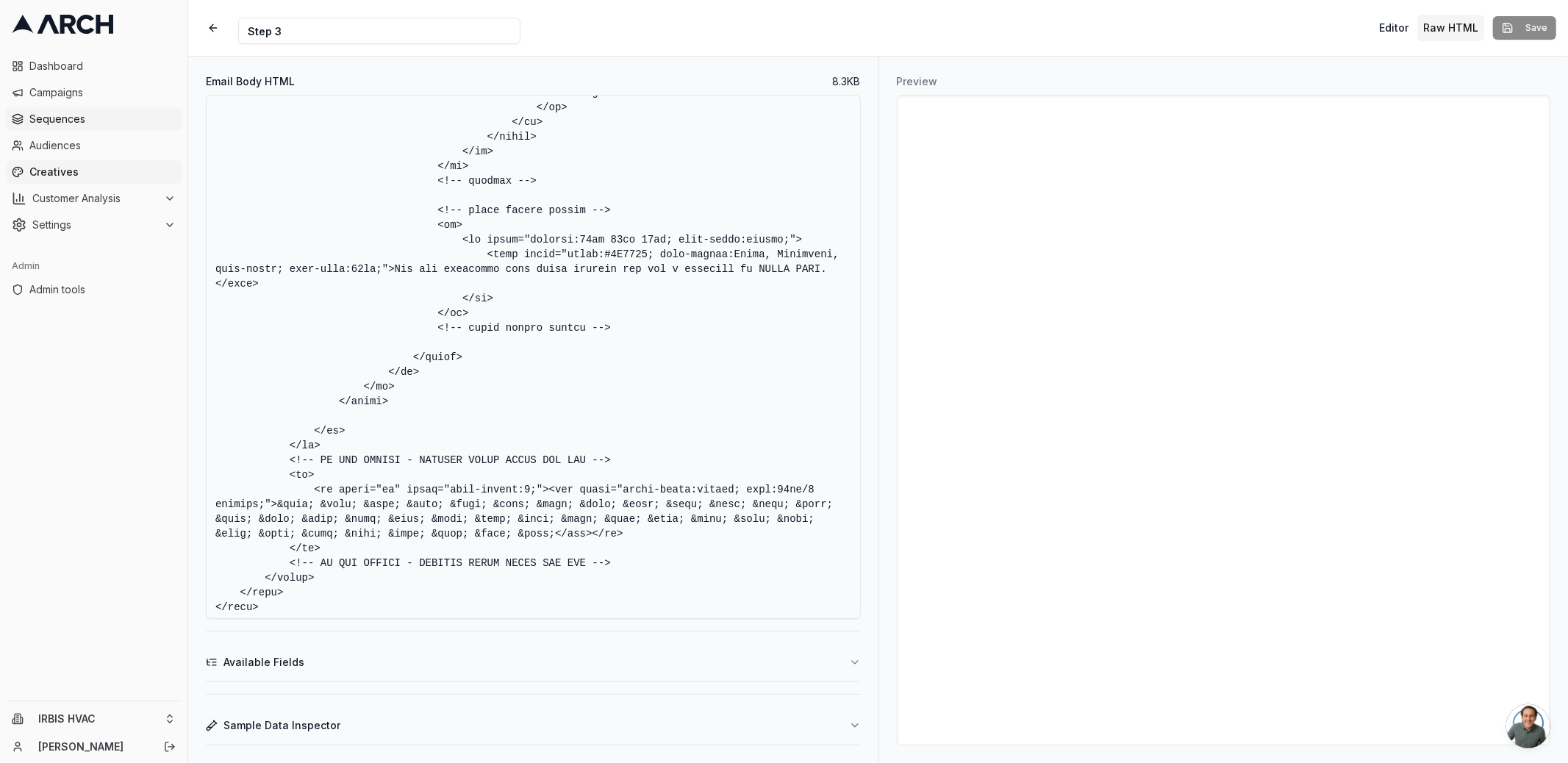
click at [99, 114] on span "Sequences" at bounding box center [102, 119] width 146 height 15
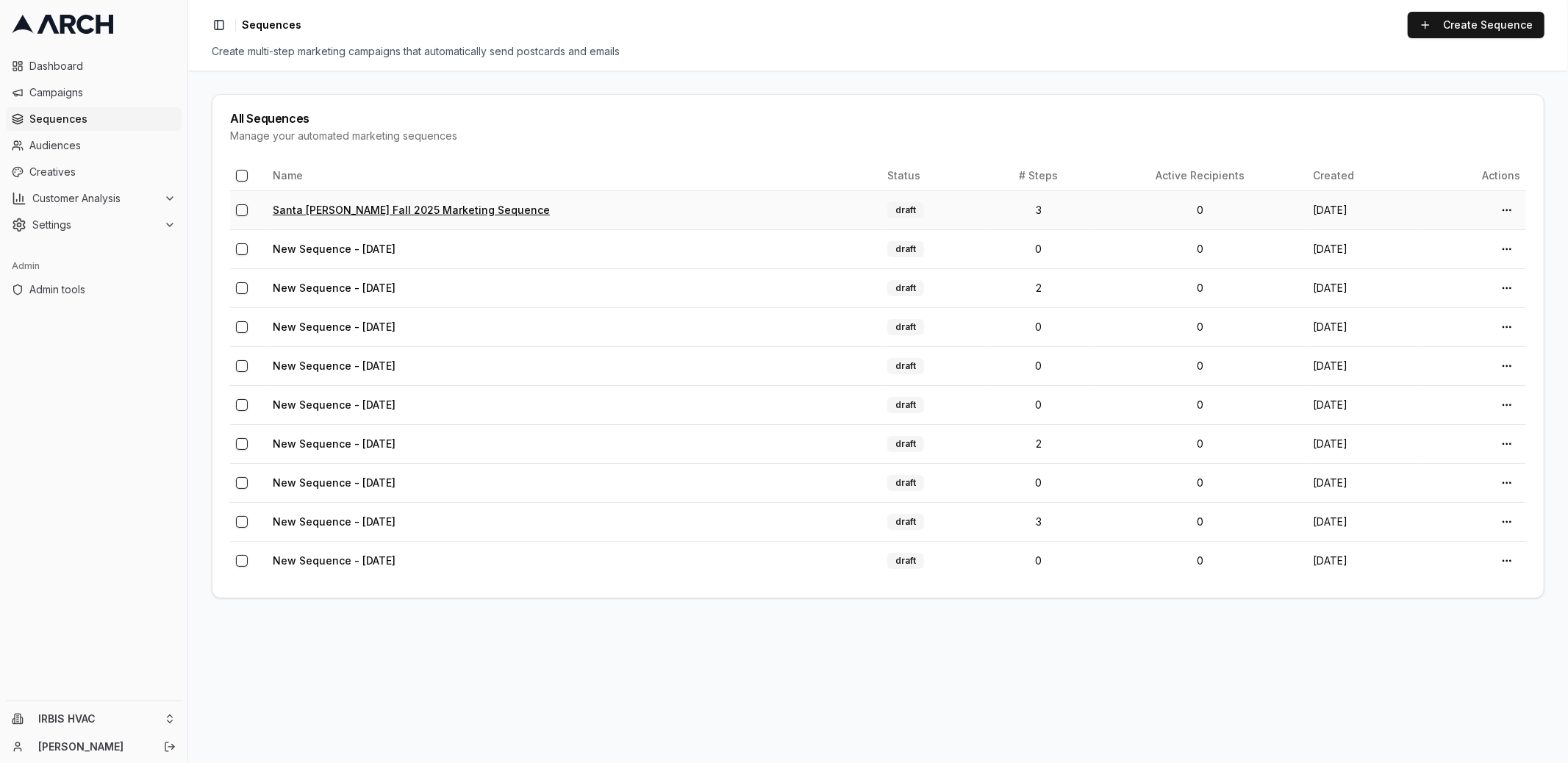
click at [372, 209] on link "Santa [PERSON_NAME] Fall 2025 Marketing Sequence" at bounding box center [411, 209] width 277 height 12
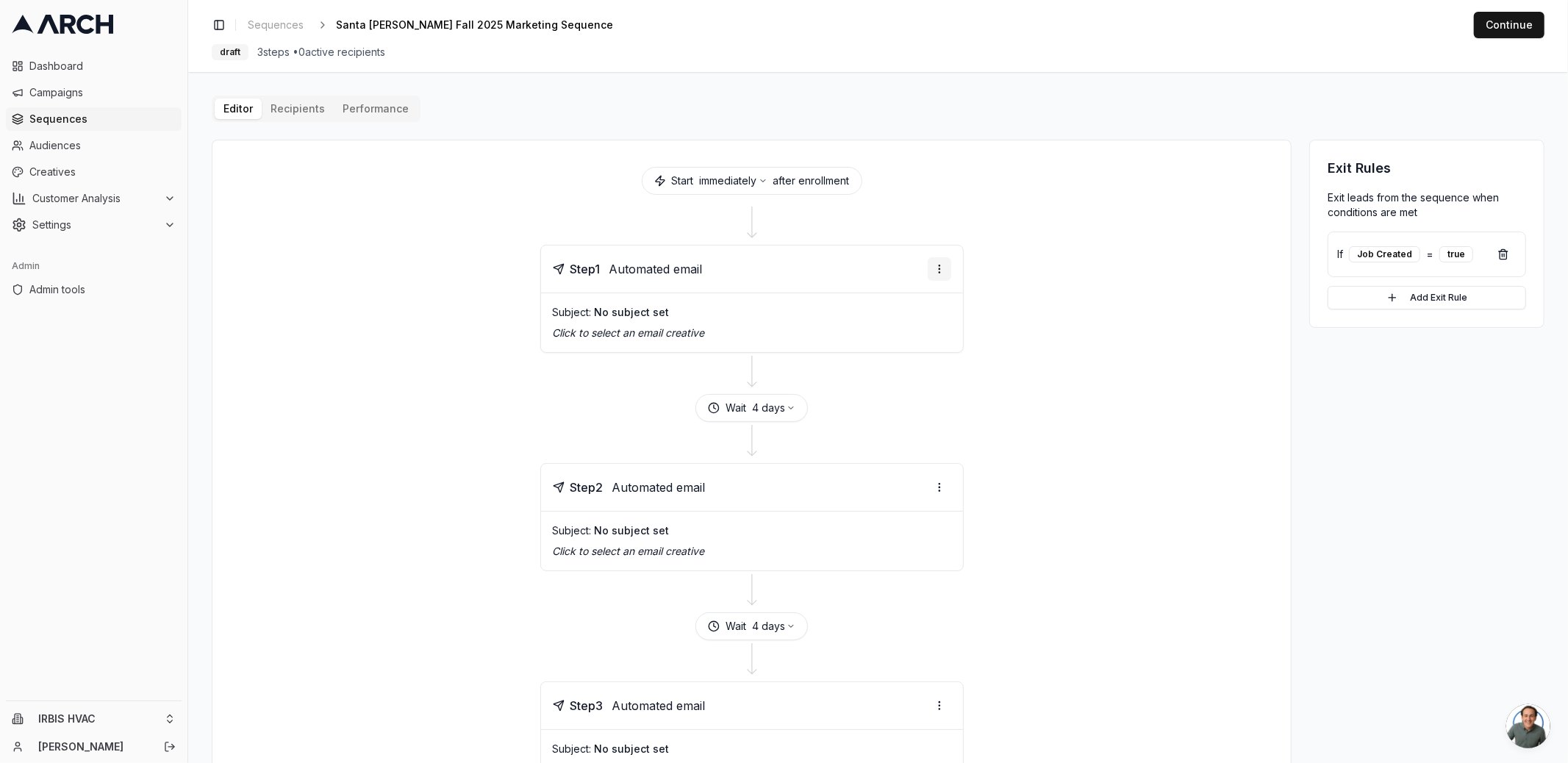
click at [942, 264] on html "Dashboard Campaigns Sequences Audiences Creatives Customer Analysis Settings Ad…" at bounding box center [784, 381] width 1568 height 763
click at [984, 308] on html "Dashboard Campaigns Sequences Audiences Creatives Customer Analysis Settings Ad…" at bounding box center [784, 381] width 1568 height 763
click at [645, 328] on p "Click to select an email creative" at bounding box center [751, 333] width 399 height 15
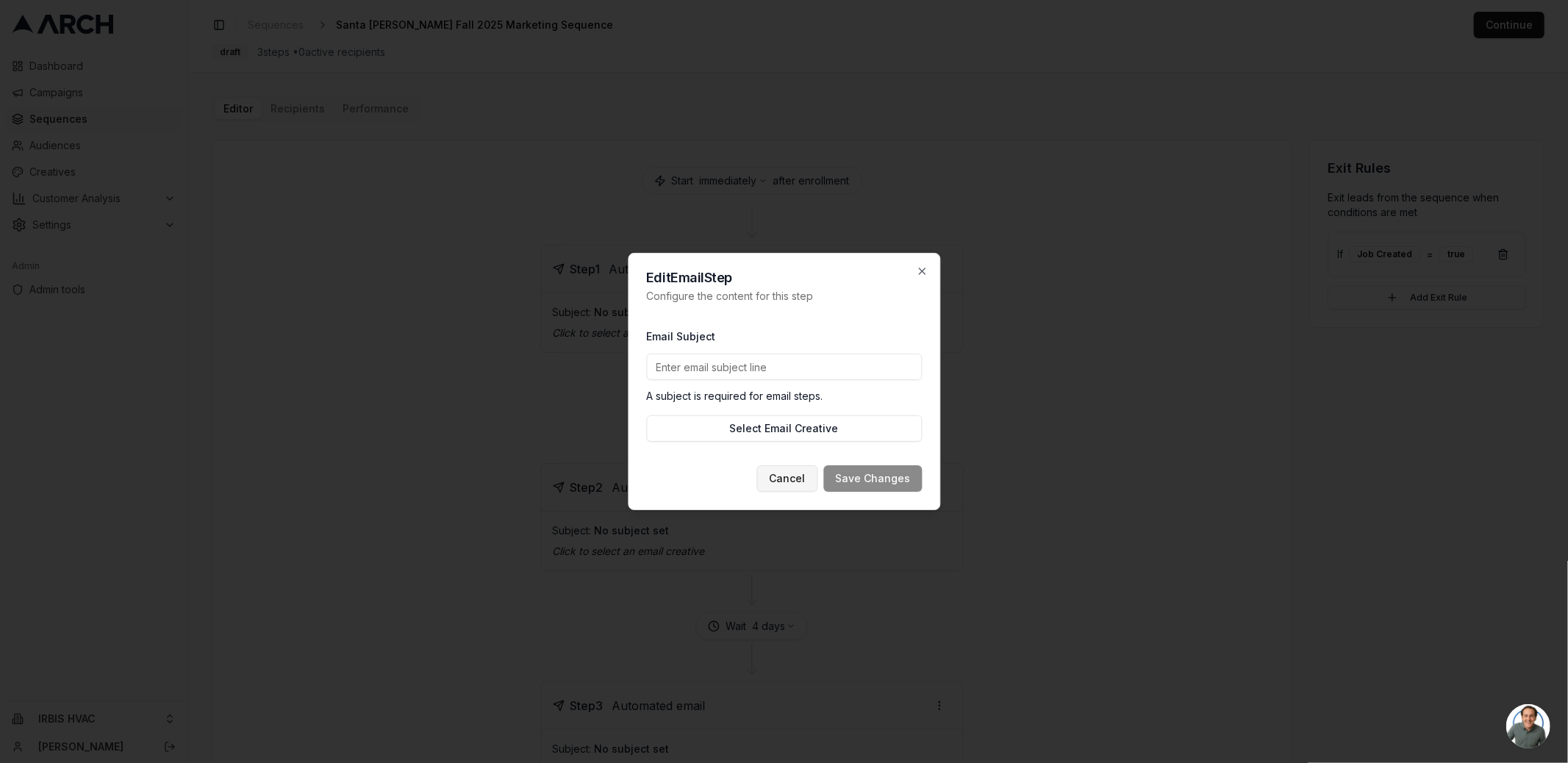
click at [796, 483] on button "Cancel" at bounding box center [787, 479] width 61 height 26
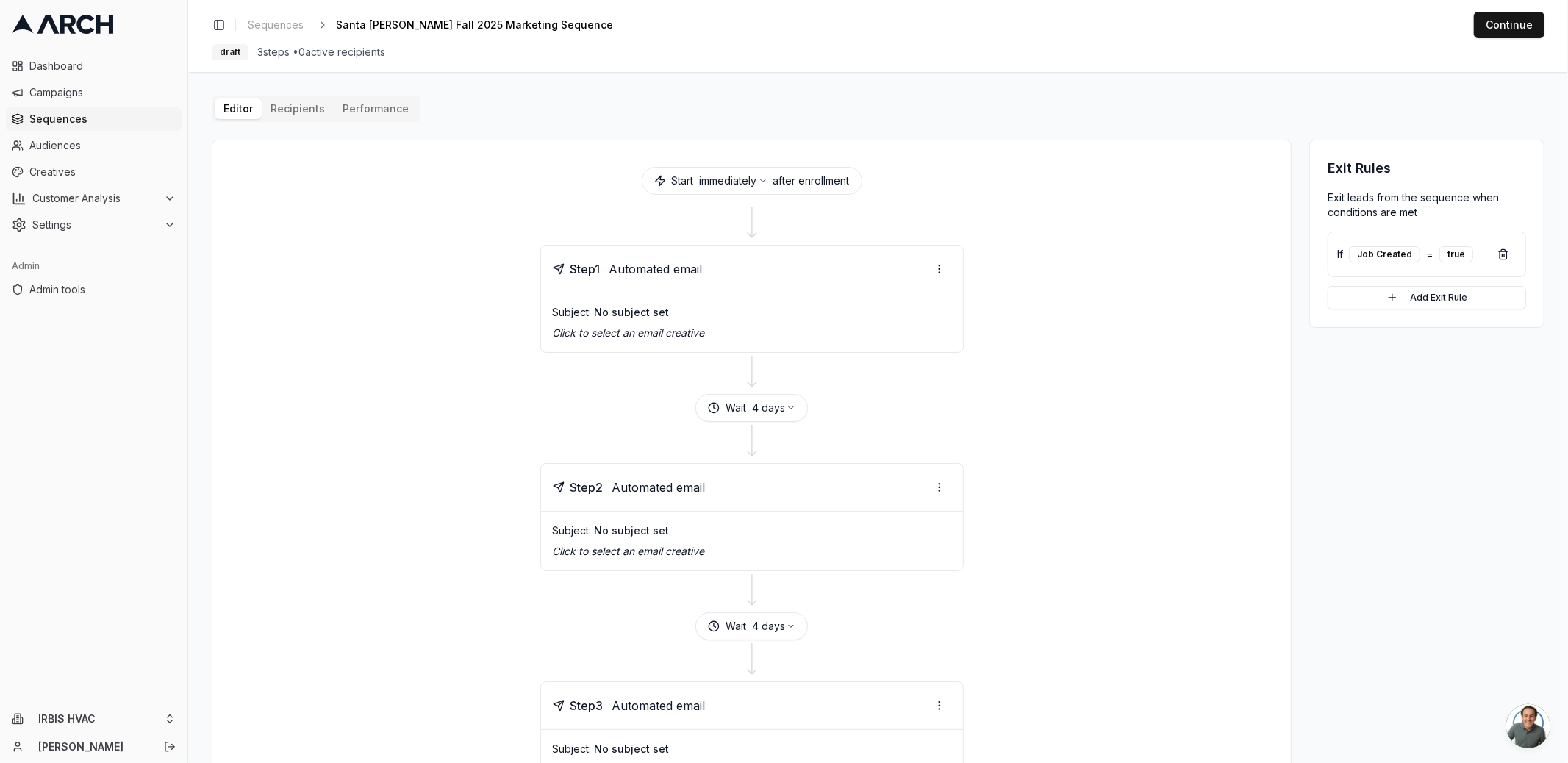
scroll to position [155, 0]
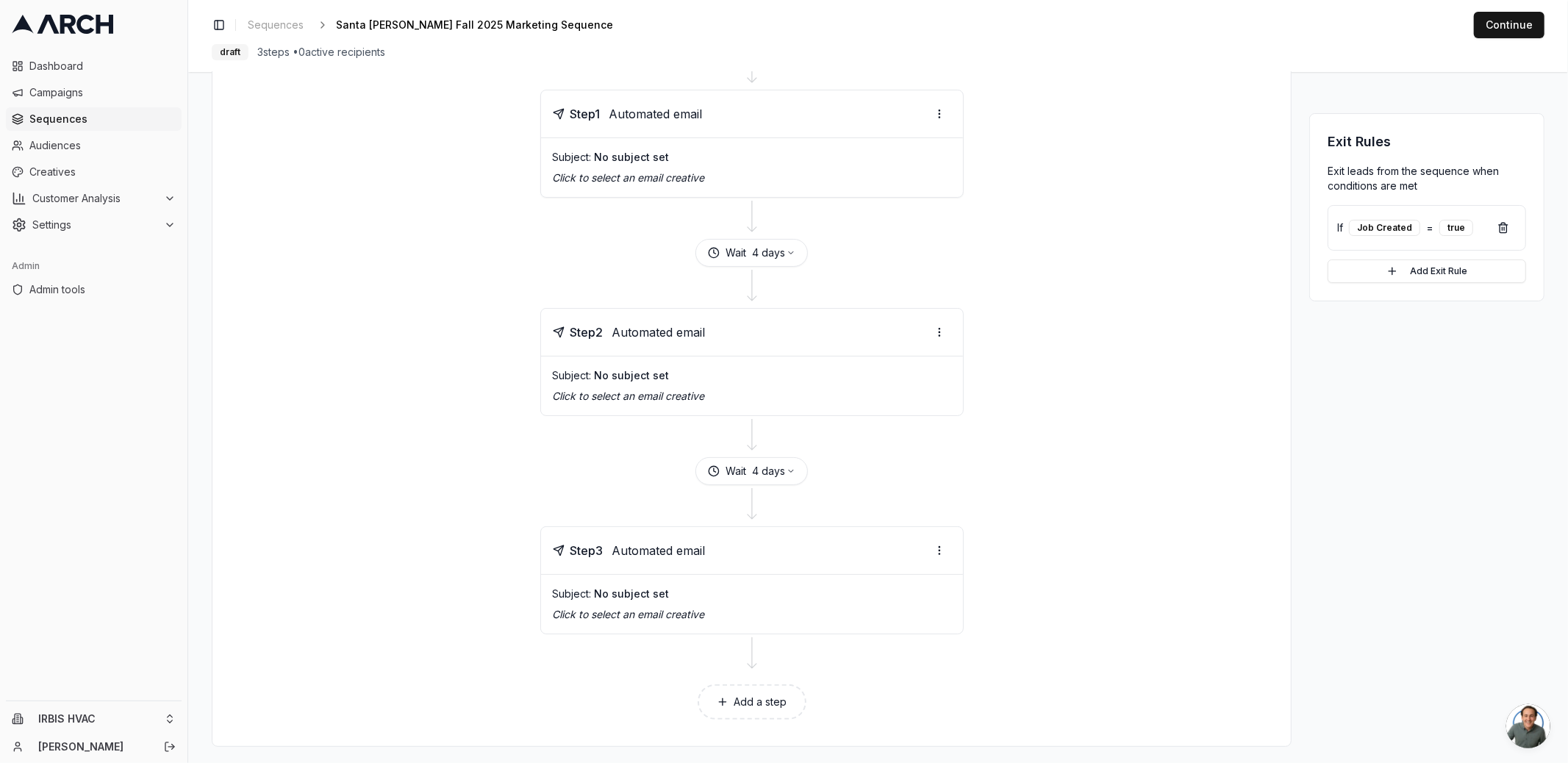
click at [664, 150] on div "Subject: No subject set" at bounding box center [751, 157] width 399 height 15
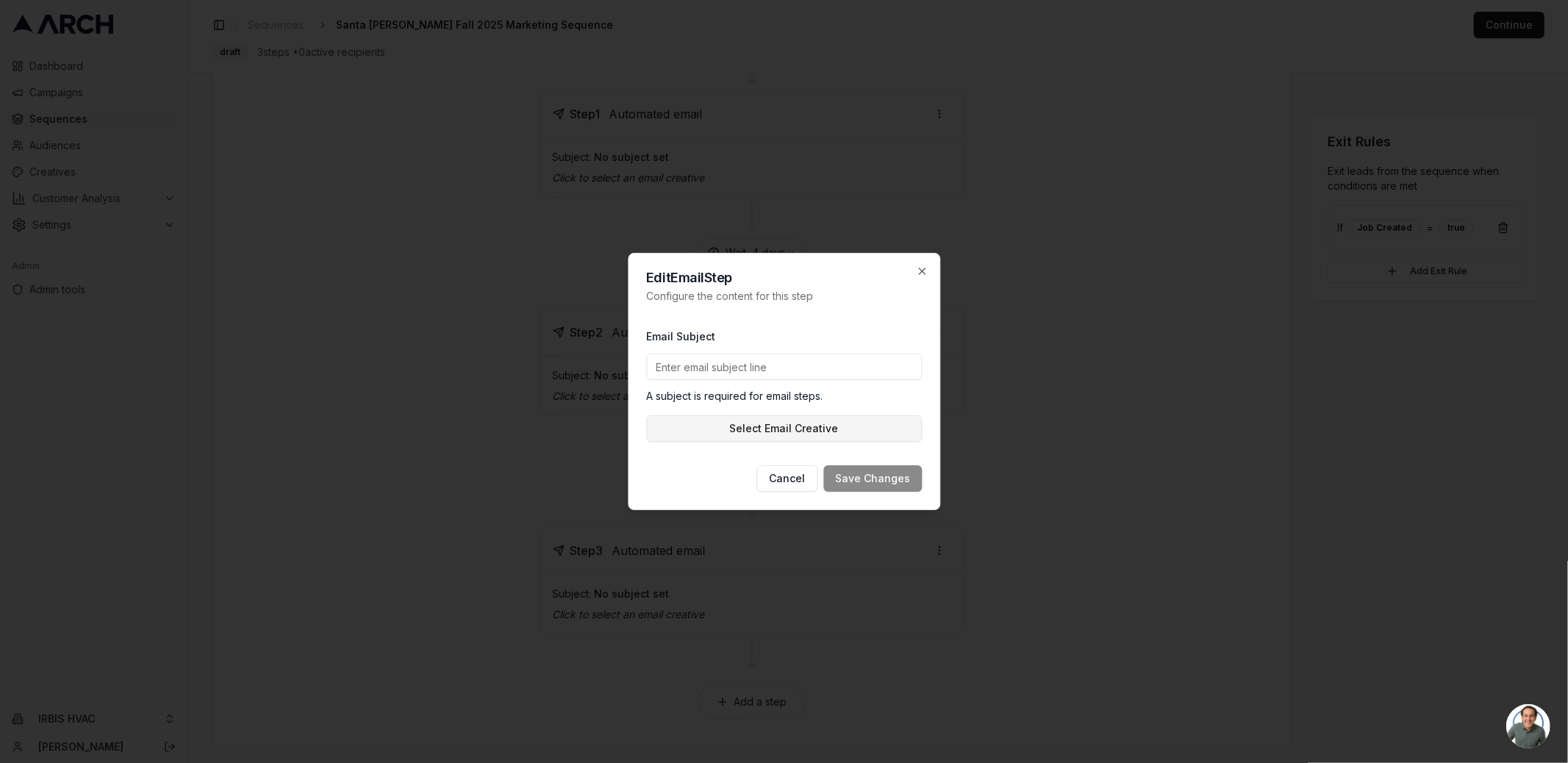
click at [783, 429] on button "Select Email Creative" at bounding box center [783, 429] width 275 height 26
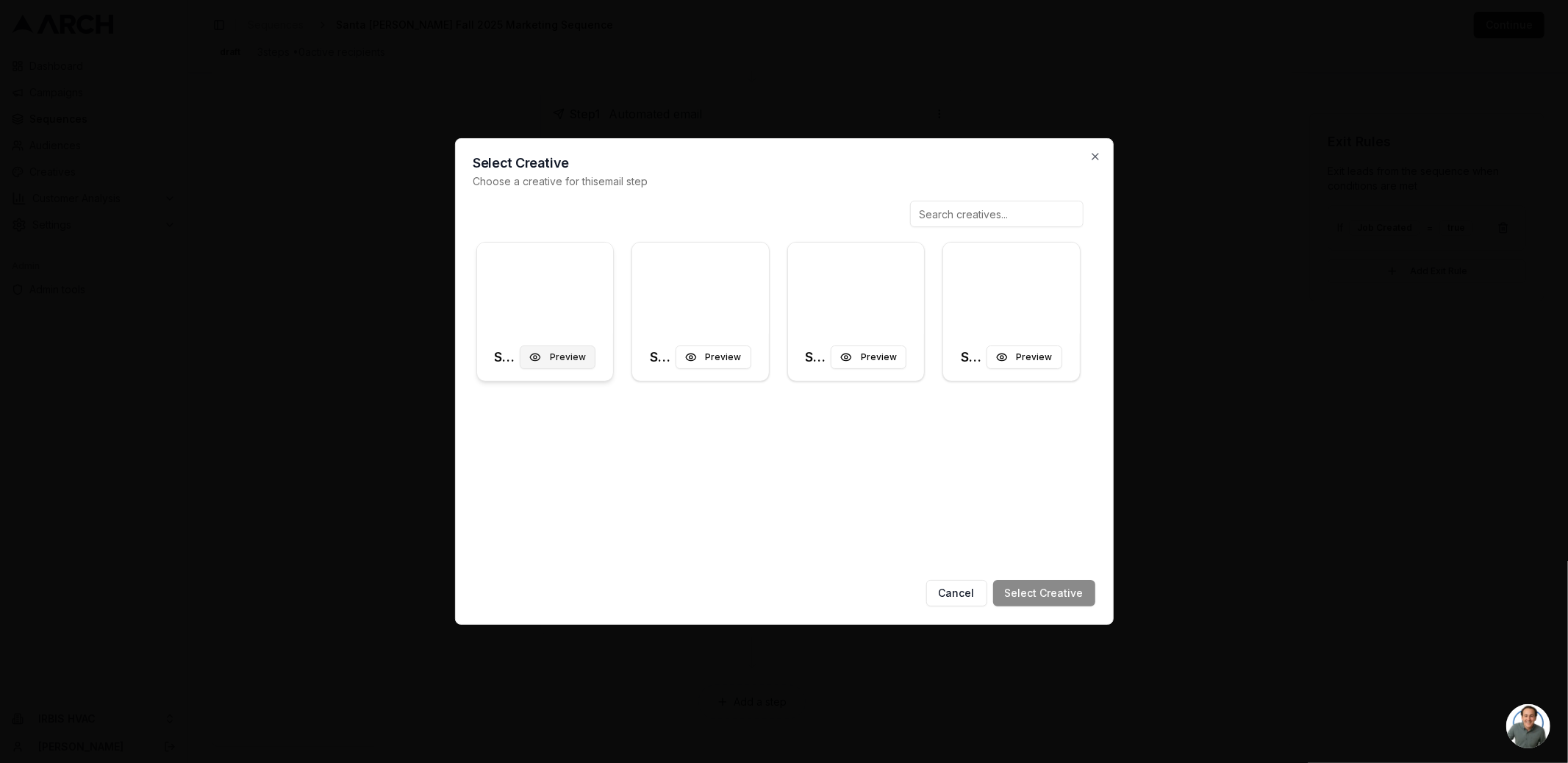
click at [547, 359] on button "Preview" at bounding box center [558, 357] width 76 height 24
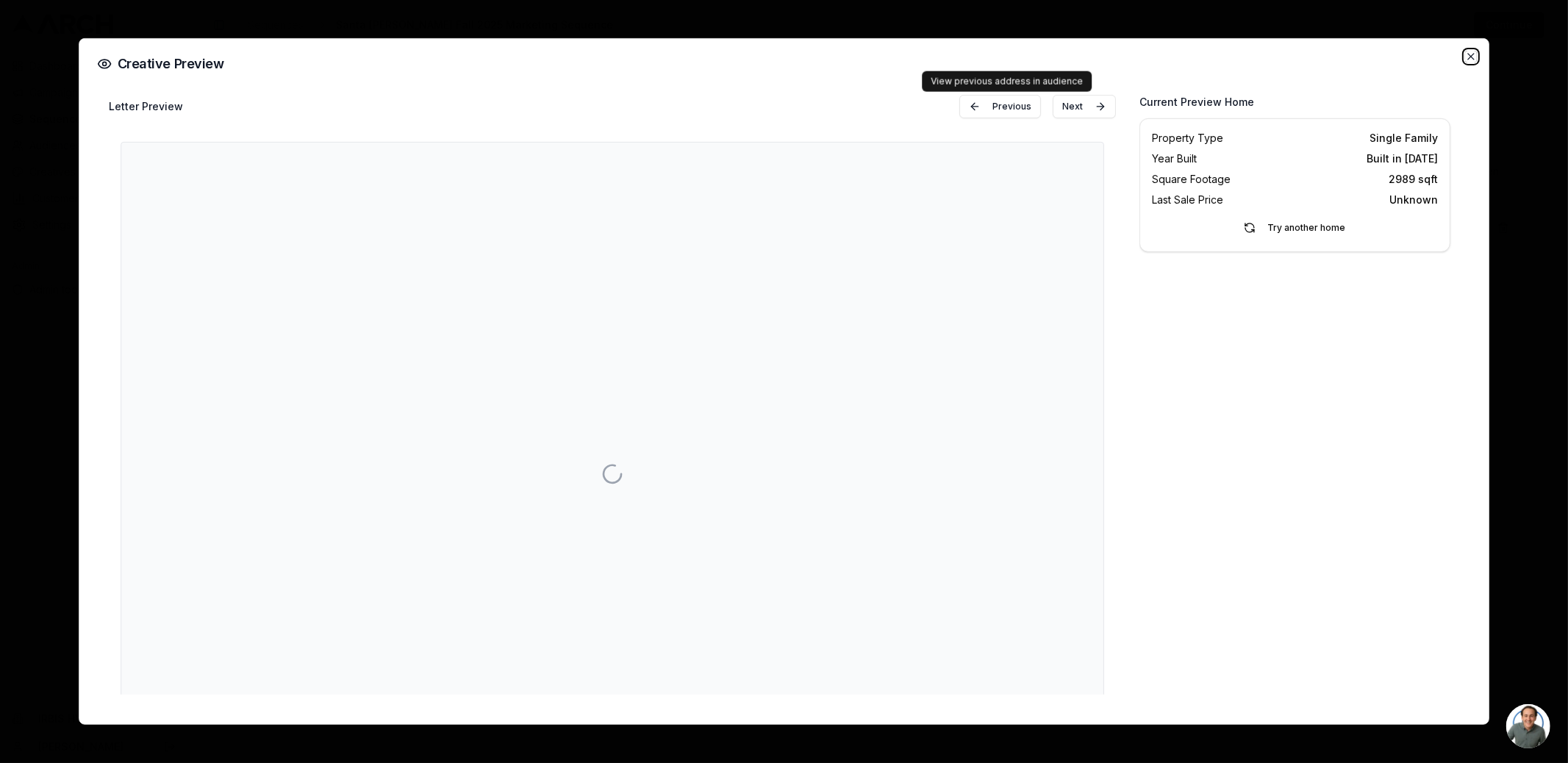
click at [1470, 55] on icon "button" at bounding box center [1470, 56] width 6 height 6
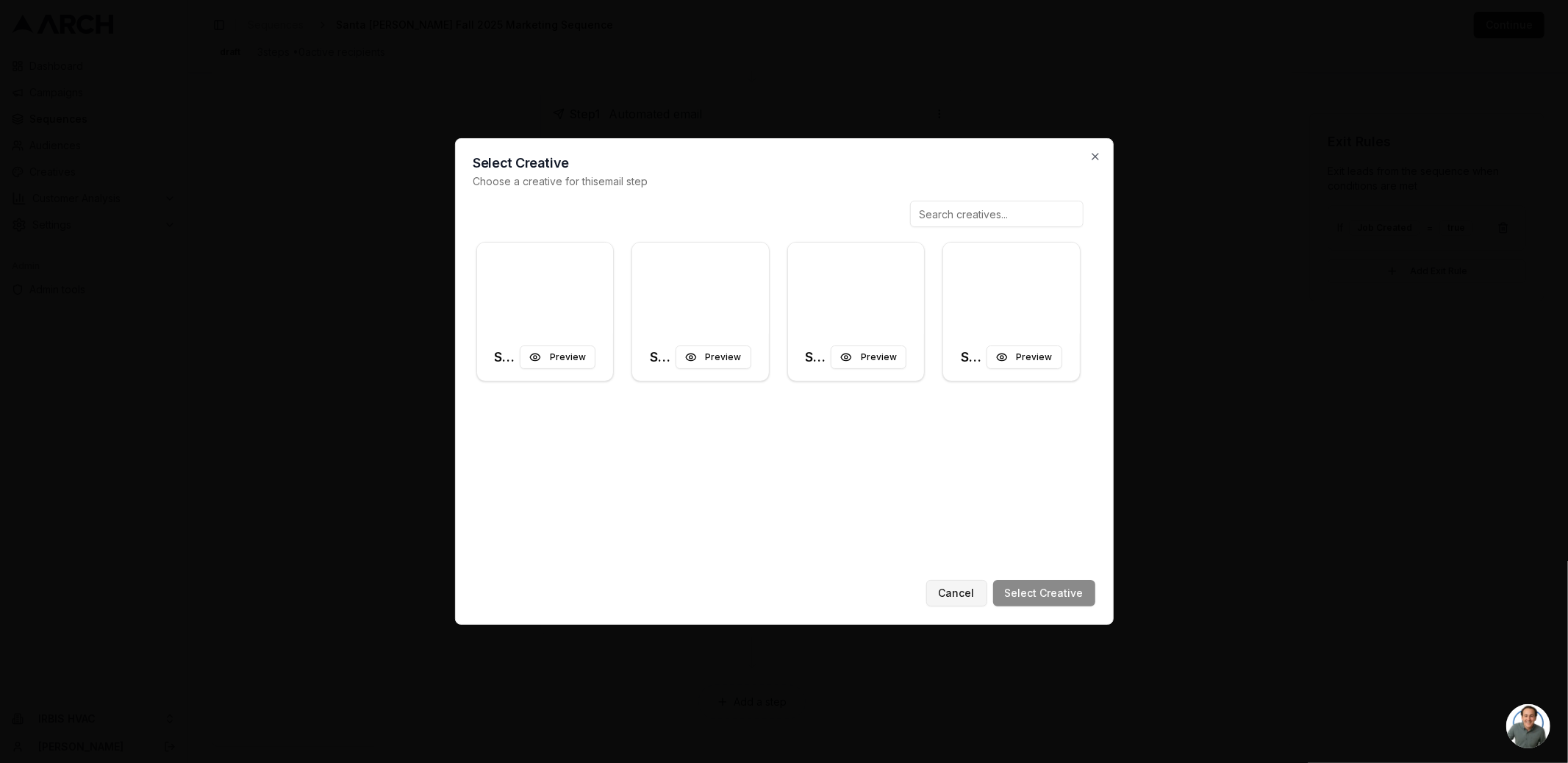
click at [956, 601] on button "Cancel" at bounding box center [956, 593] width 61 height 26
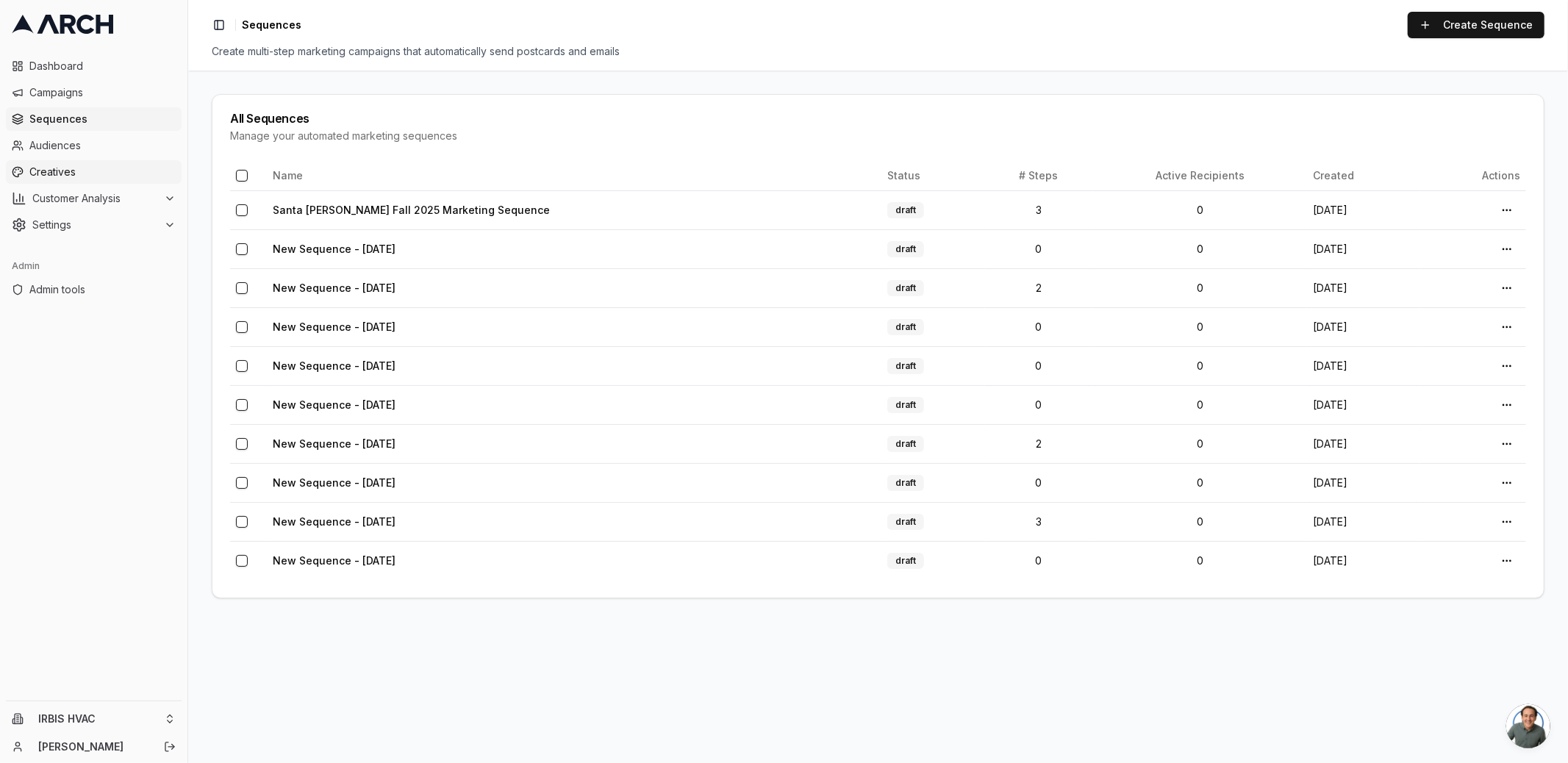
click at [101, 167] on span "Creatives" at bounding box center [102, 172] width 146 height 15
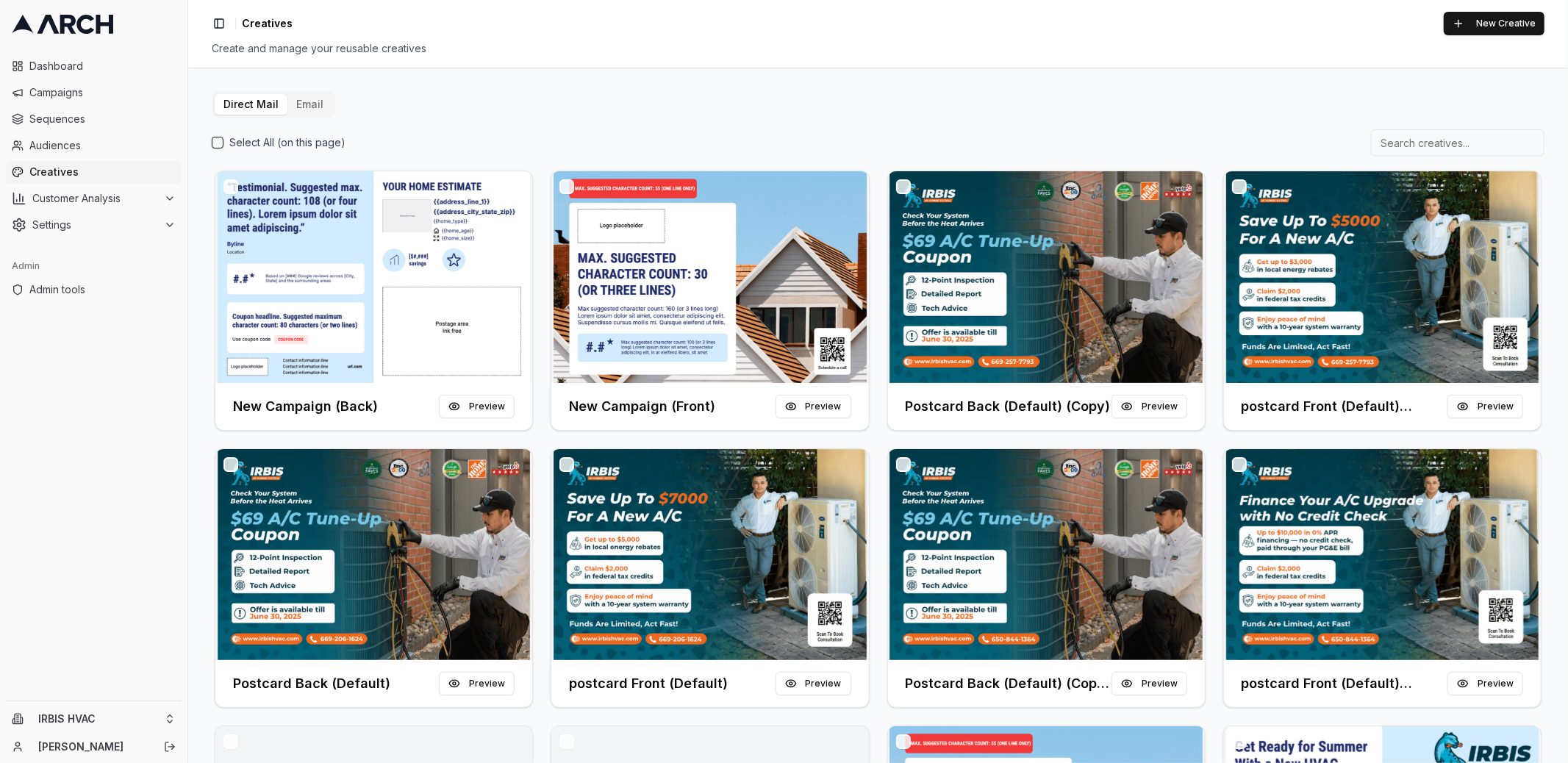
click at [294, 94] on button "Email" at bounding box center [310, 104] width 45 height 20
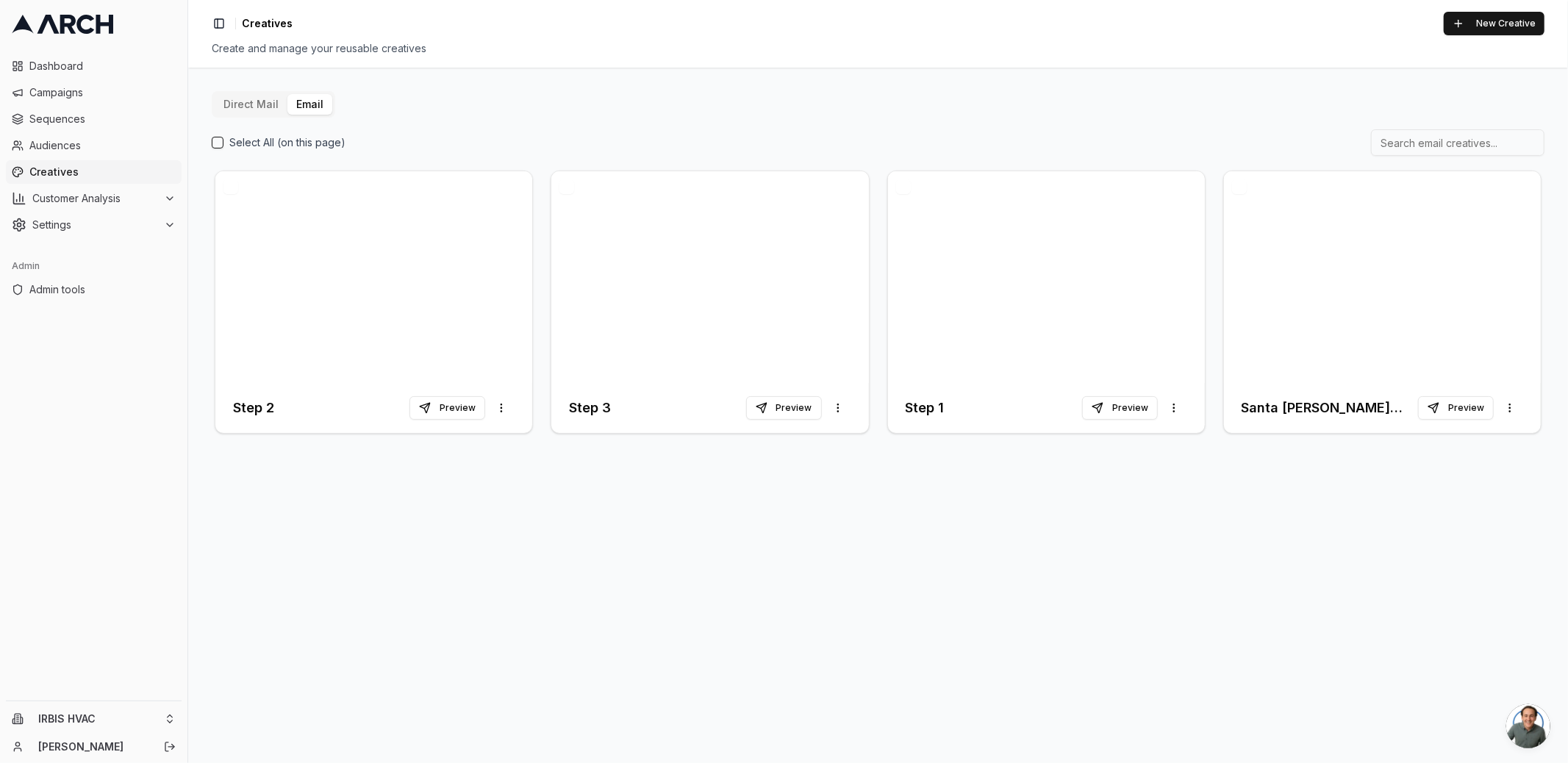
click at [1240, 187] on button "button" at bounding box center [1239, 187] width 15 height 15
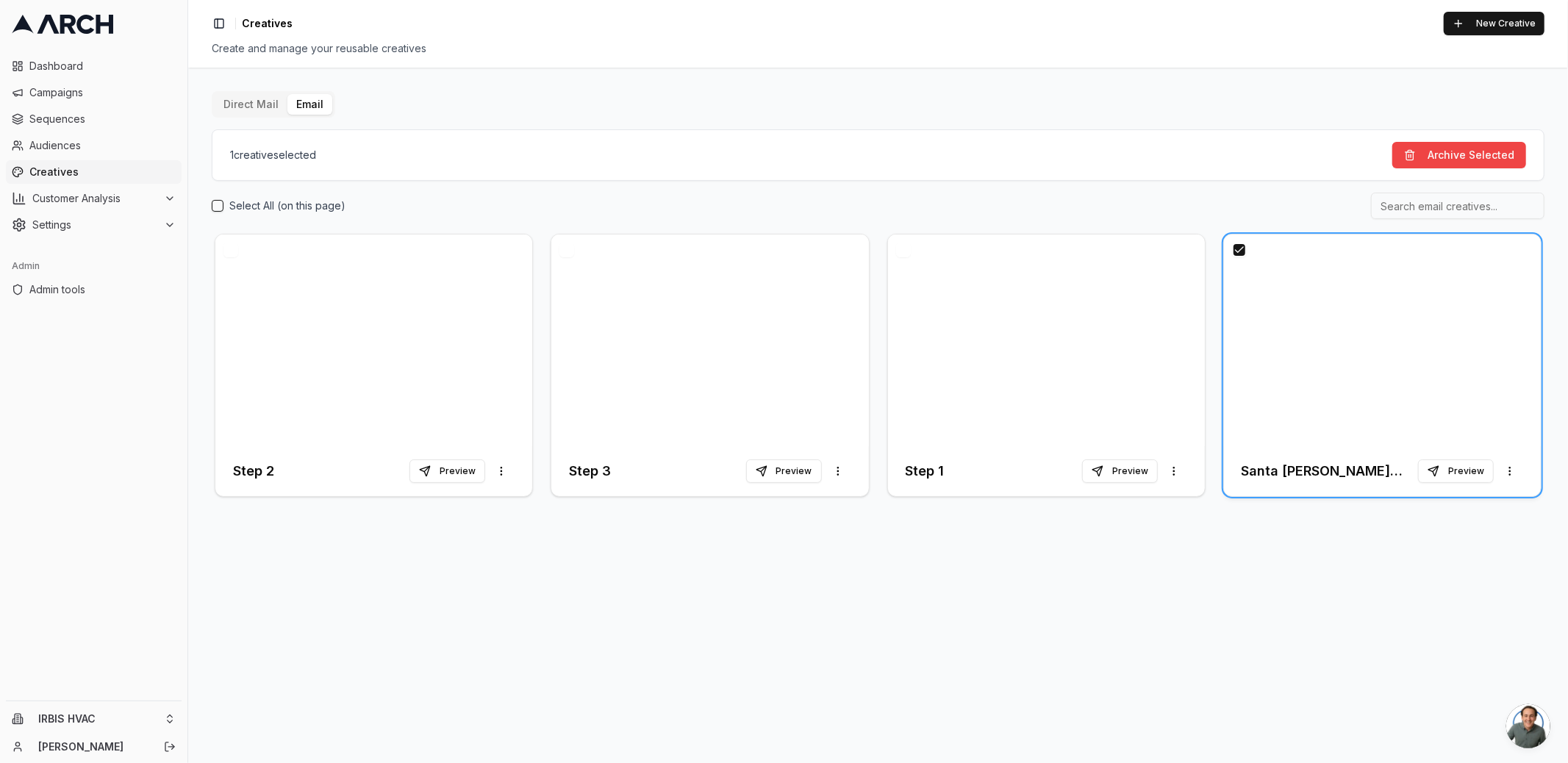
click at [1328, 479] on h3 "Santa Clara Rebate - 1st Follow Up" at bounding box center [1330, 471] width 176 height 20
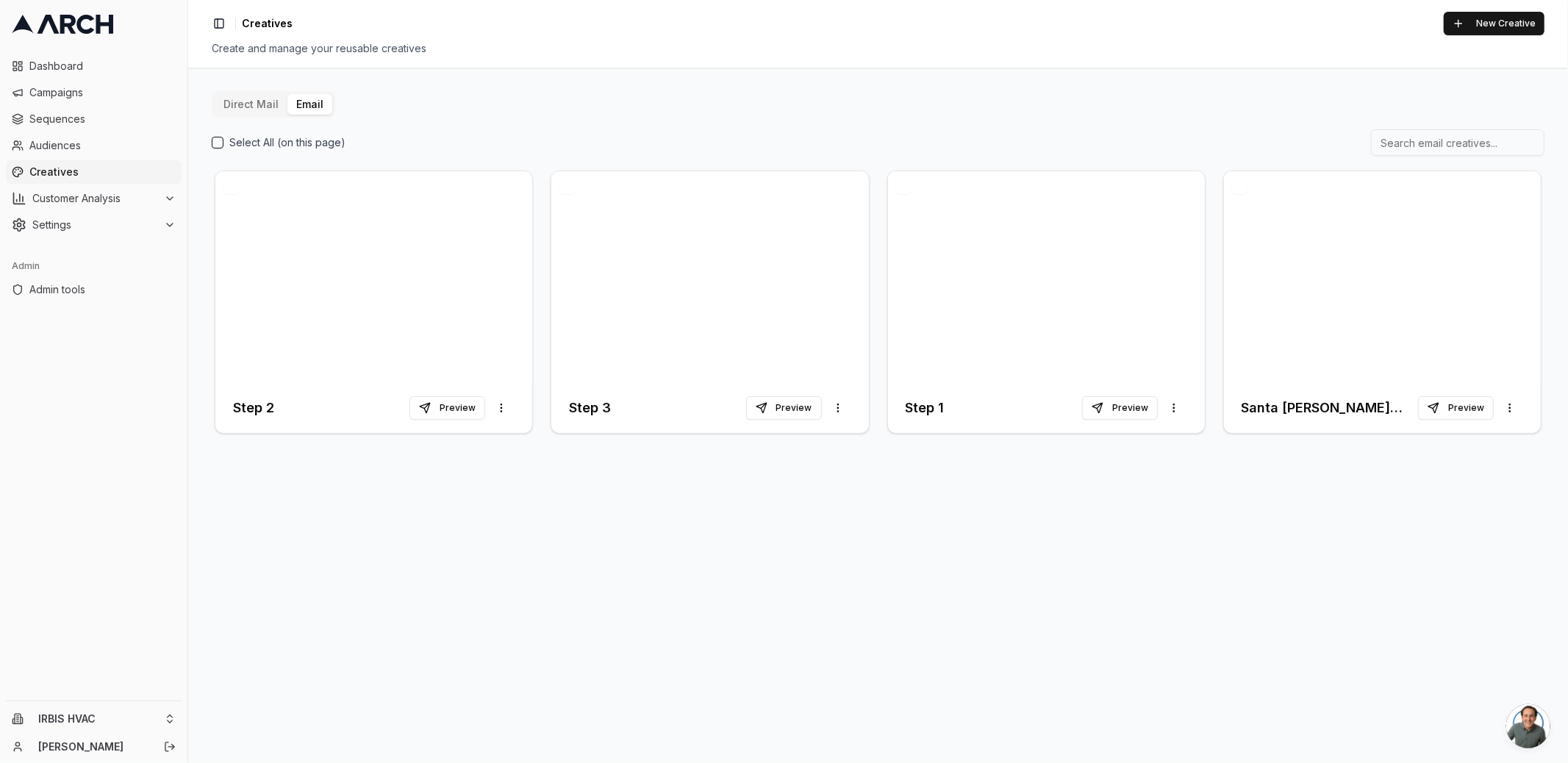
click at [1239, 185] on button "button" at bounding box center [1239, 187] width 15 height 15
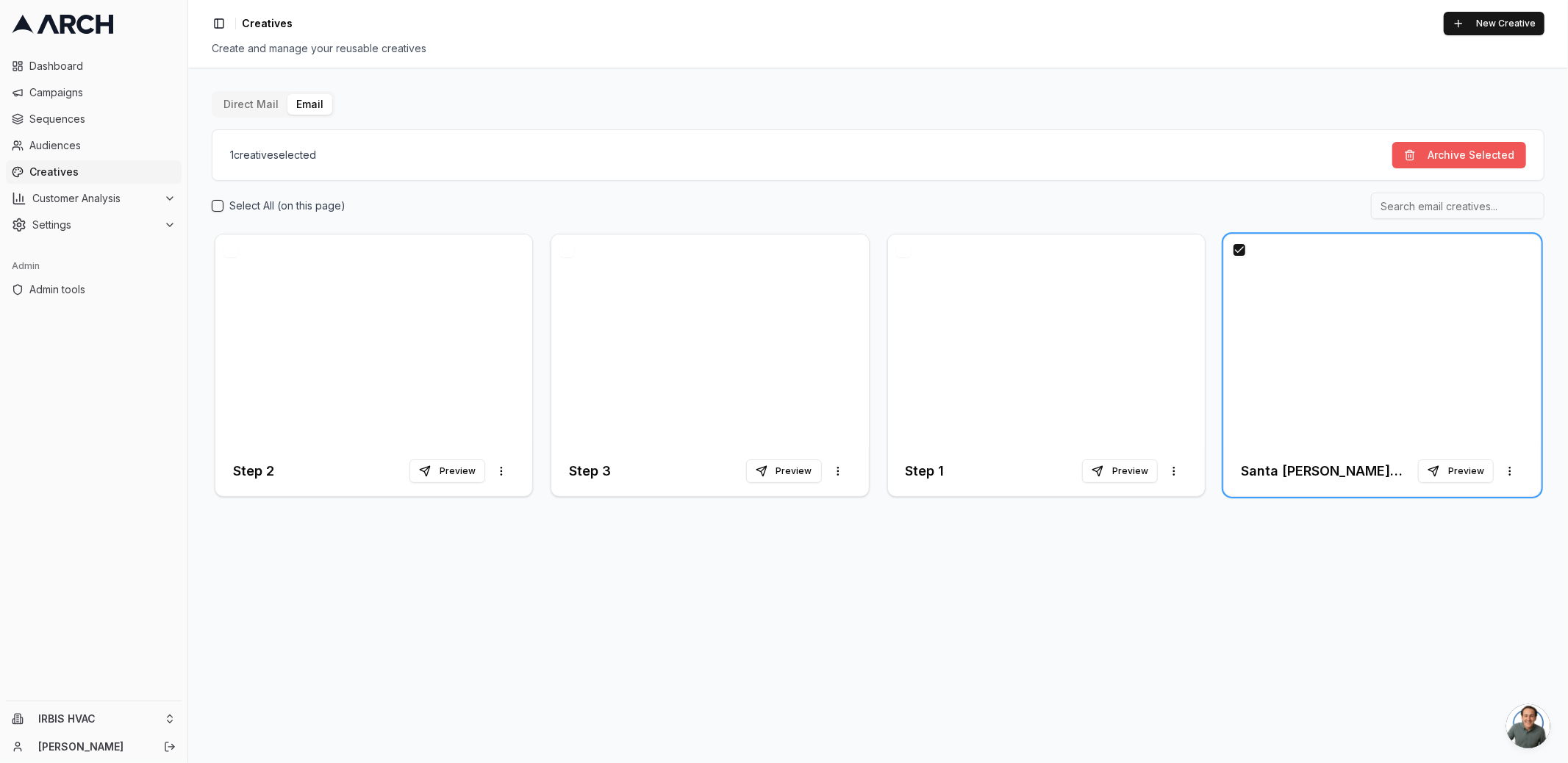
click at [1462, 150] on button "Archive Selected" at bounding box center [1459, 155] width 134 height 26
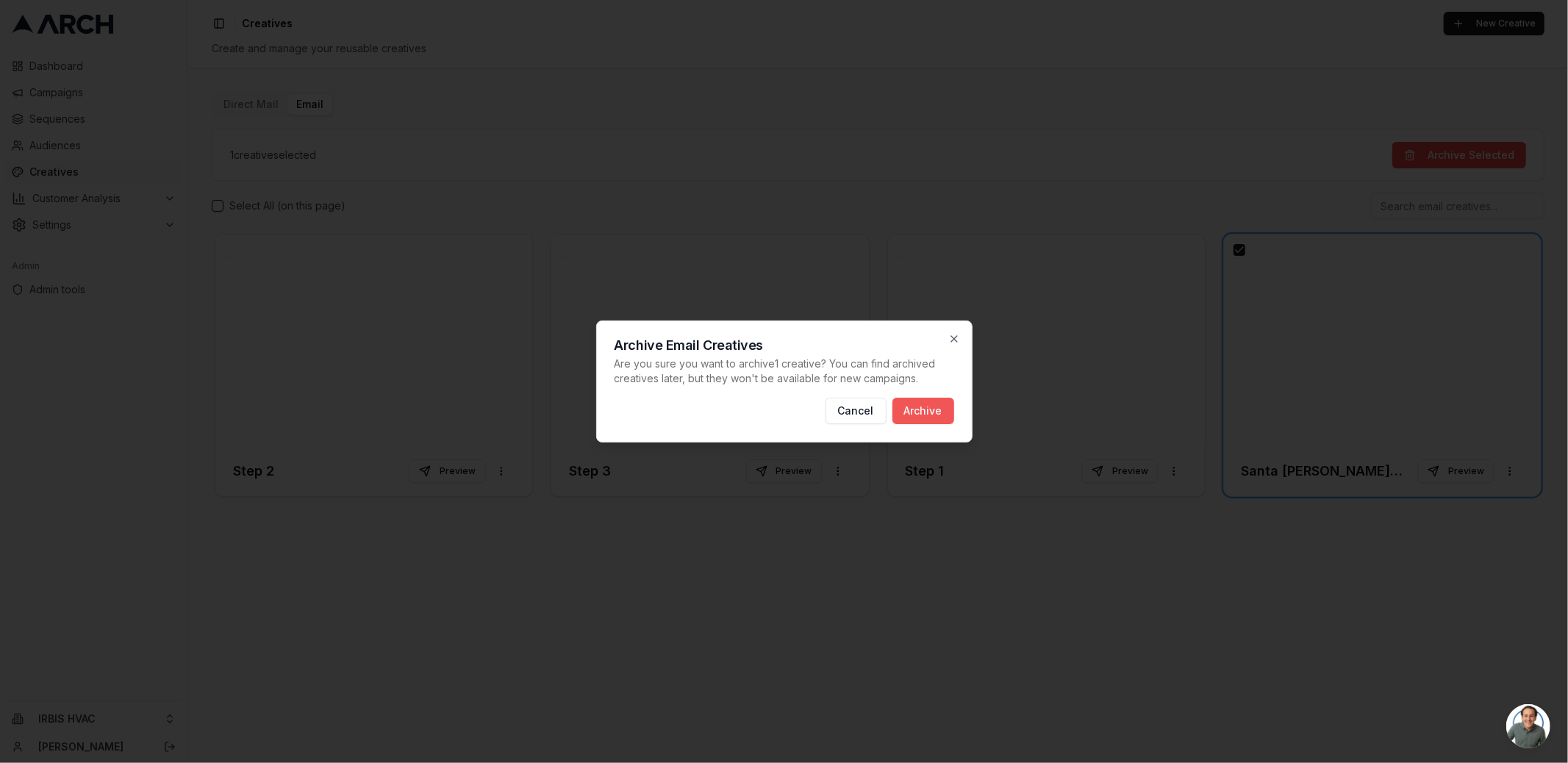
click at [911, 413] on button "Archive" at bounding box center [923, 411] width 62 height 26
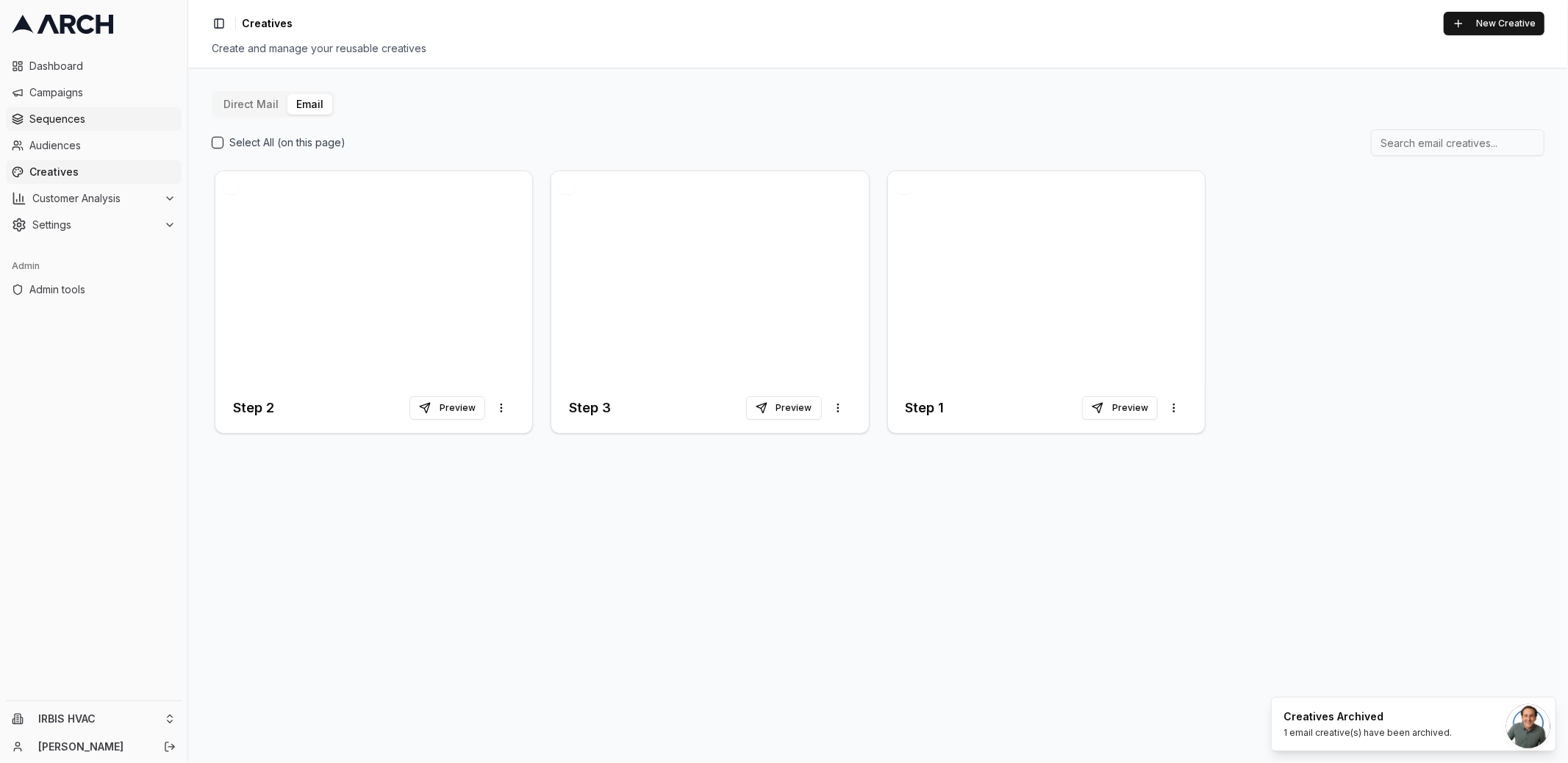
click at [77, 117] on span "Sequences" at bounding box center [102, 119] width 146 height 15
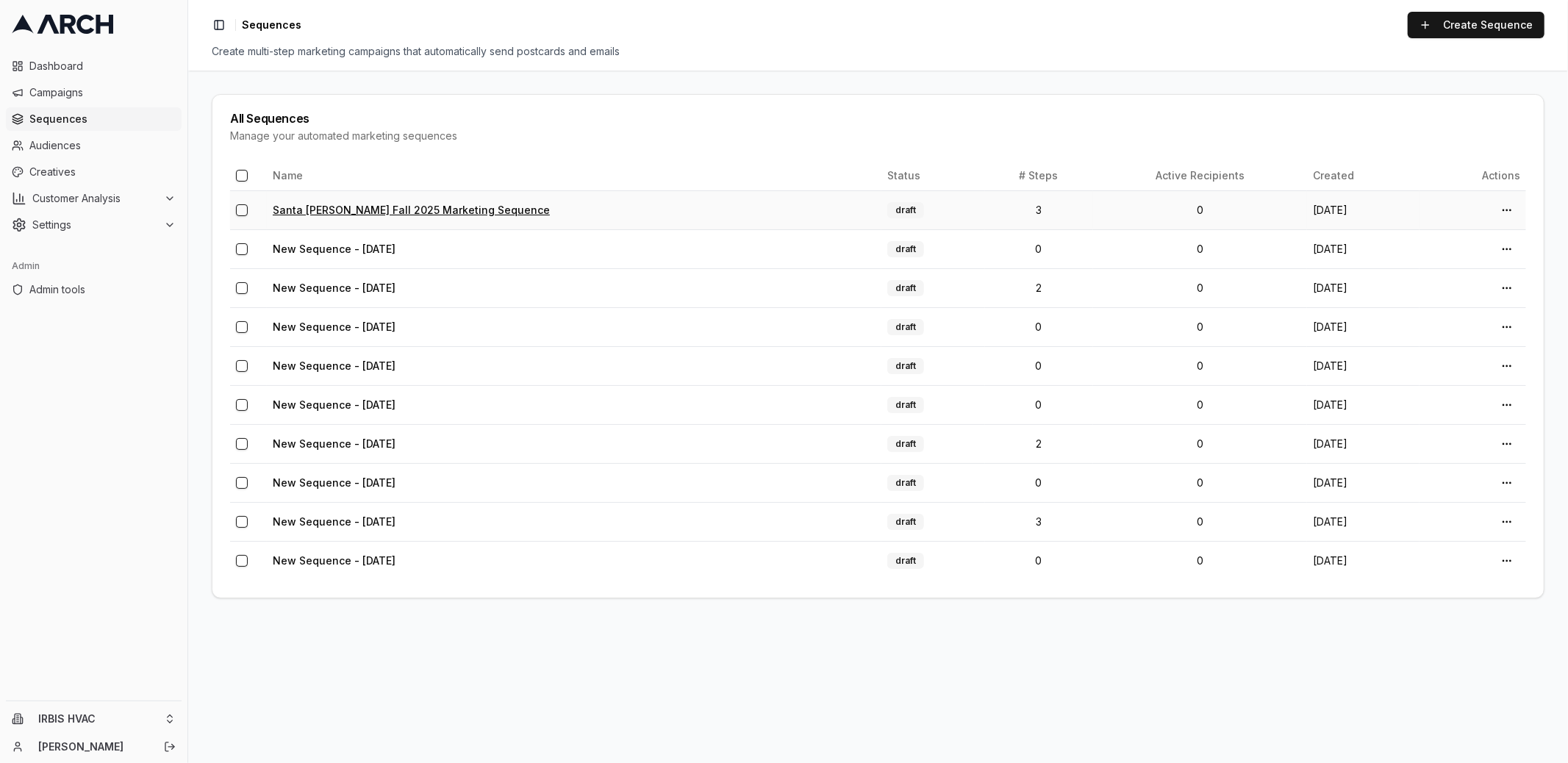
click at [432, 205] on link "Santa Clara Fall 2025 Marketing Sequence" at bounding box center [411, 209] width 277 height 12
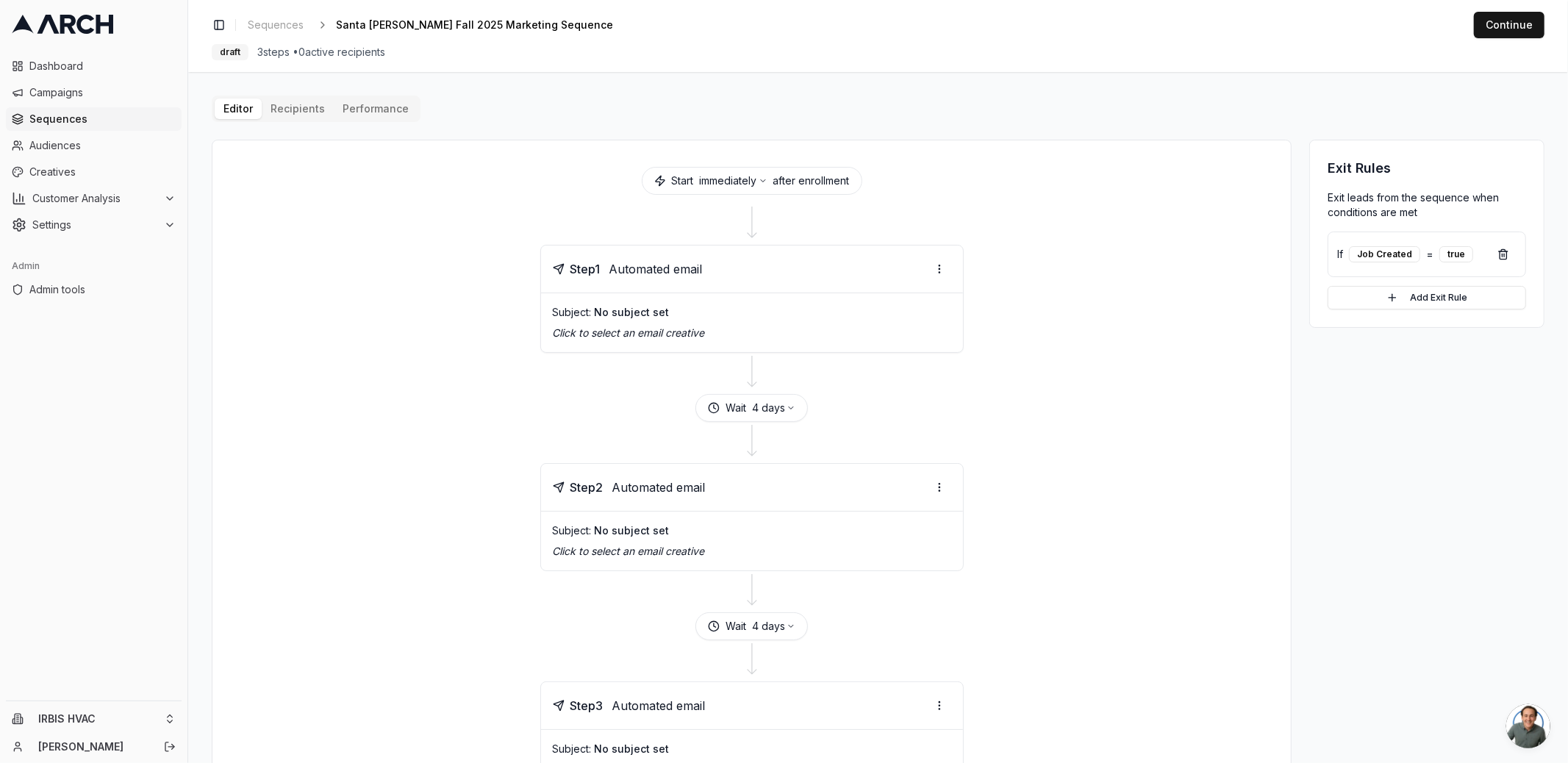
click at [700, 328] on p "Click to select an email creative" at bounding box center [751, 333] width 399 height 15
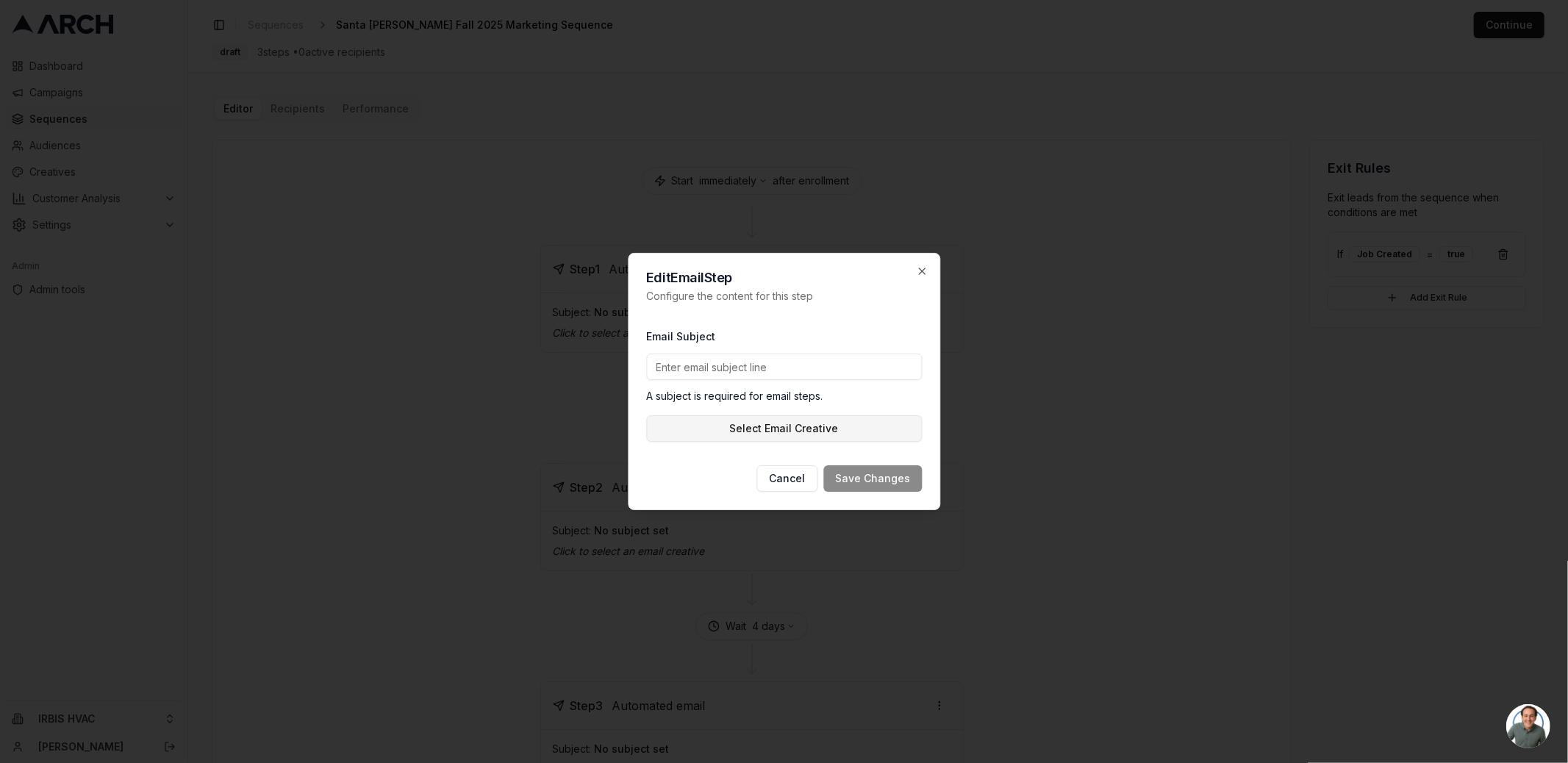
click at [779, 434] on button "Select Email Creative" at bounding box center [783, 429] width 275 height 26
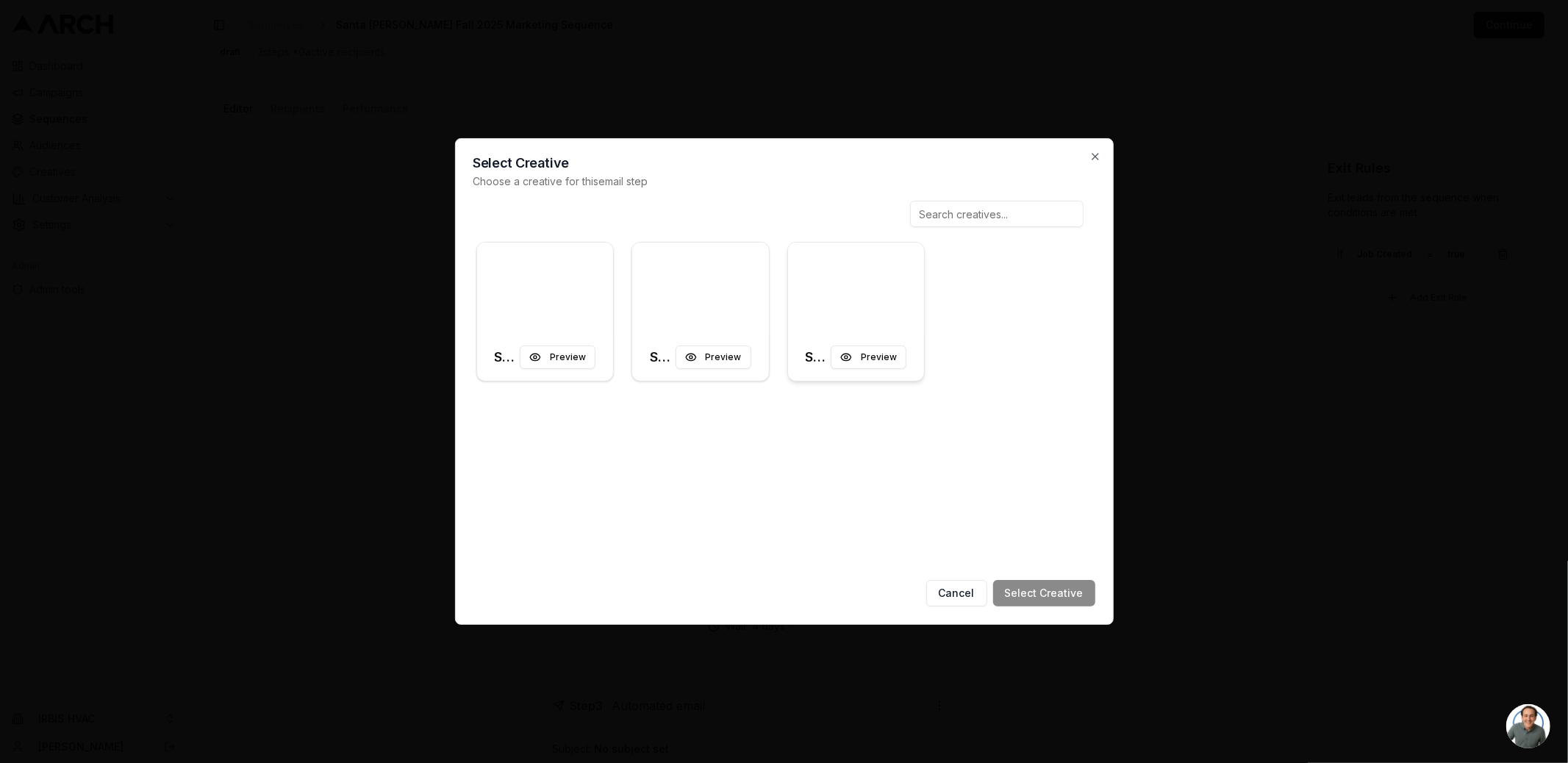
click at [855, 301] on div at bounding box center [855, 289] width 136 height 92
click at [1038, 591] on button "Select Creative" at bounding box center [1044, 593] width 102 height 26
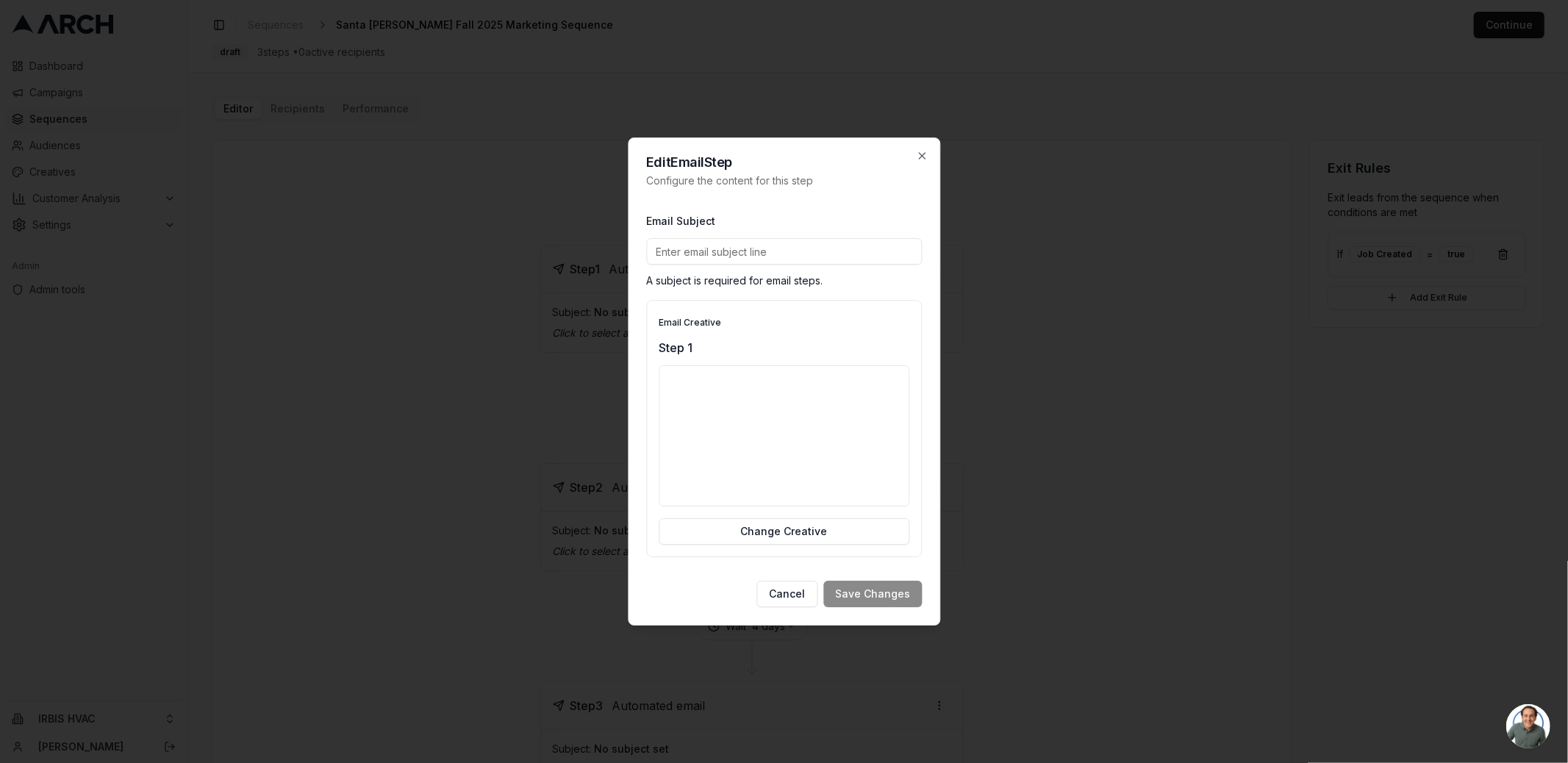
click at [748, 245] on input "Email Subject" at bounding box center [783, 252] width 275 height 26
click at [664, 270] on div "Email Subject A subject is required for email steps." at bounding box center [783, 250] width 275 height 77
click at [684, 256] on input "Email Subject" at bounding box center [783, 252] width 275 height 26
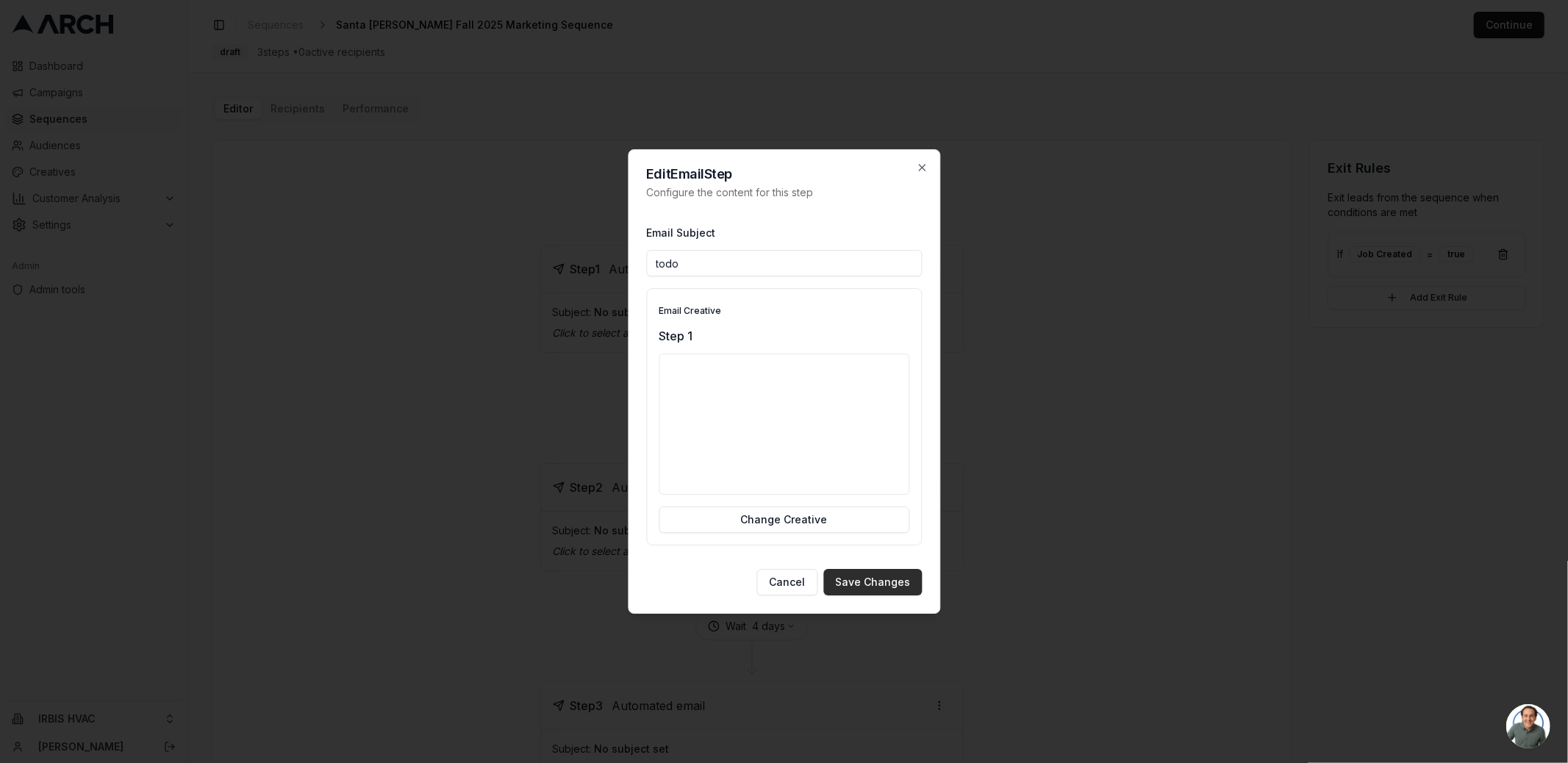
type input "todo"
click at [877, 578] on button "Save Changes" at bounding box center [873, 583] width 99 height 26
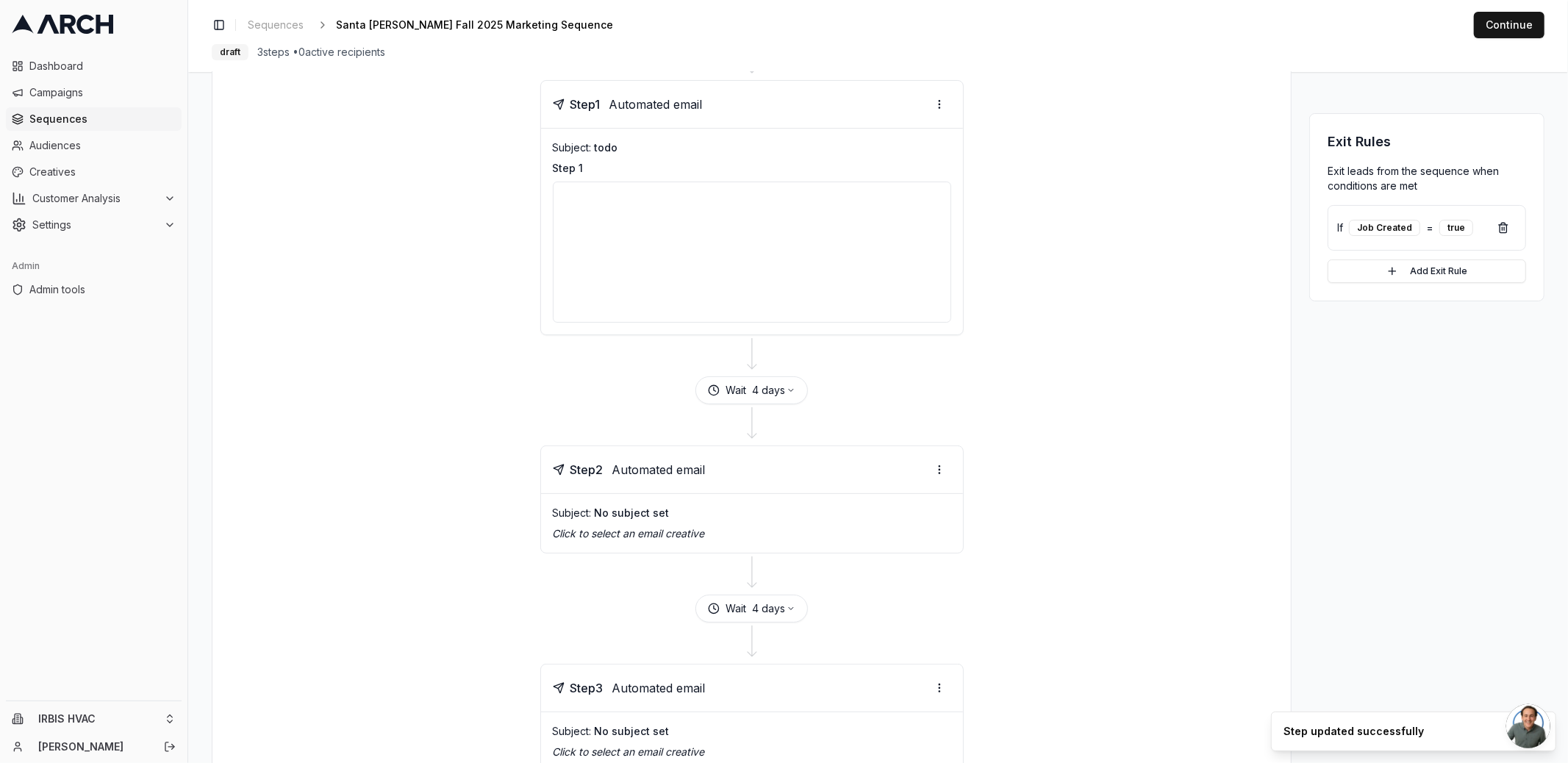
scroll to position [171, 0]
click at [694, 520] on p "Click to select an email creative" at bounding box center [751, 527] width 399 height 15
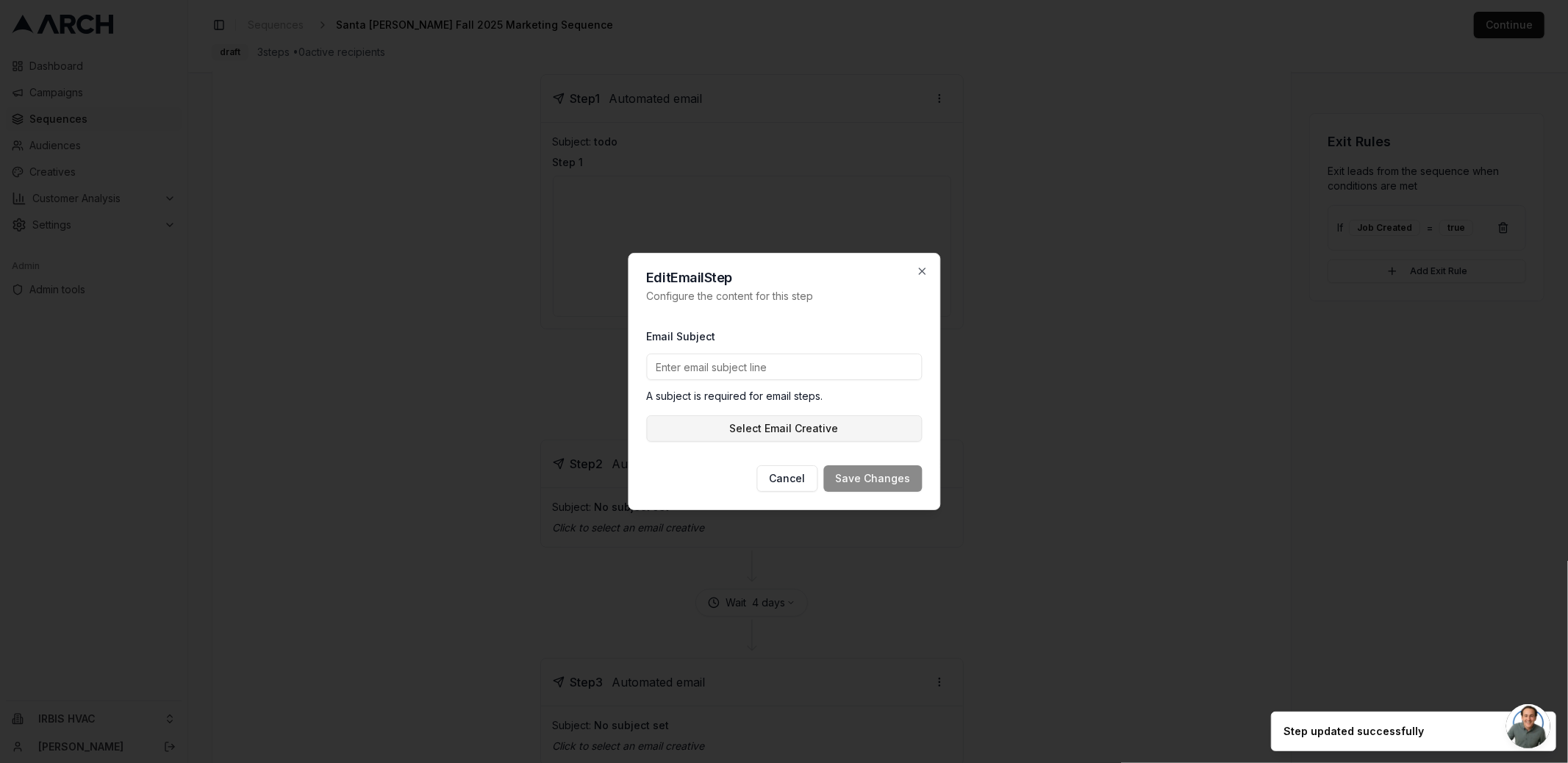
click at [811, 429] on button "Select Email Creative" at bounding box center [783, 429] width 275 height 26
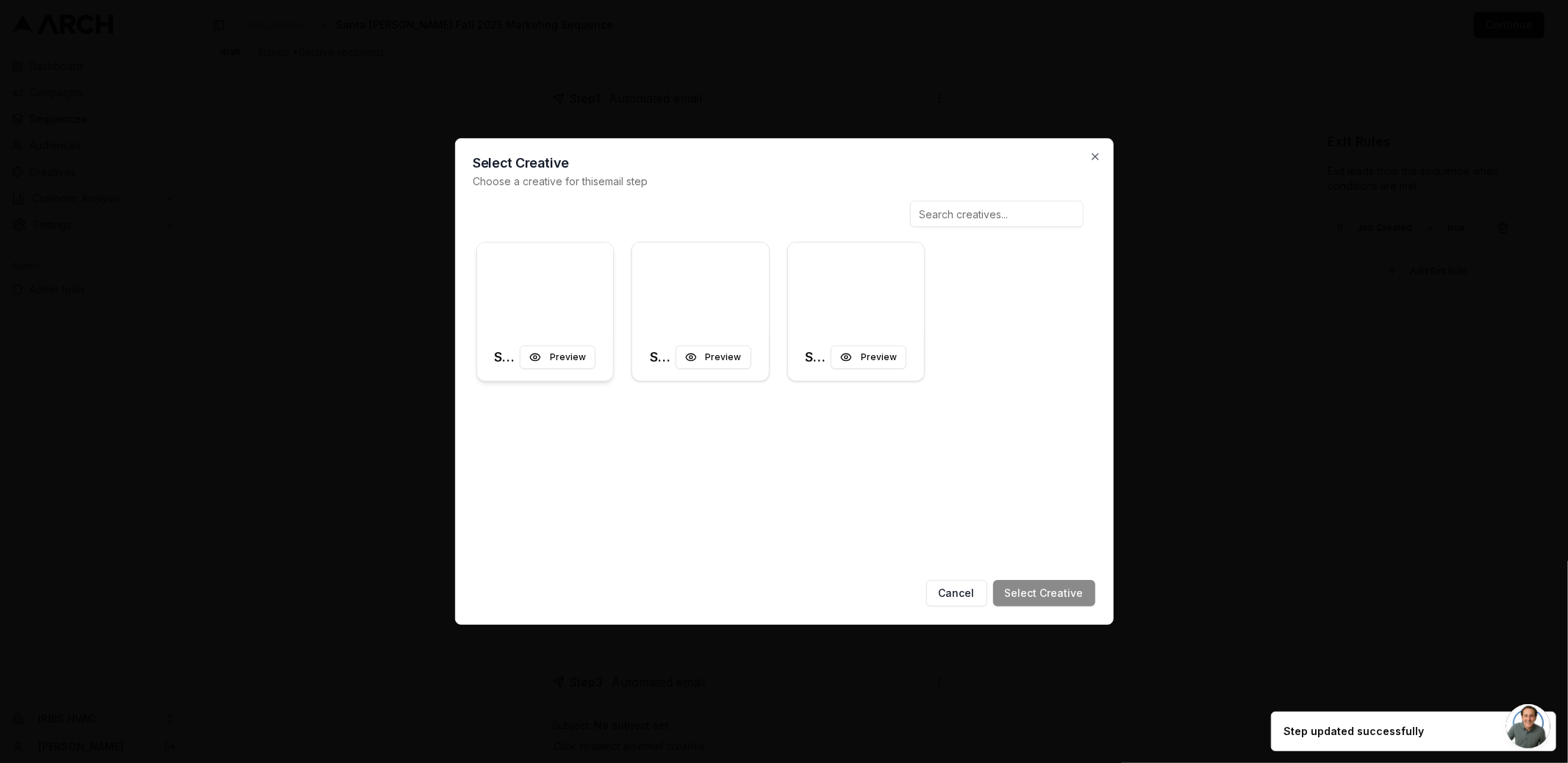
click at [529, 308] on div at bounding box center [545, 289] width 136 height 92
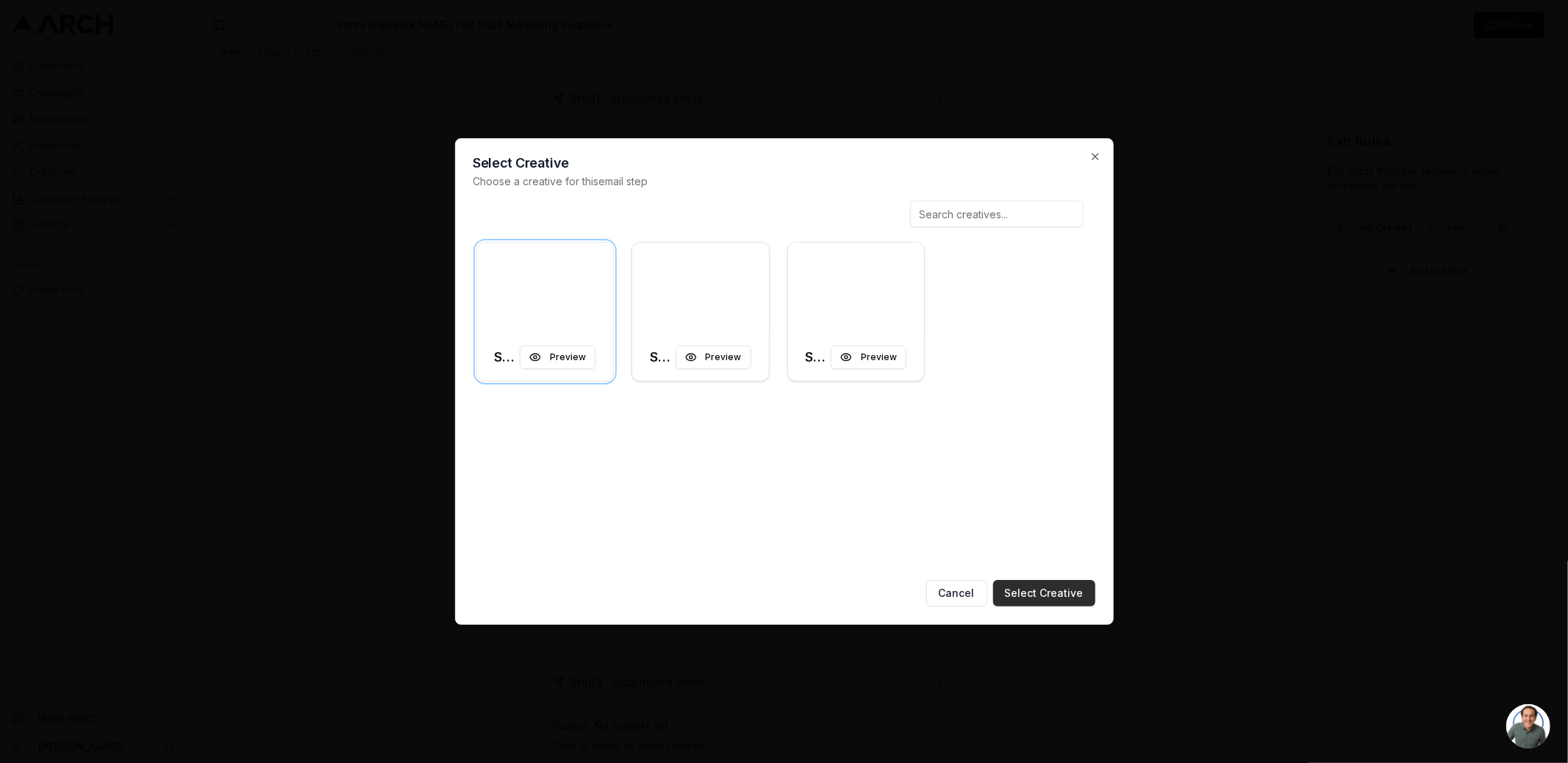
click at [1022, 592] on button "Select Creative" at bounding box center [1044, 593] width 102 height 26
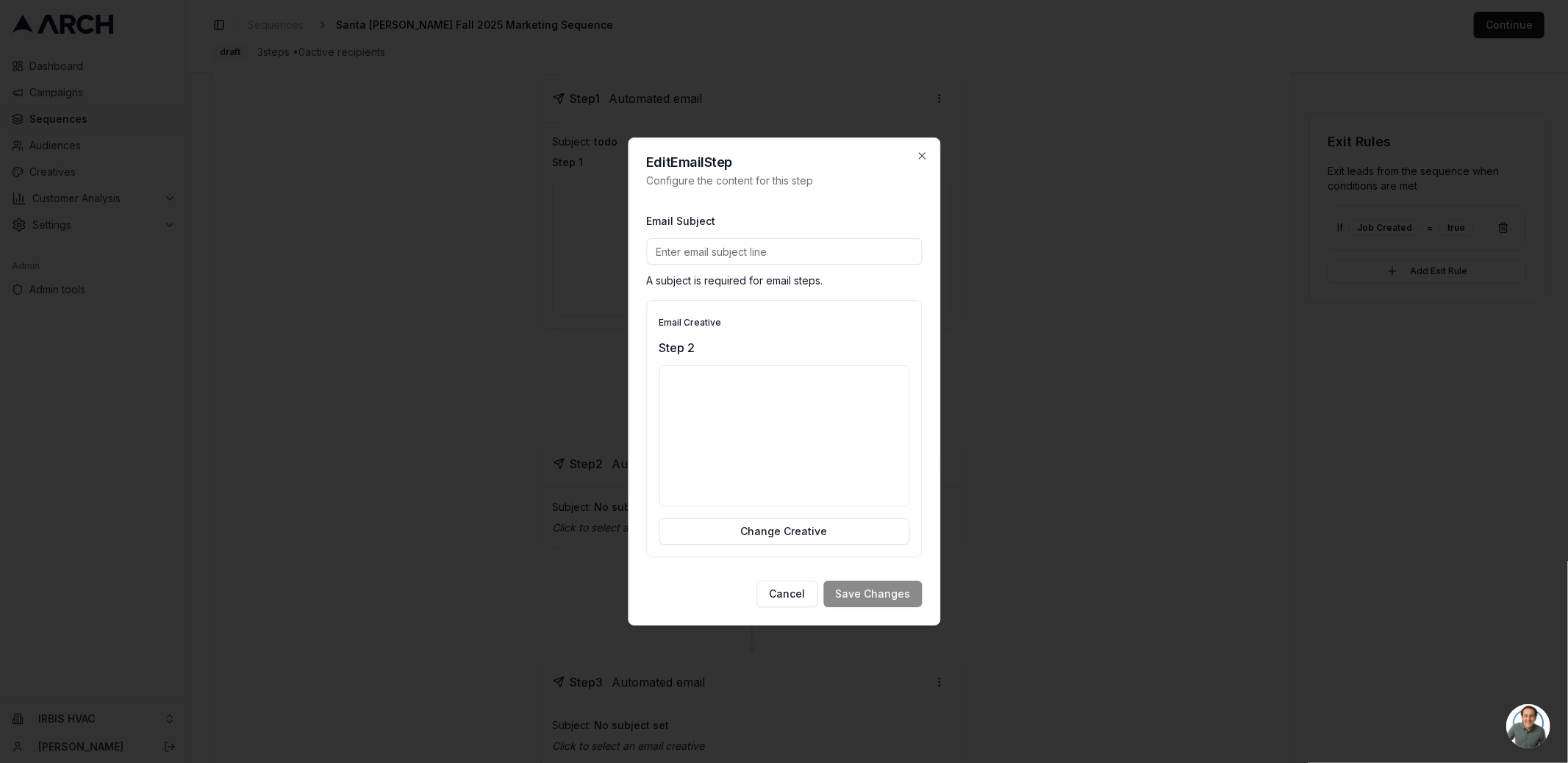
click at [736, 246] on input "Email Subject" at bounding box center [783, 252] width 275 height 26
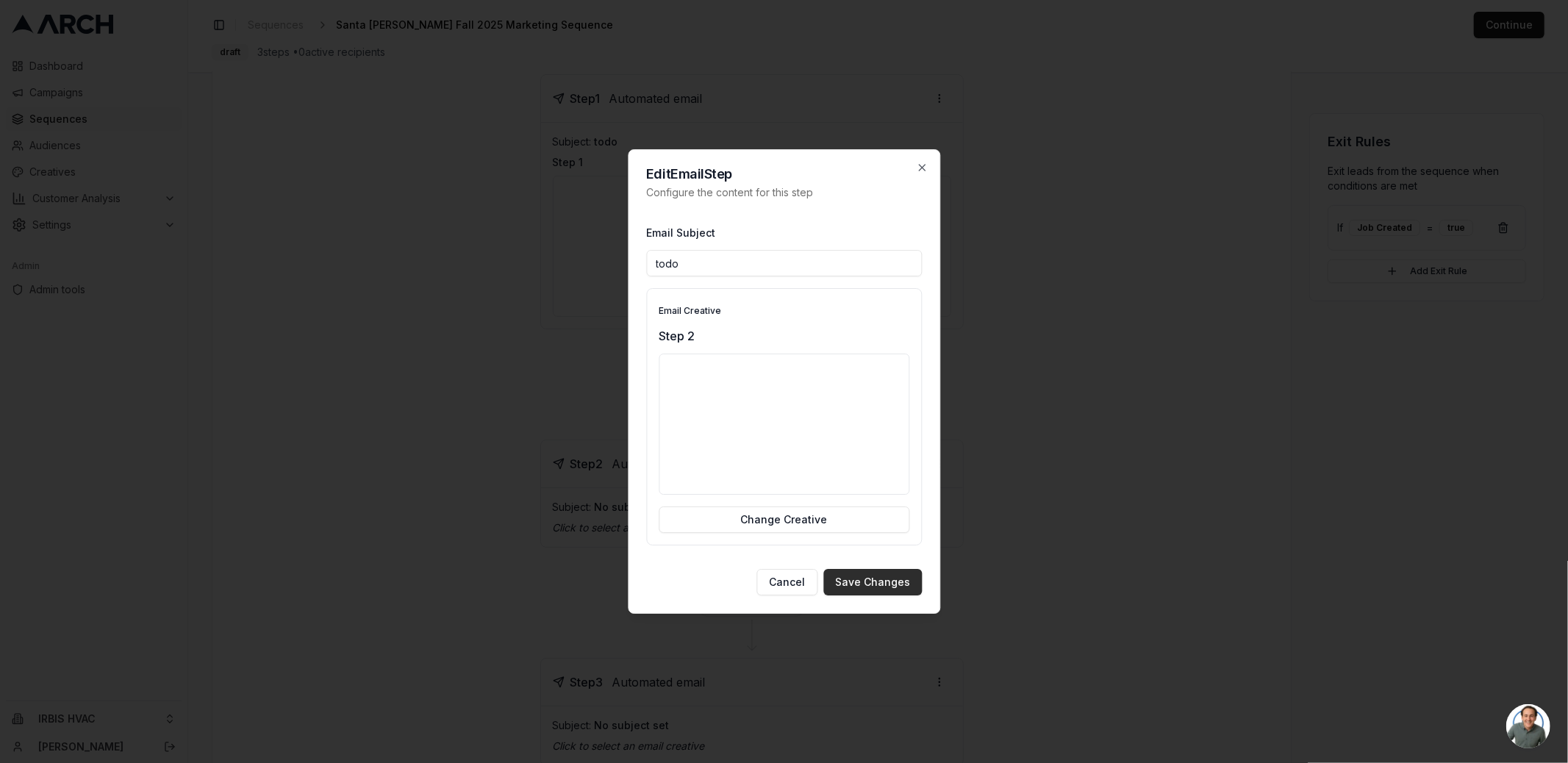
type input "todo"
click at [882, 587] on button "Save Changes" at bounding box center [873, 583] width 99 height 26
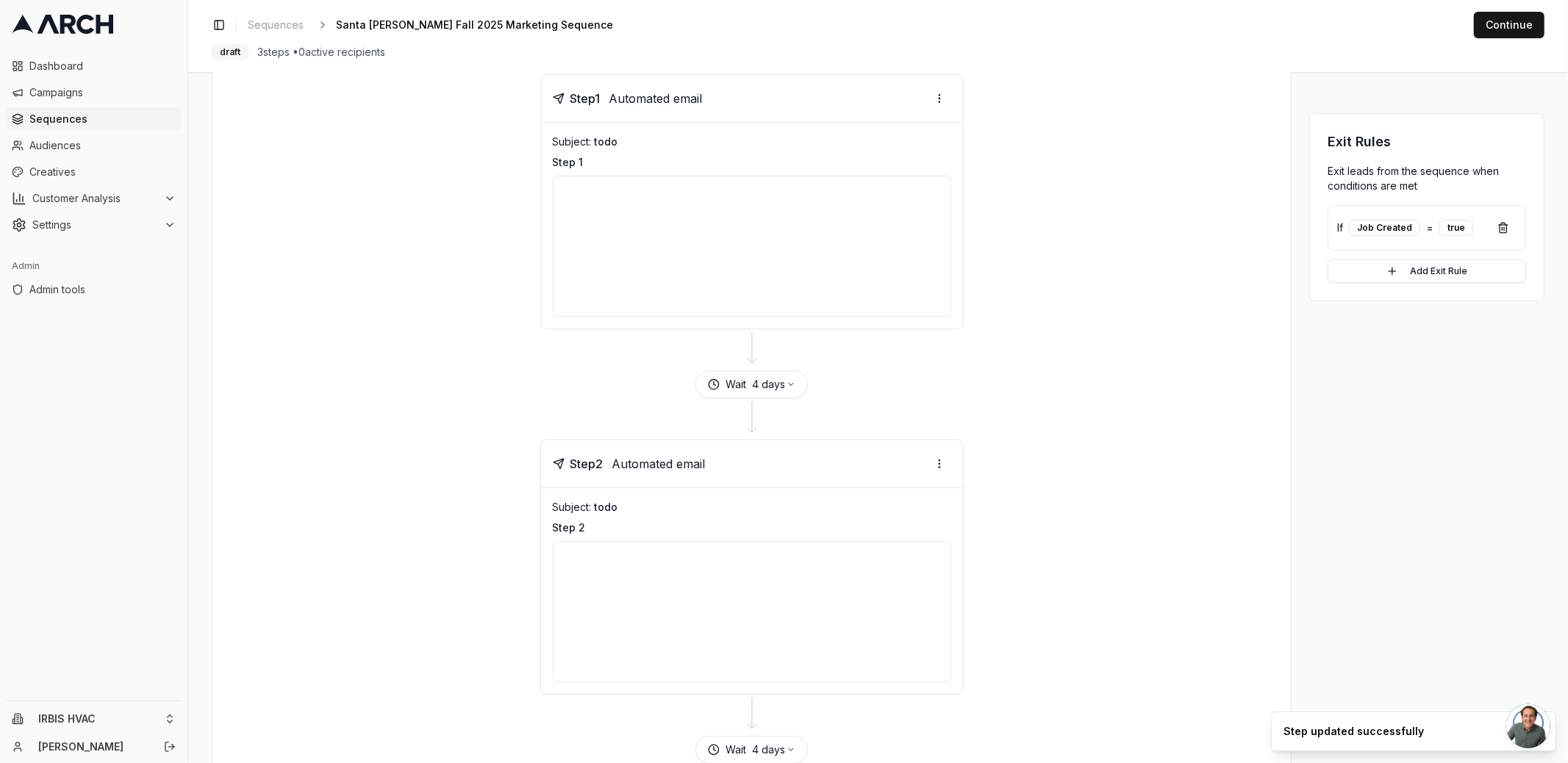
scroll to position [449, 0]
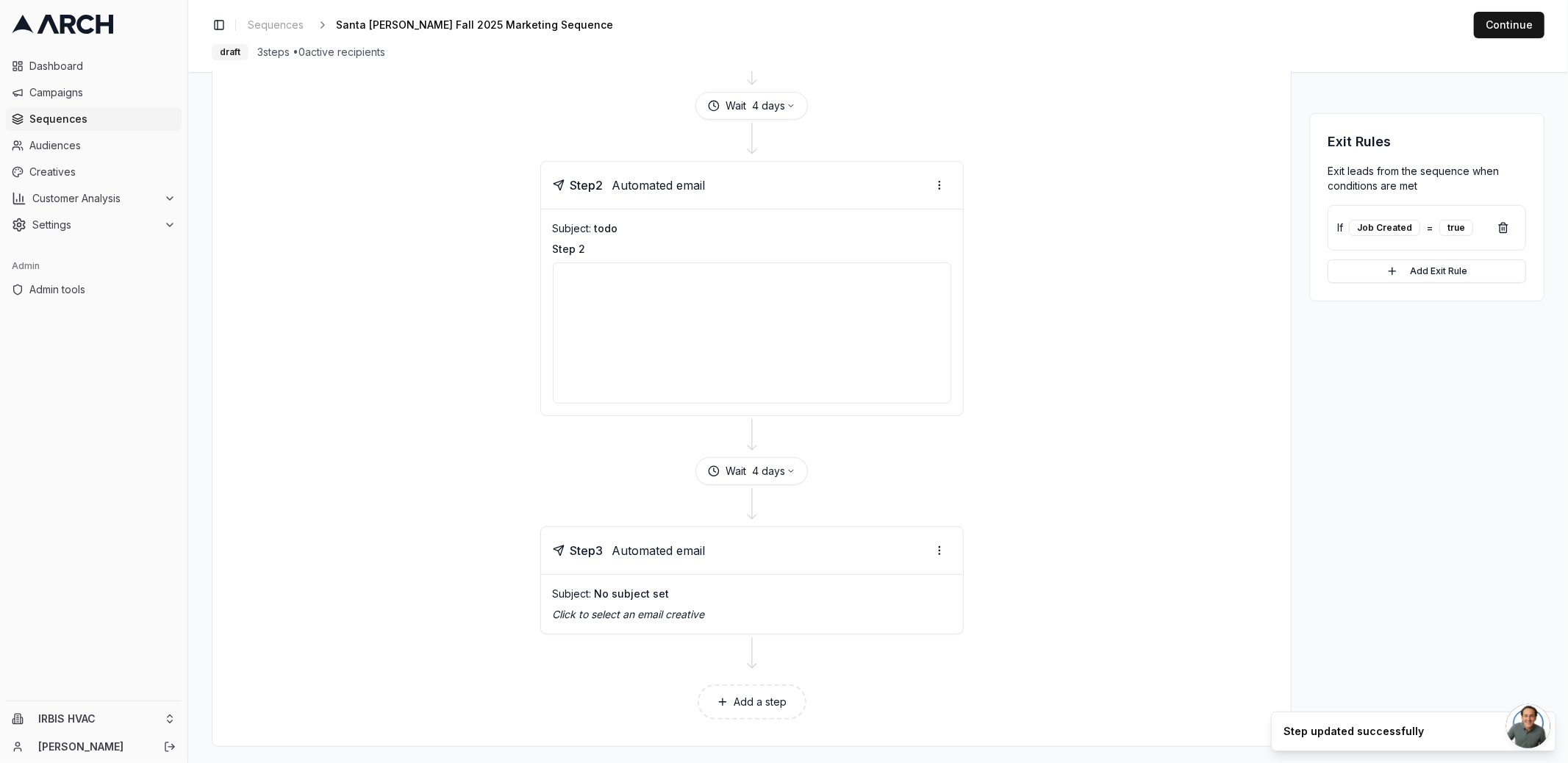
click at [729, 607] on p "Click to select an email creative" at bounding box center [751, 614] width 399 height 15
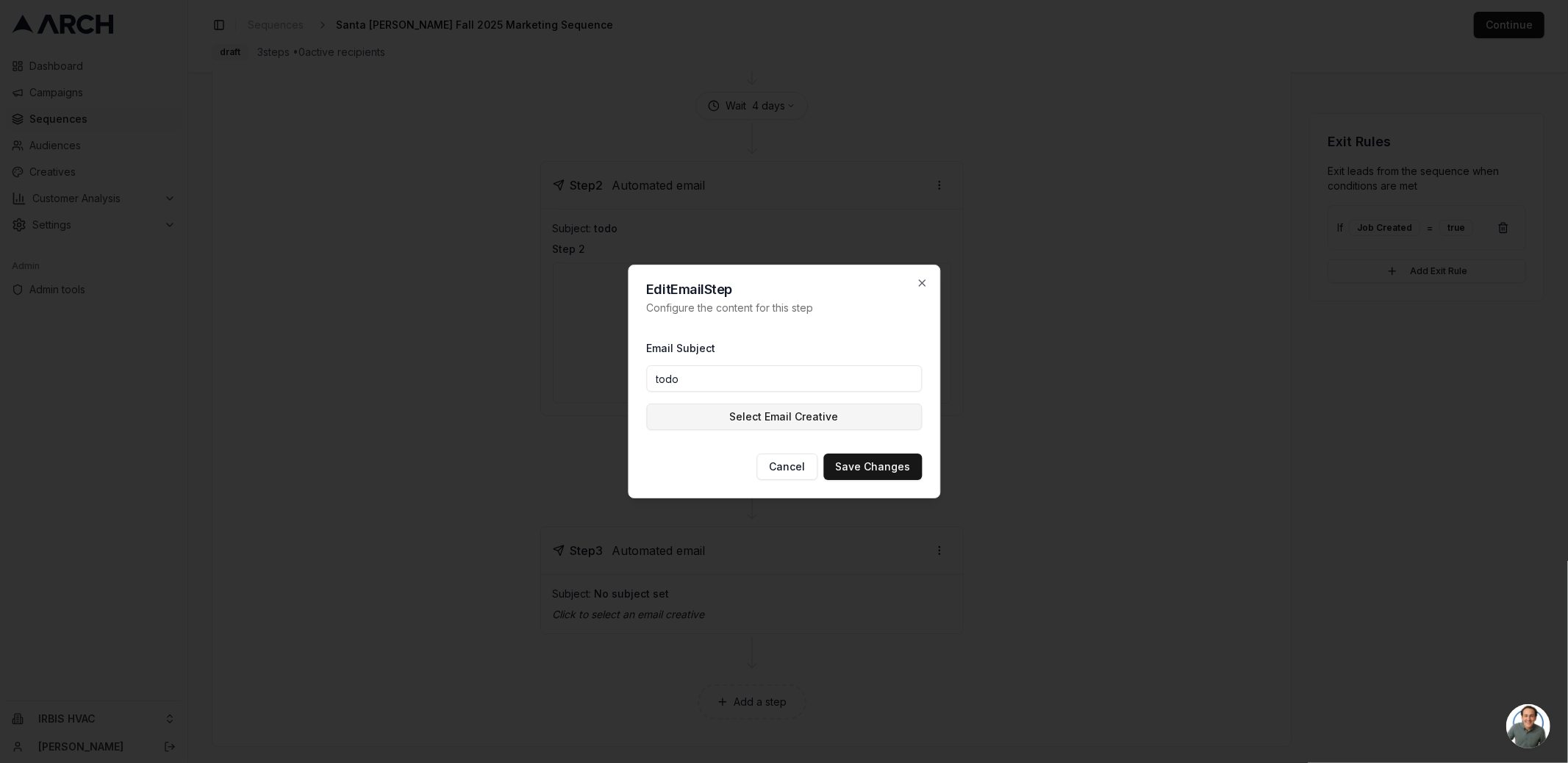
type input "todo"
click at [684, 412] on button "Select Email Creative" at bounding box center [783, 417] width 275 height 26
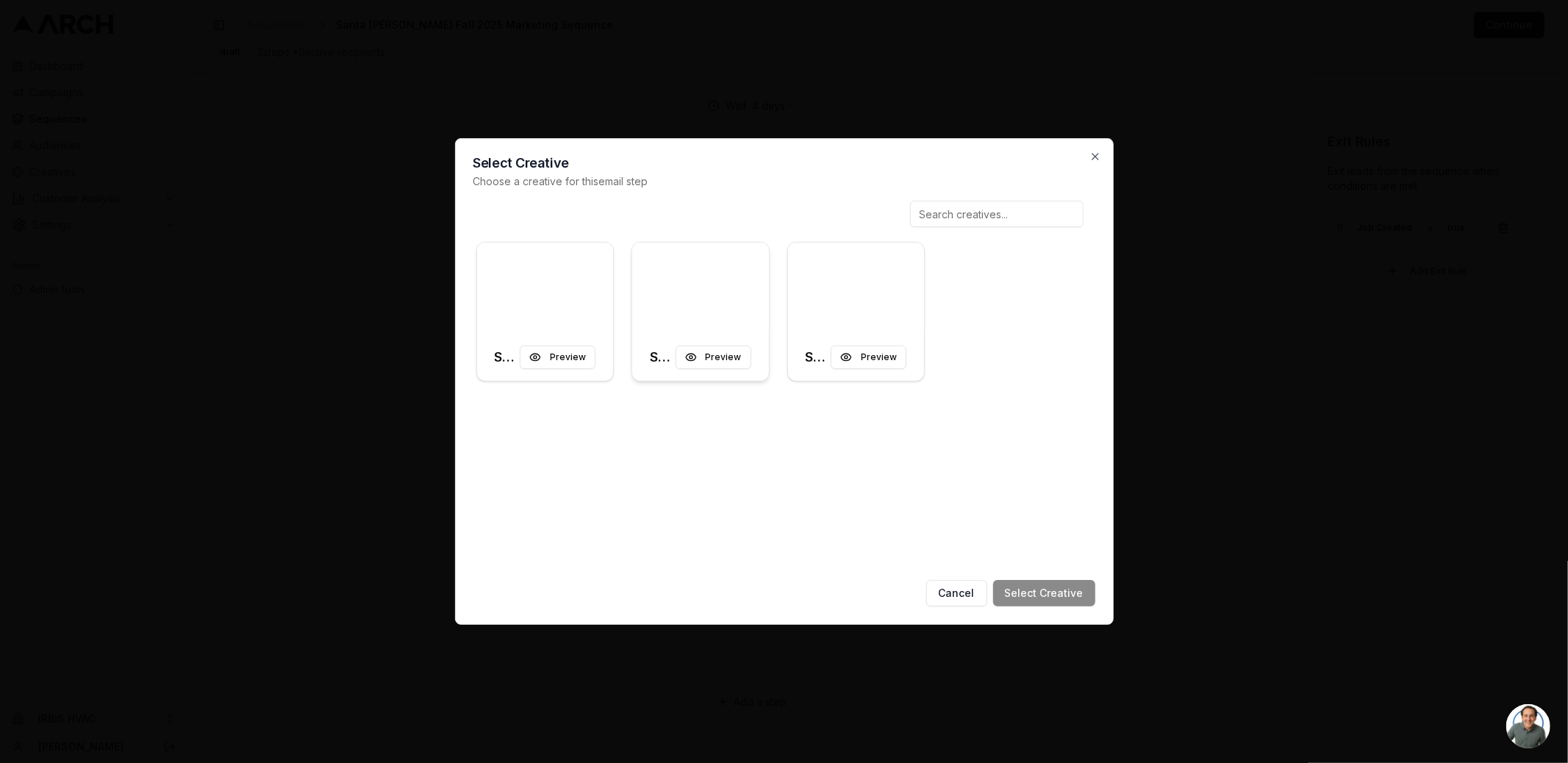
click at [687, 274] on div at bounding box center [700, 289] width 136 height 92
click at [1059, 596] on button "Select Creative" at bounding box center [1044, 593] width 102 height 26
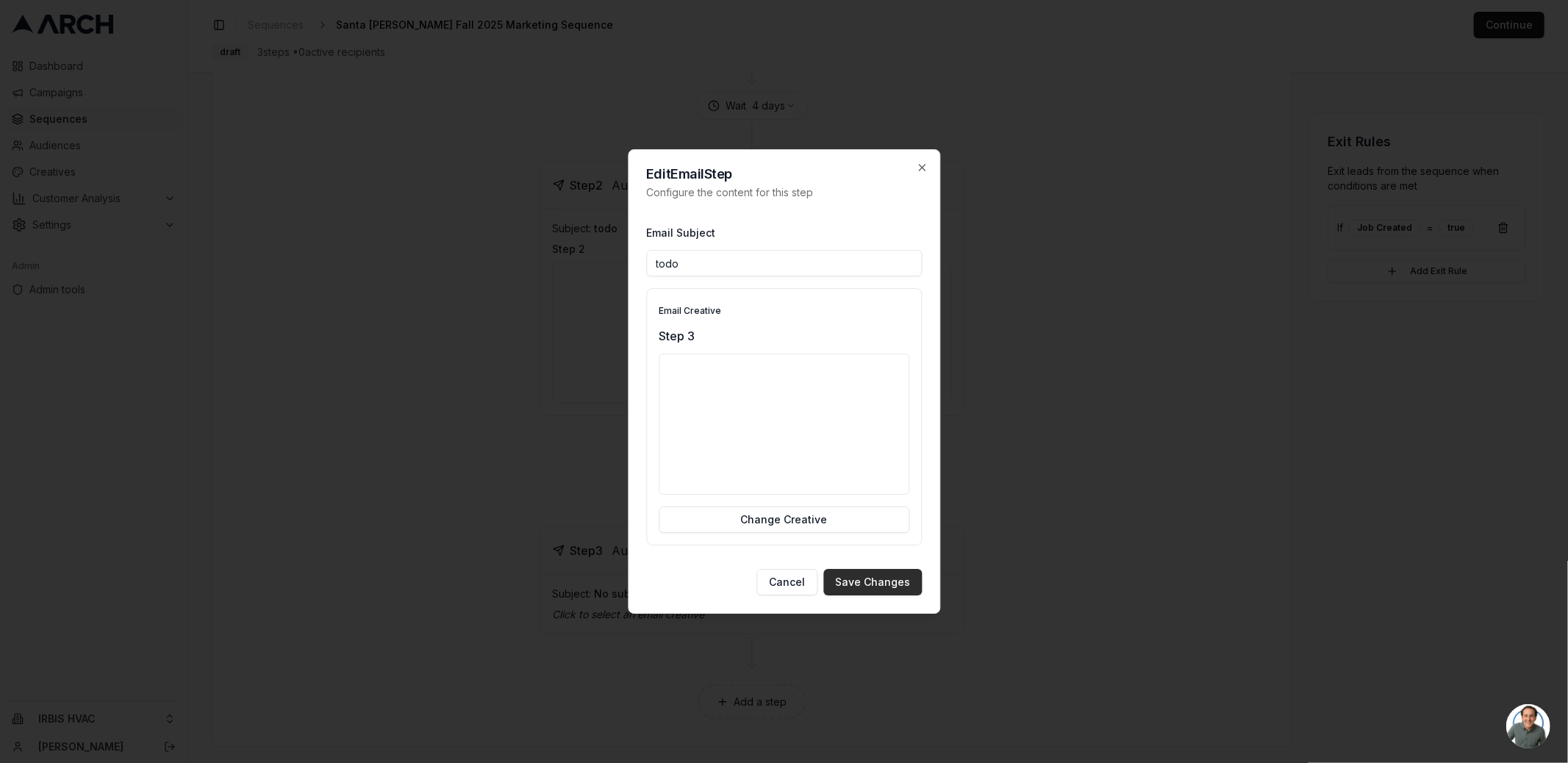
click at [887, 584] on button "Save Changes" at bounding box center [873, 583] width 99 height 26
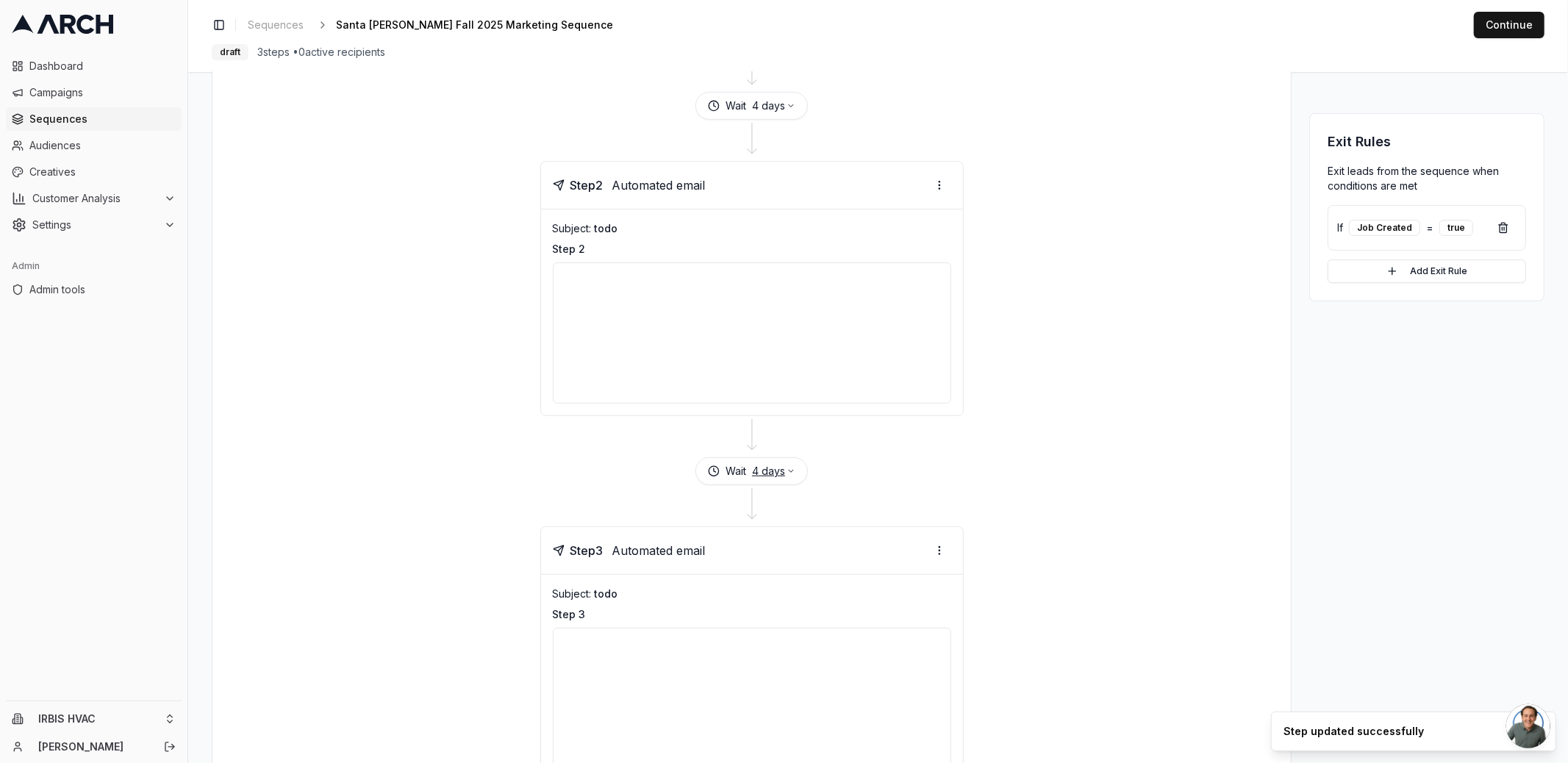
click at [774, 465] on button "4 days" at bounding box center [773, 471] width 43 height 15
type input "7"
click at [817, 554] on button "Save" at bounding box center [809, 554] width 40 height 24
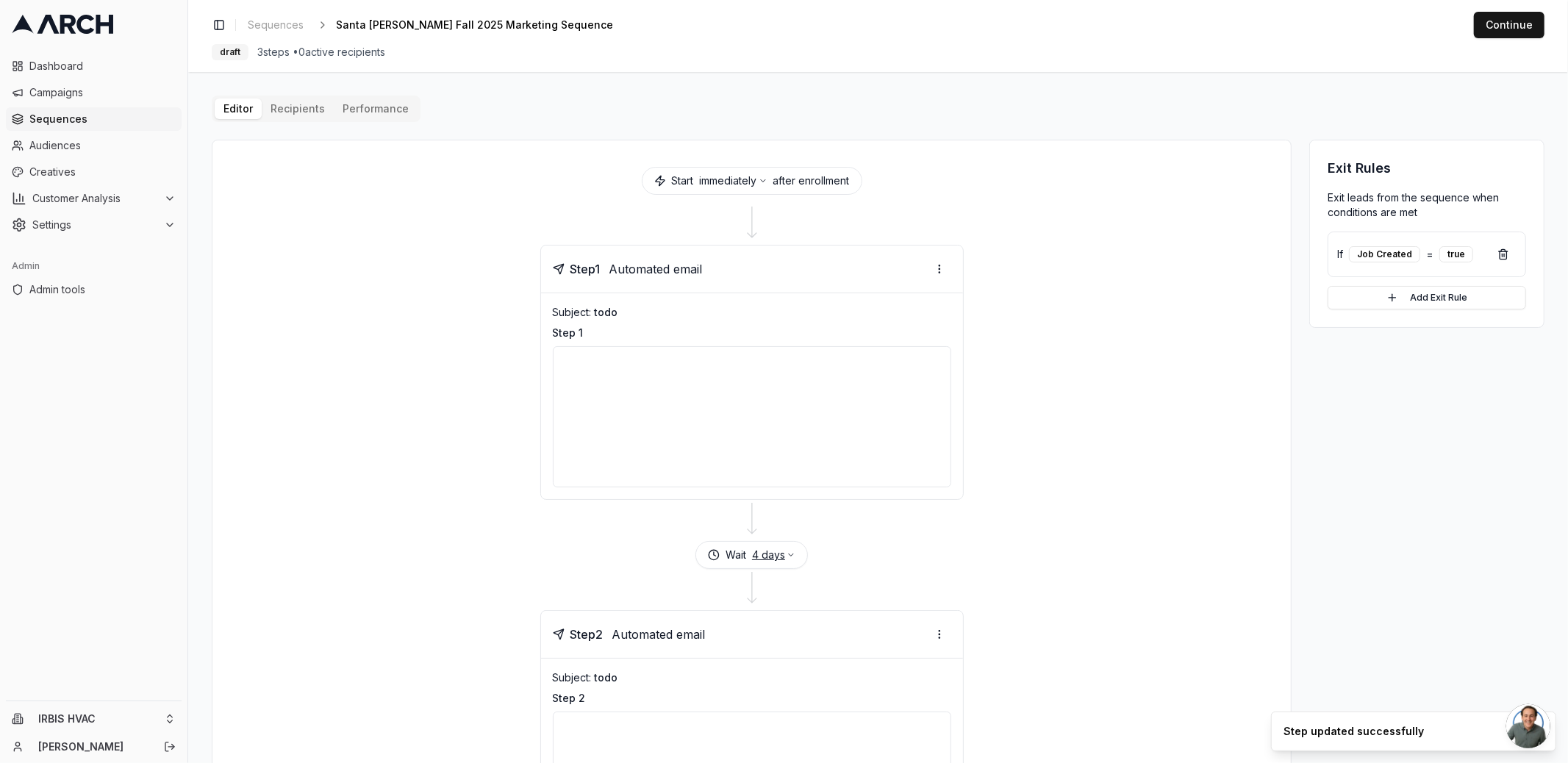
click at [769, 554] on button "4 days" at bounding box center [773, 554] width 43 height 15
type input "7"
click at [807, 633] on button "Save" at bounding box center [809, 639] width 40 height 24
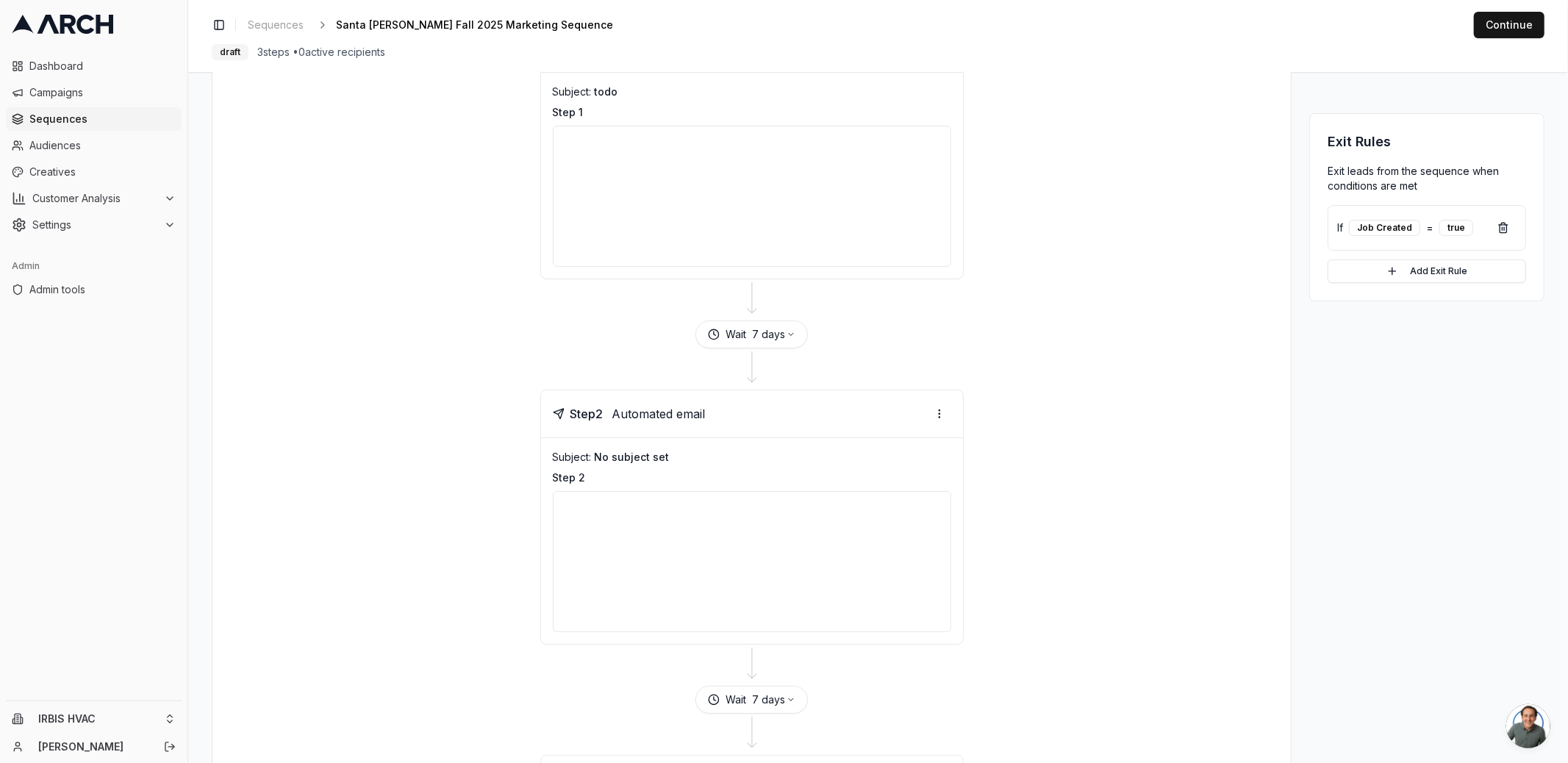
scroll to position [55, 0]
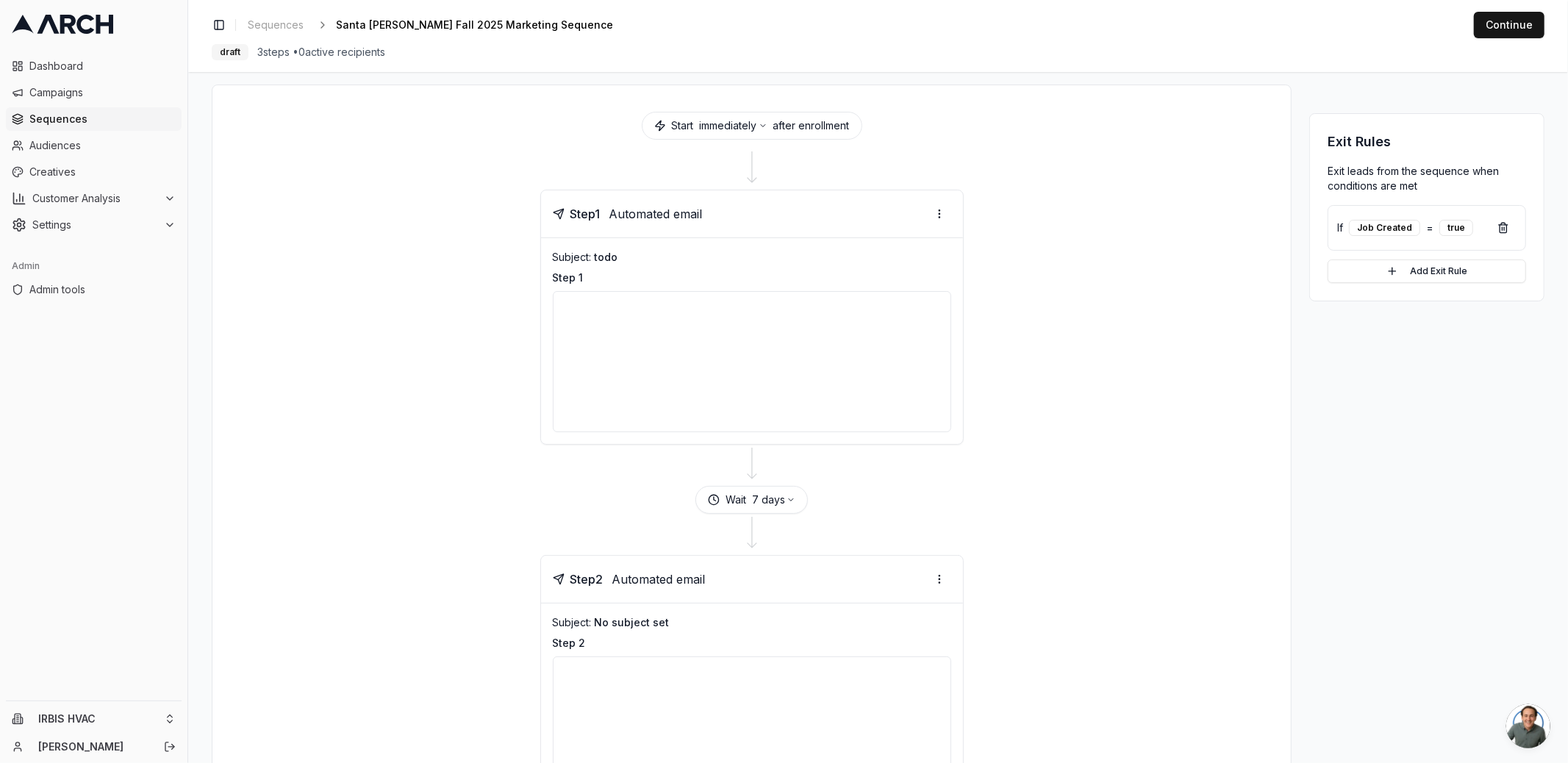
click at [837, 322] on div at bounding box center [751, 362] width 399 height 141
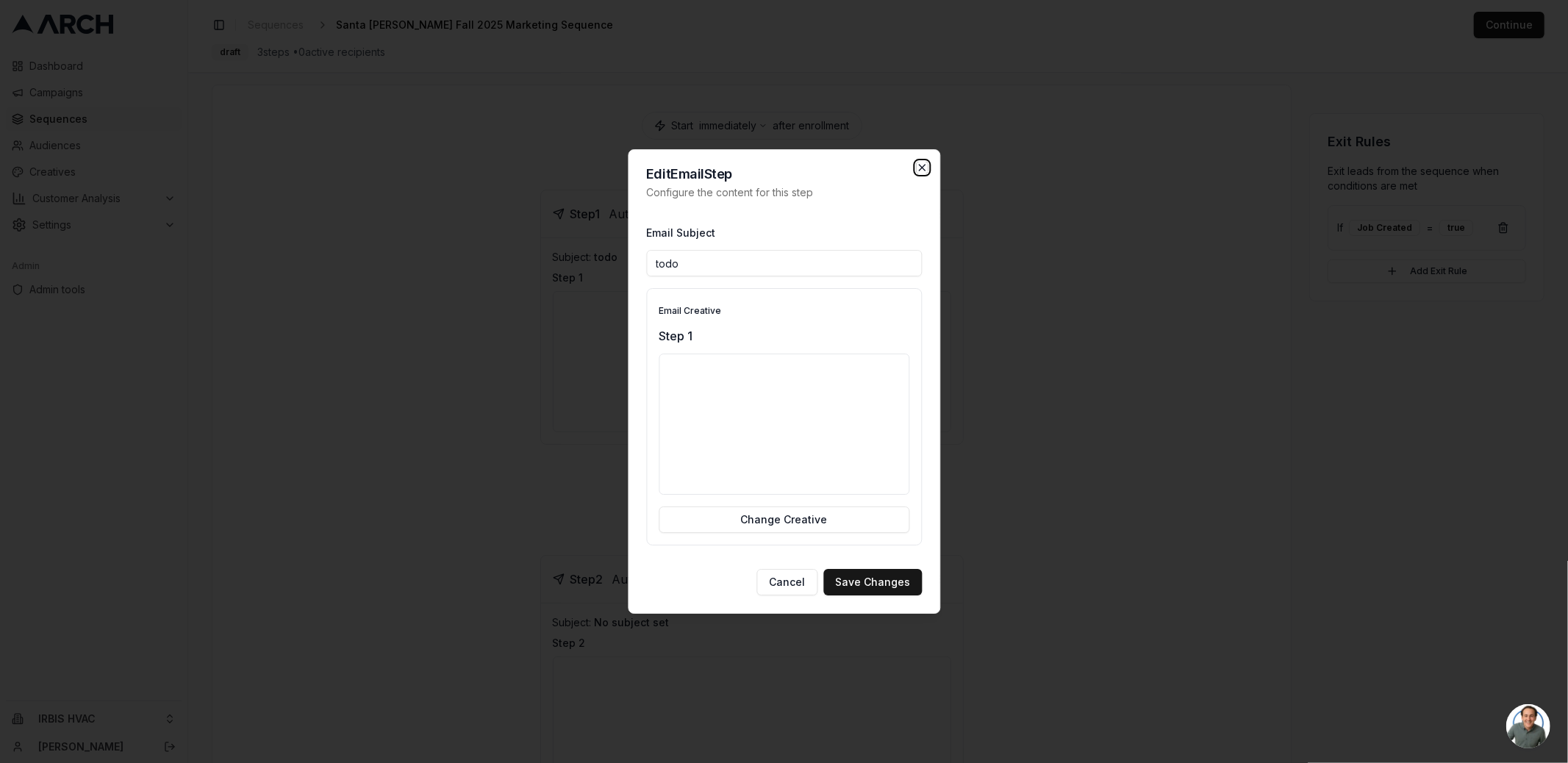
click at [920, 167] on icon "button" at bounding box center [921, 167] width 11 height 11
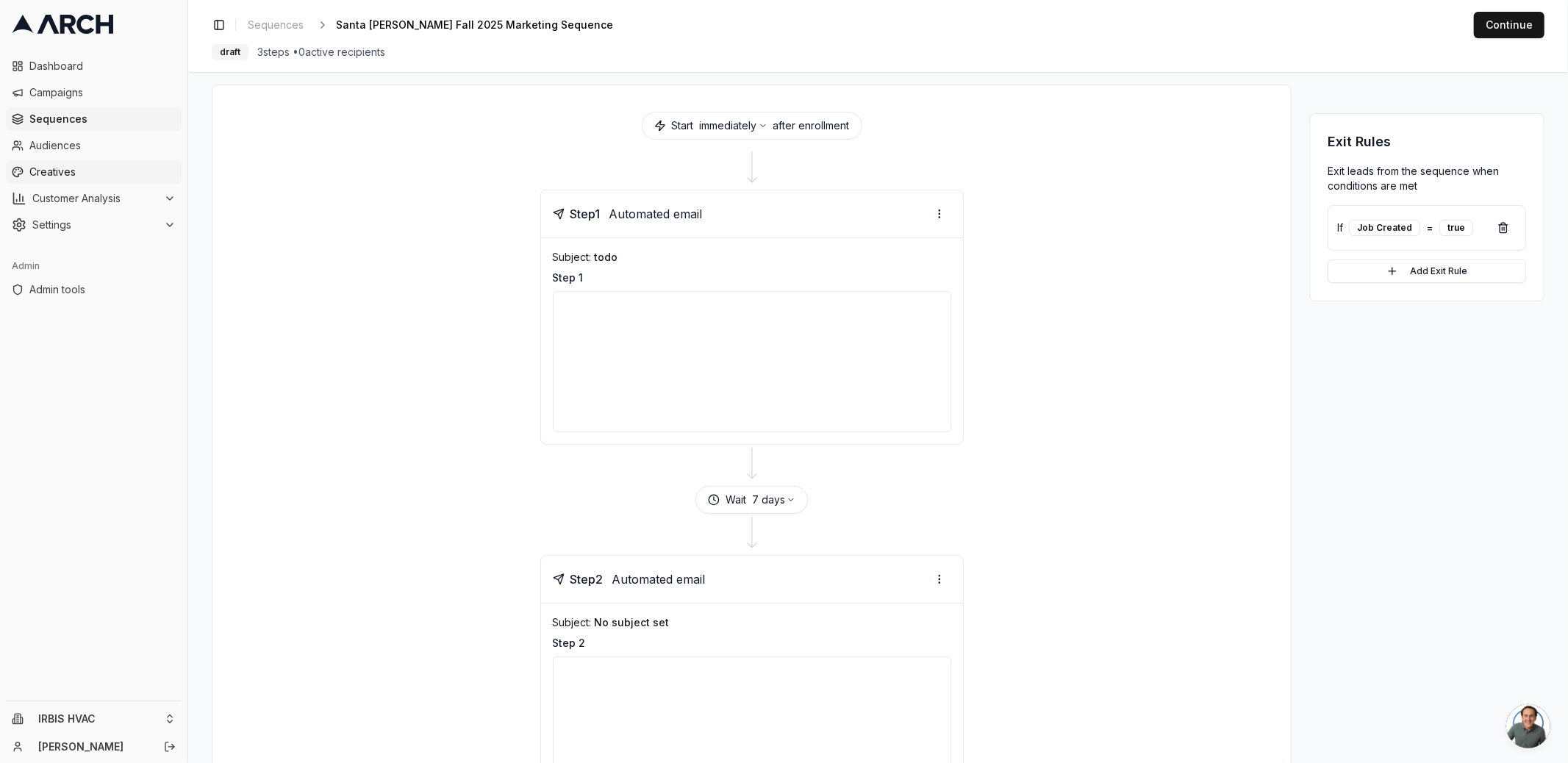
click at [96, 167] on span "Creatives" at bounding box center [102, 172] width 146 height 15
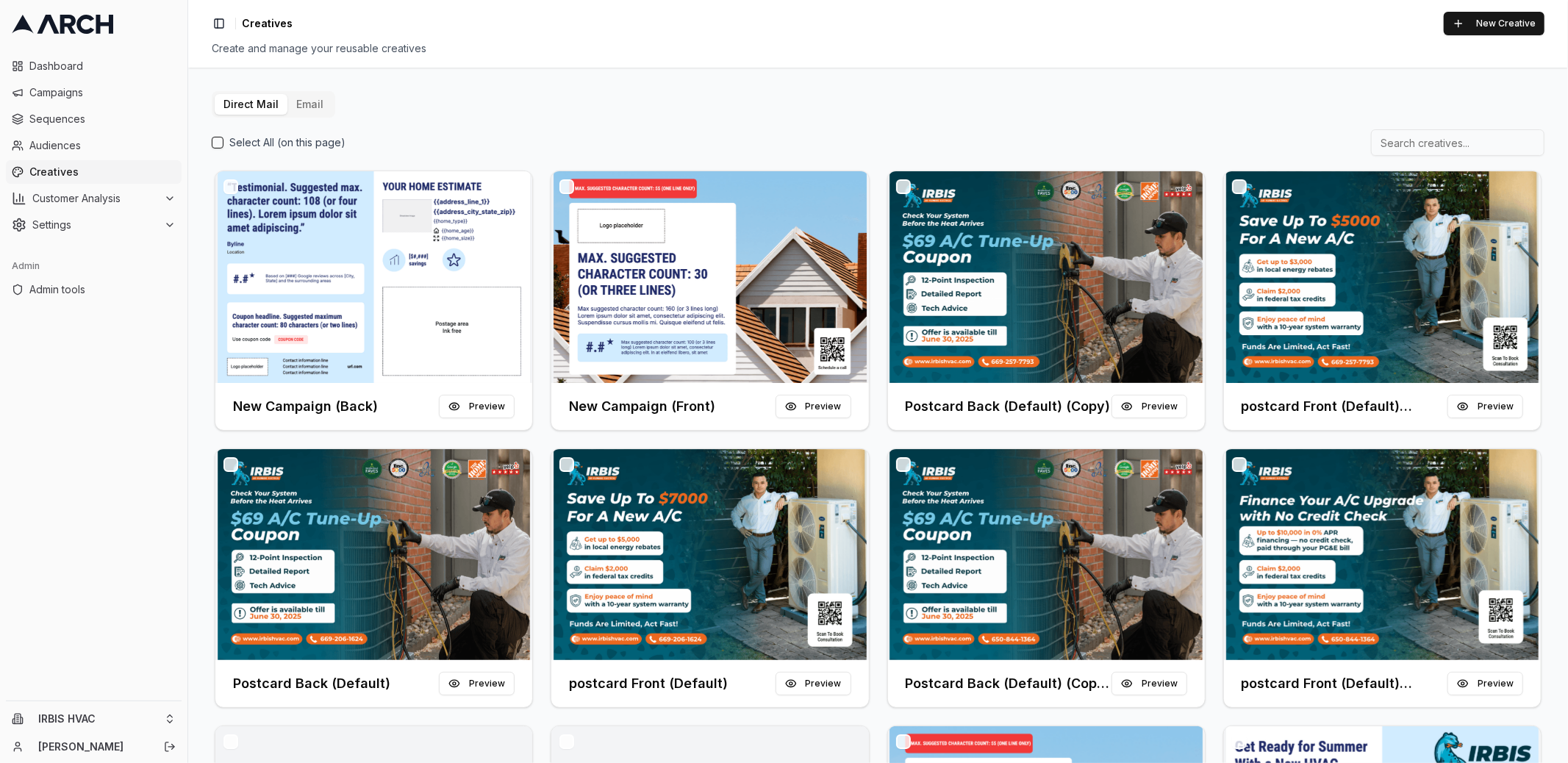
click at [292, 98] on button "Email" at bounding box center [310, 104] width 45 height 20
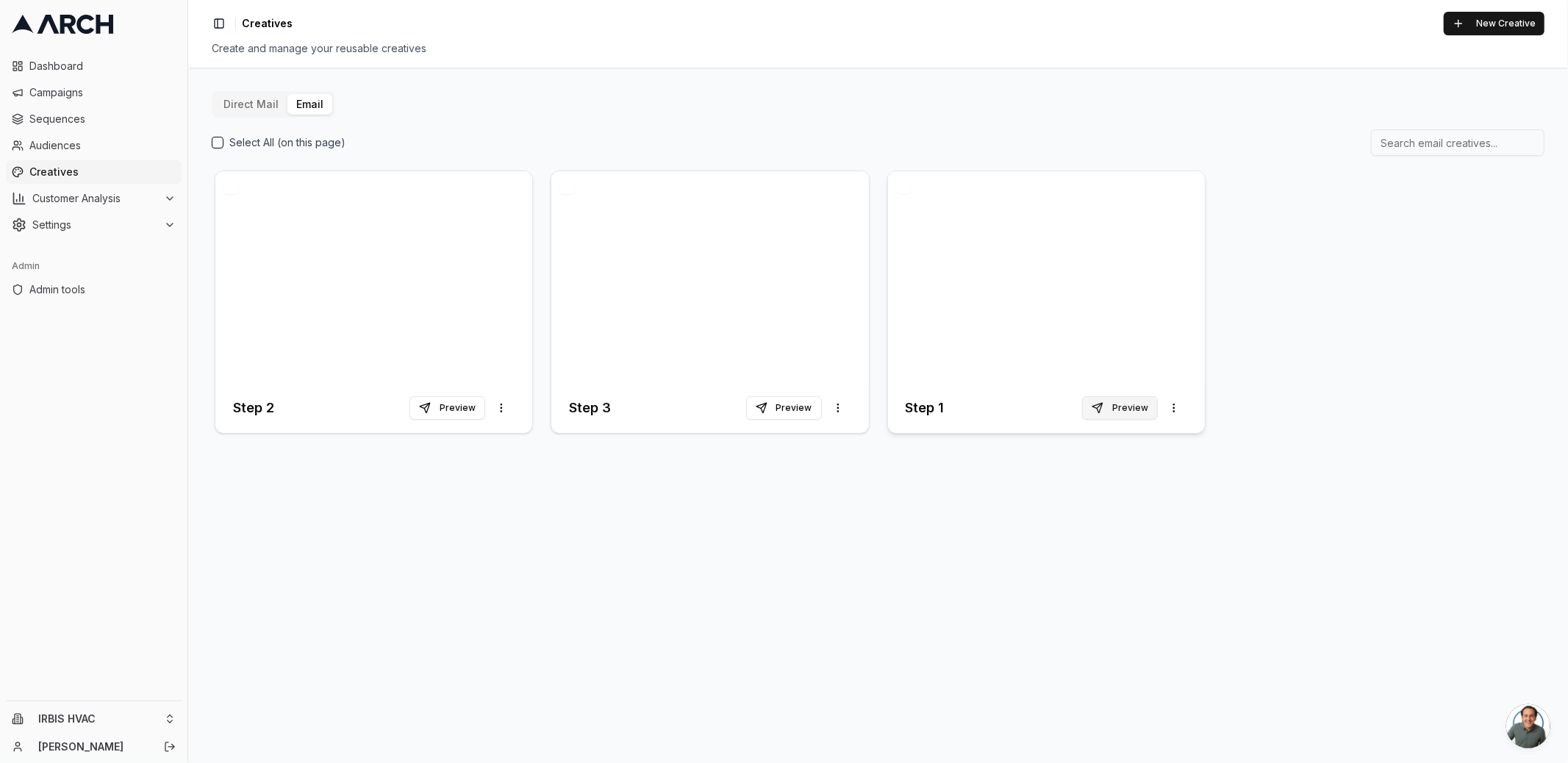
click at [1132, 404] on button "Preview" at bounding box center [1120, 407] width 76 height 24
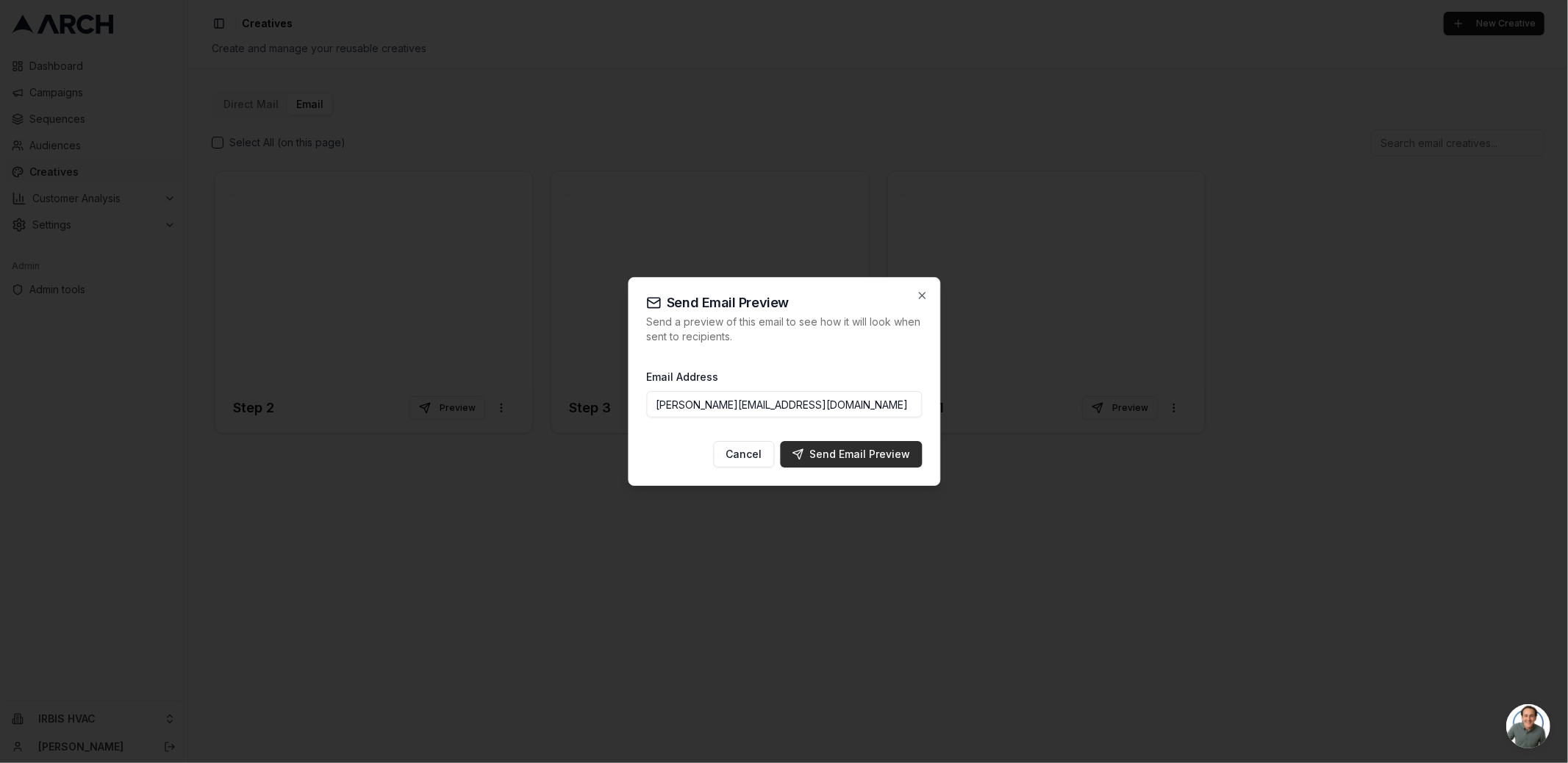
click at [877, 458] on div "Send Email Preview" at bounding box center [851, 454] width 118 height 15
type input "[PERSON_NAME][EMAIL_ADDRESS][DOMAIN_NAME]"
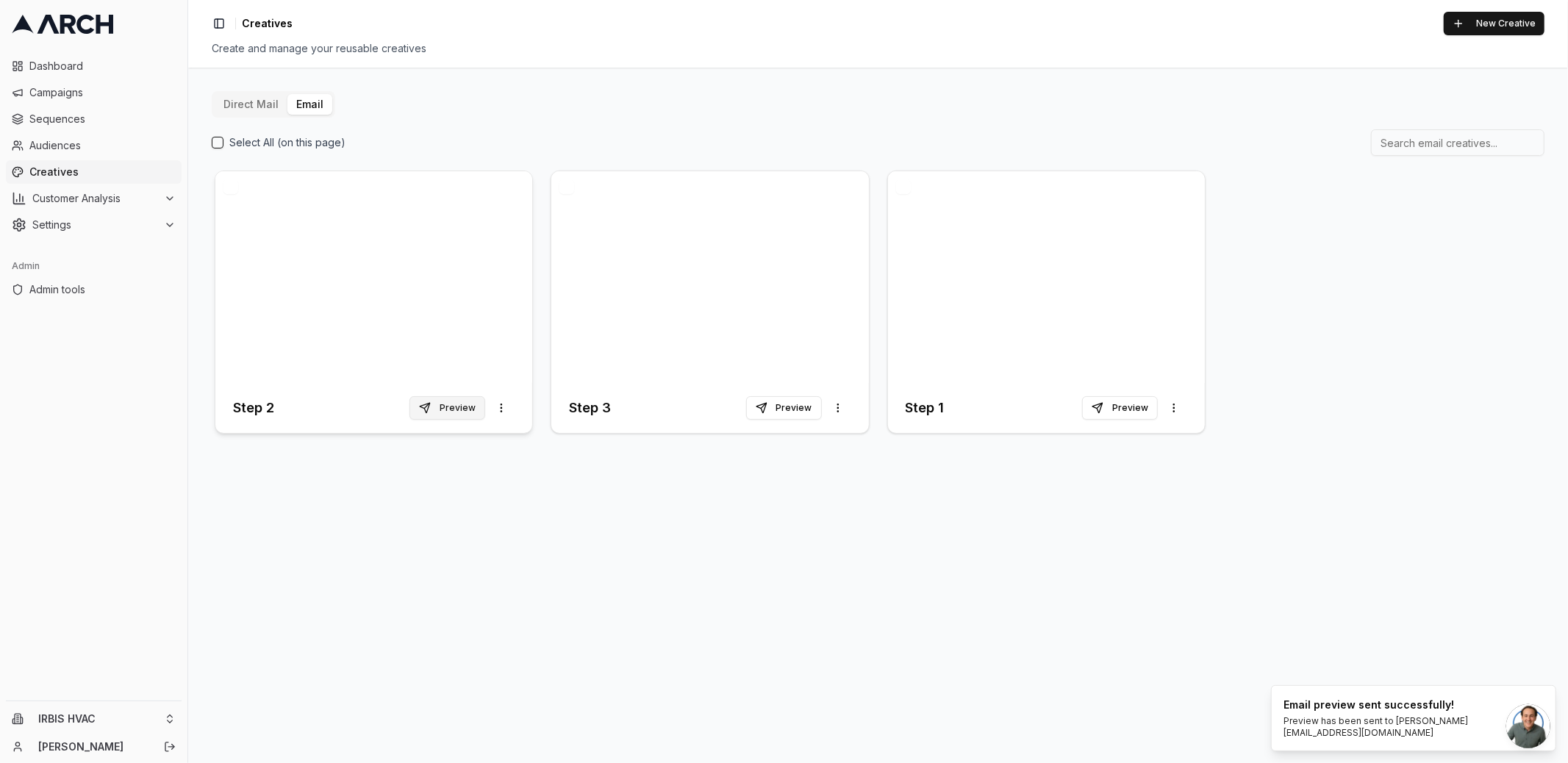
click at [476, 410] on button "Preview" at bounding box center [447, 407] width 76 height 24
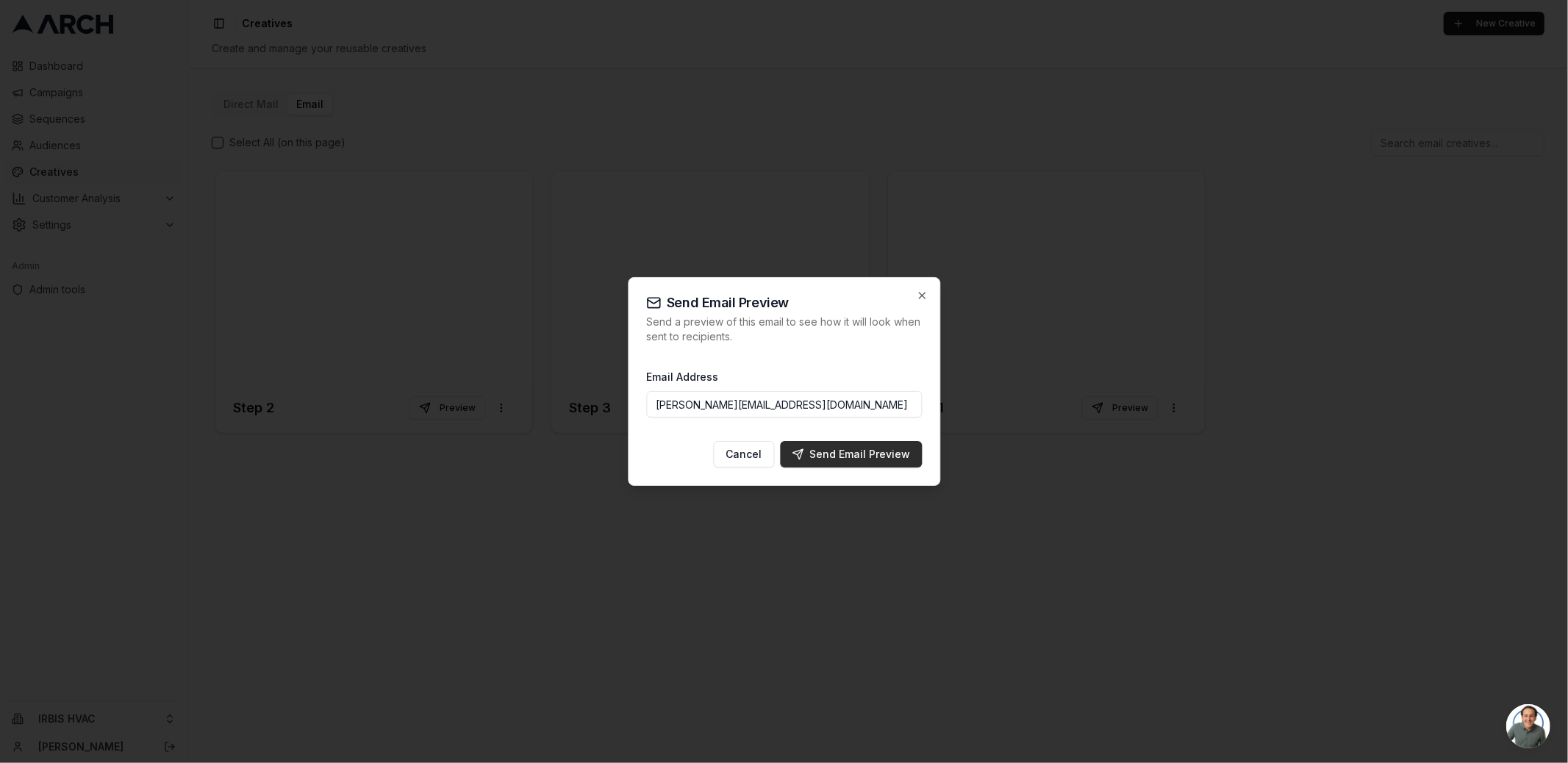
click at [849, 455] on div "Send Email Preview" at bounding box center [851, 454] width 118 height 15
type input "[PERSON_NAME][EMAIL_ADDRESS][DOMAIN_NAME]"
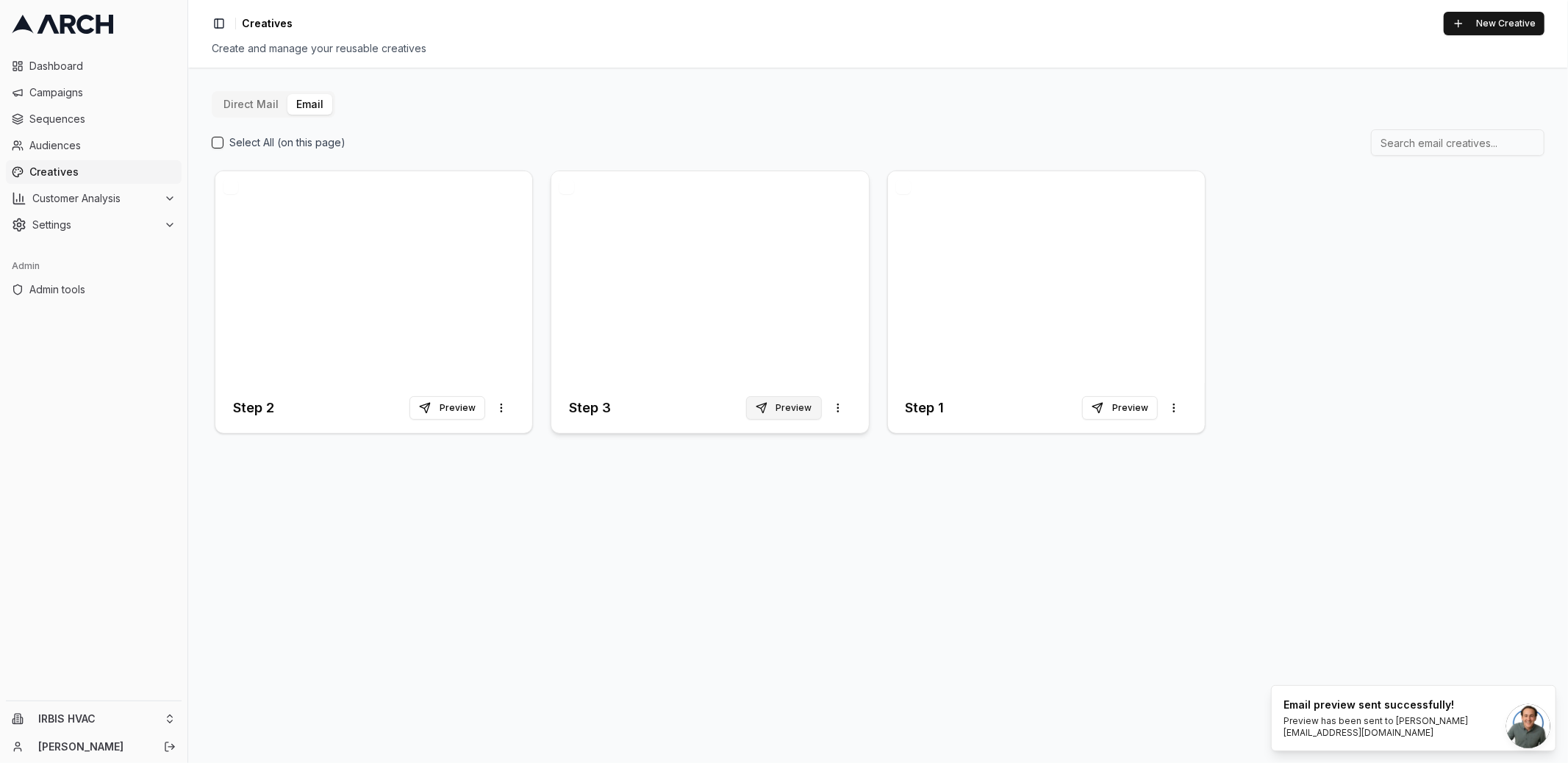
click at [807, 413] on button "Preview" at bounding box center [784, 407] width 76 height 24
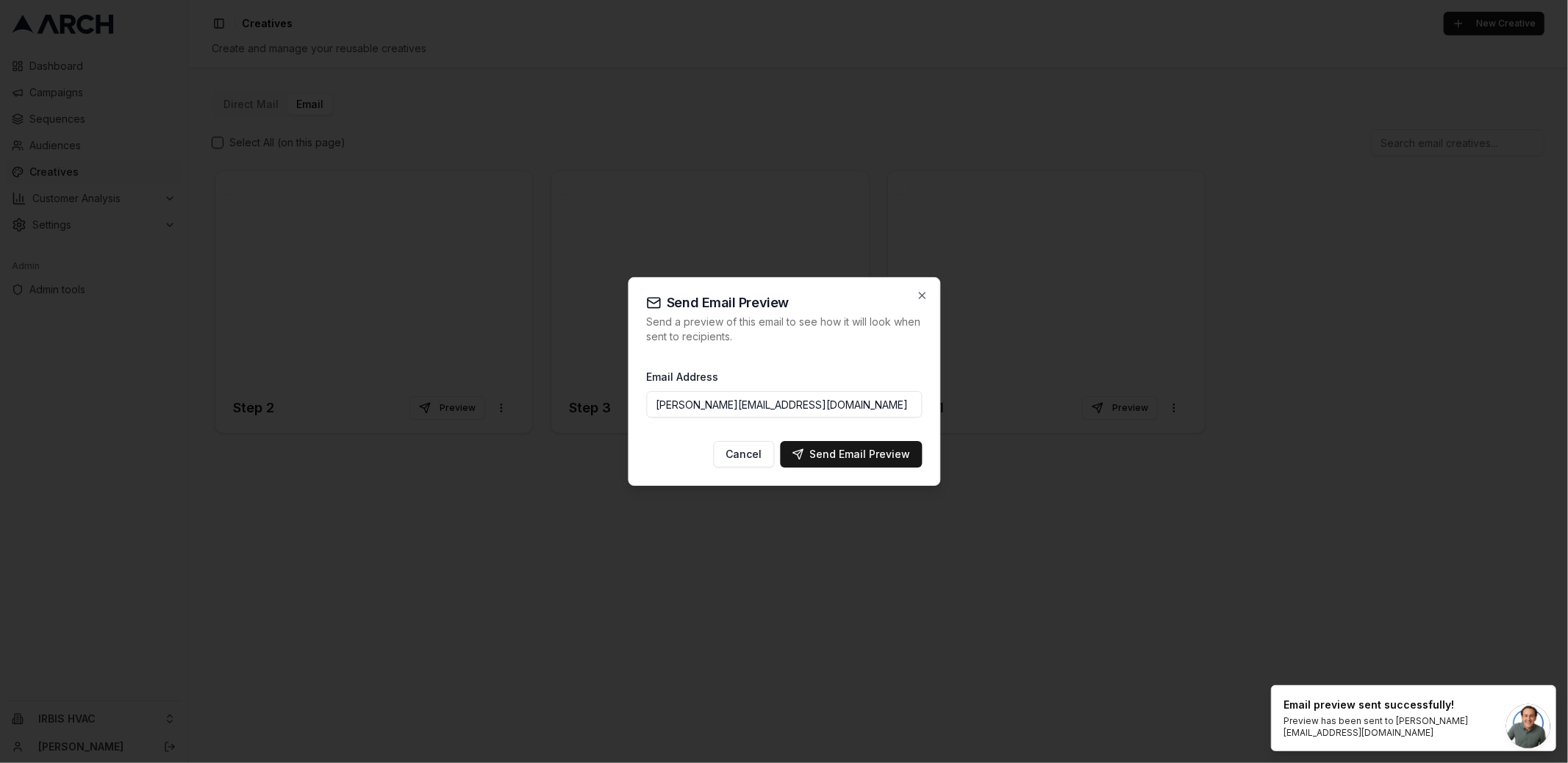
click at [776, 405] on input "[PERSON_NAME][EMAIL_ADDRESS][DOMAIN_NAME]" at bounding box center [783, 404] width 275 height 26
click at [776, 405] on input "jimmy@getarch.com" at bounding box center [783, 404] width 275 height 26
click at [828, 451] on div "Send Email Preview" at bounding box center [851, 454] width 118 height 15
type input "jimmy@getarch.com"
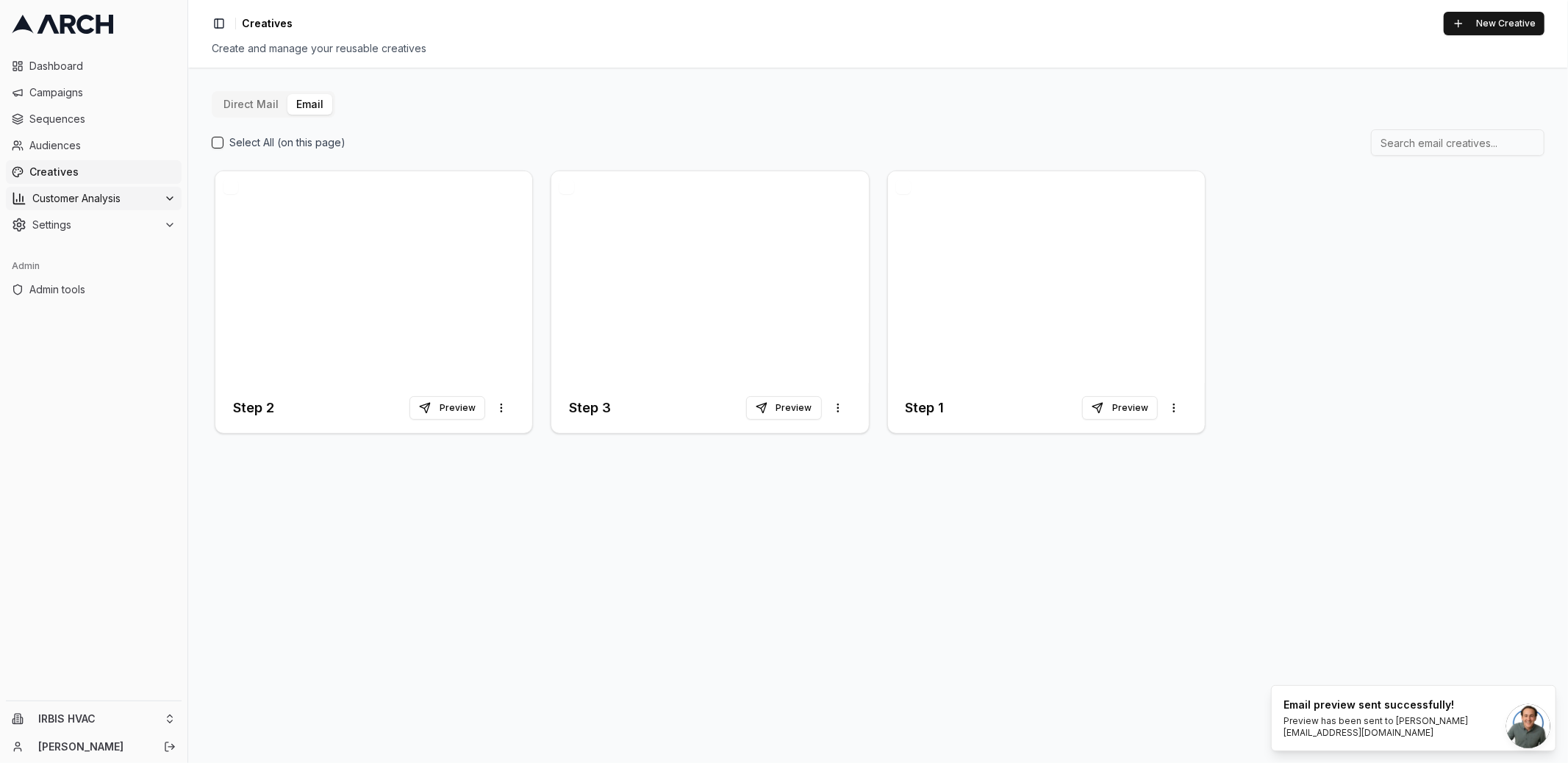
click at [164, 195] on icon at bounding box center [169, 198] width 11 height 11
click at [98, 120] on span "Sequences" at bounding box center [102, 119] width 146 height 15
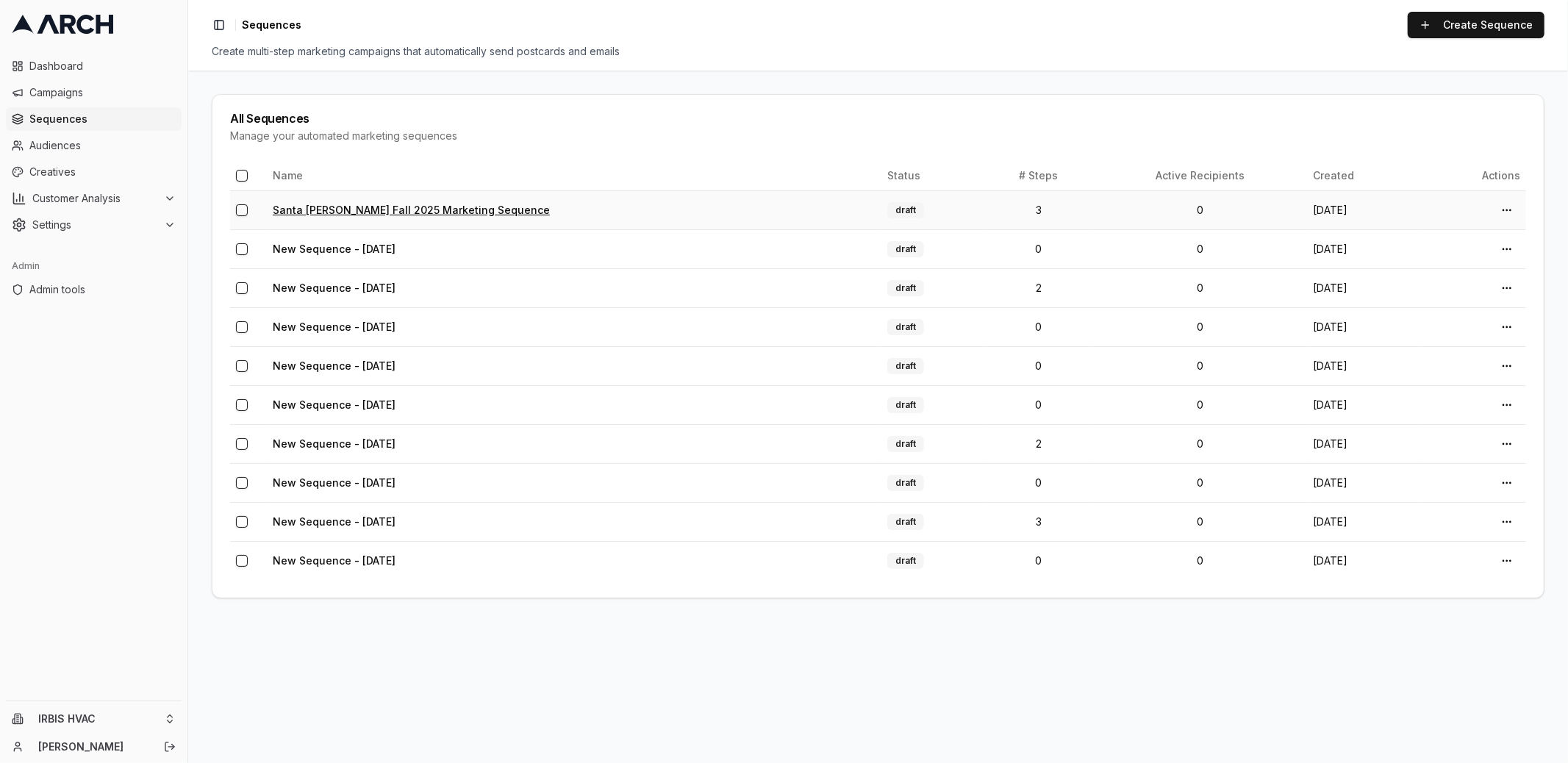
click at [395, 205] on link "Santa [PERSON_NAME] Fall 2025 Marketing Sequence" at bounding box center [411, 209] width 277 height 12
click at [242, 248] on button "button" at bounding box center [241, 248] width 11 height 11
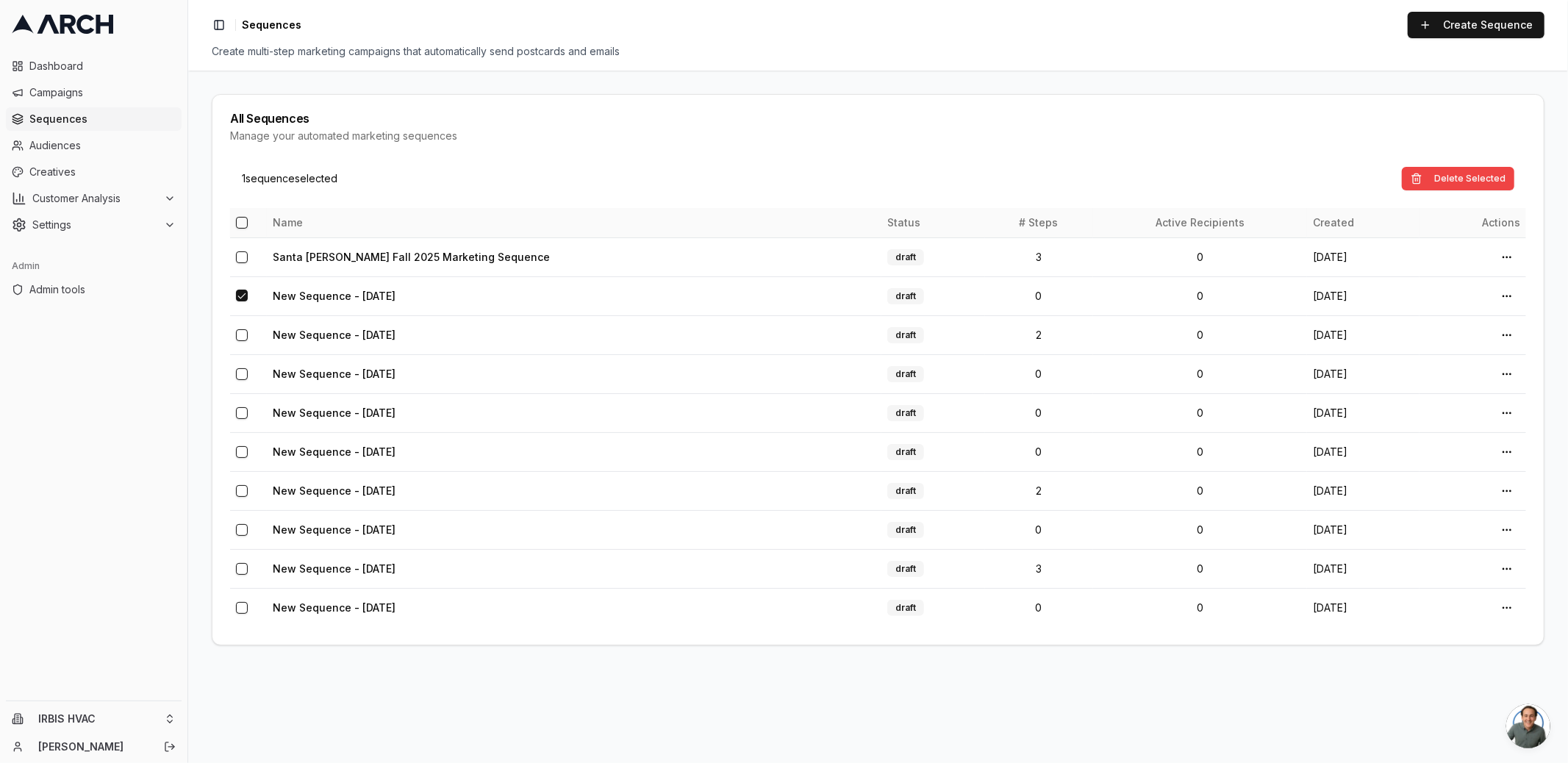
click at [239, 221] on button "button" at bounding box center [241, 222] width 11 height 11
click at [244, 257] on button "button" at bounding box center [241, 256] width 11 height 11
click at [1447, 176] on button "Delete Selected" at bounding box center [1458, 179] width 113 height 24
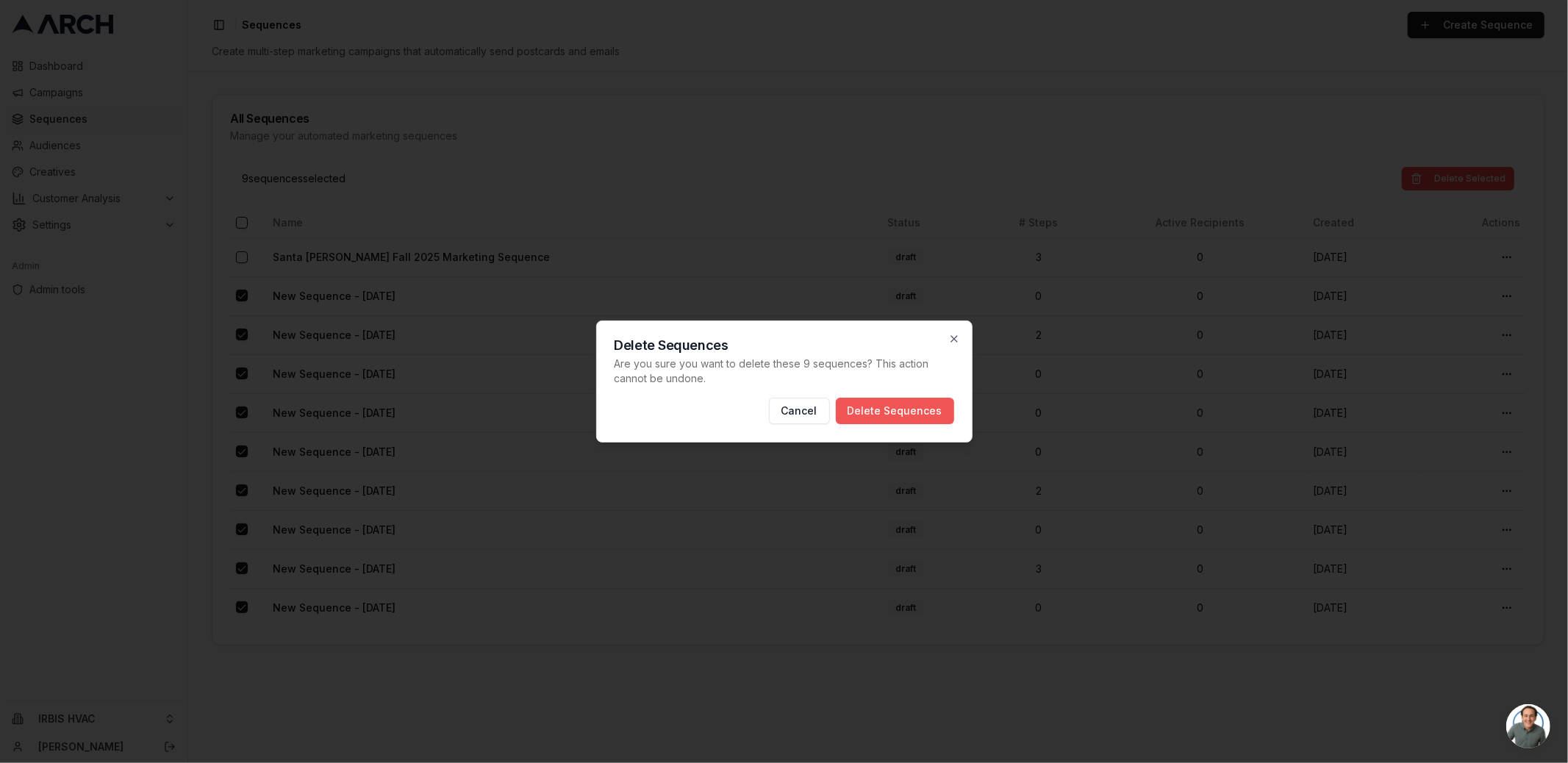
click at [881, 410] on button "Delete Sequences" at bounding box center [895, 411] width 118 height 26
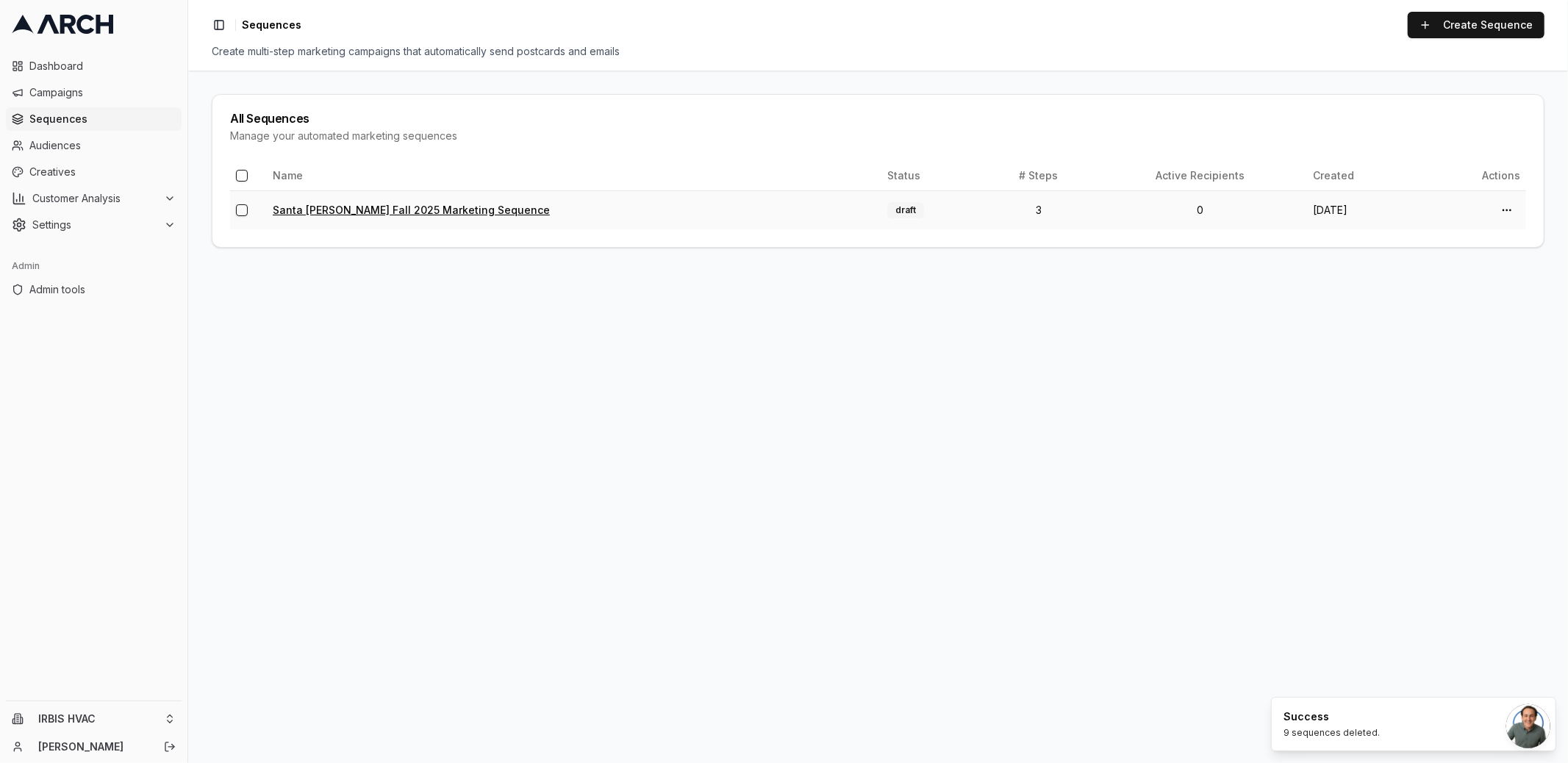
click at [426, 209] on link "Santa [PERSON_NAME] Fall 2025 Marketing Sequence" at bounding box center [411, 209] width 277 height 12
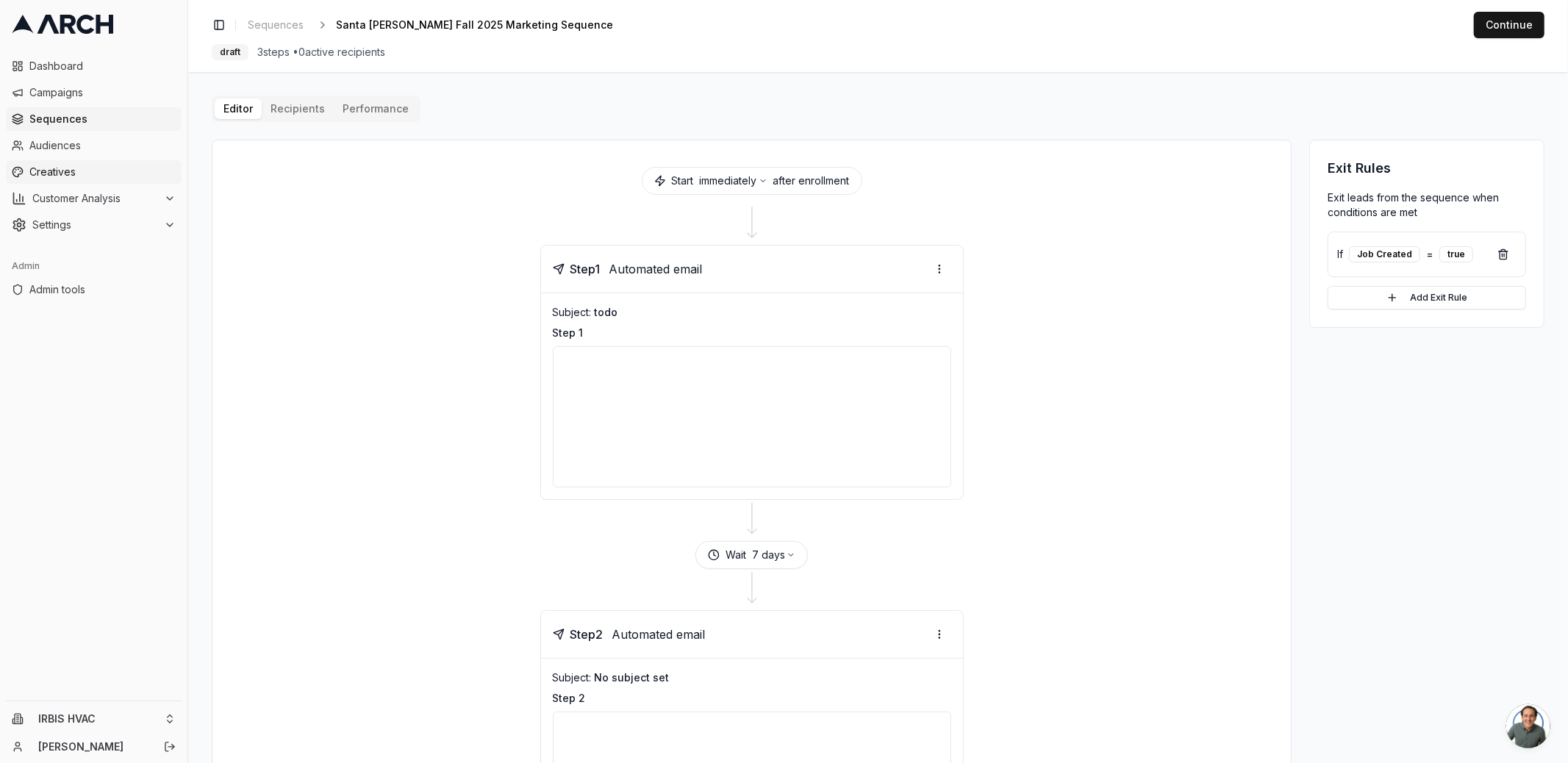
click at [74, 167] on span "Creatives" at bounding box center [102, 172] width 146 height 15
click at [283, 115] on div "Editor Recipients Performance Start immediately after enrollment Step 1 Automat…" at bounding box center [878, 720] width 1332 height 1248
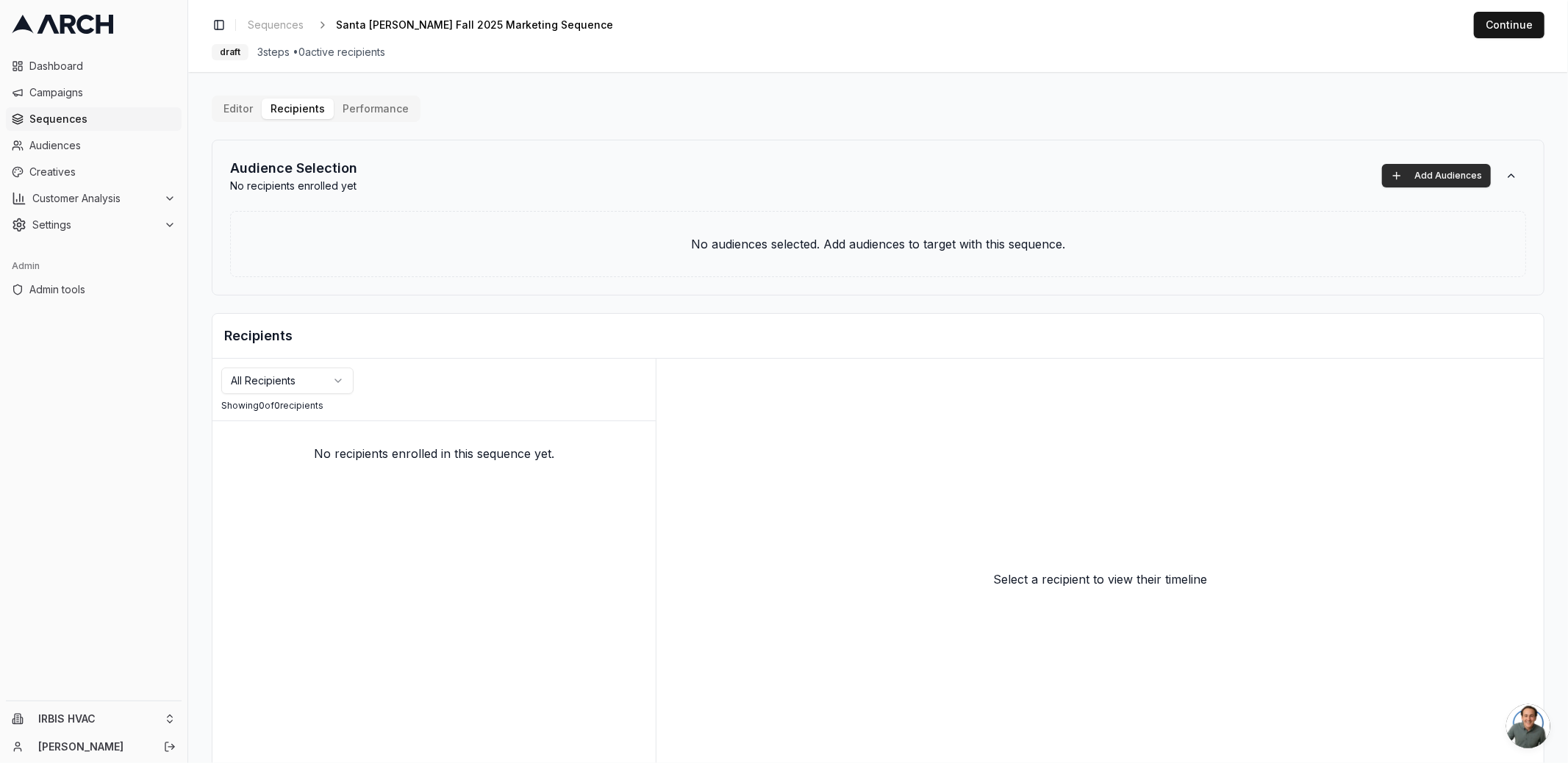
click at [1387, 167] on button "Add Audiences" at bounding box center [1436, 175] width 109 height 24
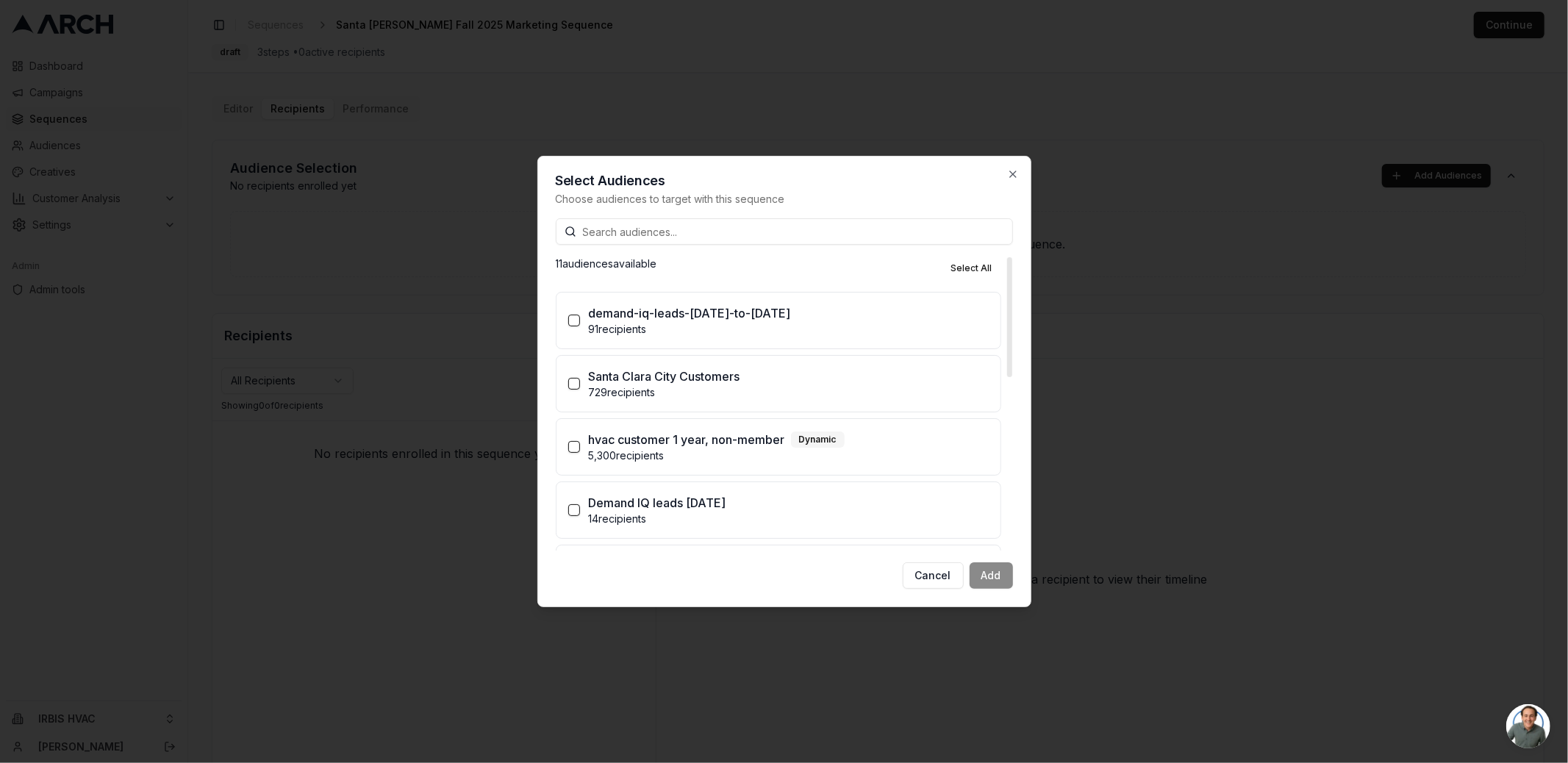
click at [837, 368] on div "Santa Clara City Customers" at bounding box center [788, 377] width 399 height 18
click at [580, 378] on button "Santa Clara City Customers 729 recipients" at bounding box center [574, 383] width 11 height 11
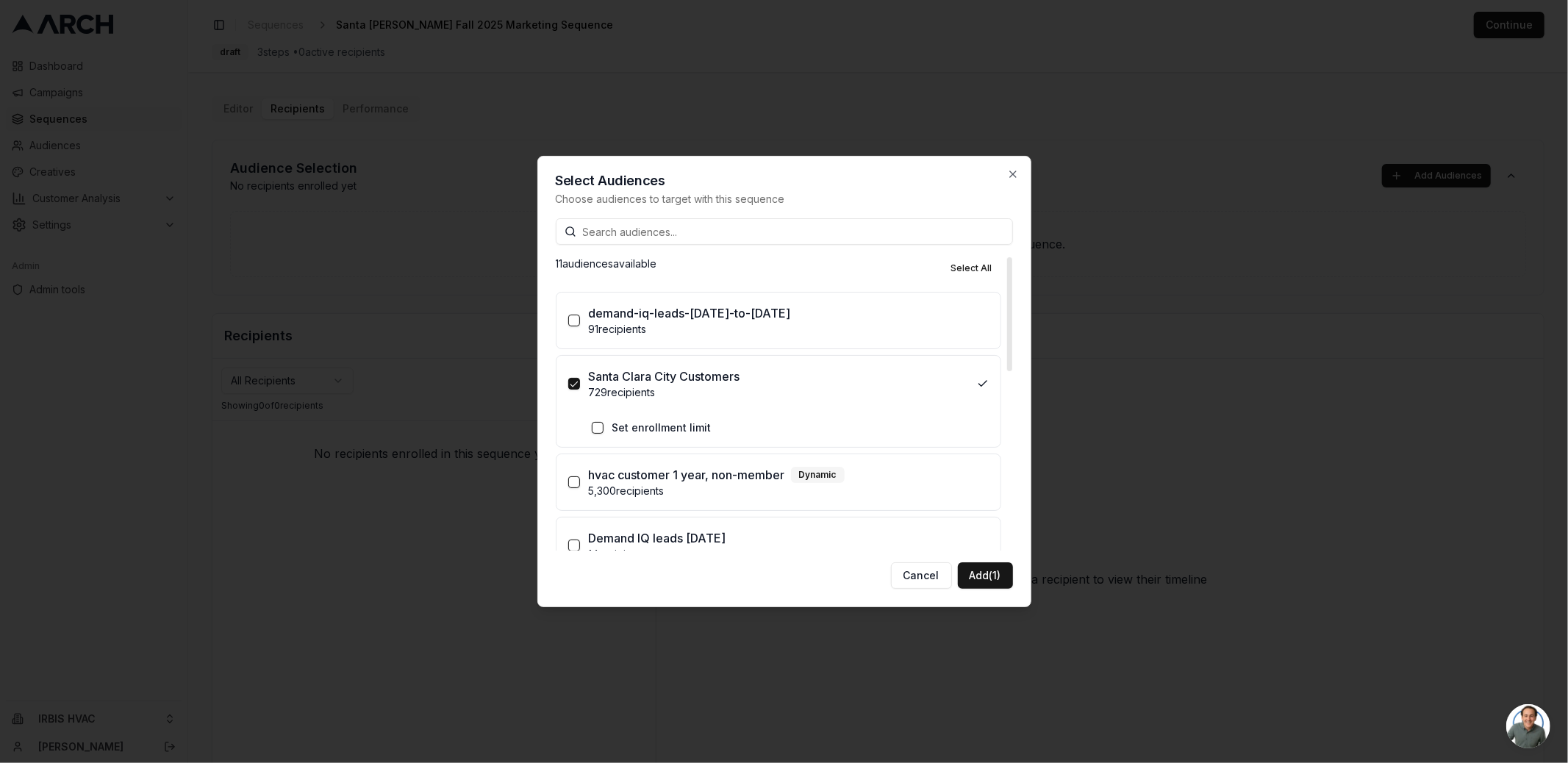
click at [659, 429] on label "Set enrollment limit" at bounding box center [662, 428] width 99 height 15
click at [604, 429] on button "Set enrollment limit" at bounding box center [597, 427] width 11 height 11
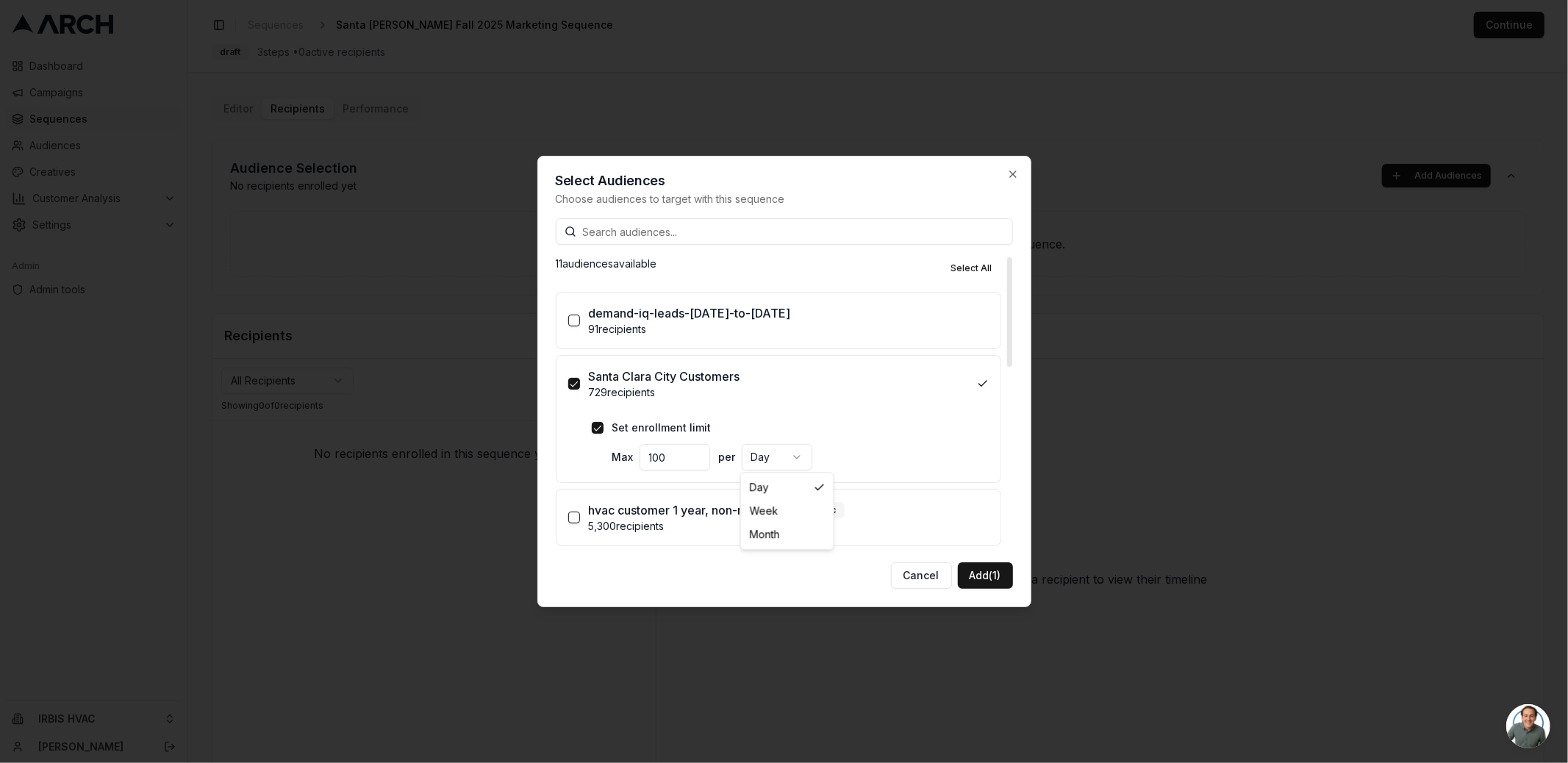
click at [779, 457] on body "Dashboard Campaigns Sequences Audiences Creatives Customer Analysis Settings Ad…" at bounding box center [784, 381] width 1568 height 763
click at [993, 577] on button "Add (1)" at bounding box center [985, 576] width 55 height 26
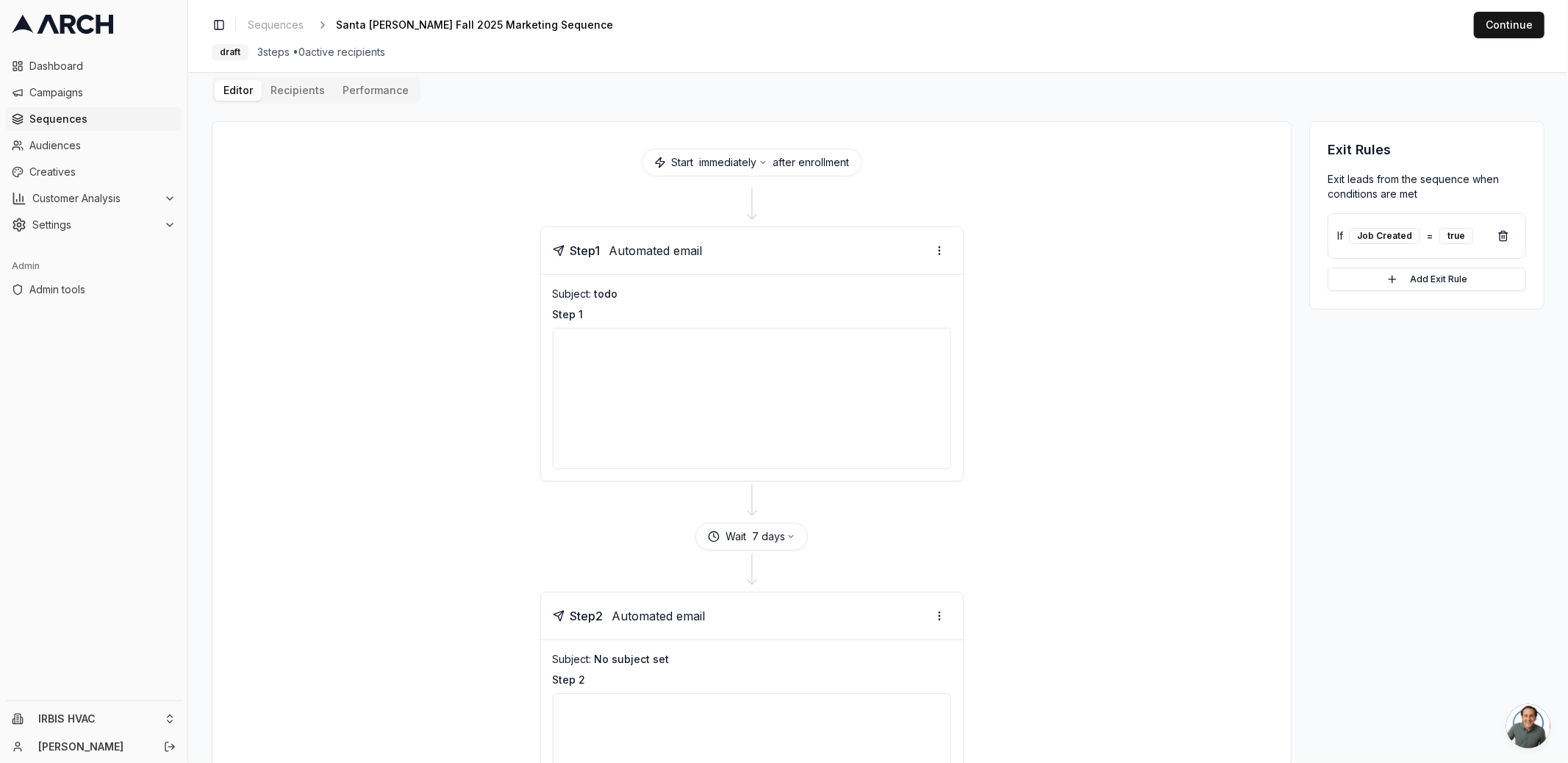
scroll to position [37, 0]
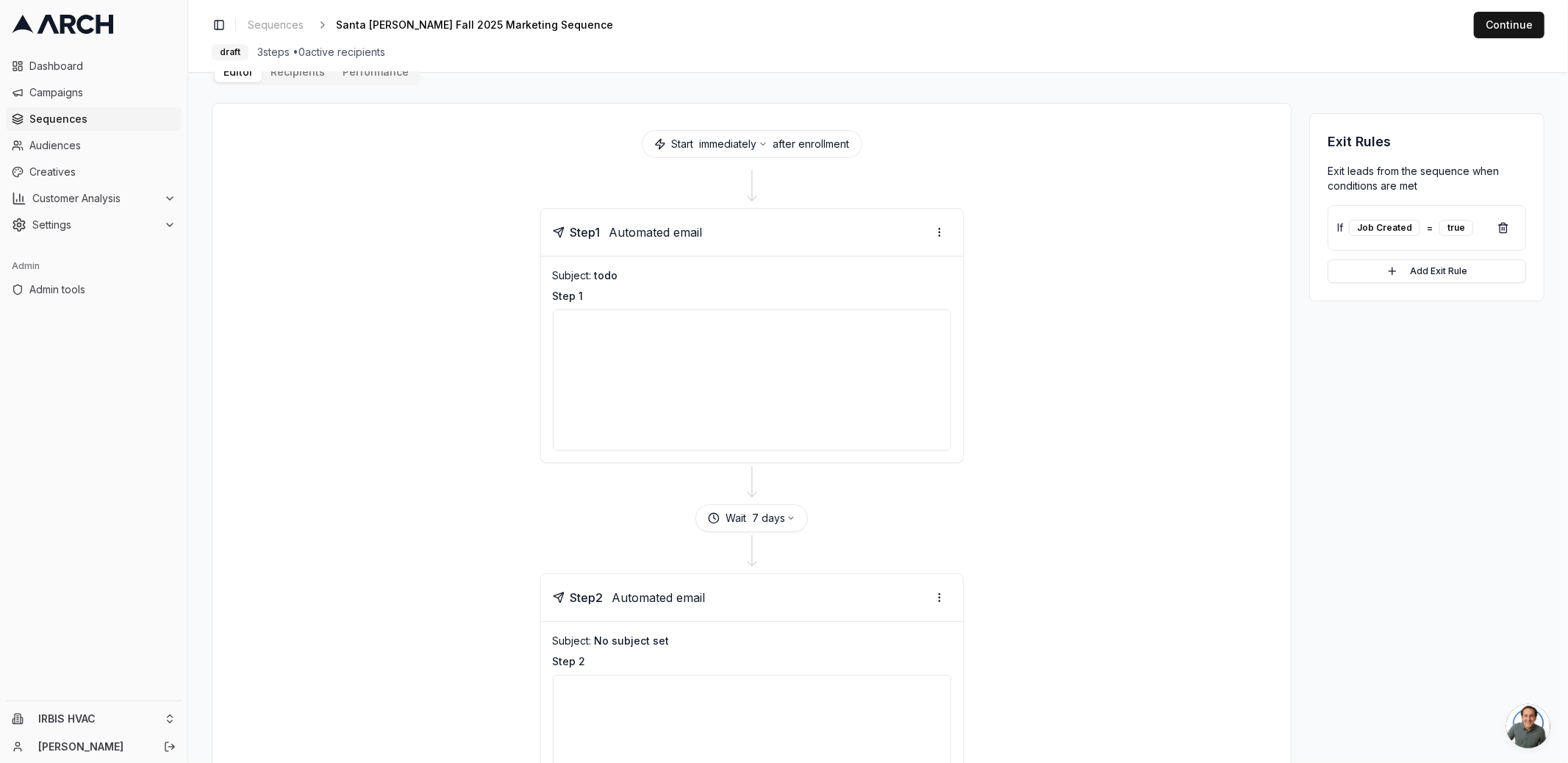
click at [609, 270] on span "todo" at bounding box center [606, 275] width 24 height 12
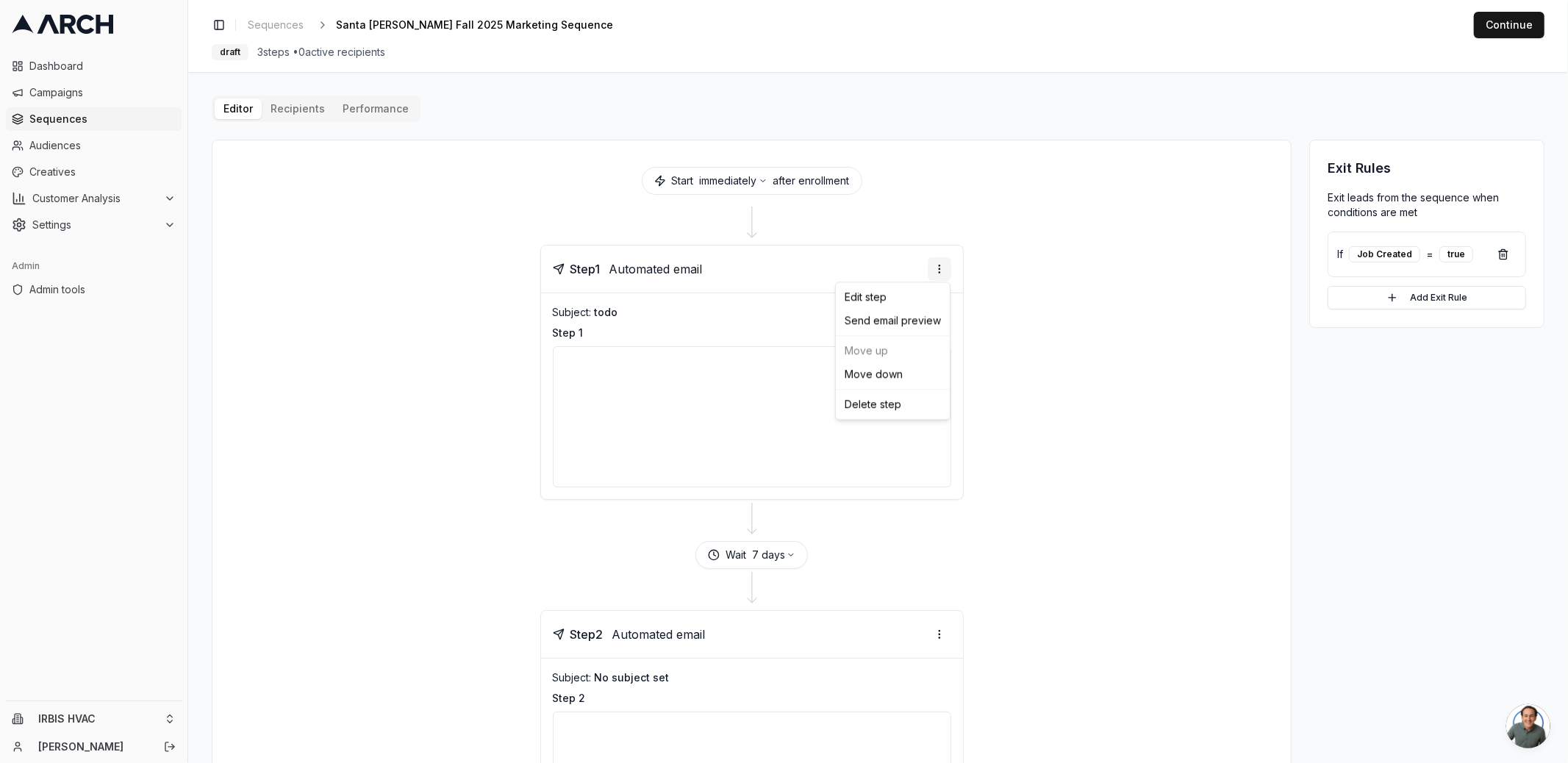
click at [936, 262] on html "Dashboard Campaigns Sequences Audiences Creatives Customer Analysis Settings Ad…" at bounding box center [784, 381] width 1568 height 763
click at [931, 295] on div "Edit step" at bounding box center [892, 297] width 108 height 24
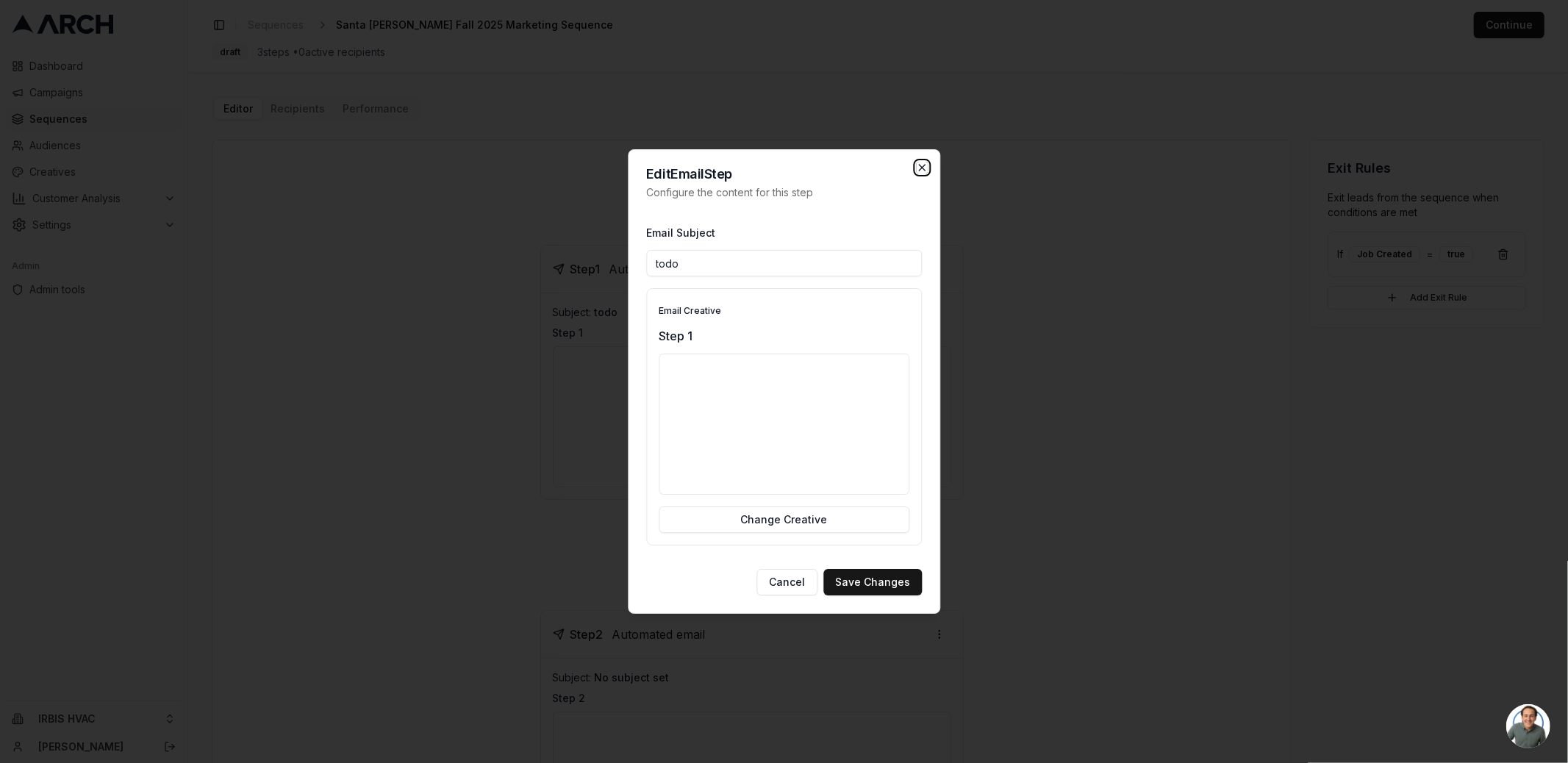
click at [918, 163] on icon "button" at bounding box center [921, 167] width 11 height 11
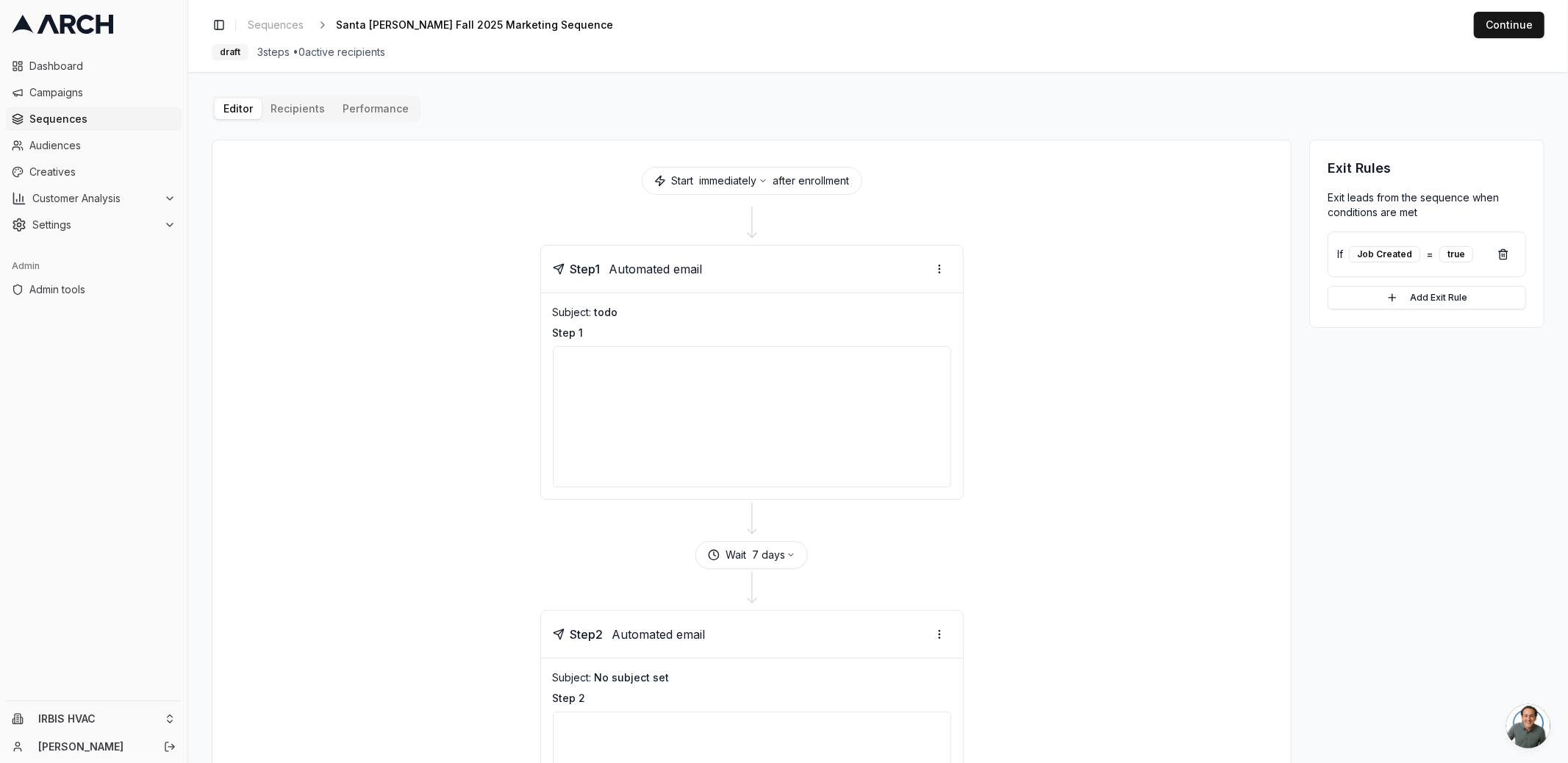
click at [301, 96] on div "Editor Recipients Performance" at bounding box center [316, 109] width 209 height 26
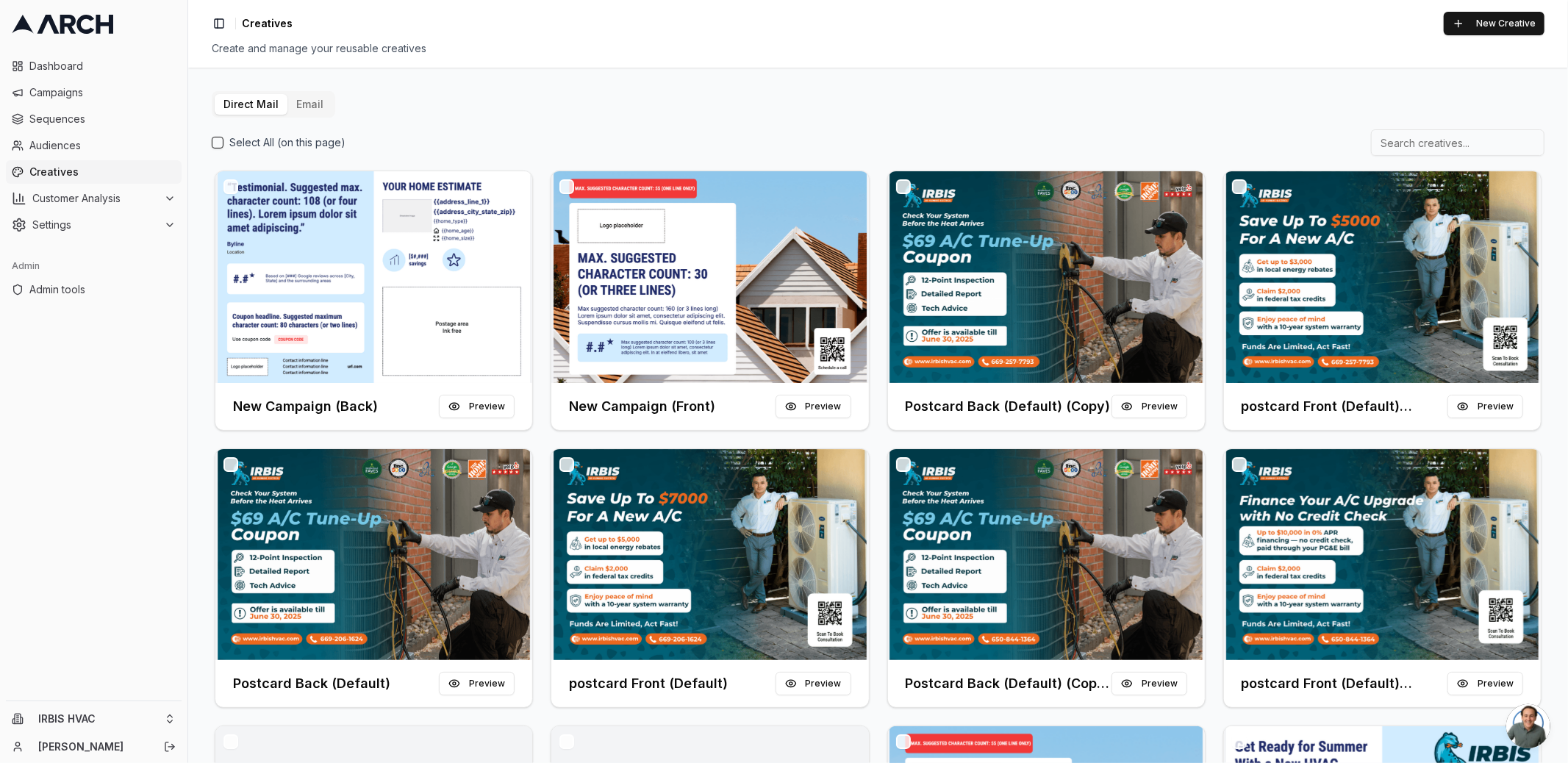
click at [310, 104] on button "Email" at bounding box center [310, 104] width 45 height 20
